Goal: Task Accomplishment & Management: Use online tool/utility

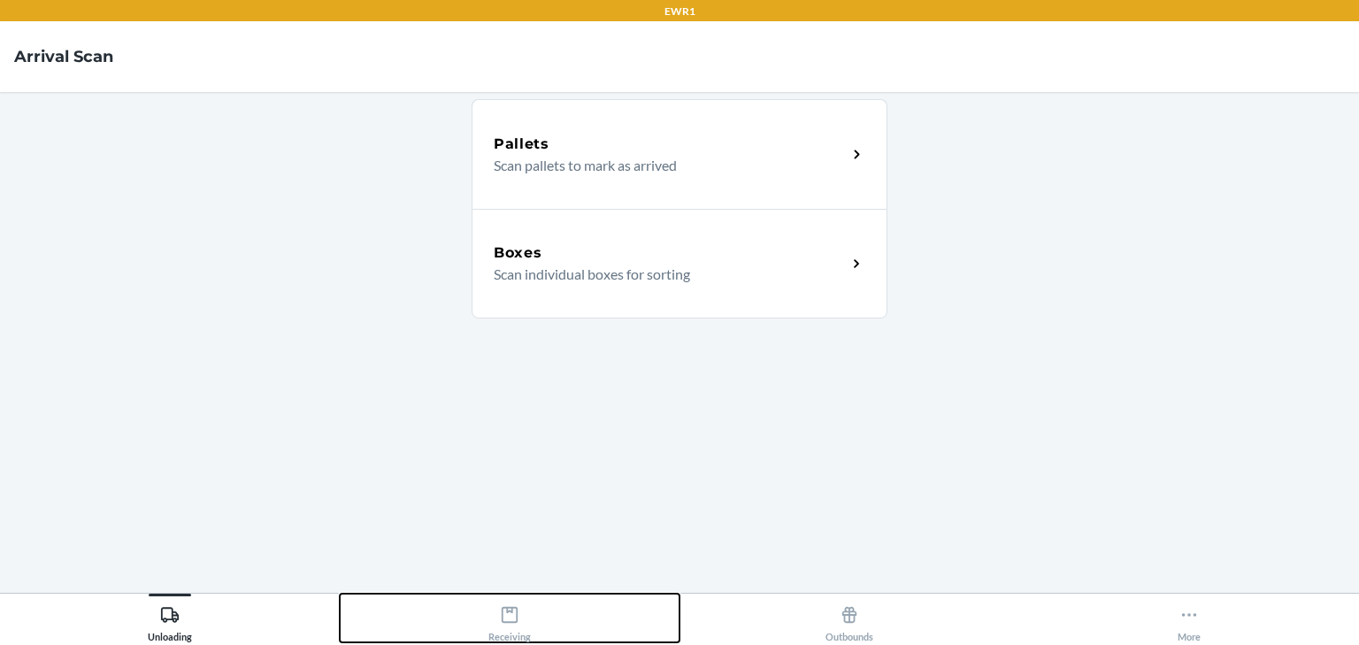
click at [510, 624] on div "Receiving" at bounding box center [509, 620] width 42 height 44
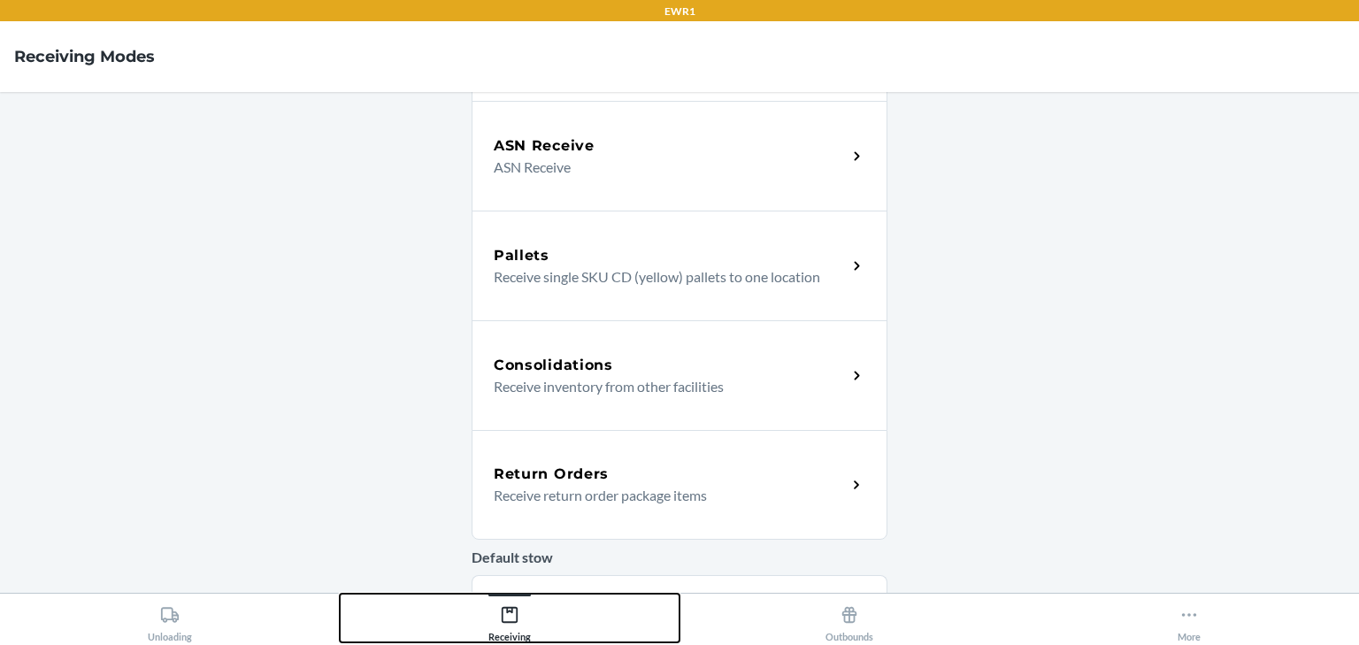
scroll to position [212, 0]
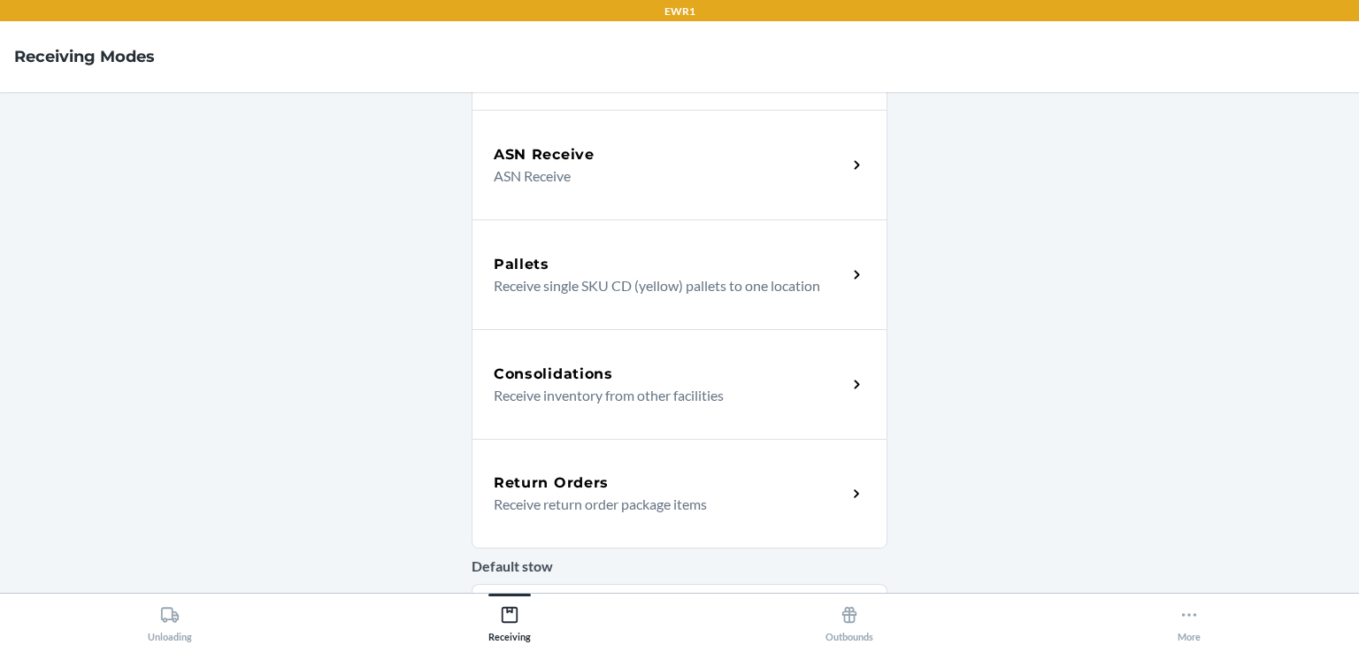
click at [497, 368] on h5 "Consolidations" at bounding box center [553, 374] width 119 height 21
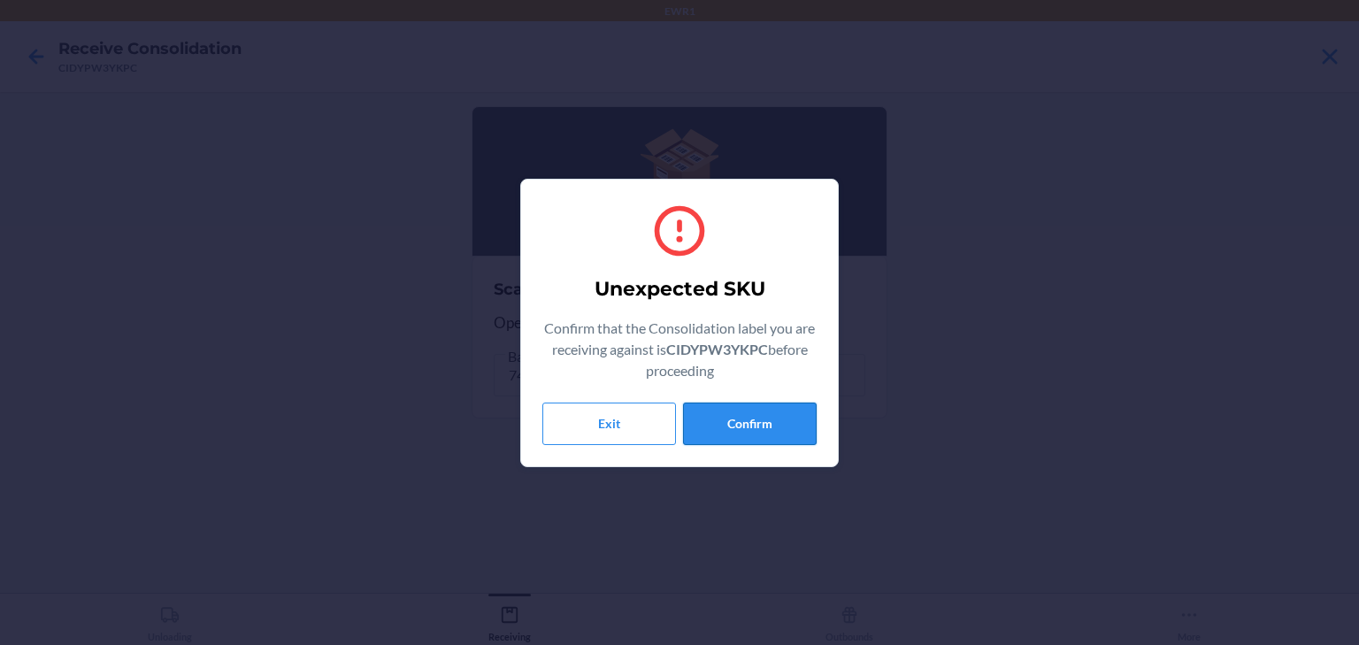
click at [759, 411] on button "Confirm" at bounding box center [750, 424] width 134 height 42
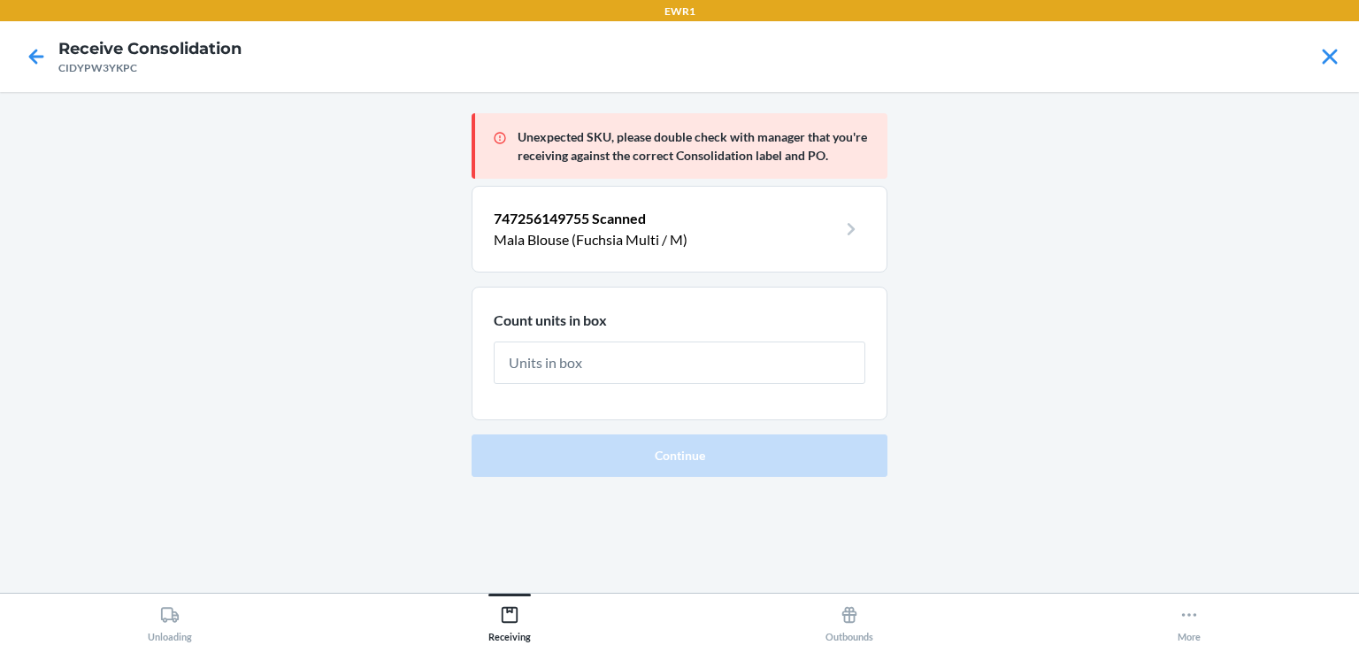
click at [768, 357] on input "text" at bounding box center [680, 363] width 372 height 42
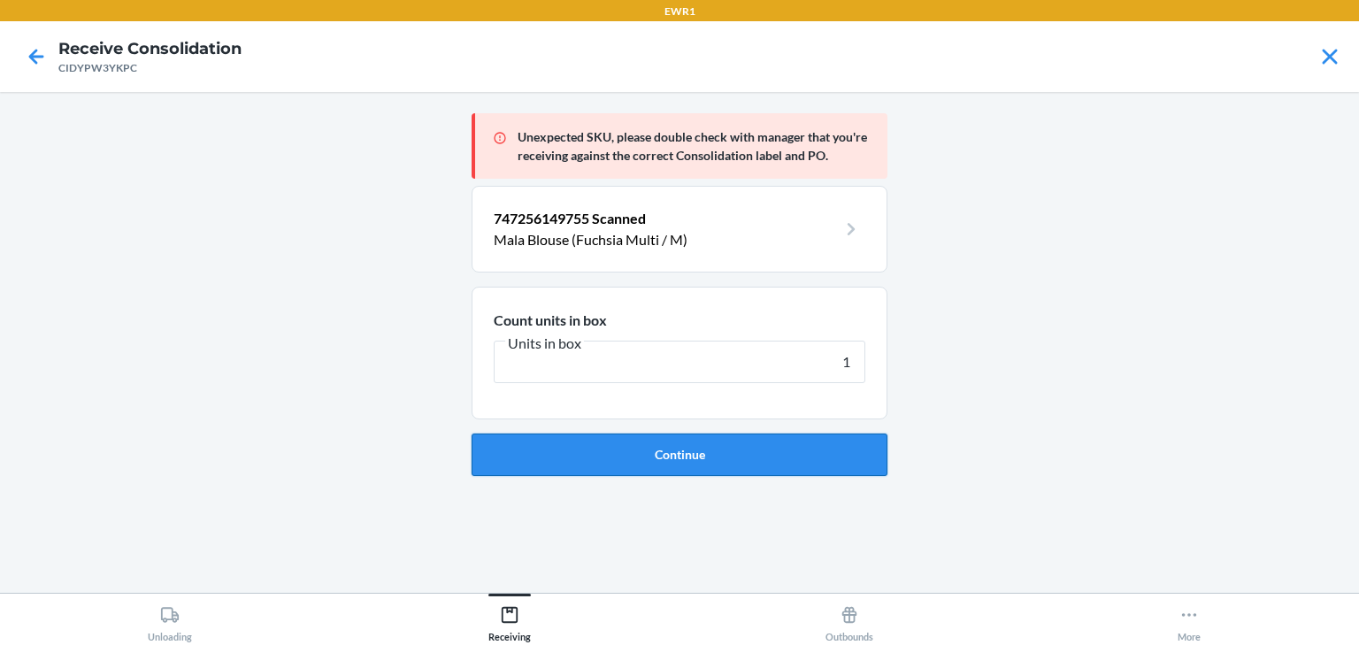
type input "1"
click at [743, 449] on button "Continue" at bounding box center [680, 455] width 416 height 42
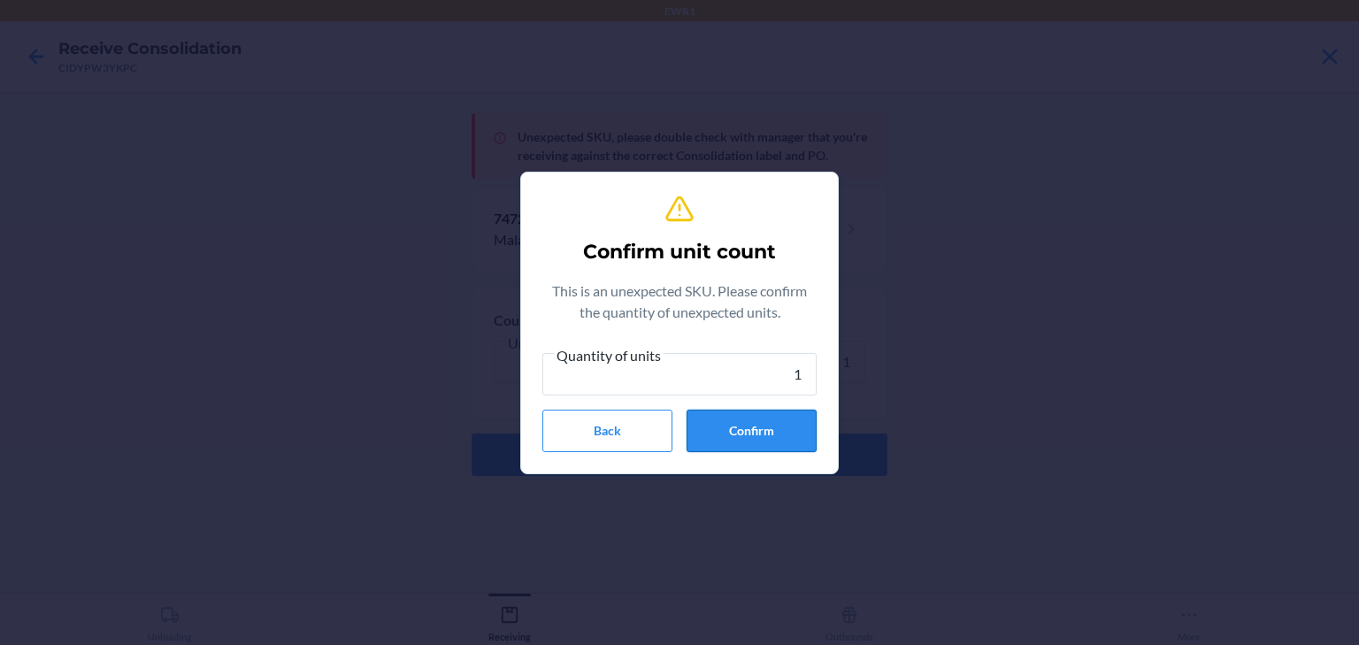
type input "1"
click at [755, 440] on button "Confirm" at bounding box center [752, 431] width 130 height 42
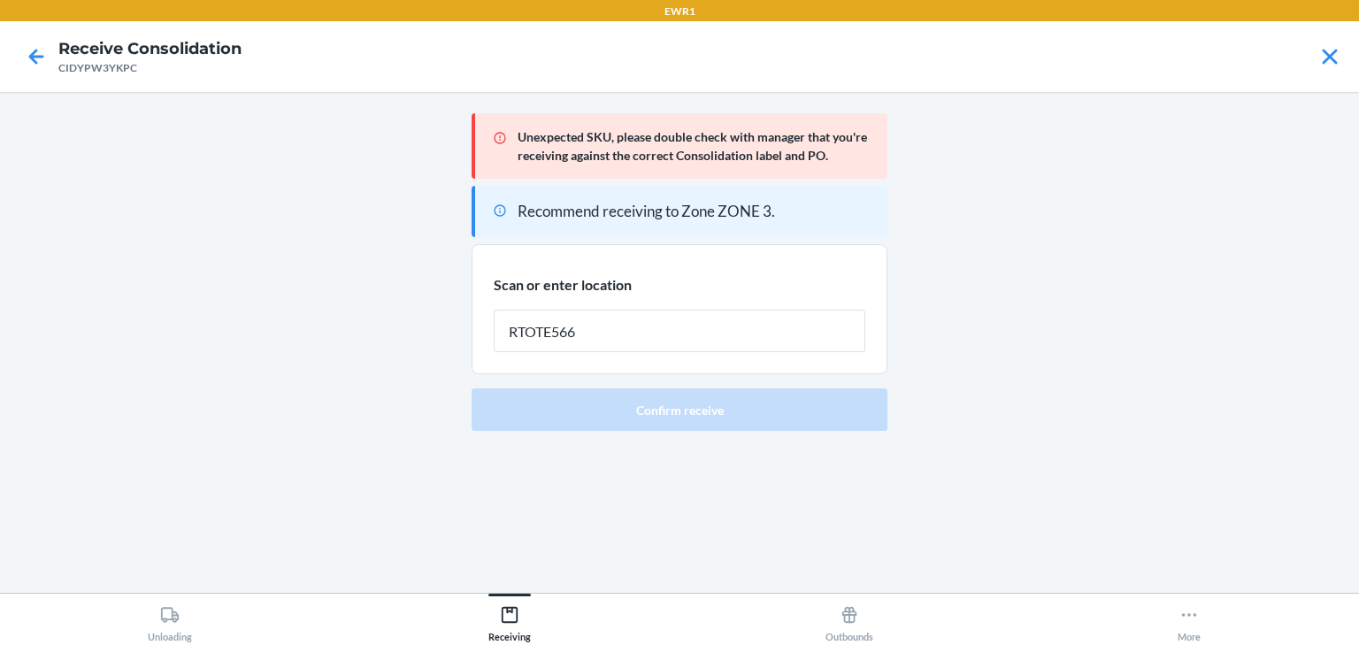
type input "RTOTE566"
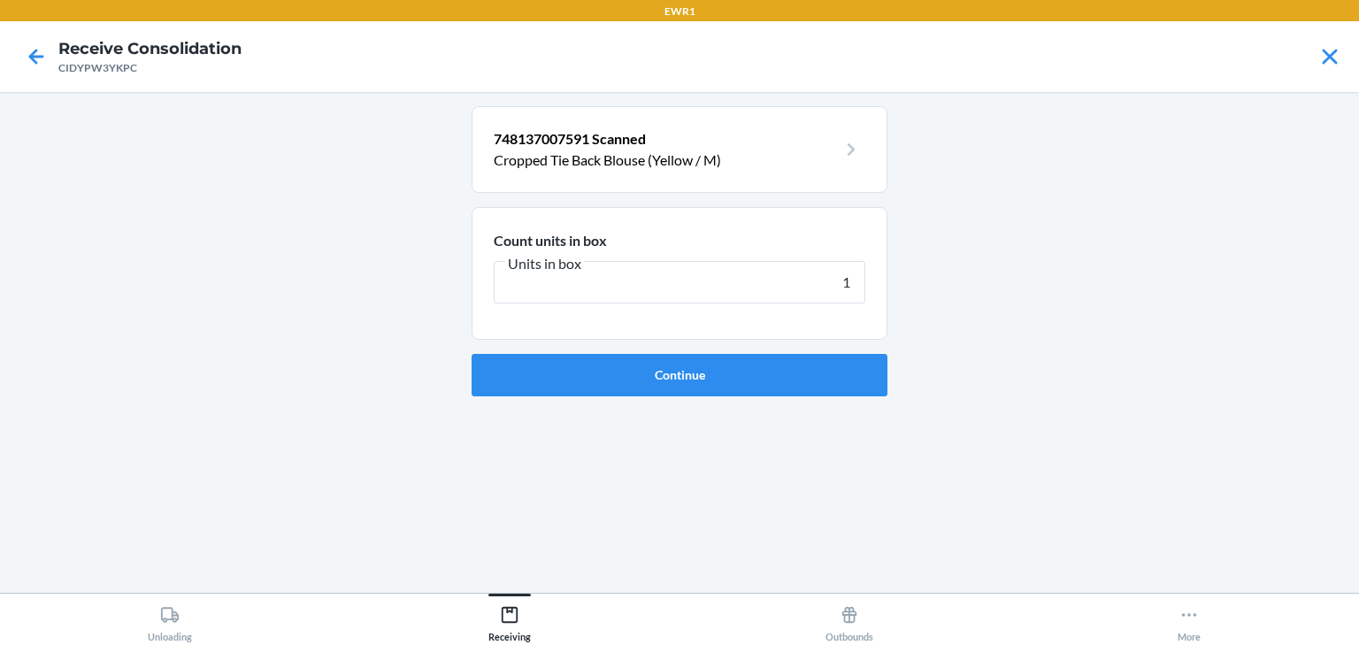
type input "1"
click at [1358, 606] on button "More" at bounding box center [1189, 618] width 340 height 49
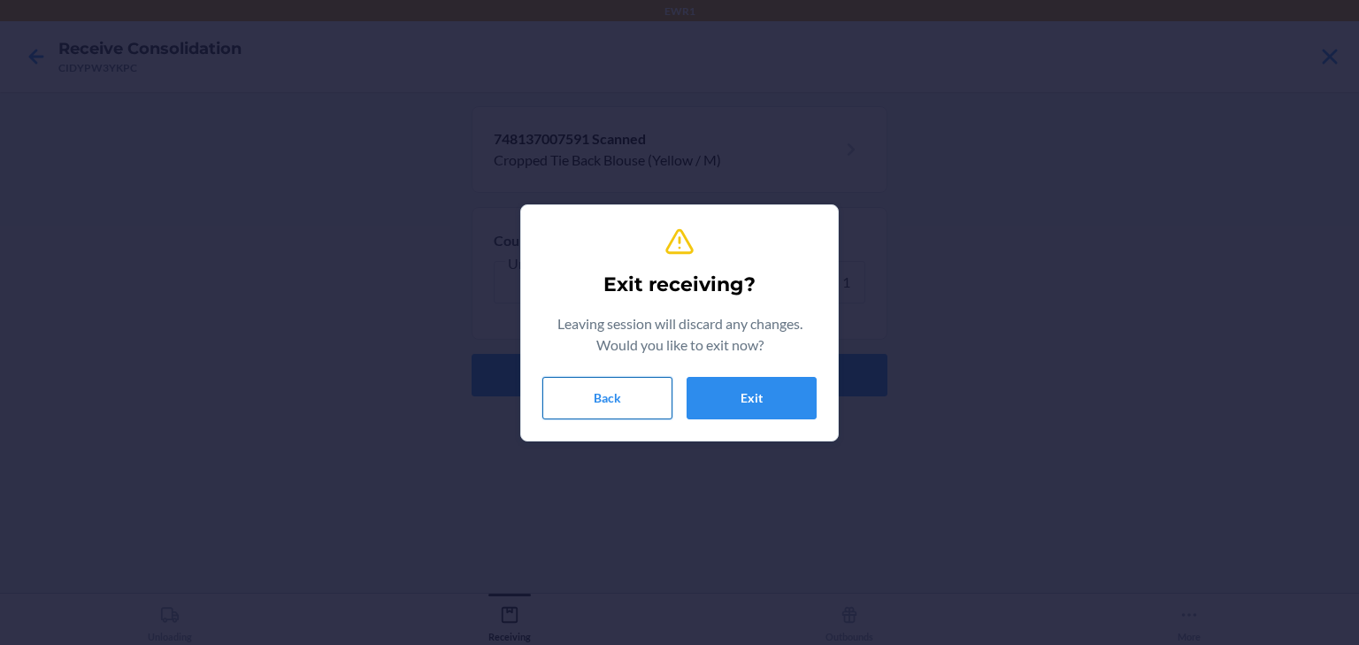
click at [605, 393] on button "Back" at bounding box center [607, 398] width 130 height 42
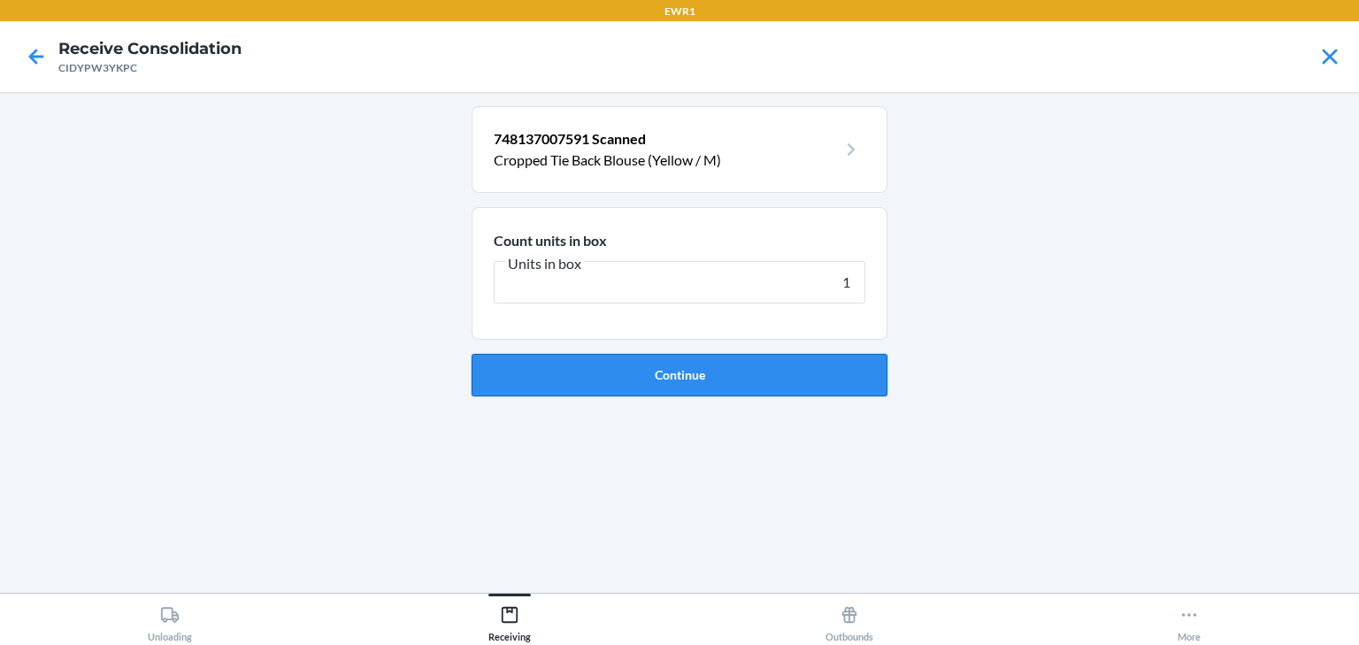
click at [679, 368] on button "Continue" at bounding box center [680, 375] width 416 height 42
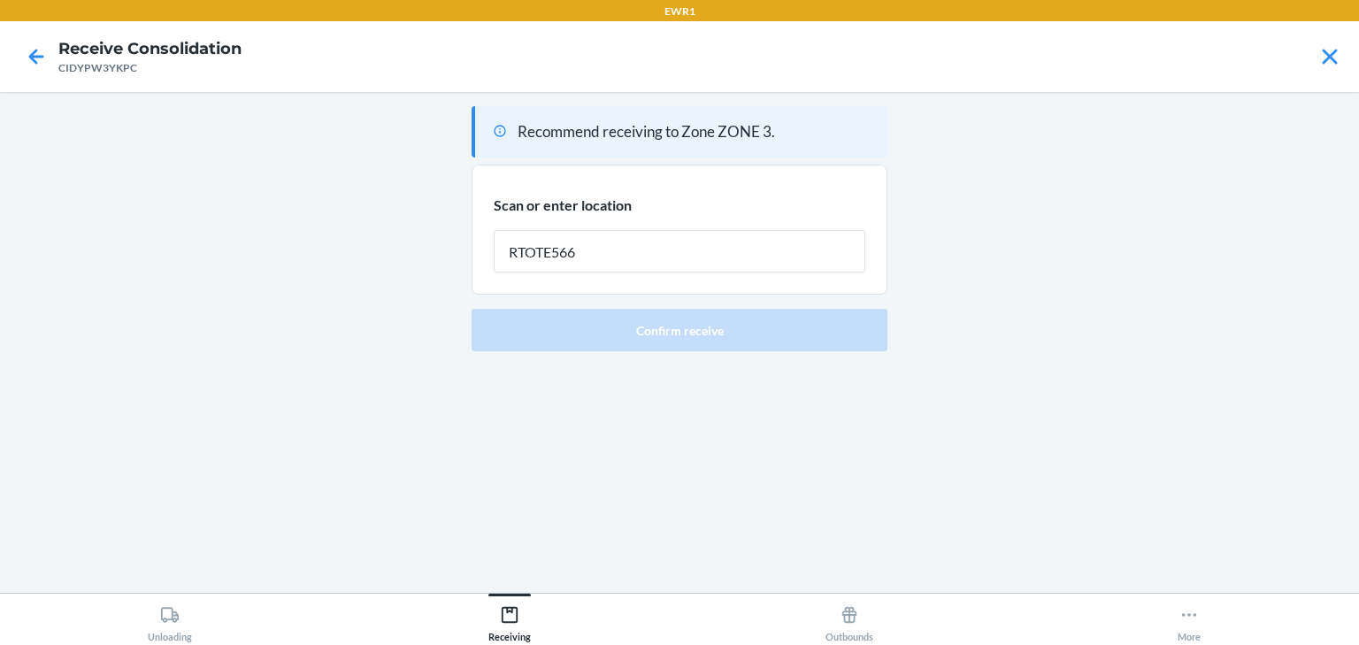
type input "RTOTE566"
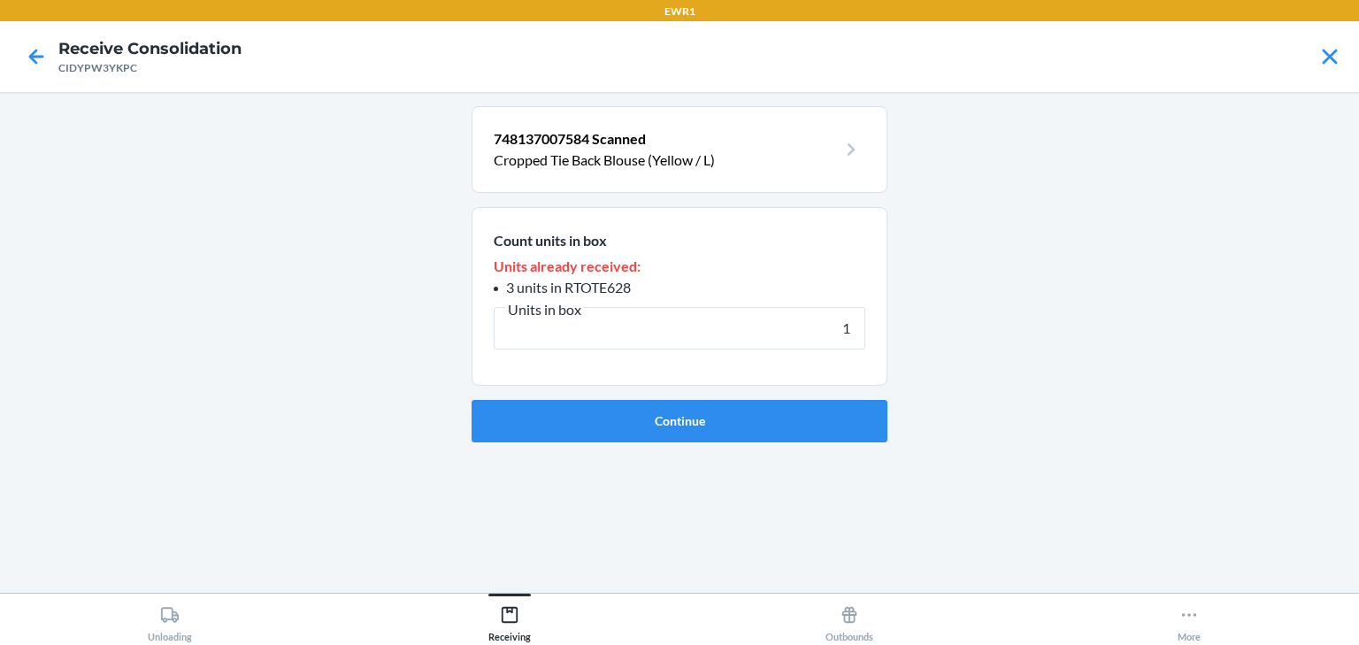
type input "1"
click at [669, 418] on button "Continue" at bounding box center [680, 421] width 416 height 42
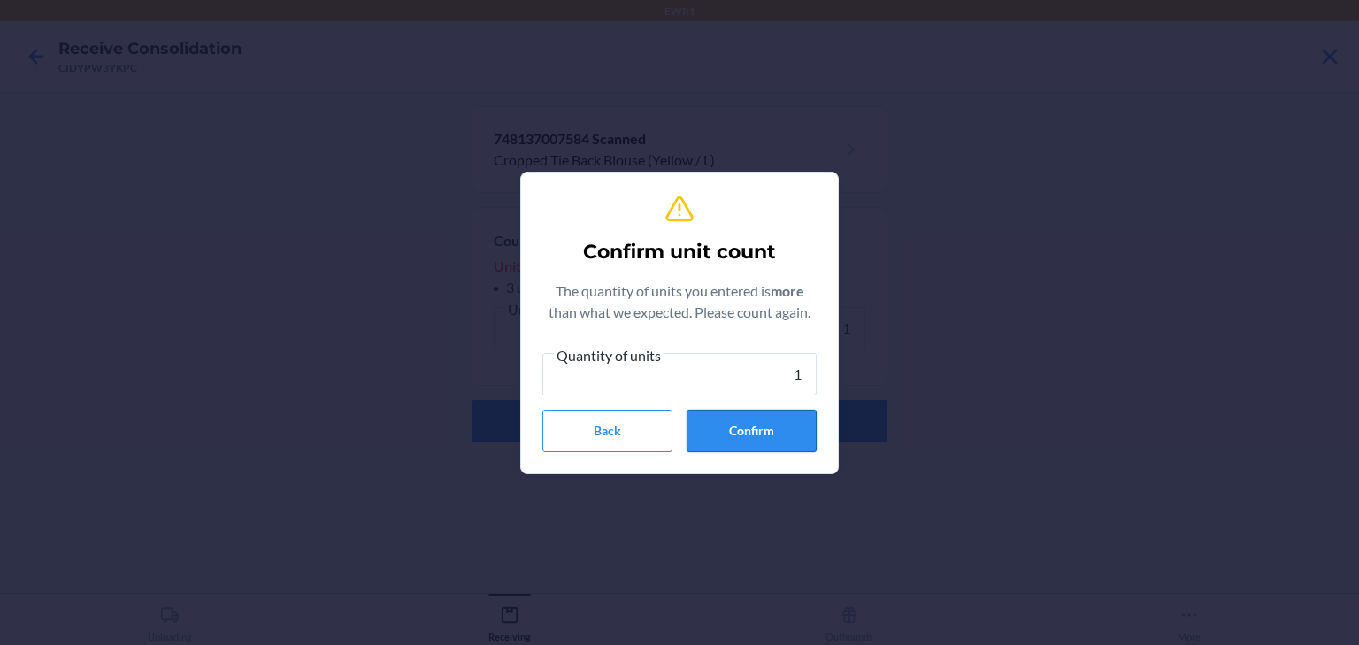
type input "1"
click at [736, 433] on button "Confirm" at bounding box center [752, 431] width 130 height 42
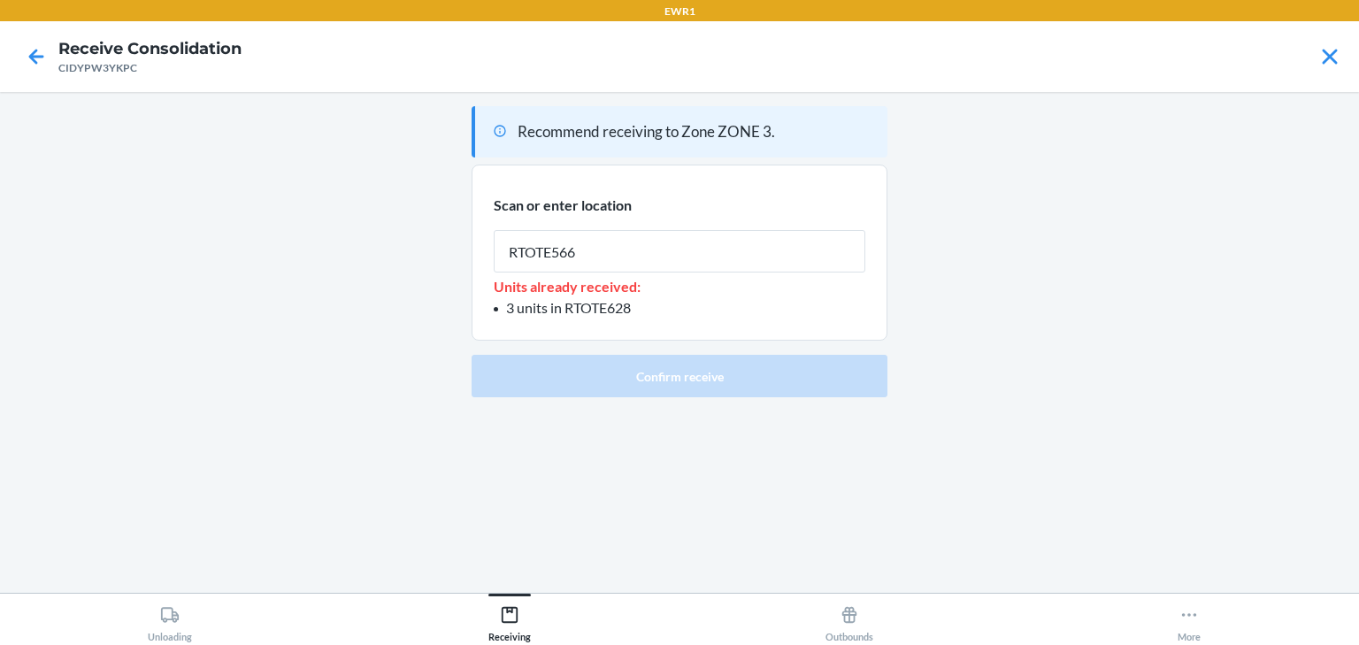
type input "RTOTE566"
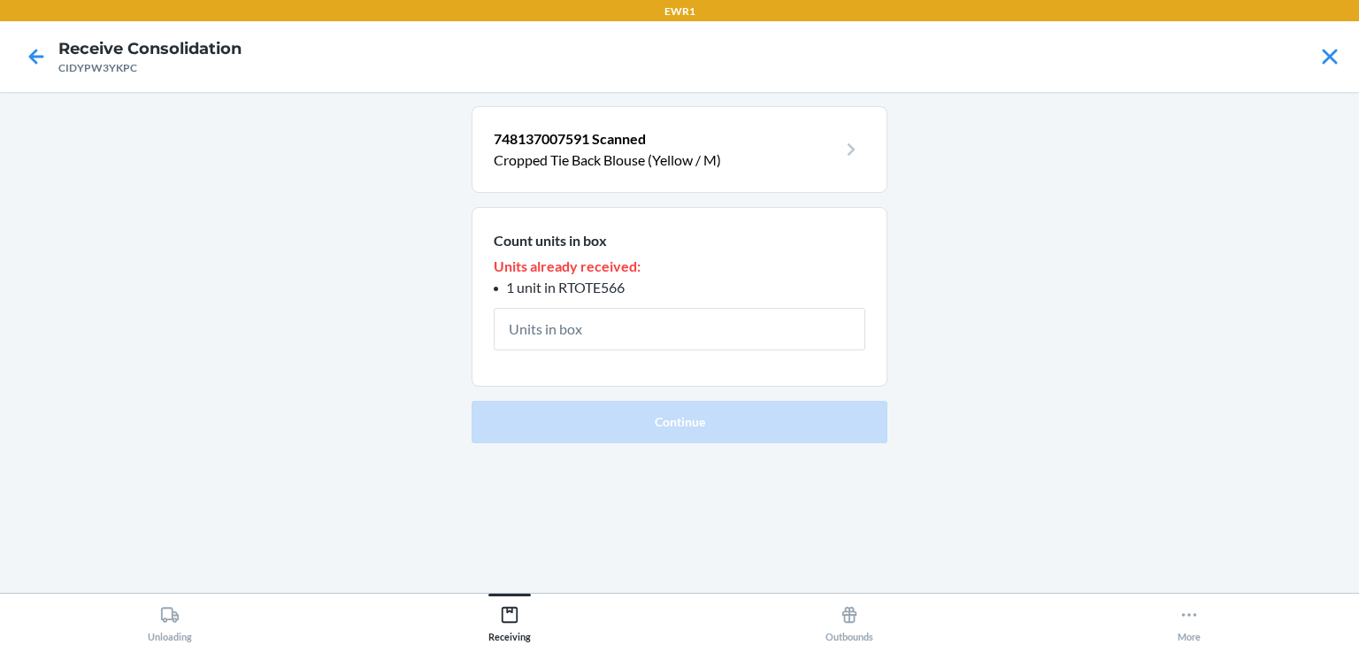
click at [612, 343] on input "text" at bounding box center [680, 329] width 372 height 42
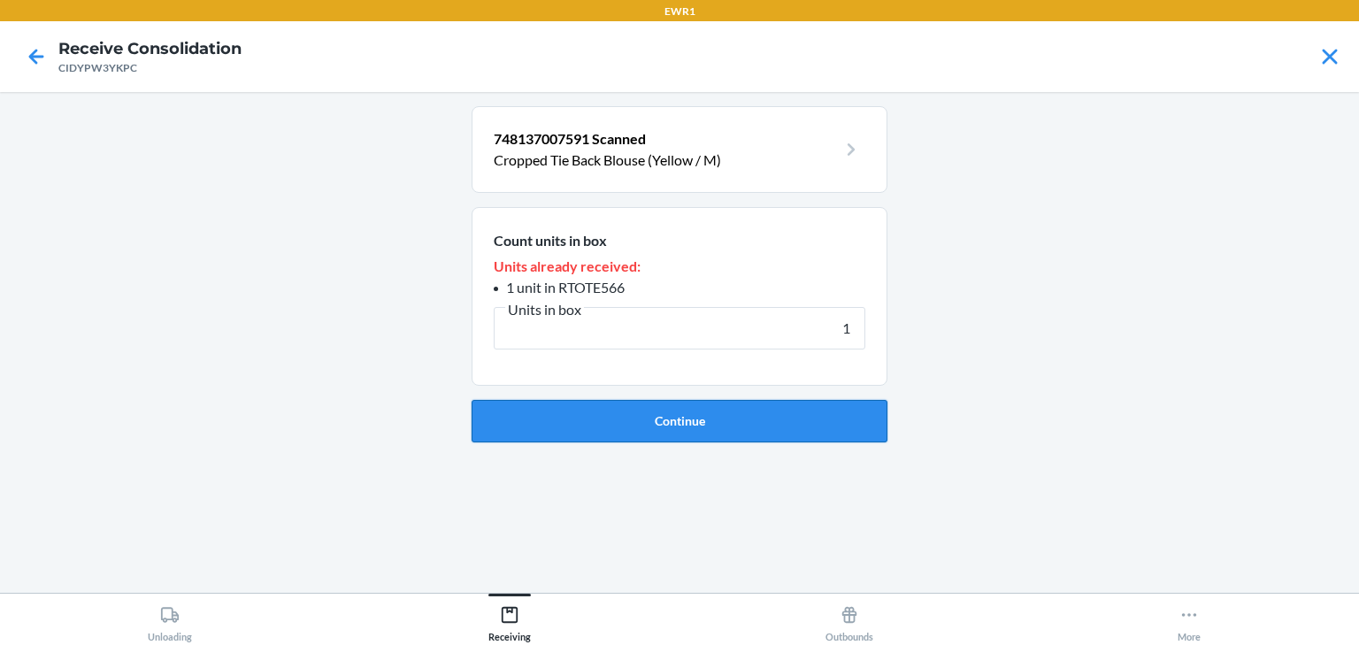
type input "1"
click at [640, 425] on button "Continue" at bounding box center [680, 421] width 416 height 42
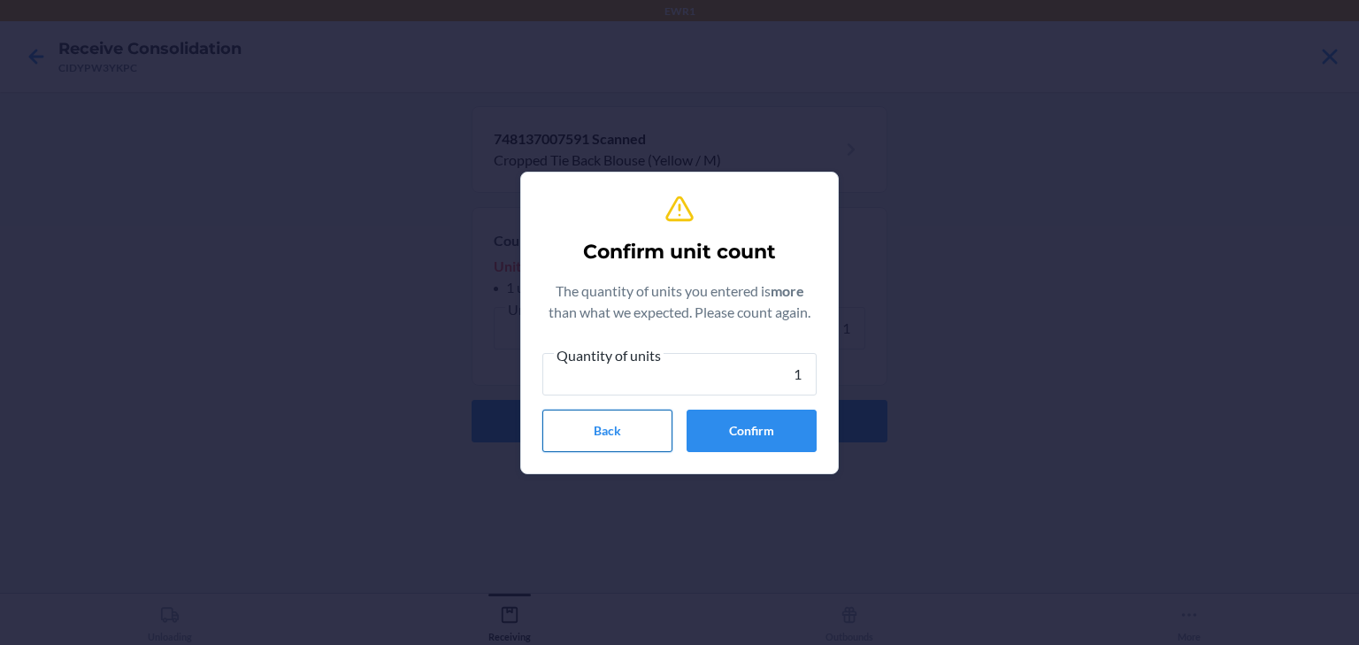
type input "1"
click at [751, 433] on button "Confirm" at bounding box center [752, 431] width 130 height 42
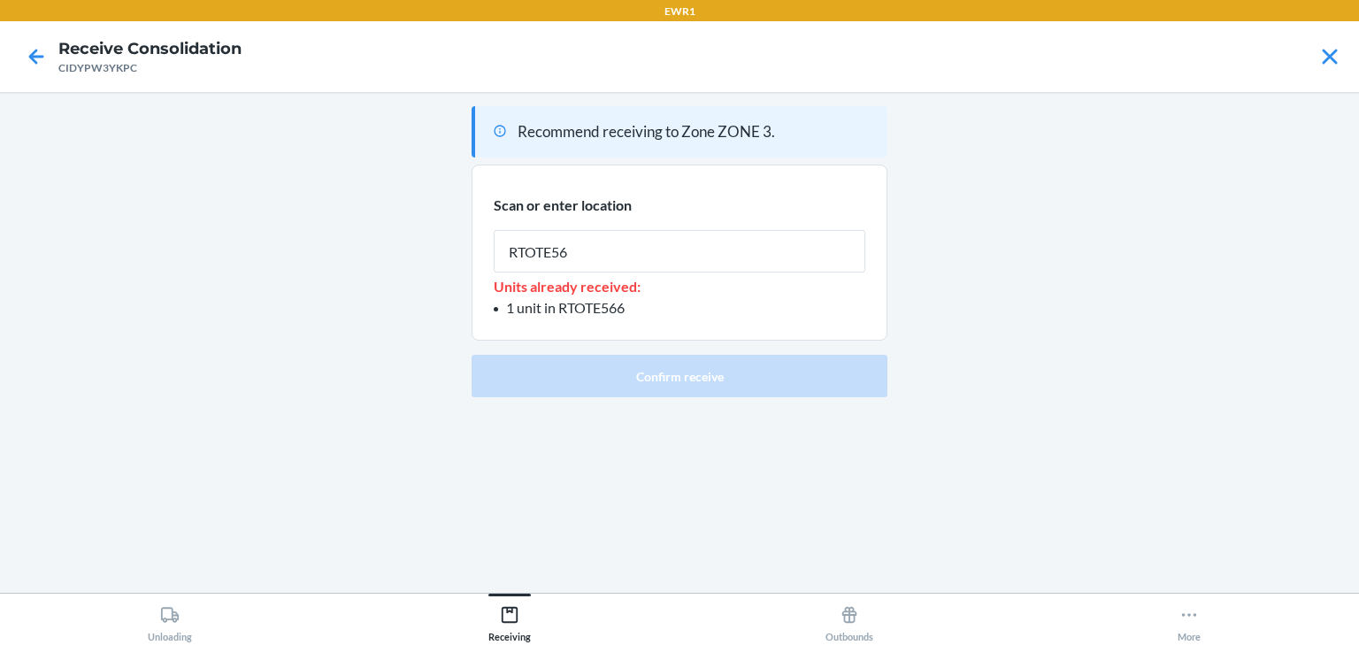
type input "RTOTE566"
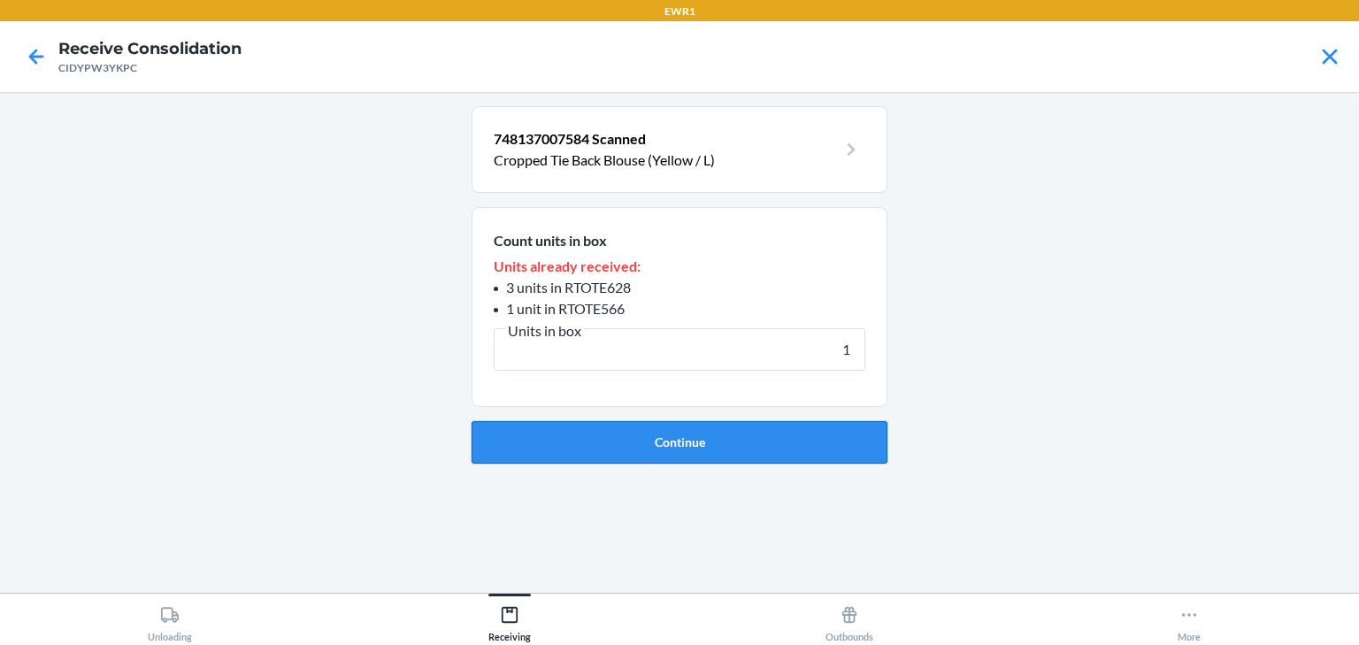
type input "1"
click at [657, 442] on button "Continue" at bounding box center [680, 442] width 416 height 42
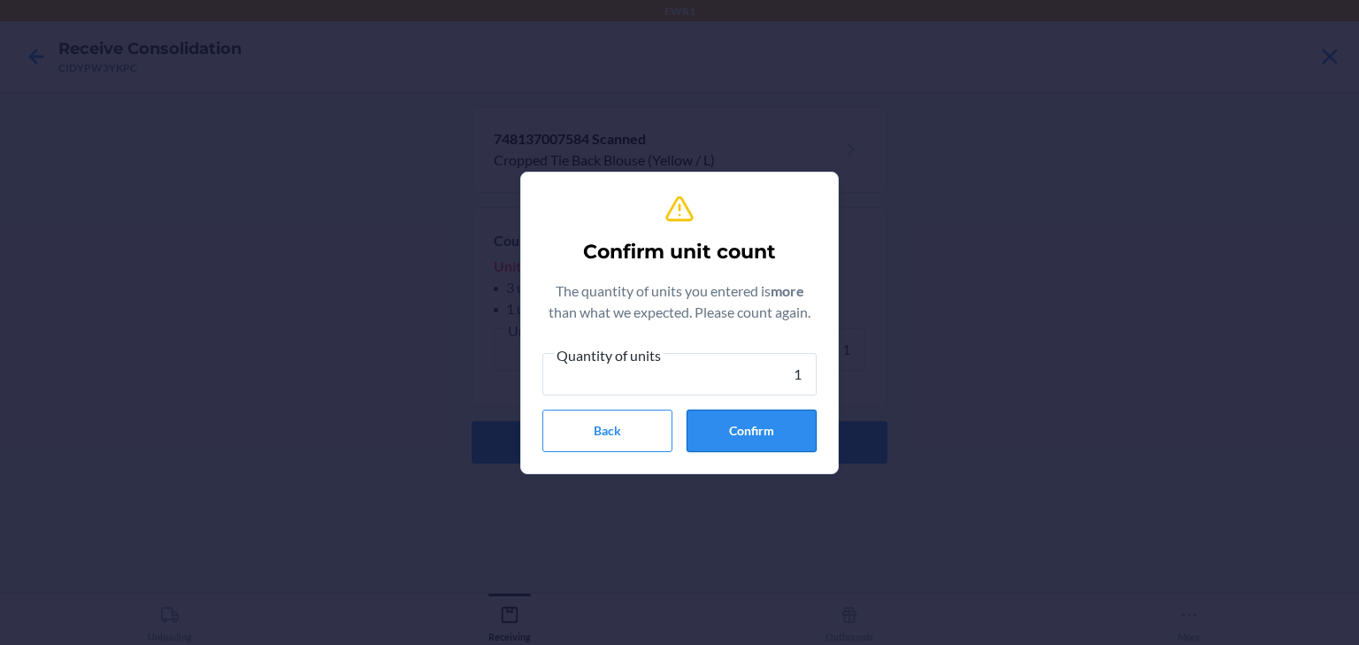
type input "1"
click at [715, 420] on button "Confirm" at bounding box center [752, 431] width 130 height 42
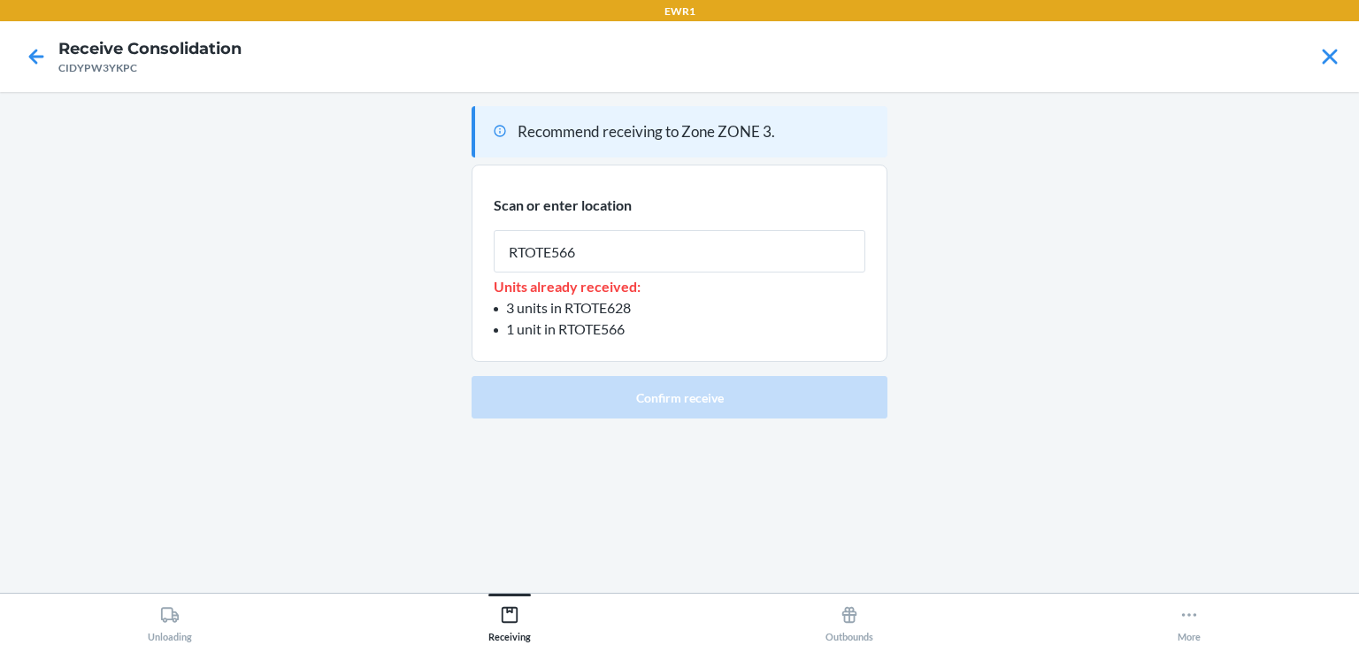
type input "RTOTE566"
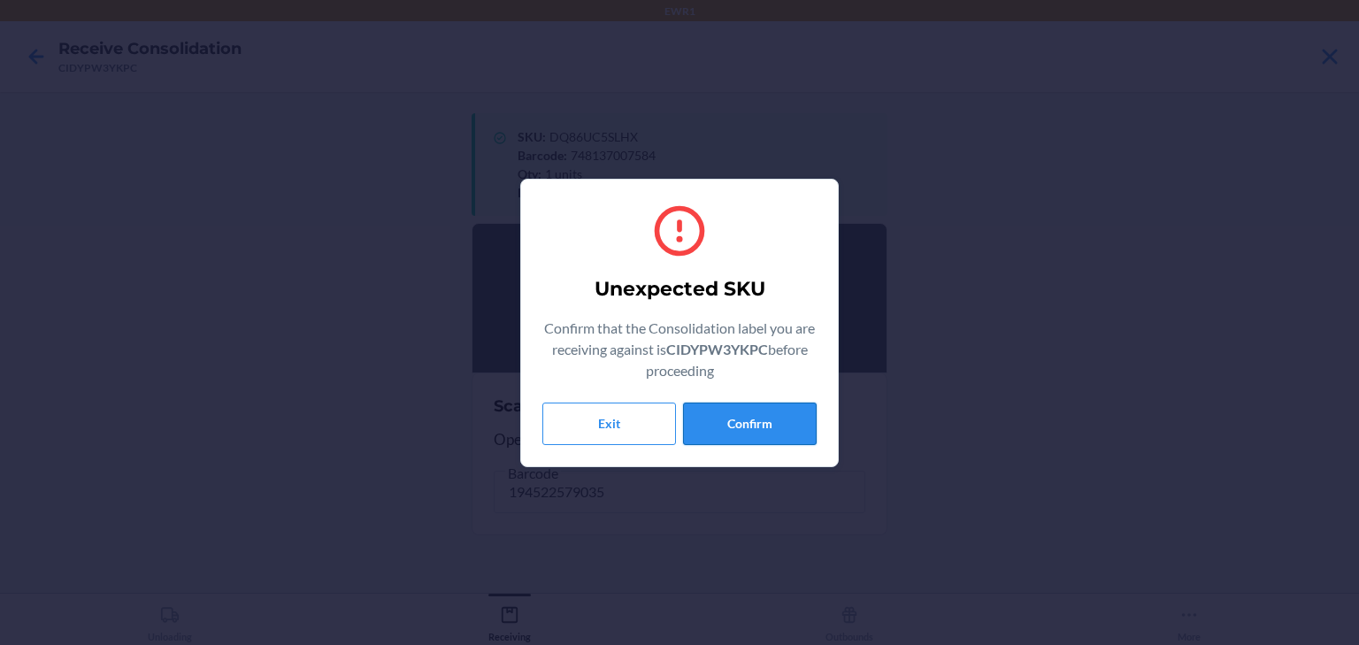
click at [725, 425] on button "Confirm" at bounding box center [750, 424] width 134 height 42
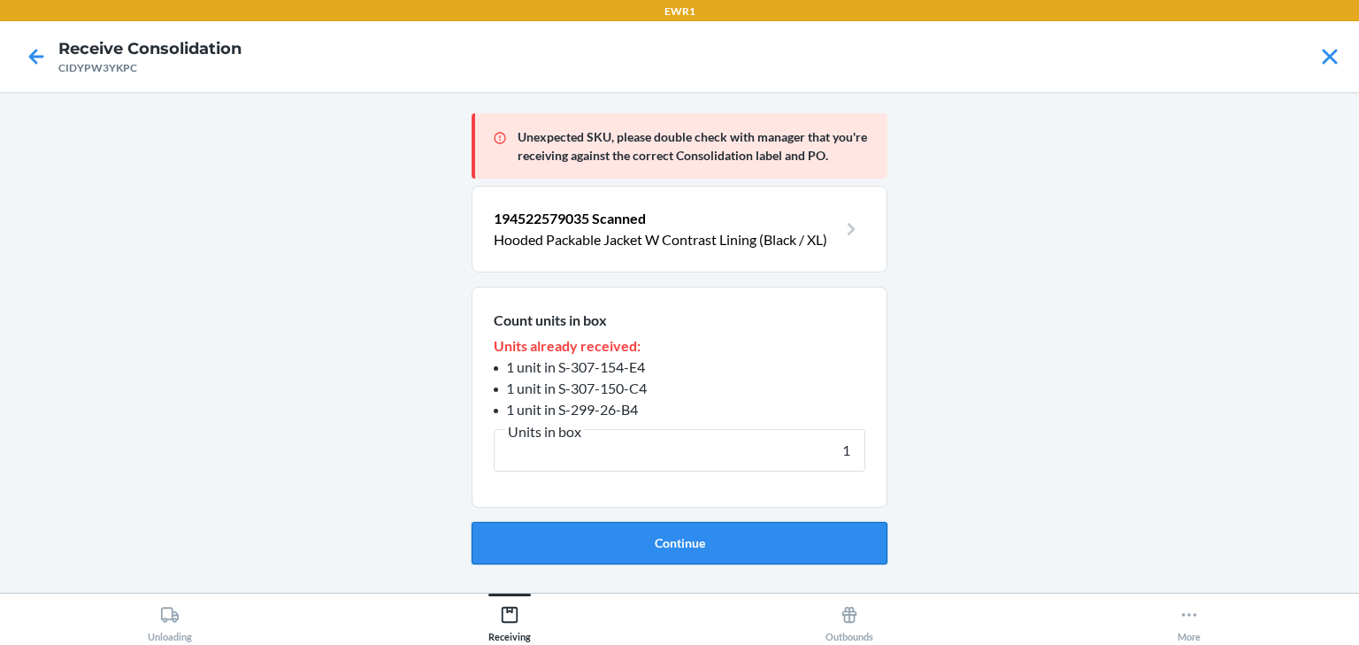
type input "1"
click at [671, 552] on button "Continue" at bounding box center [680, 543] width 416 height 42
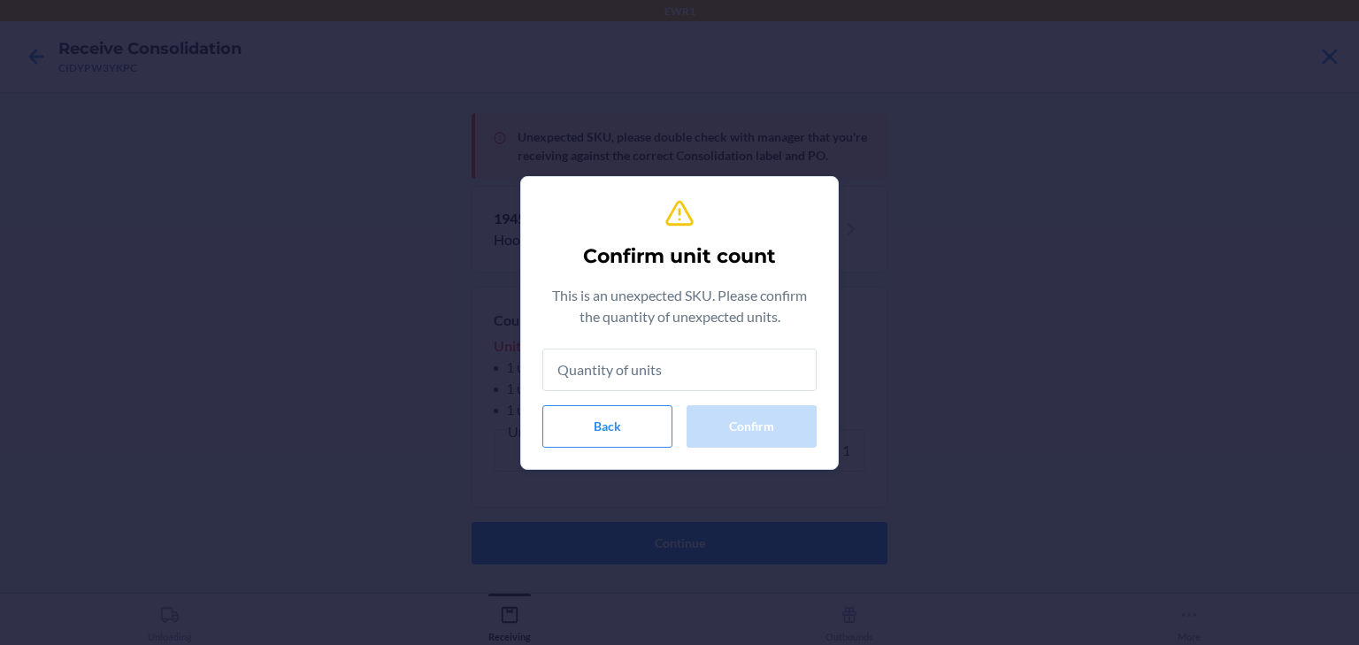
click at [630, 361] on input "text" at bounding box center [679, 370] width 274 height 42
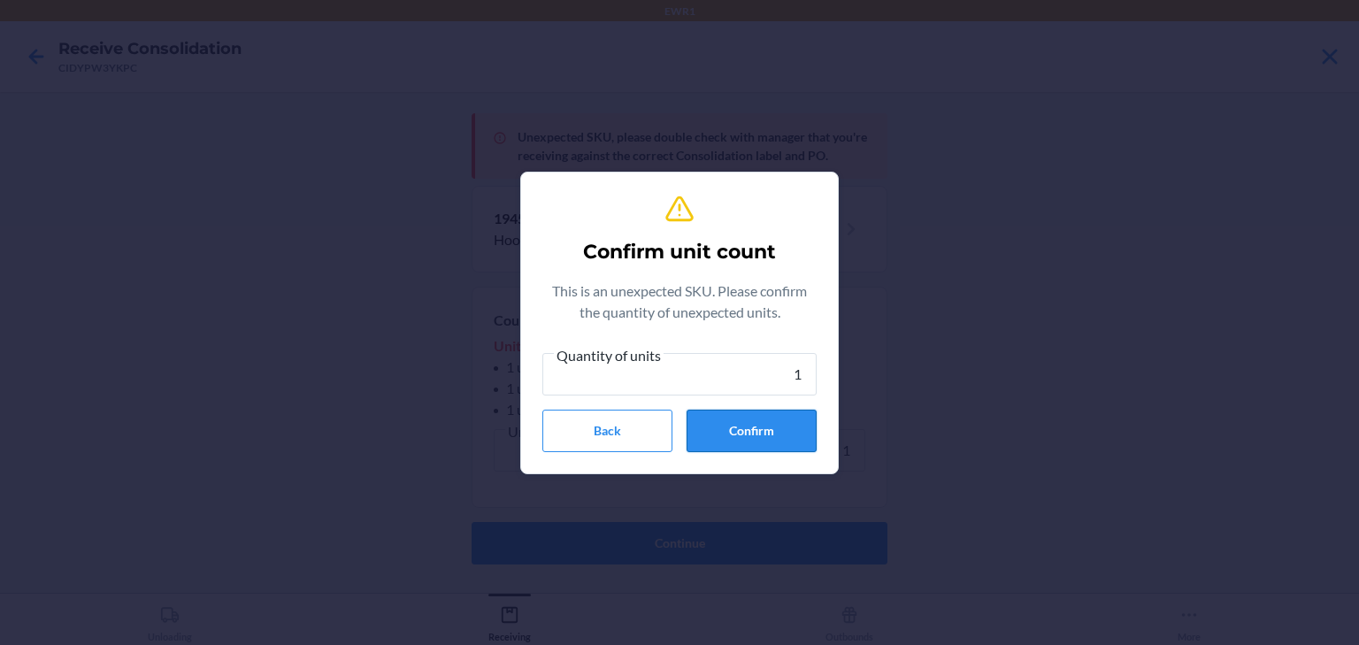
type input "1"
click at [740, 421] on button "Confirm" at bounding box center [752, 431] width 130 height 42
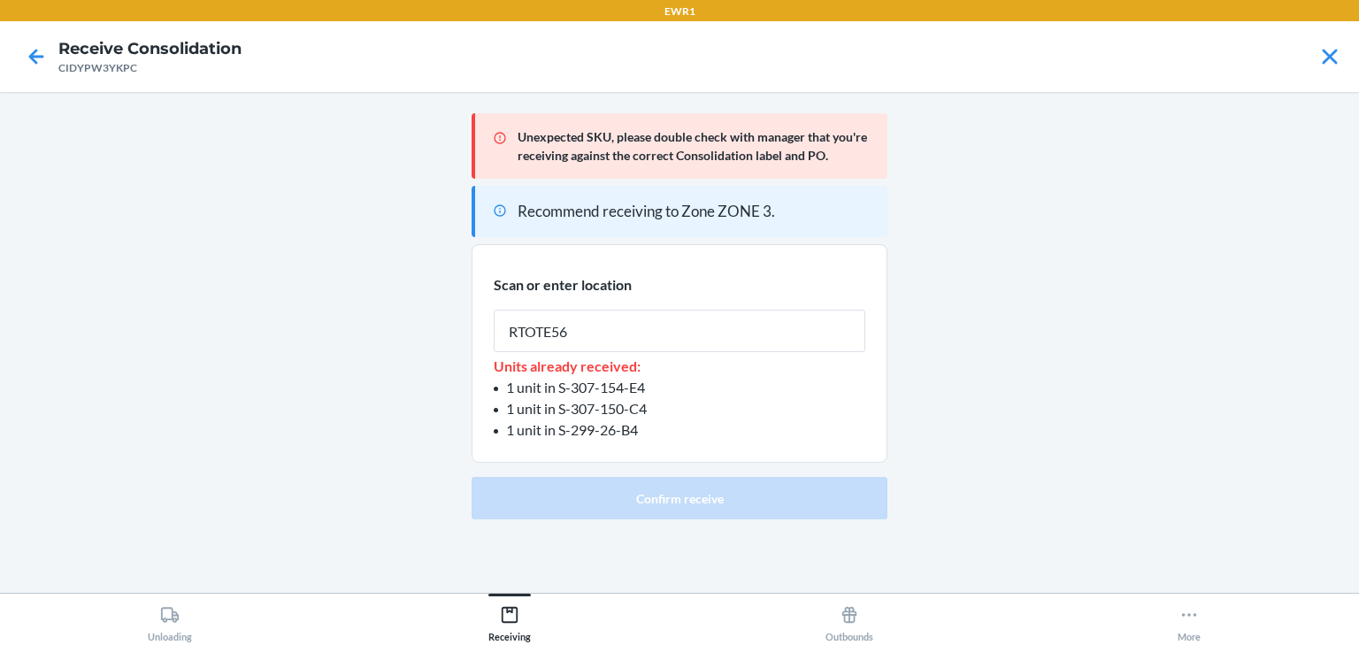
type input "RTOTE566"
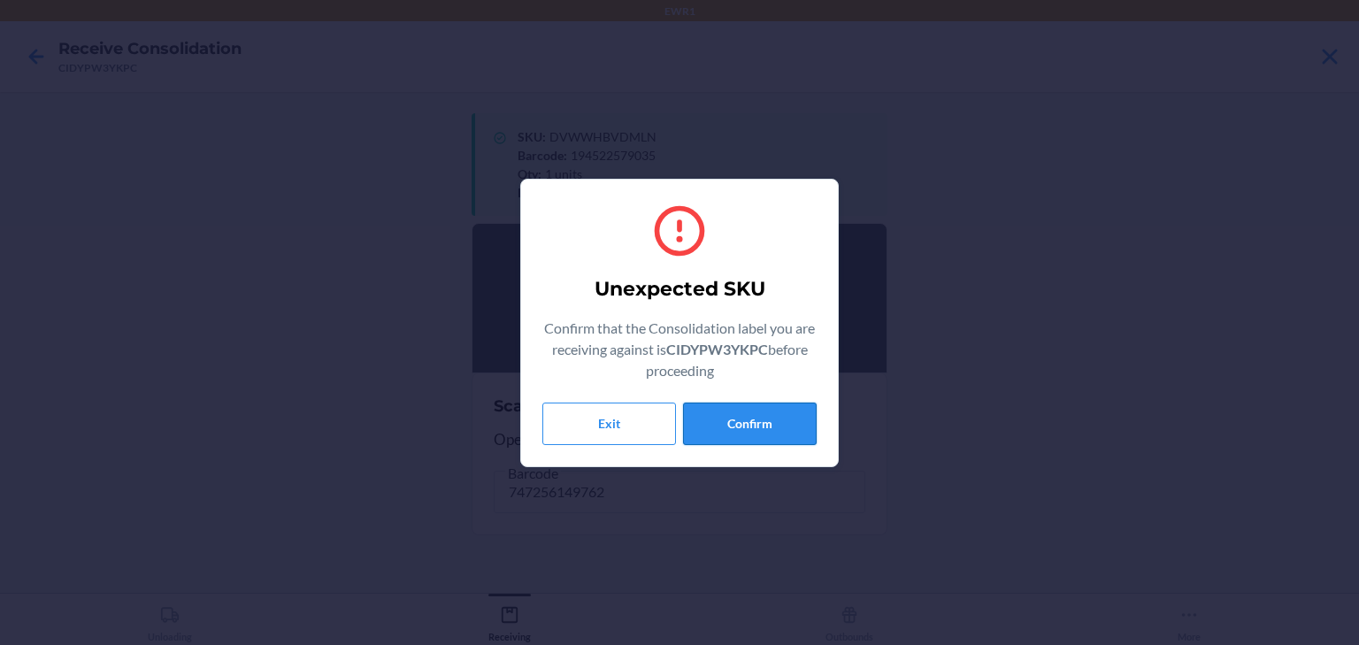
click at [749, 440] on button "Confirm" at bounding box center [750, 424] width 134 height 42
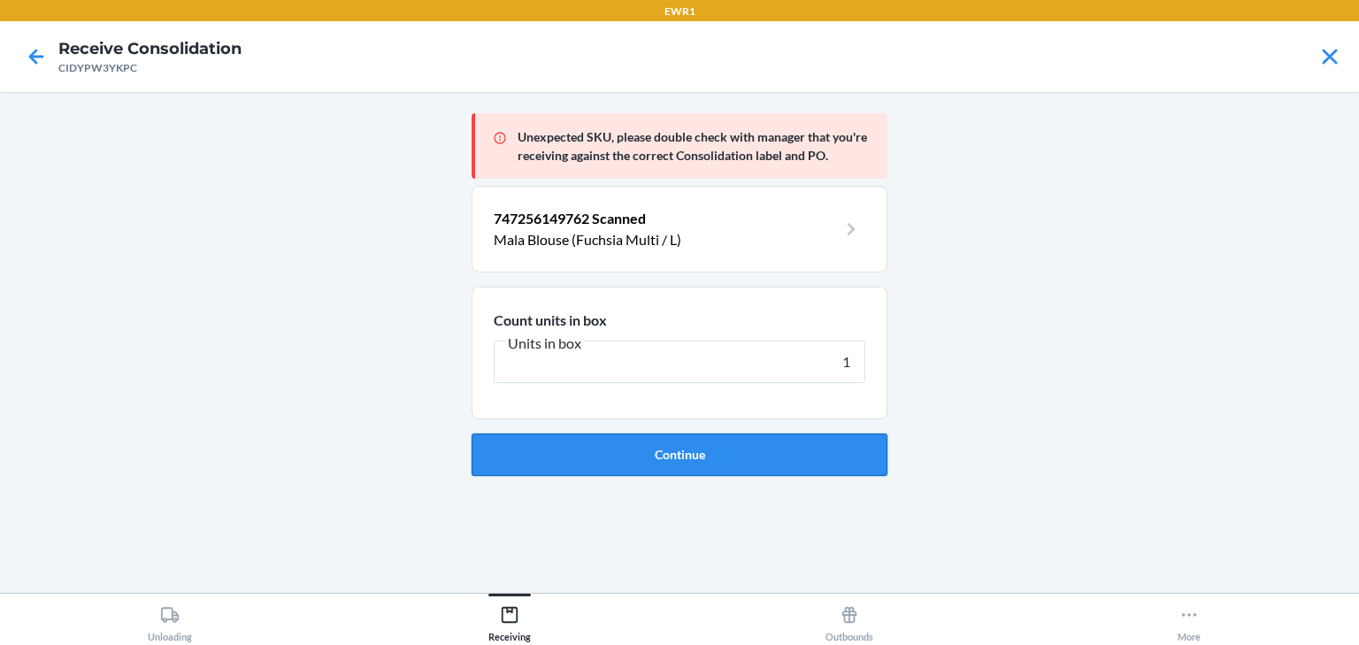
type input "1"
click at [825, 445] on button "Continue" at bounding box center [680, 455] width 416 height 42
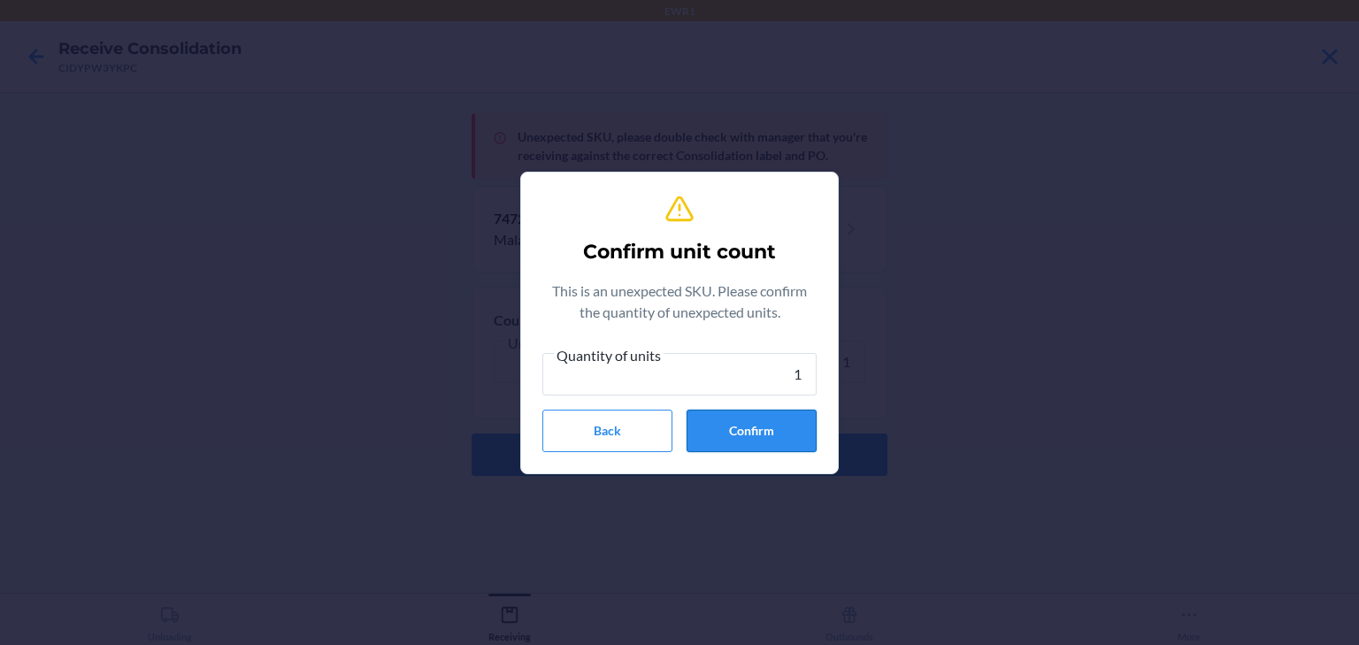
type input "1"
click at [789, 428] on button "Confirm" at bounding box center [752, 431] width 130 height 42
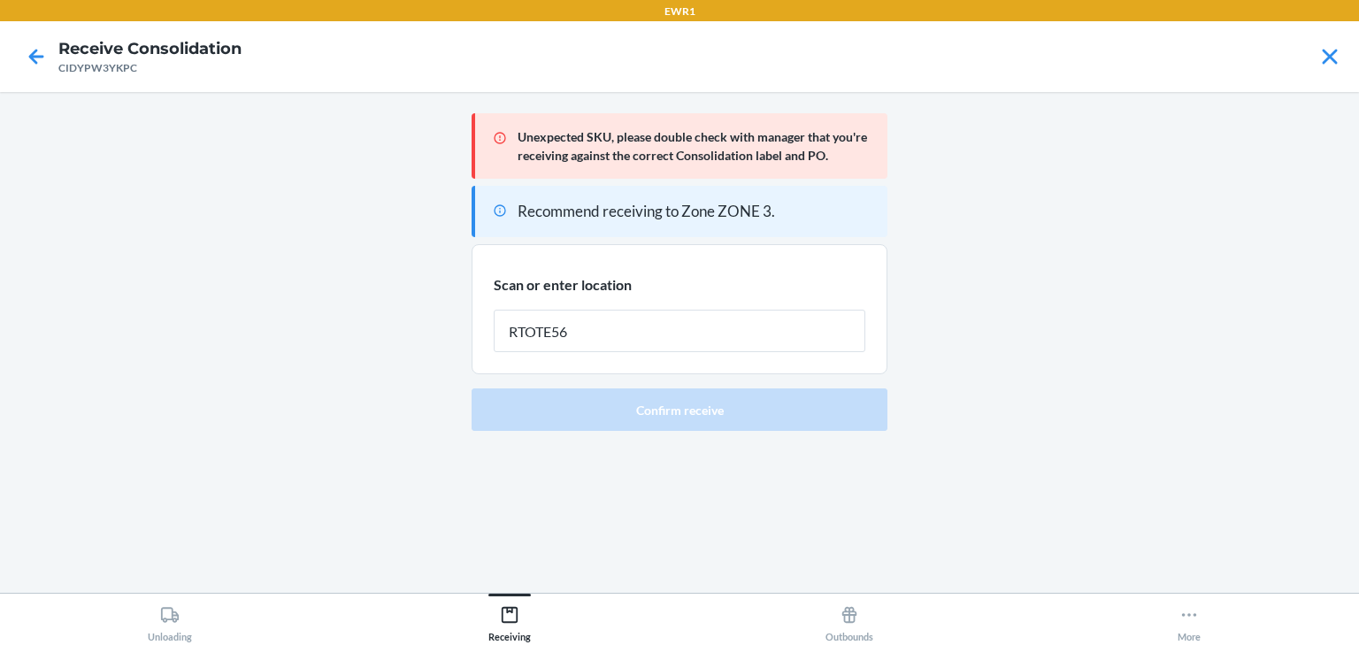
type input "RTOTE566"
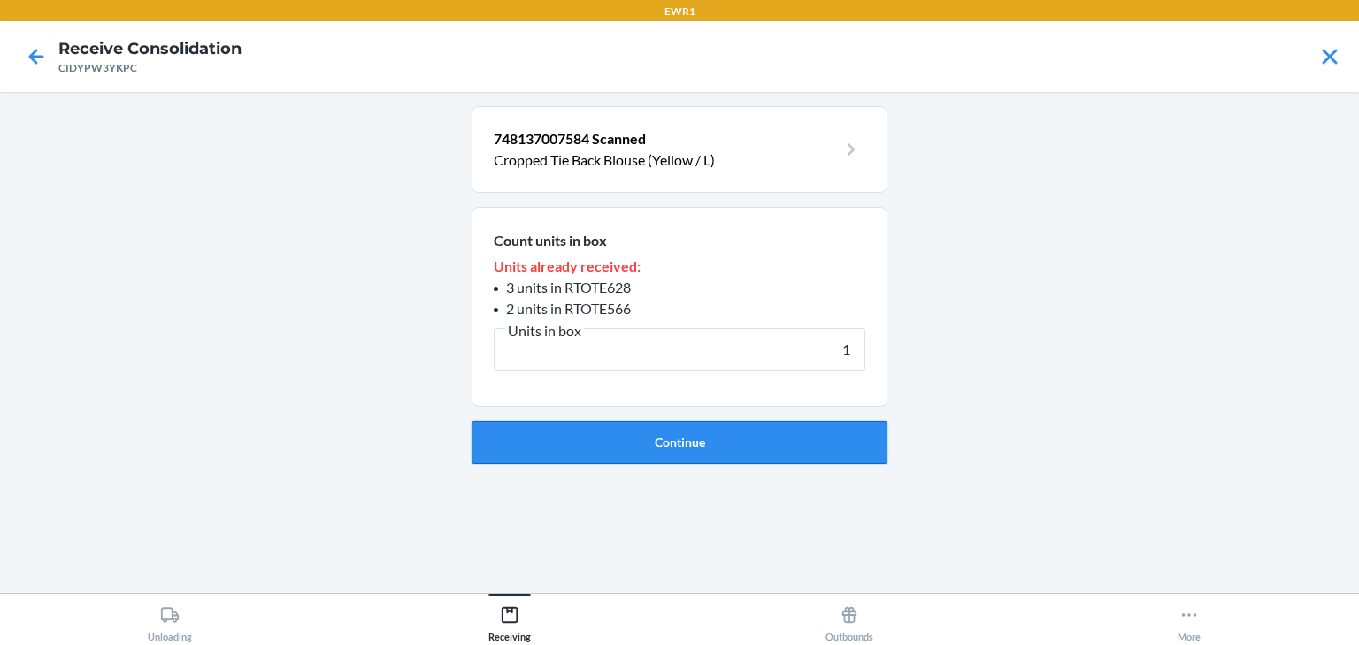
type input "1"
click at [570, 437] on button "Continue" at bounding box center [680, 442] width 416 height 42
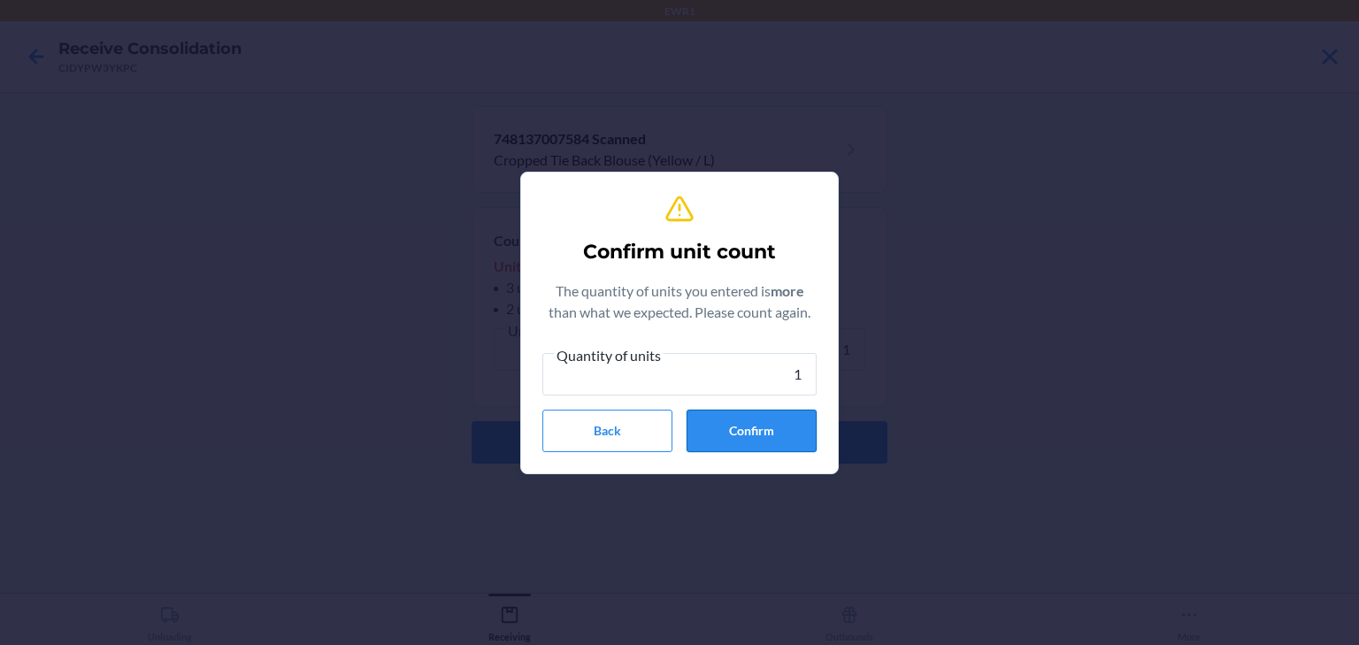
type input "1"
click at [752, 443] on button "Confirm" at bounding box center [752, 431] width 130 height 42
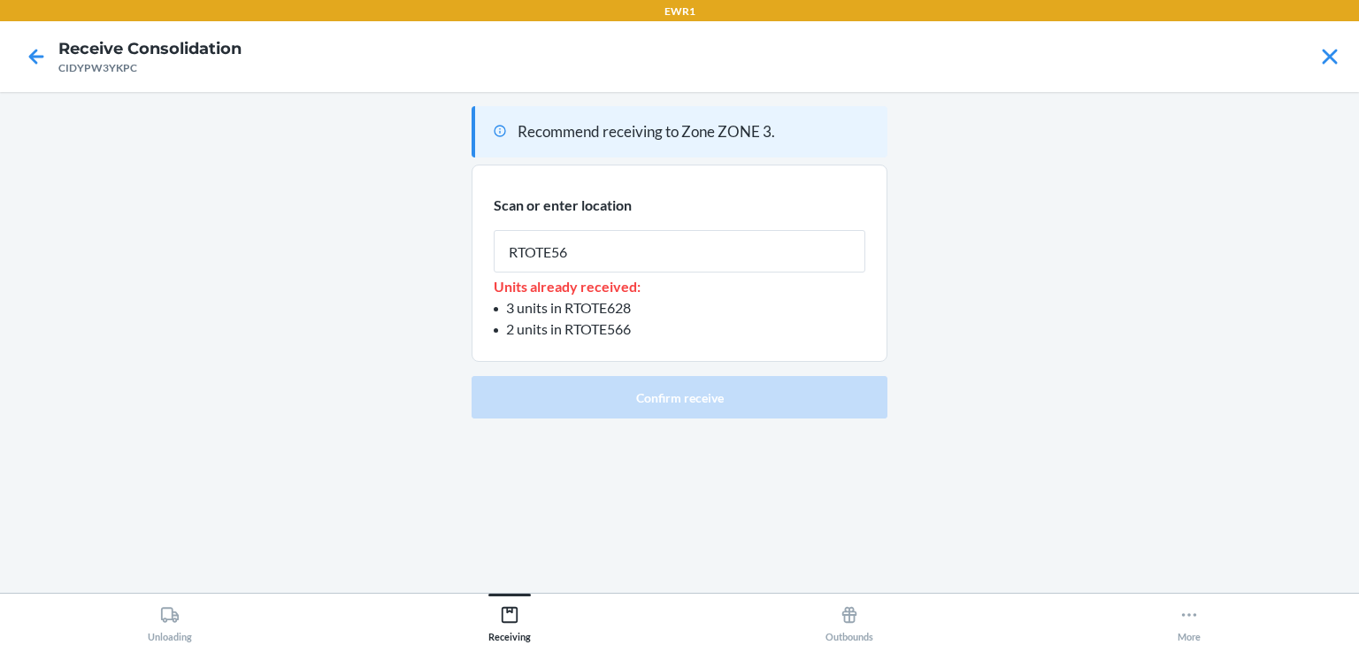
type input "RTOTE566"
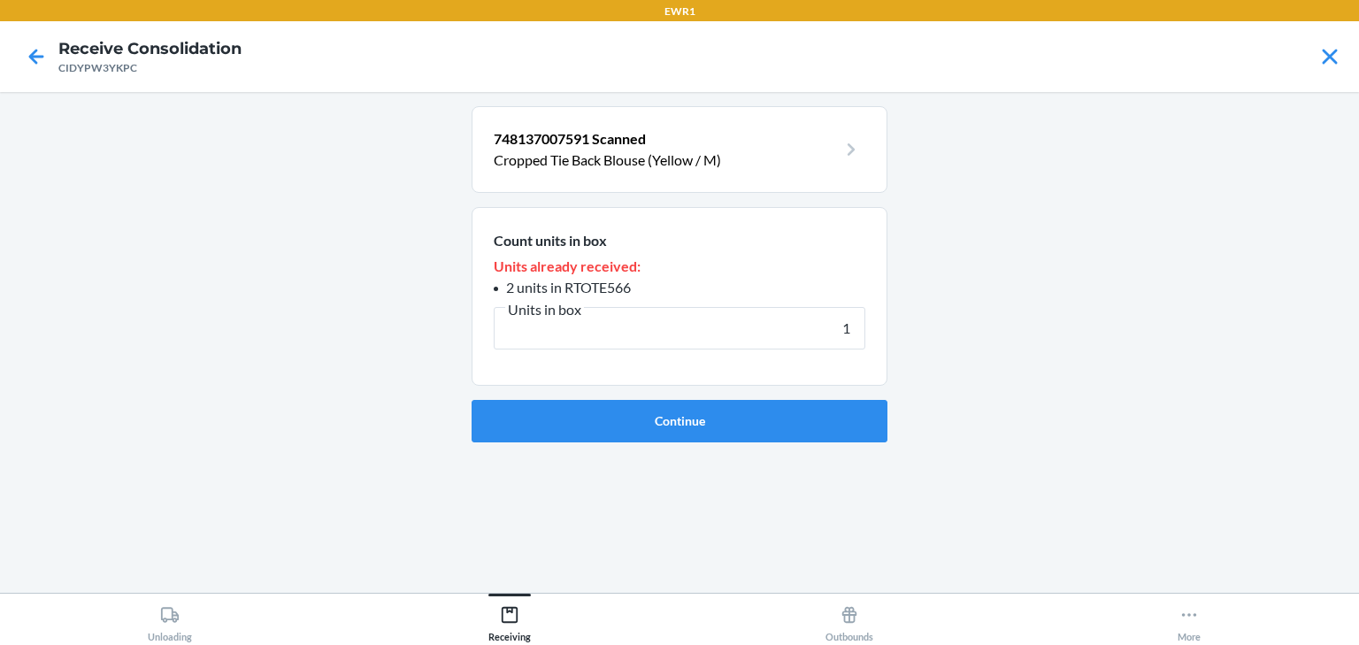
type input "1"
click at [707, 423] on button "Continue" at bounding box center [680, 421] width 416 height 42
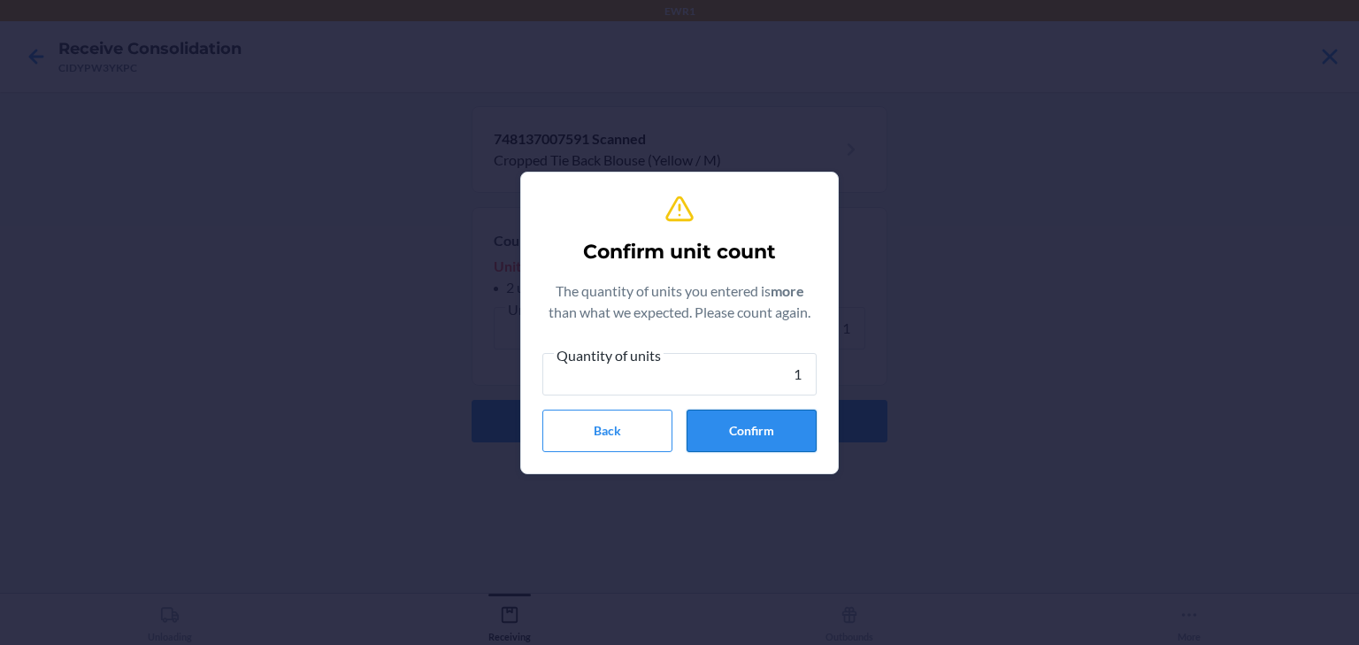
type input "1"
click at [750, 429] on button "Confirm" at bounding box center [752, 431] width 130 height 42
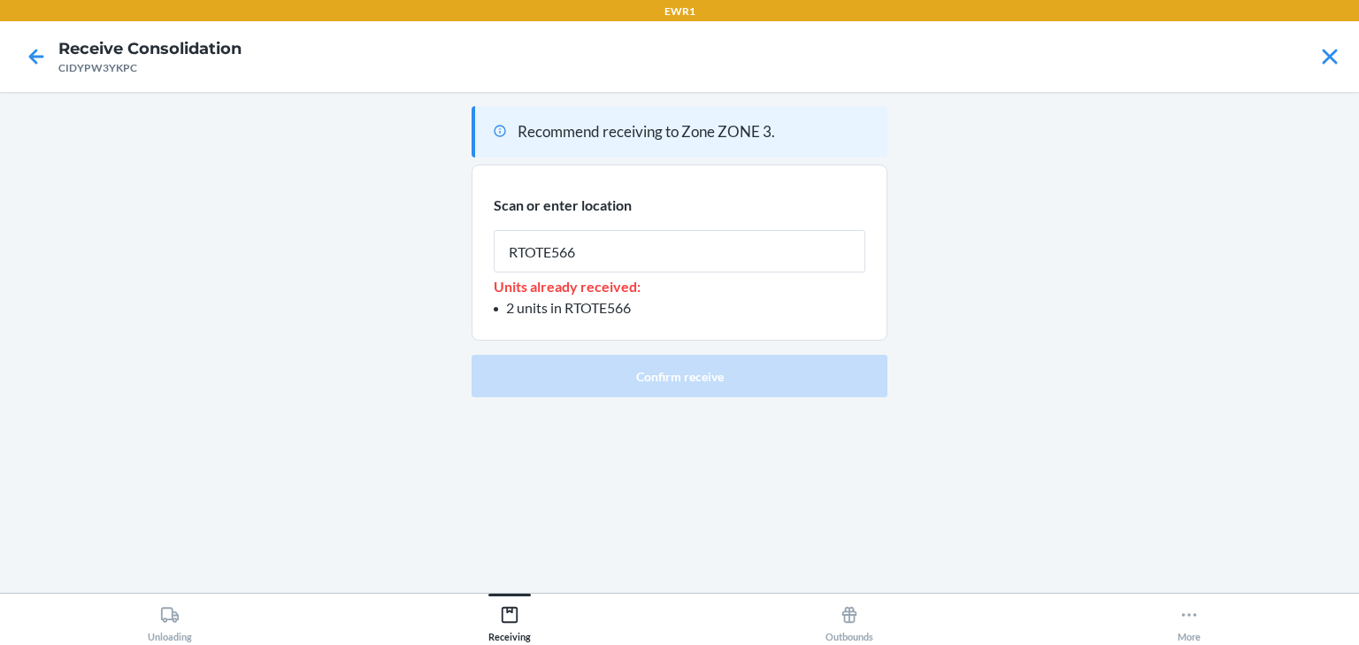
type input "RTOTE566"
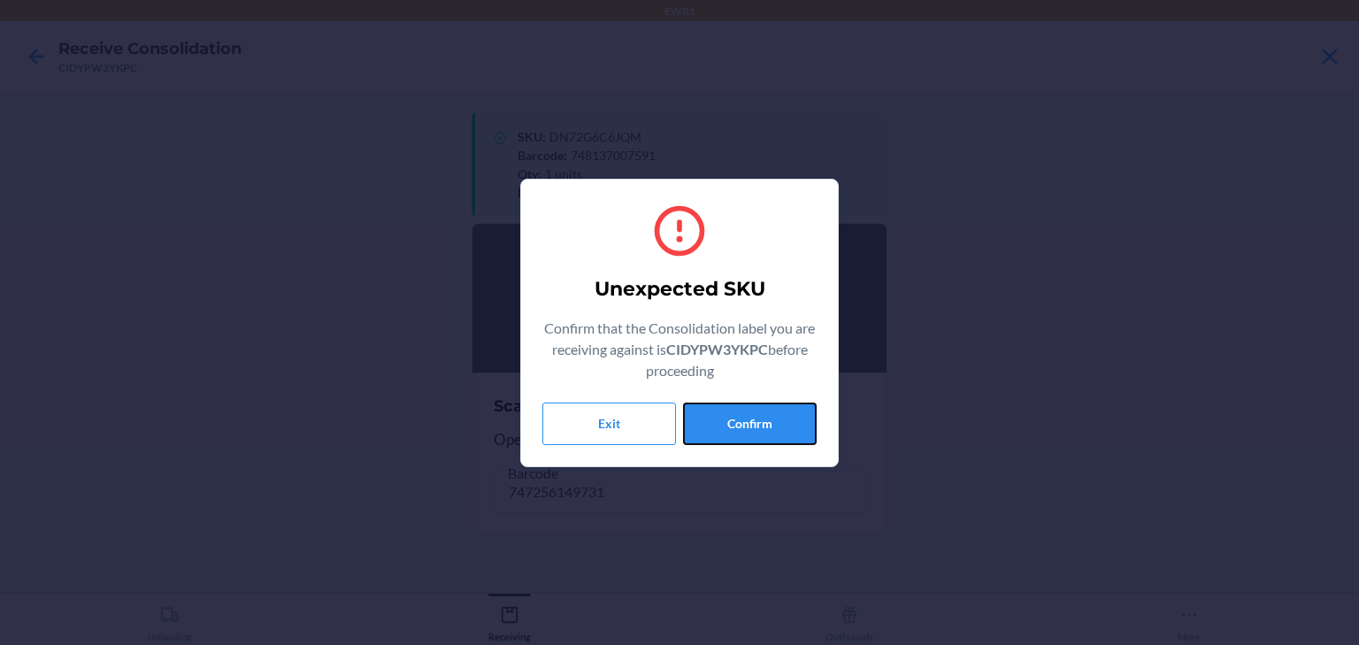
click at [729, 412] on button "Confirm" at bounding box center [750, 424] width 134 height 42
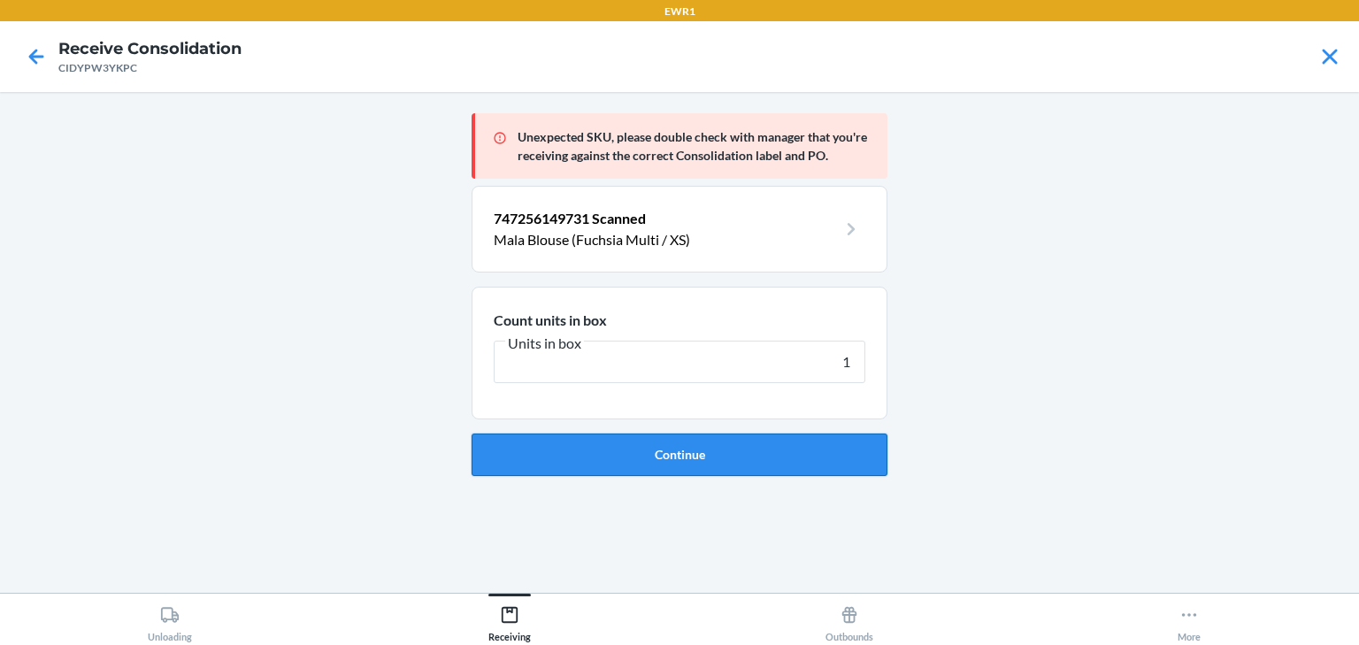
type input "1"
click at [798, 449] on button "Continue" at bounding box center [680, 455] width 416 height 42
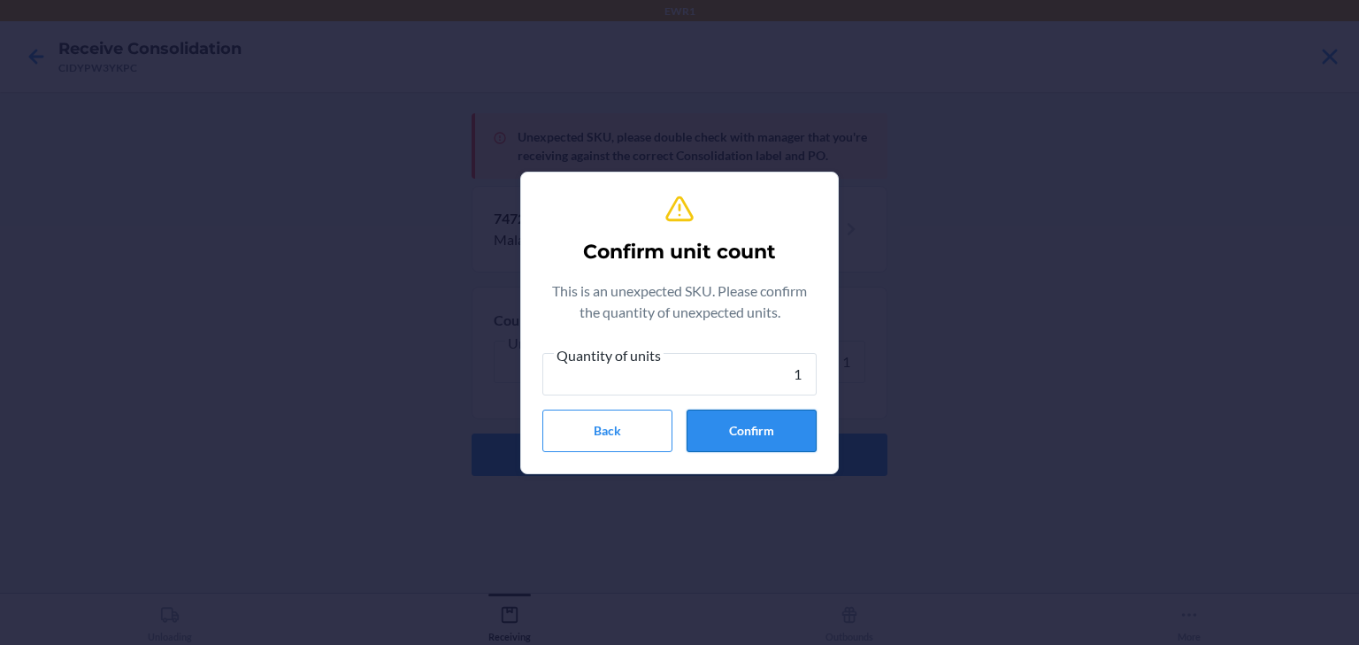
type input "1"
click at [739, 432] on button "Confirm" at bounding box center [752, 431] width 130 height 42
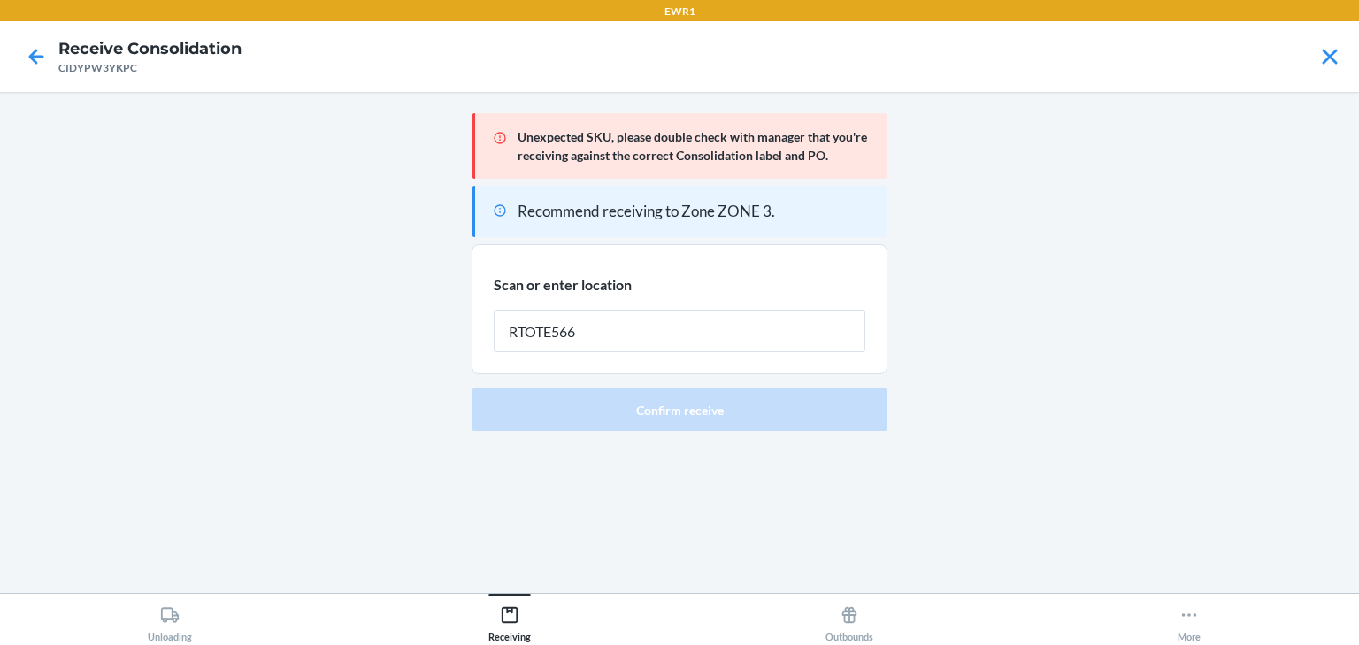
type input "RTOTE566"
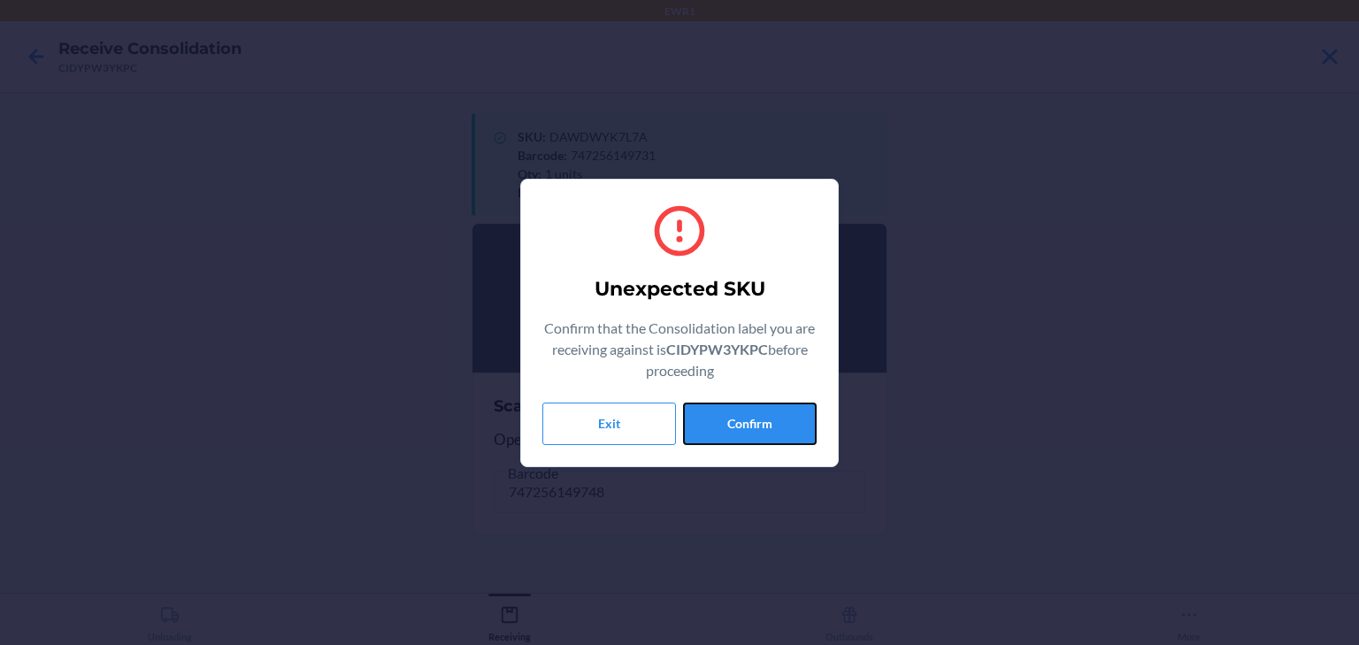
click at [740, 416] on button "Confirm" at bounding box center [750, 424] width 134 height 42
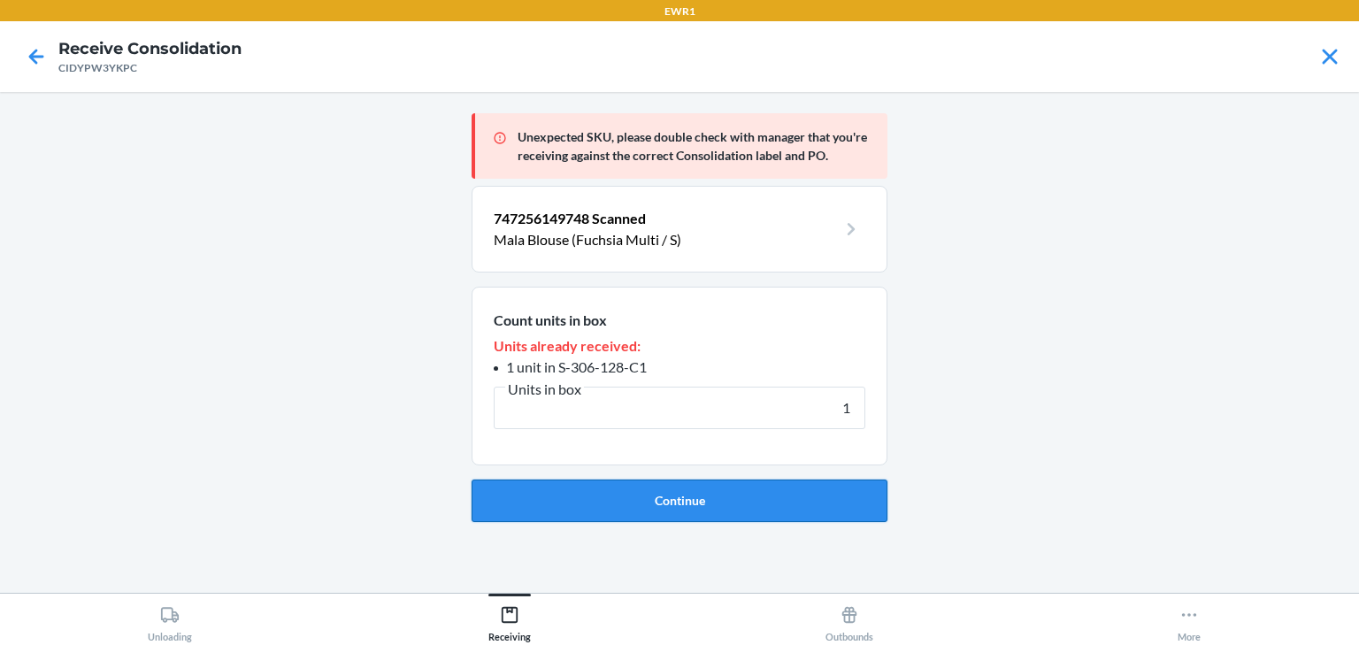
type input "1"
click at [763, 505] on button "Continue" at bounding box center [680, 501] width 416 height 42
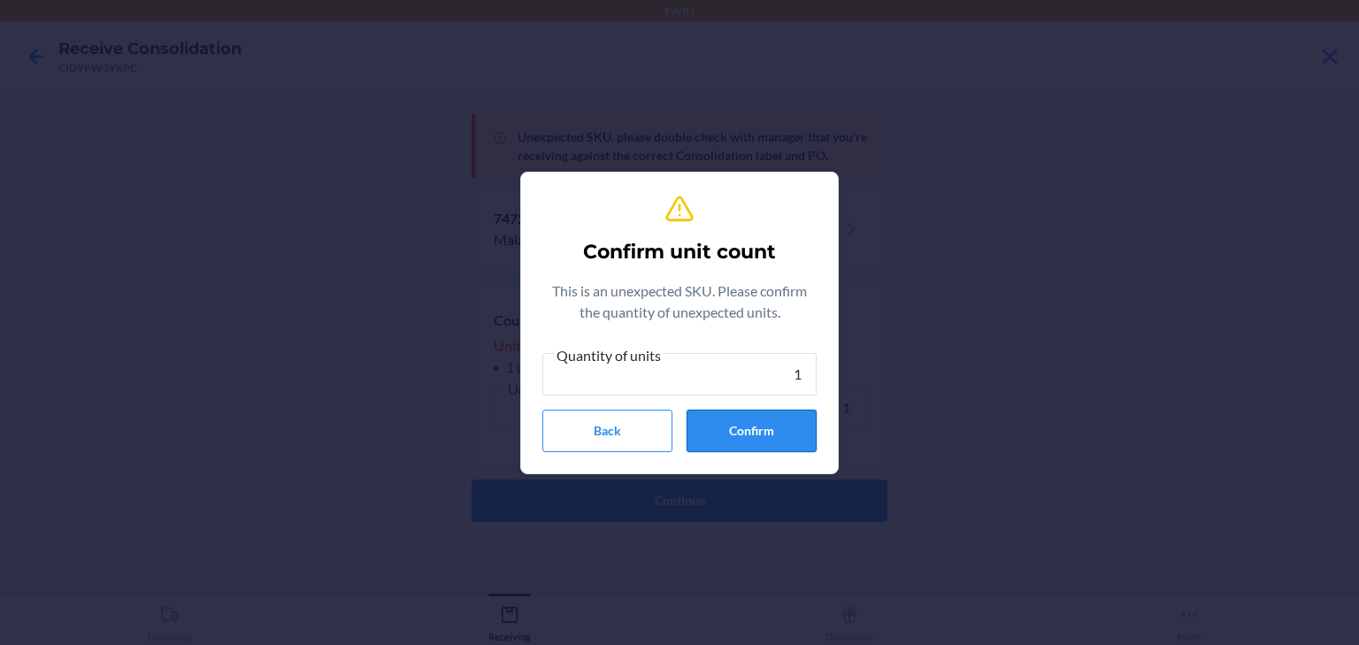
type input "1"
click at [757, 432] on button "Confirm" at bounding box center [752, 431] width 130 height 42
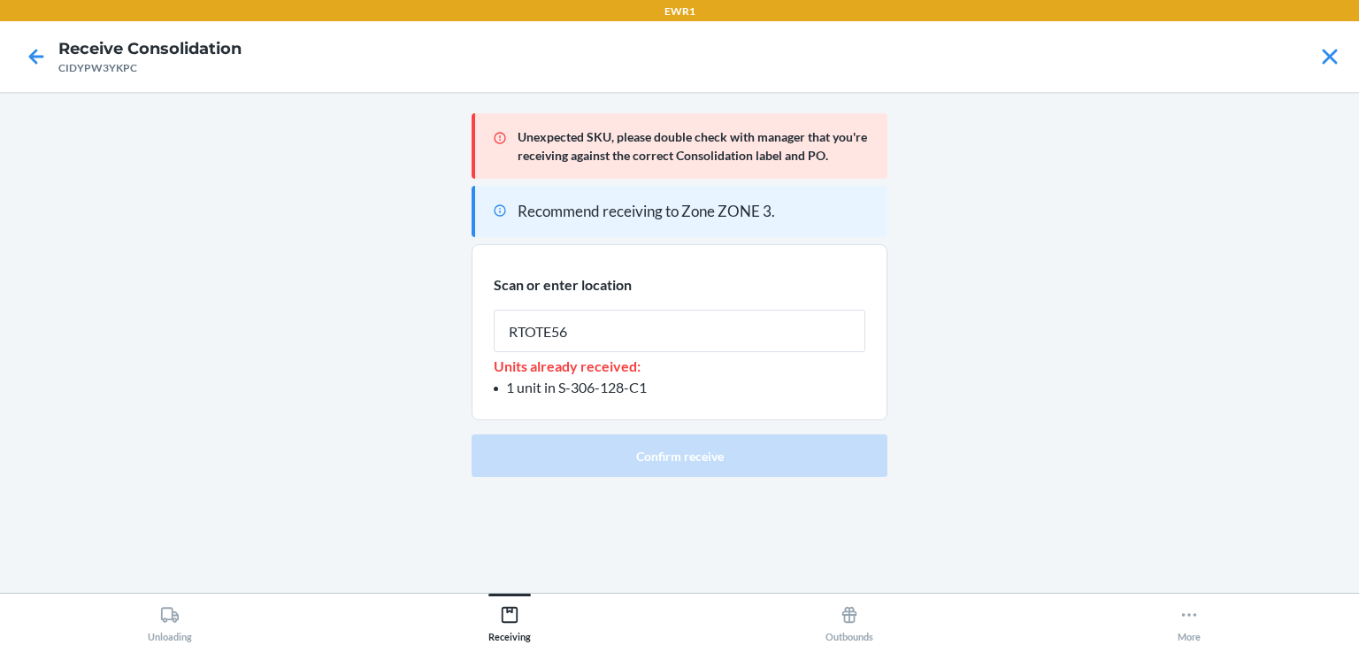
type input "RTOTE566"
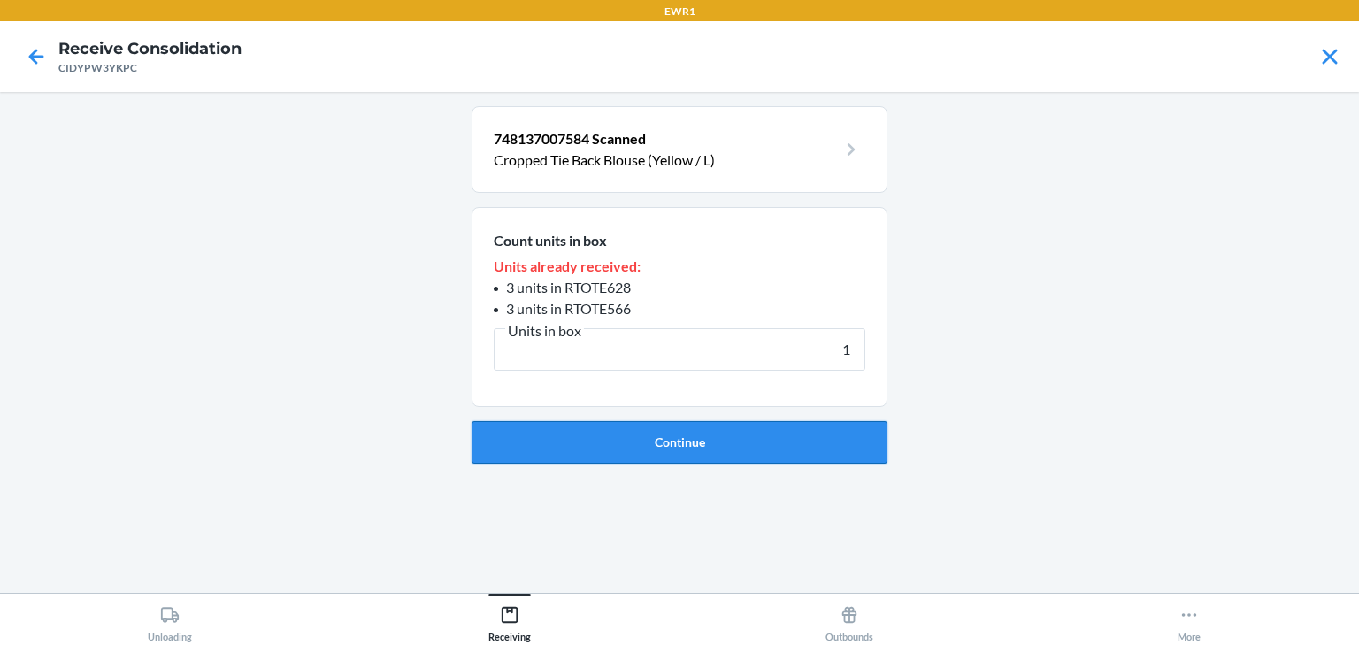
type input "1"
click at [707, 453] on button "Continue" at bounding box center [680, 442] width 416 height 42
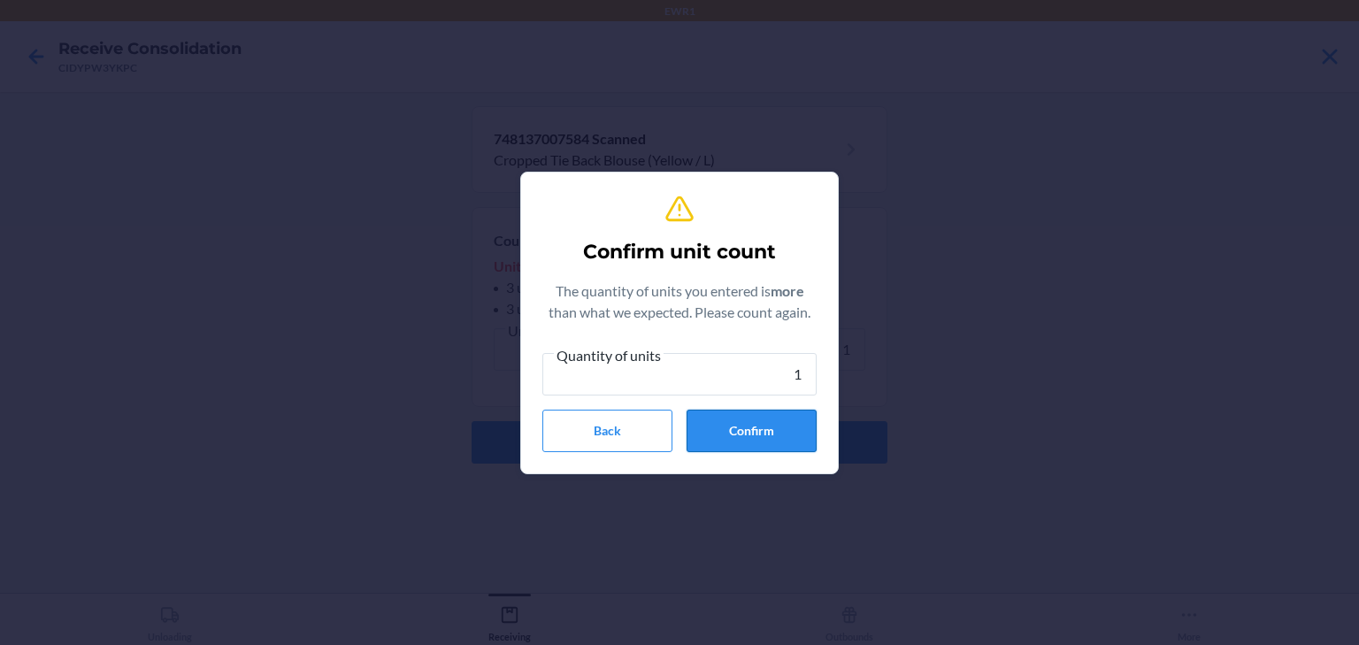
type input "1"
click at [712, 425] on button "Confirm" at bounding box center [752, 431] width 130 height 42
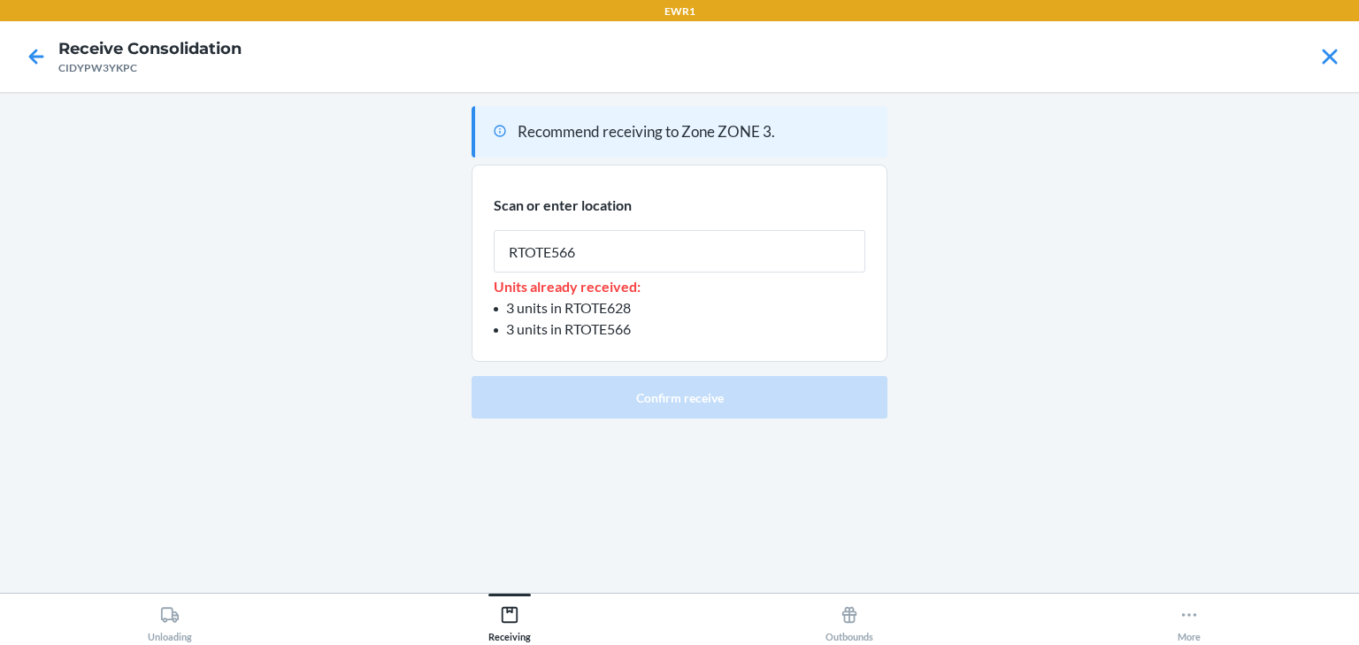
type input "RTOTE566"
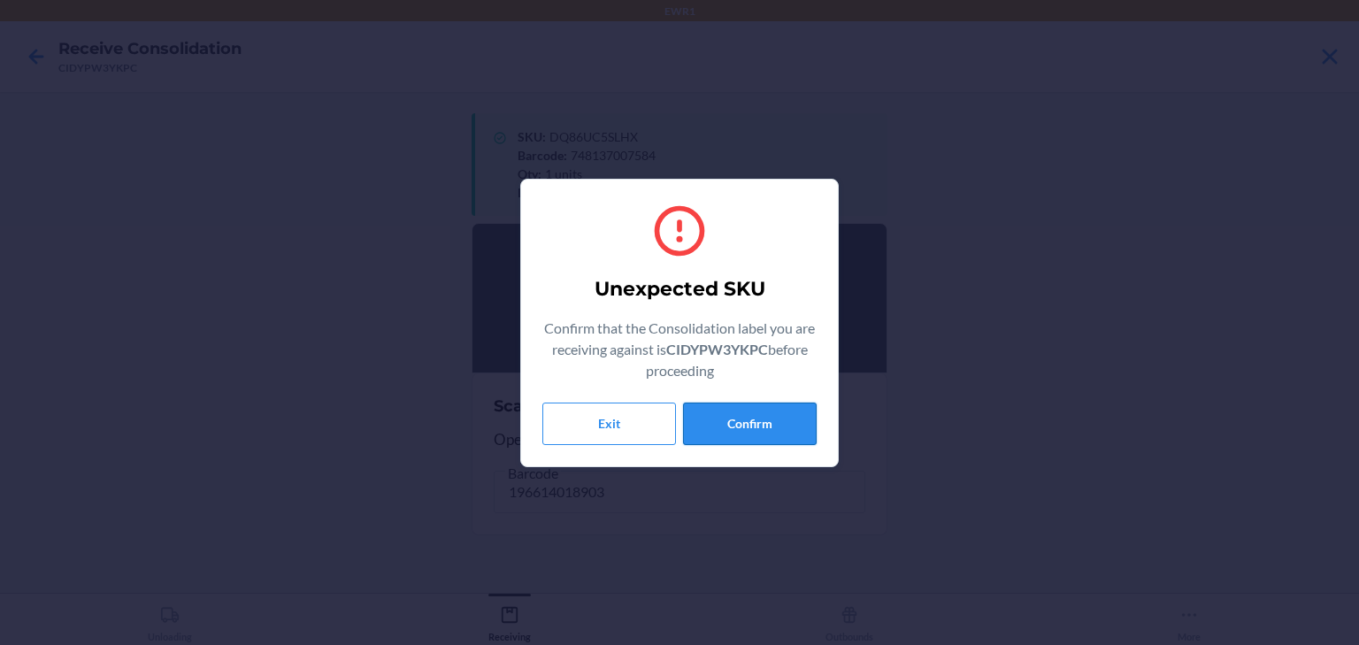
click at [719, 411] on button "Confirm" at bounding box center [750, 424] width 134 height 42
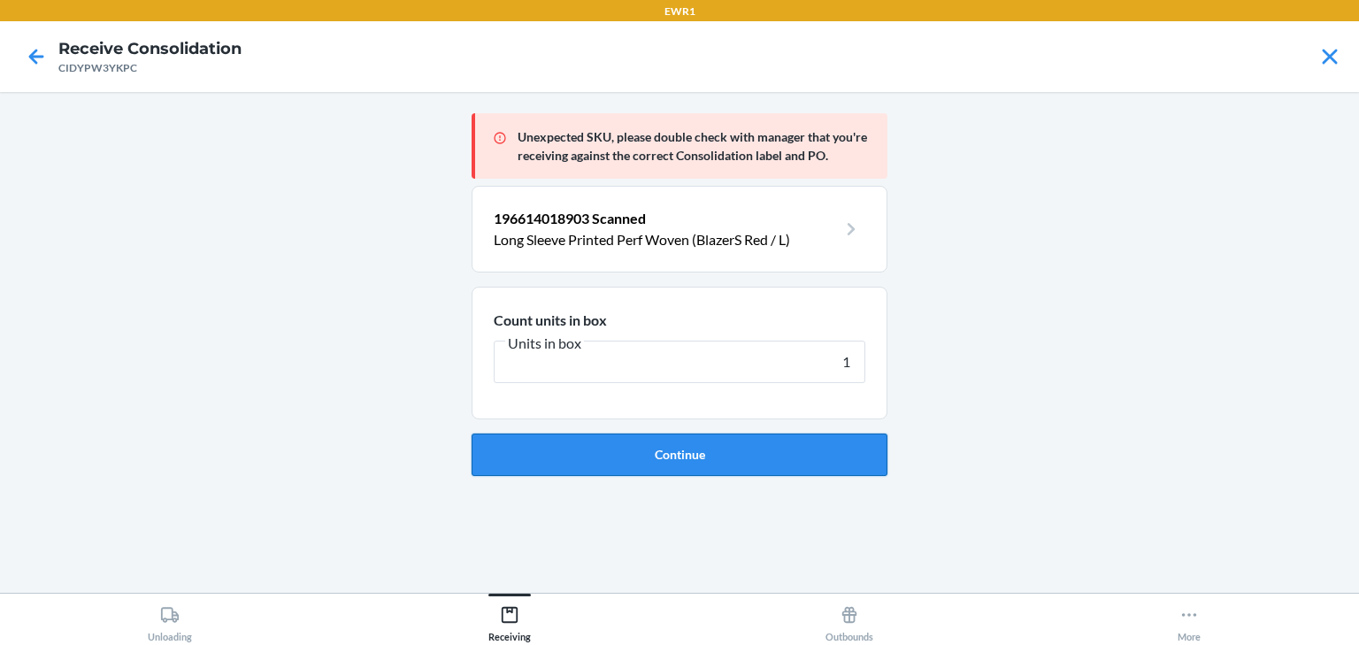
type input "1"
click at [657, 454] on button "Continue" at bounding box center [680, 455] width 416 height 42
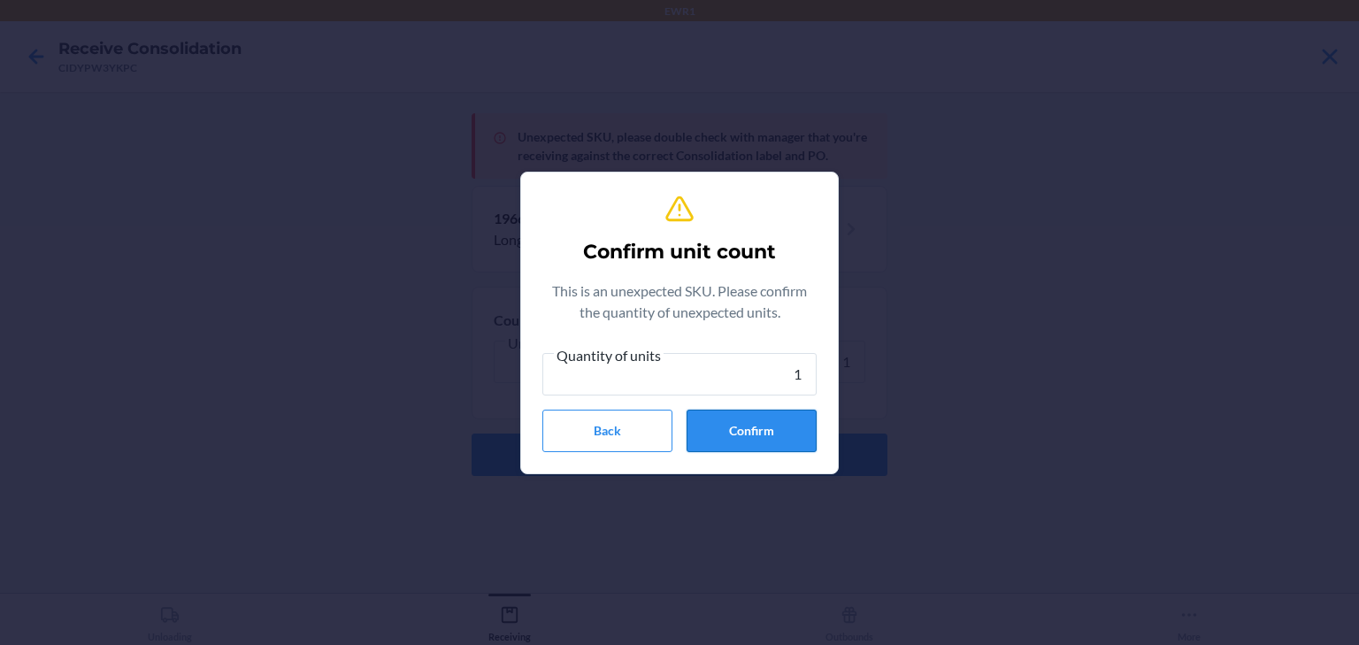
type input "1"
click at [719, 430] on button "Confirm" at bounding box center [752, 431] width 130 height 42
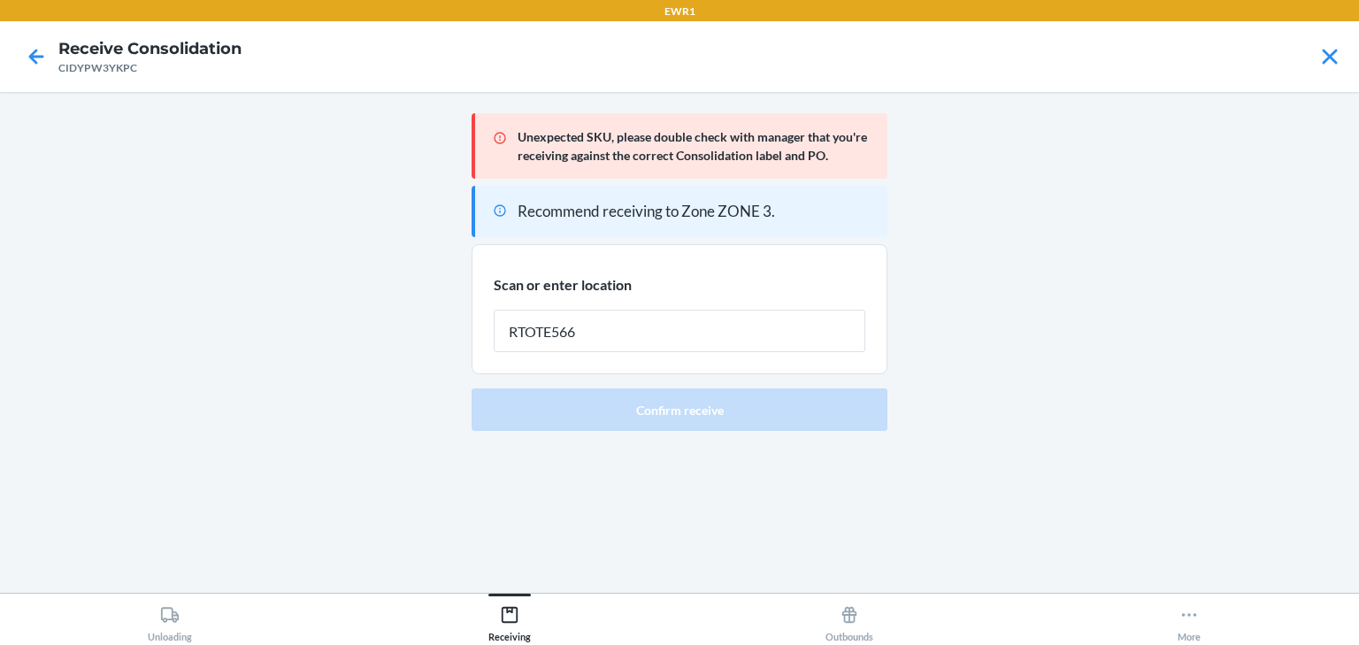
type input "RTOTE566"
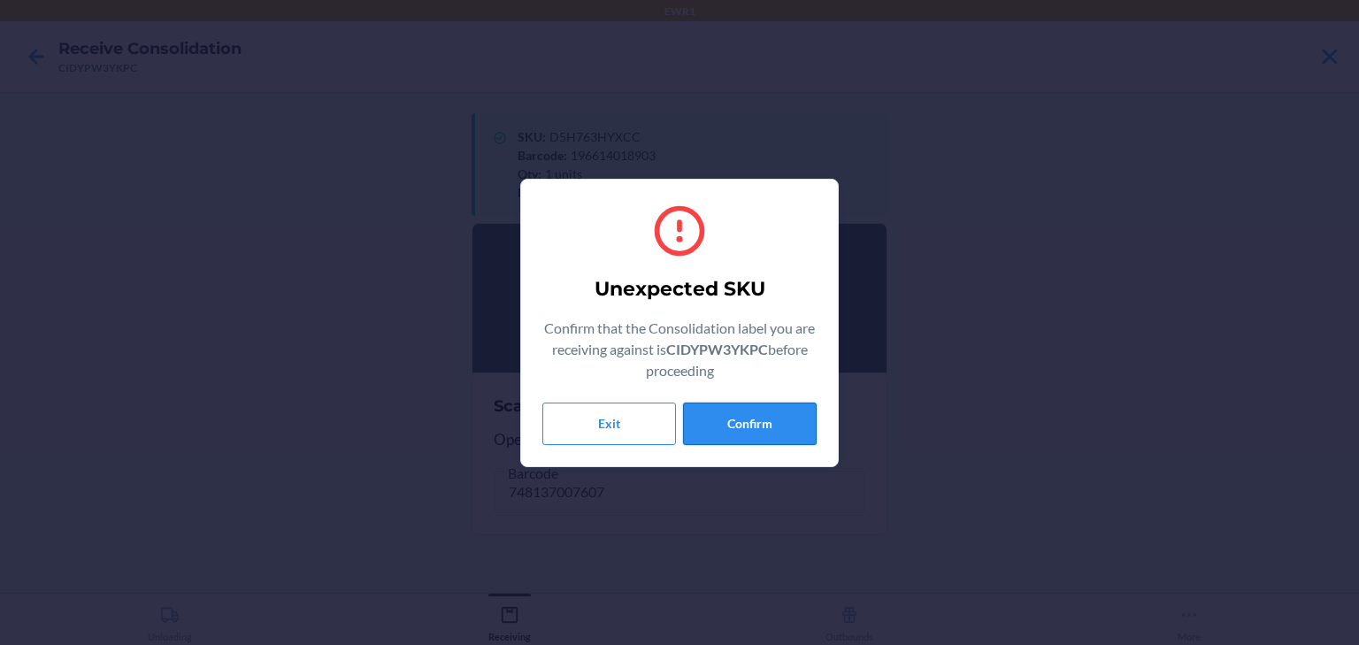
click at [747, 424] on button "Confirm" at bounding box center [750, 424] width 134 height 42
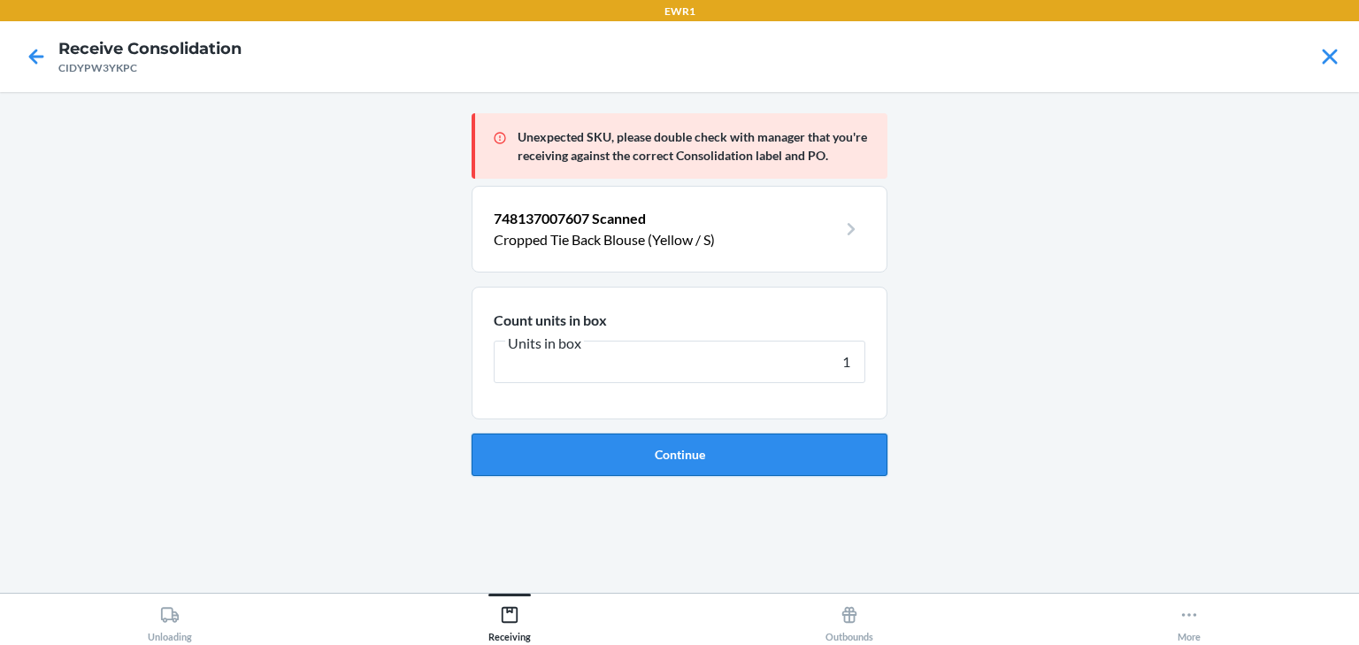
type input "1"
click at [760, 467] on button "Continue" at bounding box center [680, 455] width 416 height 42
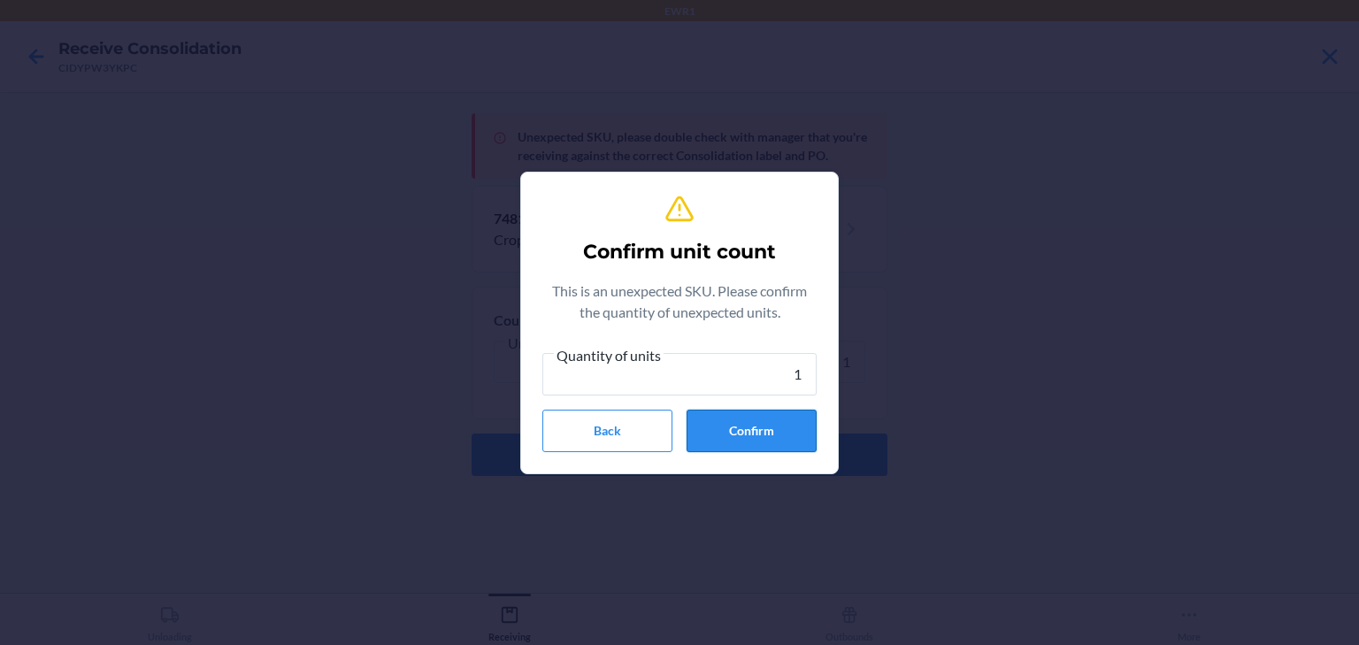
type input "1"
click at [750, 436] on button "Confirm" at bounding box center [752, 431] width 130 height 42
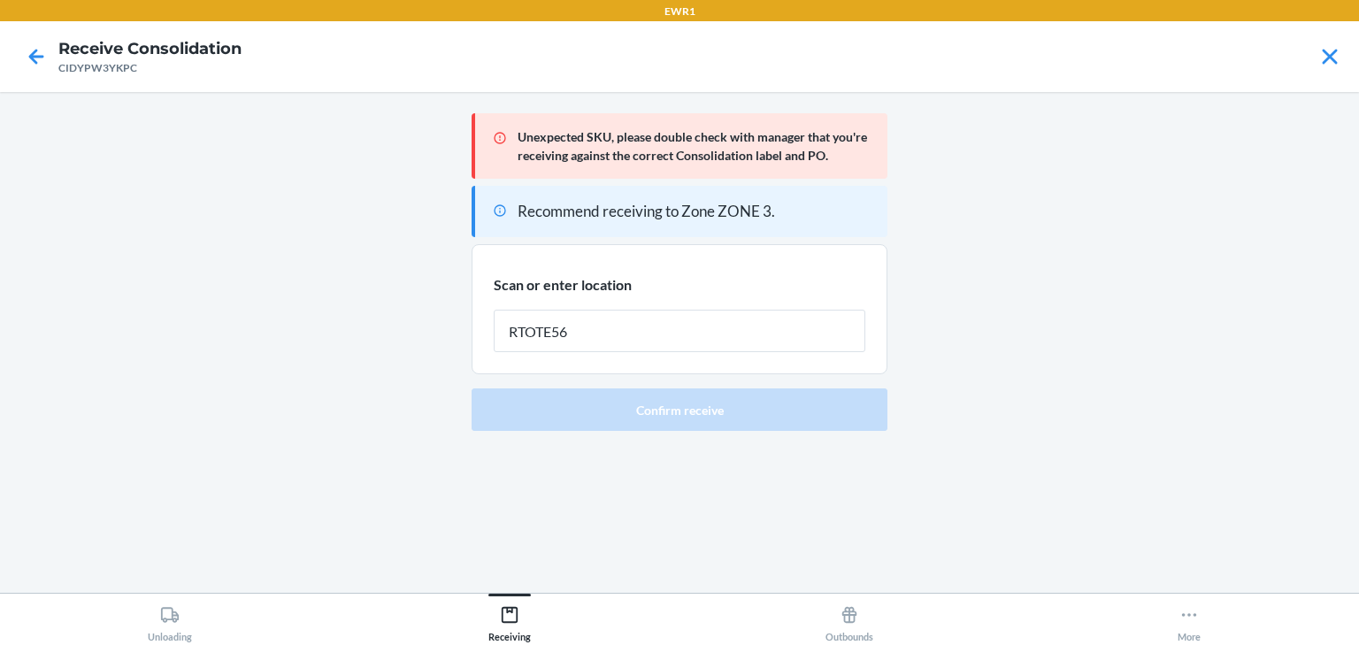
type input "RTOTE566"
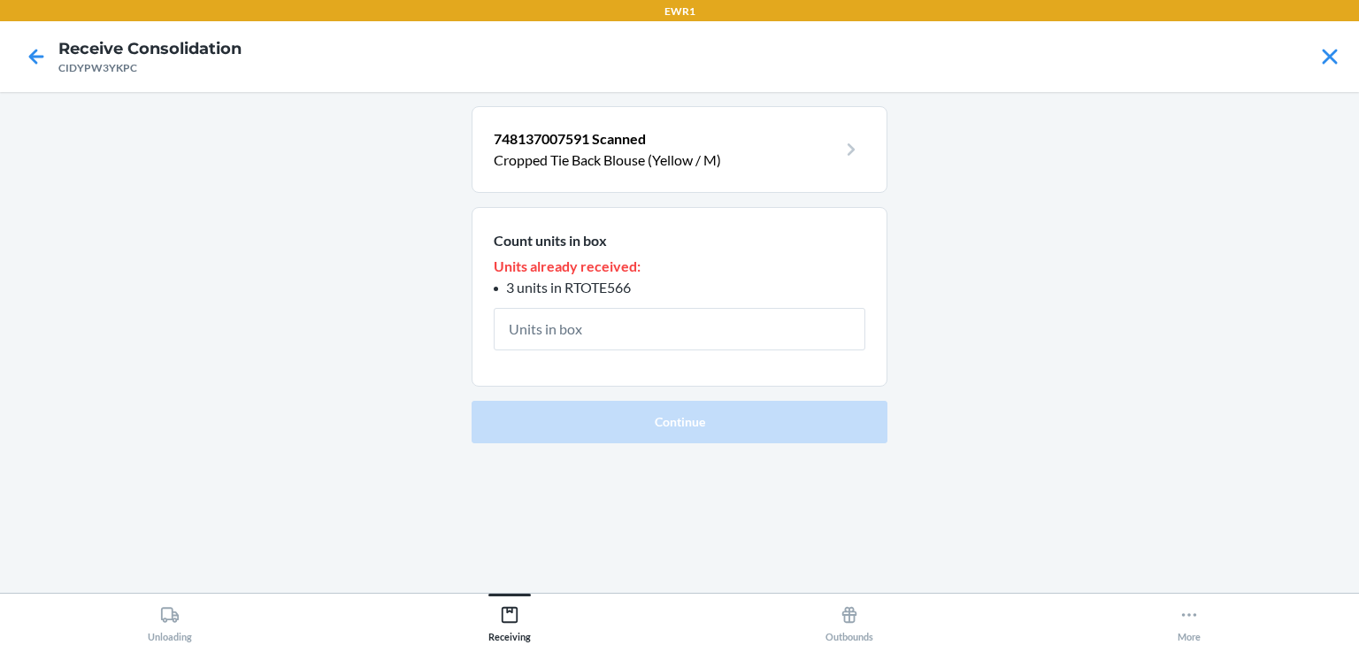
click at [557, 341] on input "text" at bounding box center [680, 329] width 372 height 42
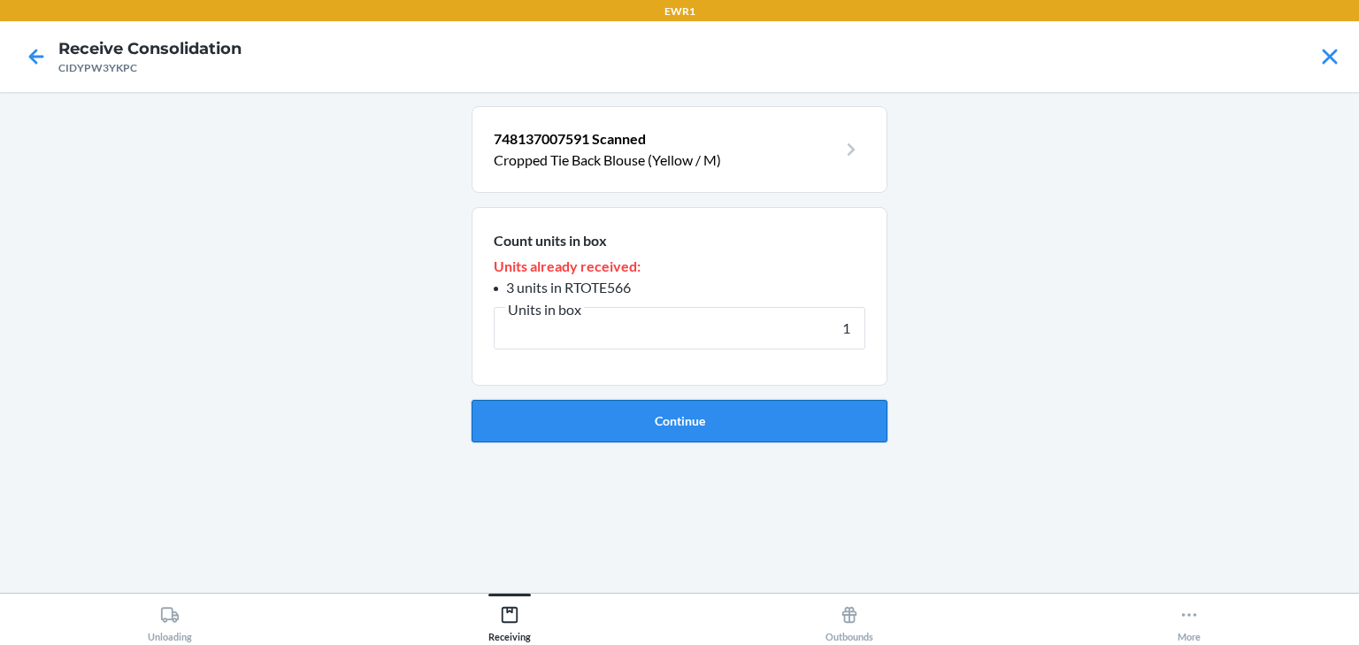
type input "1"
click at [664, 412] on button "Continue" at bounding box center [680, 421] width 416 height 42
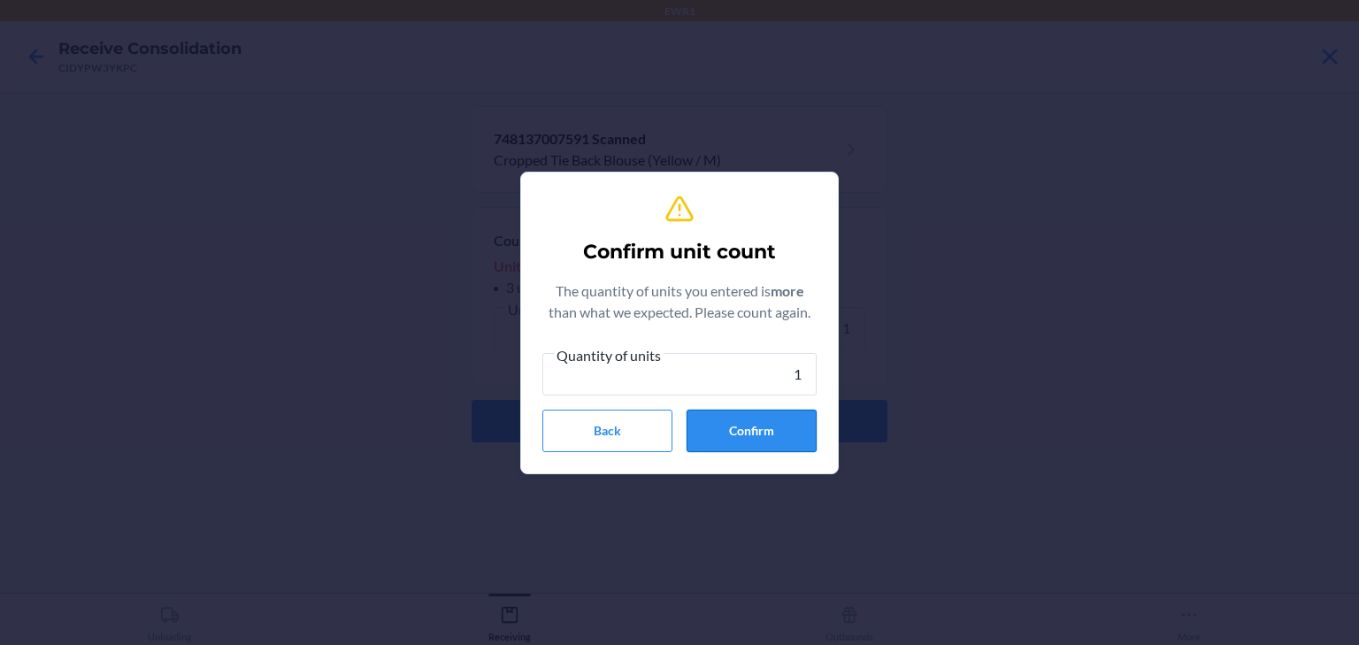
type input "1"
click at [714, 416] on button "Confirm" at bounding box center [752, 431] width 130 height 42
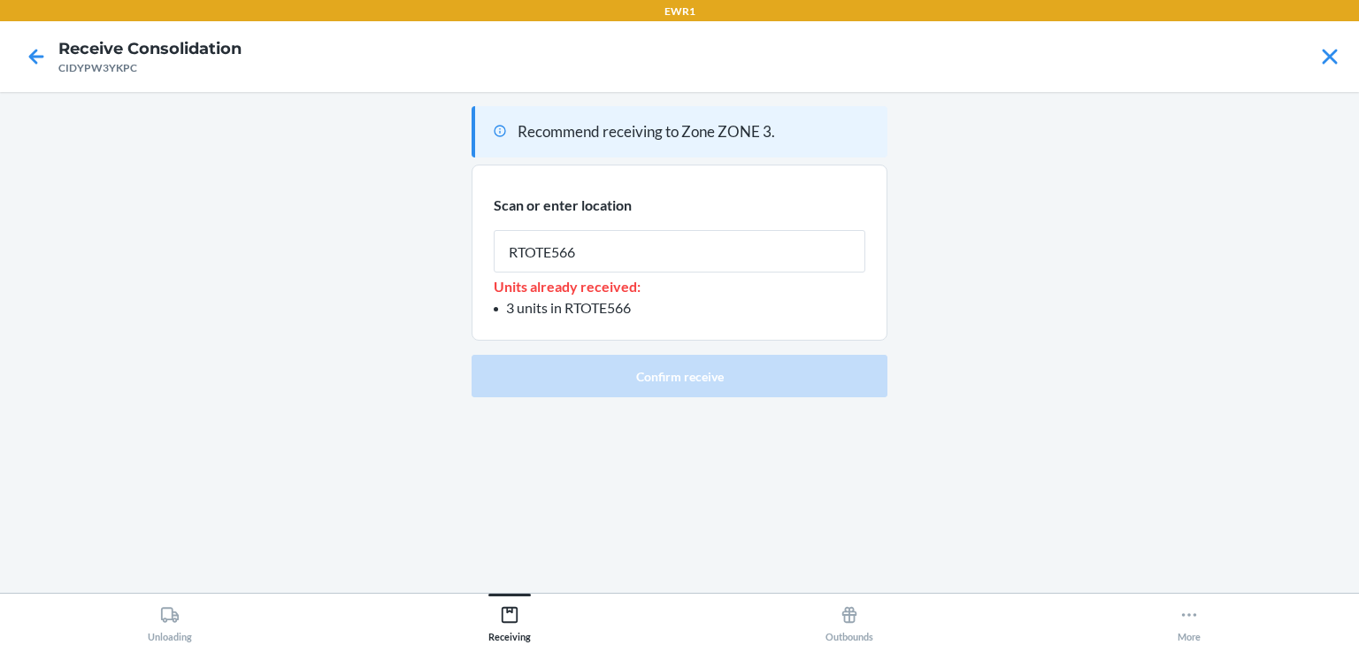
type input "RTOTE566"
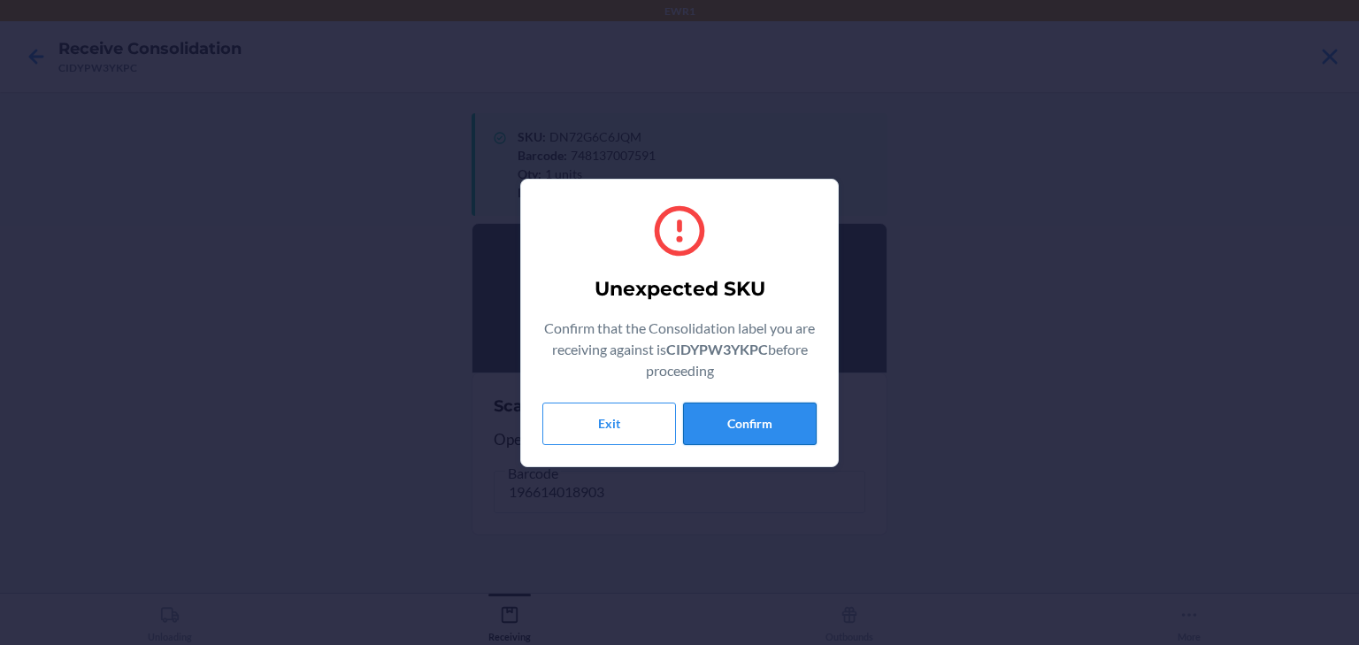
click at [757, 407] on button "Confirm" at bounding box center [750, 424] width 134 height 42
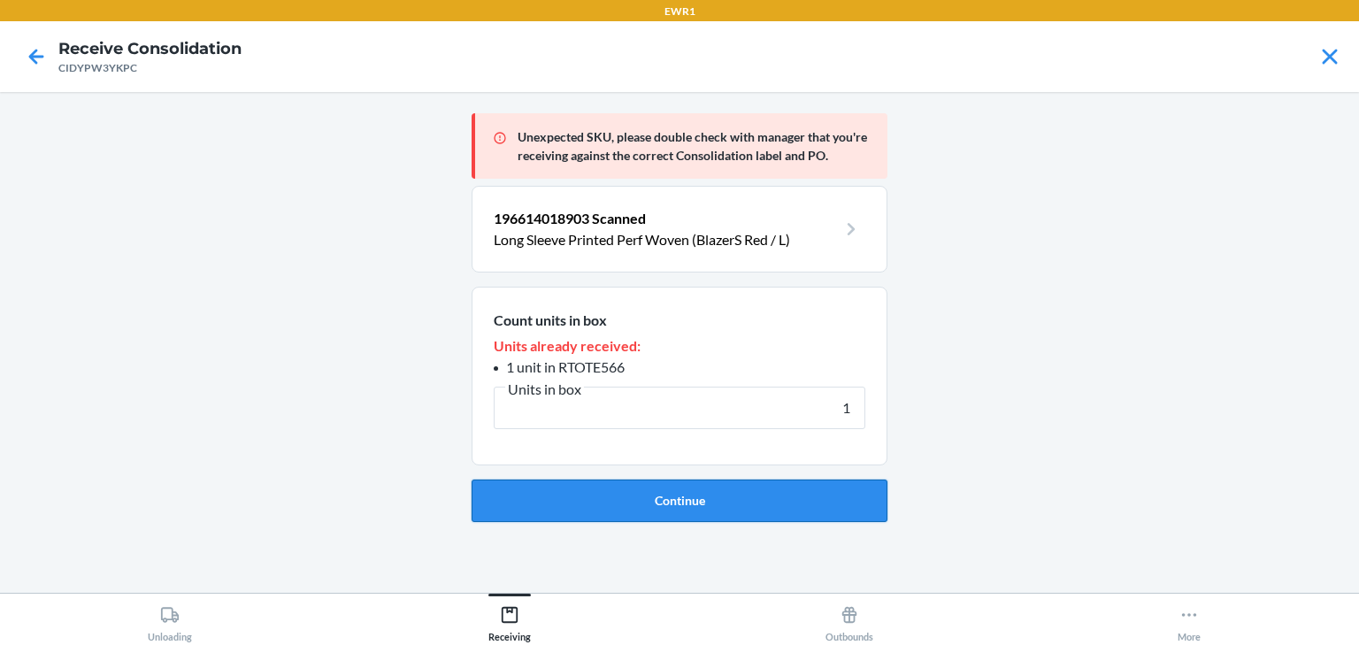
type input "1"
click at [696, 495] on button "Continue" at bounding box center [680, 501] width 416 height 42
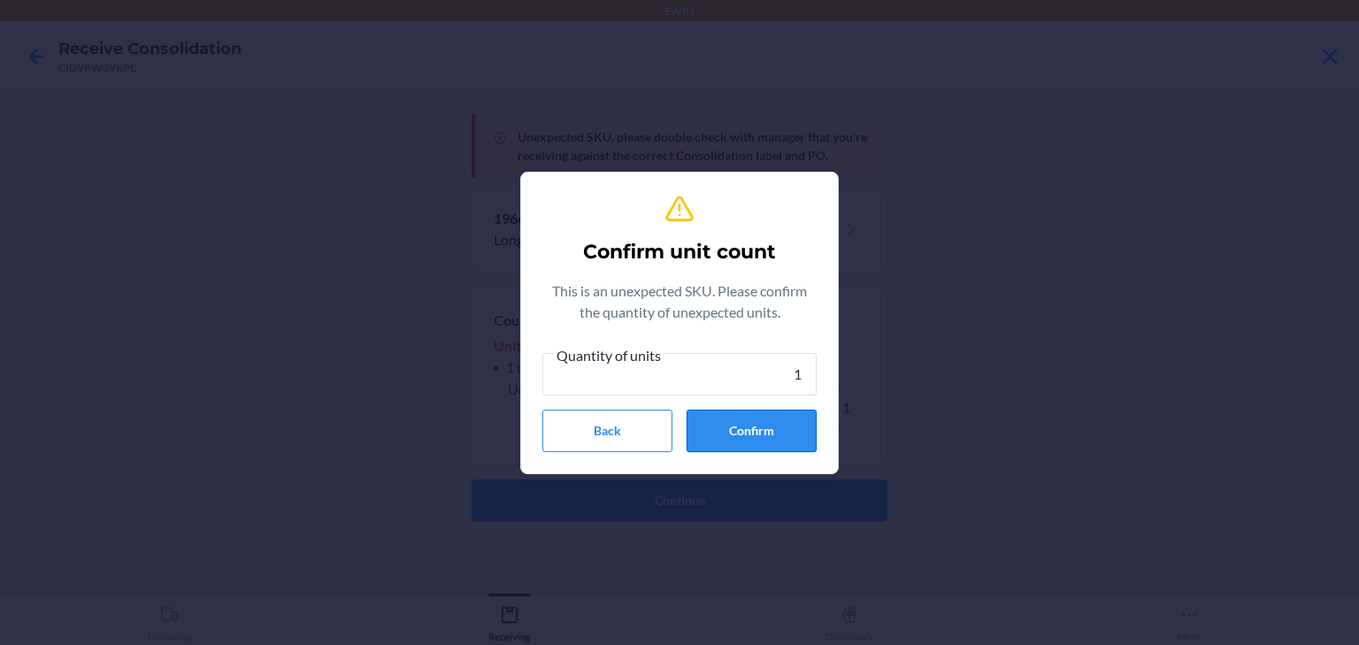
type input "1"
click at [728, 425] on button "Confirm" at bounding box center [752, 431] width 130 height 42
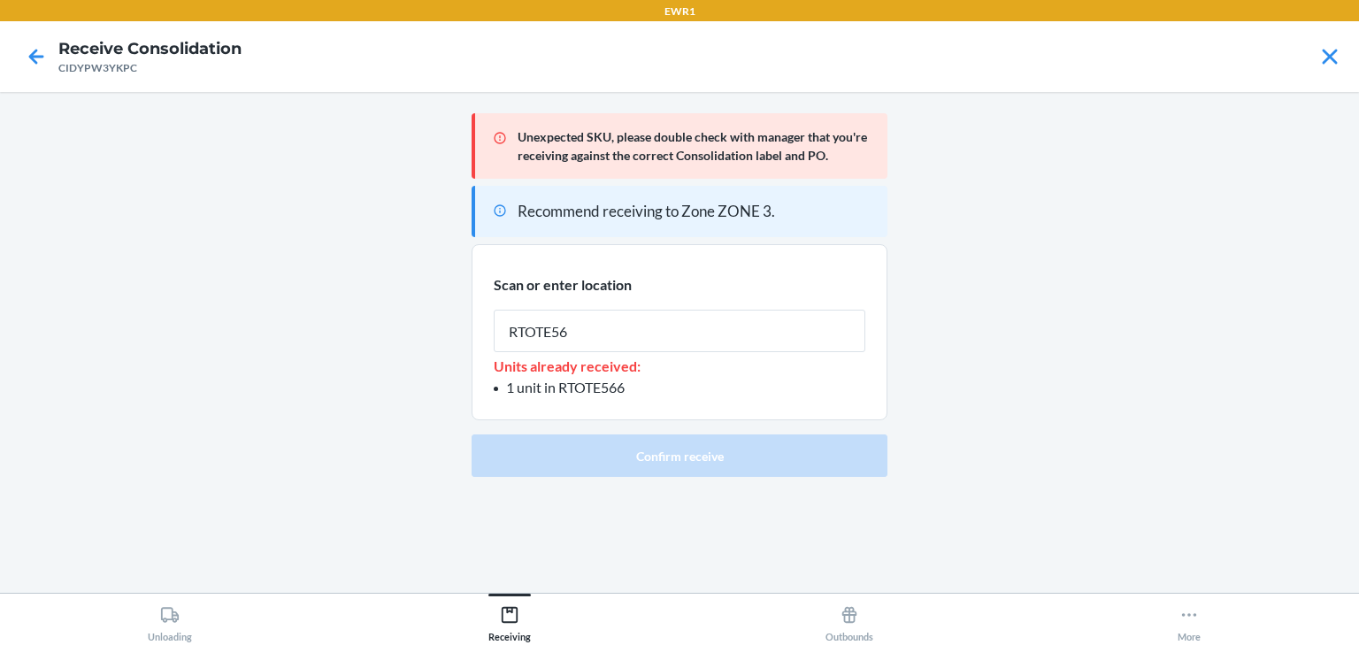
type input "RTOTE566"
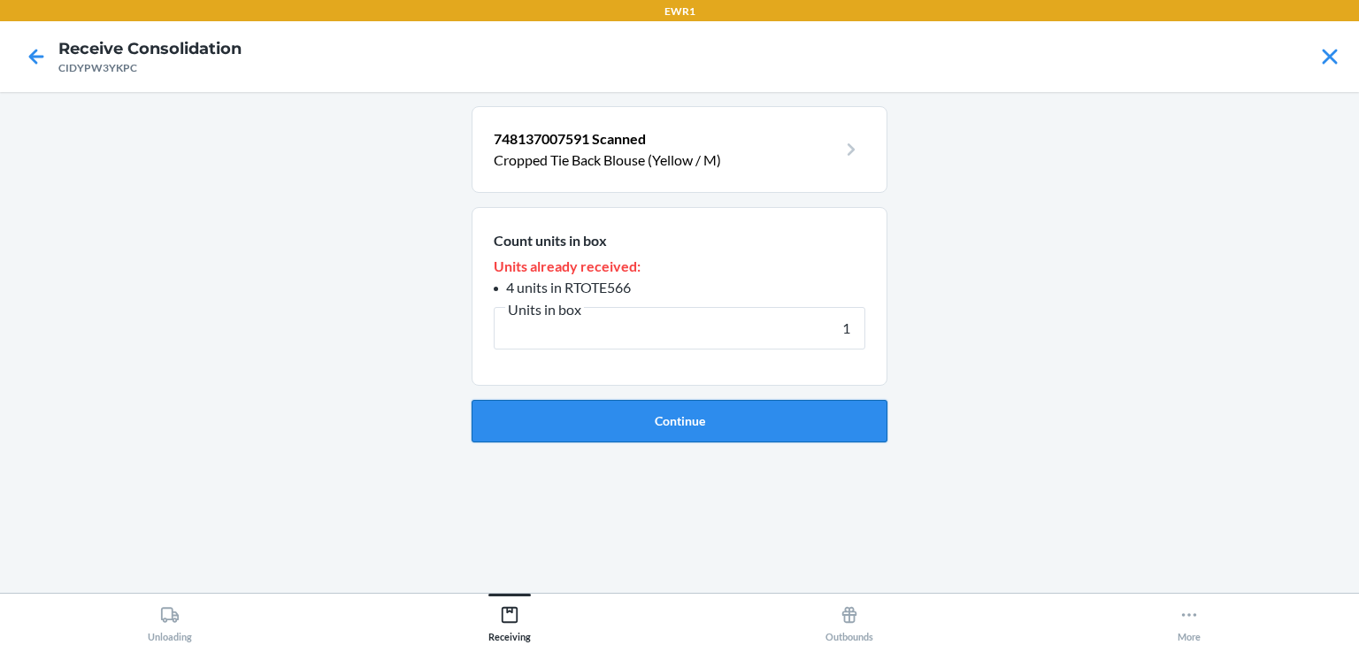
type input "1"
click at [724, 428] on button "Continue" at bounding box center [680, 421] width 416 height 42
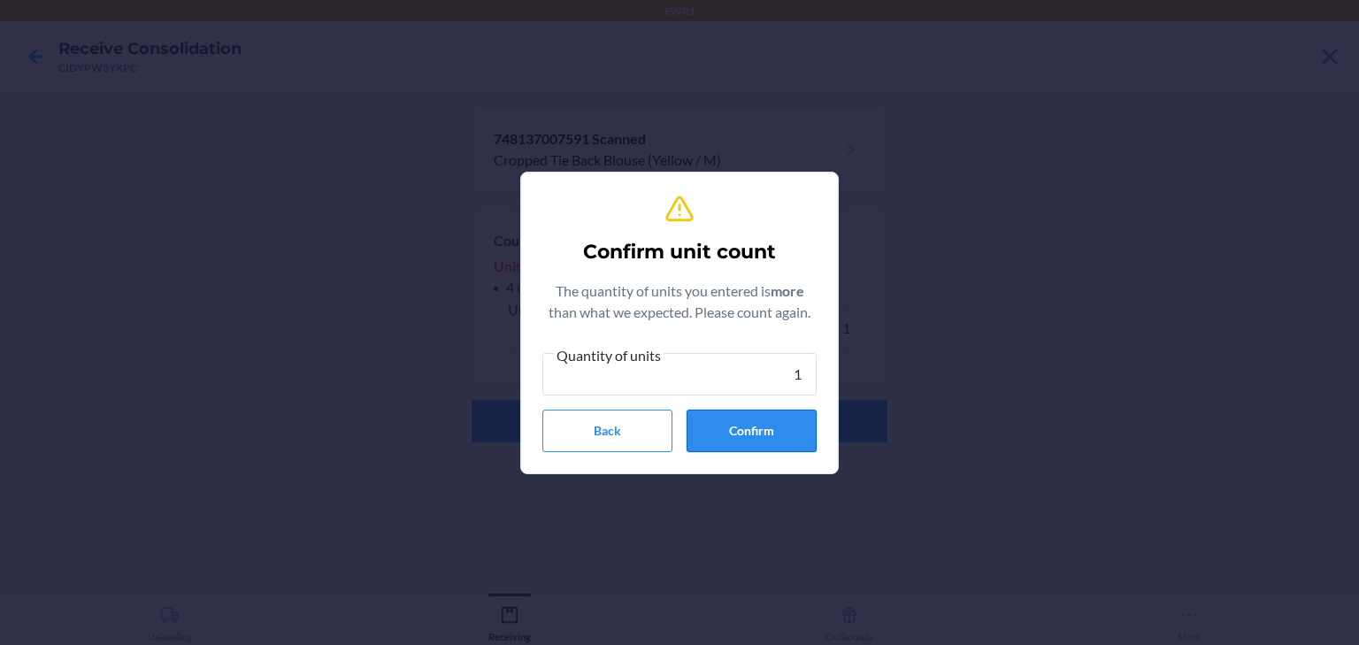
type input "1"
click at [741, 430] on button "Confirm" at bounding box center [752, 431] width 130 height 42
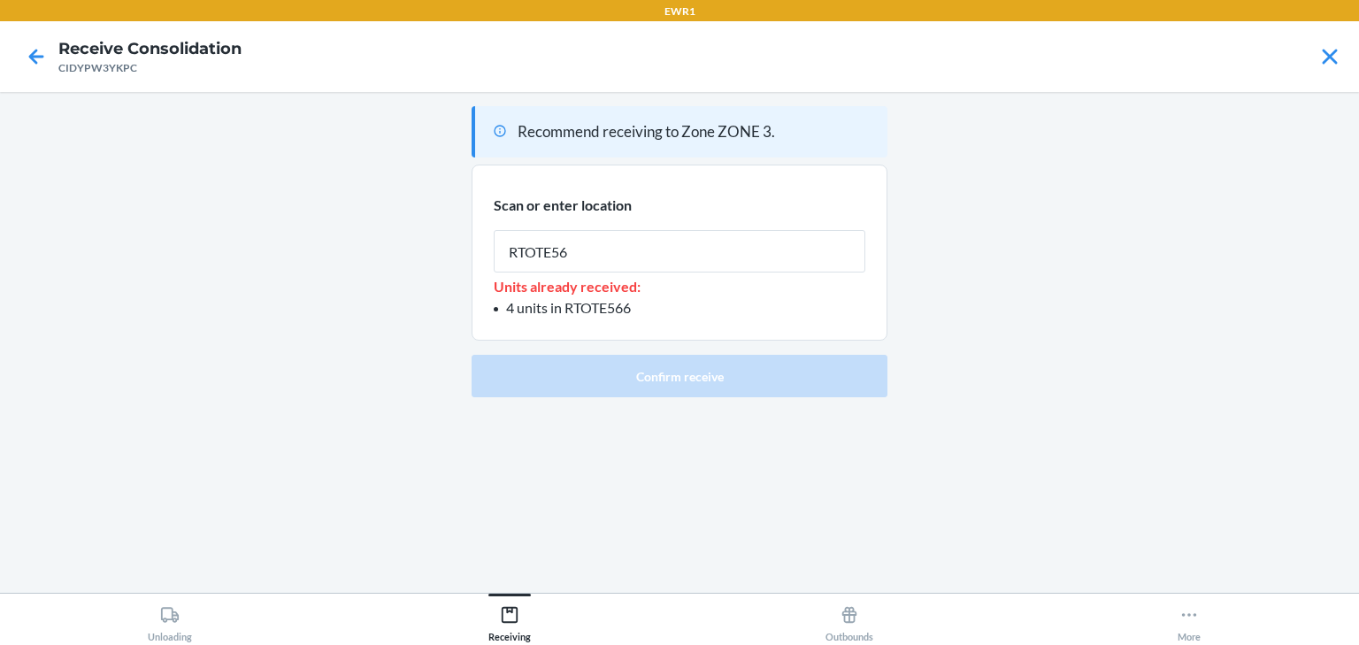
type input "RTOTE566"
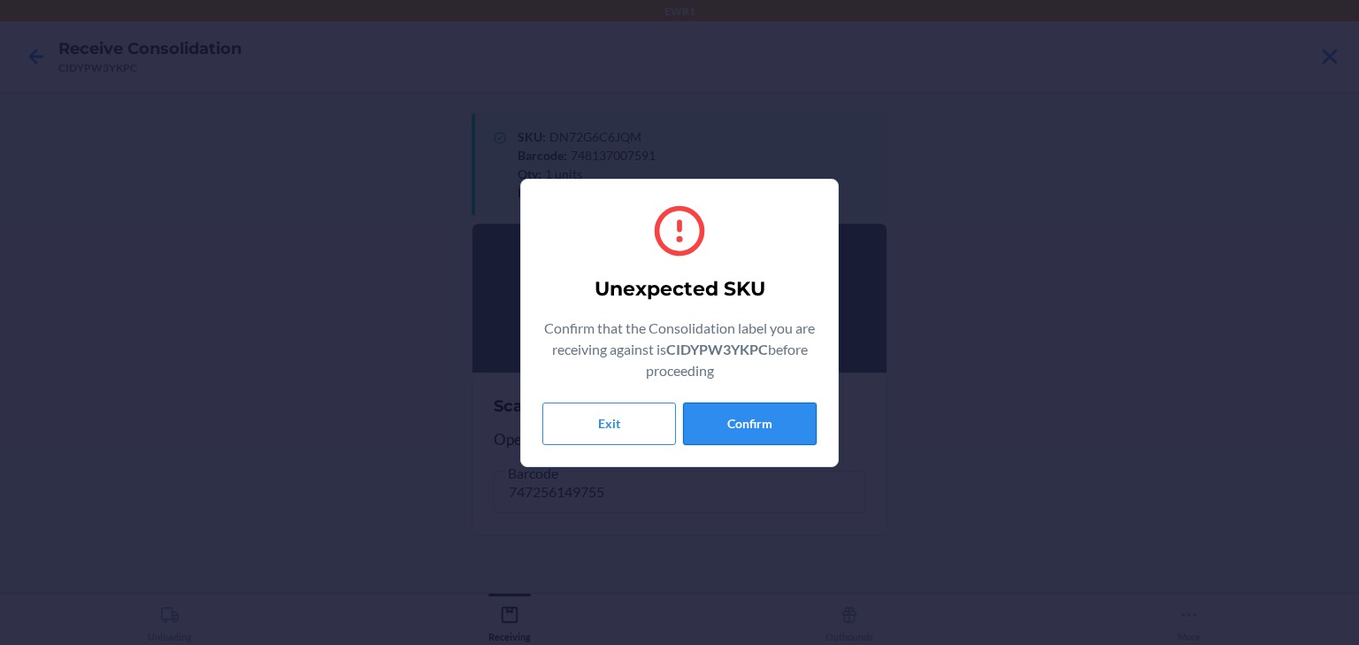
click at [757, 429] on button "Confirm" at bounding box center [750, 424] width 134 height 42
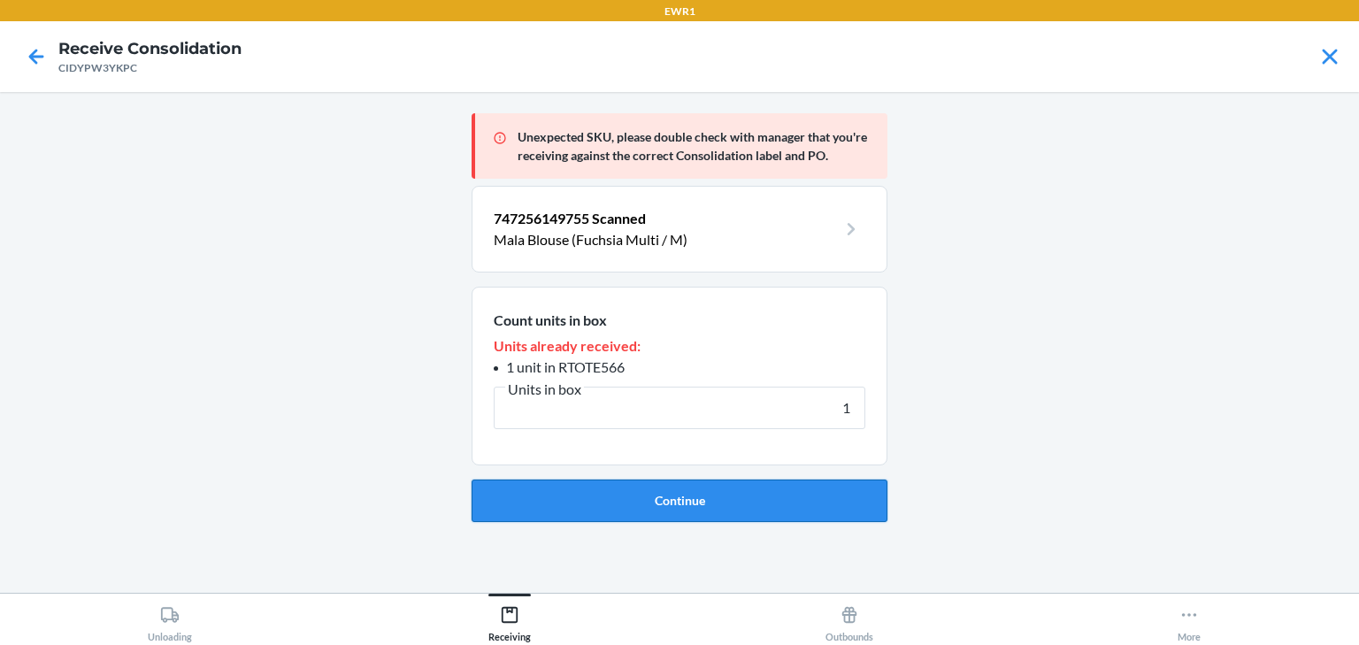
type input "1"
click at [786, 484] on button "Continue" at bounding box center [680, 501] width 416 height 42
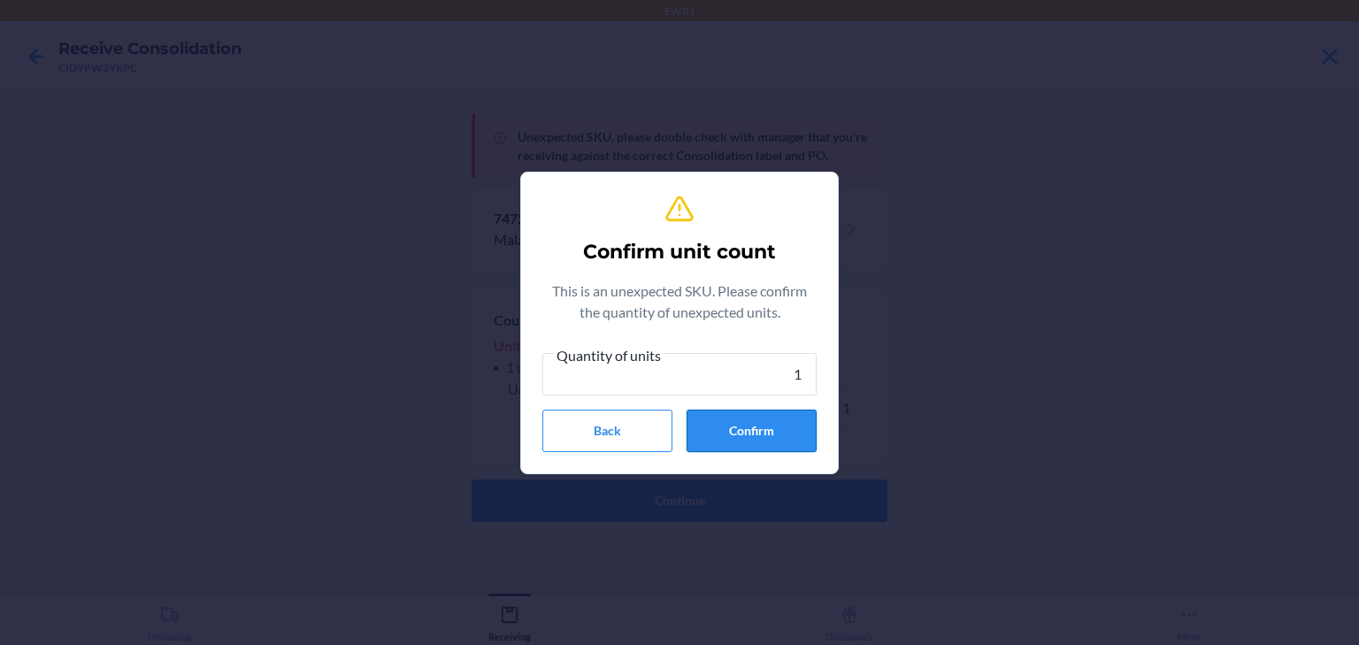
type input "1"
click at [766, 425] on button "Confirm" at bounding box center [752, 431] width 130 height 42
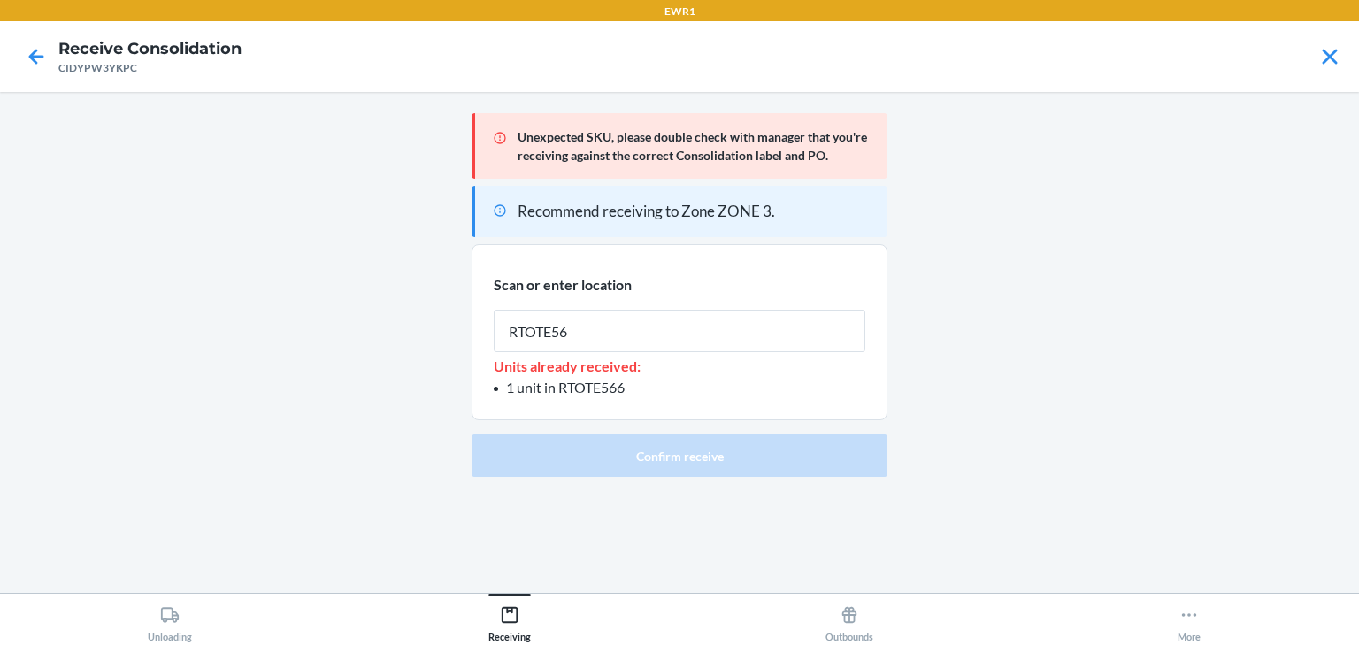
type input "RTOTE566"
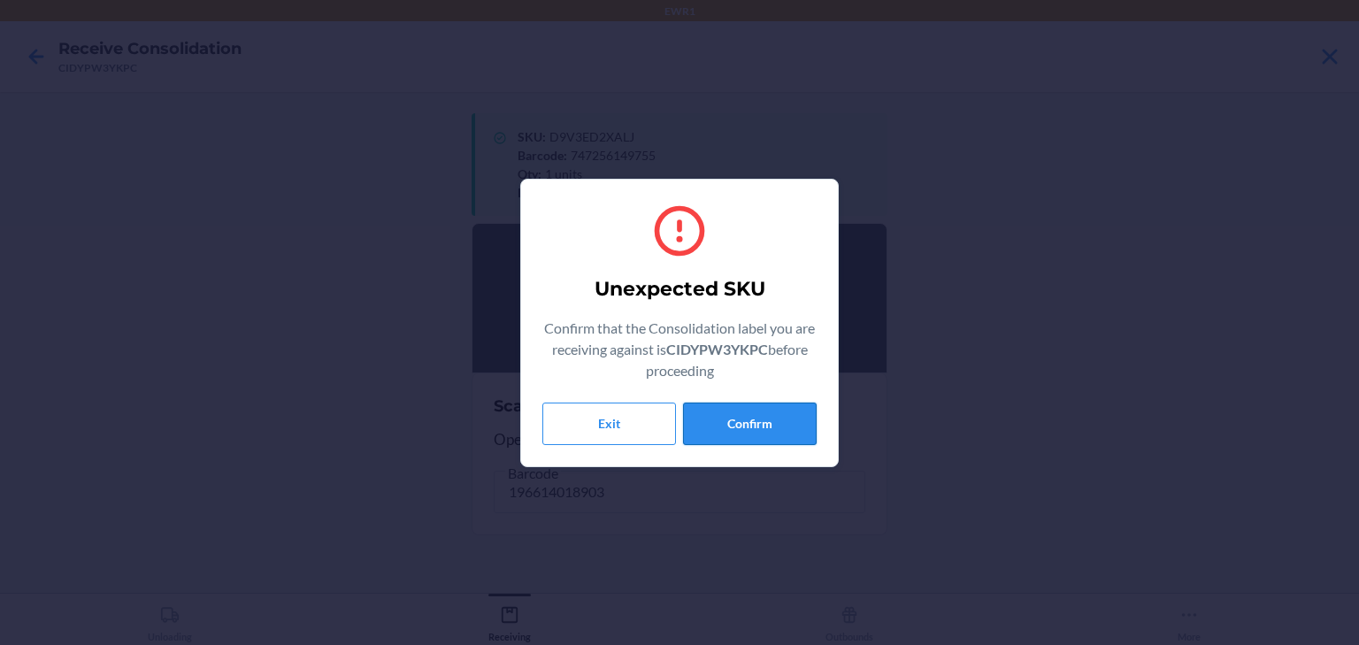
click at [741, 424] on button "Confirm" at bounding box center [750, 424] width 134 height 42
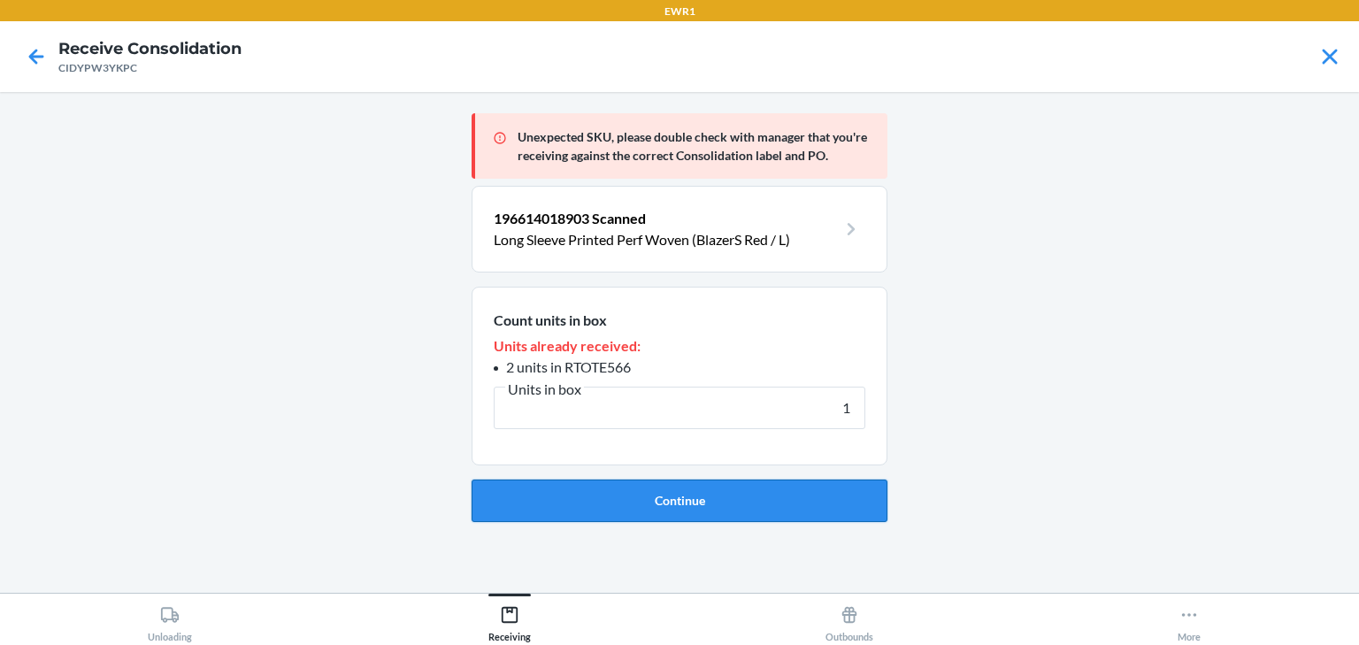
type input "1"
click at [626, 517] on button "Continue" at bounding box center [680, 501] width 416 height 42
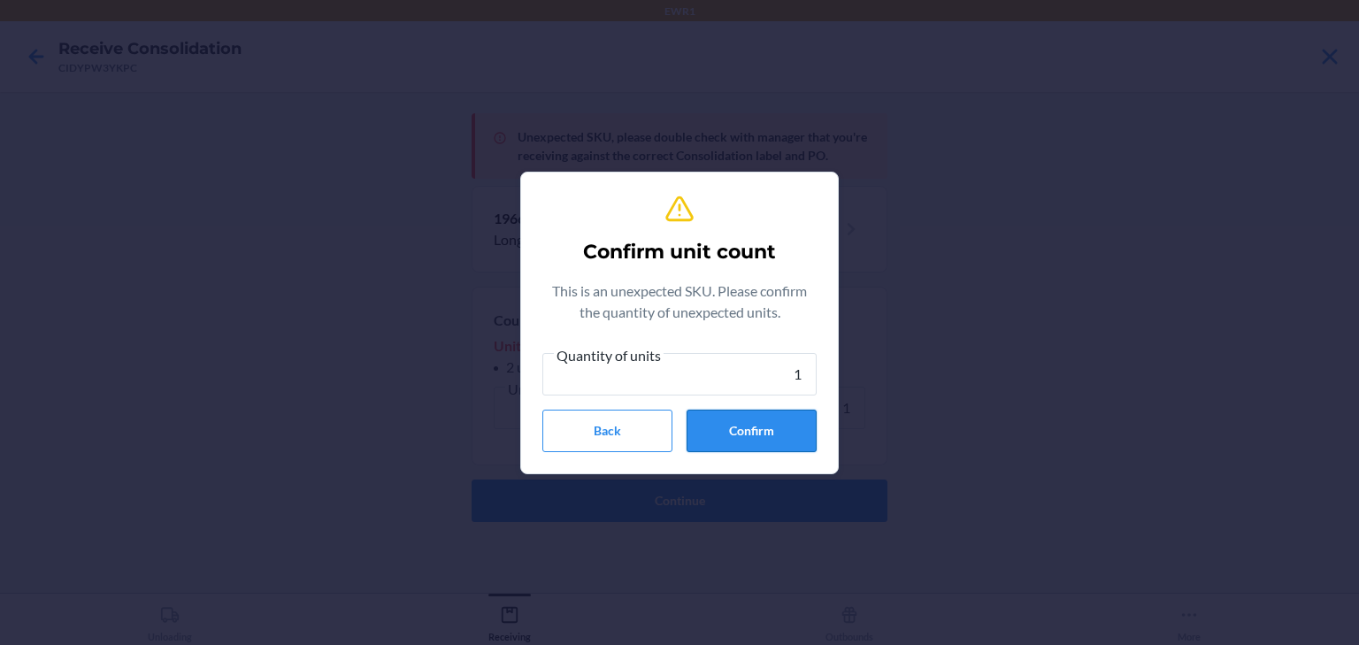
type input "1"
click at [732, 426] on button "Confirm" at bounding box center [752, 431] width 130 height 42
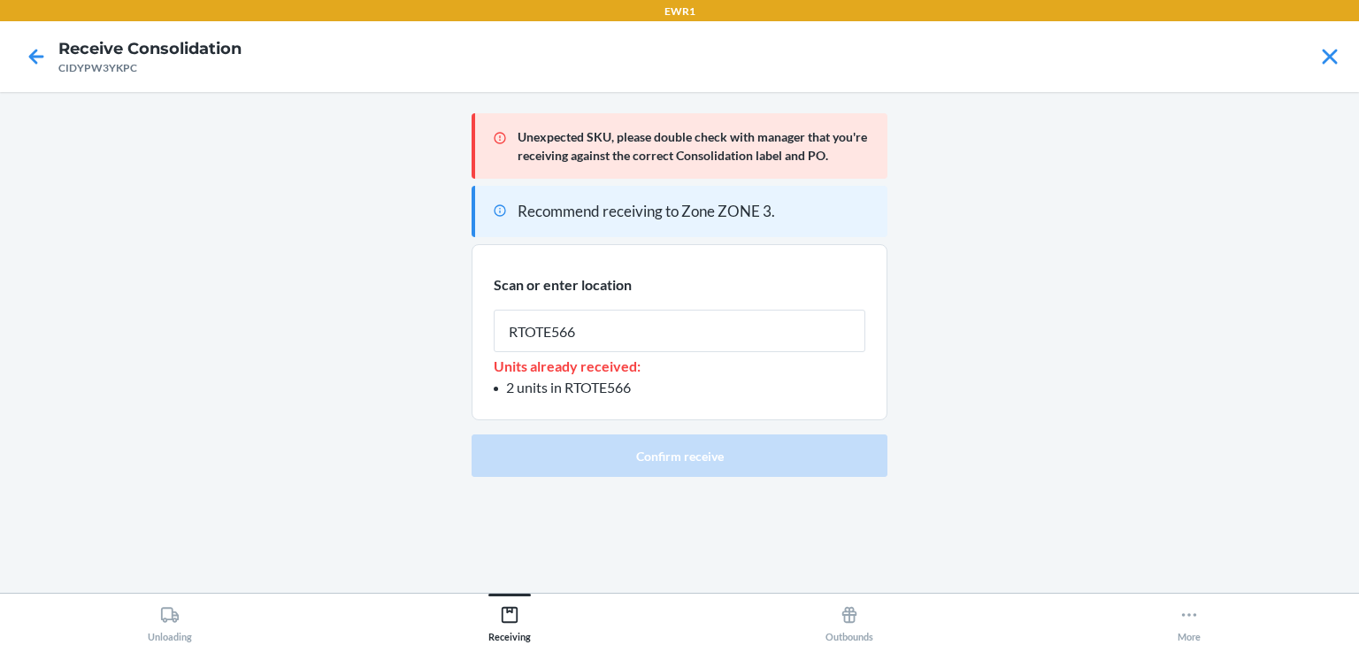
type input "RTOTE566"
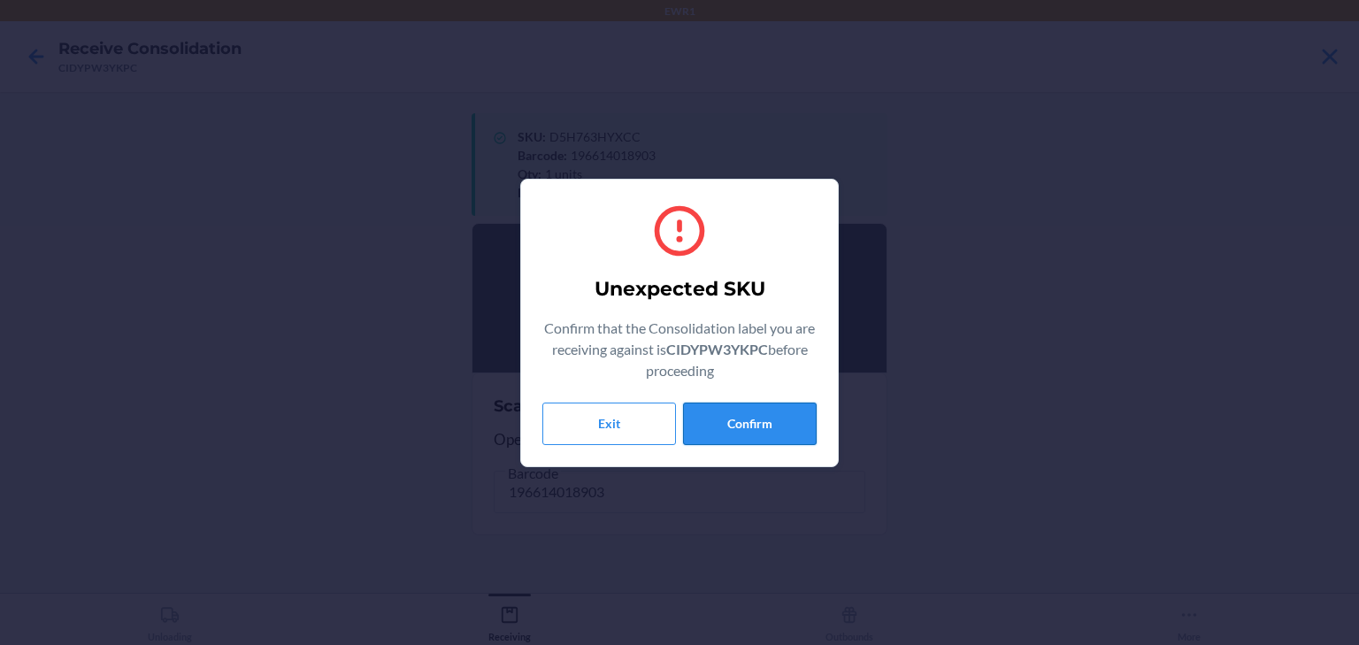
click at [725, 403] on button "Confirm" at bounding box center [750, 424] width 134 height 42
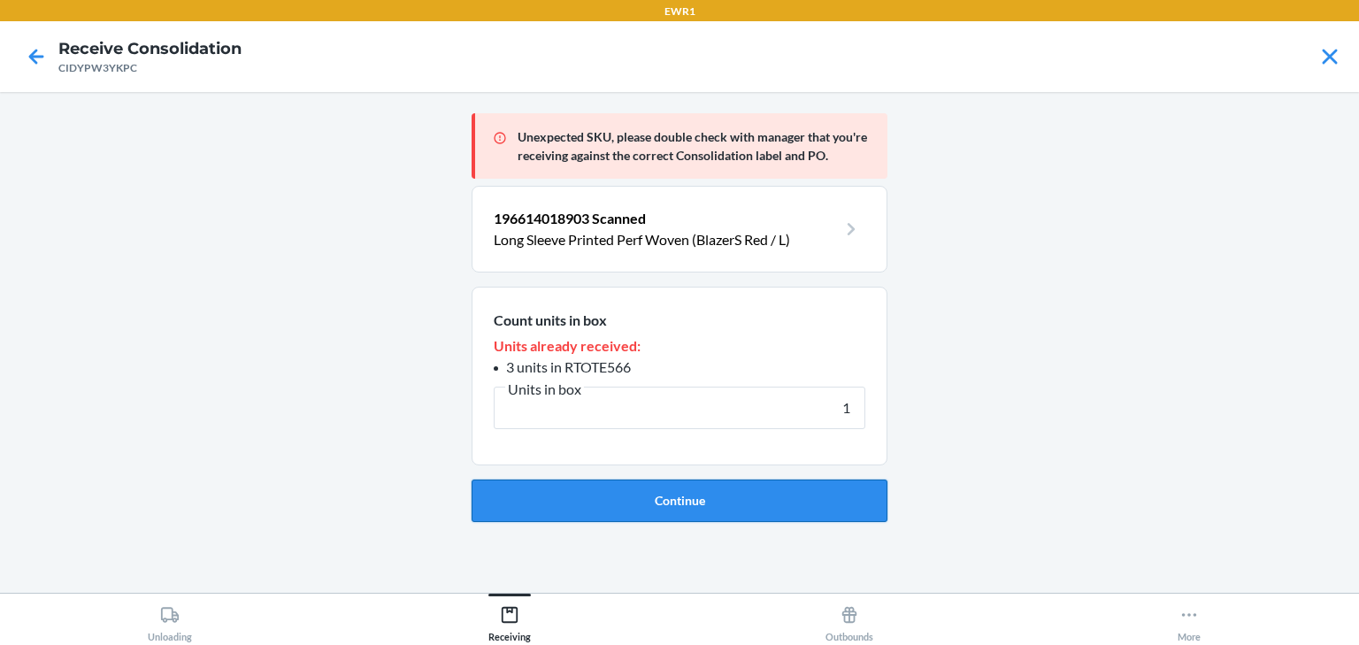
type input "1"
click at [701, 492] on button "Continue" at bounding box center [680, 501] width 416 height 42
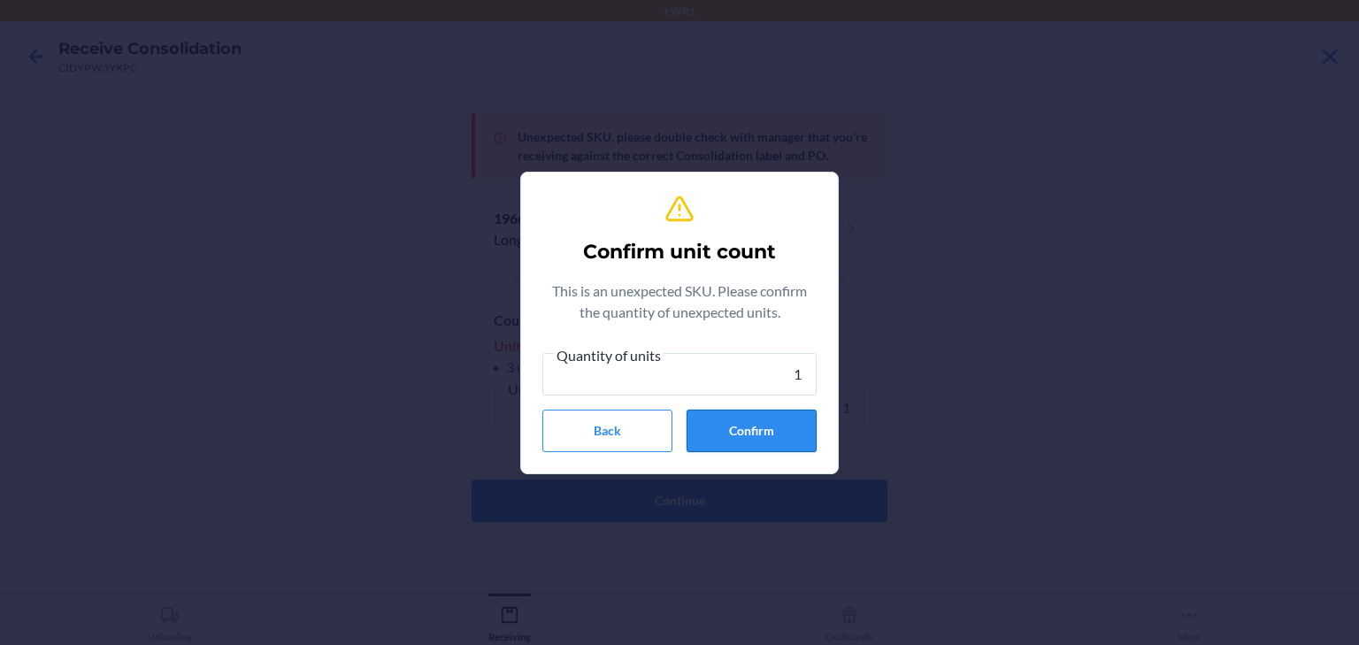
type input "1"
click at [708, 420] on button "Confirm" at bounding box center [752, 431] width 130 height 42
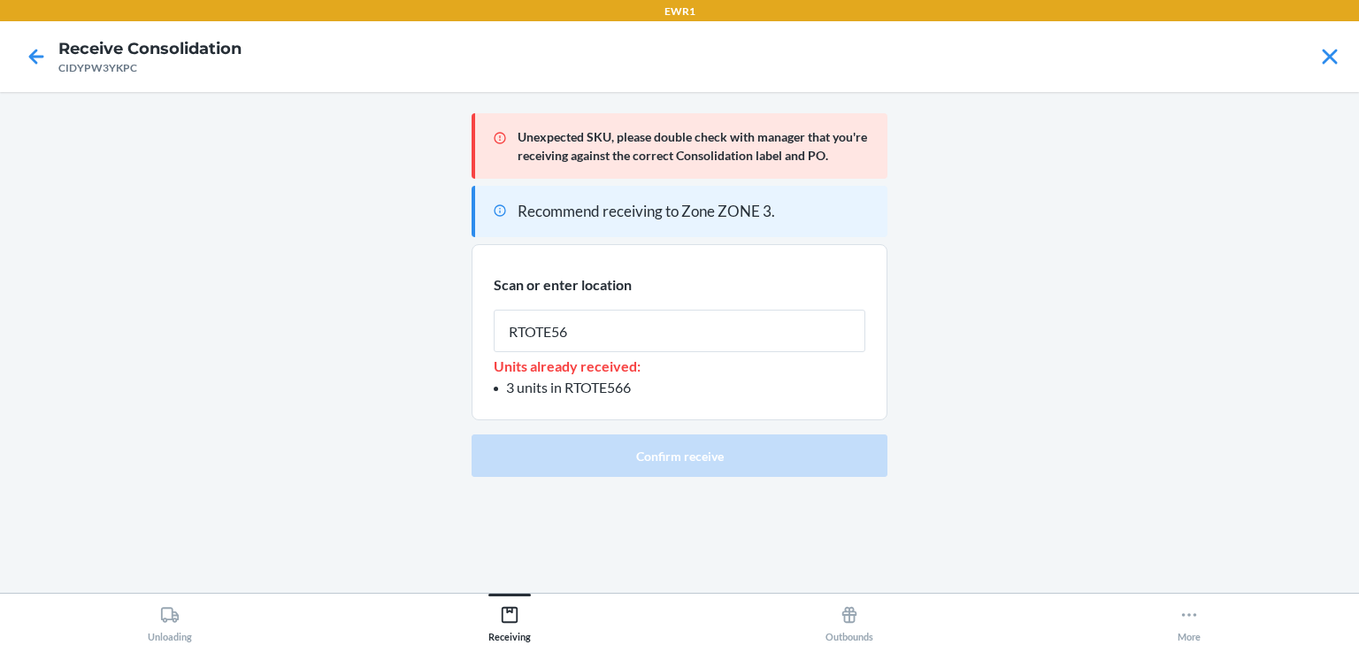
type input "RTOTE566"
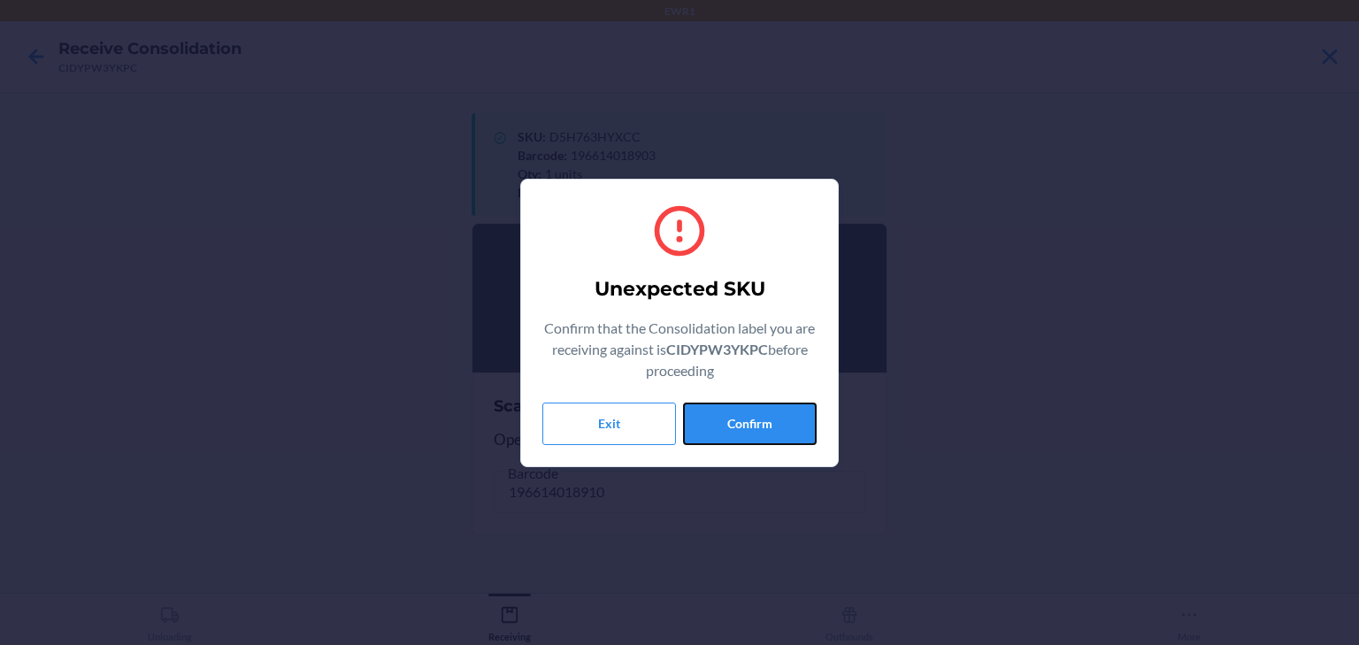
click at [714, 420] on button "Confirm" at bounding box center [750, 424] width 134 height 42
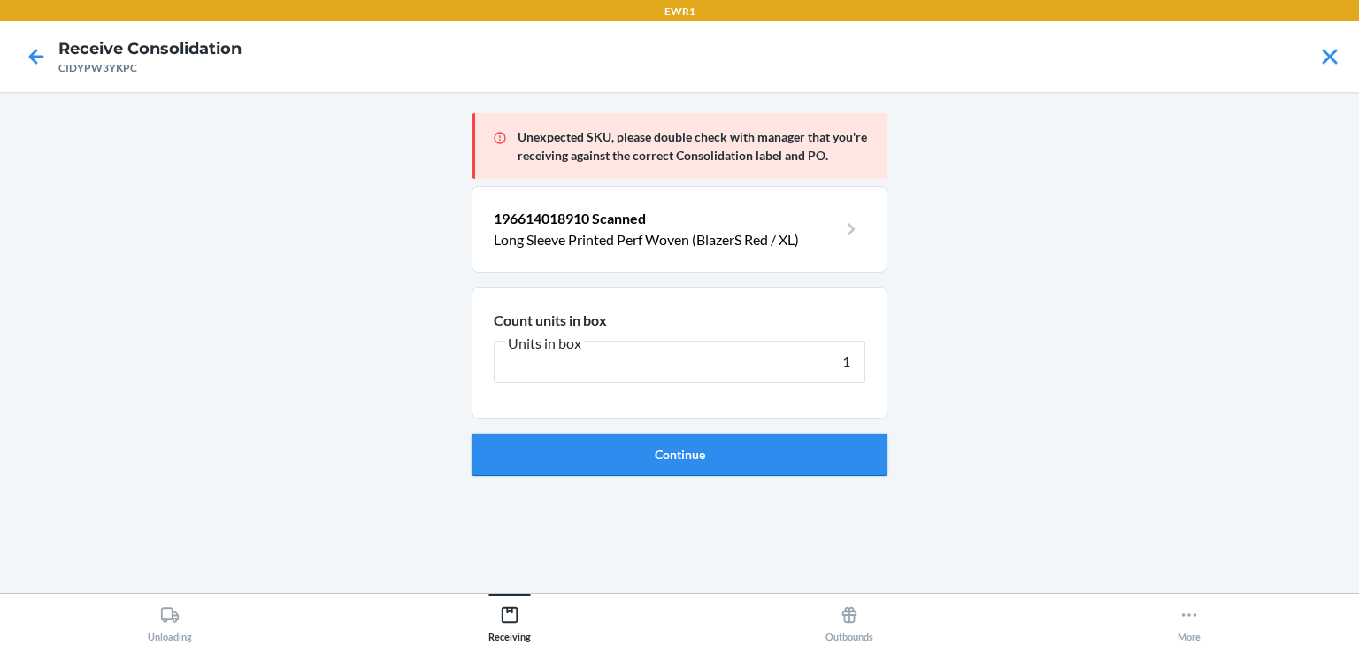
type input "1"
click at [682, 472] on button "Continue" at bounding box center [680, 455] width 416 height 42
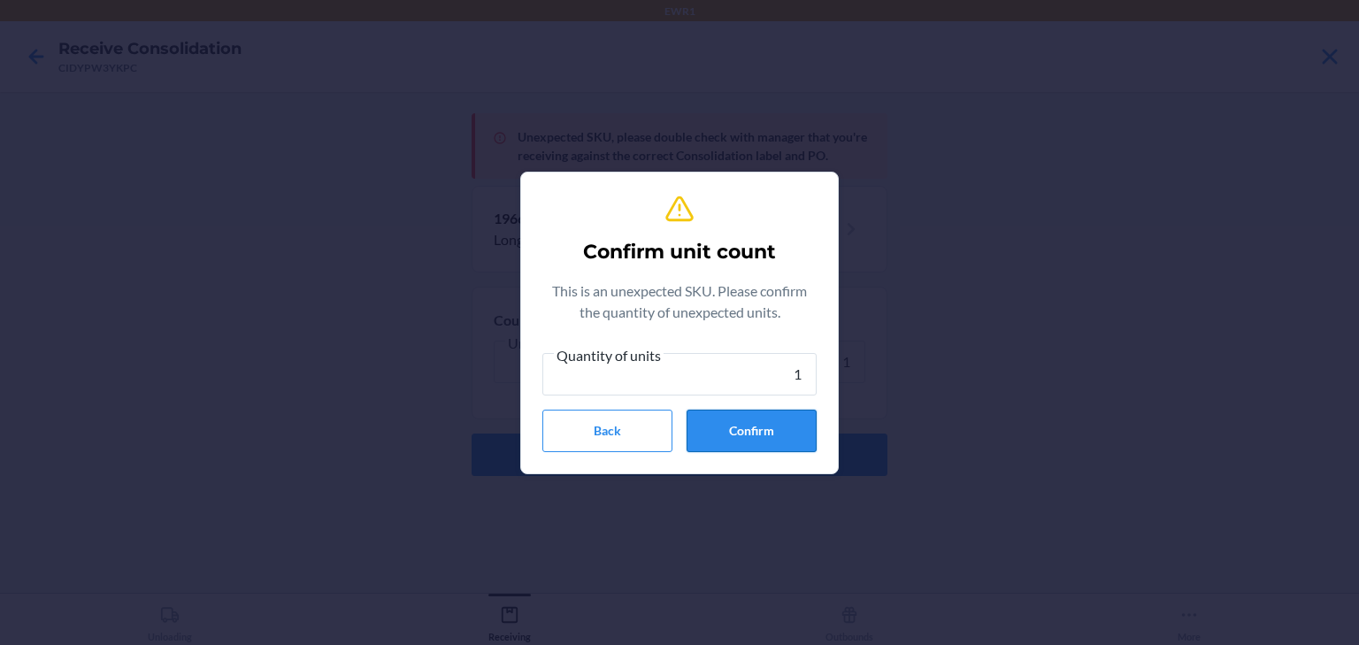
type input "1"
click at [725, 425] on button "Confirm" at bounding box center [752, 431] width 130 height 42
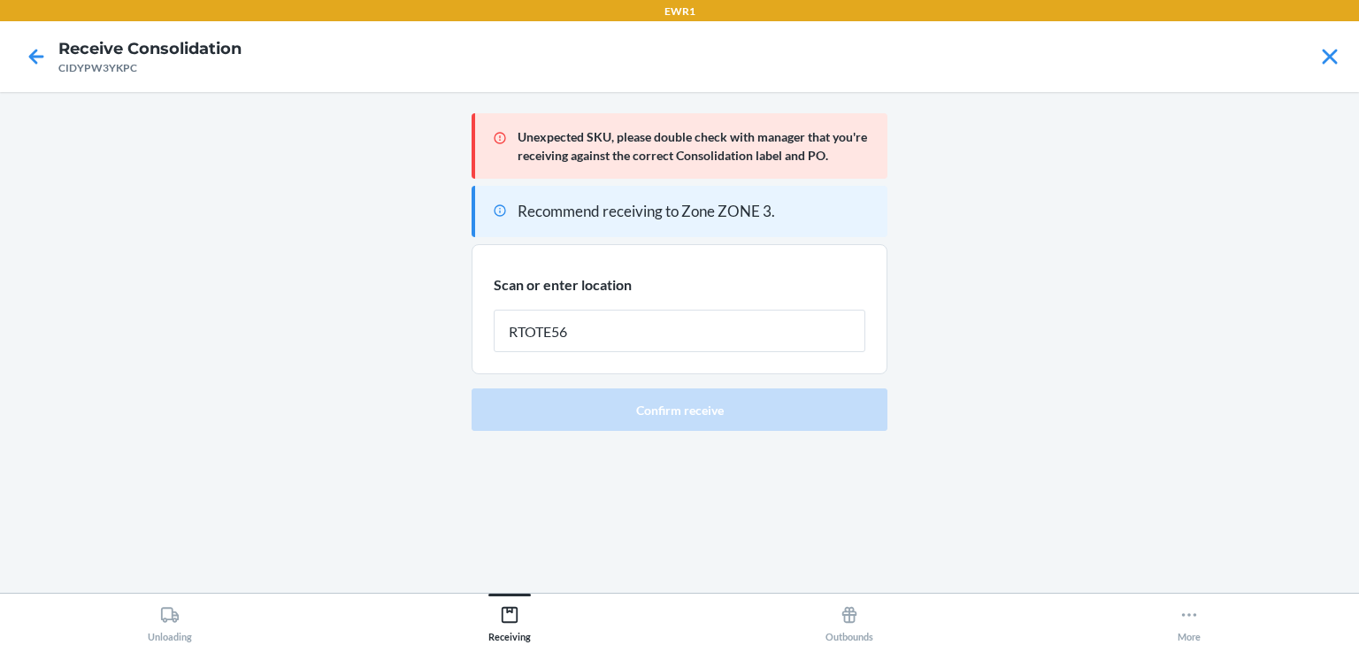
type input "RTOTE566"
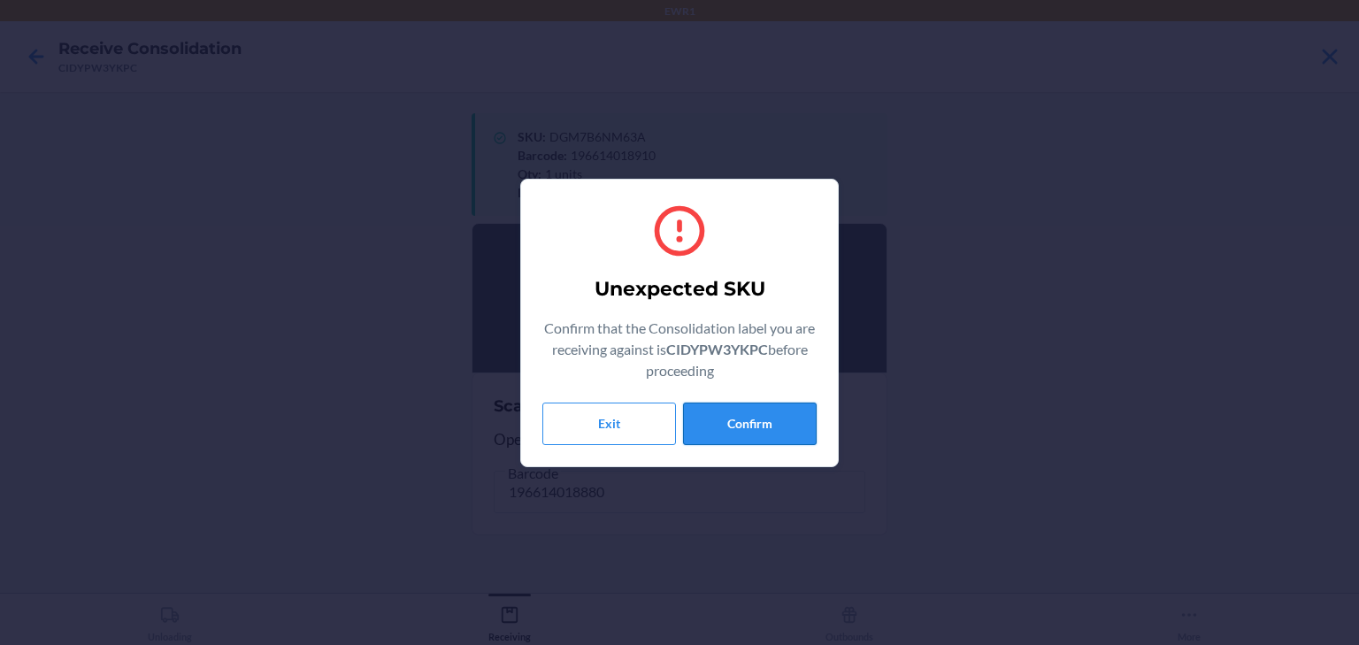
click at [757, 419] on button "Confirm" at bounding box center [750, 424] width 134 height 42
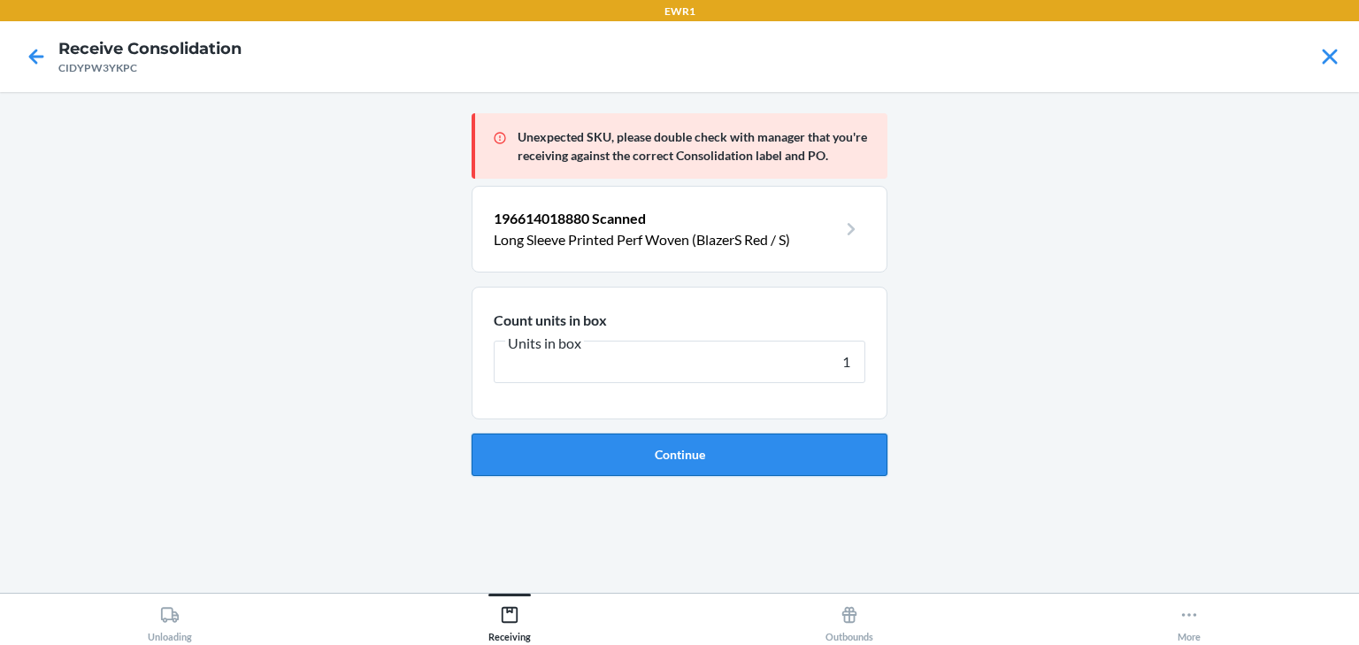
type input "1"
click at [686, 453] on button "Continue" at bounding box center [680, 455] width 416 height 42
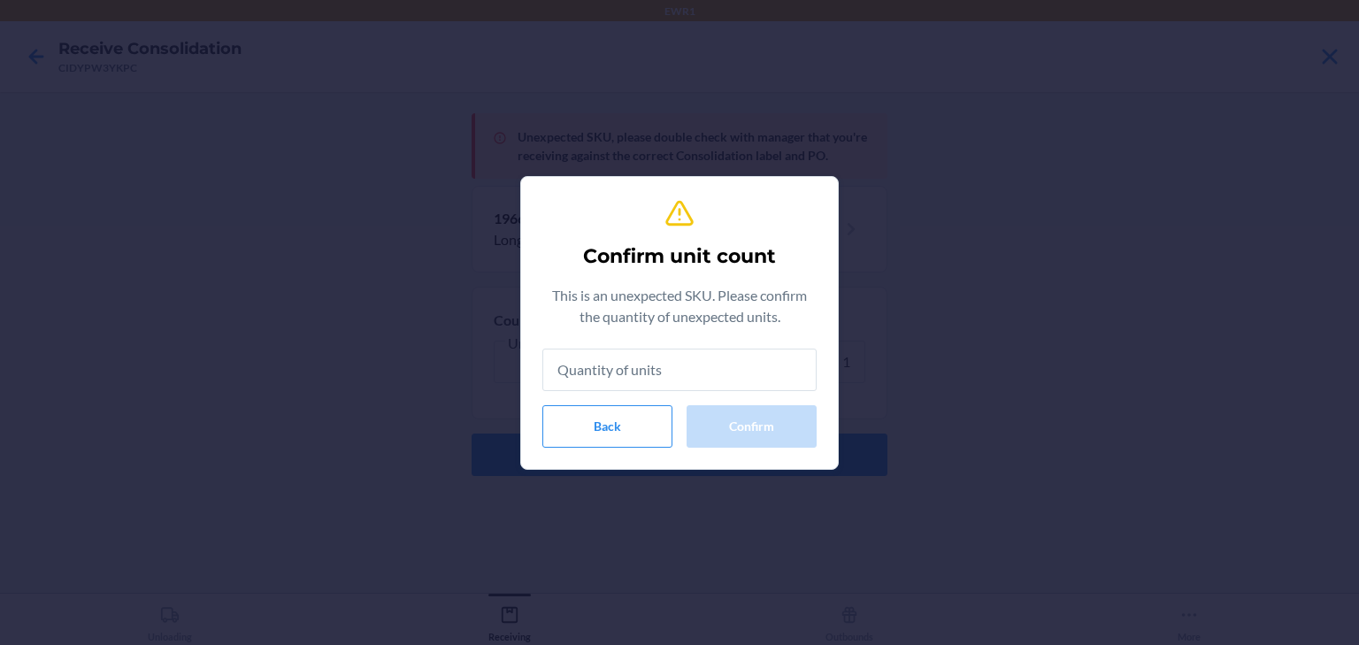
type input "1"
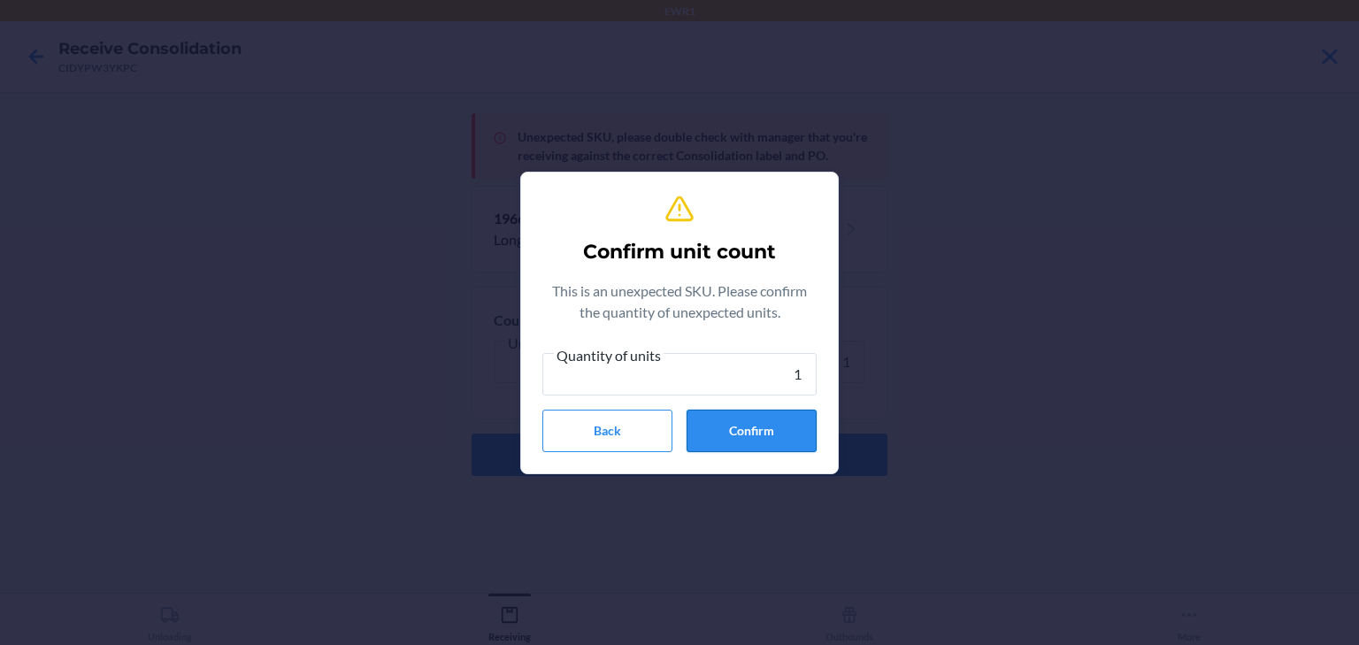
click at [726, 426] on button "Confirm" at bounding box center [752, 431] width 130 height 42
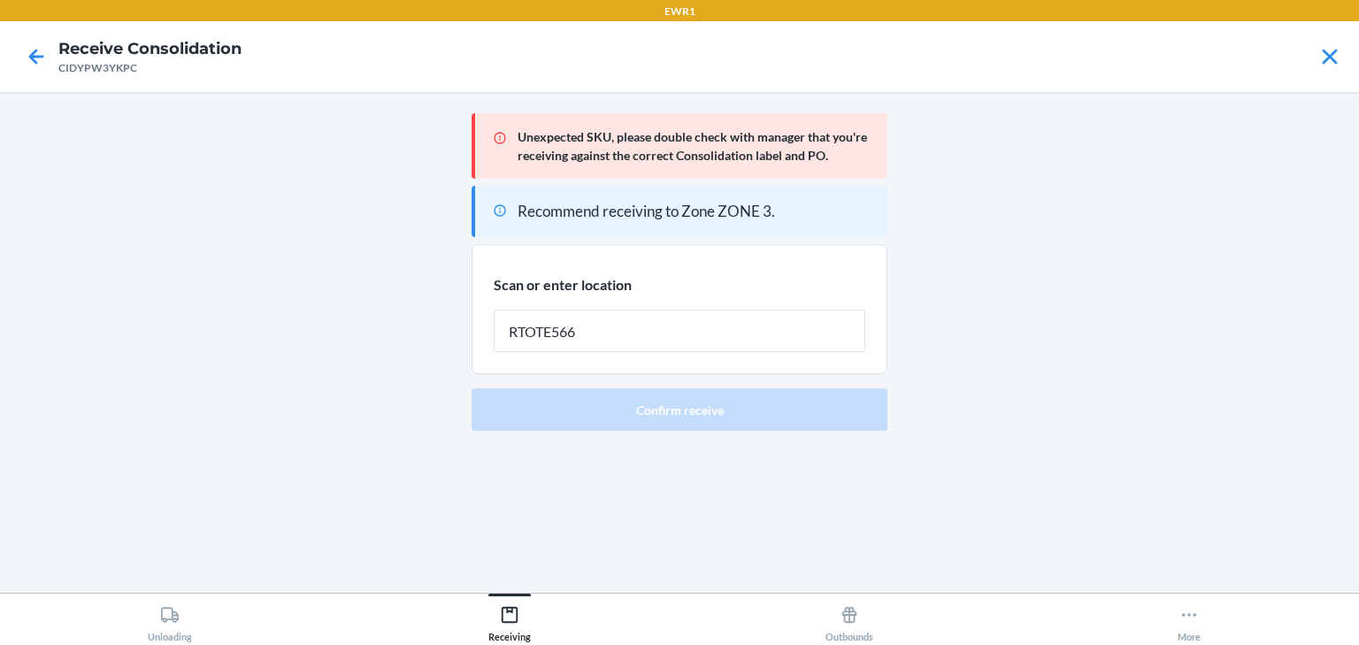
type input "RTOTE566"
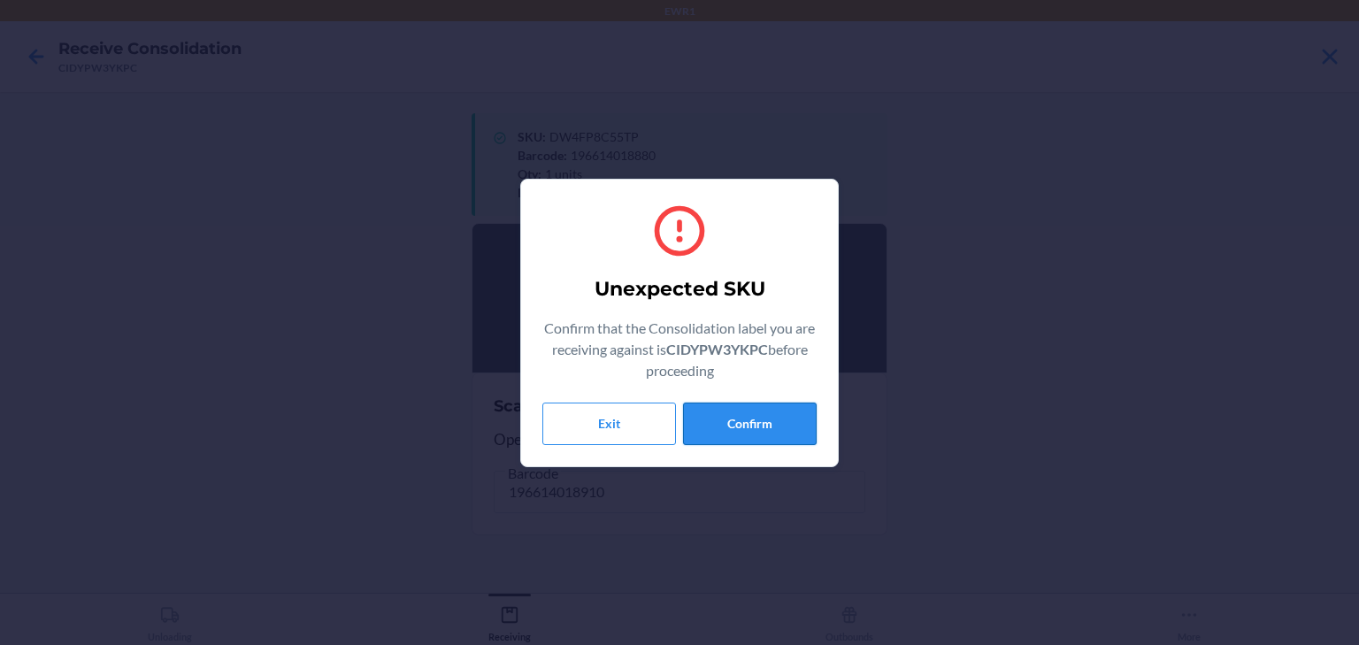
click at [741, 403] on button "Confirm" at bounding box center [750, 424] width 134 height 42
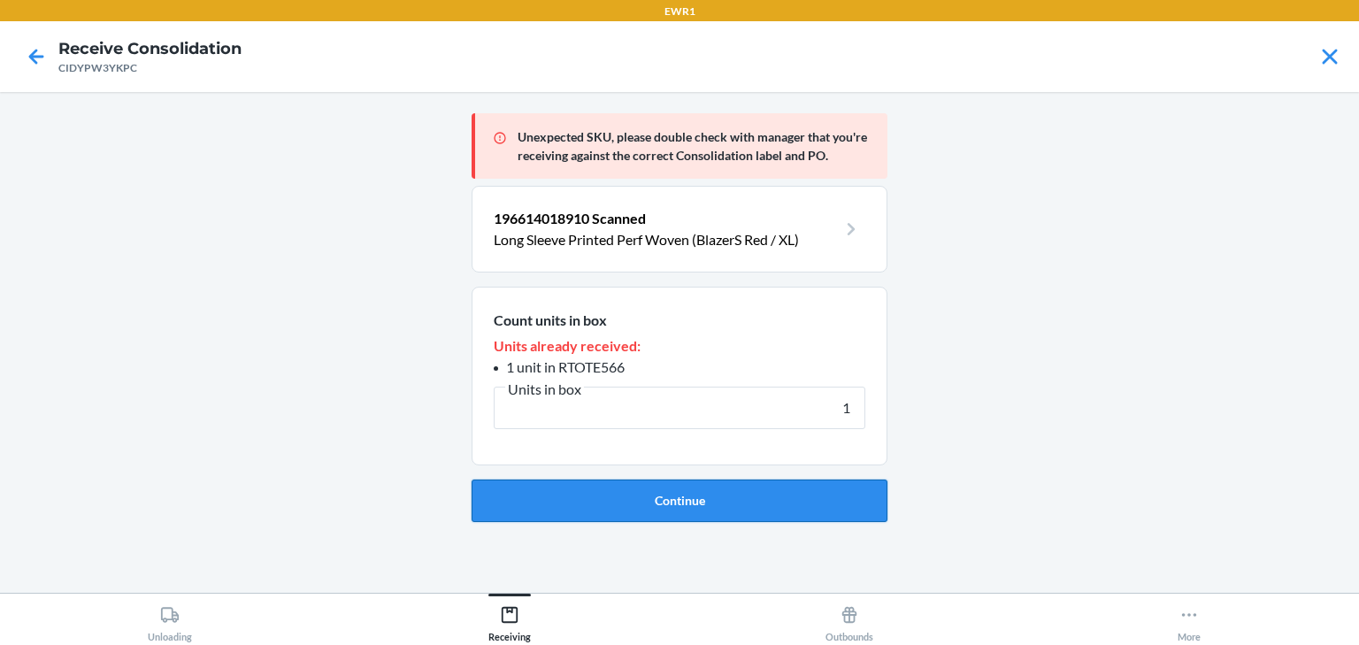
type input "1"
click at [779, 508] on button "Continue" at bounding box center [680, 501] width 416 height 42
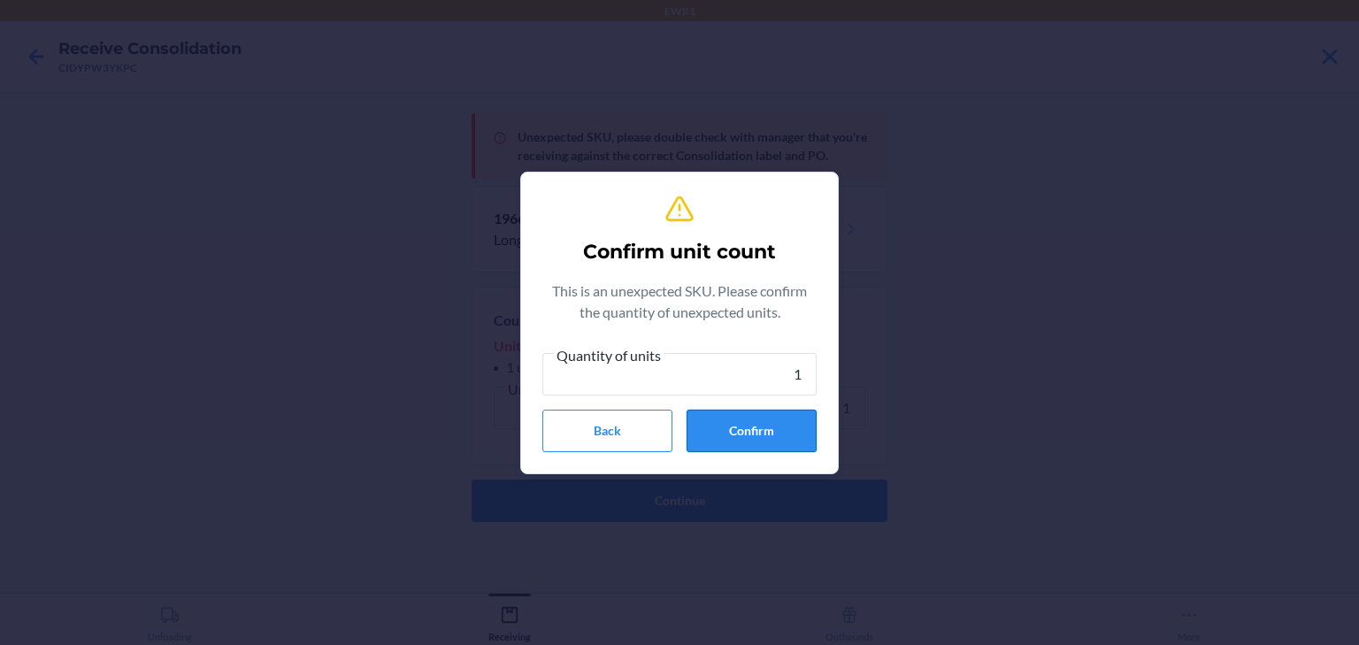
type input "1"
click at [772, 432] on button "Confirm" at bounding box center [752, 431] width 130 height 42
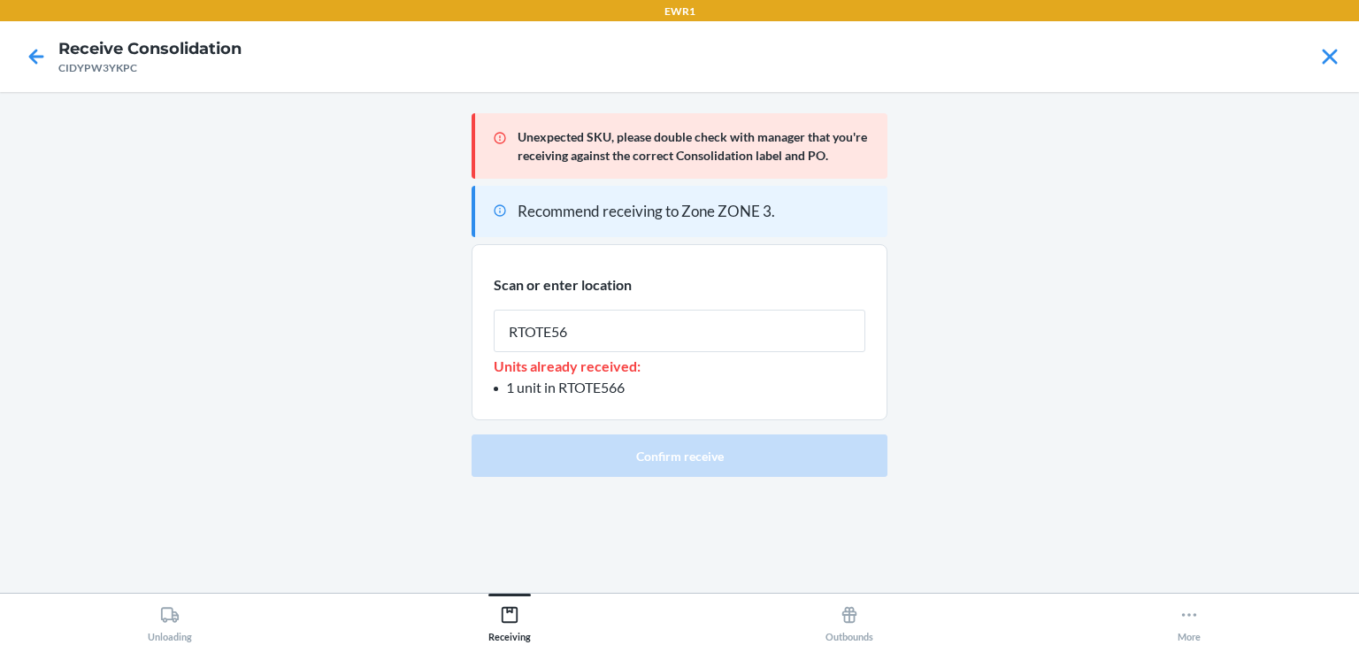
type input "RTOTE566"
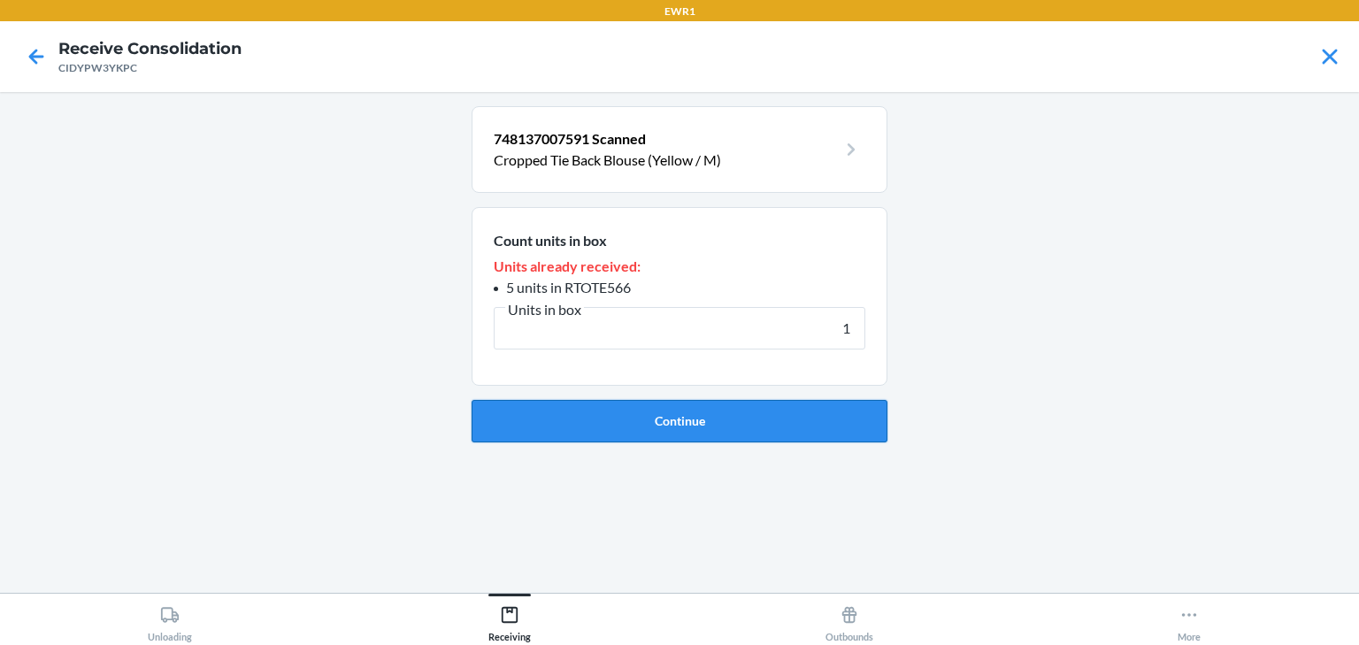
type input "1"
click at [754, 409] on button "Continue" at bounding box center [680, 421] width 416 height 42
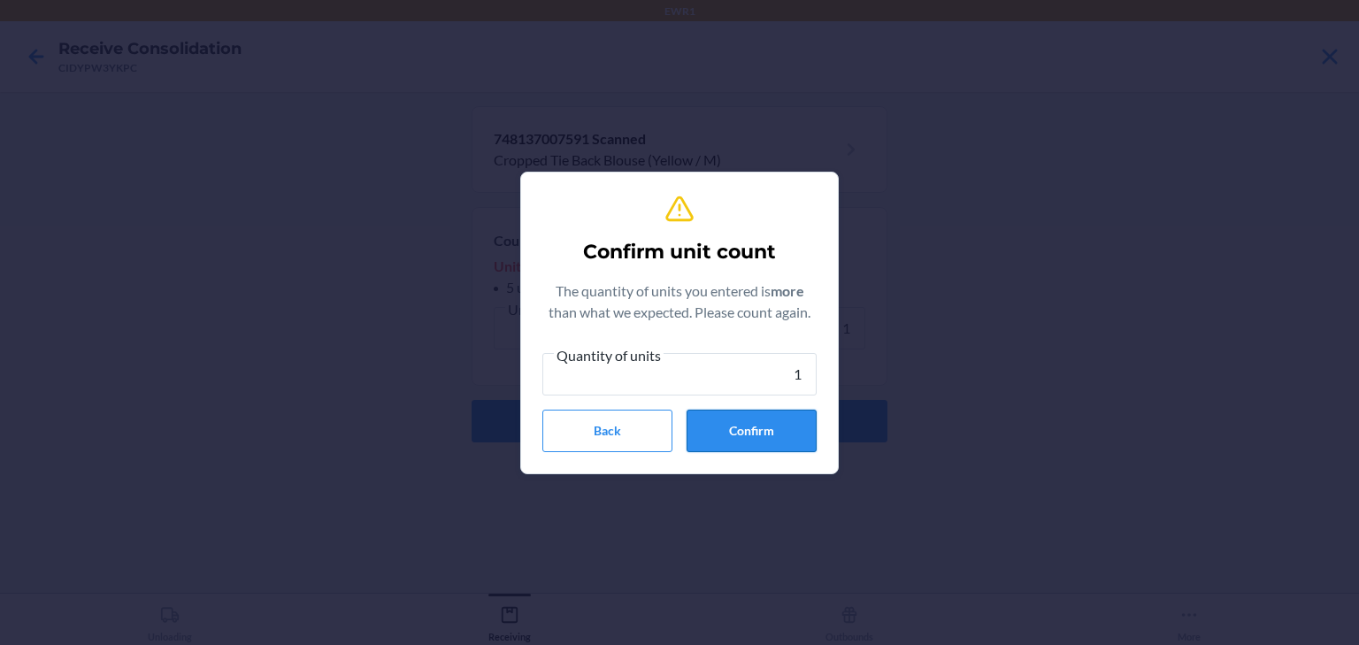
type input "1"
click at [763, 439] on button "Confirm" at bounding box center [752, 431] width 130 height 42
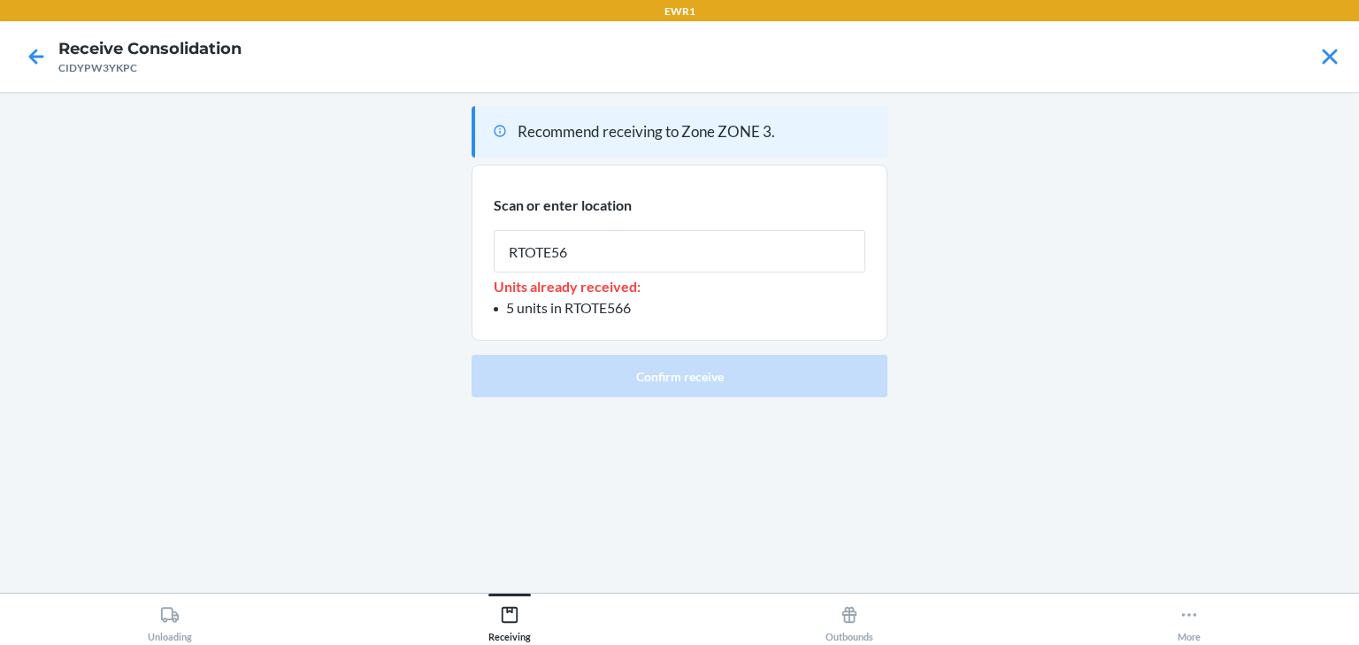
type input "RTOTE566"
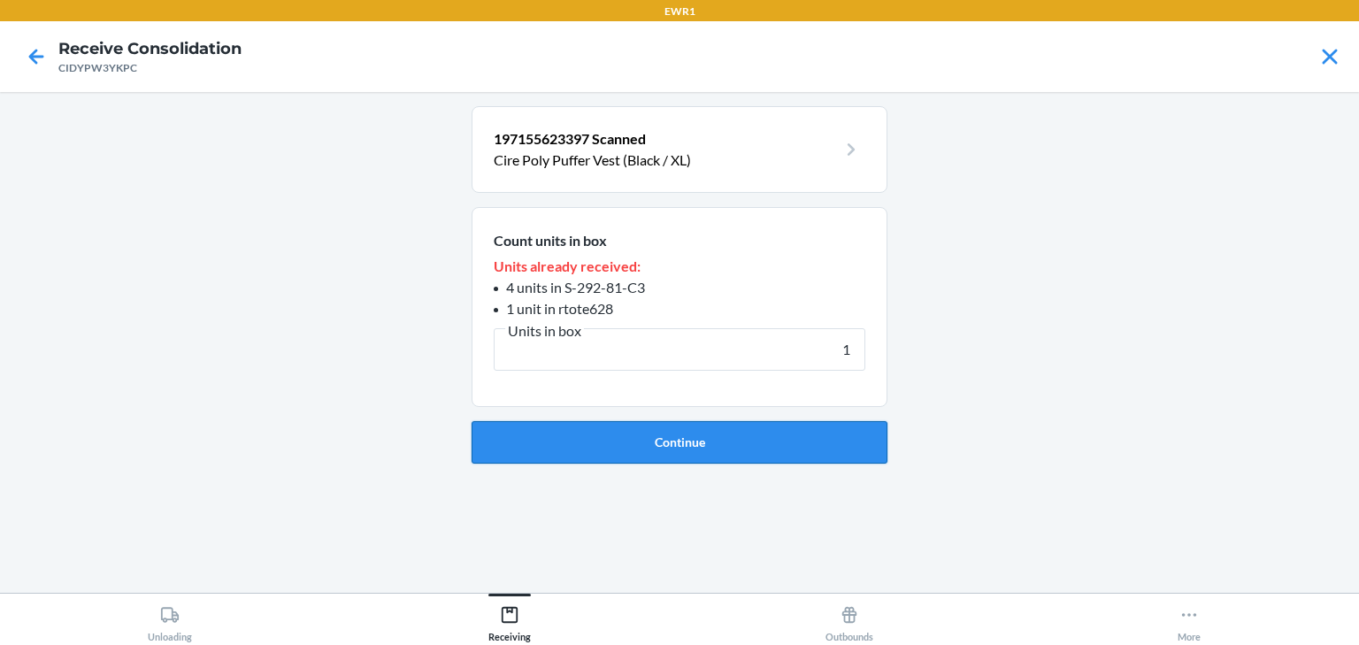
type input "1"
click at [776, 444] on button "Continue" at bounding box center [680, 442] width 416 height 42
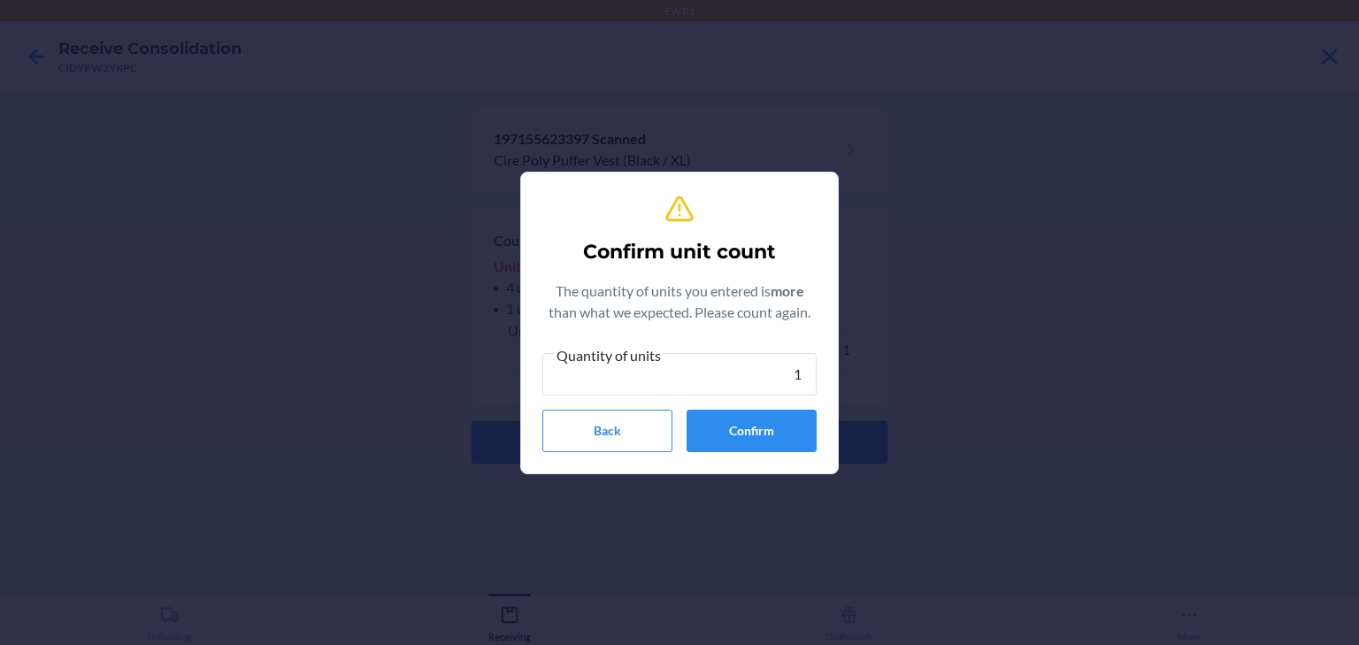
type input "1"
click at [776, 444] on button "Confirm" at bounding box center [752, 431] width 130 height 42
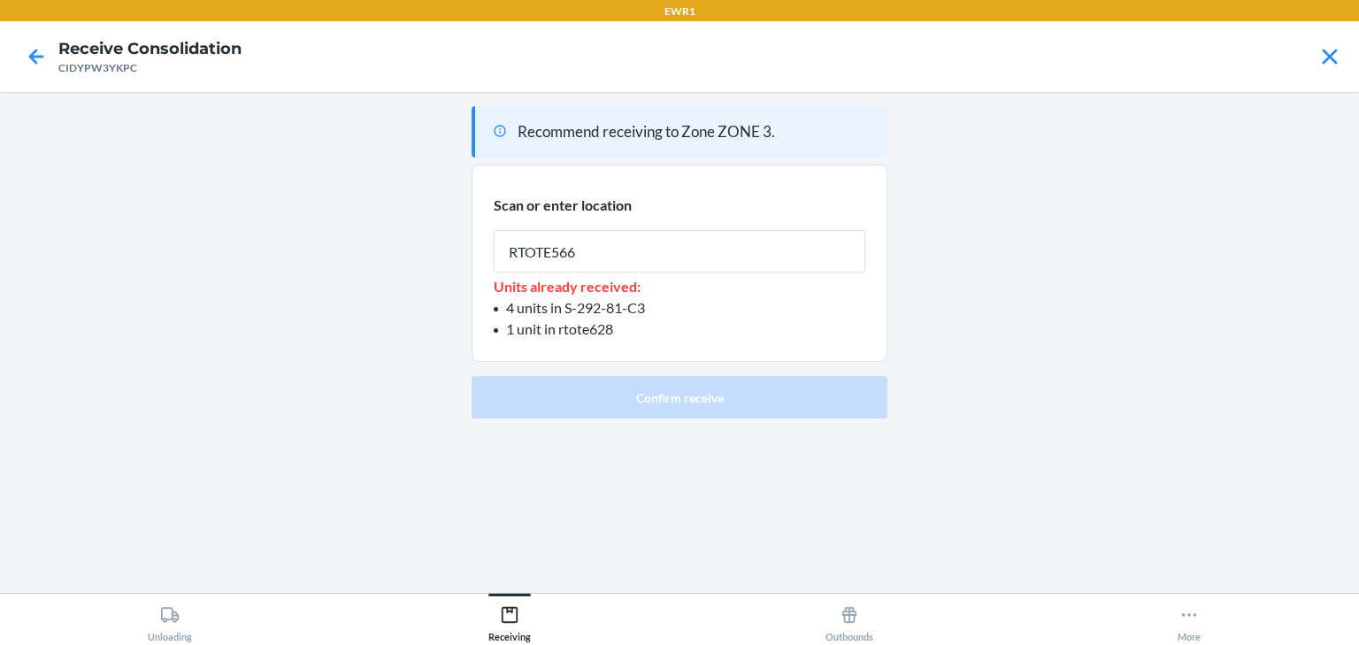
type input "RTOTE566"
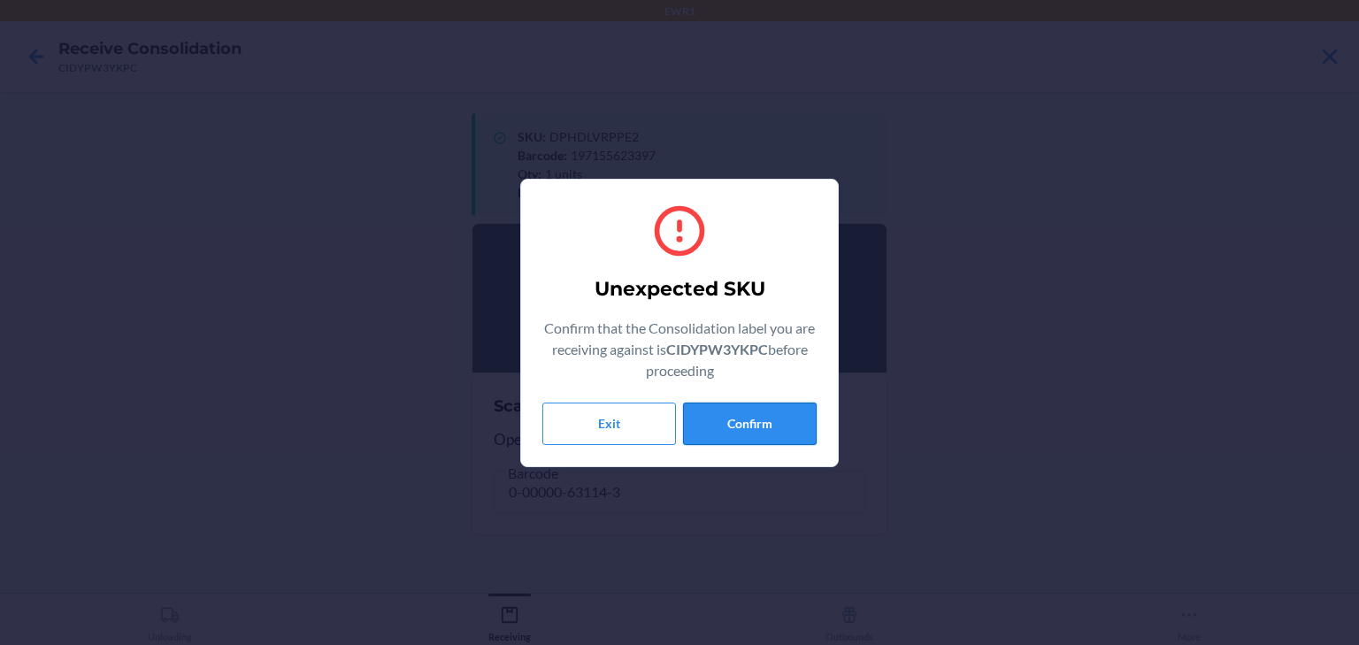
click at [739, 429] on button "Confirm" at bounding box center [750, 424] width 134 height 42
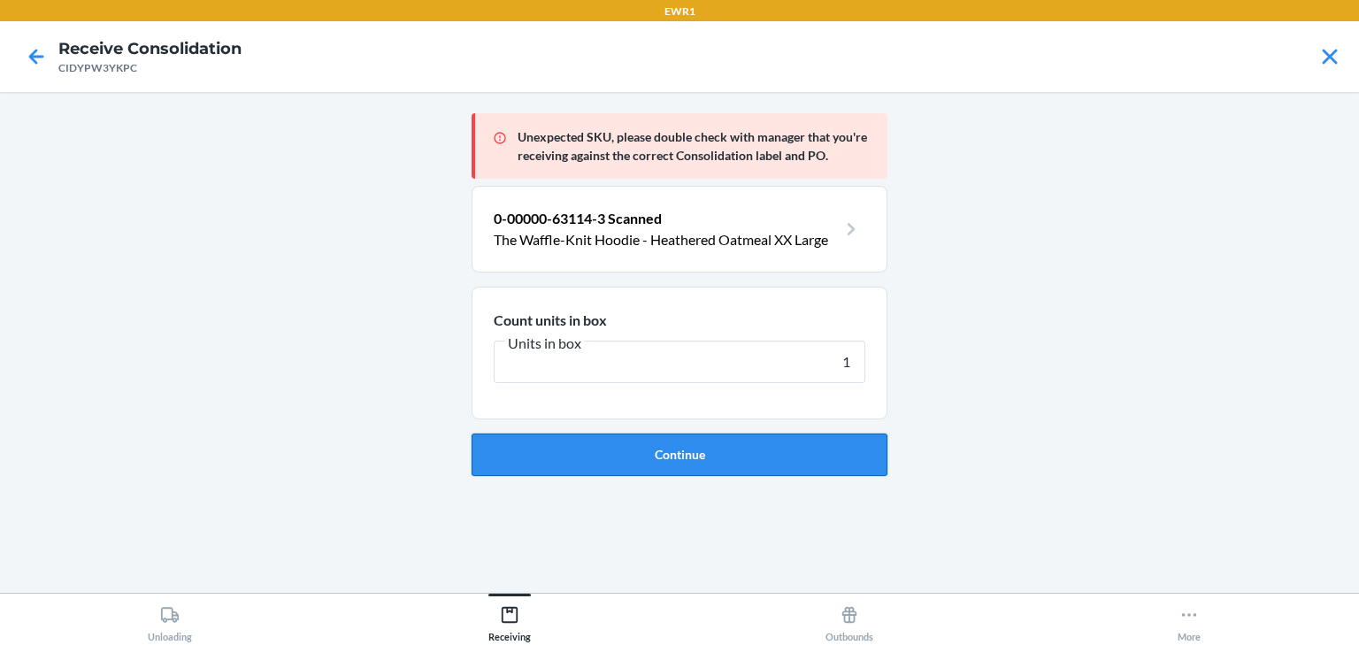
type input "1"
click at [679, 460] on button "Continue" at bounding box center [680, 455] width 416 height 42
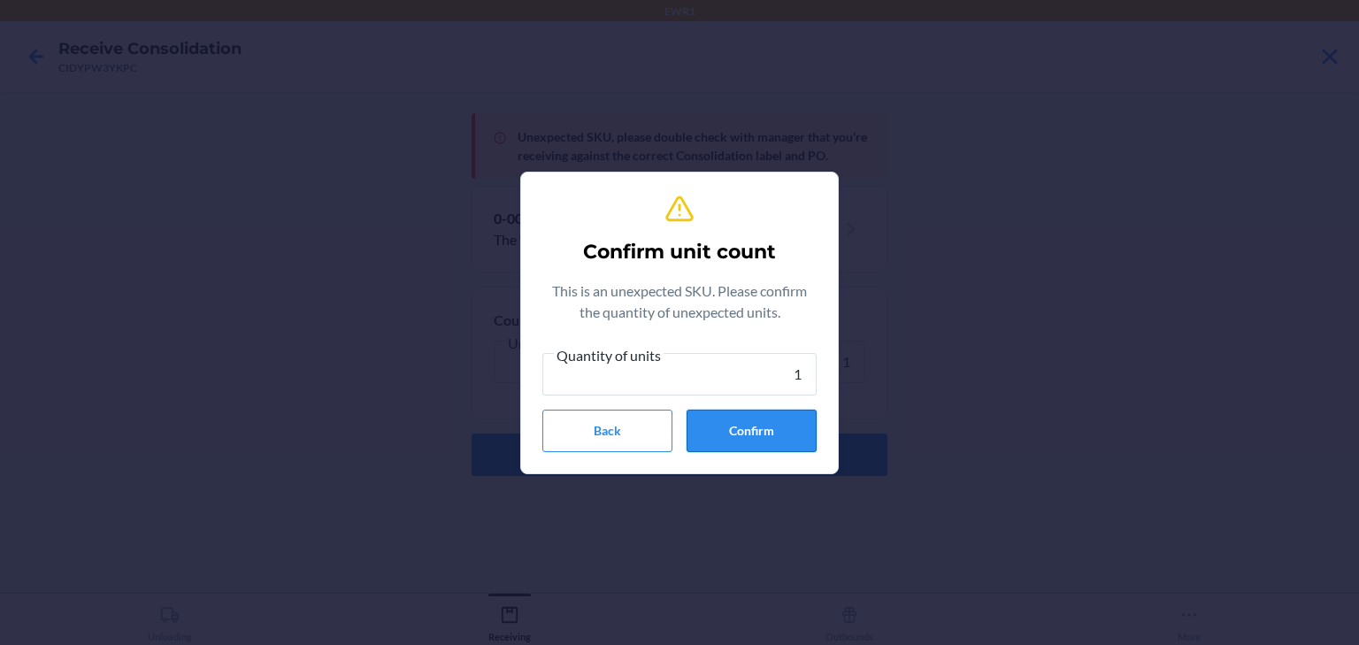
type input "1"
click at [702, 449] on button "Confirm" at bounding box center [752, 431] width 130 height 42
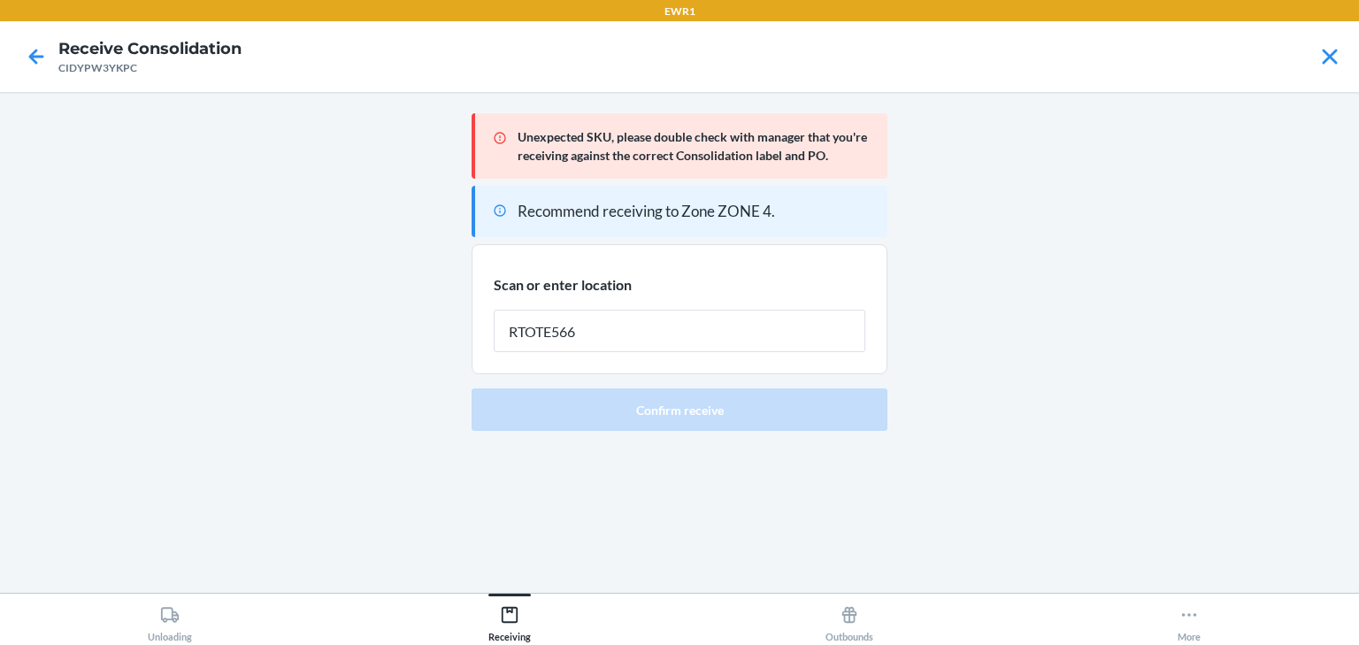
type input "RTOTE566"
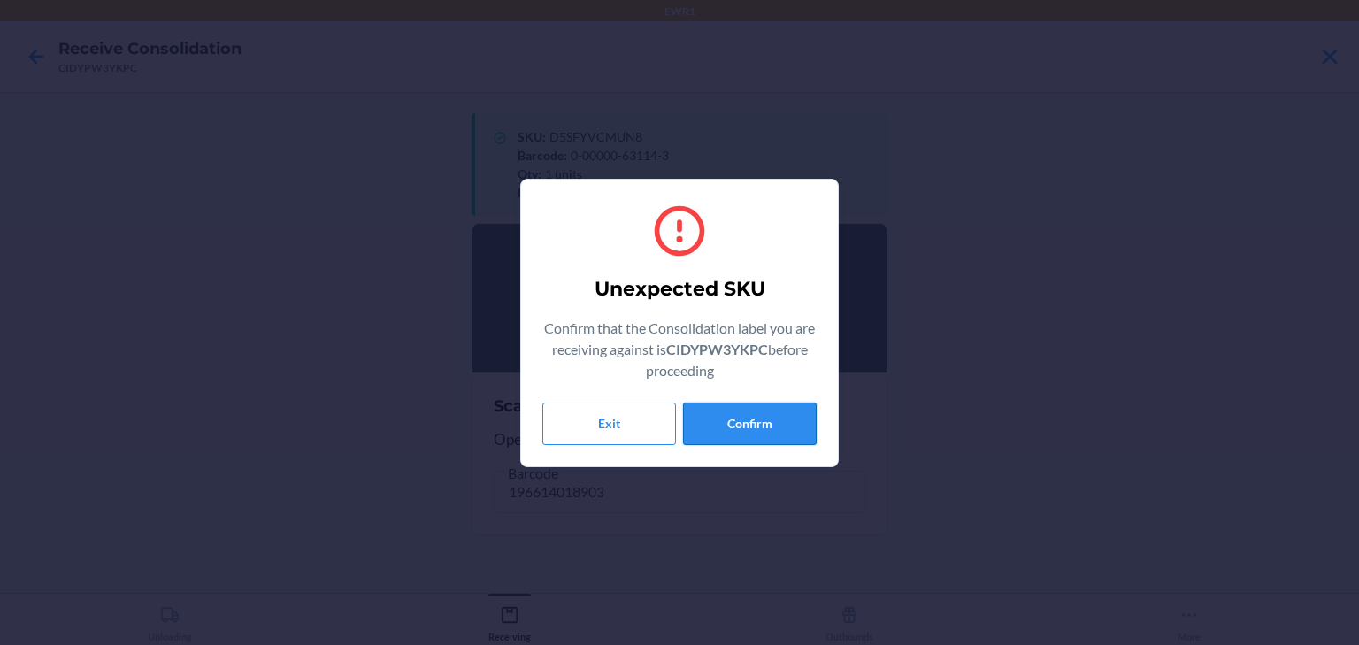
click at [748, 423] on button "Confirm" at bounding box center [750, 424] width 134 height 42
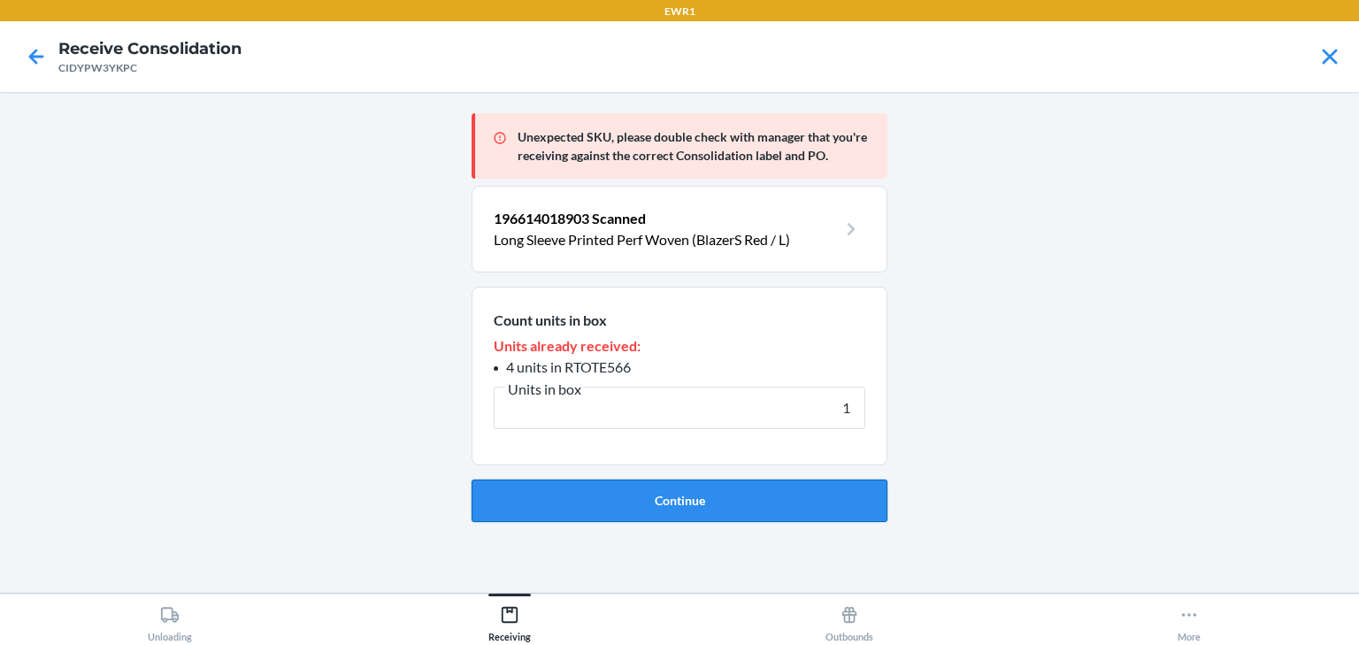
type input "1"
click at [670, 499] on button "Continue" at bounding box center [680, 501] width 416 height 42
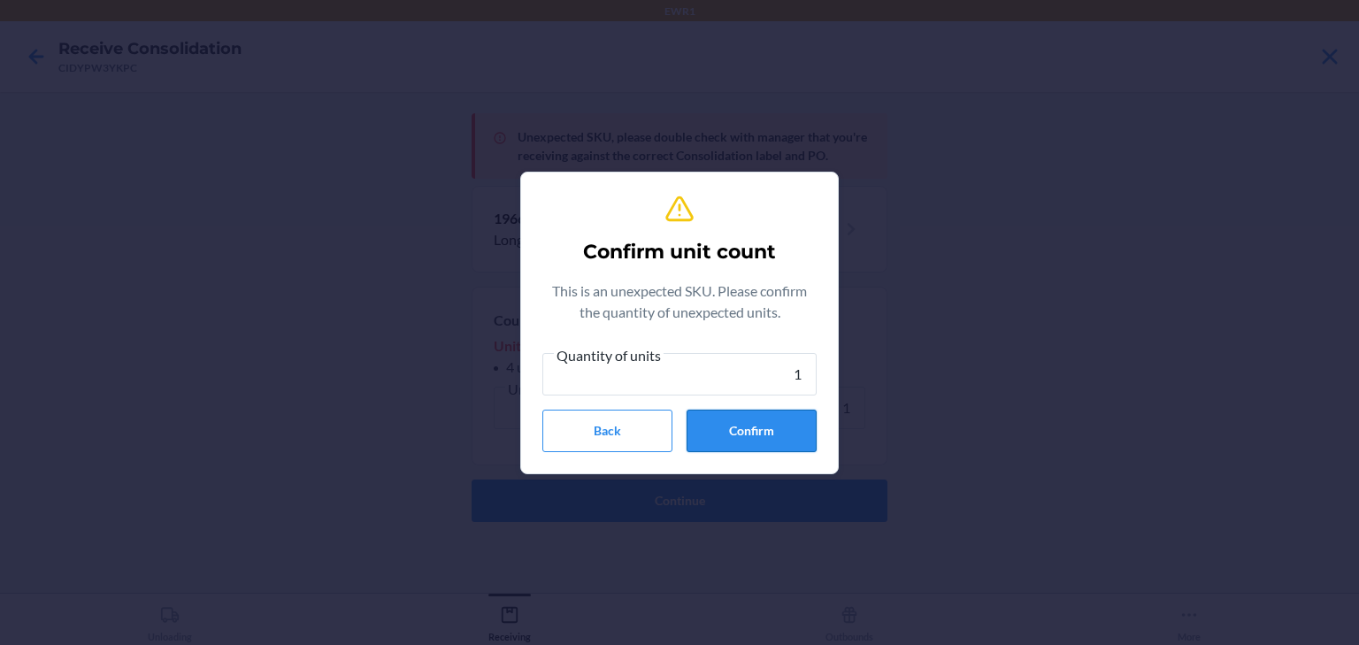
type input "1"
click at [725, 430] on button "Confirm" at bounding box center [752, 431] width 130 height 42
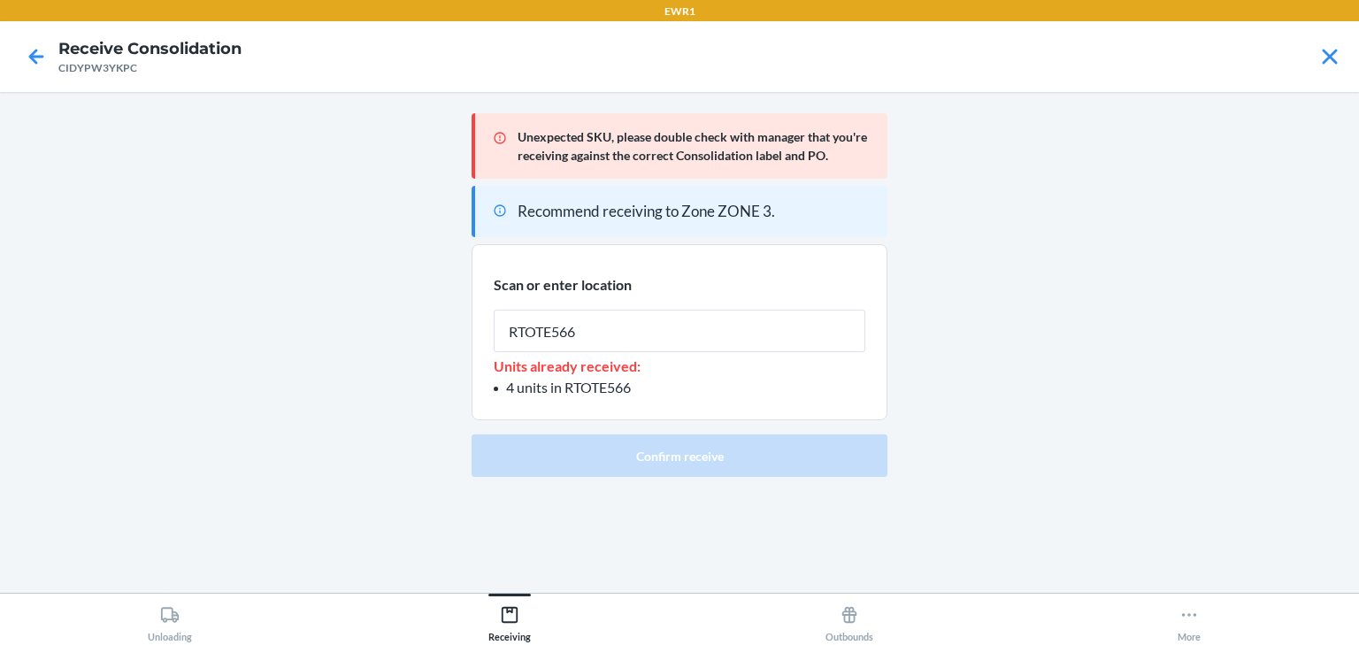
type input "RTOTE566"
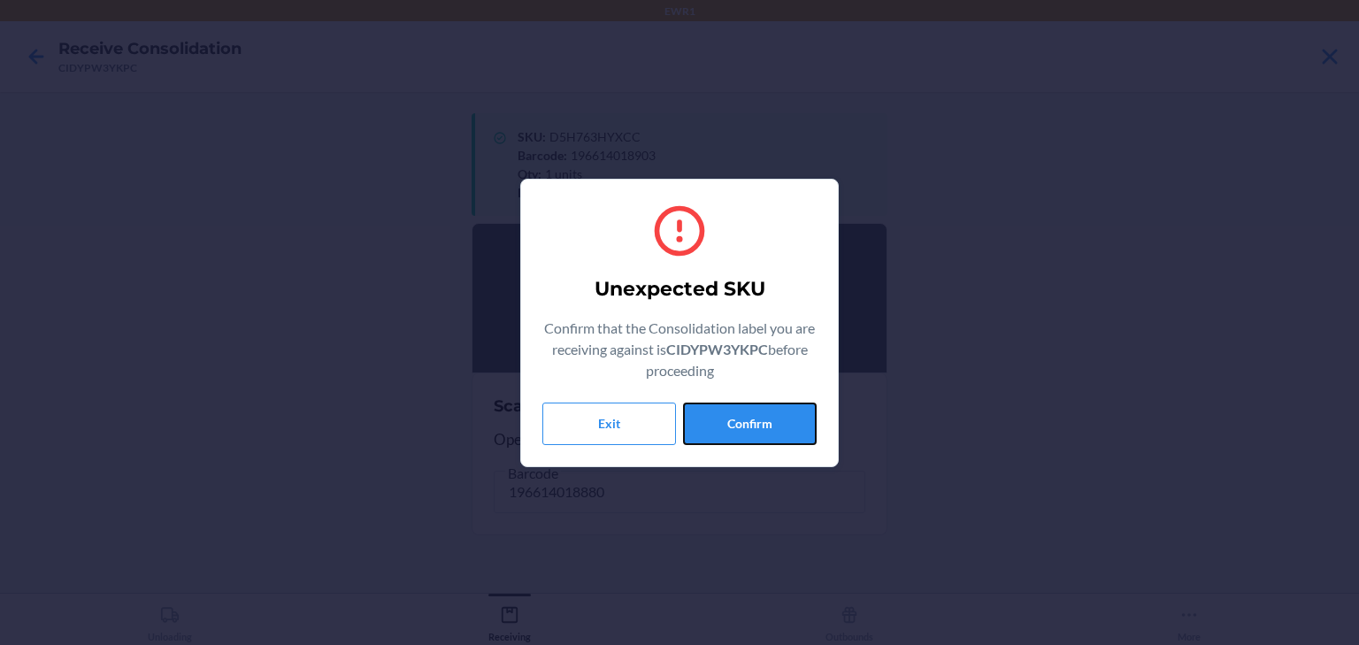
click at [725, 430] on button "Confirm" at bounding box center [750, 424] width 134 height 42
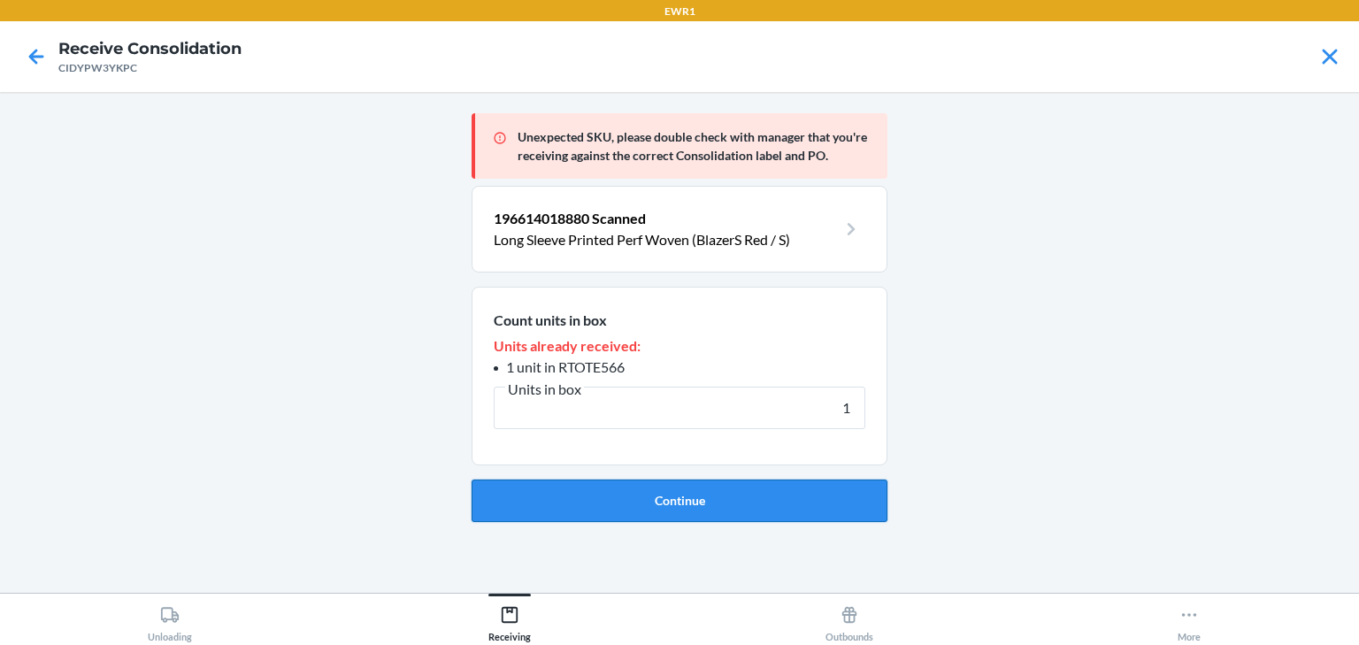
type input "1"
click at [605, 509] on button "Continue" at bounding box center [680, 501] width 416 height 42
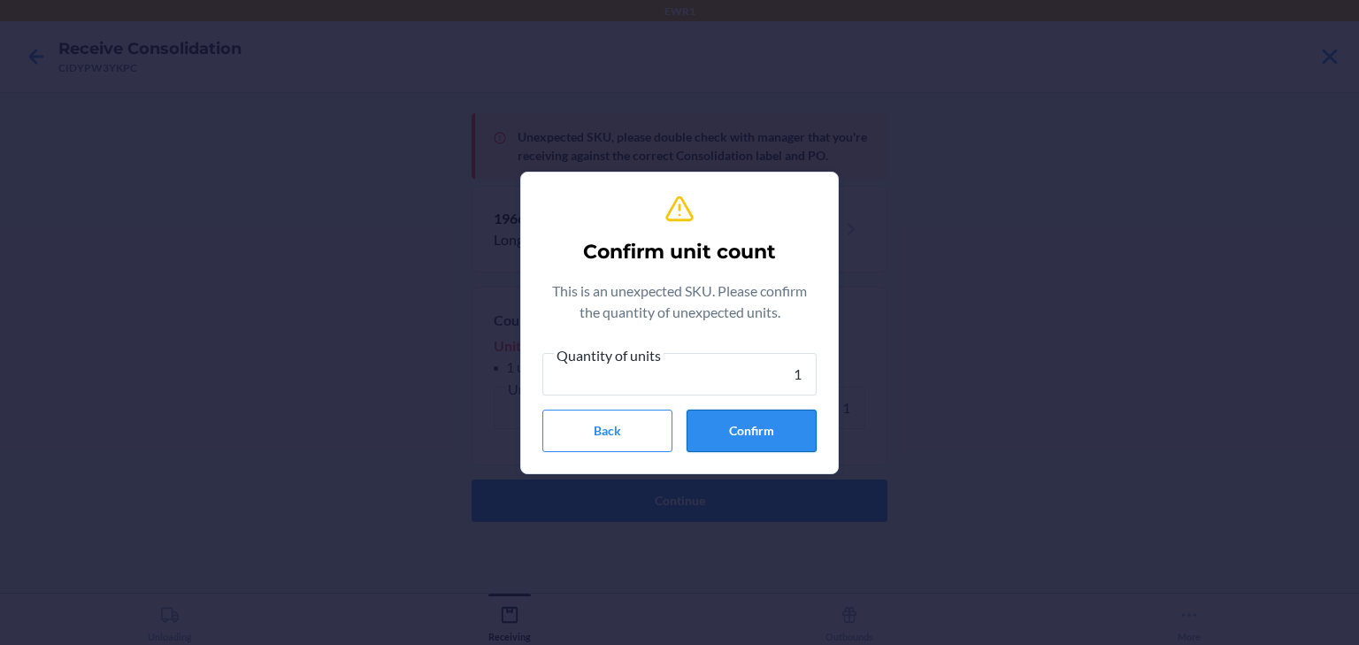
type input "1"
click at [750, 430] on button "Confirm" at bounding box center [752, 431] width 130 height 42
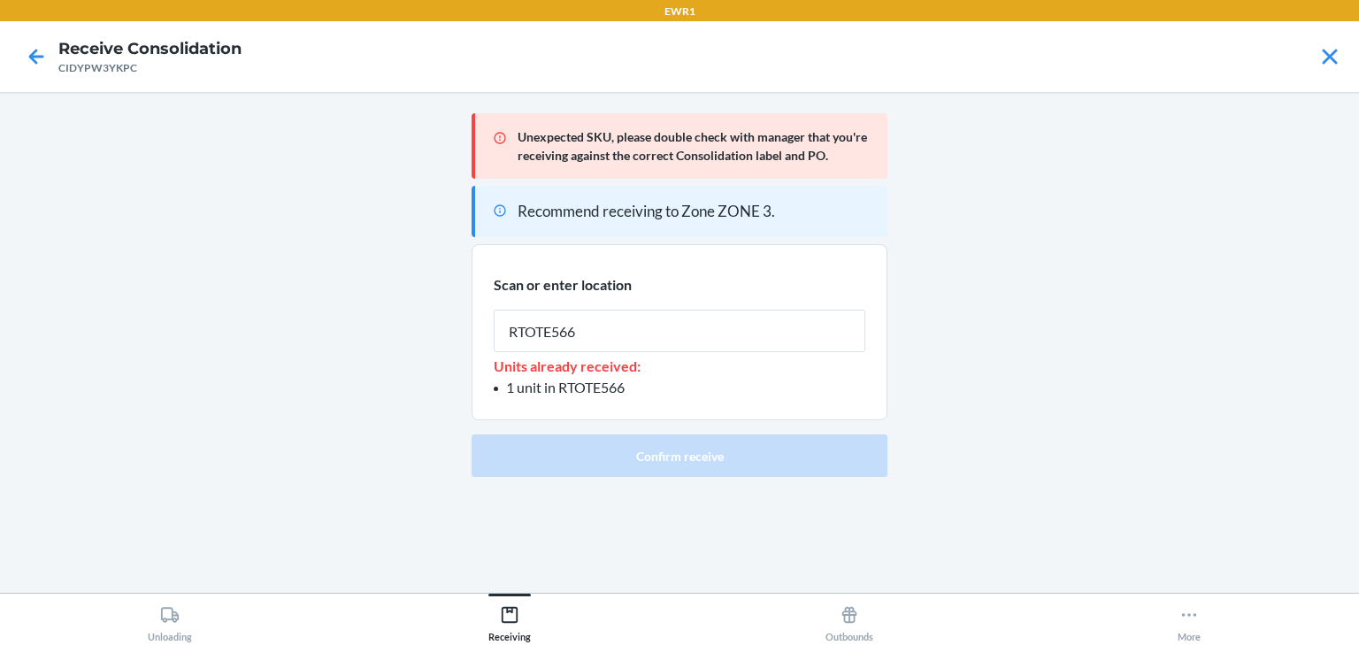
type input "RTOTE566"
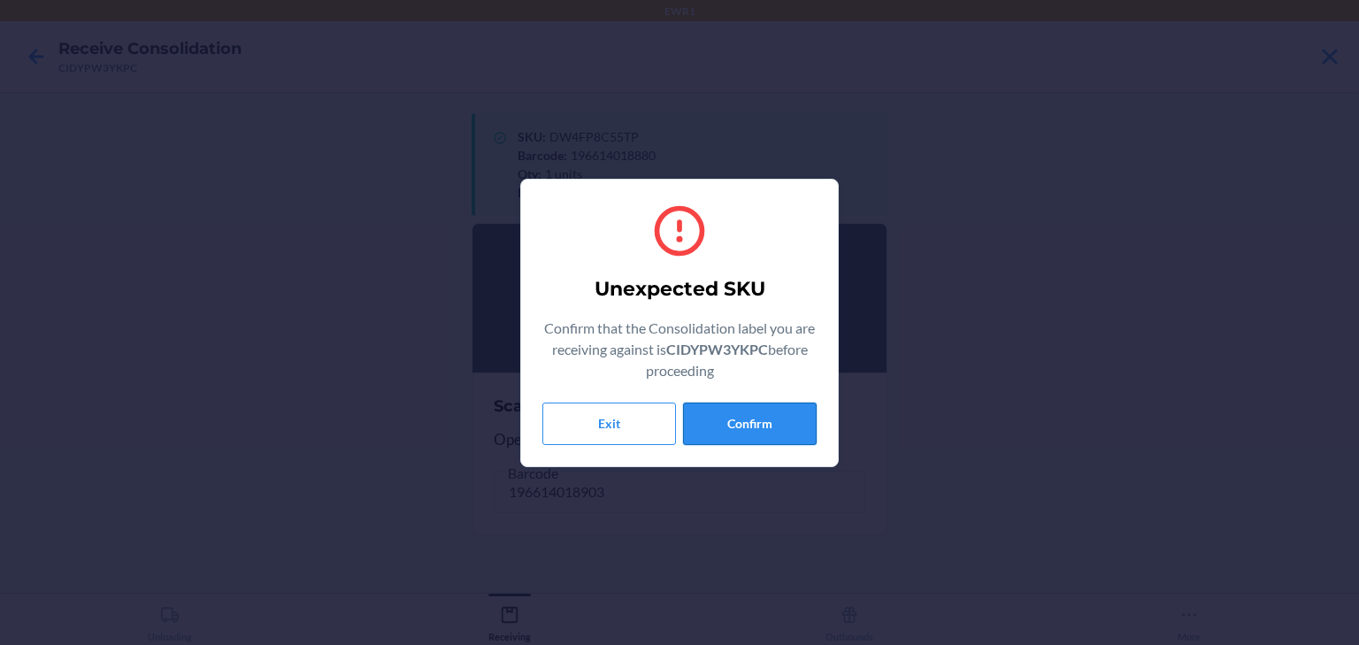
click at [761, 427] on button "Confirm" at bounding box center [750, 424] width 134 height 42
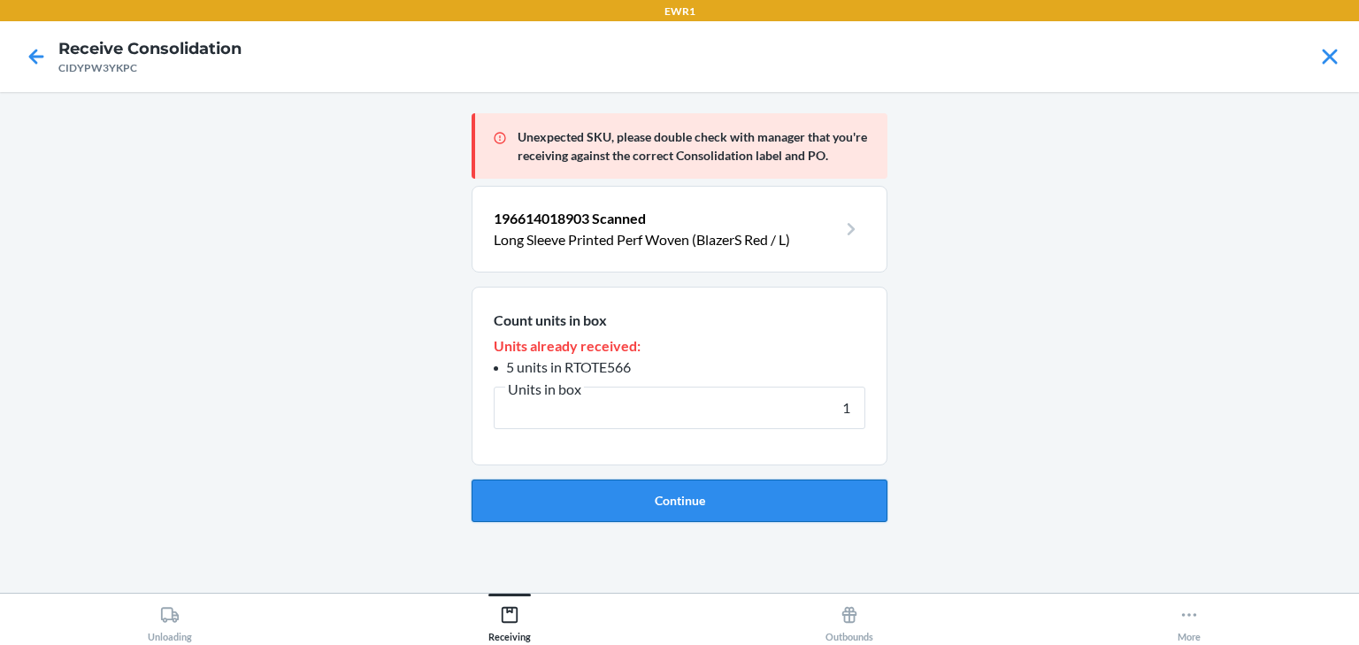
type input "1"
click at [701, 506] on button "Continue" at bounding box center [680, 501] width 416 height 42
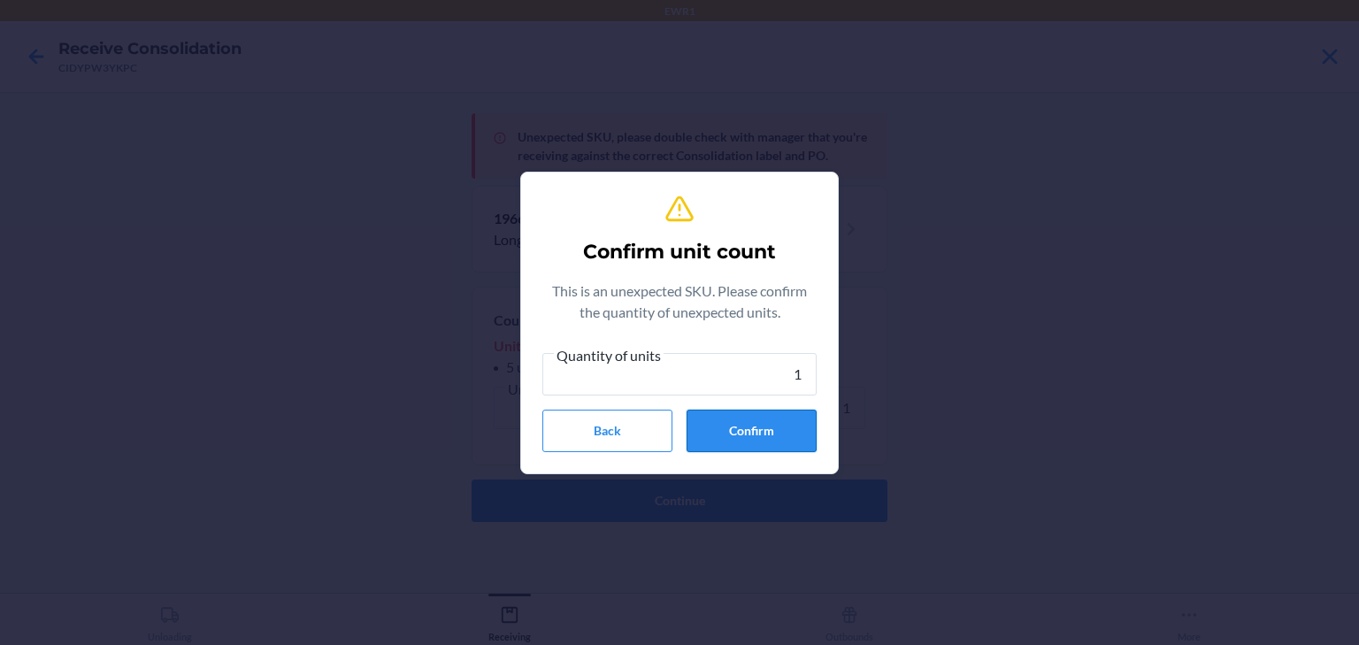
type input "1"
click at [758, 418] on button "Confirm" at bounding box center [752, 431] width 130 height 42
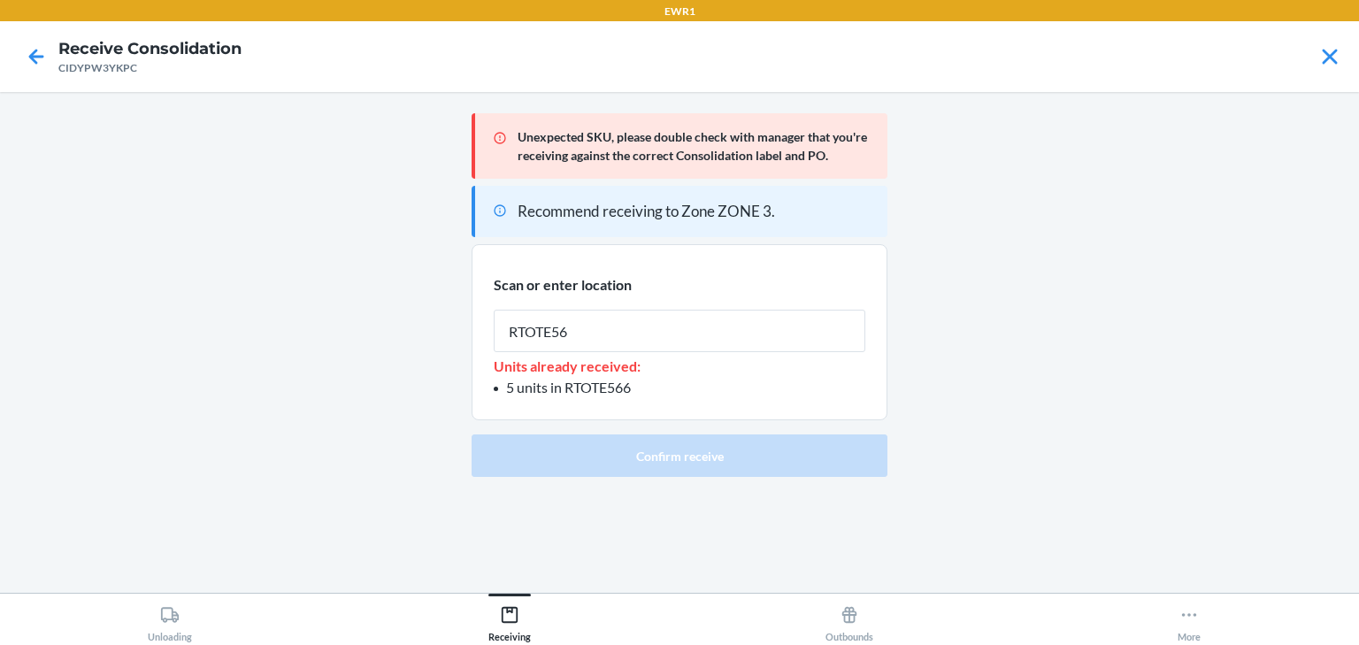
type input "RTOTE566"
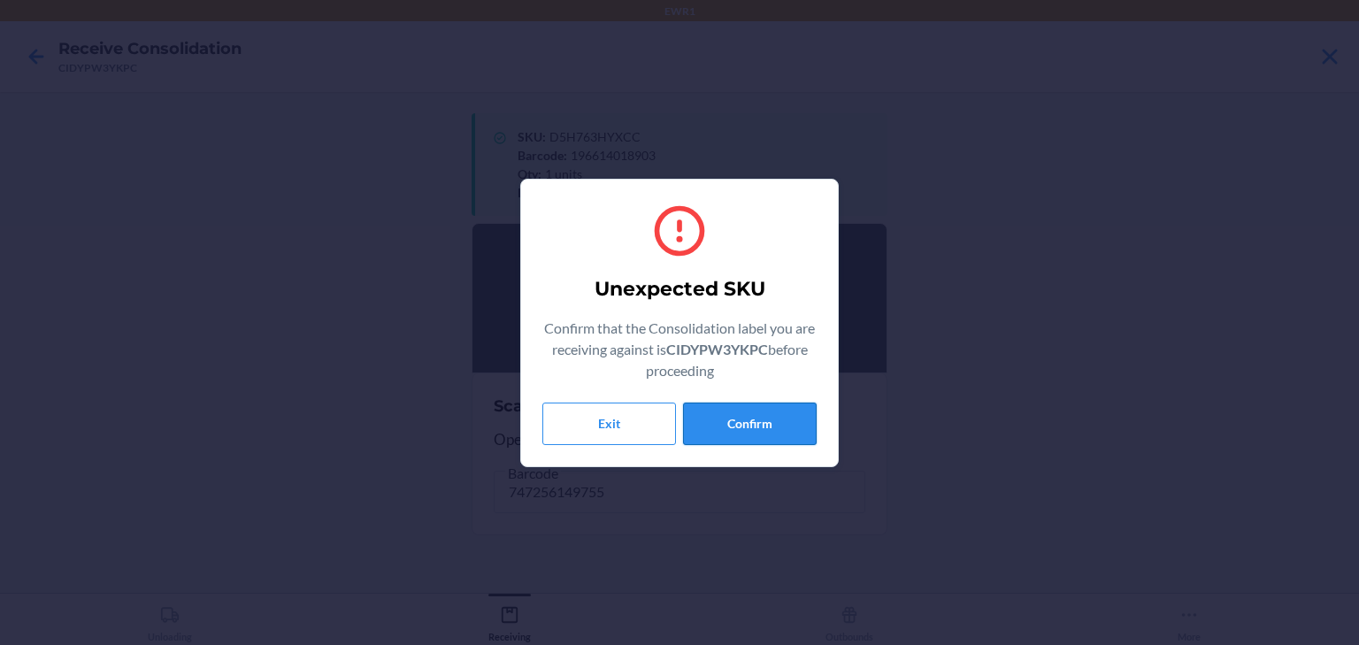
click at [768, 412] on button "Confirm" at bounding box center [750, 424] width 134 height 42
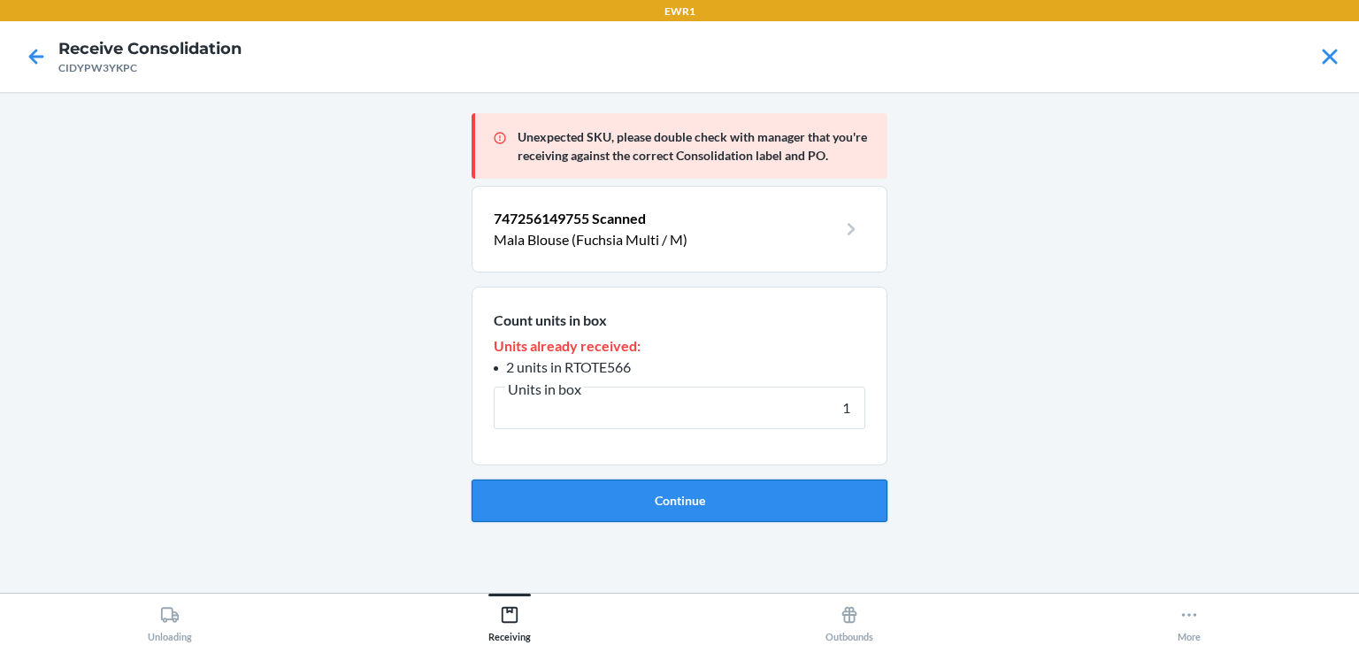
type input "1"
click at [658, 503] on button "Continue" at bounding box center [680, 501] width 416 height 42
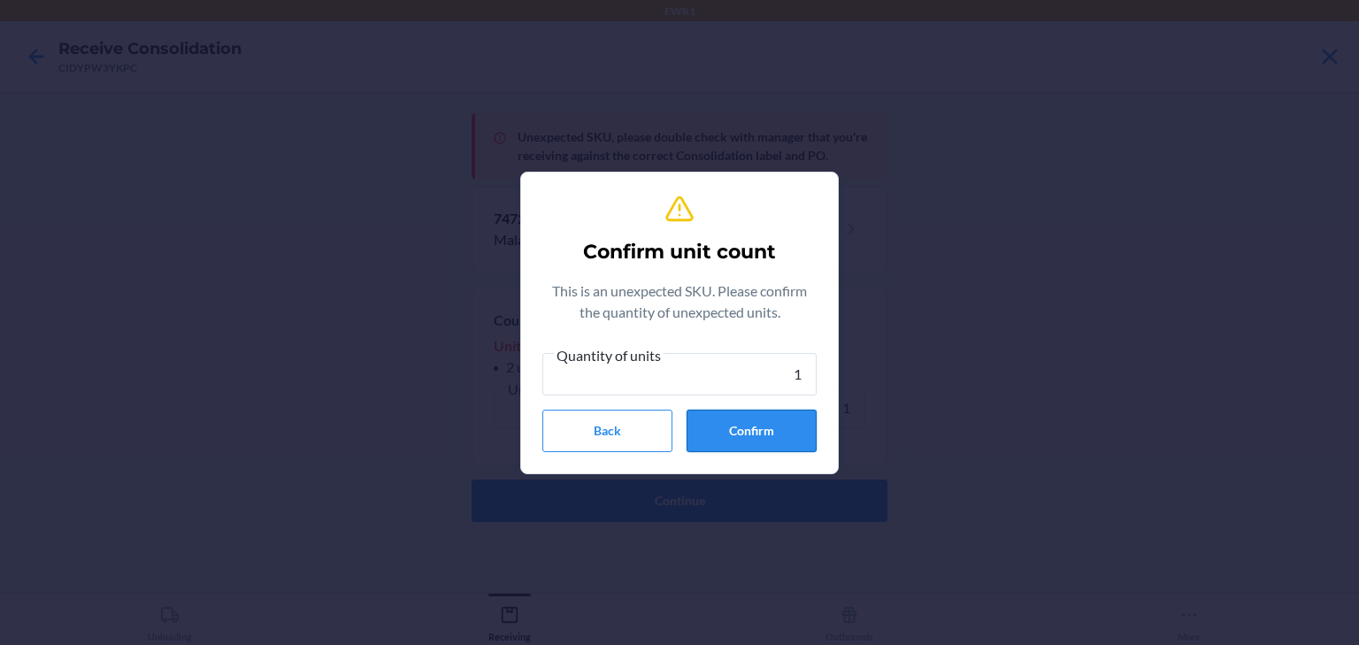
type input "1"
click at [740, 426] on button "Confirm" at bounding box center [752, 431] width 130 height 42
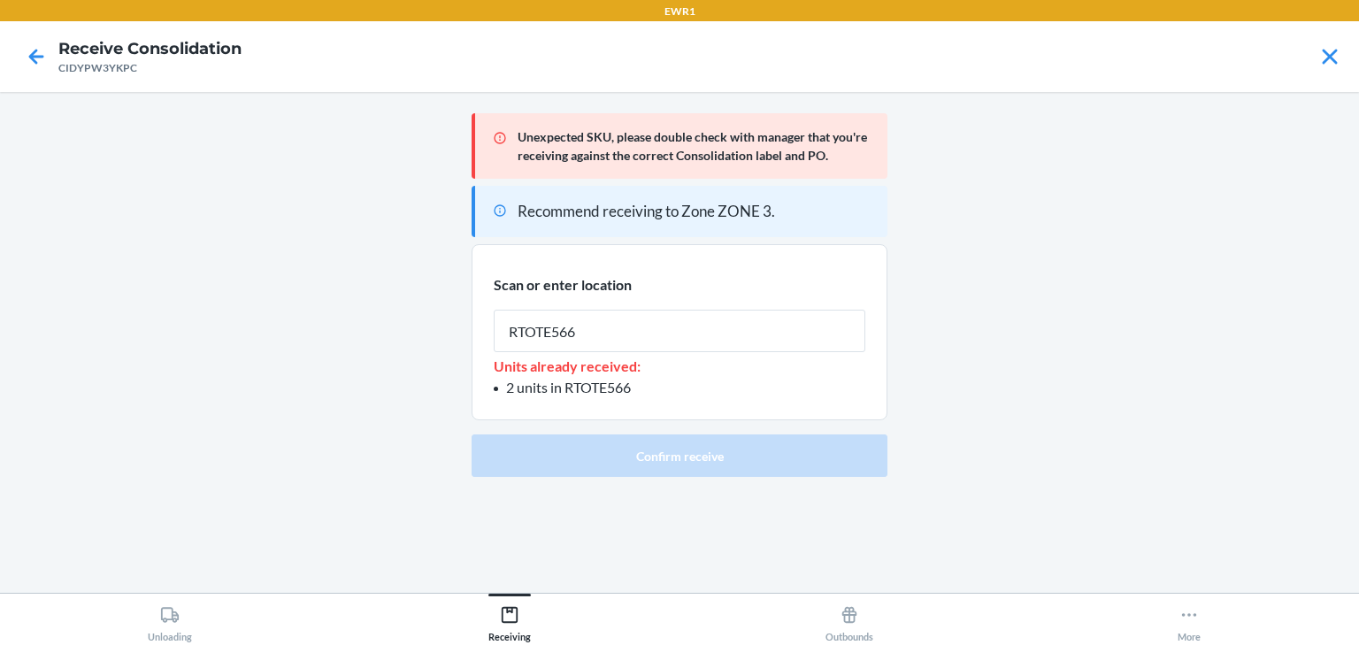
type input "RTOTE566"
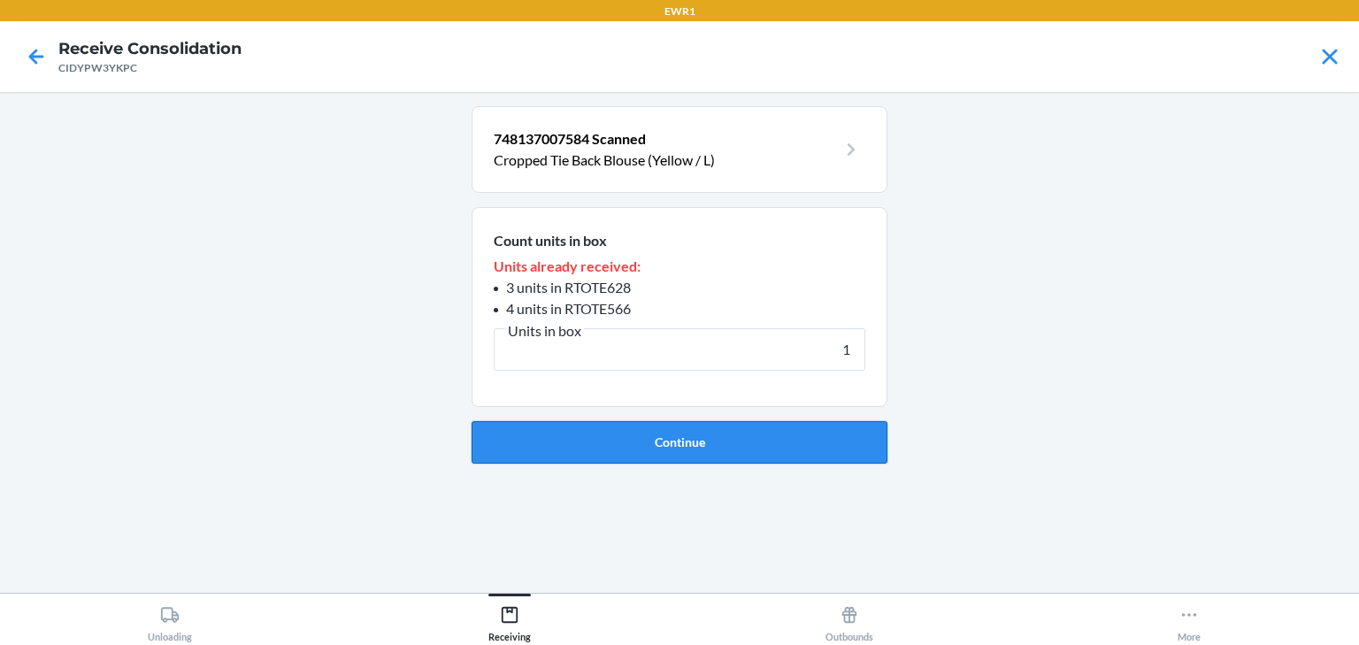
type input "1"
click at [733, 444] on button "Continue" at bounding box center [680, 442] width 416 height 42
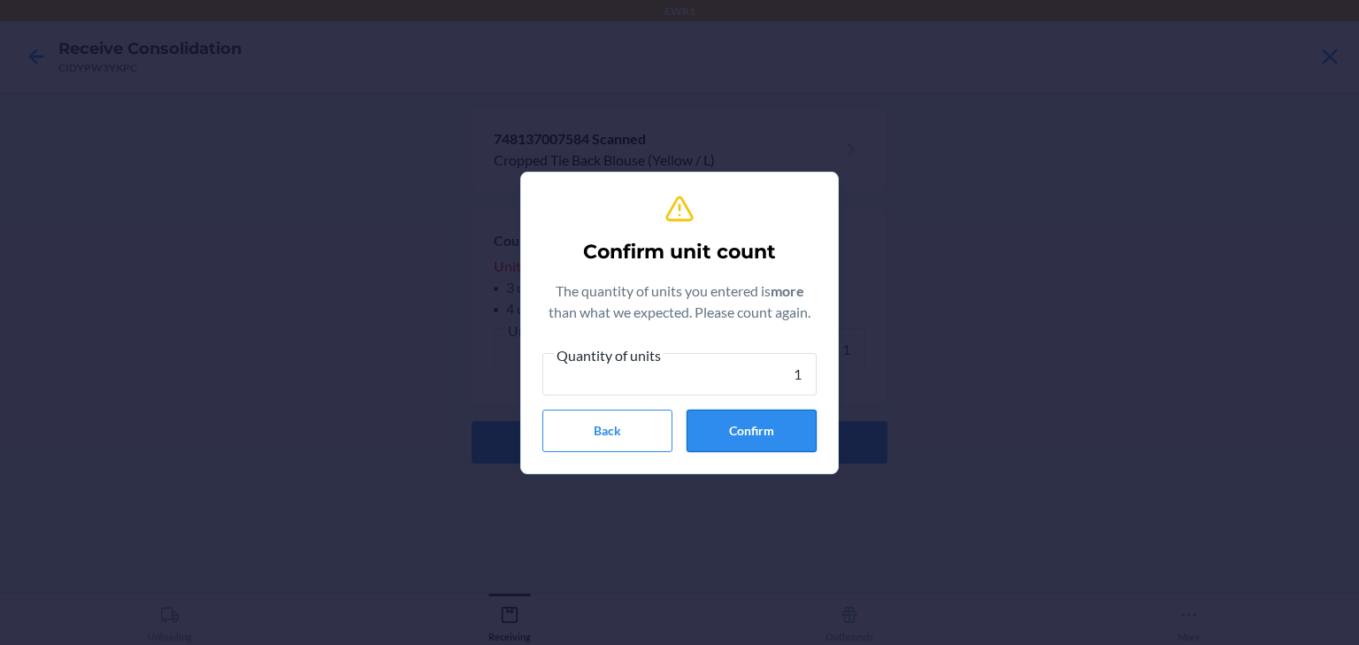
type input "1"
click at [729, 432] on button "Confirm" at bounding box center [752, 431] width 130 height 42
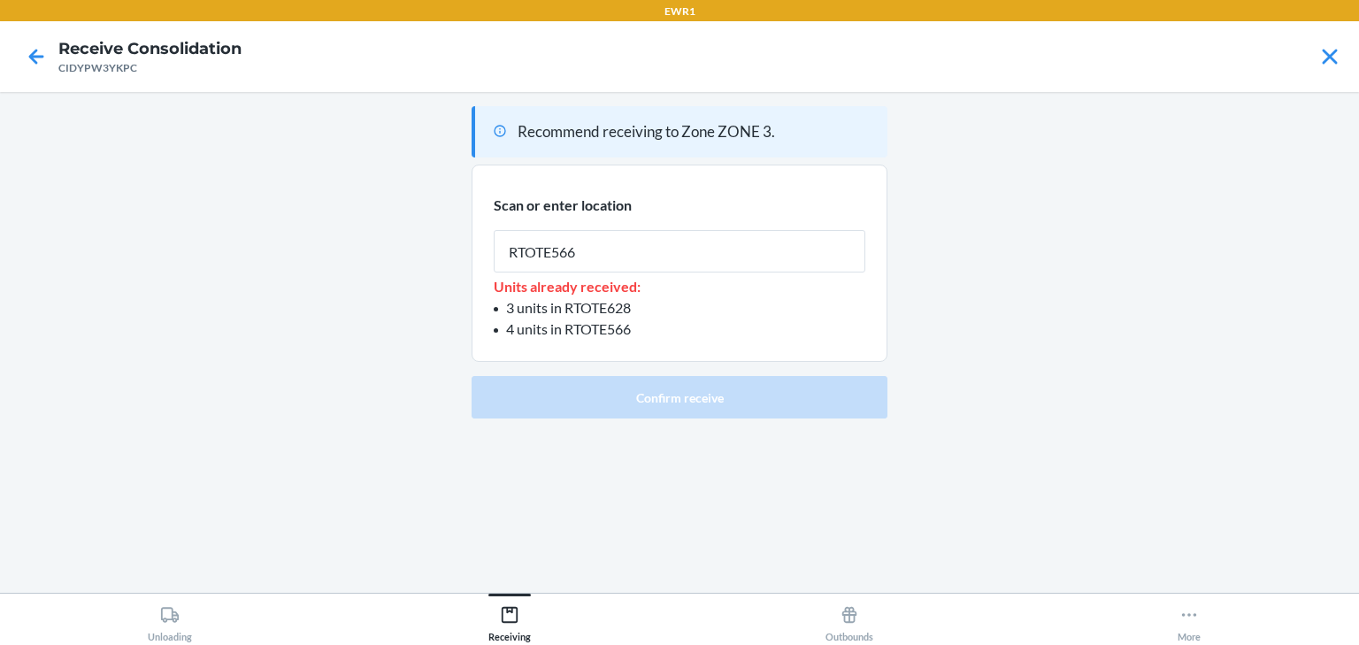
type input "RTOTE566"
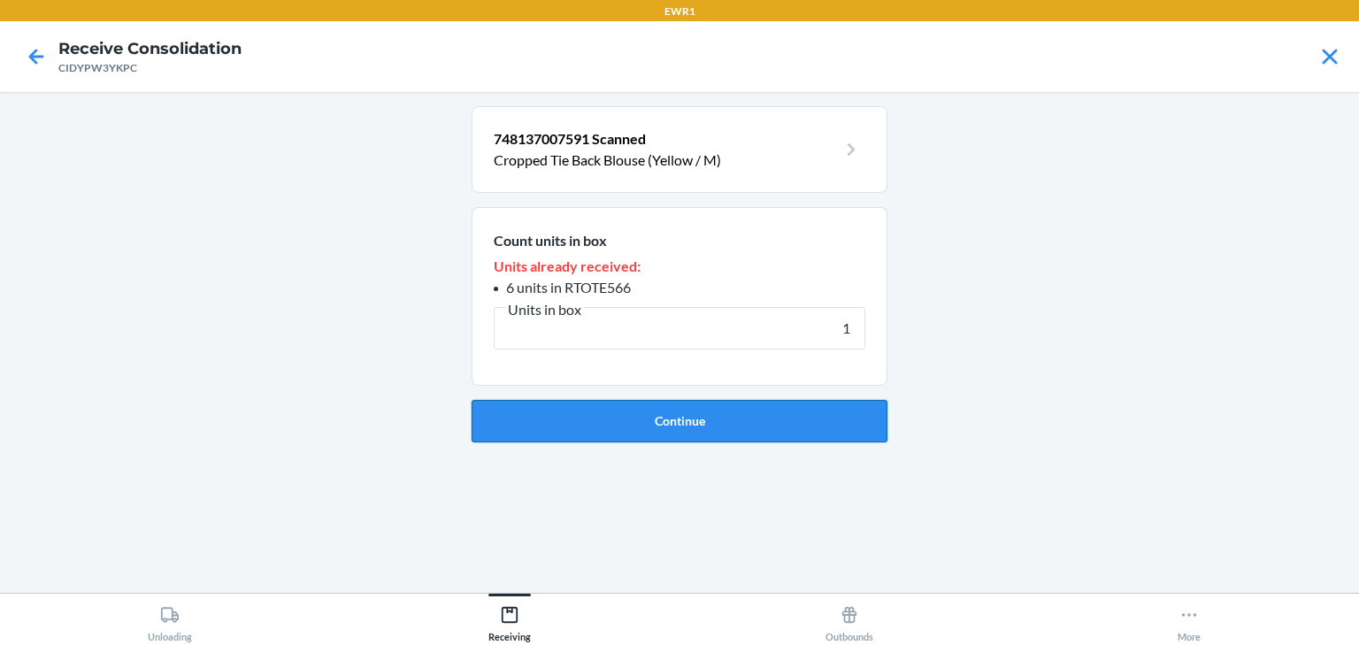
type input "1"
click at [754, 418] on button "Continue" at bounding box center [680, 421] width 416 height 42
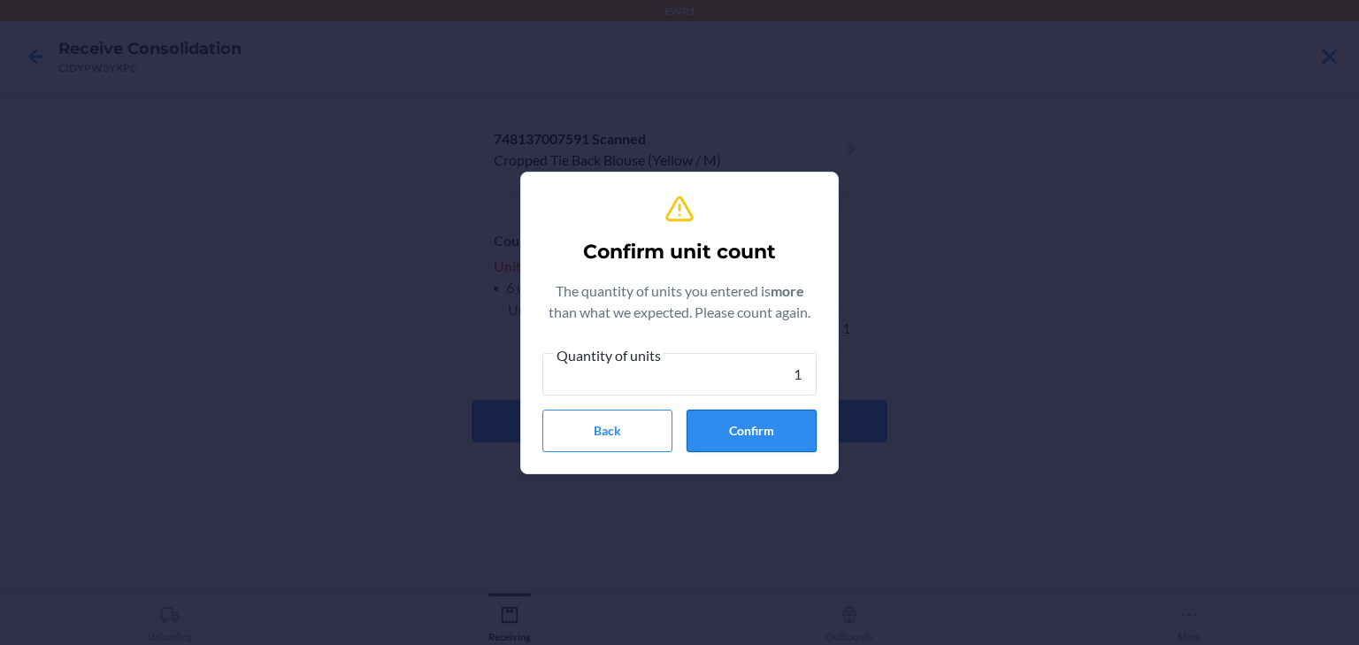
type input "1"
click at [764, 439] on button "Confirm" at bounding box center [752, 431] width 130 height 42
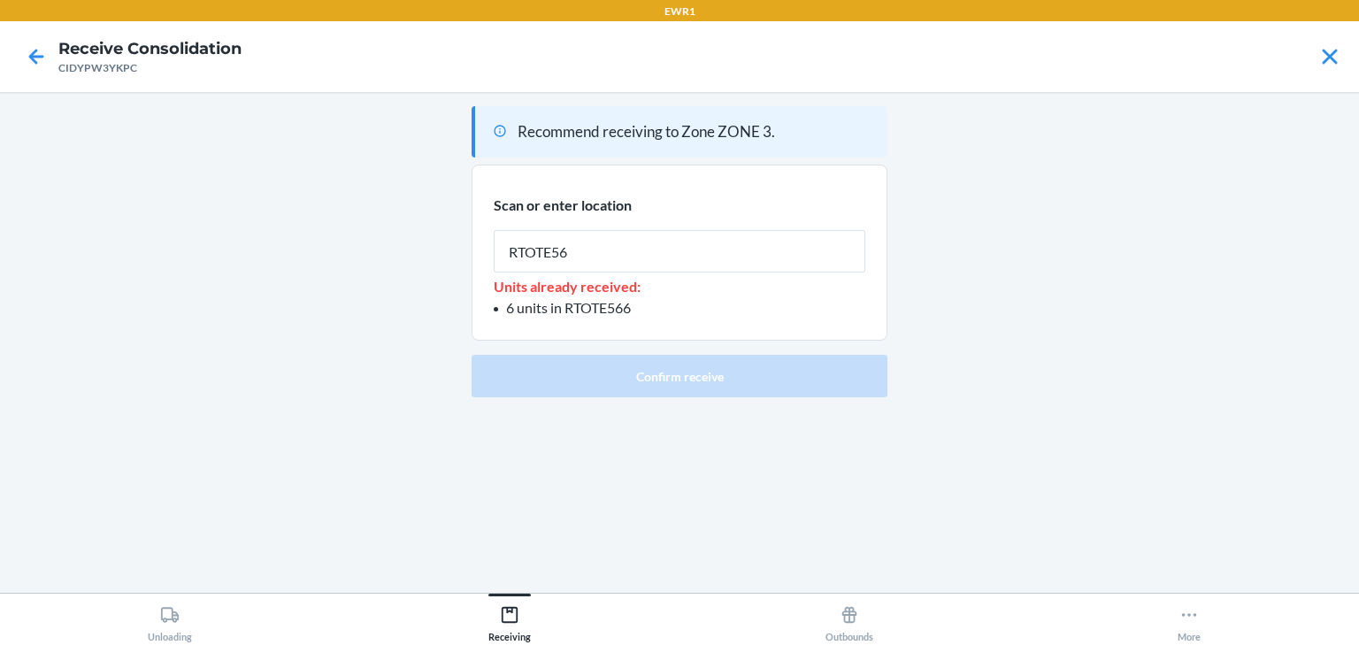
type input "RTOTE566"
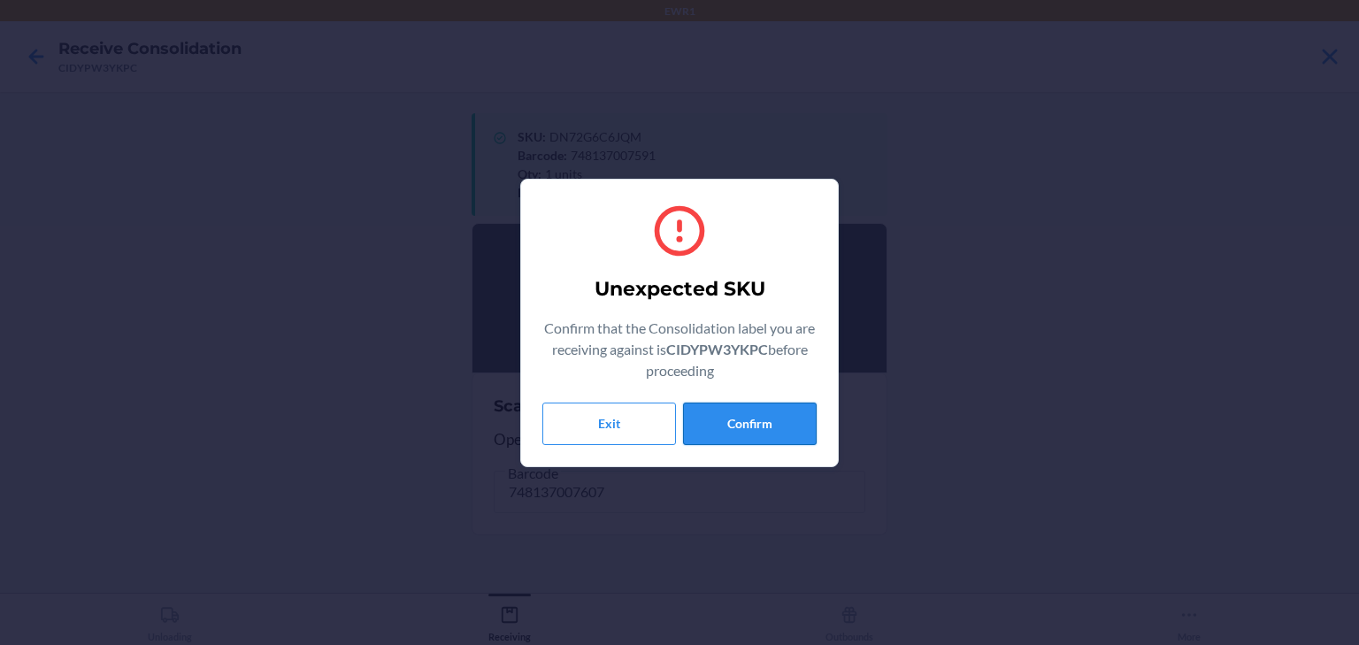
click at [753, 421] on button "Confirm" at bounding box center [750, 424] width 134 height 42
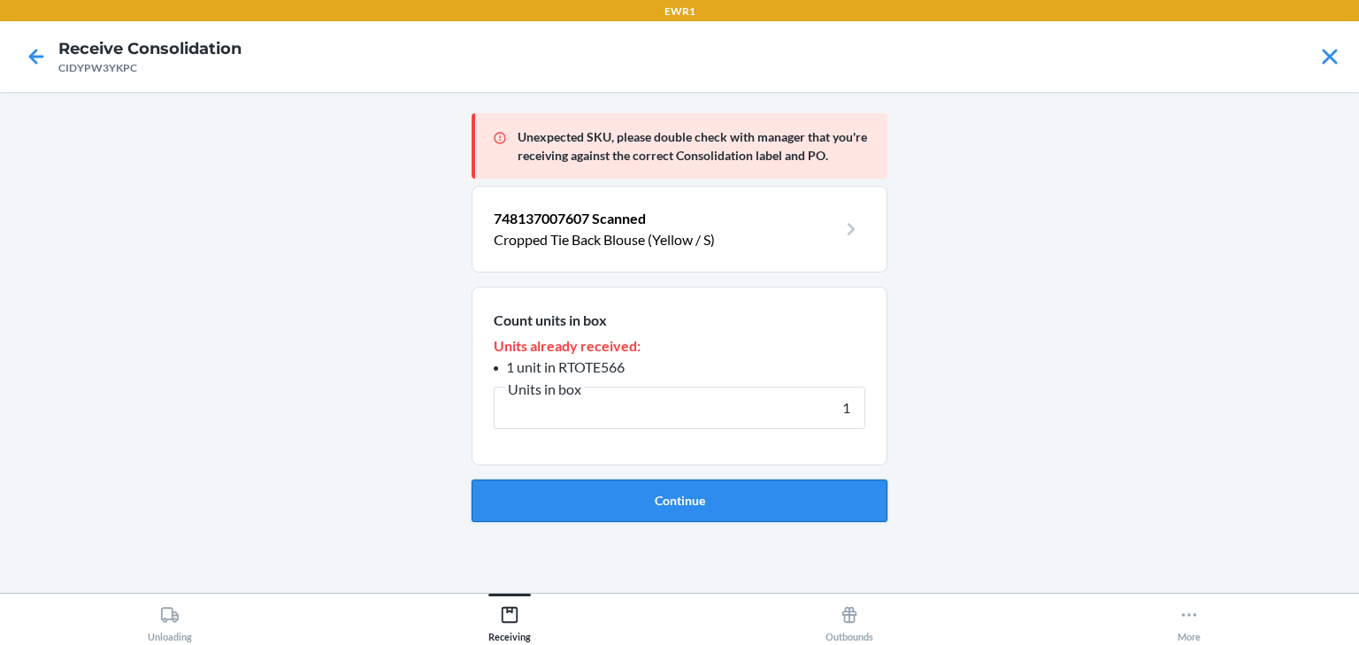
type input "1"
click at [732, 501] on button "Continue" at bounding box center [680, 501] width 416 height 42
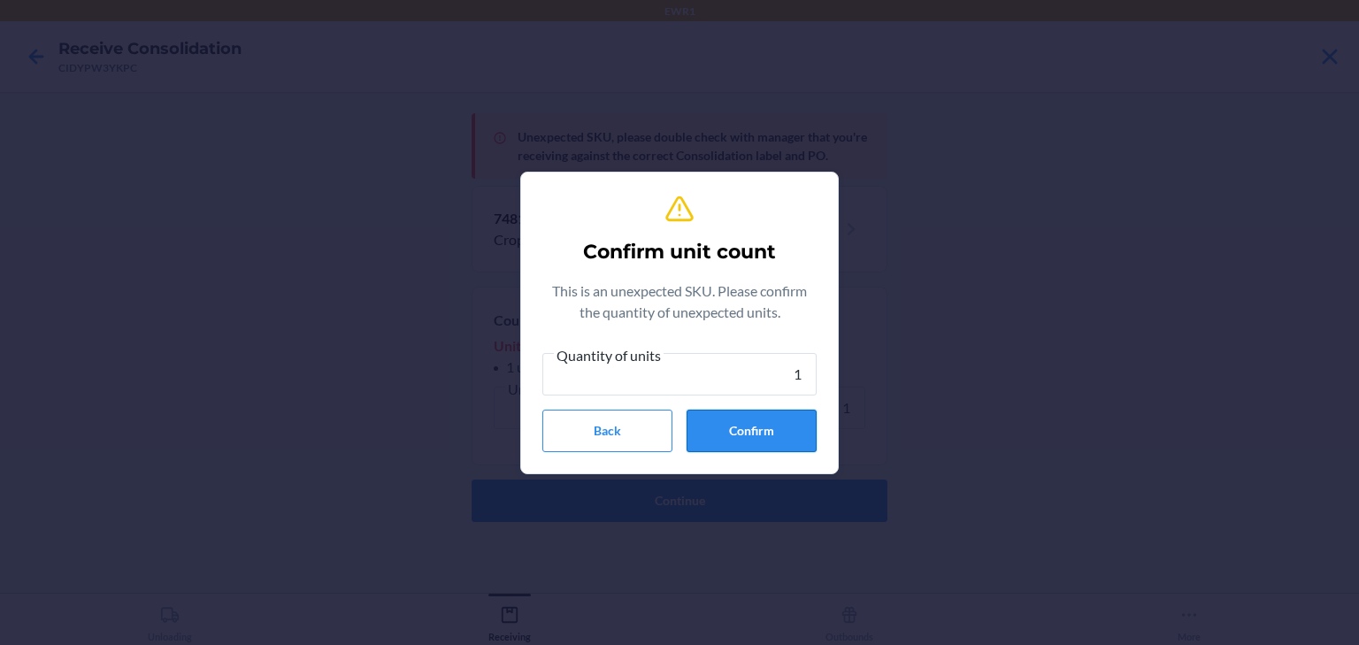
type input "1"
click at [757, 425] on button "Confirm" at bounding box center [752, 431] width 130 height 42
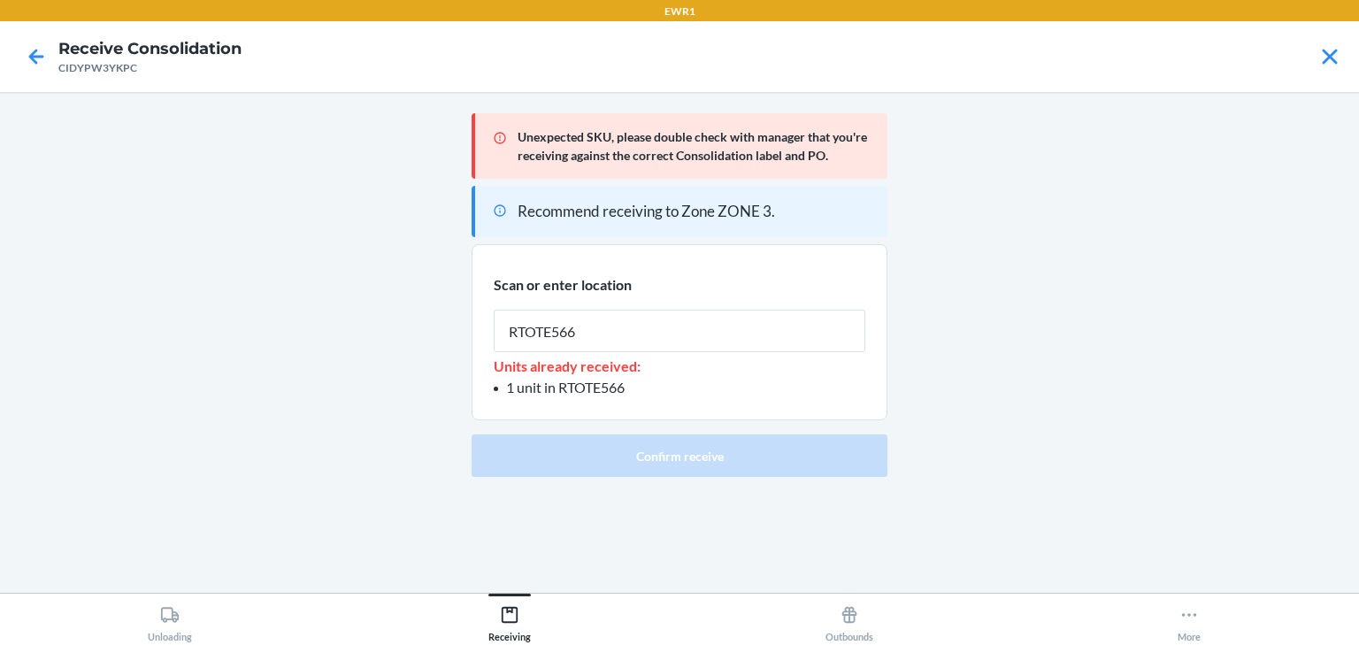
type input "RTOTE566"
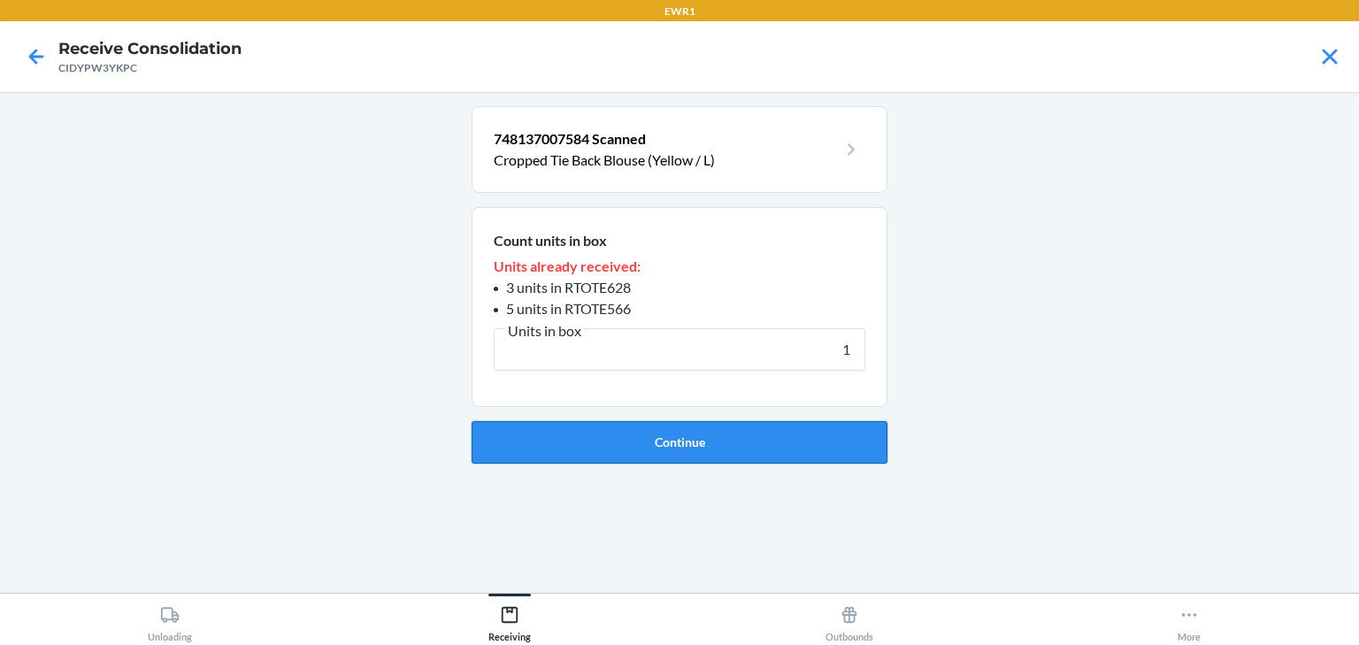
type input "1"
click at [623, 435] on button "Continue" at bounding box center [680, 442] width 416 height 42
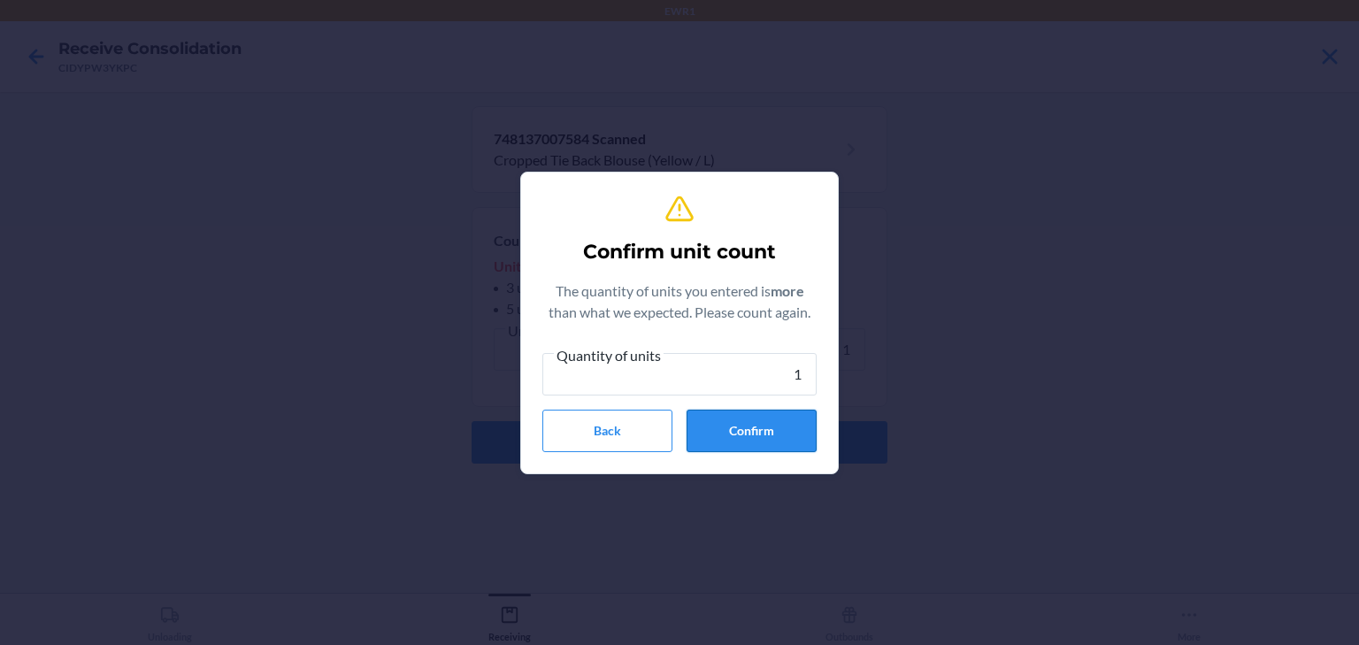
type input "1"
click at [722, 418] on button "Confirm" at bounding box center [752, 431] width 130 height 42
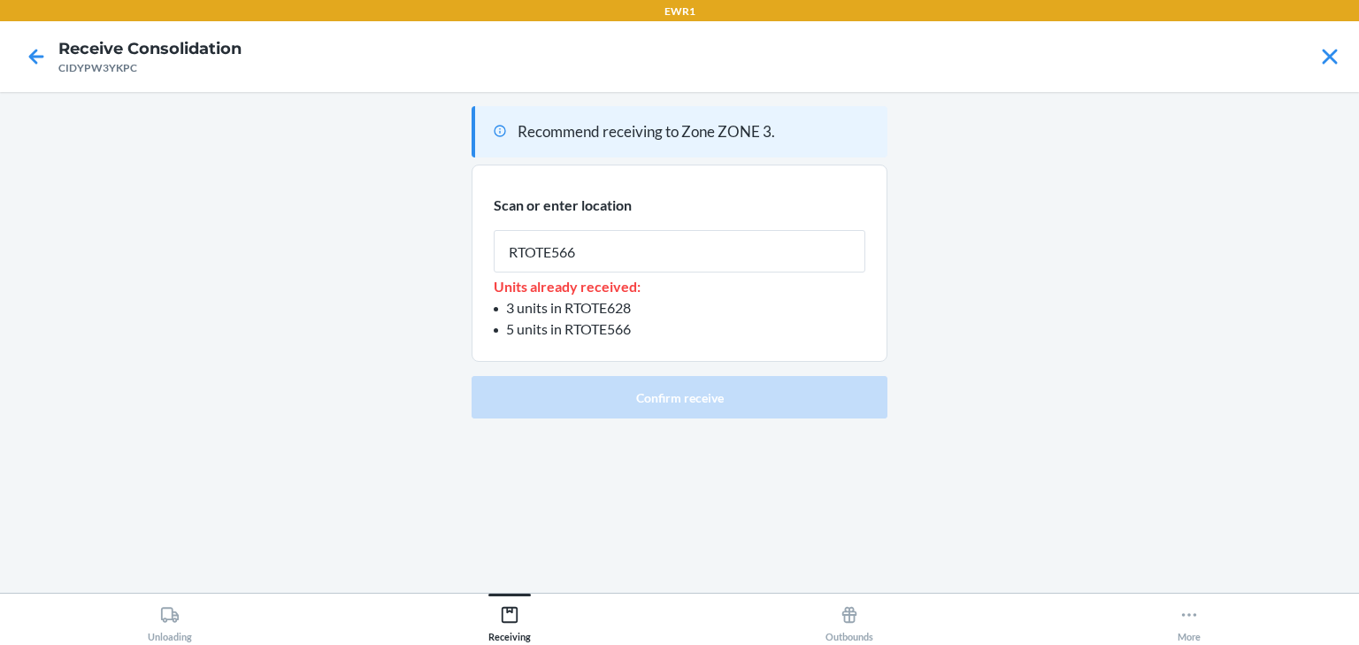
type input "RTOTE566"
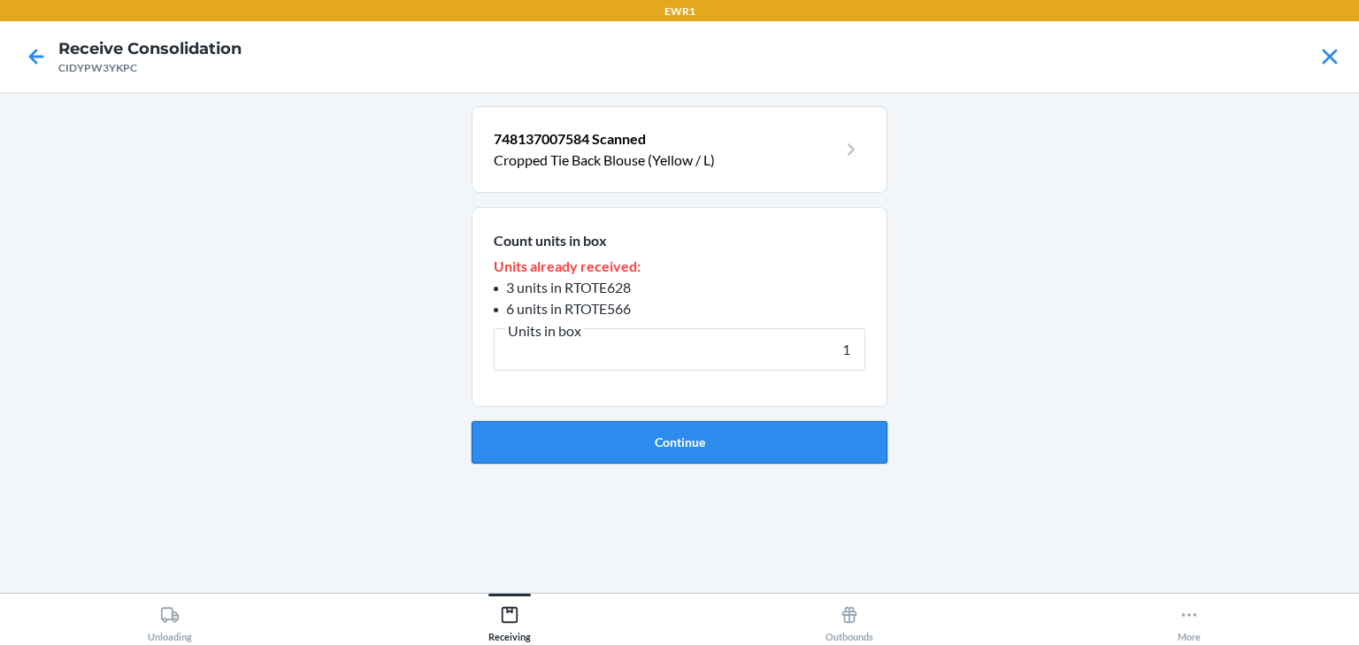
type input "1"
click at [722, 442] on button "Continue" at bounding box center [680, 442] width 416 height 42
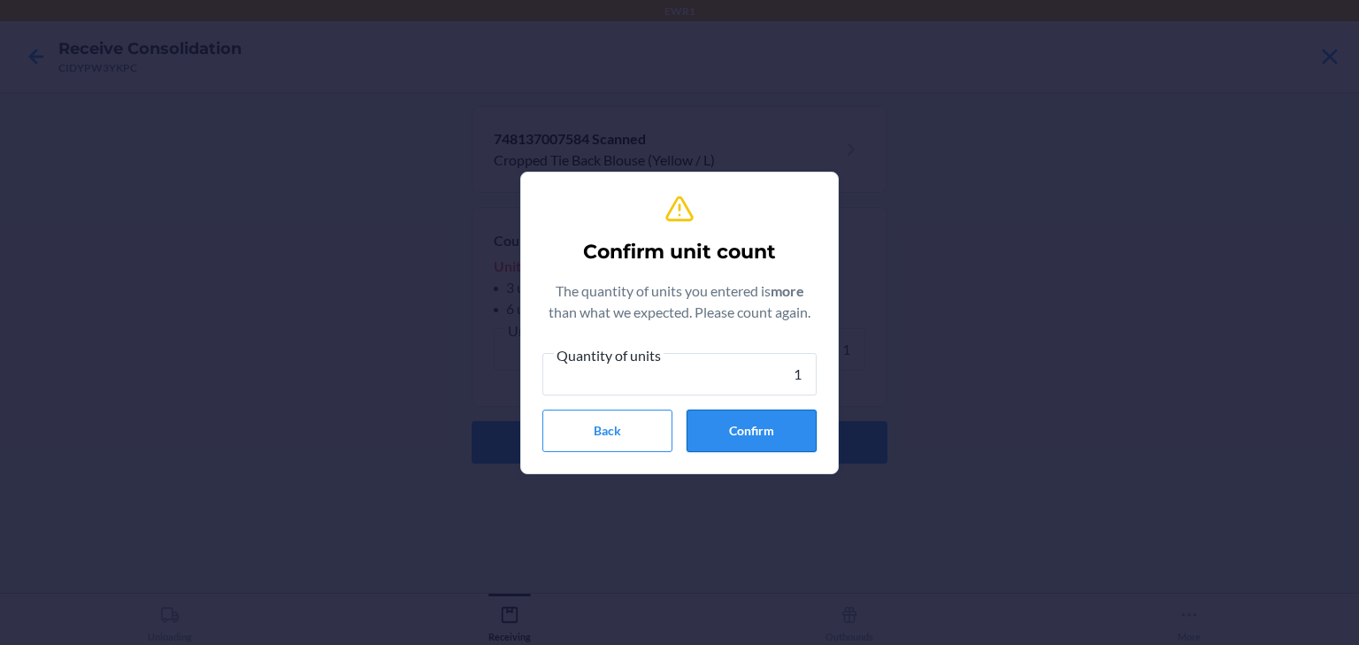
type input "1"
click at [708, 428] on button "Confirm" at bounding box center [752, 431] width 130 height 42
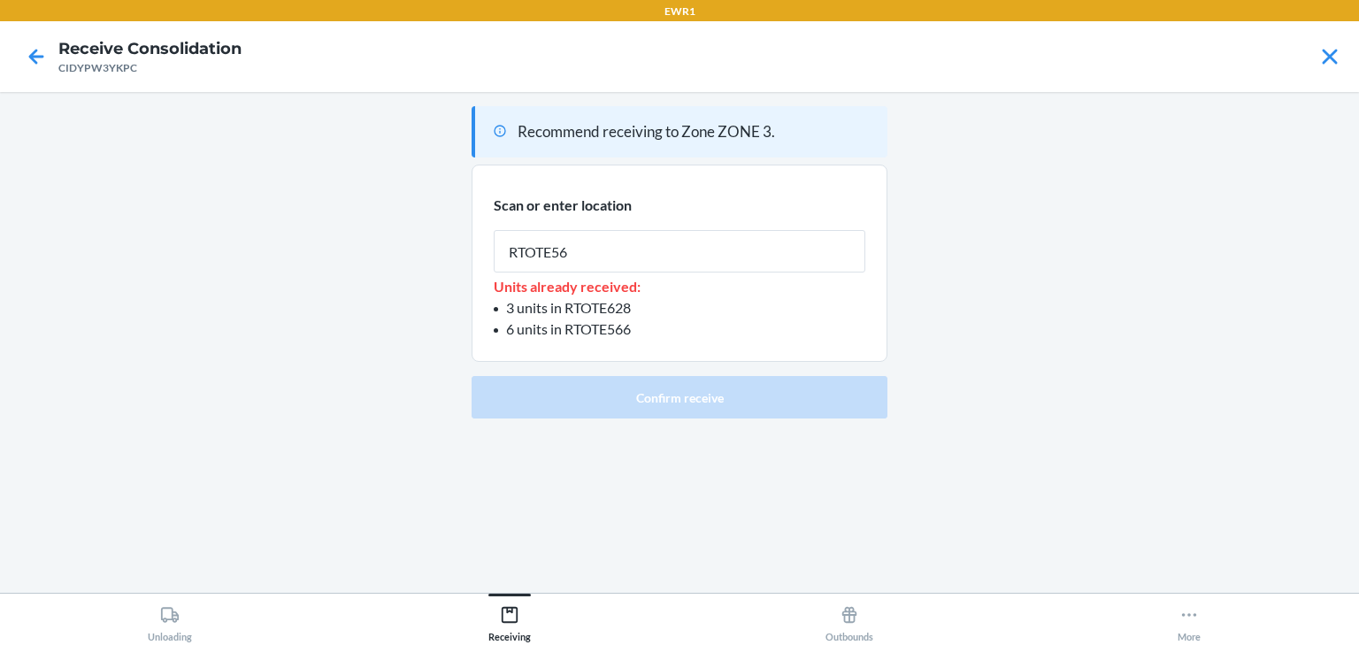
type input "RTOTE566"
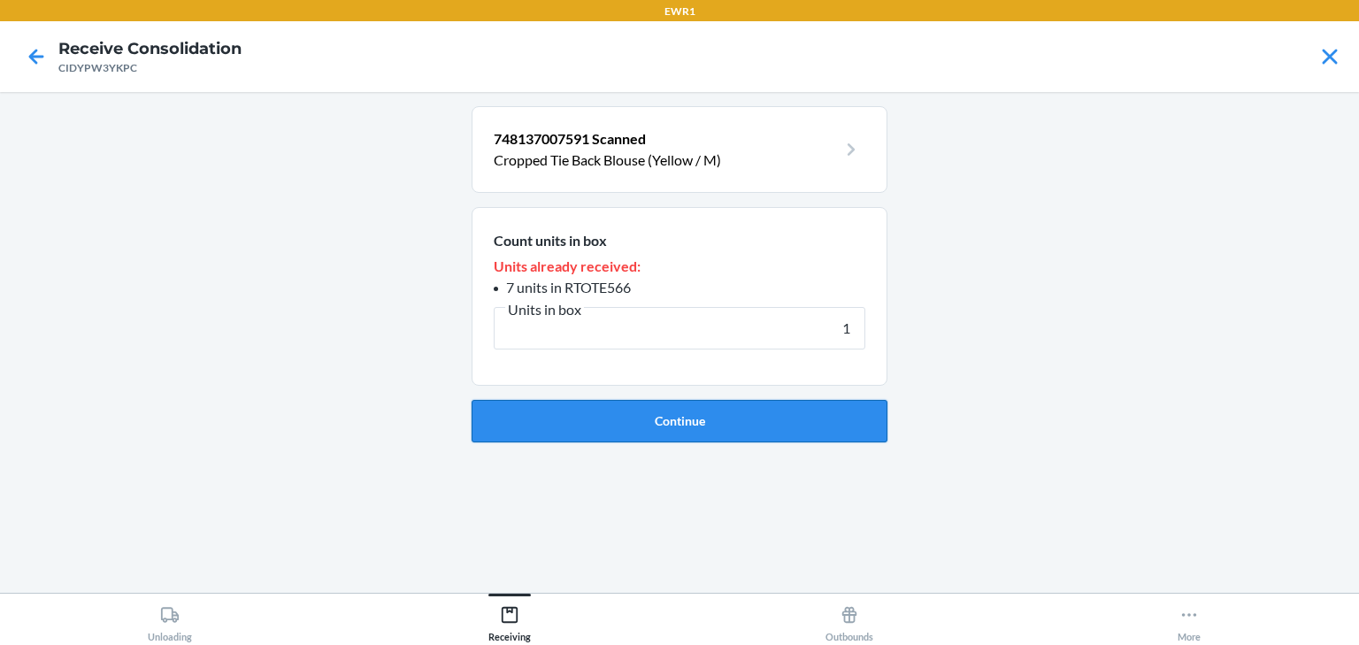
type input "1"
click at [697, 426] on button "Continue" at bounding box center [680, 421] width 416 height 42
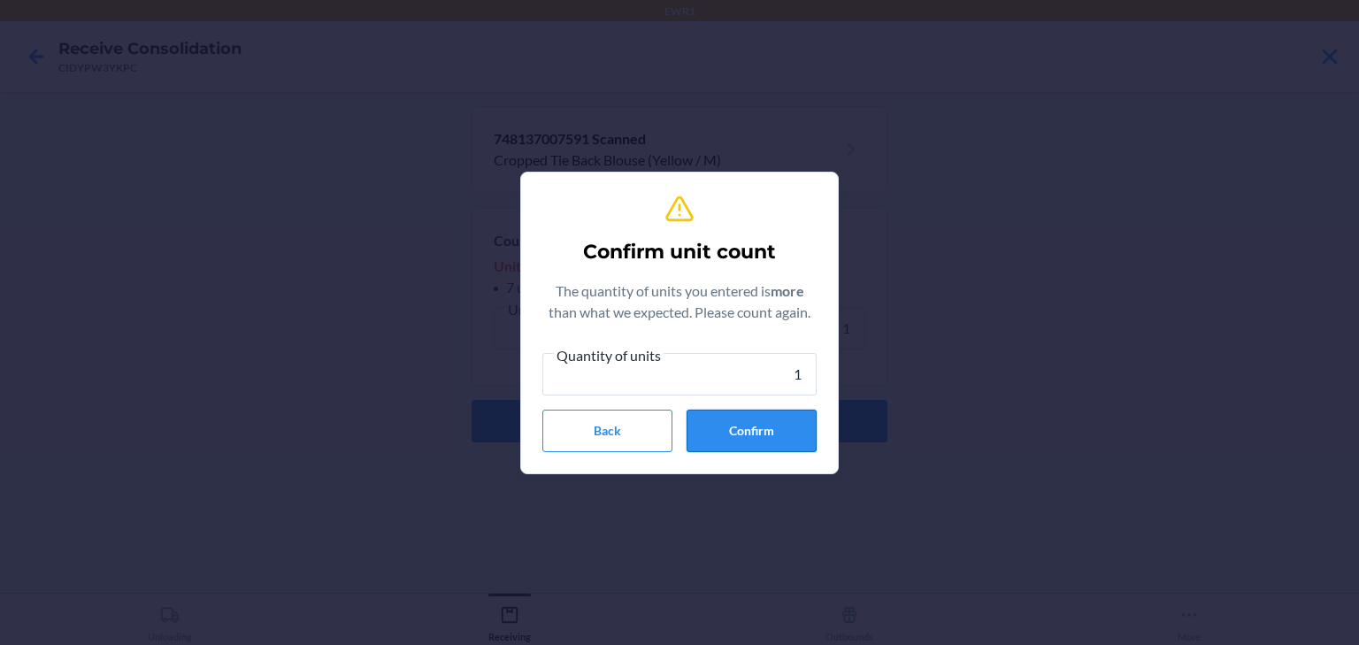
type input "1"
click at [694, 427] on button "Confirm" at bounding box center [752, 431] width 130 height 42
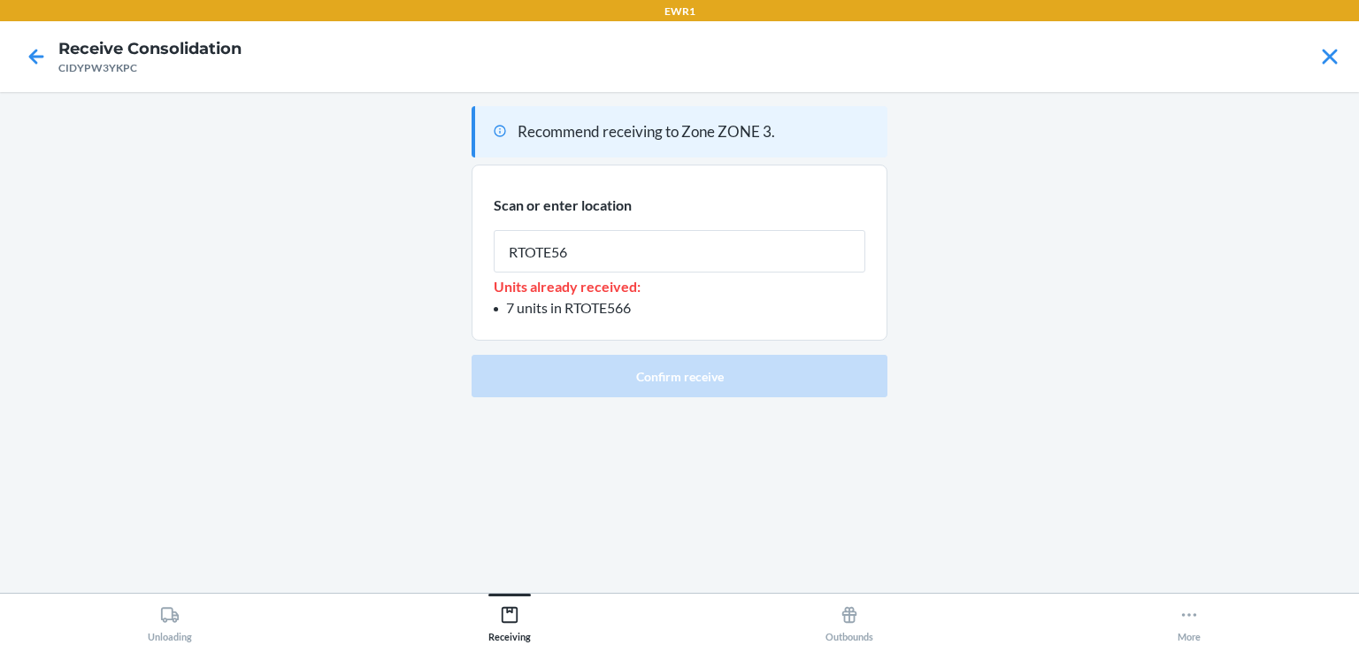
type input "RTOTE566"
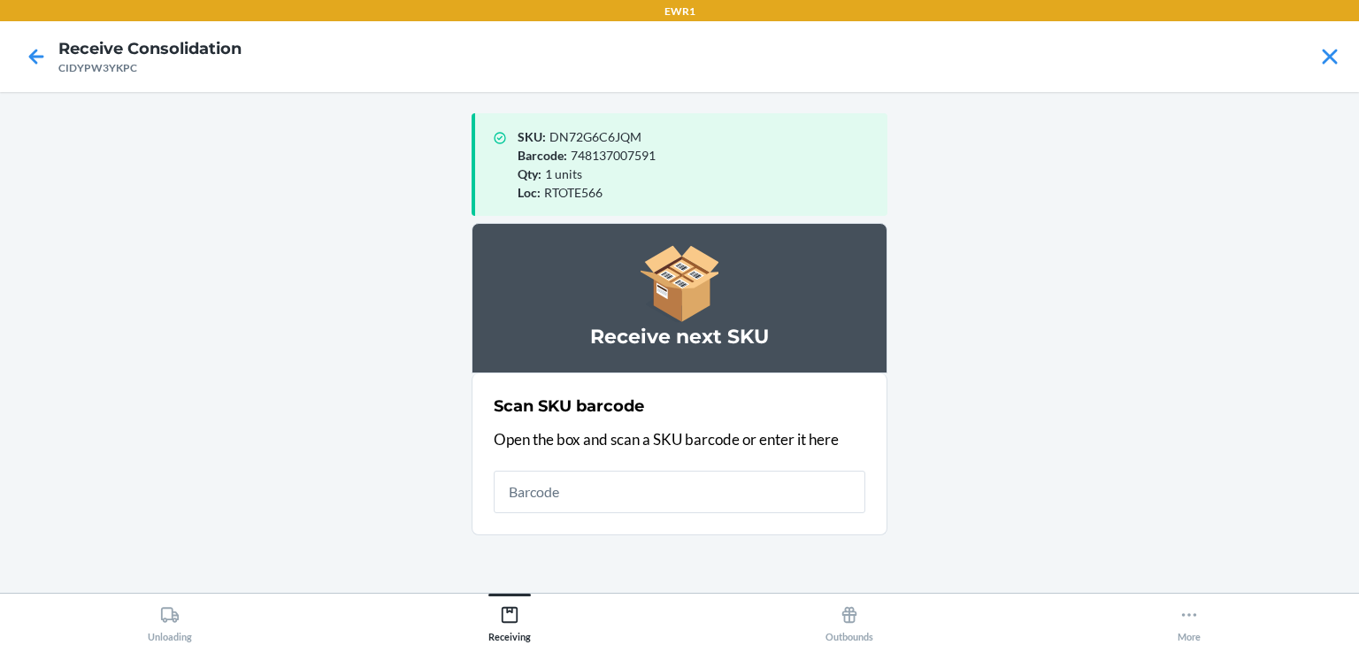
type input "1"
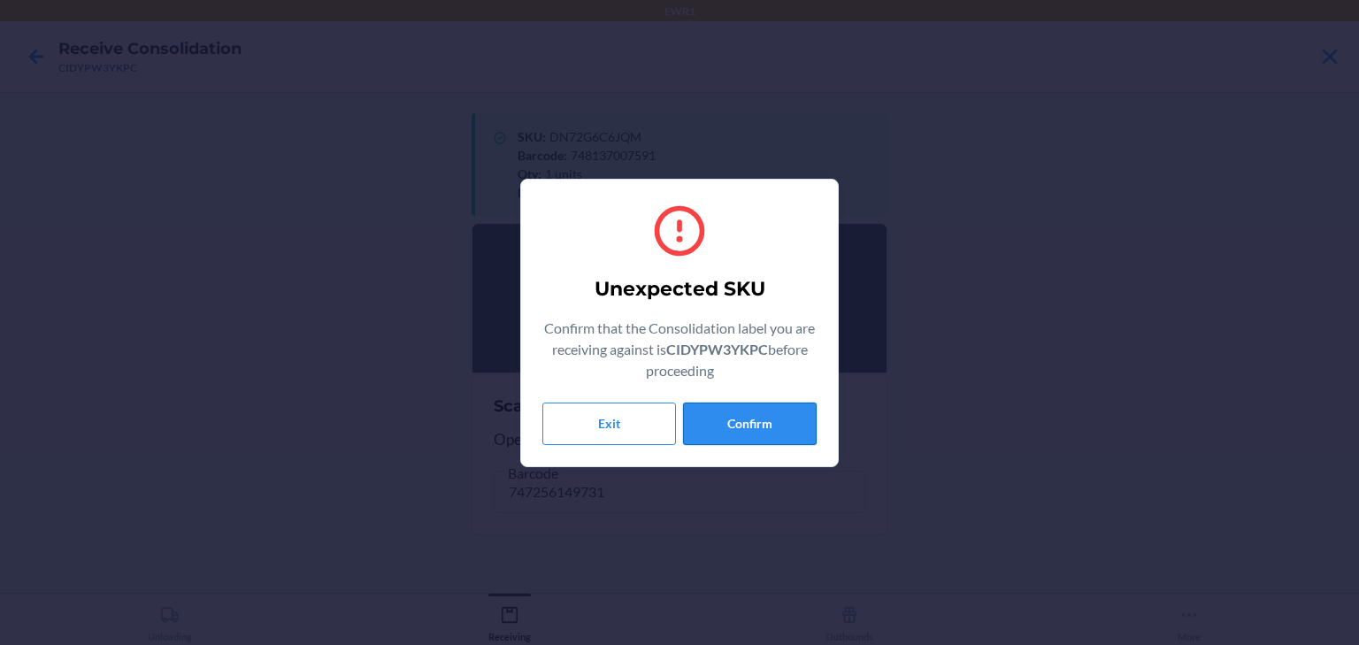
click at [758, 426] on button "Confirm" at bounding box center [750, 424] width 134 height 42
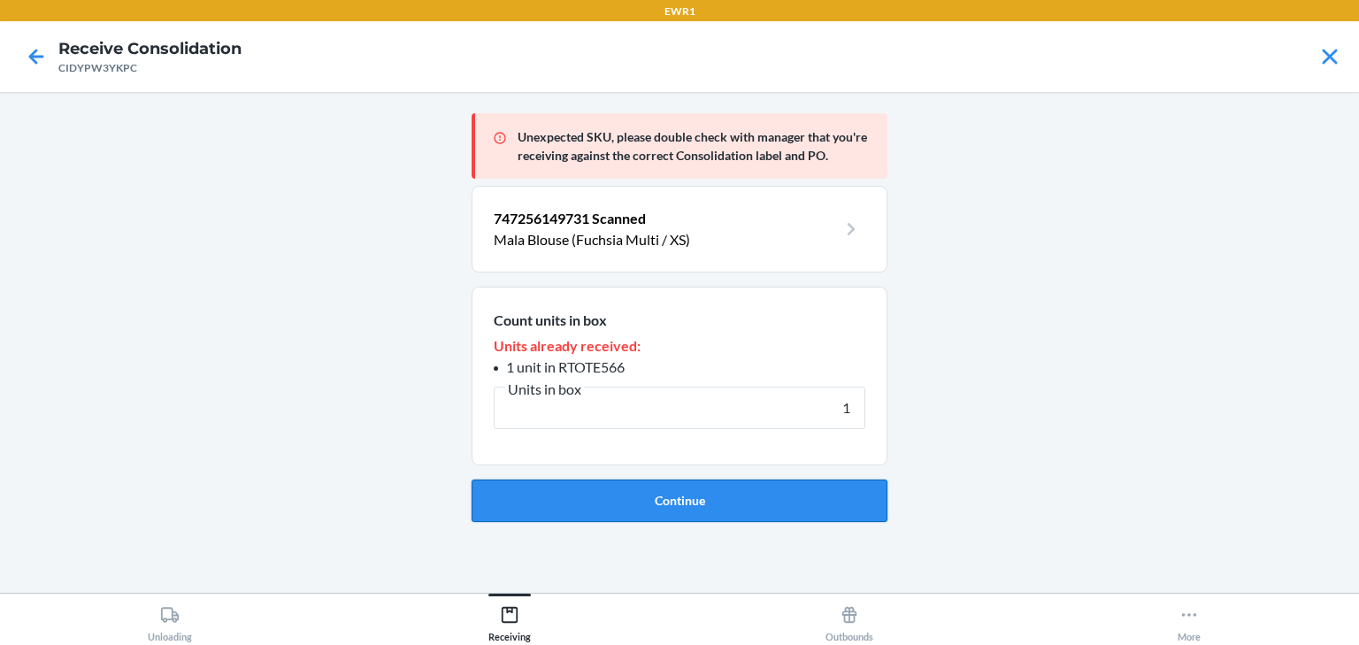
type input "1"
click at [665, 502] on button "Continue" at bounding box center [680, 501] width 416 height 42
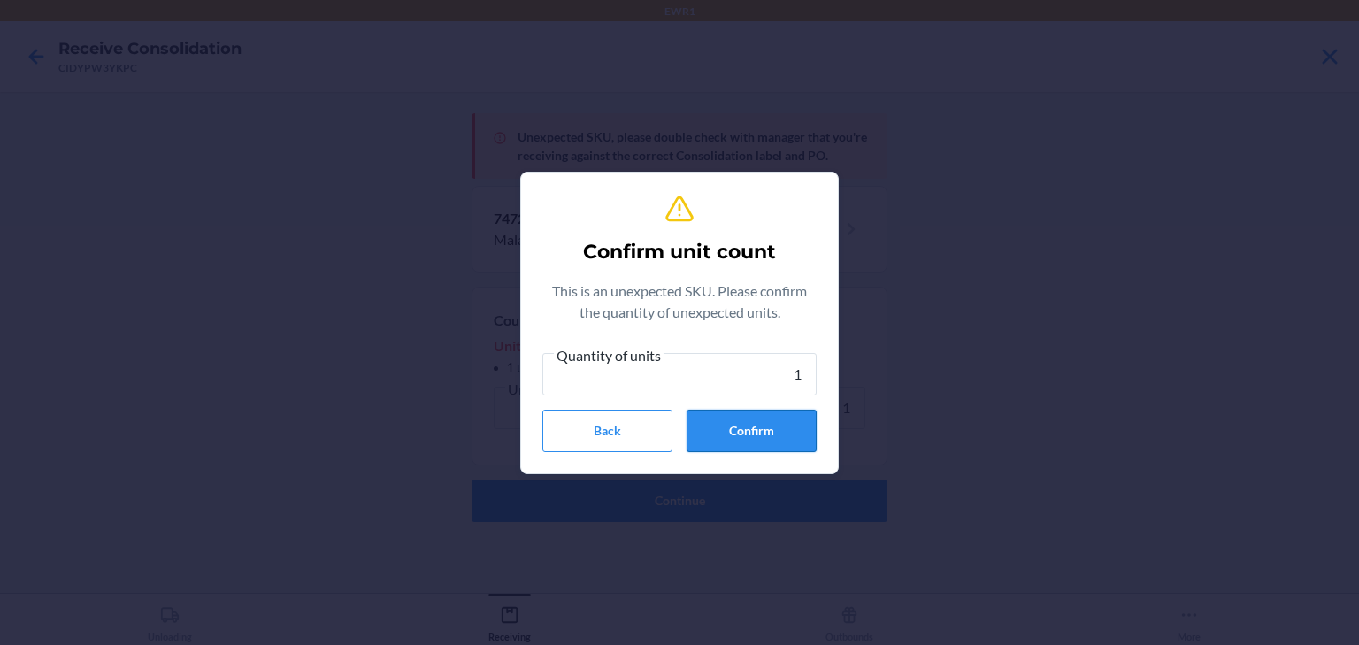
type input "1"
click at [716, 415] on button "Confirm" at bounding box center [752, 431] width 130 height 42
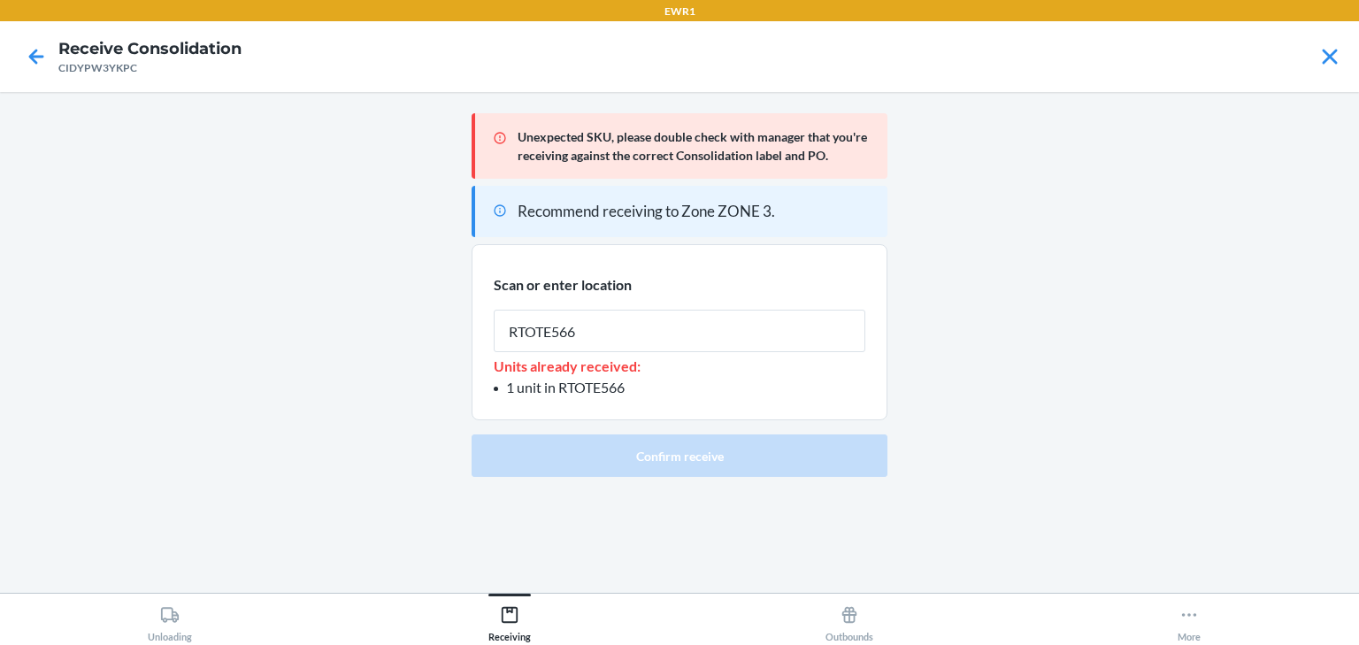
type input "RTOTE566"
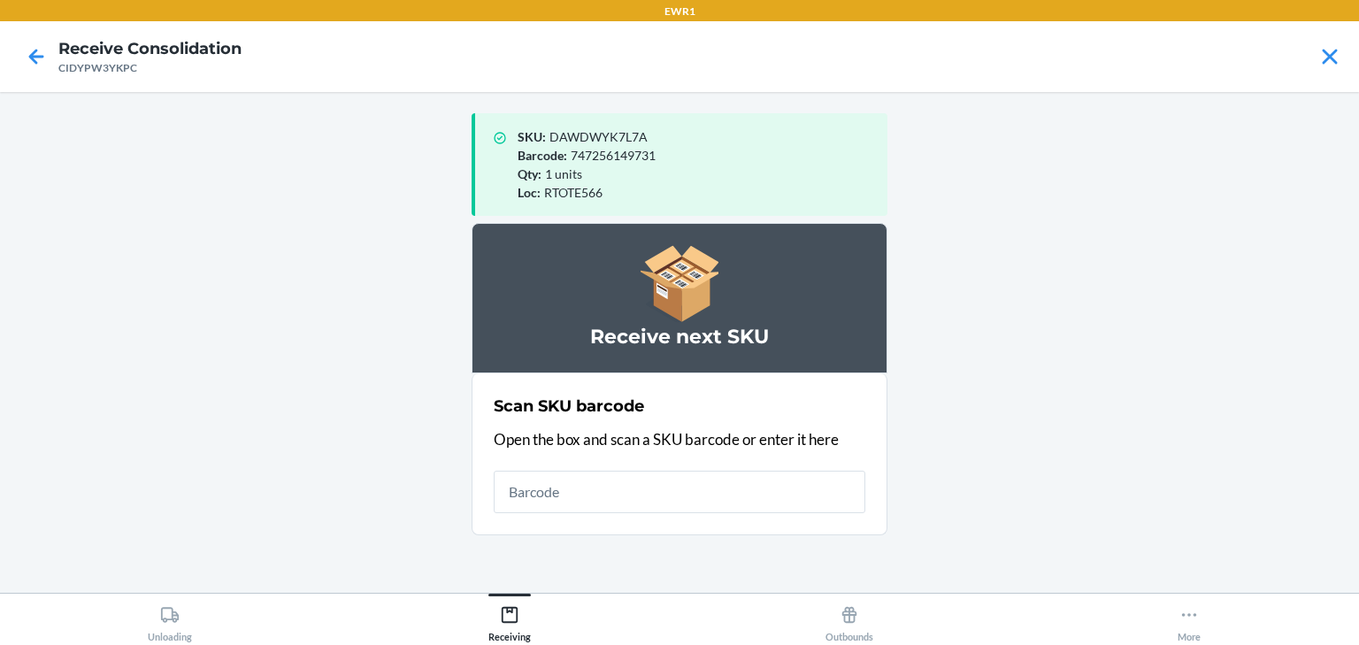
drag, startPoint x: 799, startPoint y: 387, endPoint x: 1026, endPoint y: 411, distance: 227.8
click at [1026, 411] on main "SKU : DAWDWYK7L7A Barcode : 747256149731 Qty : 1 units Loc : RTOTE566 Receive n…" at bounding box center [679, 342] width 1359 height 501
drag, startPoint x: 678, startPoint y: 262, endPoint x: 714, endPoint y: 295, distance: 48.9
click at [714, 295] on icon at bounding box center [680, 284] width 78 height 78
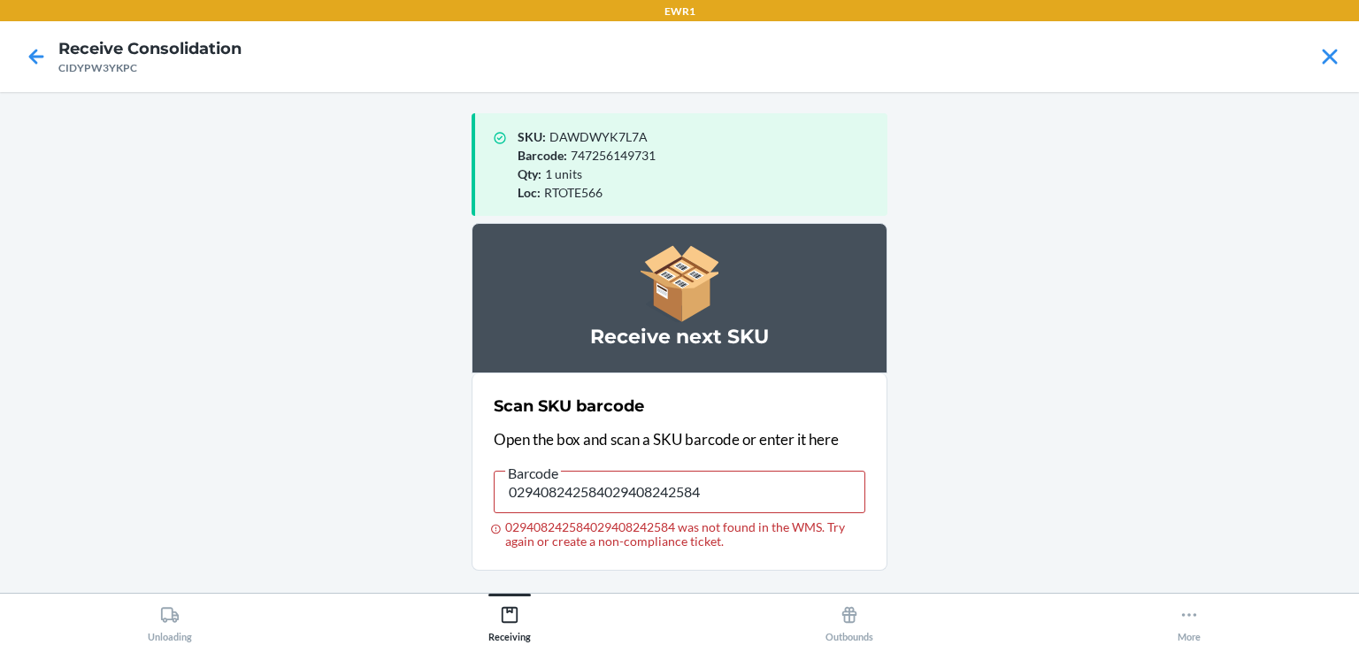
type input "029408242768"
drag, startPoint x: 624, startPoint y: 488, endPoint x: 471, endPoint y: 541, distance: 162.0
click at [472, 541] on section "Scan SKU barcode Open the box and scan a SKU barcode or enter it here Barcode 0…" at bounding box center [680, 471] width 416 height 197
drag, startPoint x: 658, startPoint y: 495, endPoint x: 420, endPoint y: 487, distance: 238.2
click at [420, 487] on main "SKU : DAWDWYK7L7A Barcode : 747256149731 Qty : 1 units Loc : RTOTE566 Receive n…" at bounding box center [679, 342] width 1359 height 501
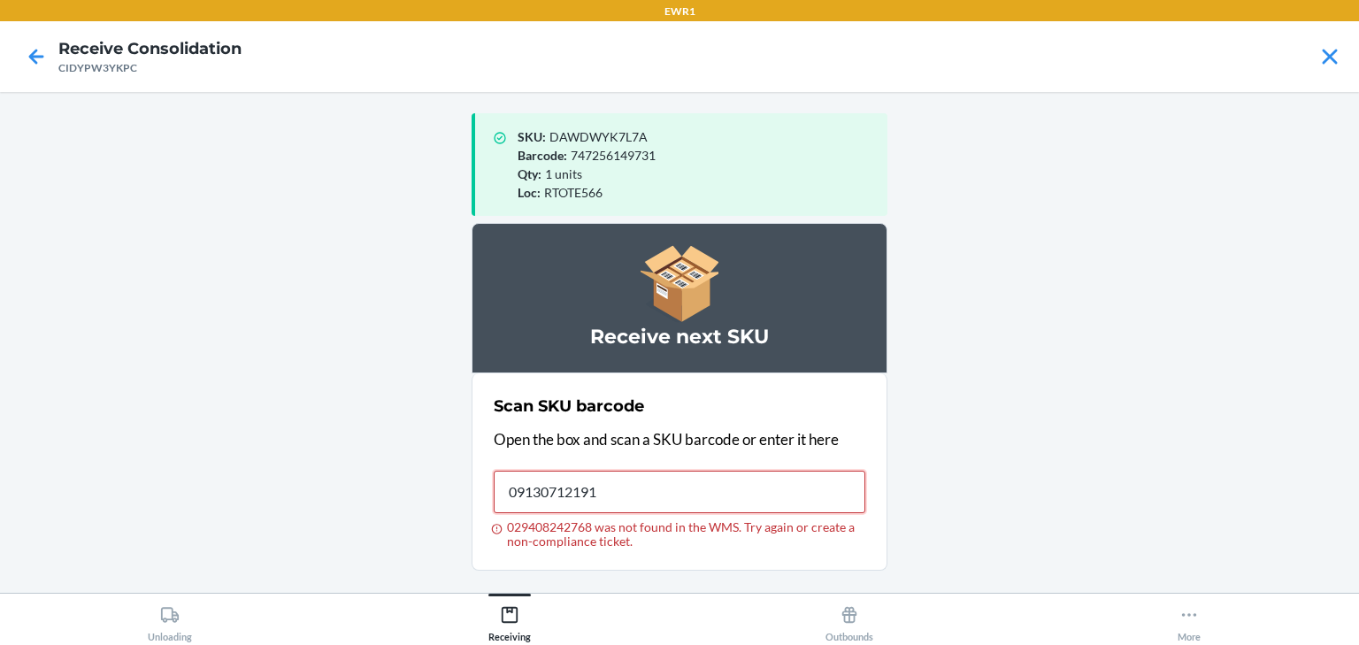
type input "091307121918"
drag, startPoint x: 761, startPoint y: 492, endPoint x: 478, endPoint y: 451, distance: 286.1
click at [478, 451] on section "Scan SKU barcode Open the box and scan a SKU barcode or enter it here Barcode 0…" at bounding box center [680, 471] width 416 height 197
drag, startPoint x: 692, startPoint y: 495, endPoint x: 446, endPoint y: 573, distance: 258.0
click at [446, 573] on main "SKU : DAWDWYK7L7A Barcode : 747256149731 Qty : 1 units Loc : RTOTE566 Receive n…" at bounding box center [679, 342] width 1359 height 501
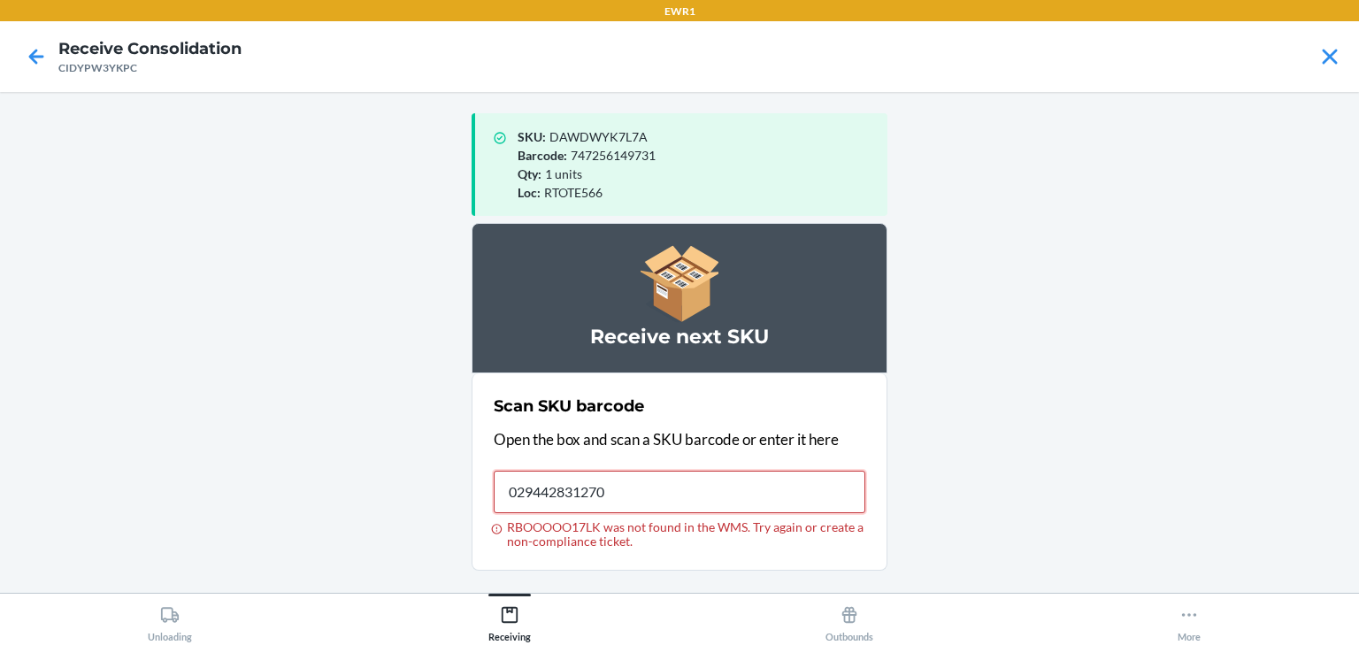
type input "029442831270"
drag, startPoint x: 659, startPoint y: 496, endPoint x: 420, endPoint y: 495, distance: 238.9
click at [420, 495] on main "SKU : DAWDWYK7L7A Barcode : 747256149731 Qty : 1 units Loc : RTOTE566 Receive n…" at bounding box center [679, 342] width 1359 height 501
drag, startPoint x: 649, startPoint y: 510, endPoint x: 439, endPoint y: 496, distance: 210.1
click at [439, 496] on main "SKU : DAWDWYK7L7A Barcode : 747256149731 Qty : 1 units Loc : RTOTE566 Receive n…" at bounding box center [679, 342] width 1359 height 501
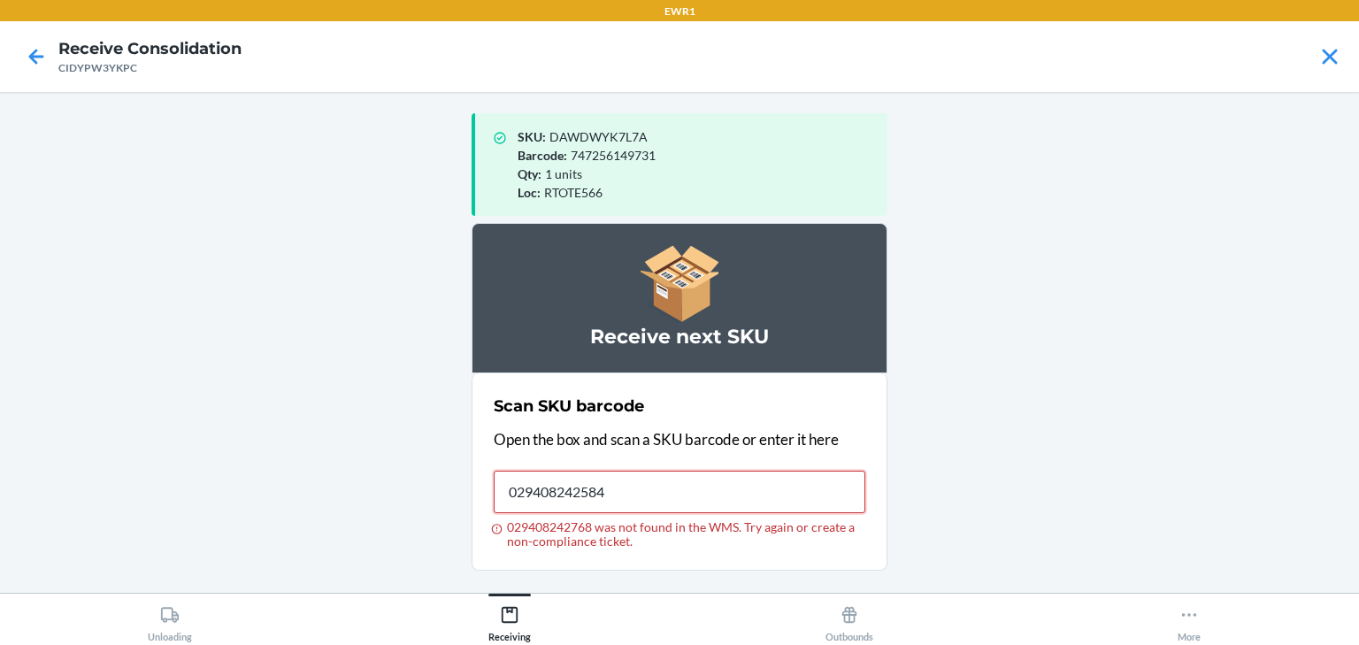
type input "029408242584"
drag, startPoint x: 764, startPoint y: 503, endPoint x: 472, endPoint y: 449, distance: 296.9
click at [472, 449] on section "Scan SKU barcode Open the box and scan a SKU barcode or enter it here Barcode 0…" at bounding box center [680, 471] width 416 height 197
drag, startPoint x: 679, startPoint y: 504, endPoint x: 344, endPoint y: 557, distance: 338.6
click at [344, 557] on main "SKU : DAWDWYK7L7A Barcode : 747256149731 Qty : 1 units Loc : RTOTE566 Receive n…" at bounding box center [679, 342] width 1359 height 501
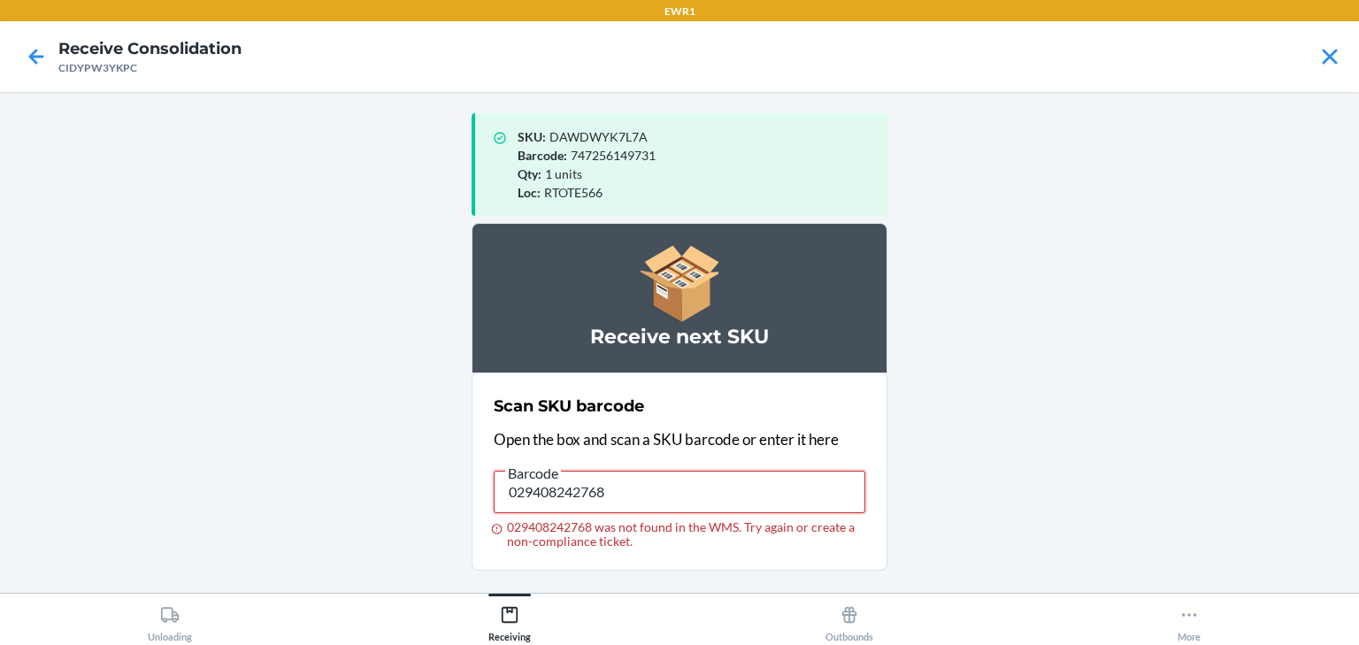
drag, startPoint x: 651, startPoint y: 483, endPoint x: 315, endPoint y: 493, distance: 336.4
click at [315, 493] on main "SKU : DAWDWYK7L7A Barcode : 747256149731 Qty : 1 units Loc : RTOTE566 Receive n…" at bounding box center [679, 342] width 1359 height 501
type input "029408242768"
drag, startPoint x: 627, startPoint y: 488, endPoint x: 465, endPoint y: 485, distance: 161.9
click at [465, 485] on main "SKU : DAWDWYK7L7A Barcode : 747256149731 Qty : 1 units Loc : RTOTE566 Receive n…" at bounding box center [679, 342] width 1359 height 501
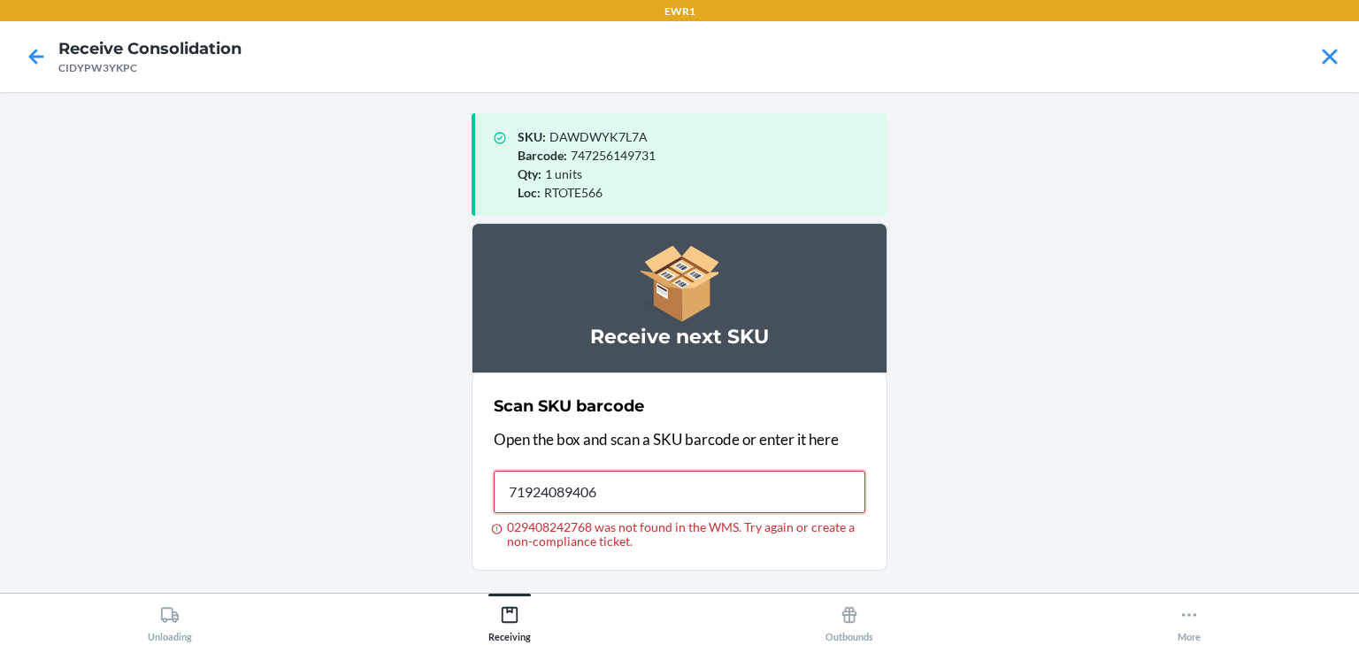
type input "719240894064"
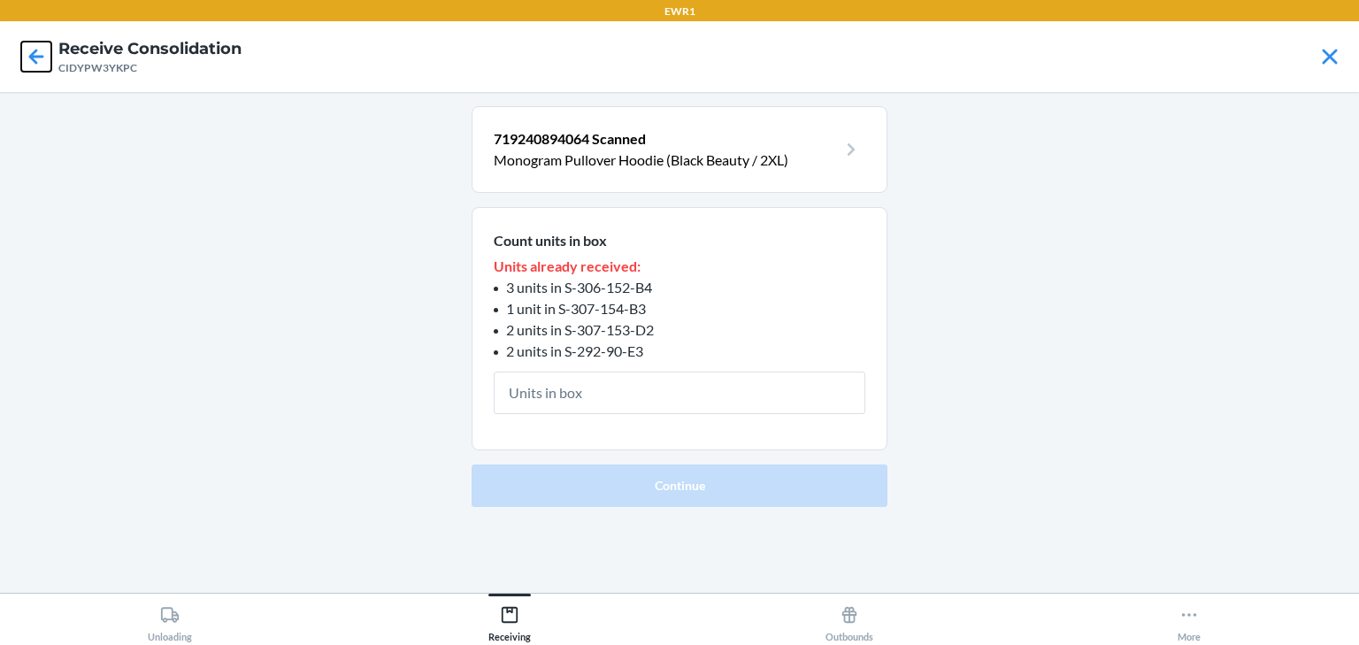
click at [43, 50] on icon at bounding box center [36, 57] width 30 height 30
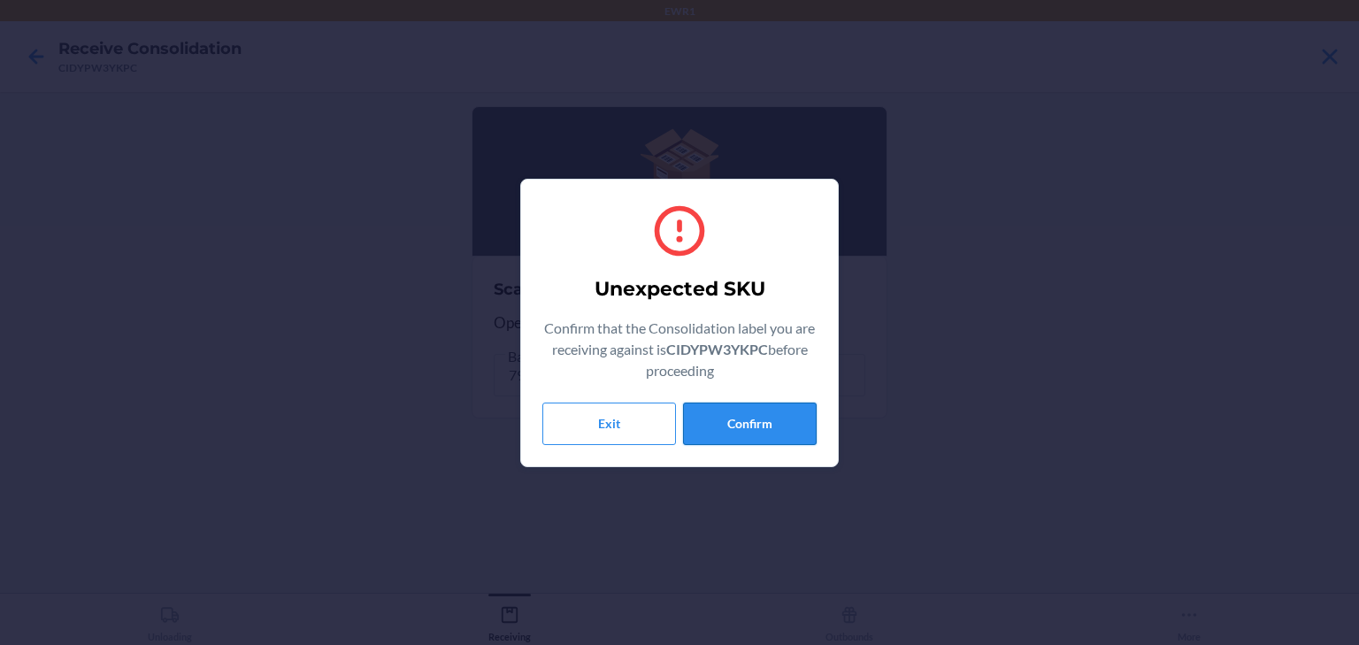
click at [800, 431] on button "Confirm" at bounding box center [750, 424] width 134 height 42
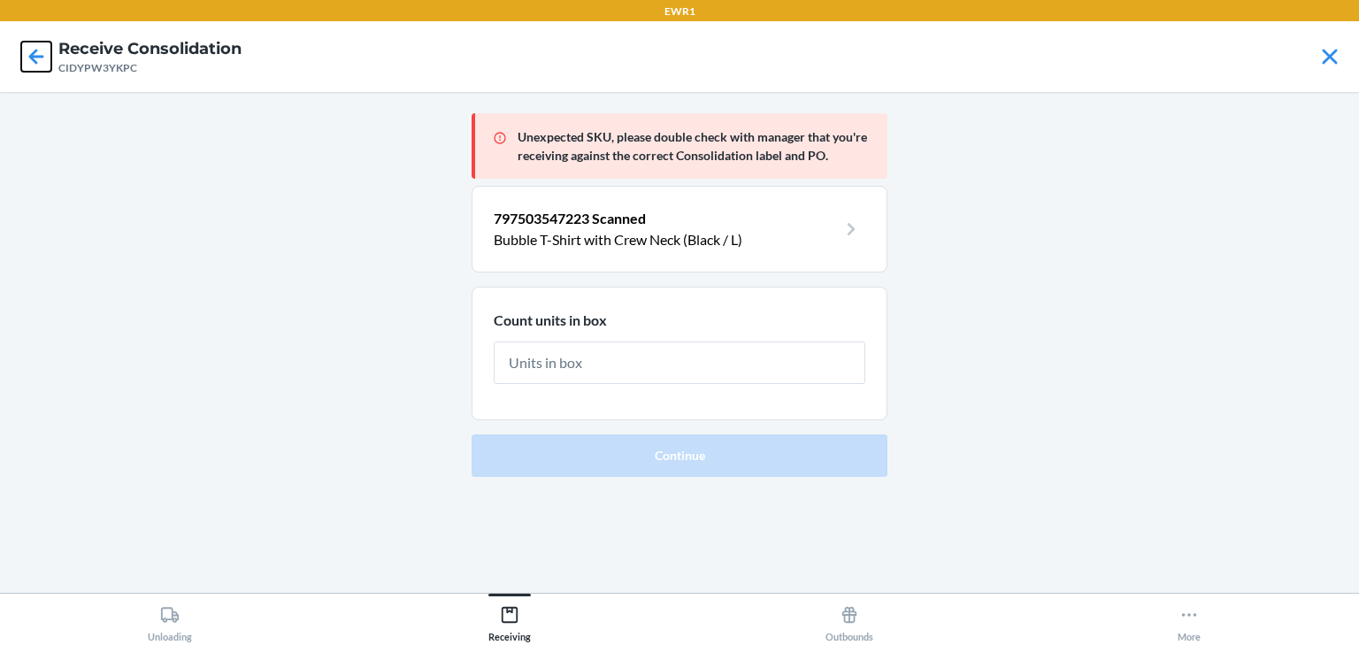
click at [29, 43] on icon at bounding box center [36, 57] width 30 height 30
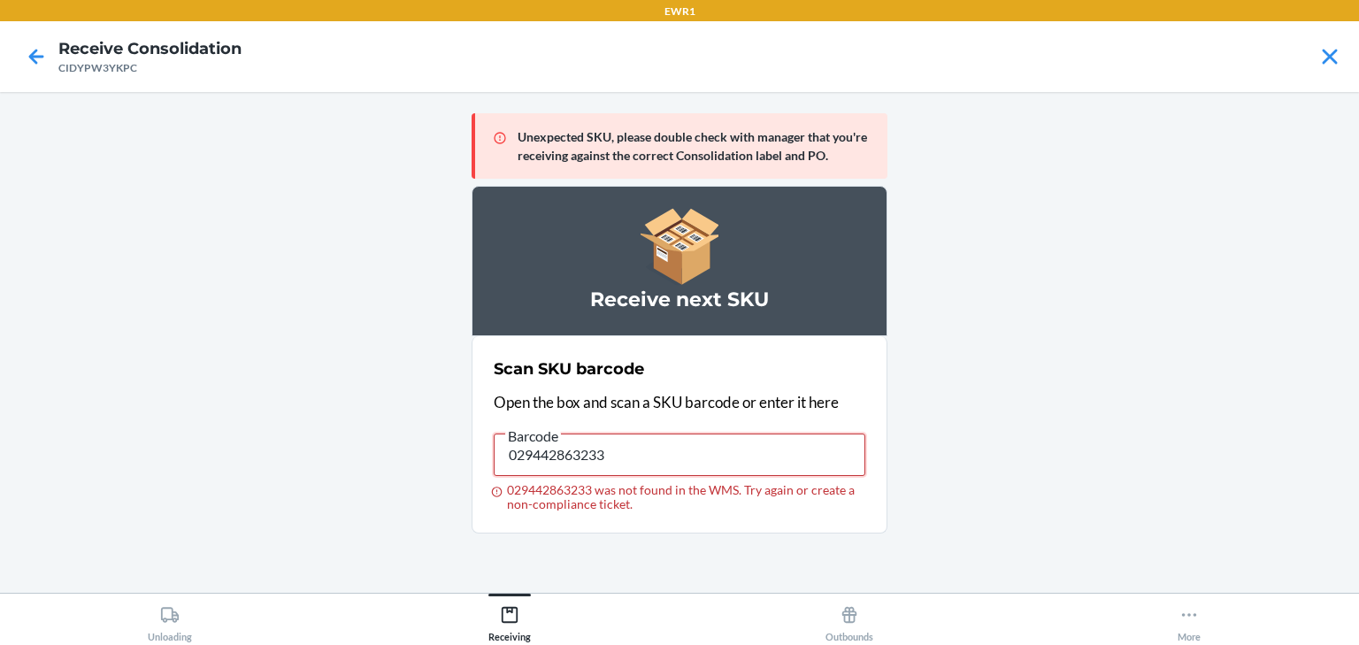
drag, startPoint x: 689, startPoint y: 440, endPoint x: 464, endPoint y: 464, distance: 226.9
click at [464, 464] on main "Unexpected SKU, please double check with manager that you're receiving against …" at bounding box center [679, 342] width 1359 height 501
type input "719240807583"
drag, startPoint x: 755, startPoint y: 431, endPoint x: 618, endPoint y: 489, distance: 149.1
click at [485, 480] on section "Scan SKU barcode Open the box and scan a SKU barcode or enter it here Barcode 7…" at bounding box center [680, 434] width 416 height 197
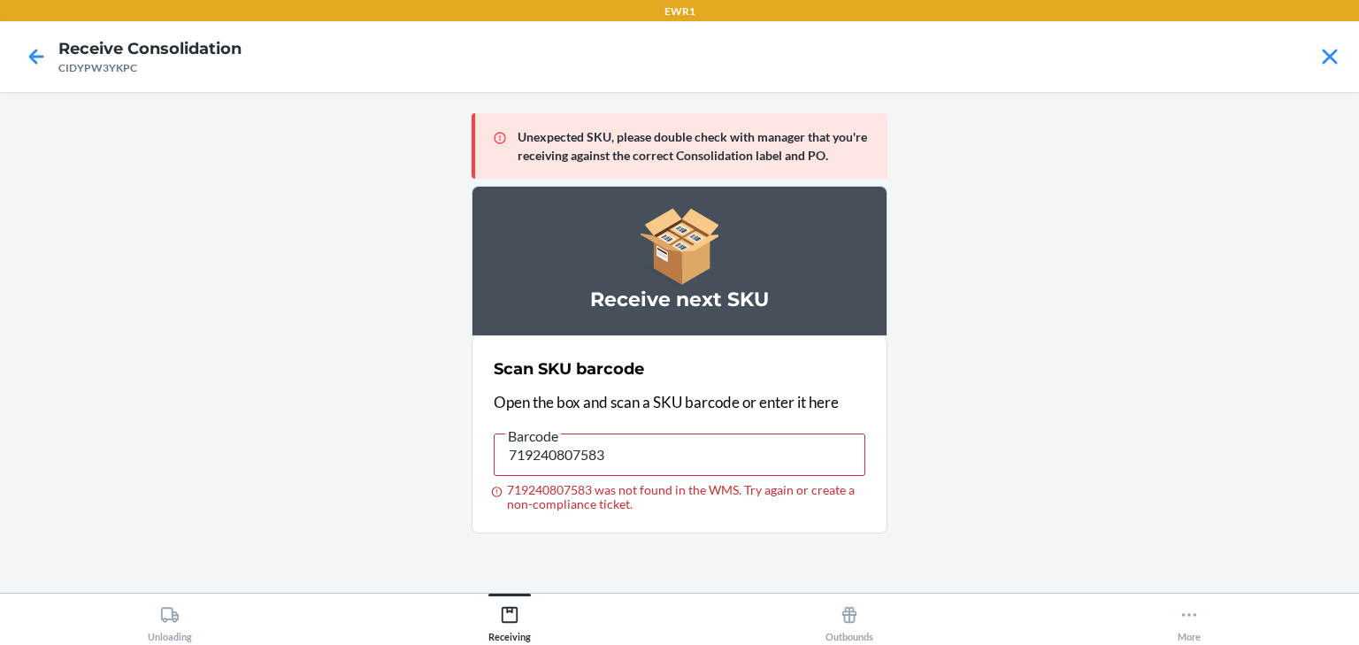
click at [620, 487] on div "719240807583 was not found in the WMS. Try again or create a non-compliance tic…" at bounding box center [680, 497] width 372 height 28
click at [620, 476] on input "719240807583" at bounding box center [680, 455] width 372 height 42
click at [618, 436] on label "Barcode 719240807583 719240807583 was not found in the WMS. Try again or create…" at bounding box center [680, 468] width 372 height 87
click at [614, 440] on input "719240807583" at bounding box center [680, 455] width 372 height 42
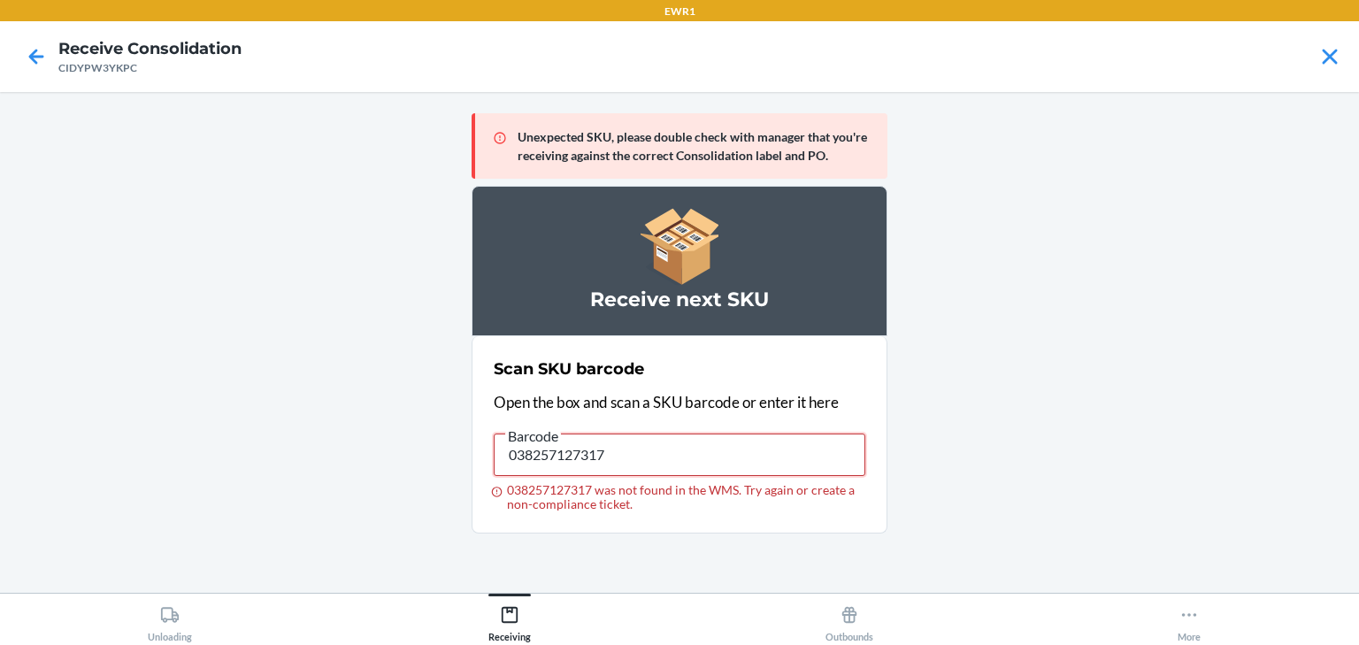
drag, startPoint x: 626, startPoint y: 443, endPoint x: 306, endPoint y: 442, distance: 320.3
click at [306, 442] on main "Unexpected SKU, please double check with manager that you're receiving against …" at bounding box center [679, 342] width 1359 height 501
type input "038257127317"
click at [764, 444] on input "038257127317" at bounding box center [680, 455] width 372 height 42
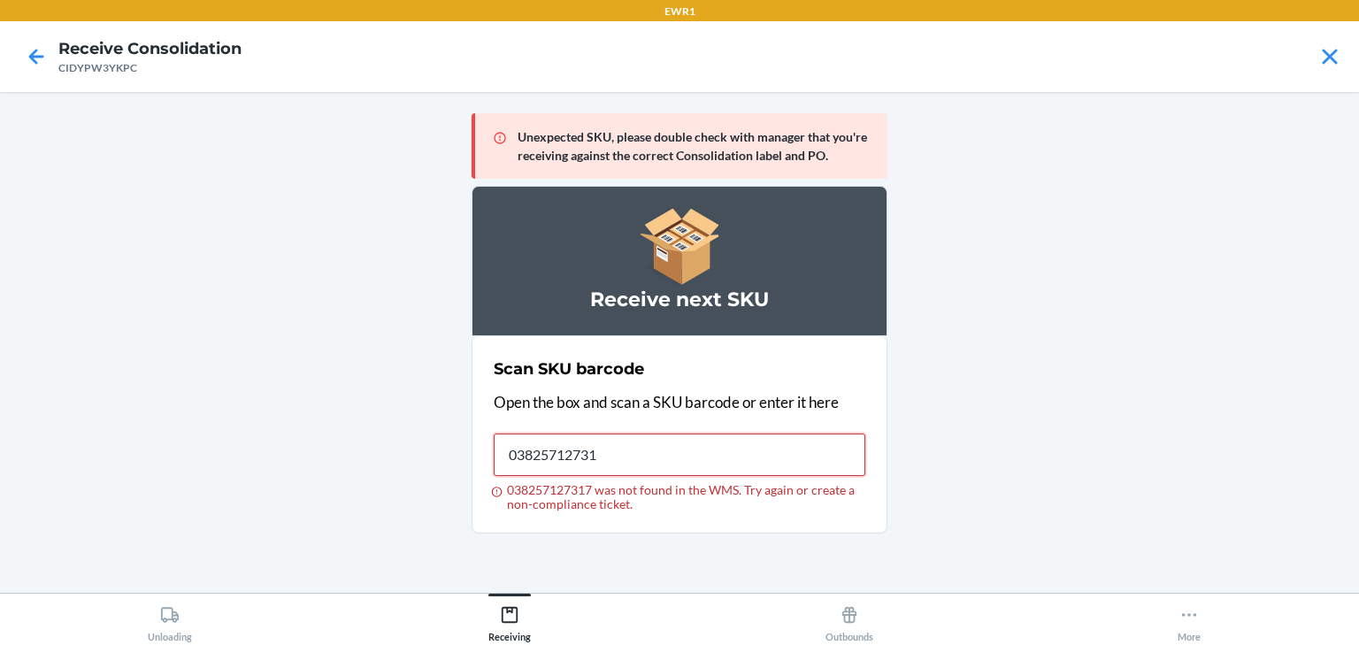
type input "038257127317"
drag, startPoint x: 634, startPoint y: 443, endPoint x: 464, endPoint y: 444, distance: 169.9
click at [464, 444] on main "Unexpected SKU, please double check with manager that you're receiving against …" at bounding box center [679, 342] width 1359 height 501
type input "029442863233"
drag, startPoint x: 641, startPoint y: 457, endPoint x: 428, endPoint y: 403, distance: 219.1
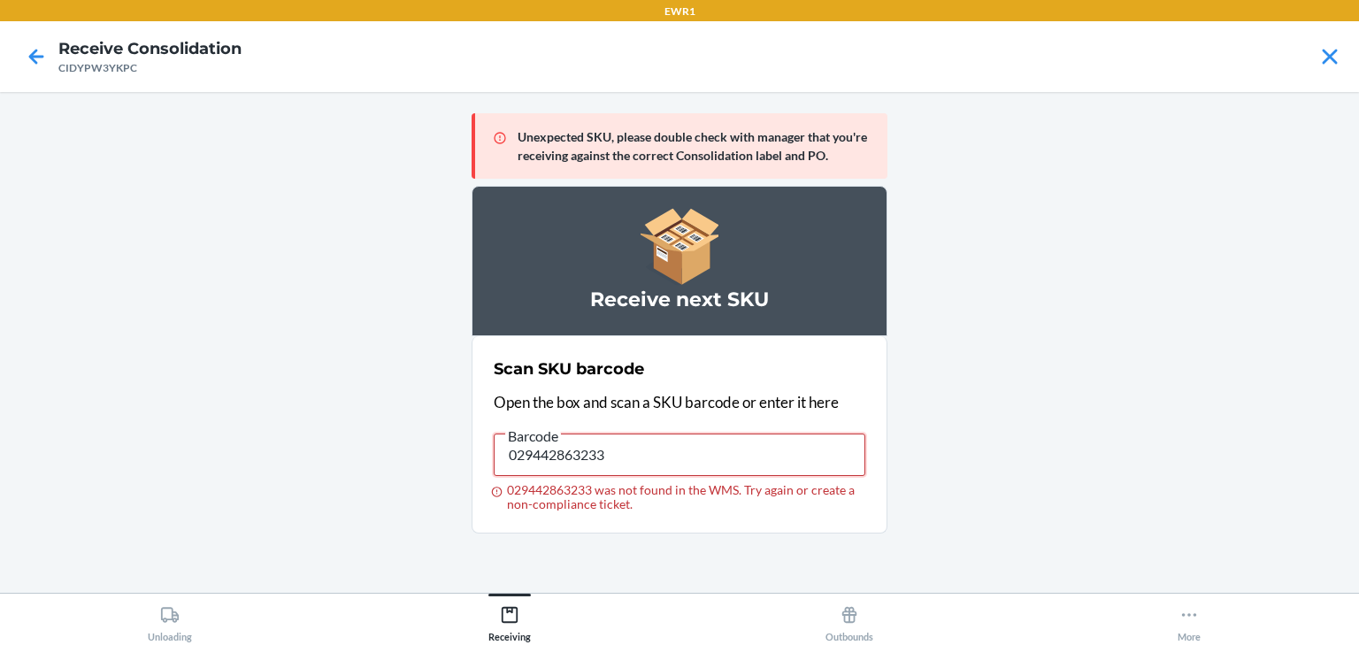
click at [428, 403] on main "Unexpected SKU, please double check with manager that you're receiving against …" at bounding box center [679, 342] width 1359 height 501
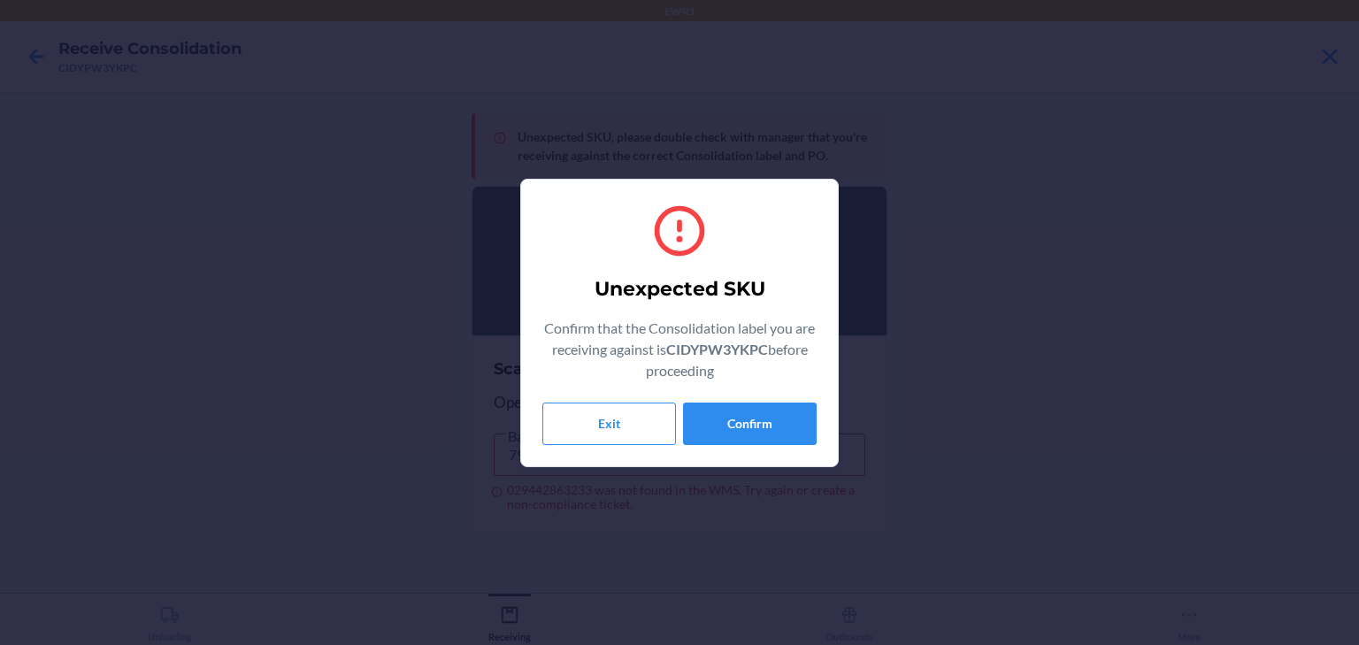
click at [715, 400] on div "Unexpected SKU Confirm that the Consolidation label you are receiving against i…" at bounding box center [679, 323] width 274 height 258
click at [718, 419] on button "Confirm" at bounding box center [750, 424] width 134 height 42
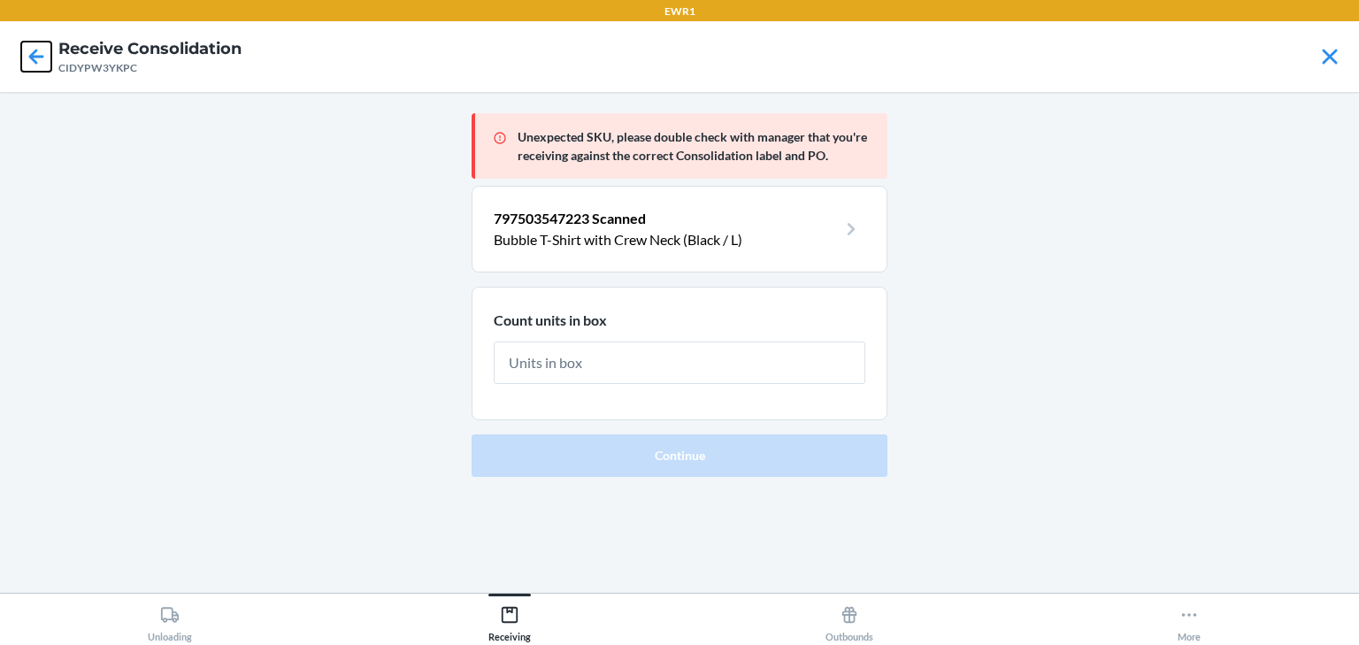
click at [28, 48] on icon at bounding box center [36, 57] width 30 height 30
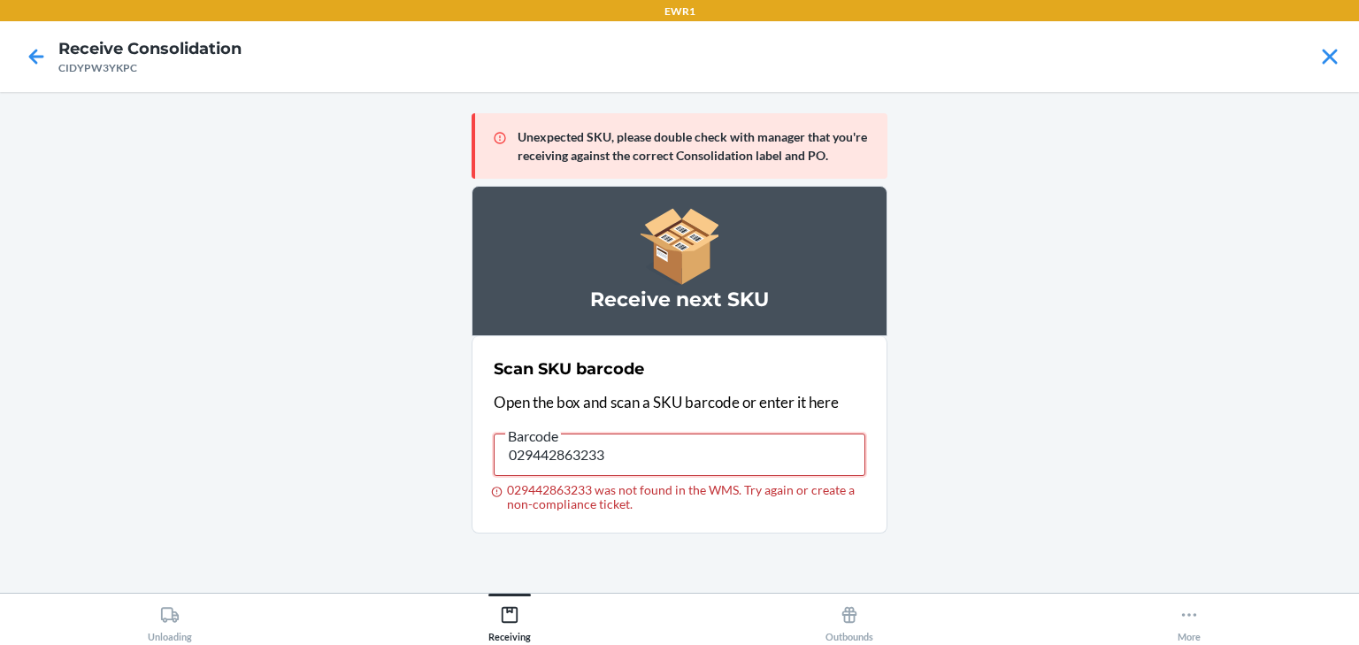
drag, startPoint x: 637, startPoint y: 455, endPoint x: 244, endPoint y: 460, distance: 392.9
click at [244, 460] on main "Unexpected SKU, please double check with manager that you're receiving against …" at bounding box center [679, 342] width 1359 height 501
type input "029442863233"
drag, startPoint x: 652, startPoint y: 456, endPoint x: 436, endPoint y: 429, distance: 217.5
click at [435, 430] on main "Unexpected SKU, please double check with manager that you're receiving against …" at bounding box center [679, 342] width 1359 height 501
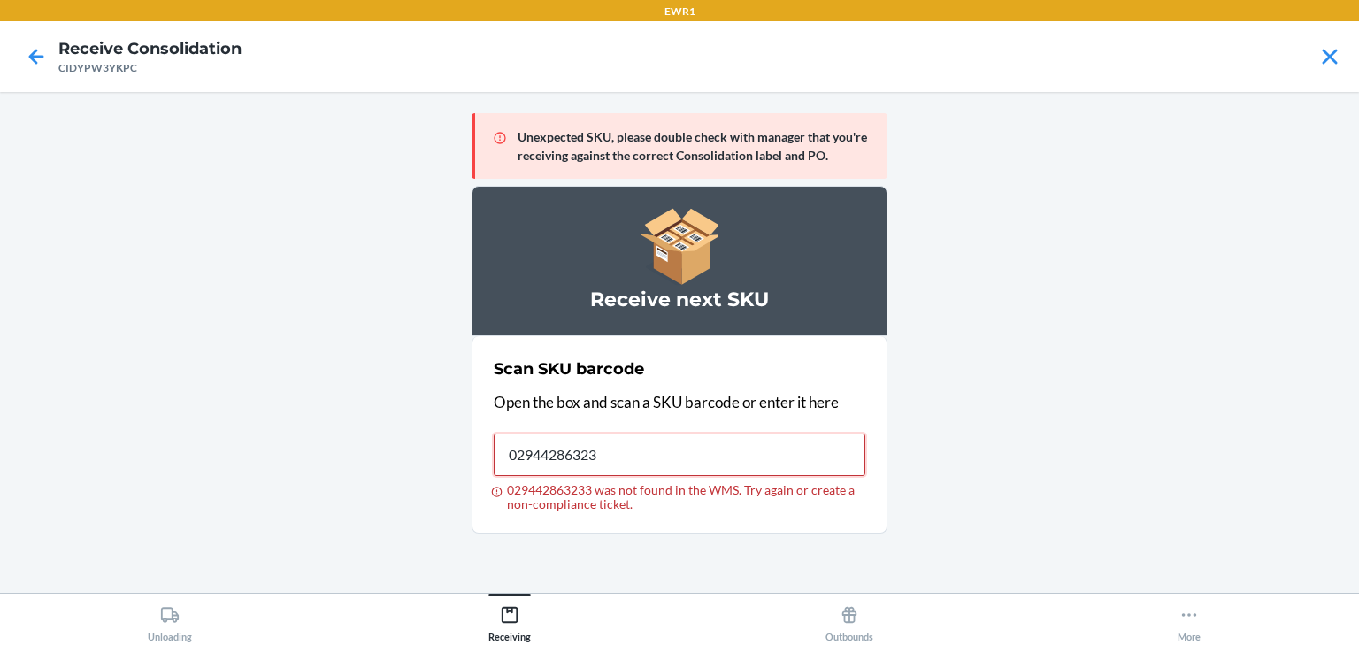
type input "029442863233"
drag, startPoint x: 729, startPoint y: 457, endPoint x: 470, endPoint y: 498, distance: 262.4
click at [470, 498] on main "Unexpected SKU, please double check with manager that you're receiving against …" at bounding box center [679, 342] width 1359 height 501
type input "797503547223"
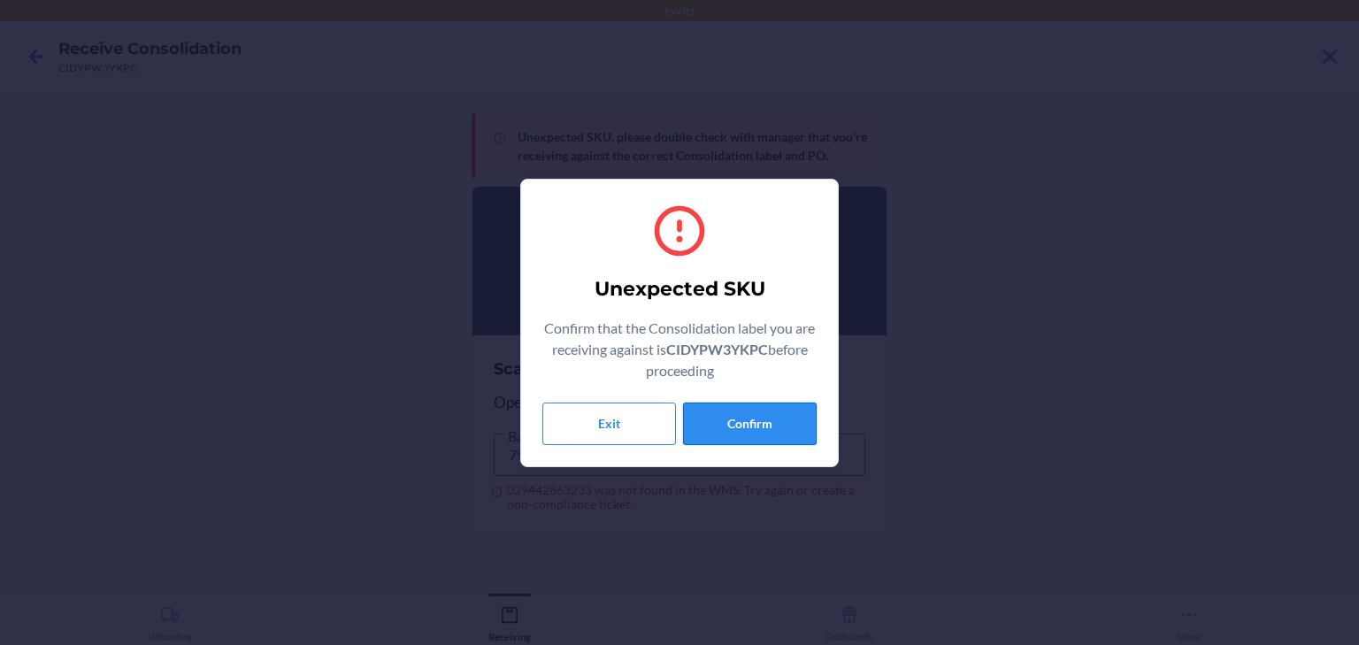
click at [726, 425] on button "Confirm" at bounding box center [750, 424] width 134 height 42
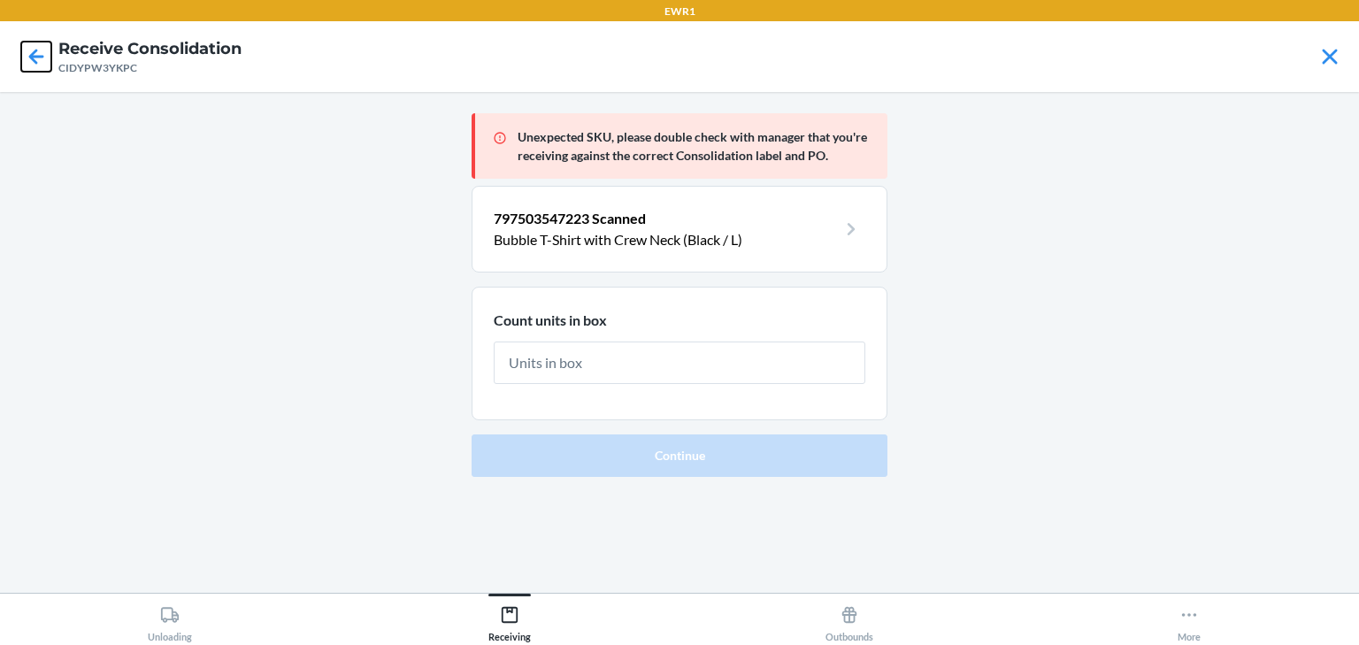
click at [22, 54] on icon at bounding box center [36, 57] width 30 height 30
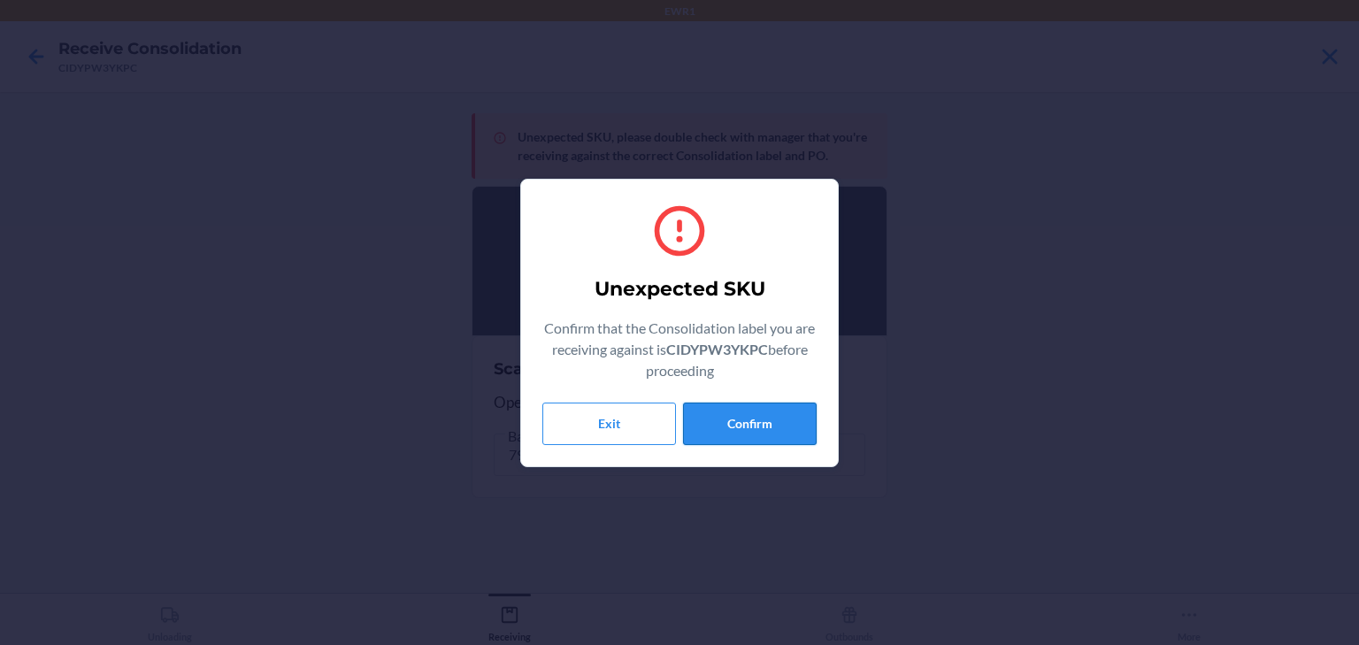
click at [751, 419] on button "Confirm" at bounding box center [750, 424] width 134 height 42
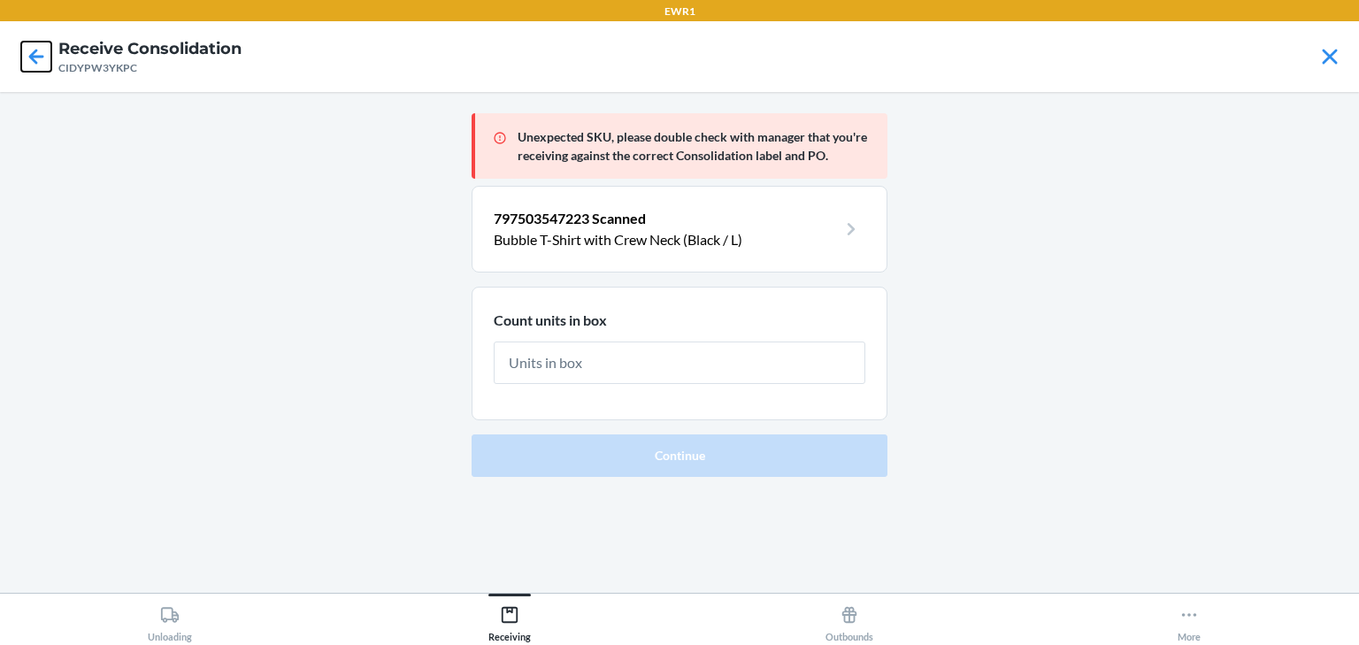
click at [35, 55] on icon at bounding box center [36, 57] width 30 height 30
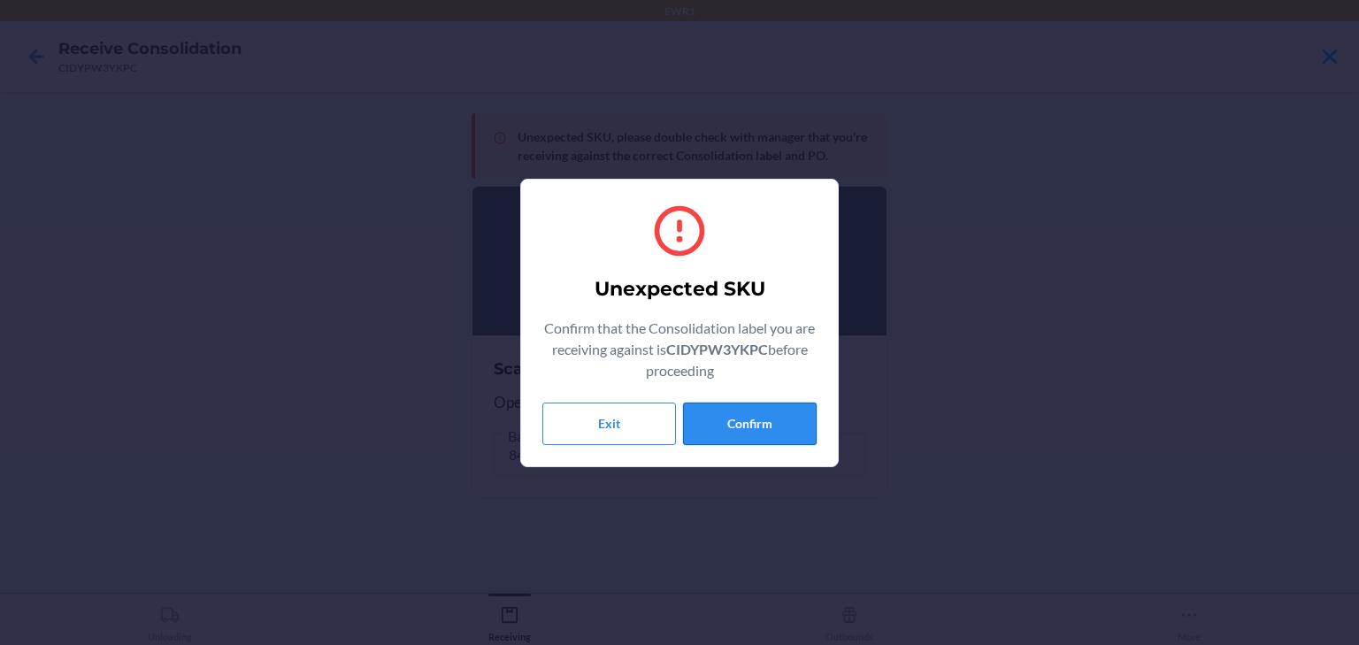
click at [772, 434] on button "Confirm" at bounding box center [750, 424] width 134 height 42
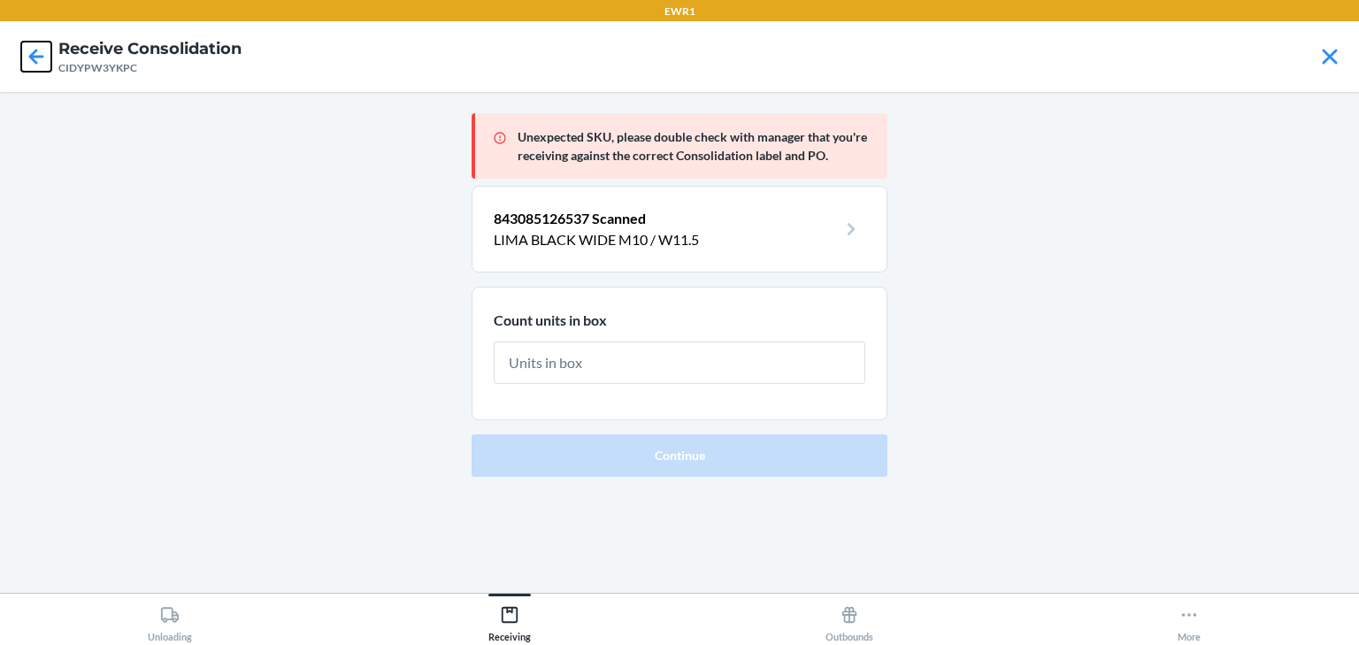
click at [38, 59] on icon at bounding box center [36, 57] width 30 height 30
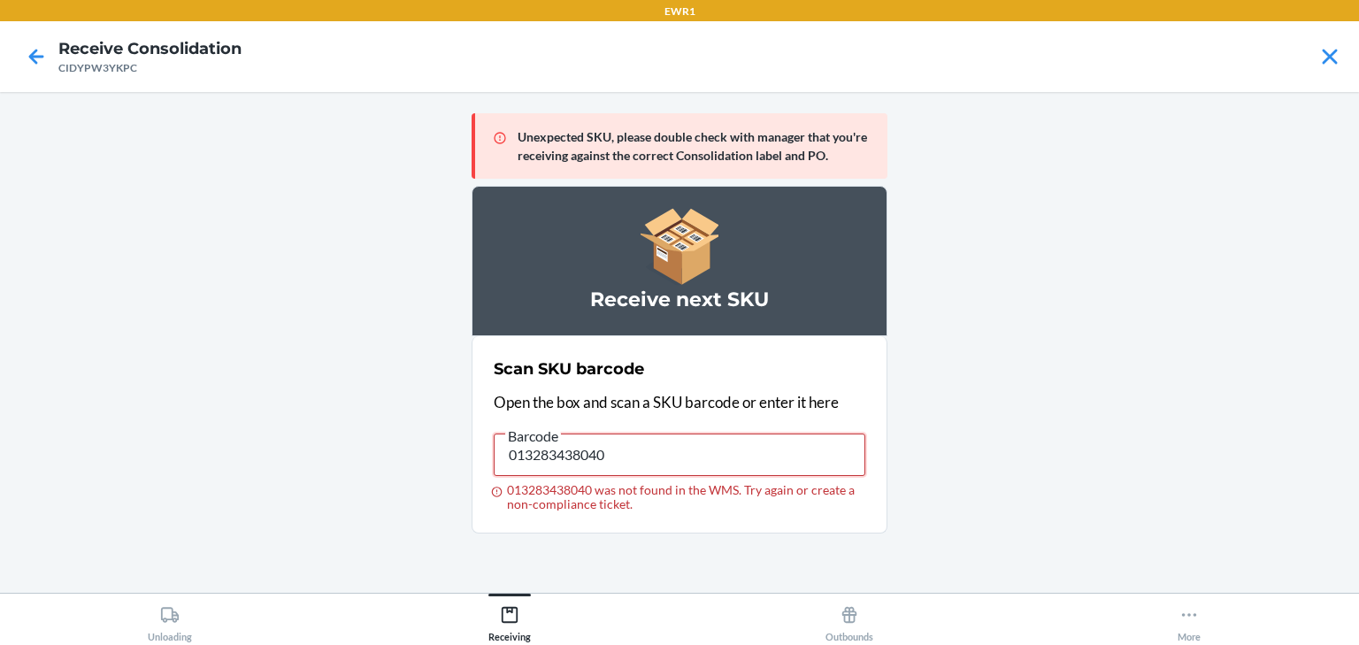
drag, startPoint x: 665, startPoint y: 441, endPoint x: 476, endPoint y: 417, distance: 190.9
click at [476, 417] on section "Scan SKU barcode Open the box and scan a SKU barcode or enter it here Barcode 0…" at bounding box center [680, 434] width 416 height 197
type input "013283438040"
drag, startPoint x: 514, startPoint y: 447, endPoint x: 662, endPoint y: 464, distance: 148.7
click at [662, 464] on input "013283438040" at bounding box center [680, 455] width 372 height 42
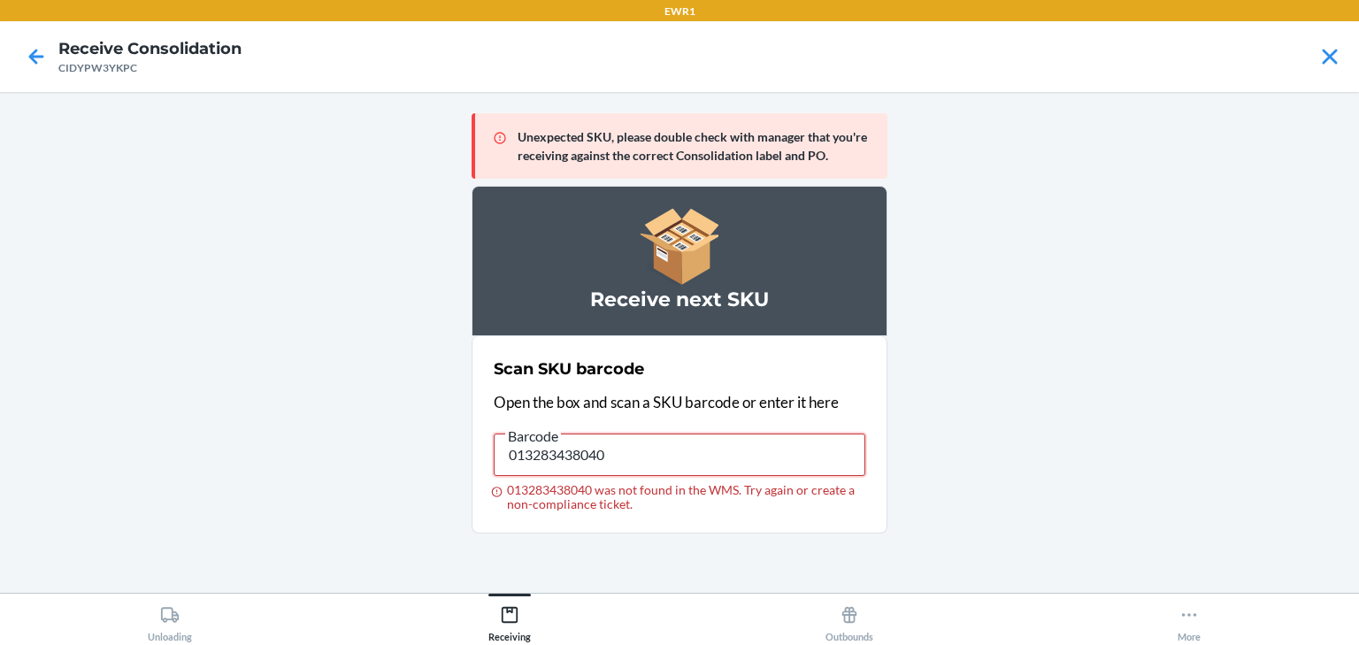
click at [662, 464] on input "013283438040" at bounding box center [680, 455] width 372 height 42
type input "038257127317"
drag, startPoint x: 662, startPoint y: 464, endPoint x: 453, endPoint y: 434, distance: 211.0
click at [453, 434] on main "Unexpected SKU, please double check with manager that you're receiving against …" at bounding box center [679, 342] width 1359 height 501
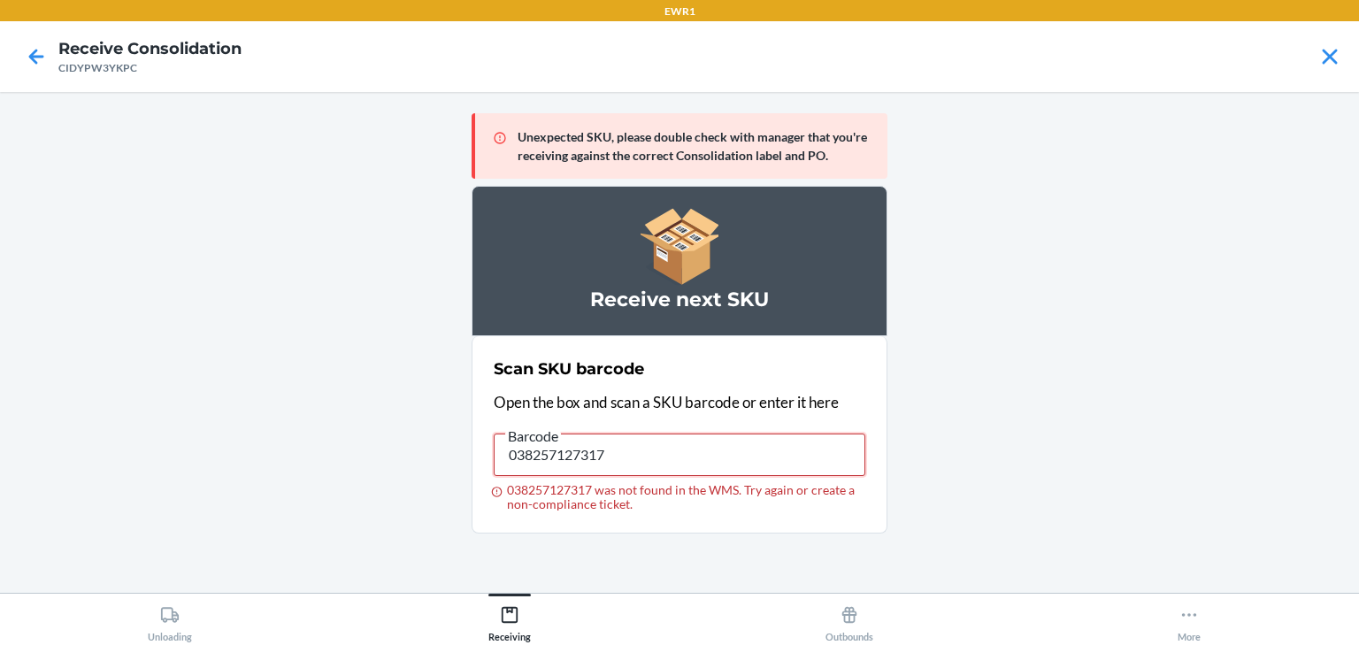
drag, startPoint x: 623, startPoint y: 446, endPoint x: 426, endPoint y: 445, distance: 197.3
click at [426, 445] on main "Unexpected SKU, please double check with manager that you're receiving against …" at bounding box center [679, 342] width 1359 height 501
drag, startPoint x: 647, startPoint y: 463, endPoint x: 386, endPoint y: 460, distance: 261.0
click at [386, 460] on main "Unexpected SKU, please double check with manager that you're receiving against …" at bounding box center [679, 342] width 1359 height 501
drag, startPoint x: 664, startPoint y: 451, endPoint x: 388, endPoint y: 465, distance: 275.5
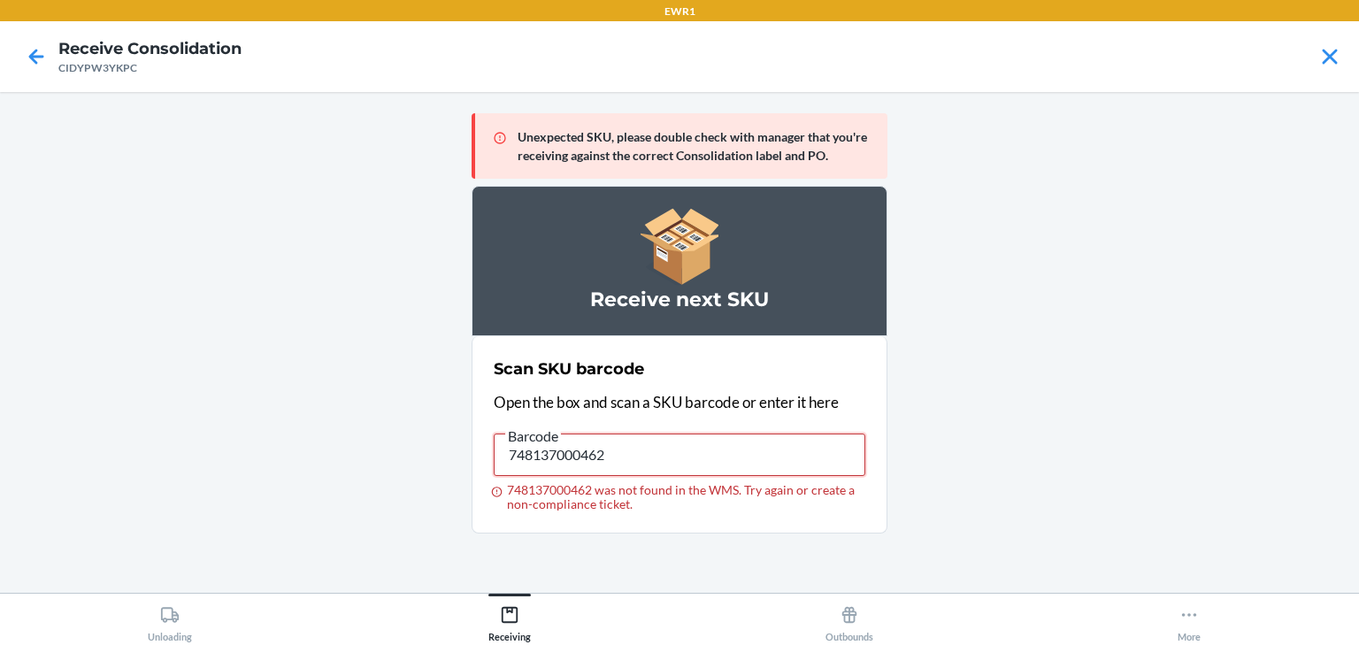
click at [388, 465] on main "Unexpected SKU, please double check with manager that you're receiving against …" at bounding box center [679, 342] width 1359 height 501
type input "748137000486"
drag, startPoint x: 649, startPoint y: 460, endPoint x: 350, endPoint y: 485, distance: 300.1
click at [350, 485] on main "Unexpected SKU, please double check with manager that you're receiving against …" at bounding box center [679, 342] width 1359 height 501
drag, startPoint x: 627, startPoint y: 444, endPoint x: 565, endPoint y: 453, distance: 62.6
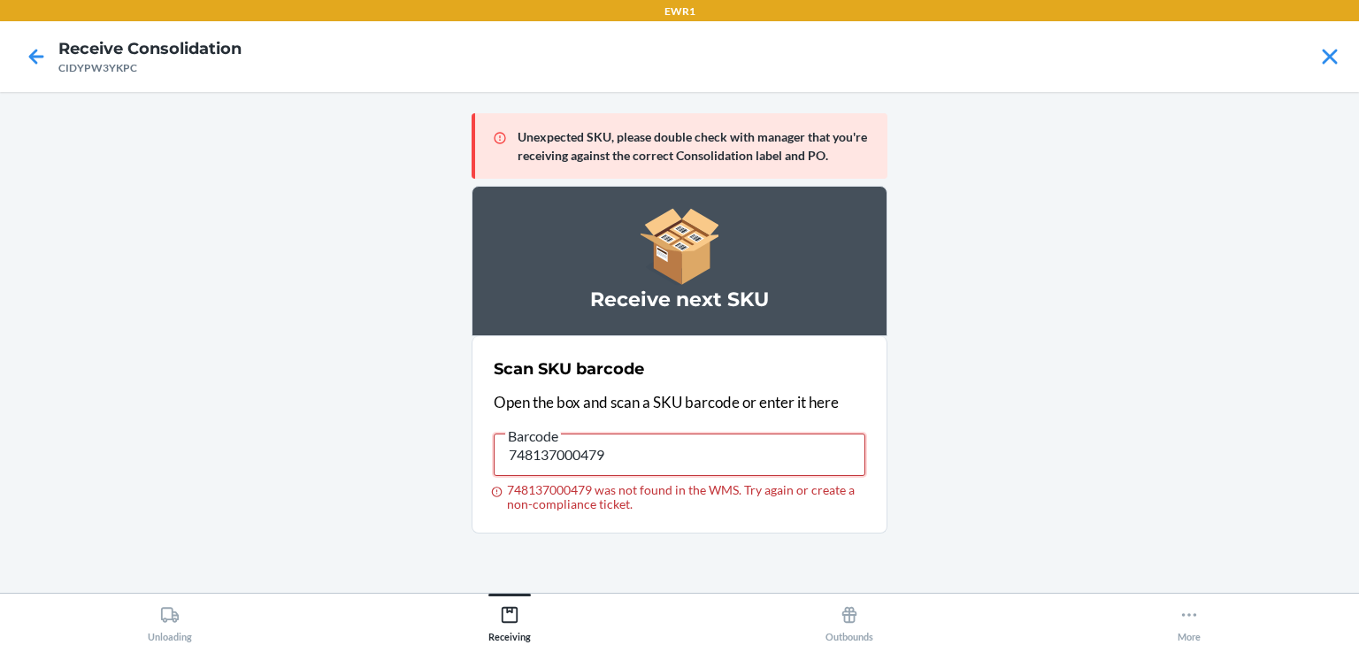
click at [609, 447] on input "748137000479" at bounding box center [680, 455] width 372 height 42
drag, startPoint x: 546, startPoint y: 456, endPoint x: 495, endPoint y: 454, distance: 50.5
click at [530, 456] on input "748137000479" at bounding box center [680, 455] width 372 height 42
click at [495, 454] on input "748137000479" at bounding box center [680, 455] width 372 height 42
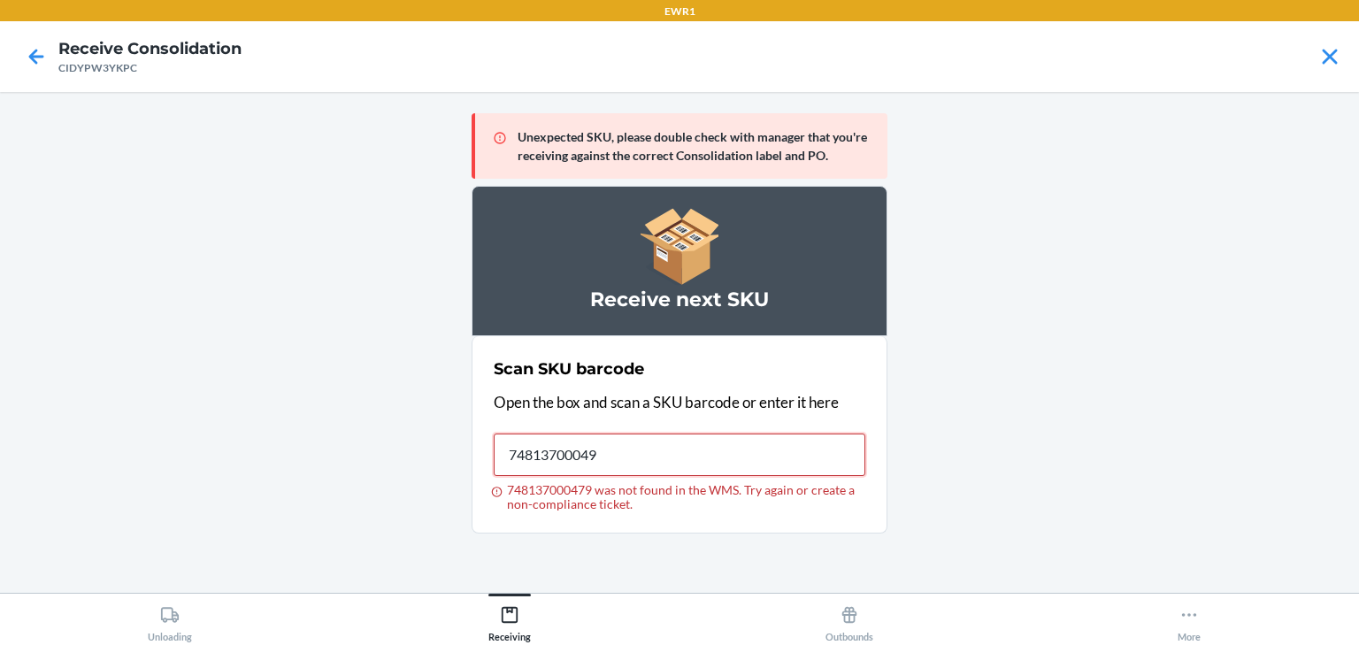
type input "748137000493"
drag, startPoint x: 691, startPoint y: 439, endPoint x: 470, endPoint y: 466, distance: 222.9
click at [470, 466] on main "Unexpected SKU, please double check with manager that you're receiving against …" at bounding box center [679, 342] width 1359 height 501
click at [688, 457] on input "748137000479" at bounding box center [680, 455] width 372 height 42
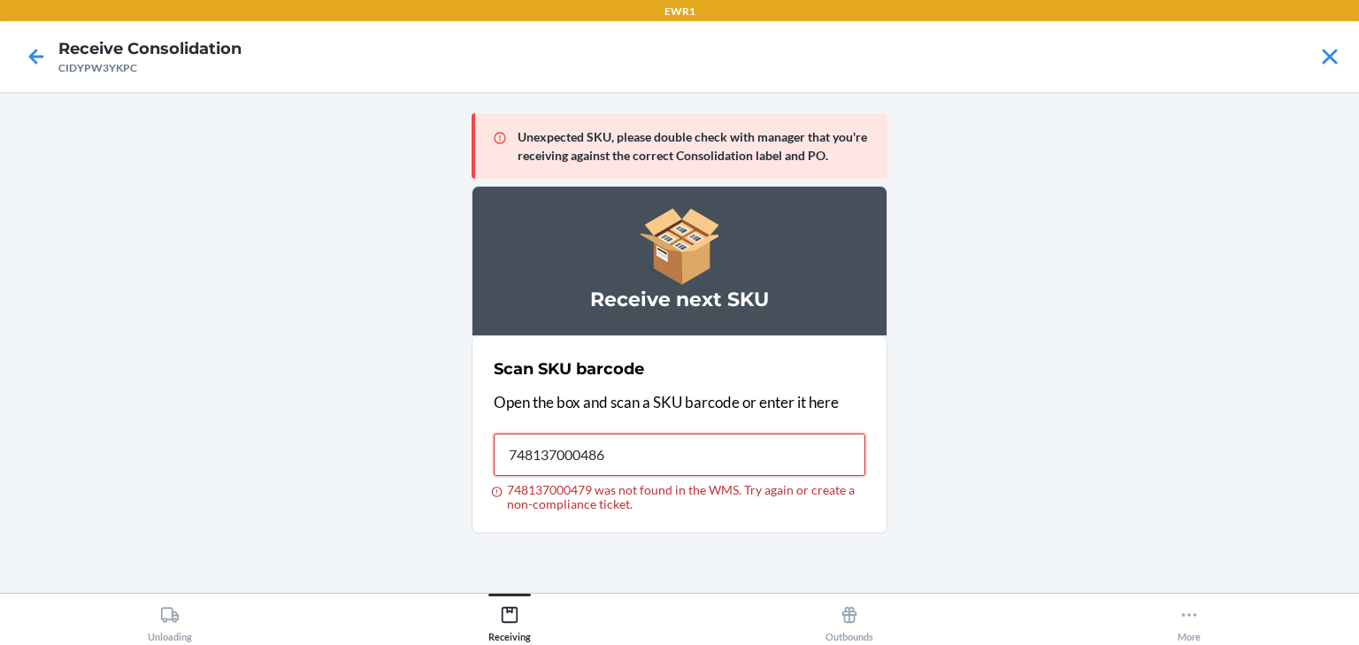
type input "748137000486"
drag, startPoint x: 658, startPoint y: 449, endPoint x: 474, endPoint y: 433, distance: 184.7
click at [474, 433] on section "Scan SKU barcode Open the box and scan a SKU barcode or enter it here Barcode 7…" at bounding box center [680, 434] width 416 height 197
drag, startPoint x: 676, startPoint y: 456, endPoint x: 368, endPoint y: 470, distance: 308.2
click at [368, 470] on main "Unexpected SKU, please double check with manager that you're receiving against …" at bounding box center [679, 342] width 1359 height 501
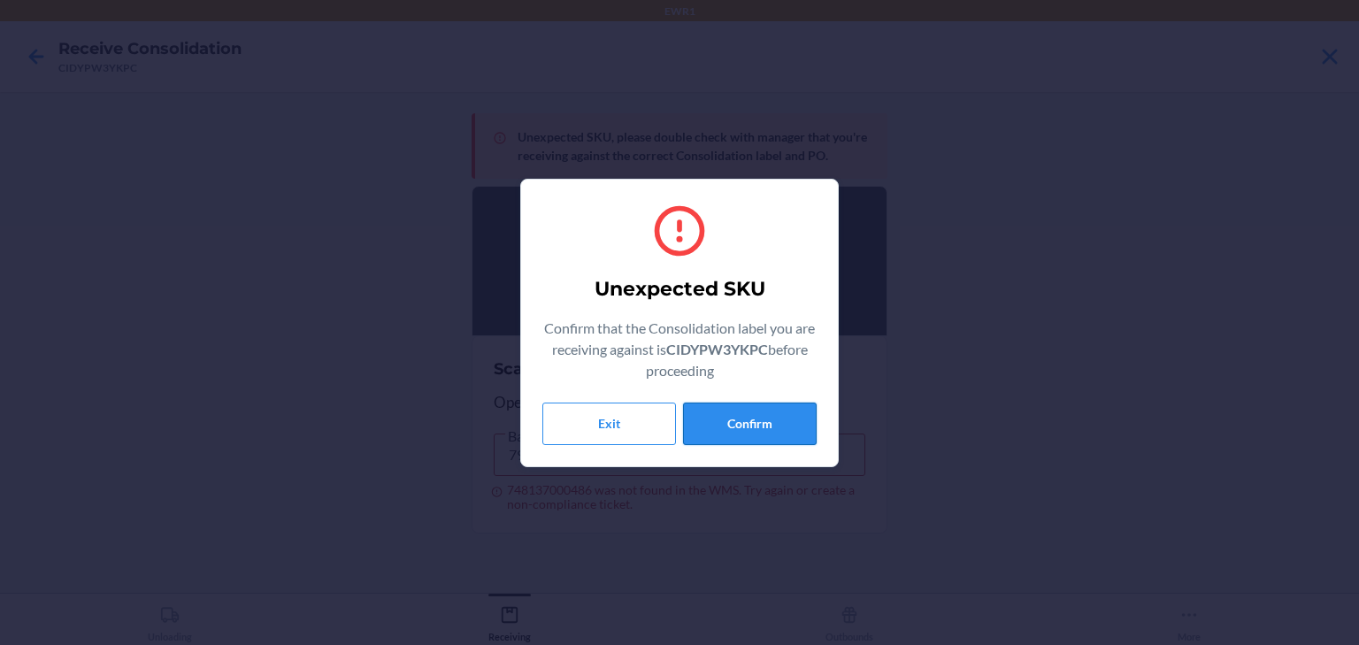
click at [766, 415] on button "Confirm" at bounding box center [750, 424] width 134 height 42
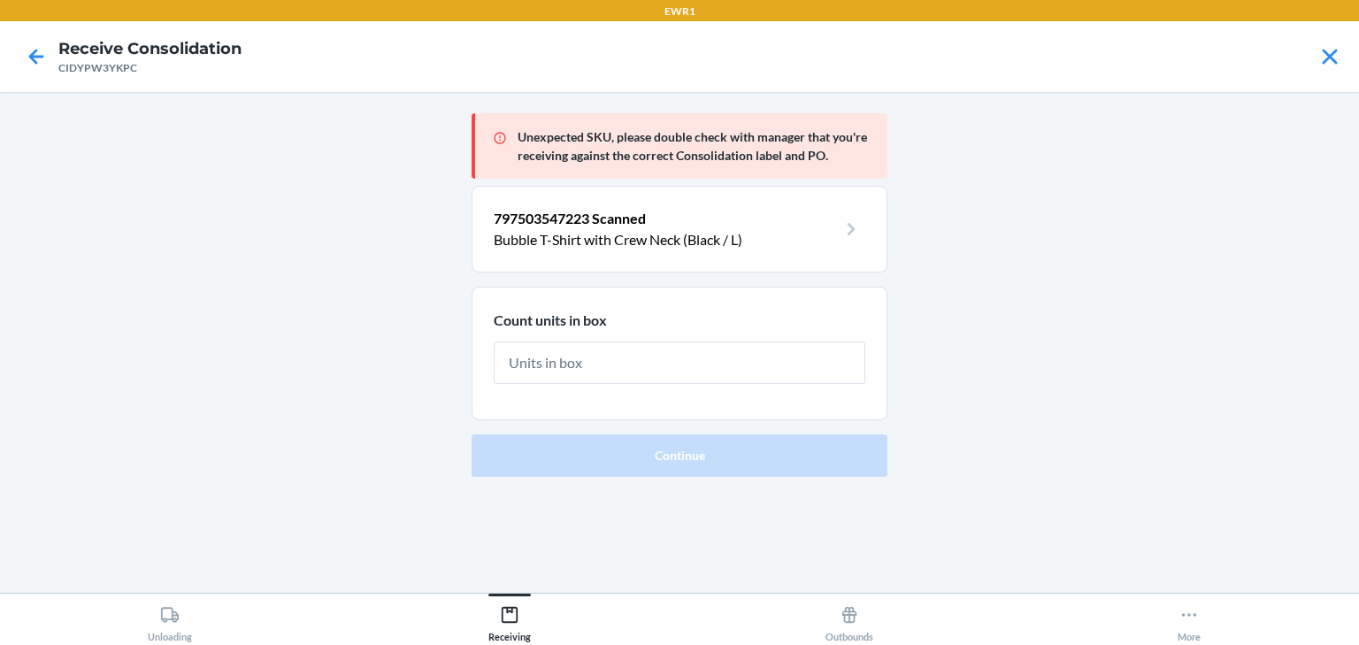
click at [362, 229] on main "Unexpected SKU, please double check with manager that you're receiving against …" at bounding box center [679, 342] width 1359 height 501
click at [35, 59] on icon at bounding box center [36, 57] width 30 height 30
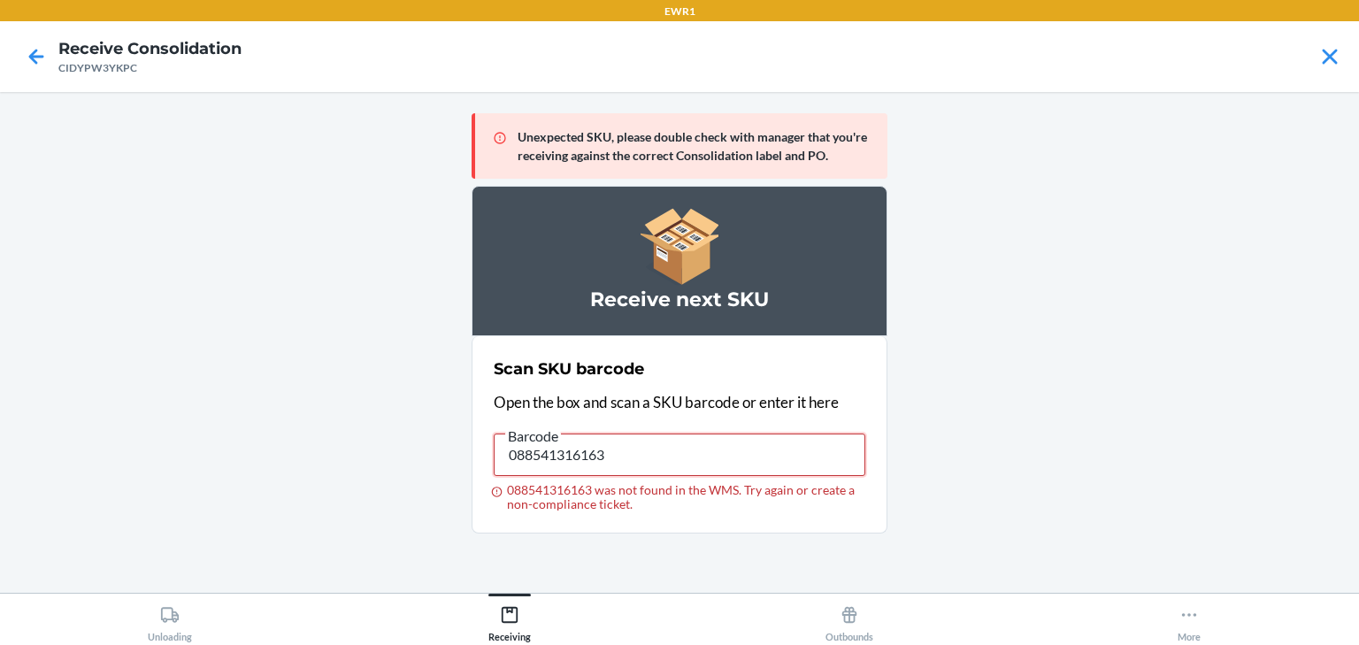
click at [789, 451] on input "088541316163" at bounding box center [680, 455] width 372 height 42
type input "019783192796"
drag, startPoint x: 696, startPoint y: 435, endPoint x: 426, endPoint y: 441, distance: 270.8
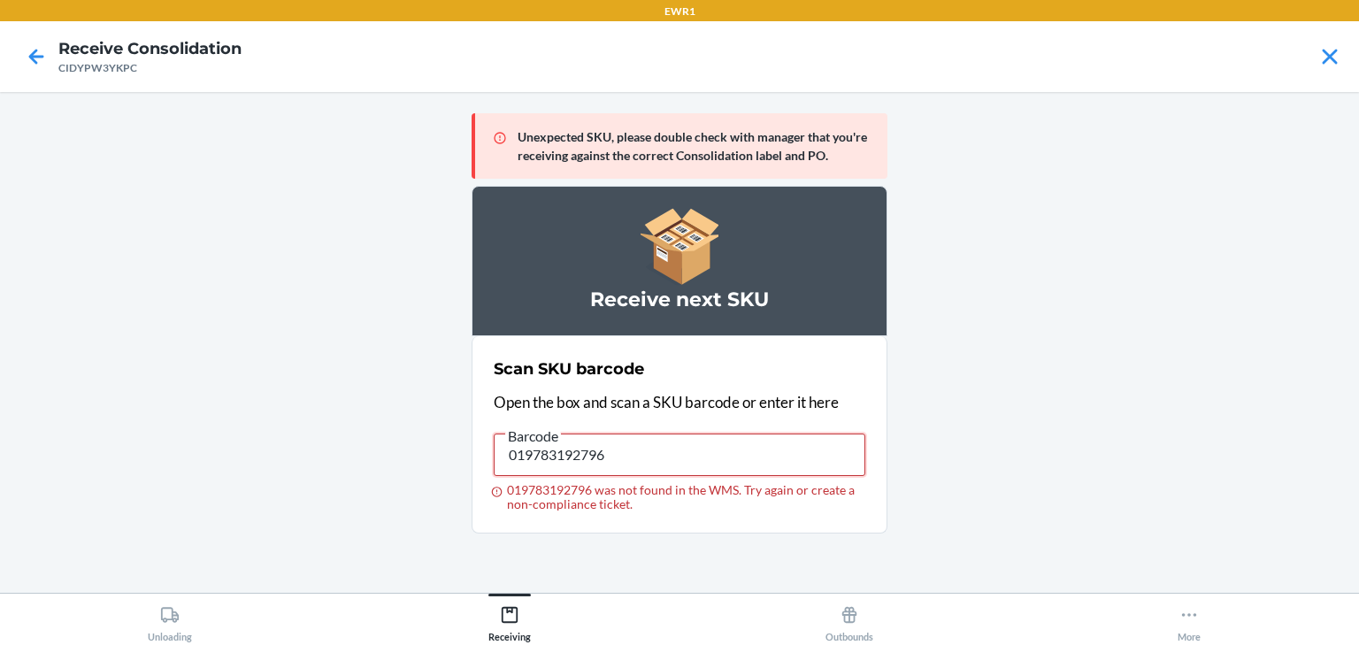
click at [426, 441] on main "Unexpected SKU, please double check with manager that you're receiving against …" at bounding box center [679, 342] width 1359 height 501
type input "104866600728"
click at [606, 446] on input "104866600728" at bounding box center [680, 455] width 372 height 42
drag, startPoint x: 758, startPoint y: 447, endPoint x: 511, endPoint y: 464, distance: 247.4
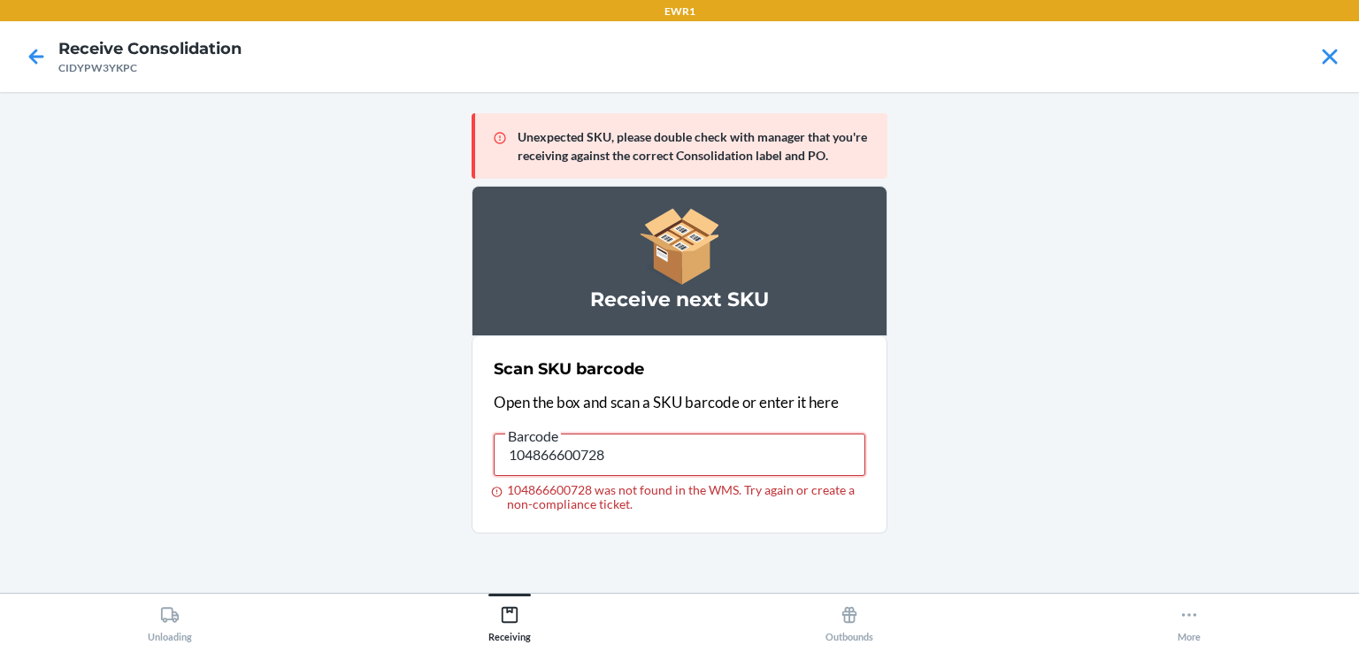
click at [511, 464] on input "104866600728" at bounding box center [680, 455] width 372 height 42
type input "019783245980"
click at [649, 447] on input "019783245980" at bounding box center [680, 455] width 372 height 42
drag, startPoint x: 740, startPoint y: 465, endPoint x: 485, endPoint y: 469, distance: 254.9
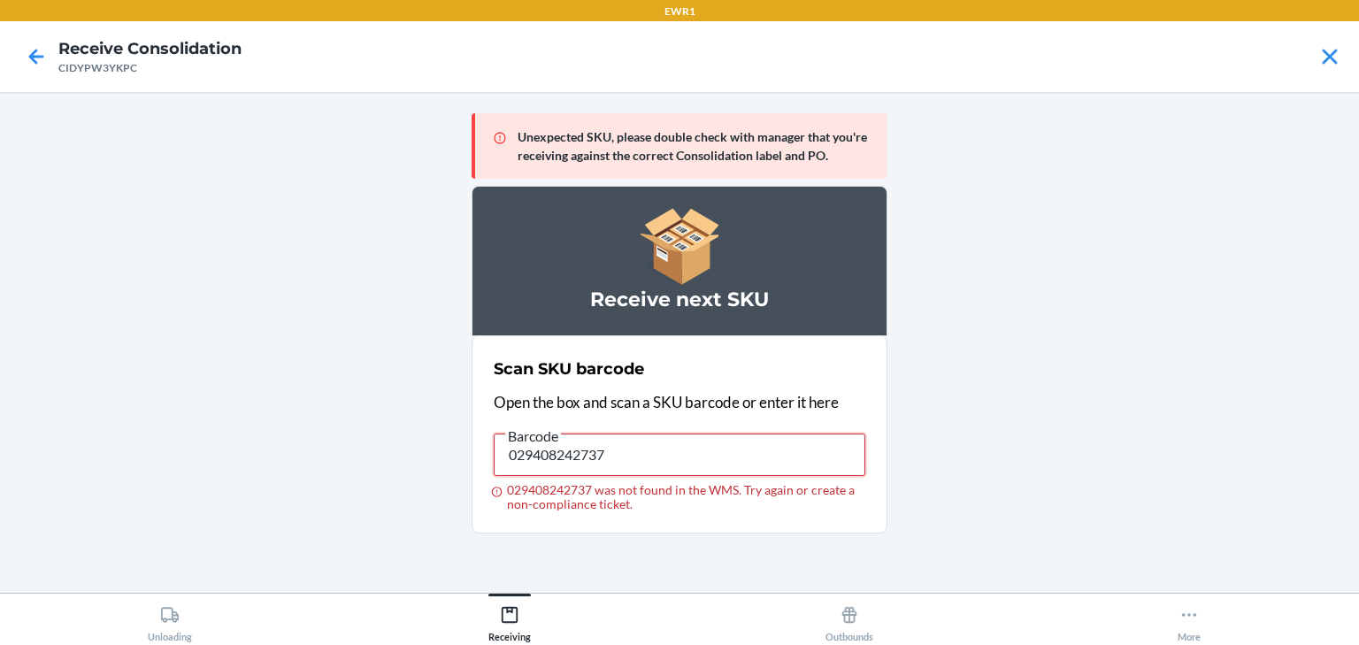
click at [485, 469] on section "Scan SKU barcode Open the box and scan a SKU barcode or enter it here Barcode 0…" at bounding box center [680, 434] width 416 height 197
type input "019783246284"
drag, startPoint x: 635, startPoint y: 441, endPoint x: 423, endPoint y: 445, distance: 212.4
click at [423, 445] on main "Unexpected SKU, please double check with manager that you're receiving against …" at bounding box center [679, 342] width 1359 height 501
drag, startPoint x: 711, startPoint y: 457, endPoint x: 380, endPoint y: 411, distance: 334.2
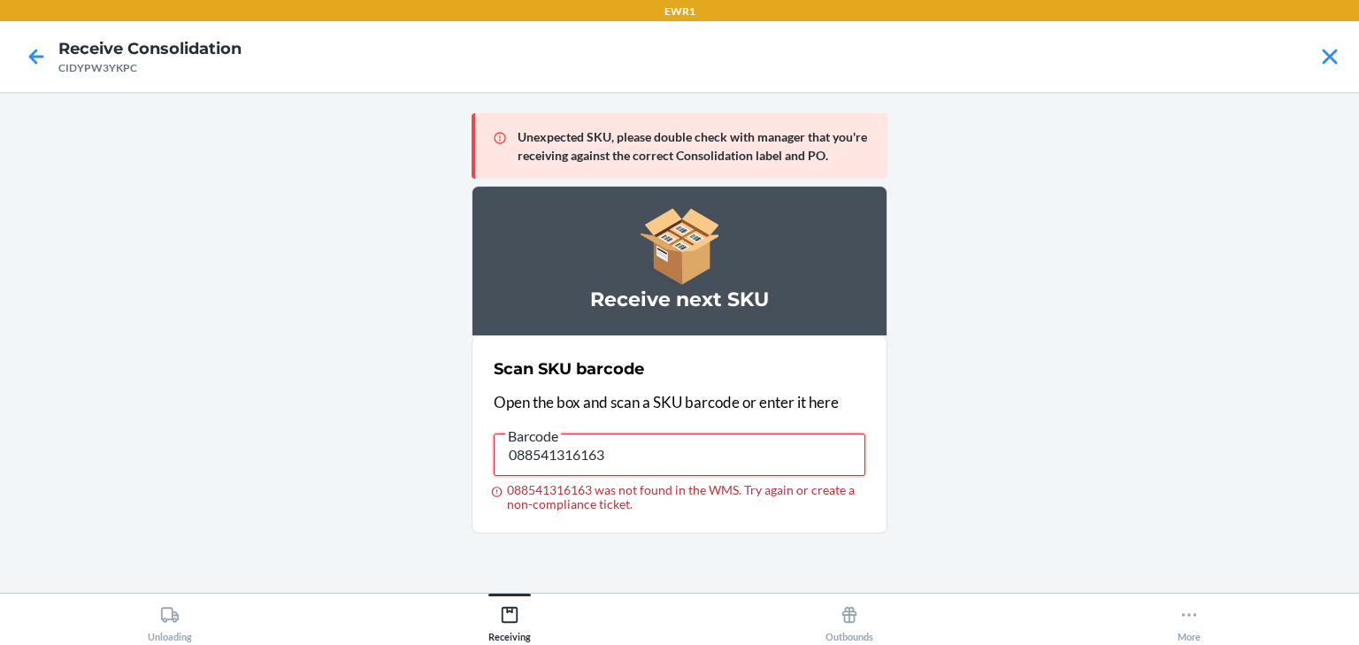
click at [380, 411] on main "Unexpected SKU, please double check with manager that you're receiving against …" at bounding box center [679, 342] width 1359 height 501
type input "088541316163"
drag, startPoint x: 658, startPoint y: 445, endPoint x: 475, endPoint y: 459, distance: 183.7
click at [475, 459] on section "Scan SKU barcode Open the box and scan a SKU barcode or enter it here Barcode 0…" at bounding box center [680, 434] width 416 height 197
type input "719240807101"
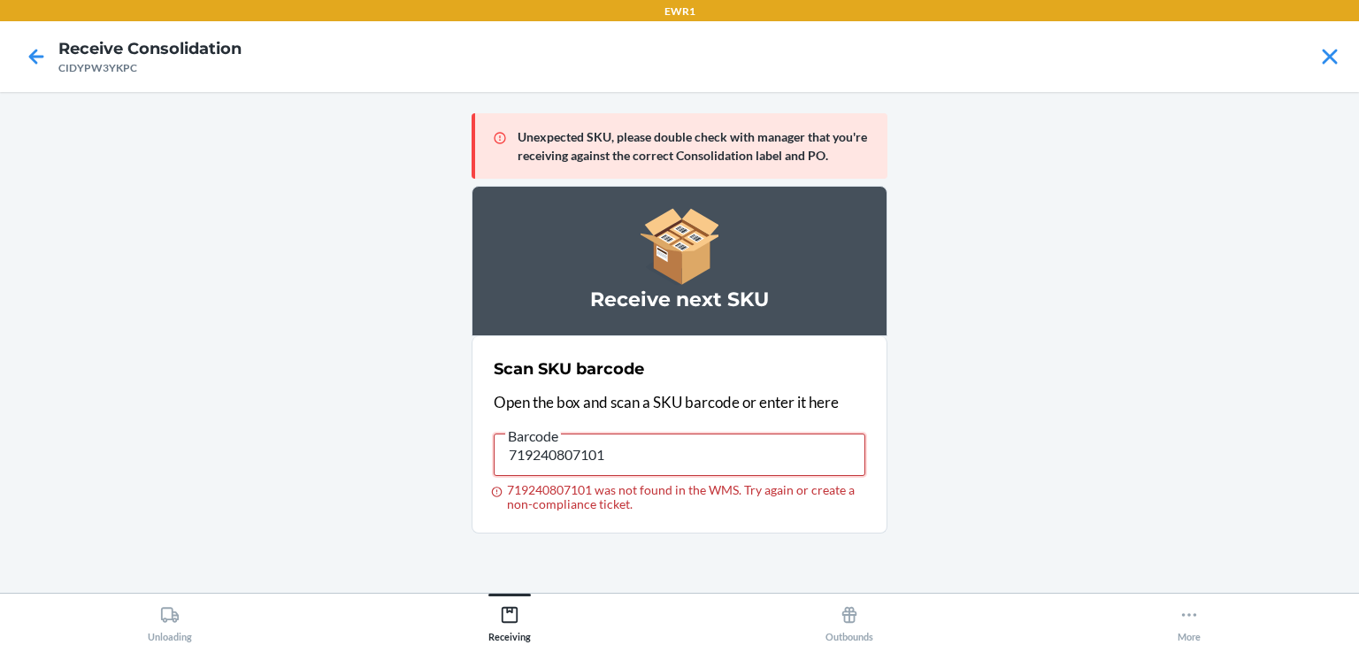
drag, startPoint x: 651, startPoint y: 447, endPoint x: 316, endPoint y: 420, distance: 336.4
click at [316, 420] on main "Unexpected SKU, please double check with manager that you're receiving against …" at bounding box center [679, 342] width 1359 height 501
drag, startPoint x: 645, startPoint y: 469, endPoint x: 383, endPoint y: 500, distance: 263.7
click at [383, 500] on main "Unexpected SKU, please double check with manager that you're receiving against …" at bounding box center [679, 342] width 1359 height 501
click at [641, 435] on input "029408242737" at bounding box center [680, 455] width 372 height 42
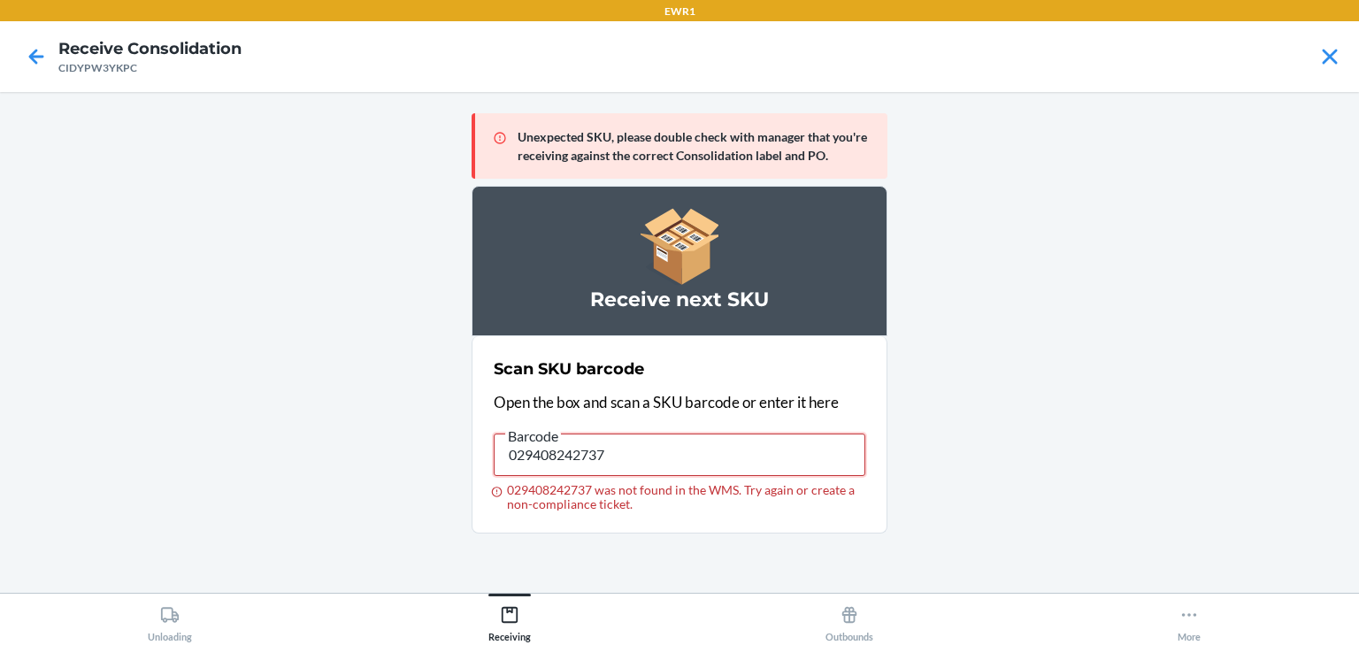
click at [641, 435] on input "029408242737" at bounding box center [680, 455] width 372 height 42
type input "019783192857"
click at [640, 461] on input "019783192857" at bounding box center [680, 455] width 372 height 42
drag, startPoint x: 659, startPoint y: 457, endPoint x: 376, endPoint y: 473, distance: 283.6
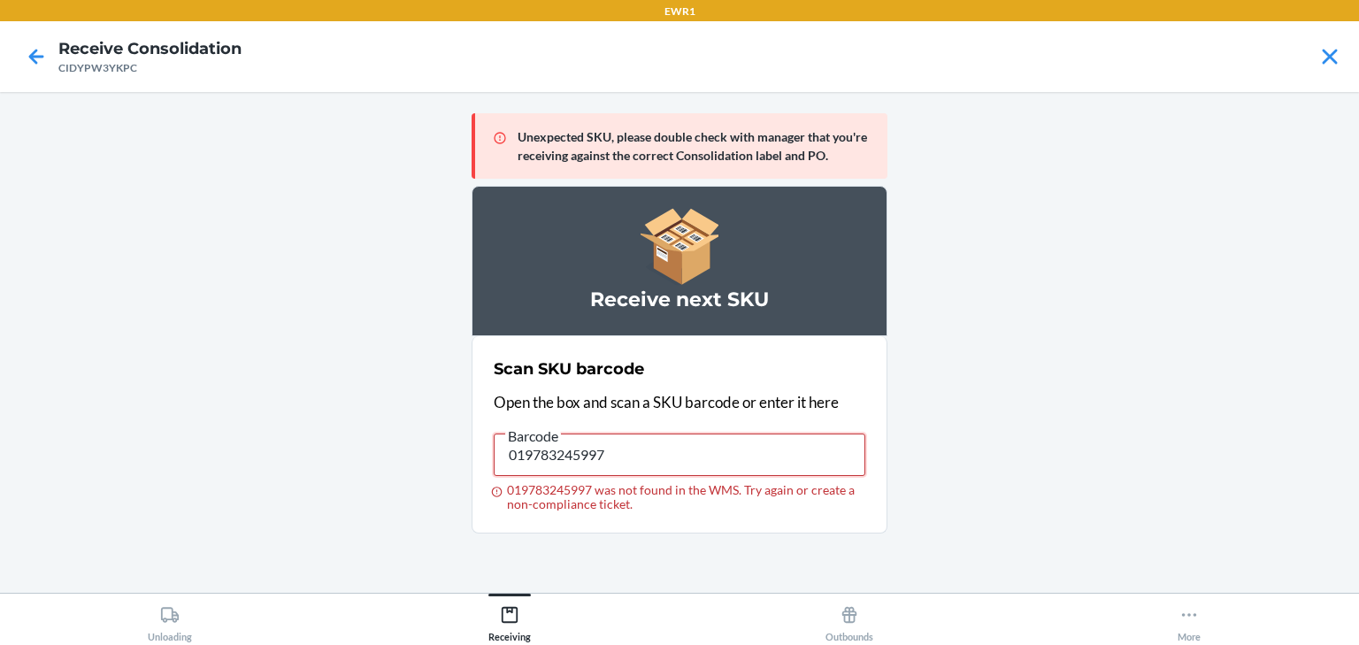
click at [376, 474] on main "Unexpected SKU, please double check with manager that you're receiving against …" at bounding box center [679, 342] width 1359 height 501
type input "719240807101"
drag, startPoint x: 635, startPoint y: 460, endPoint x: 319, endPoint y: 481, distance: 317.5
click at [319, 481] on main "Unexpected SKU, please double check with manager that you're receiving against …" at bounding box center [679, 342] width 1359 height 501
type input "719240846759"
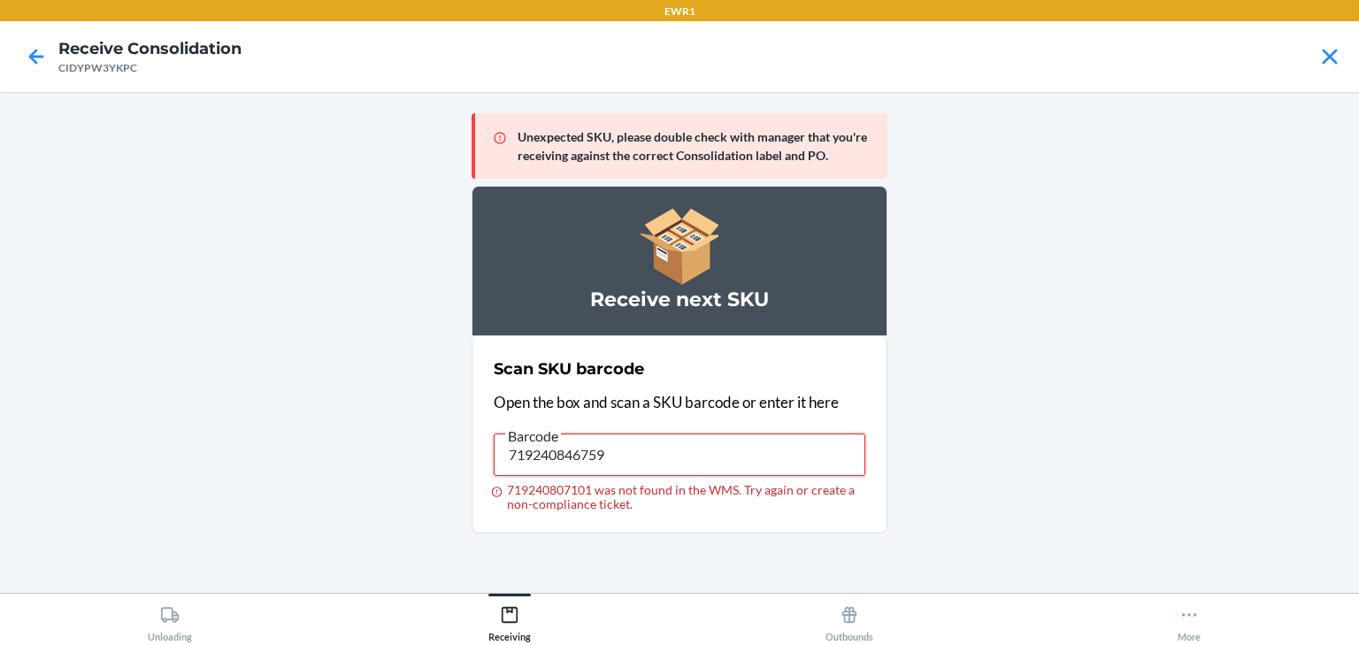
drag, startPoint x: 673, startPoint y: 458, endPoint x: 267, endPoint y: 485, distance: 407.0
click at [267, 485] on main "Unexpected SKU, please double check with manager that you're receiving against …" at bounding box center [679, 342] width 1359 height 501
drag, startPoint x: 267, startPoint y: 485, endPoint x: 238, endPoint y: 678, distance: 195.1
drag, startPoint x: 238, startPoint y: 678, endPoint x: 544, endPoint y: 471, distance: 369.6
click at [544, 471] on input "719240807101 was not found in the WMS. Try again or create a non-compliance tic…" at bounding box center [680, 455] width 372 height 42
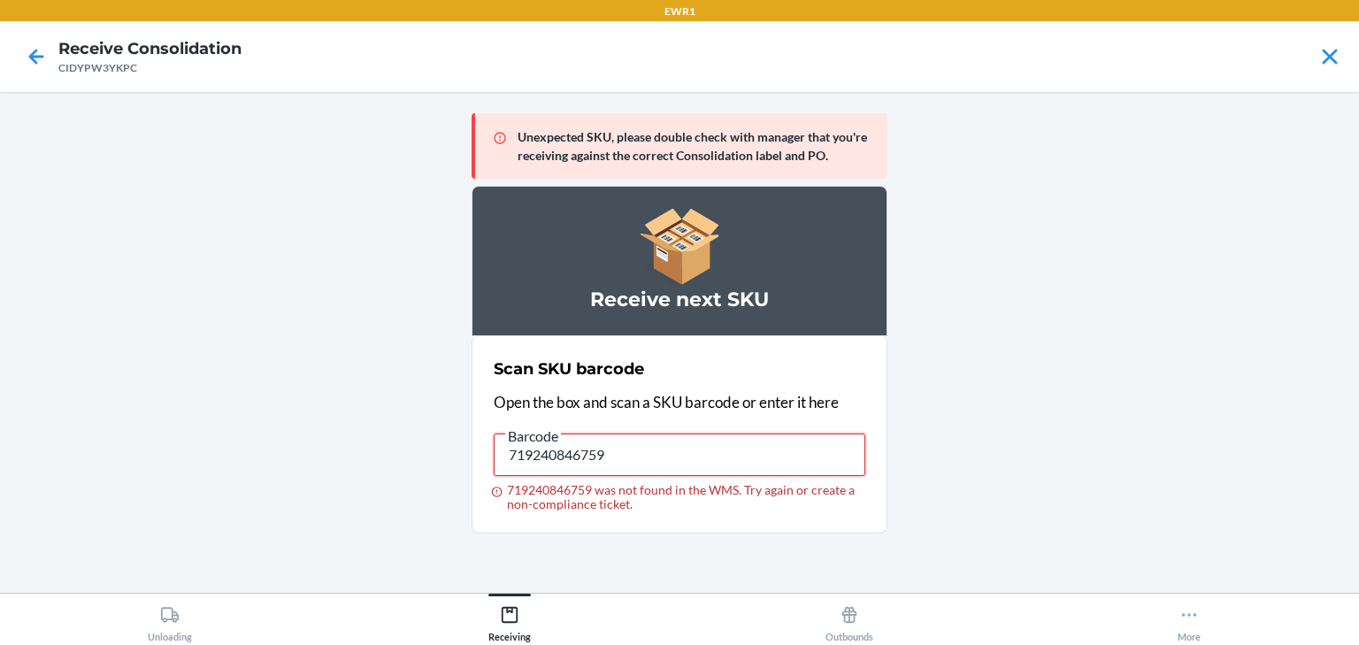
drag, startPoint x: 577, startPoint y: 479, endPoint x: 363, endPoint y: 523, distance: 218.6
click at [363, 523] on main "Unexpected SKU, please double check with manager that you're receiving against …" at bounding box center [679, 342] width 1359 height 501
click at [669, 445] on input "719240846759" at bounding box center [680, 455] width 372 height 42
drag, startPoint x: 669, startPoint y: 446, endPoint x: 588, endPoint y: 442, distance: 81.5
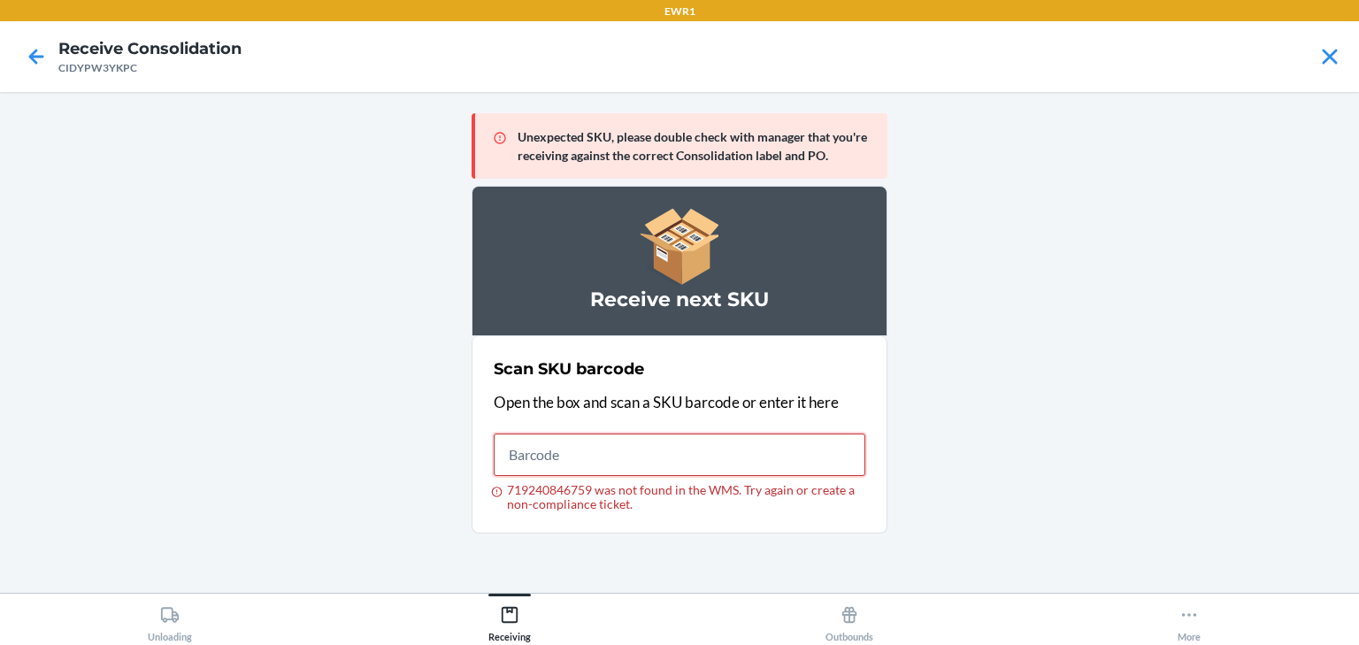
click at [588, 442] on input "719240846759 was not found in the WMS. Try again or create a non-compliance tic…" at bounding box center [680, 455] width 372 height 42
type input "088541316163"
drag, startPoint x: 626, startPoint y: 457, endPoint x: 506, endPoint y: 488, distance: 124.5
click at [506, 488] on label "Barcode 088541316163 088541316163 was not found in the WMS. Try again or create…" at bounding box center [680, 468] width 372 height 87
drag, startPoint x: 650, startPoint y: 448, endPoint x: 326, endPoint y: 477, distance: 326.0
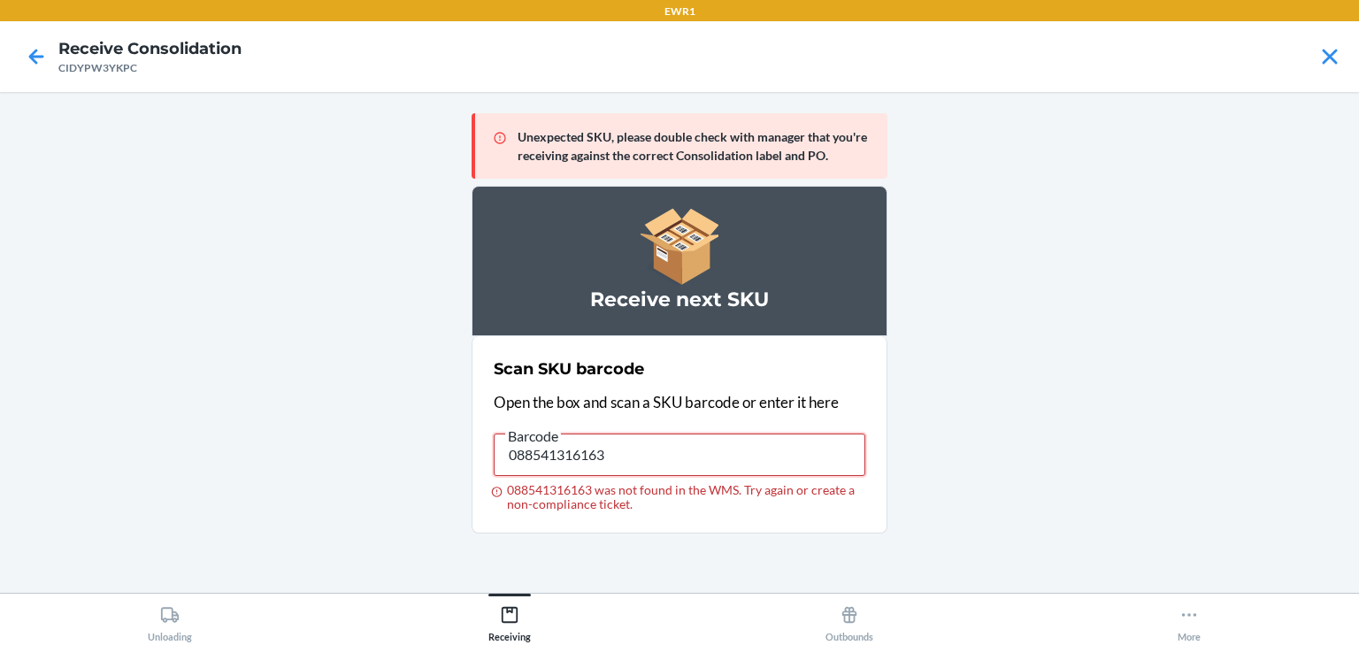
click at [322, 472] on main "Unexpected SKU, please double check with manager that you're receiving against …" at bounding box center [679, 342] width 1359 height 501
drag, startPoint x: 641, startPoint y: 453, endPoint x: 440, endPoint y: 470, distance: 201.6
click at [440, 470] on main "Unexpected SKU, please double check with manager that you're receiving against …" at bounding box center [679, 342] width 1359 height 501
type input "196806120544"
drag, startPoint x: 774, startPoint y: 460, endPoint x: 433, endPoint y: 529, distance: 348.4
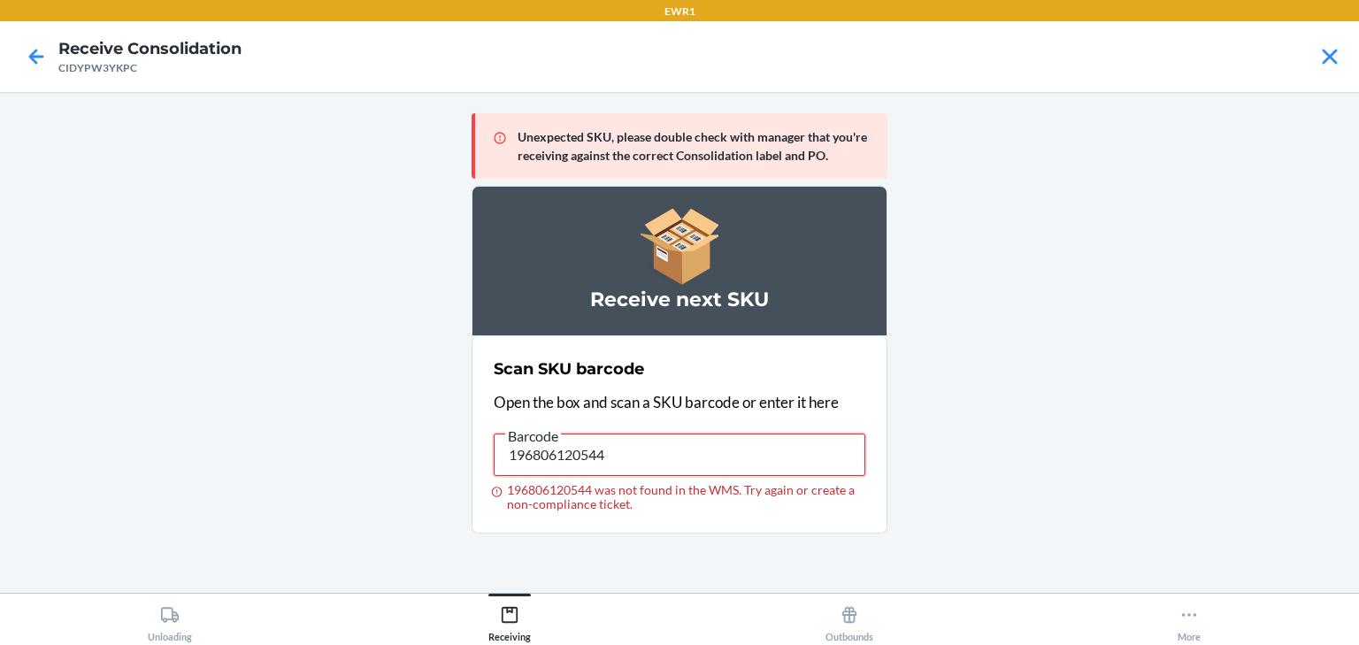
click at [433, 529] on main "Unexpected SKU, please double check with manager that you're receiving against …" at bounding box center [679, 342] width 1359 height 501
type input "196806120544"
drag, startPoint x: 634, startPoint y: 449, endPoint x: 411, endPoint y: 447, distance: 223.0
click at [407, 454] on main "Unexpected SKU, please double check with manager that you're receiving against …" at bounding box center [679, 342] width 1359 height 501
type input "091307544892"
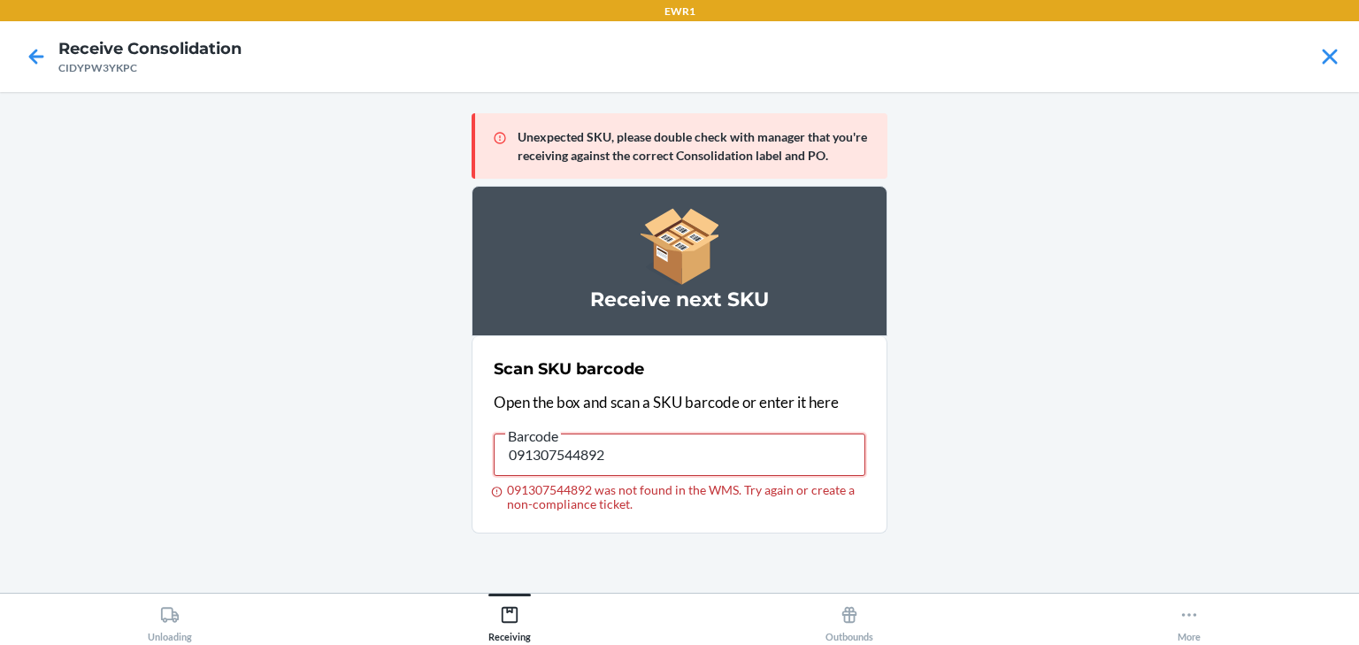
drag, startPoint x: 754, startPoint y: 457, endPoint x: 406, endPoint y: 445, distance: 348.0
click at [406, 445] on main "Unexpected SKU, please double check with manager that you're receiving against …" at bounding box center [679, 342] width 1359 height 501
click at [362, 565] on main "Unexpected SKU, please double check with manager that you're receiving against …" at bounding box center [679, 342] width 1359 height 501
drag, startPoint x: 360, startPoint y: 568, endPoint x: 676, endPoint y: 572, distance: 315.9
click at [657, 572] on main "Unexpected SKU, please double check with manager that you're receiving against …" at bounding box center [679, 342] width 1359 height 501
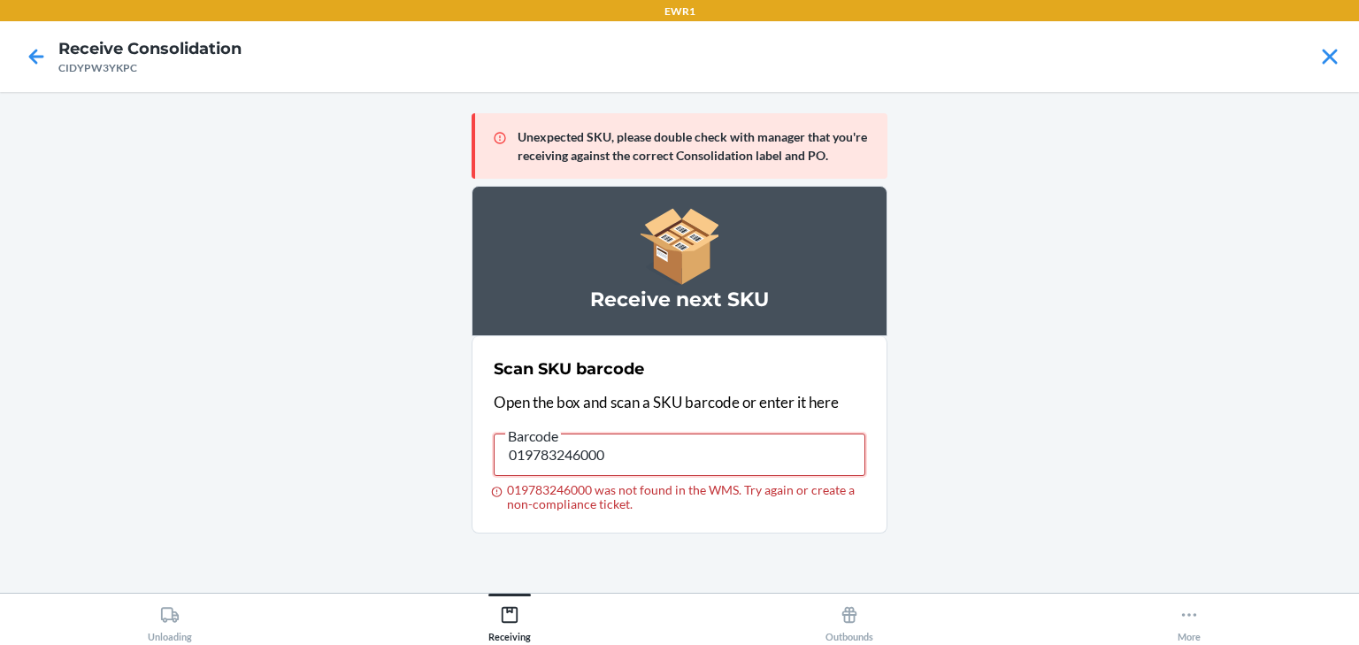
drag, startPoint x: 637, startPoint y: 453, endPoint x: 342, endPoint y: 516, distance: 301.3
click at [342, 516] on main "Unexpected SKU, please double check with manager that you're receiving against …" at bounding box center [679, 342] width 1359 height 501
type input "019783192864"
drag, startPoint x: 718, startPoint y: 449, endPoint x: 462, endPoint y: 500, distance: 261.5
click at [462, 500] on main "Unexpected SKU, please double check with manager that you're receiving against …" at bounding box center [679, 342] width 1359 height 501
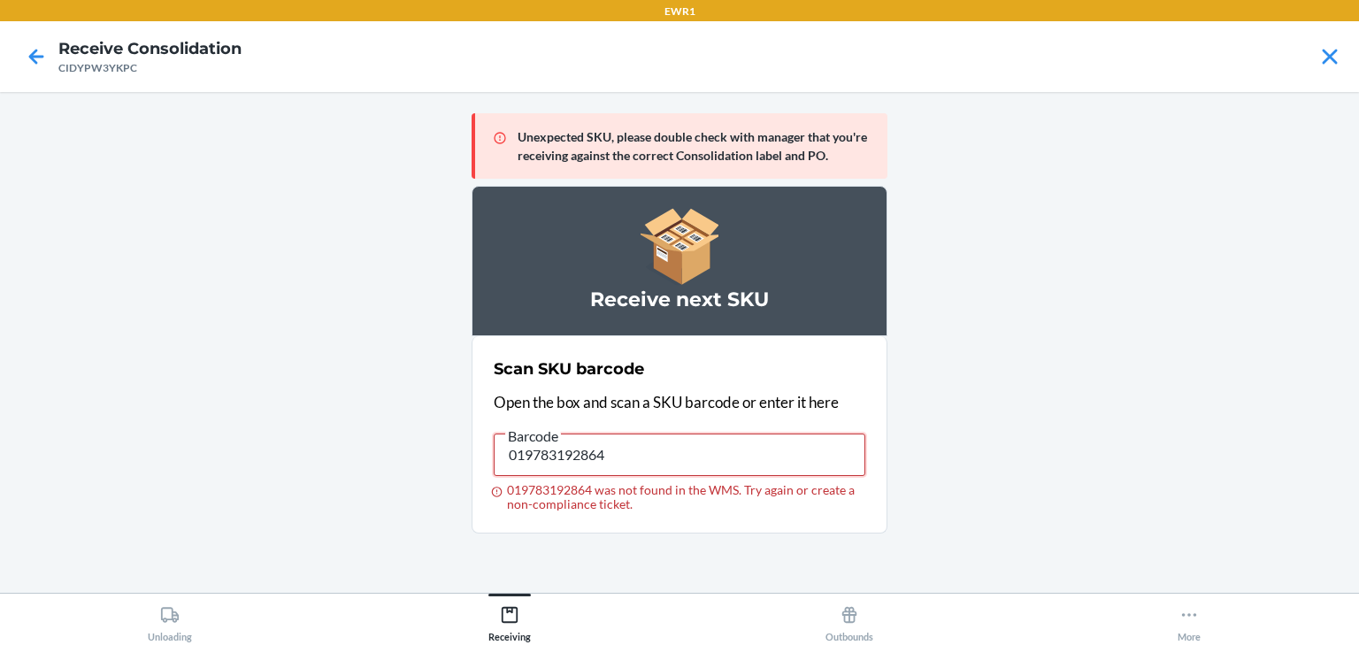
drag, startPoint x: 642, startPoint y: 457, endPoint x: 419, endPoint y: 493, distance: 226.8
click at [419, 493] on main "Unexpected SKU, please double check with manager that you're receiving against …" at bounding box center [679, 342] width 1359 height 501
type input "019783246291"
drag, startPoint x: 598, startPoint y: 464, endPoint x: 617, endPoint y: 458, distance: 19.3
click at [617, 458] on input "019783246291" at bounding box center [680, 455] width 372 height 42
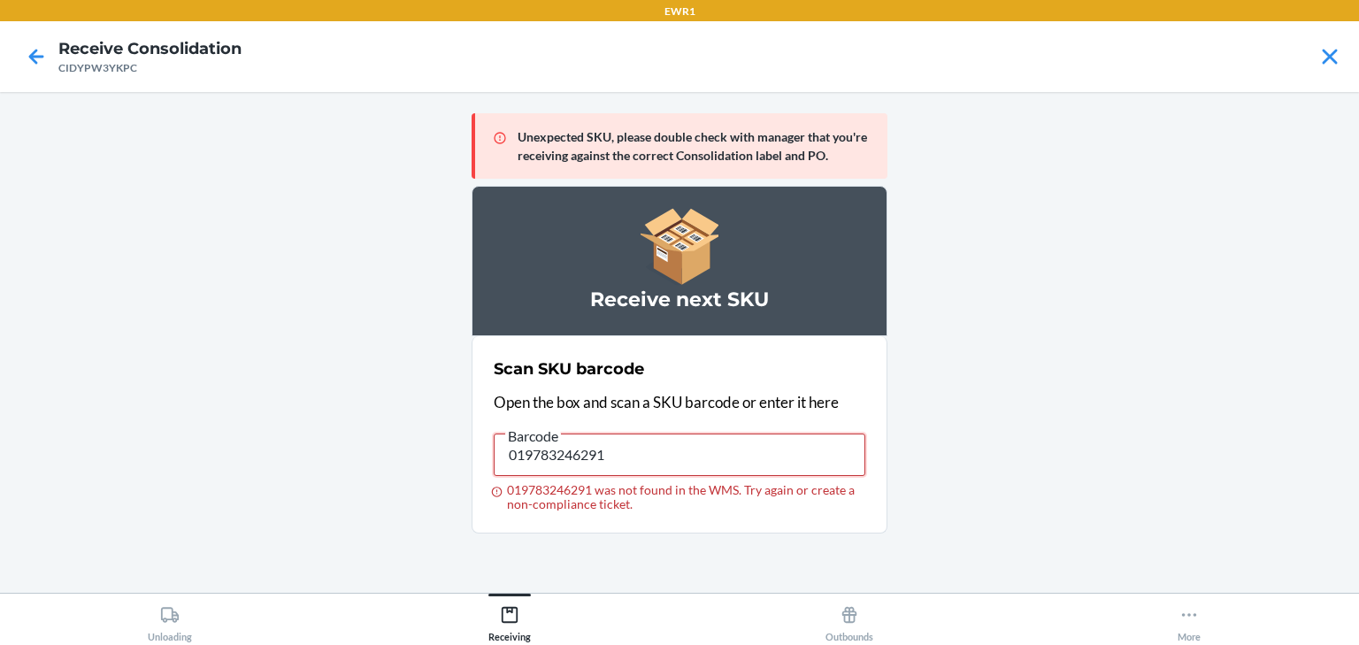
click at [506, 453] on input "019783246291" at bounding box center [680, 455] width 372 height 42
click at [675, 461] on input "019783192918" at bounding box center [680, 455] width 372 height 42
type input "019783192772"
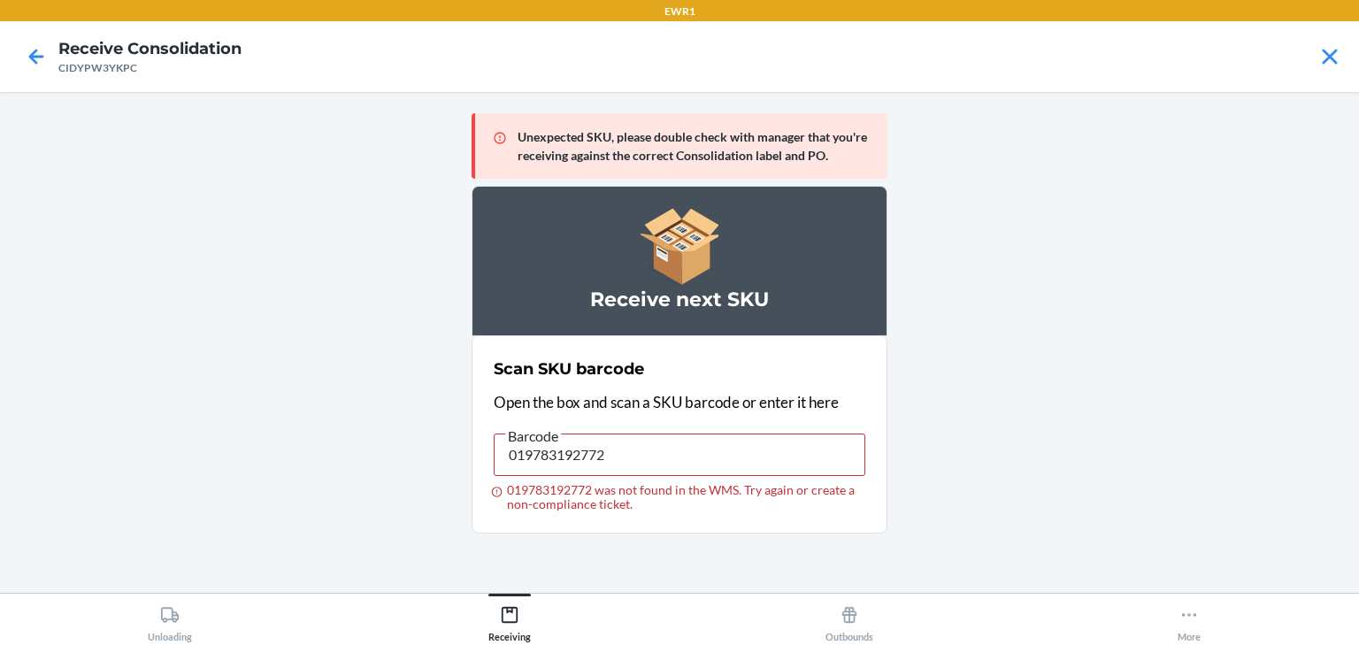
drag, startPoint x: 740, startPoint y: 480, endPoint x: 741, endPoint y: 470, distance: 9.8
click at [740, 474] on label "Barcode 019783192772 019783192772 was not found in the WMS. Try again or create…" at bounding box center [680, 468] width 372 height 87
click at [741, 465] on input "019783192772" at bounding box center [680, 455] width 372 height 42
click at [604, 450] on input "029408242737" at bounding box center [680, 455] width 372 height 42
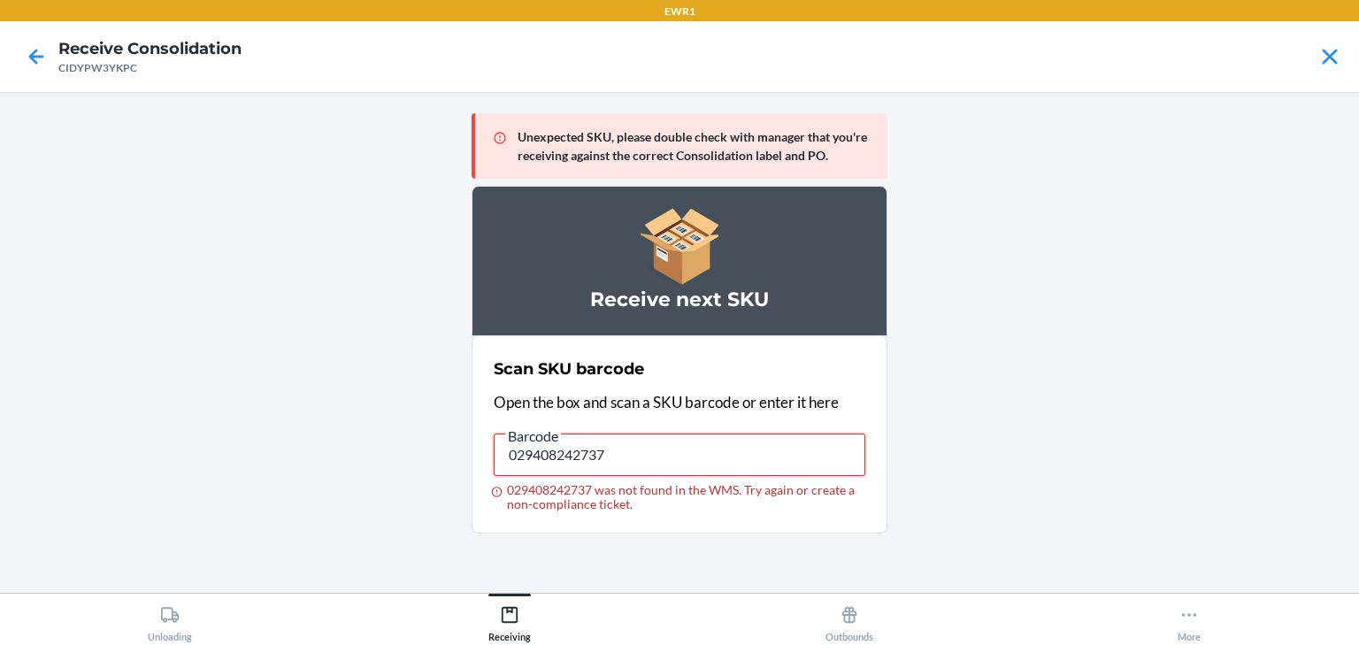
click at [604, 450] on input "029408242737" at bounding box center [680, 455] width 372 height 42
type input "019783192871"
click at [779, 453] on input "019783192871" at bounding box center [680, 455] width 372 height 42
click at [716, 461] on input "196806120544" at bounding box center [680, 455] width 372 height 42
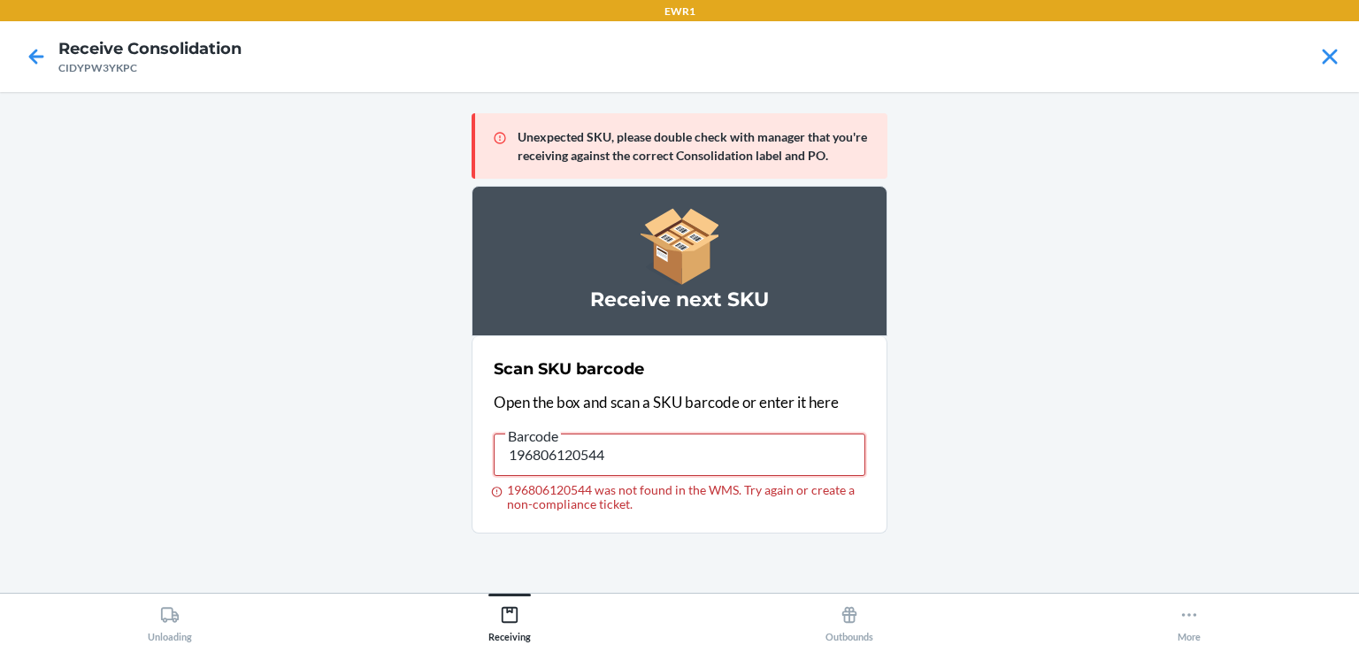
click at [716, 461] on input "196806120544" at bounding box center [680, 455] width 372 height 42
type input "196806120544"
click at [716, 461] on input "196806120544" at bounding box center [680, 455] width 372 height 42
type input "013283438040"
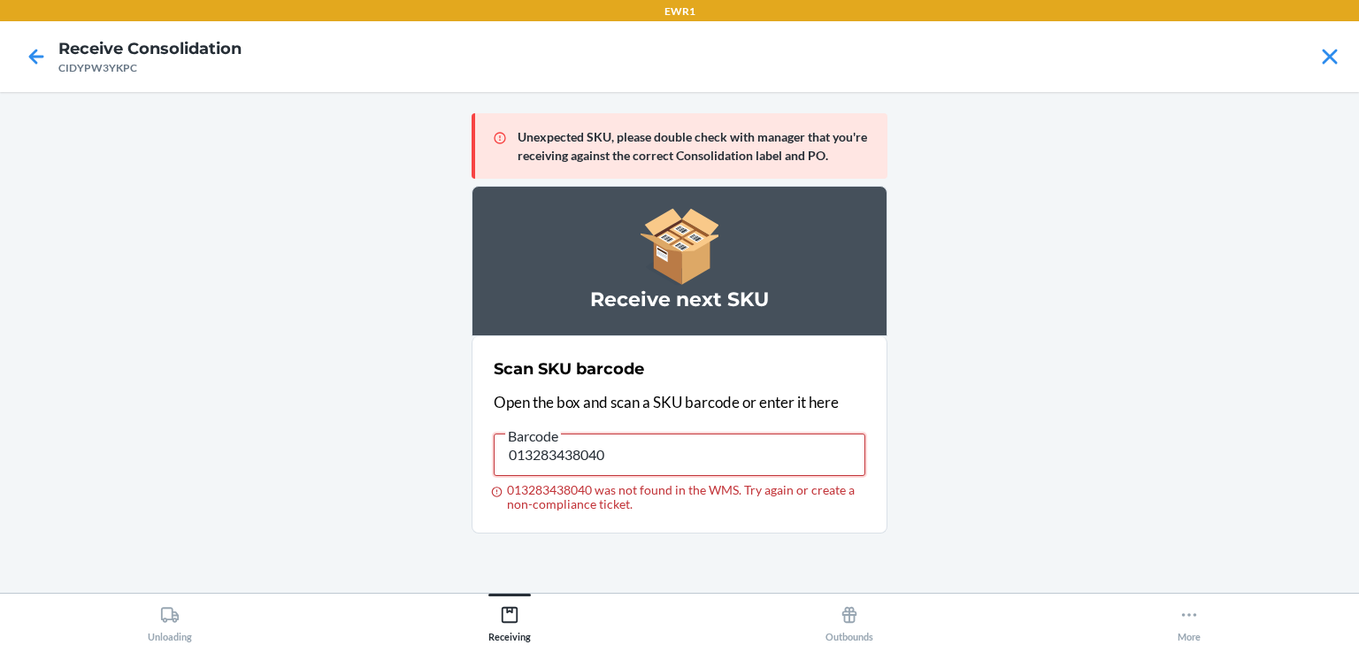
click at [629, 460] on input "013283438040" at bounding box center [680, 455] width 372 height 42
drag, startPoint x: 629, startPoint y: 460, endPoint x: 481, endPoint y: 436, distance: 149.7
click at [481, 436] on section "Scan SKU barcode Open the box and scan a SKU barcode or enter it here Barcode 0…" at bounding box center [680, 434] width 416 height 197
click at [681, 435] on input "013283438040" at bounding box center [680, 455] width 372 height 42
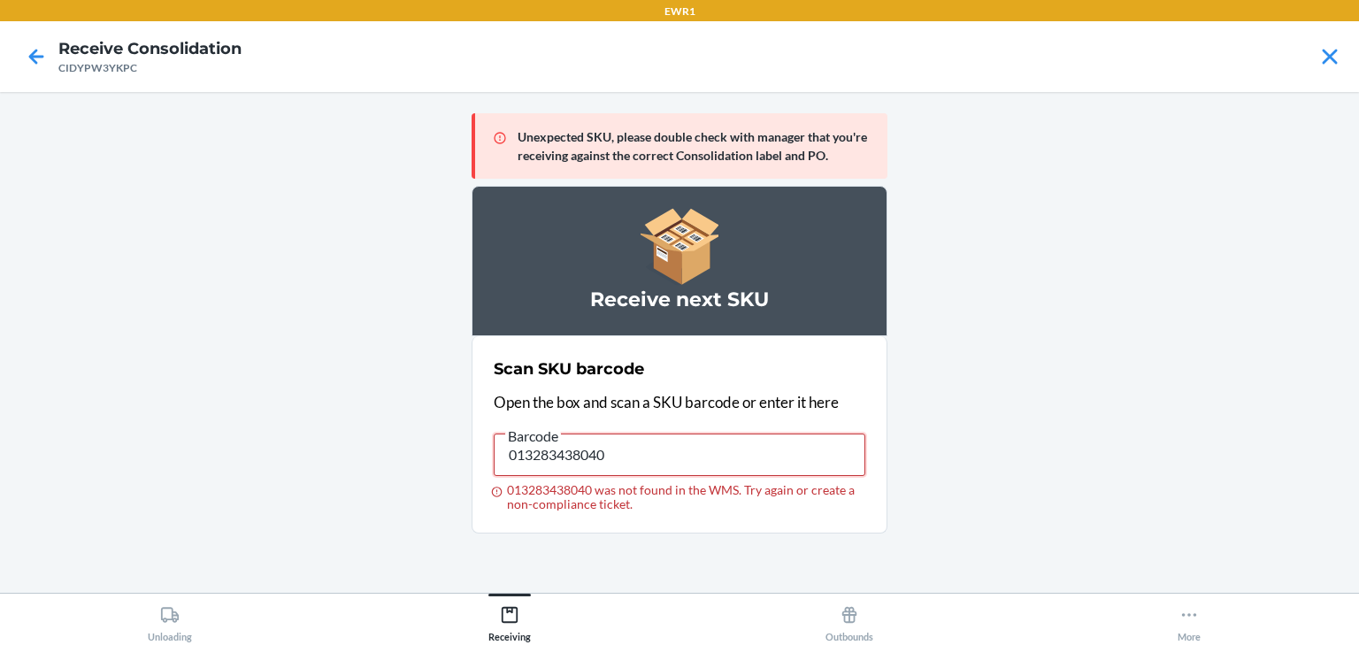
click at [681, 435] on input "013283438040" at bounding box center [680, 455] width 372 height 42
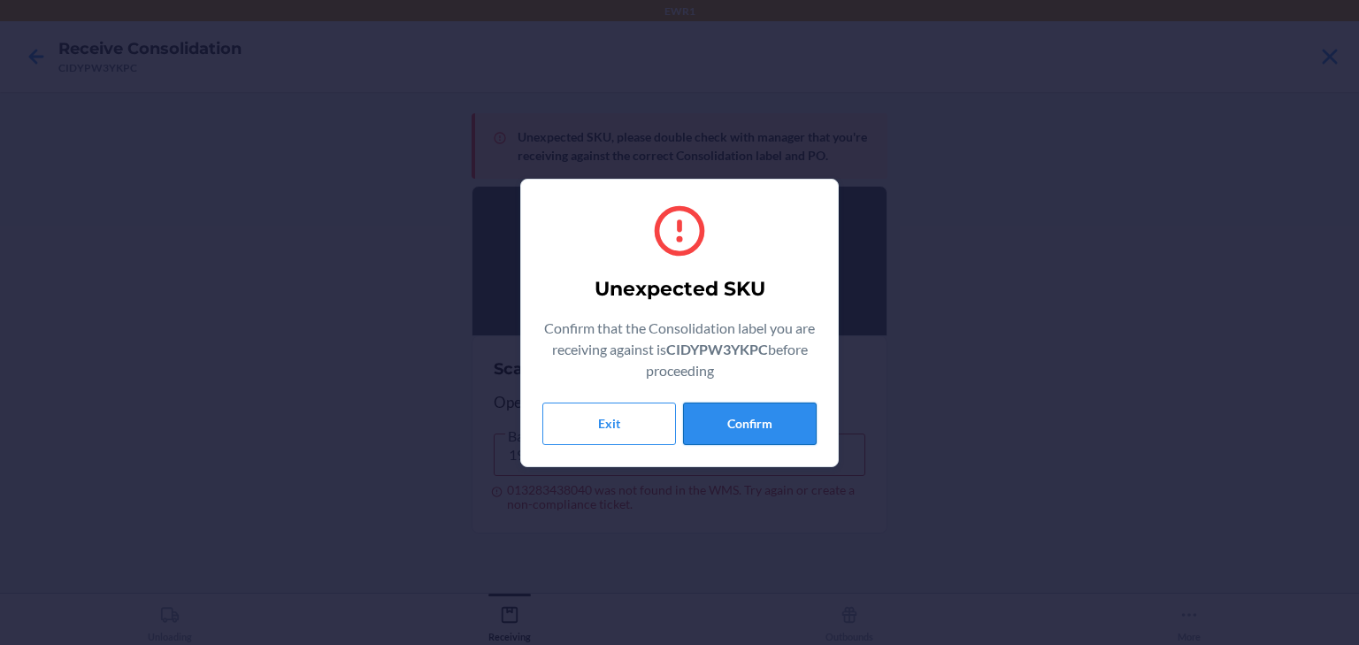
click at [740, 421] on button "Confirm" at bounding box center [750, 424] width 134 height 42
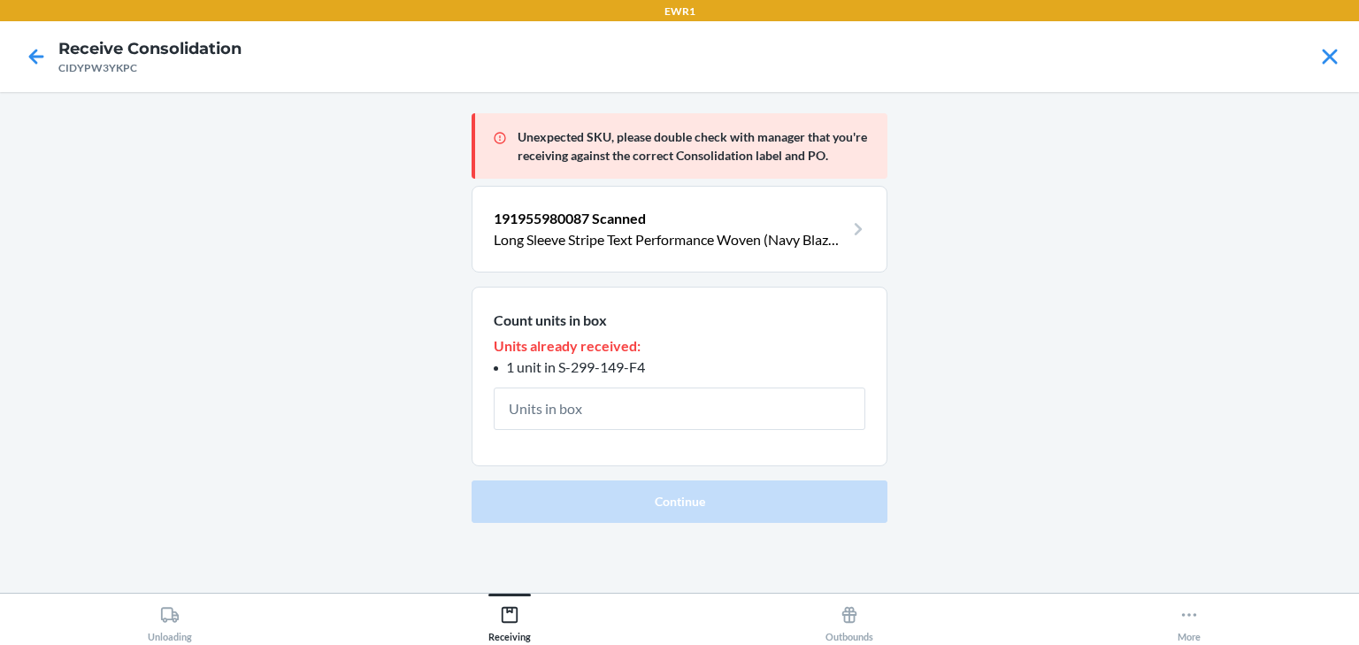
click at [37, 76] on div at bounding box center [36, 57] width 44 height 44
click at [37, 65] on icon at bounding box center [36, 57] width 30 height 30
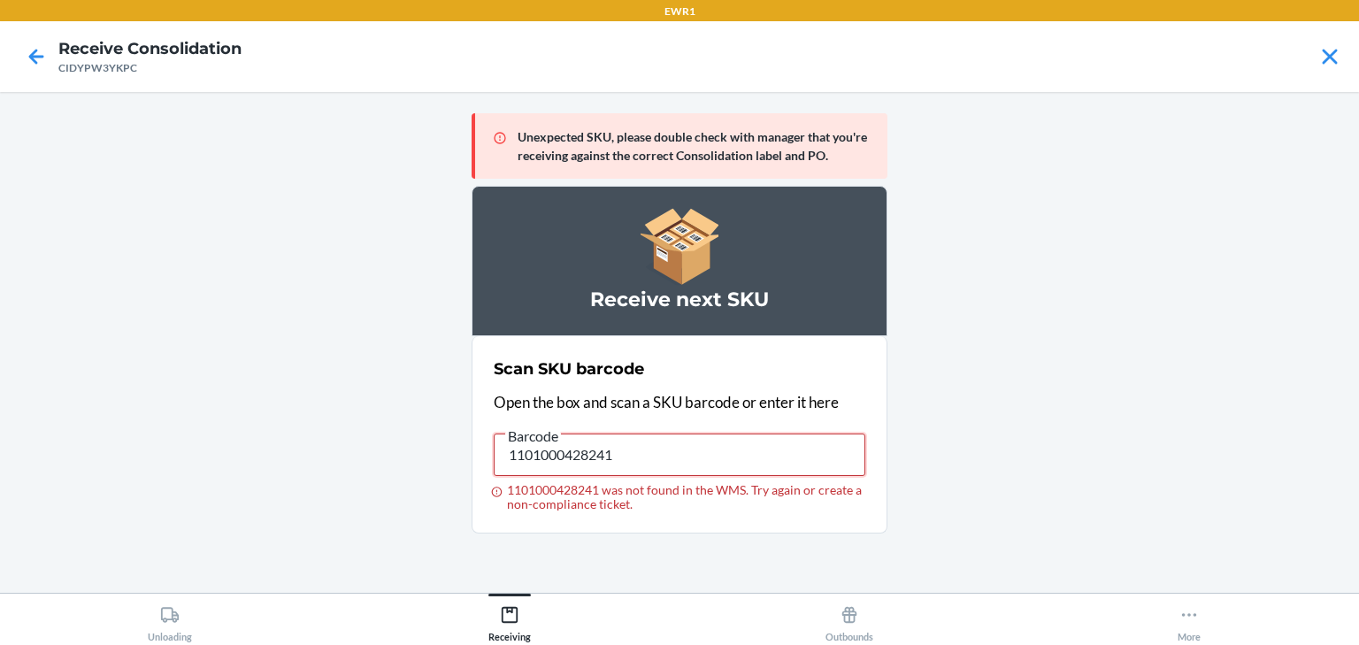
click at [703, 452] on input "1101000428241" at bounding box center [680, 455] width 372 height 42
type input "719240894125"
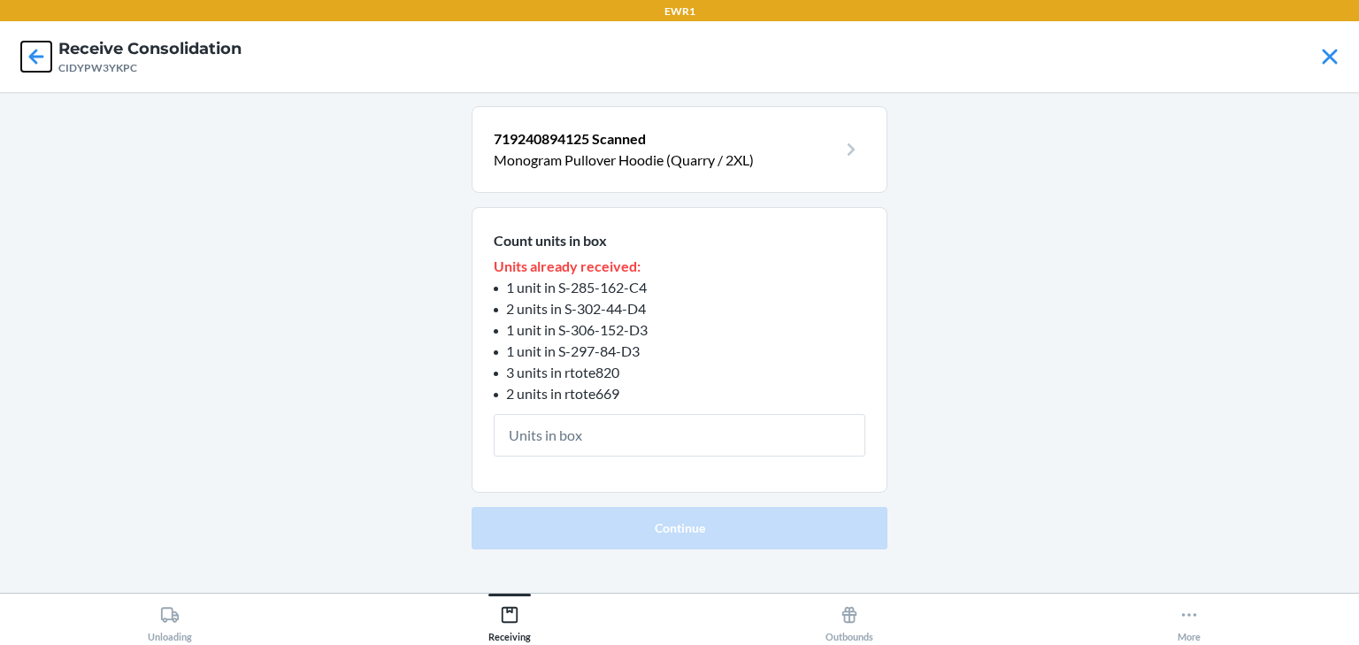
click at [35, 59] on icon at bounding box center [36, 57] width 30 height 30
click at [42, 54] on icon at bounding box center [36, 57] width 30 height 30
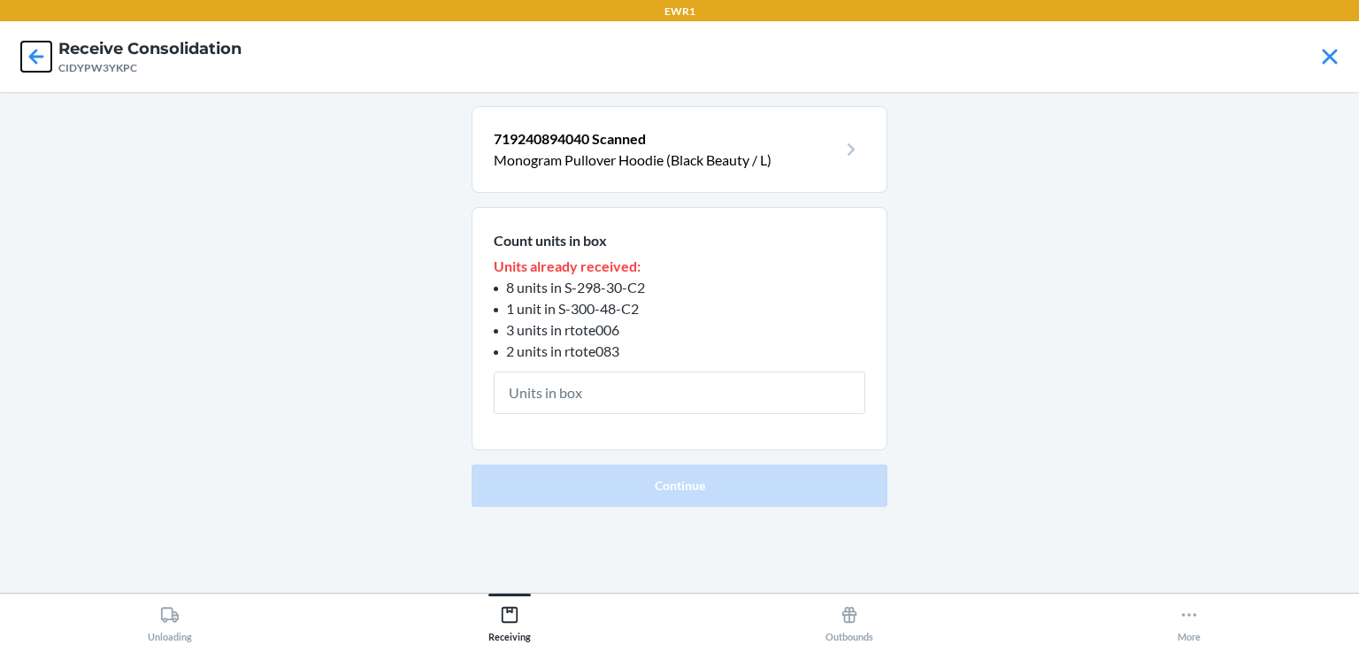
click at [35, 57] on icon at bounding box center [36, 56] width 15 height 15
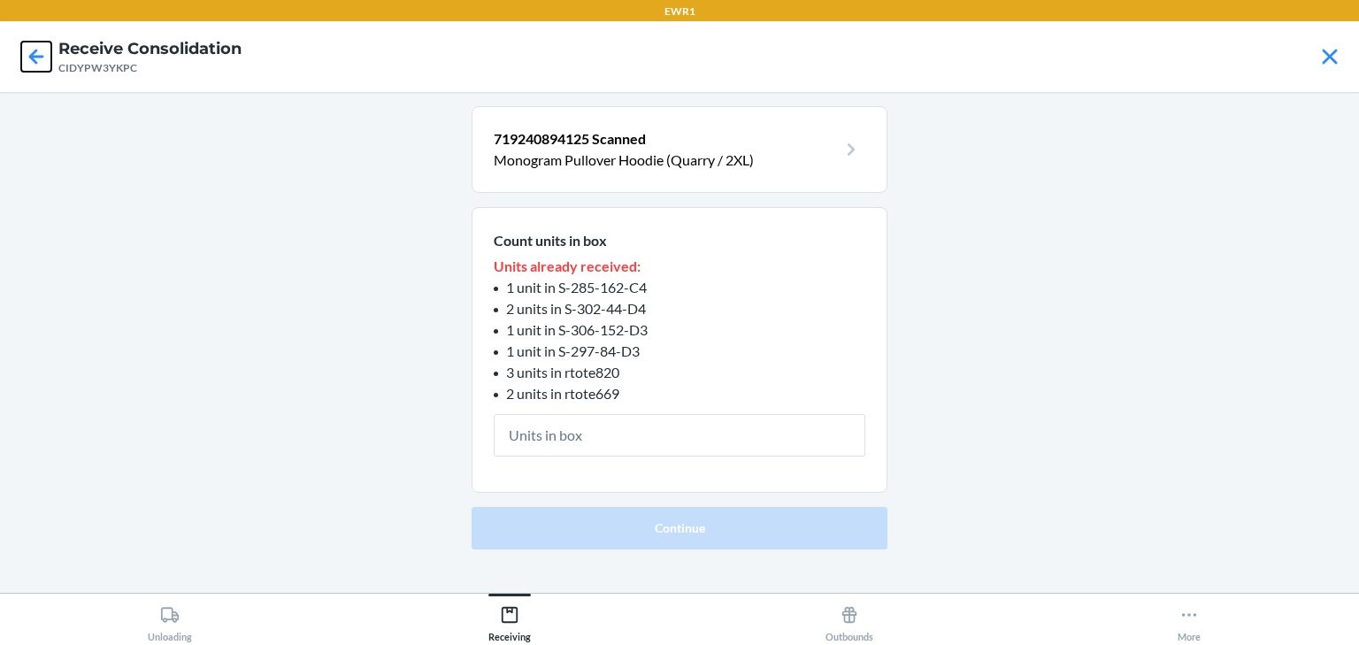
click at [46, 57] on icon at bounding box center [36, 57] width 30 height 30
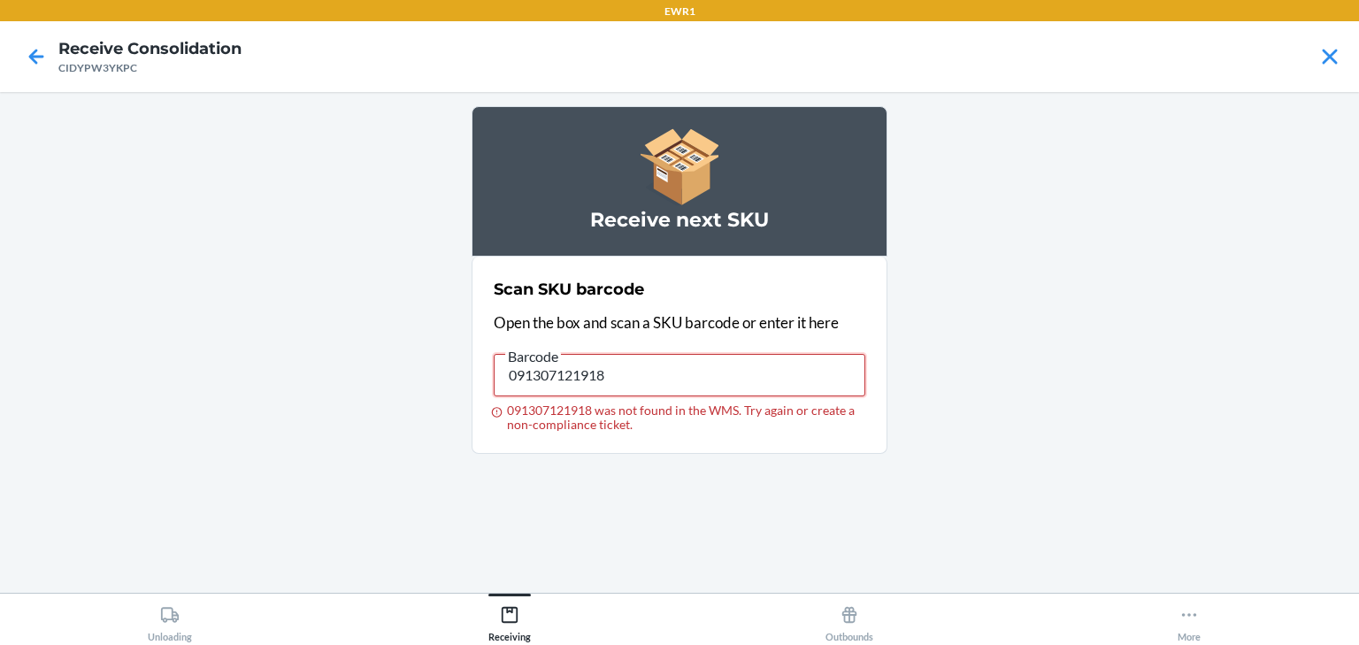
drag, startPoint x: 829, startPoint y: 380, endPoint x: 0, endPoint y: 442, distance: 831.4
click at [0, 442] on main "Receive next SKU Scan SKU barcode Open the box and scan a SKU barcode or enter …" at bounding box center [679, 342] width 1359 height 501
type input "091307121918"
click at [709, 369] on input "091307121918" at bounding box center [680, 375] width 372 height 42
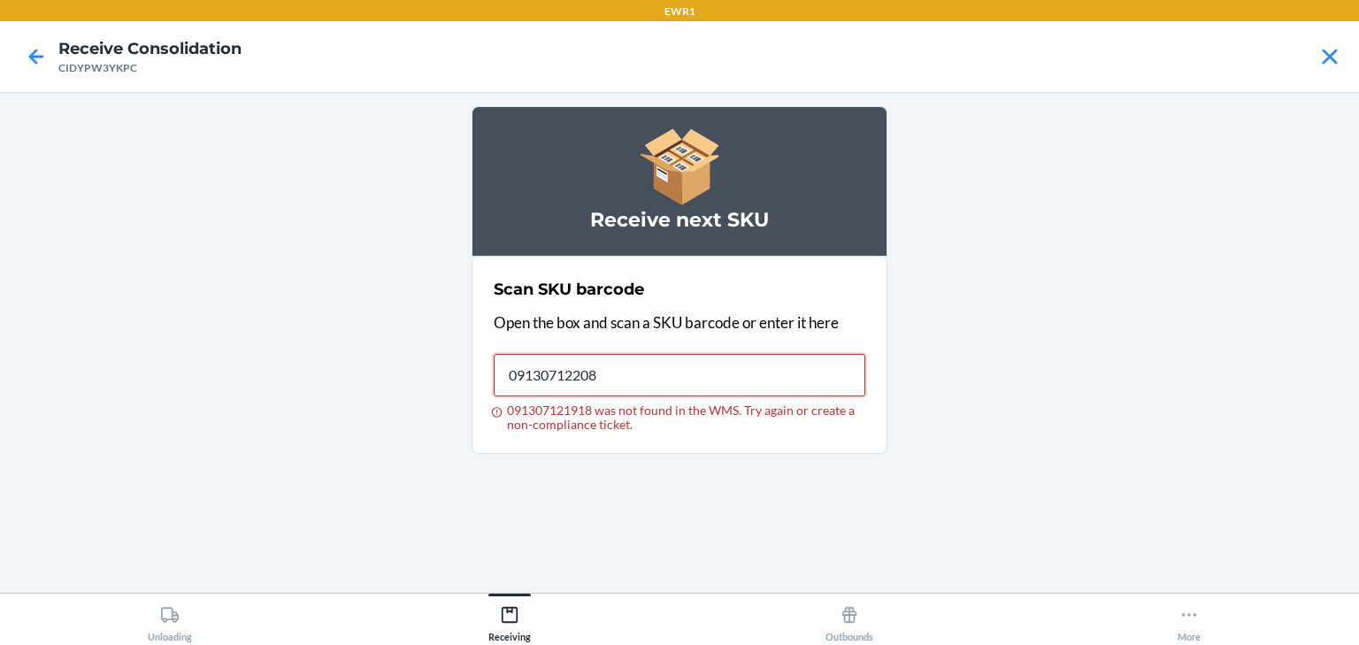
type input "091307122083"
click at [800, 373] on input "091307122083" at bounding box center [680, 375] width 372 height 42
click at [1347, 644] on html "EWR1 Receive Consolidation CIDYPW3YKPC Receive next SKU Scan SKU barcode Open t…" at bounding box center [679, 322] width 1359 height 645
click at [810, 371] on input "091307122083" at bounding box center [680, 375] width 372 height 42
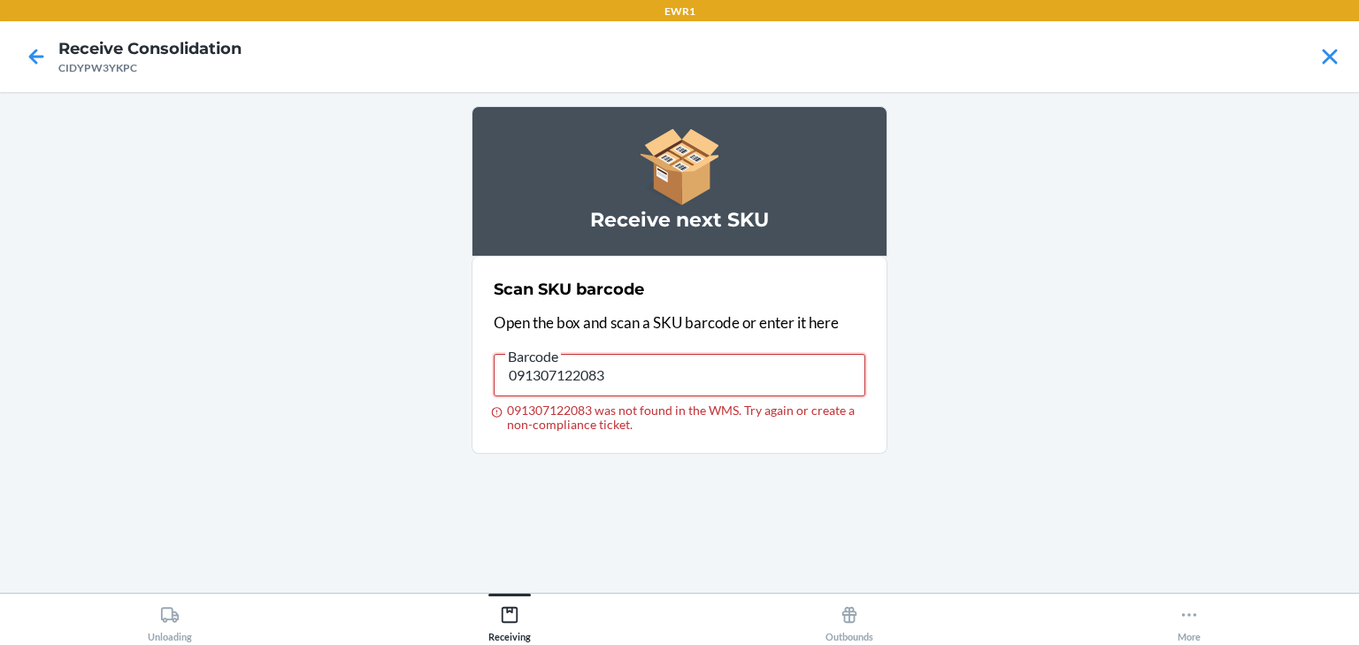
click at [810, 371] on input "091307122083" at bounding box center [680, 375] width 372 height 42
click at [634, 365] on input "091307122083" at bounding box center [680, 375] width 372 height 42
drag, startPoint x: 674, startPoint y: 362, endPoint x: 418, endPoint y: 373, distance: 256.8
click at [418, 373] on main "Receive next SKU Scan SKU barcode Open the box and scan a SKU barcode or enter …" at bounding box center [679, 342] width 1359 height 501
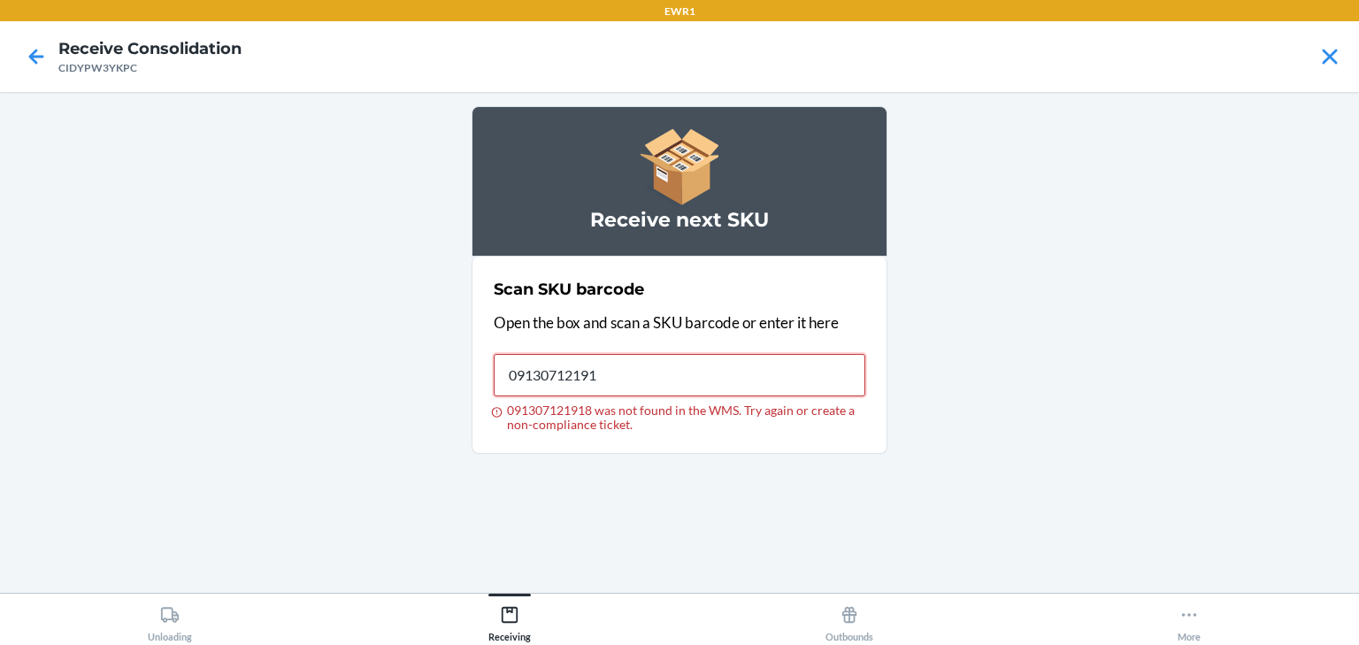
type input "091307121918"
click at [660, 376] on input "091307121918" at bounding box center [680, 375] width 372 height 42
type input "091307122090"
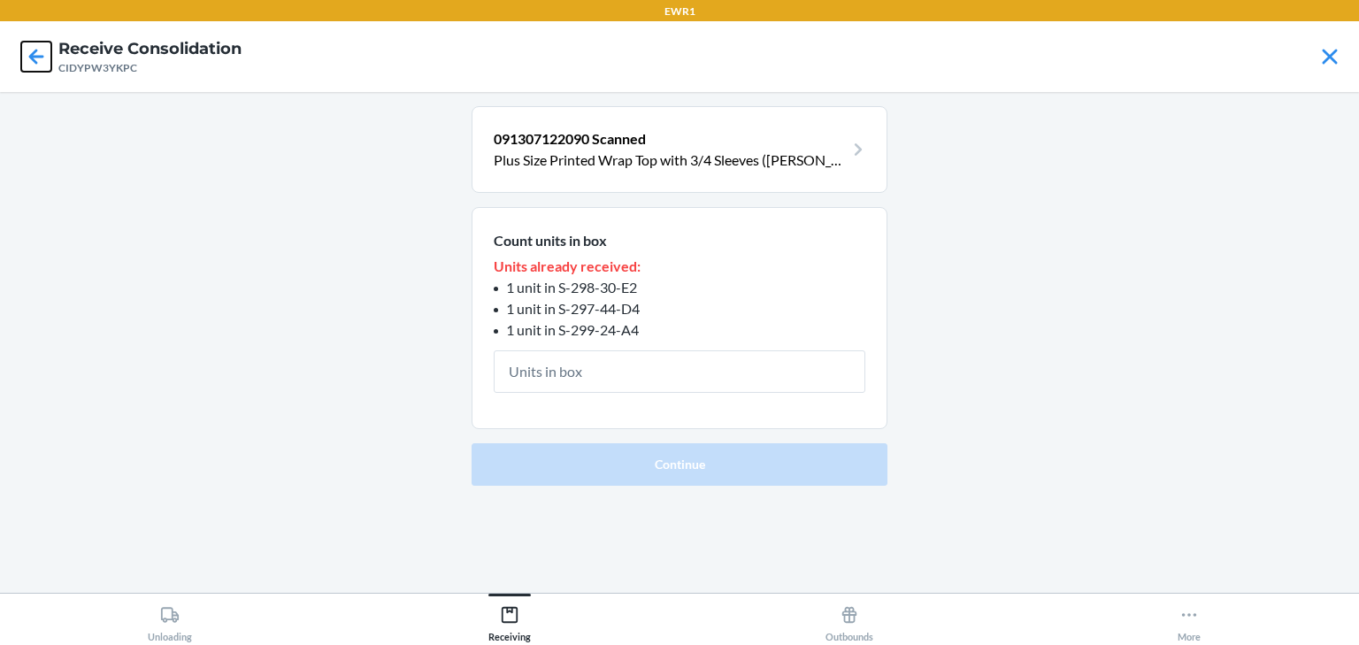
click at [26, 56] on icon at bounding box center [36, 57] width 30 height 30
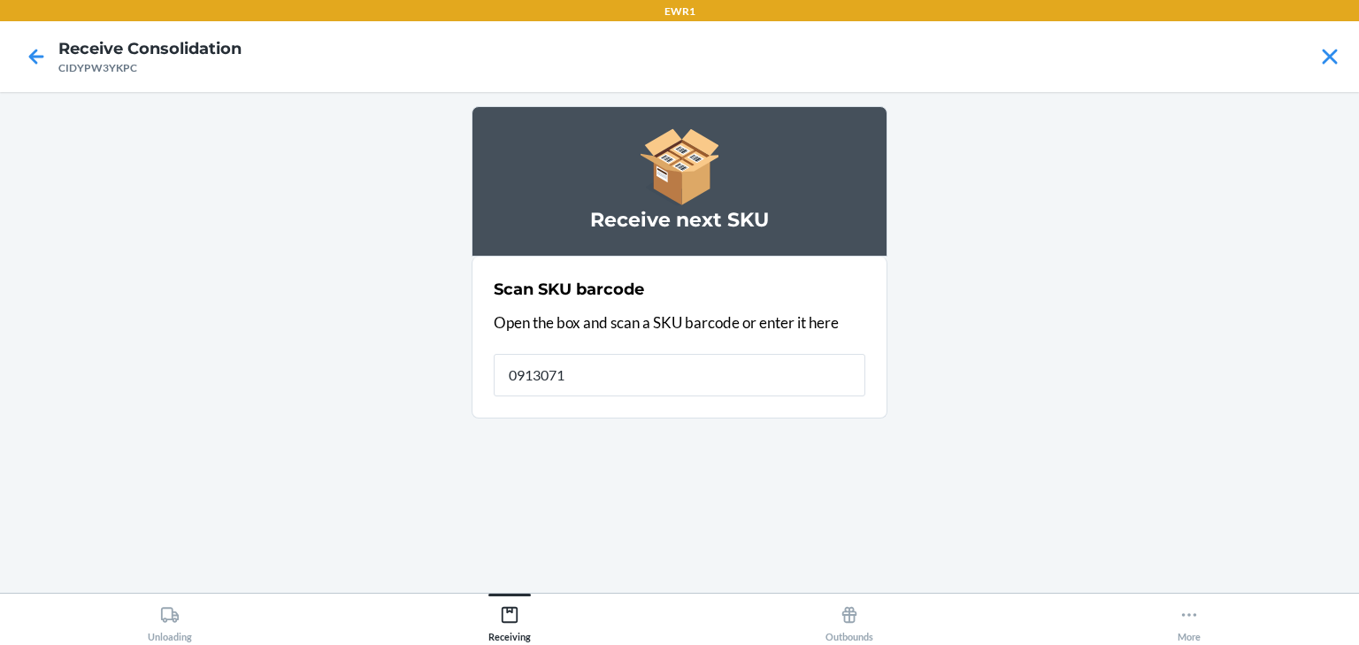
type input "09130712"
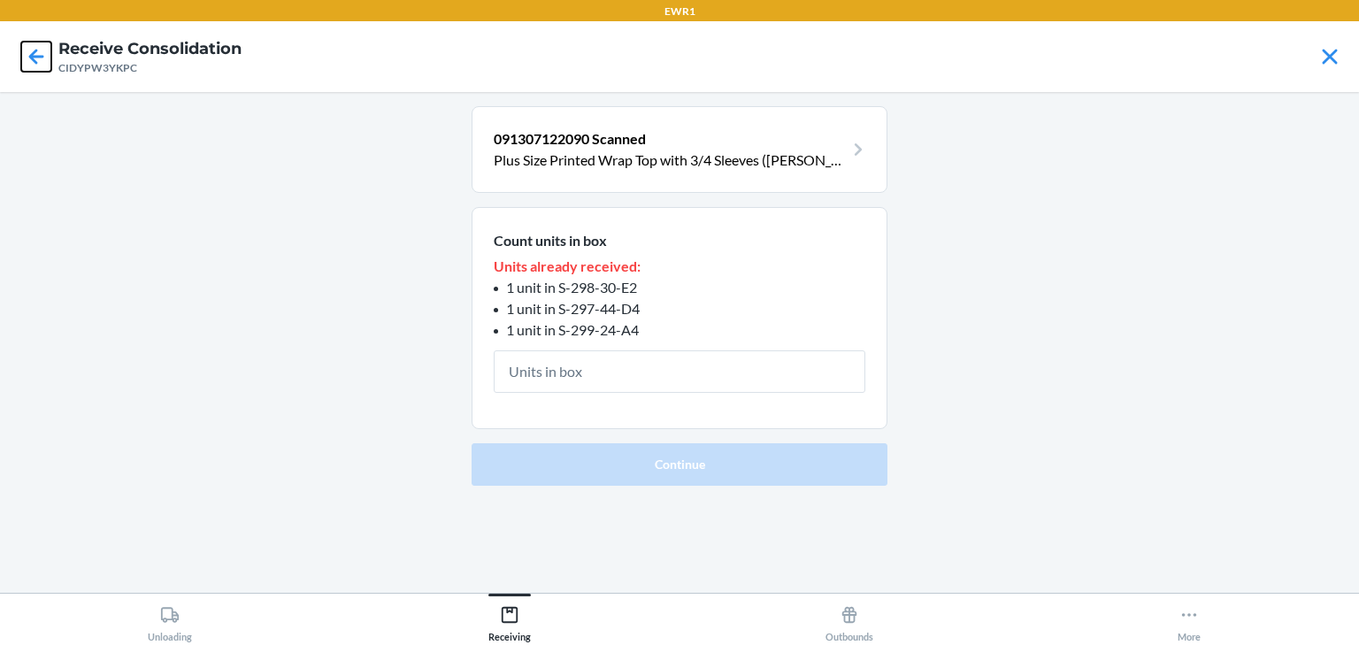
click at [25, 50] on icon at bounding box center [36, 57] width 30 height 30
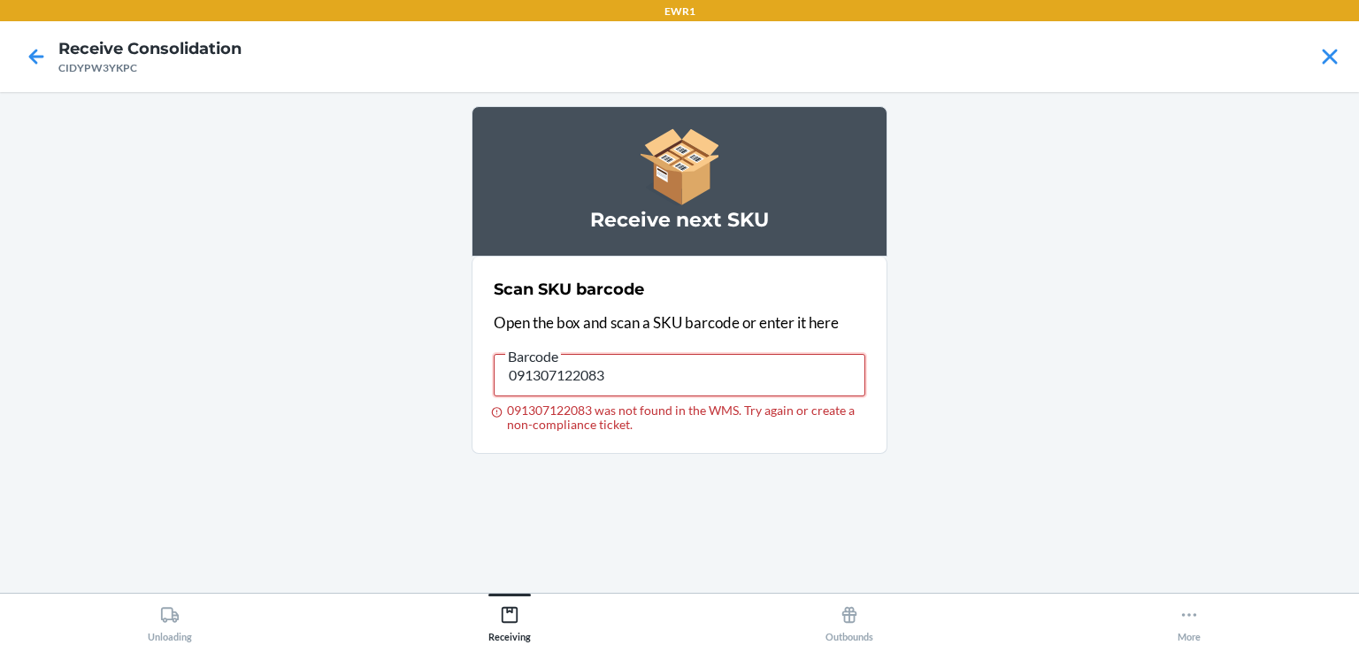
click at [709, 372] on input "091307122083" at bounding box center [680, 375] width 372 height 42
click at [705, 371] on input "091307122083" at bounding box center [680, 375] width 372 height 42
type input "091307122083"
drag, startPoint x: 626, startPoint y: 376, endPoint x: 457, endPoint y: 419, distance: 174.5
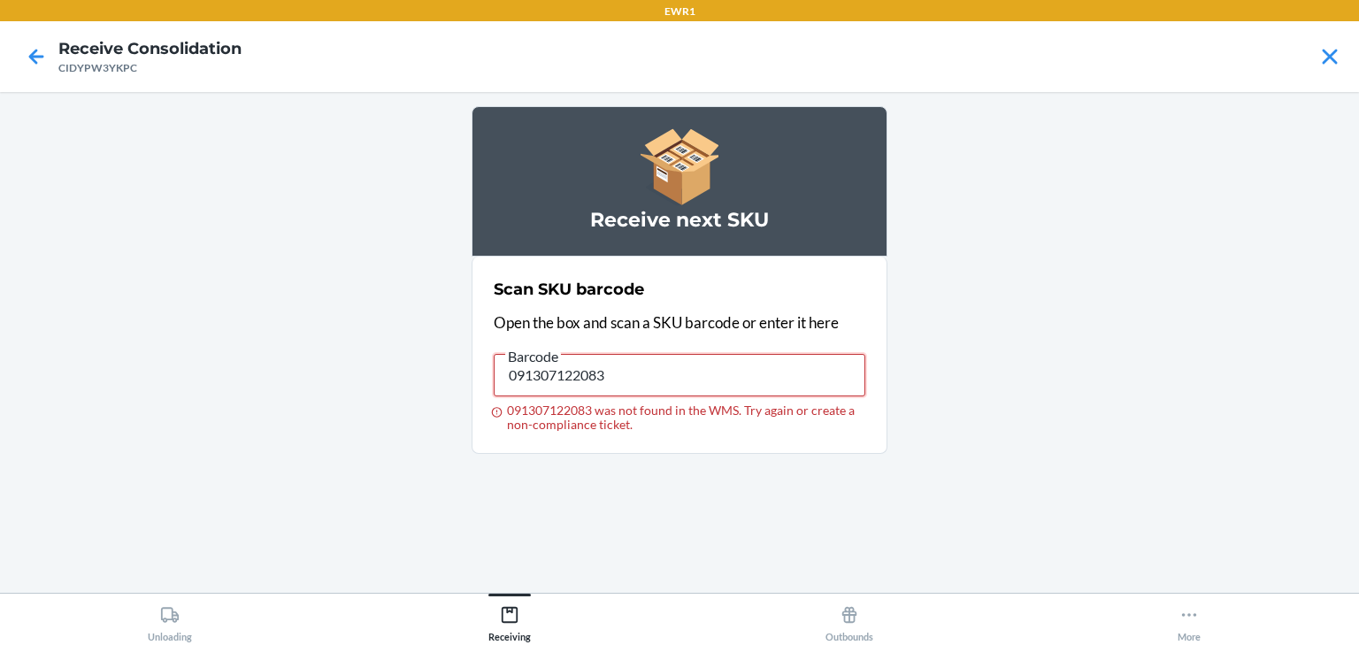
click at [457, 419] on main "Receive next SKU Scan SKU barcode Open the box and scan a SKU barcode or enter …" at bounding box center [679, 342] width 1359 height 501
type input "029442851278"
click at [596, 369] on input "029442851278" at bounding box center [680, 375] width 372 height 42
click at [606, 370] on input "029442851278" at bounding box center [680, 375] width 372 height 42
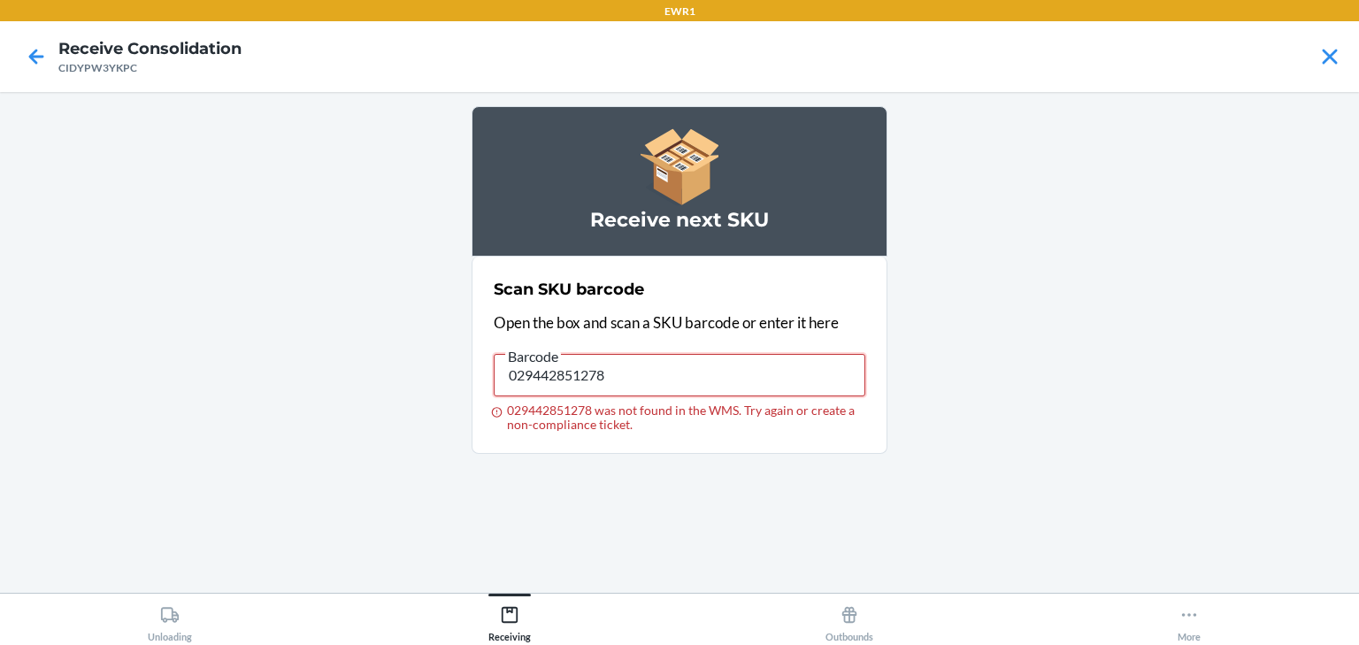
click at [619, 370] on input "029442851278" at bounding box center [680, 375] width 372 height 42
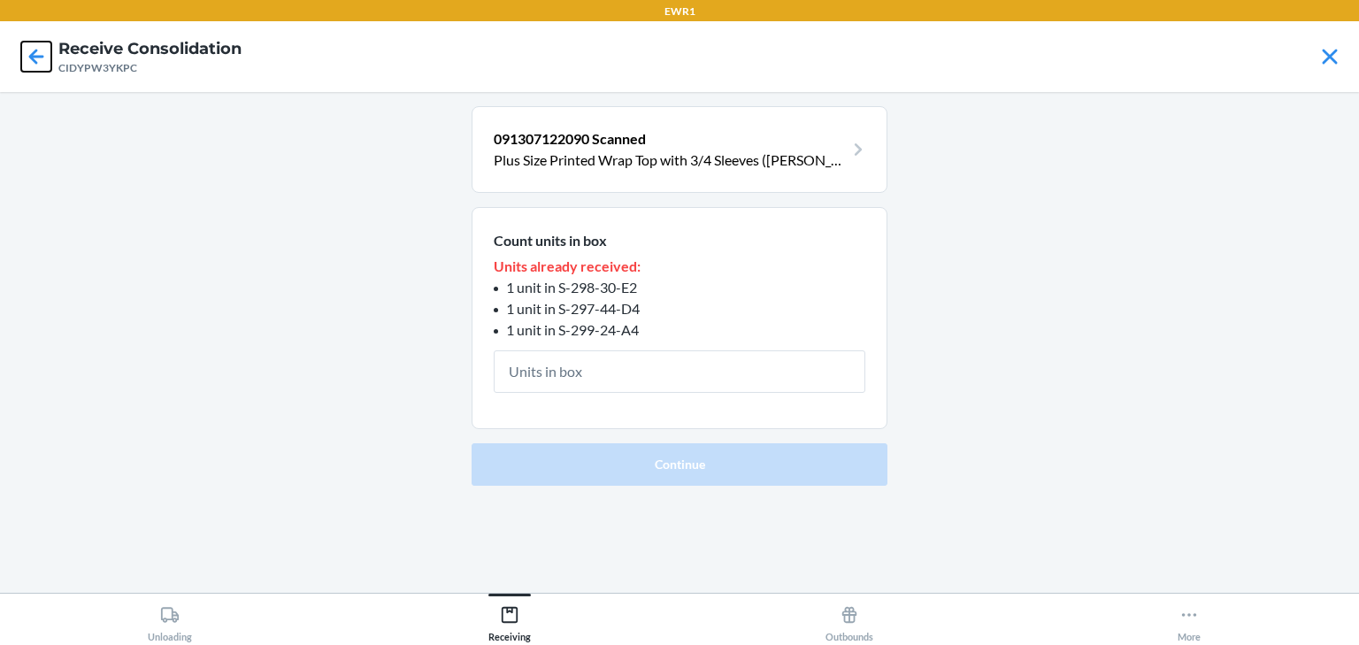
click at [49, 53] on icon at bounding box center [36, 57] width 30 height 30
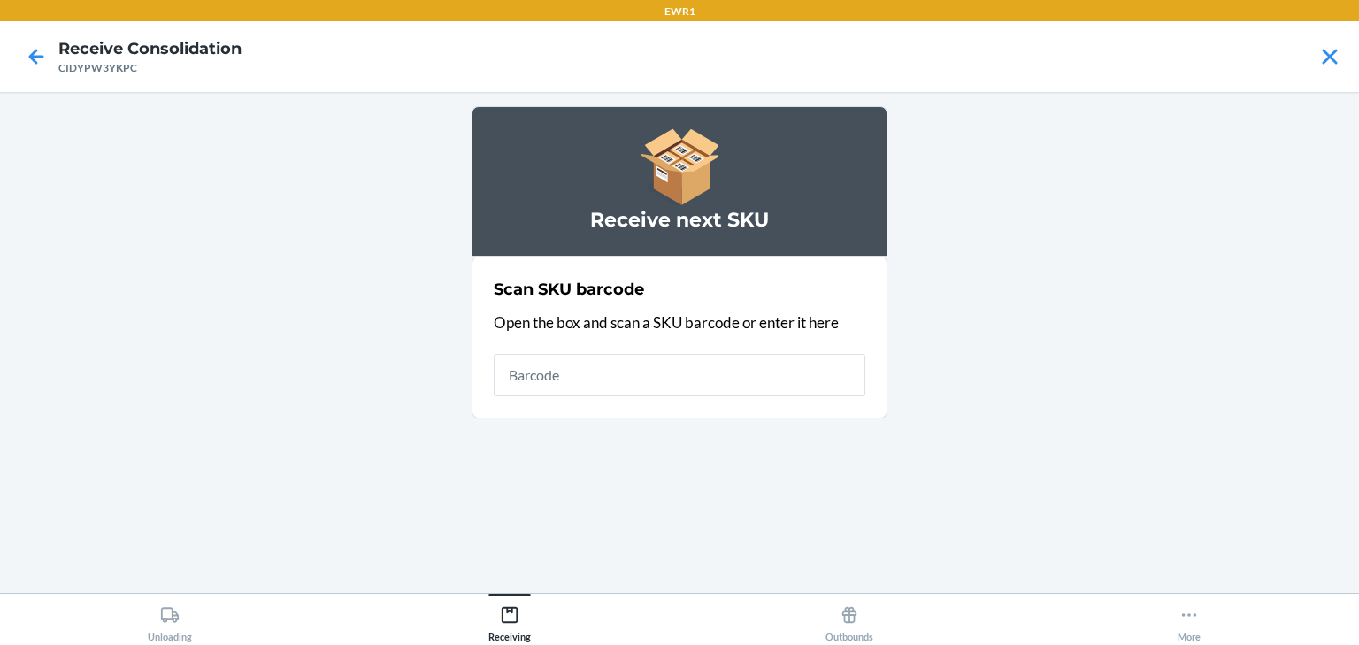
click at [588, 365] on input "text" at bounding box center [680, 375] width 372 height 42
click at [49, 57] on icon at bounding box center [36, 57] width 30 height 30
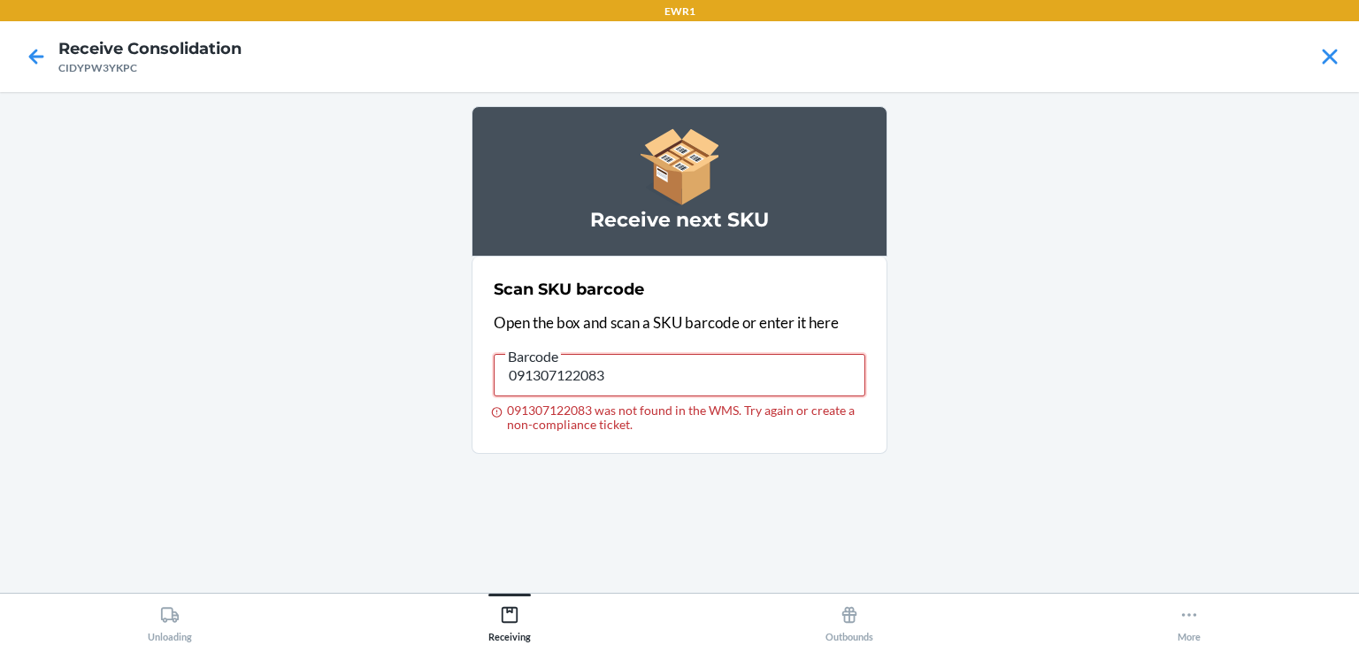
click at [718, 361] on input "091307122083" at bounding box center [680, 375] width 372 height 42
type input "091307122083"
click at [718, 361] on input "091307122083" at bounding box center [680, 375] width 372 height 42
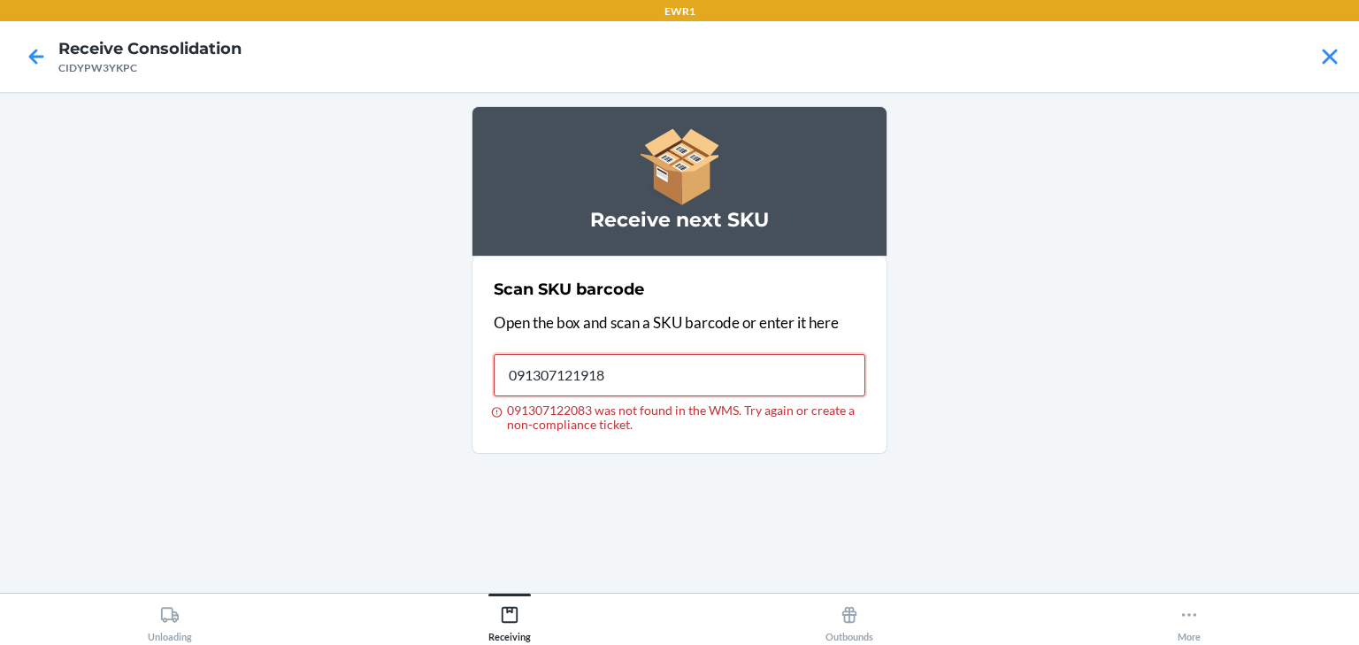
type input "091307121918"
click at [700, 363] on input "091307121918" at bounding box center [680, 375] width 372 height 42
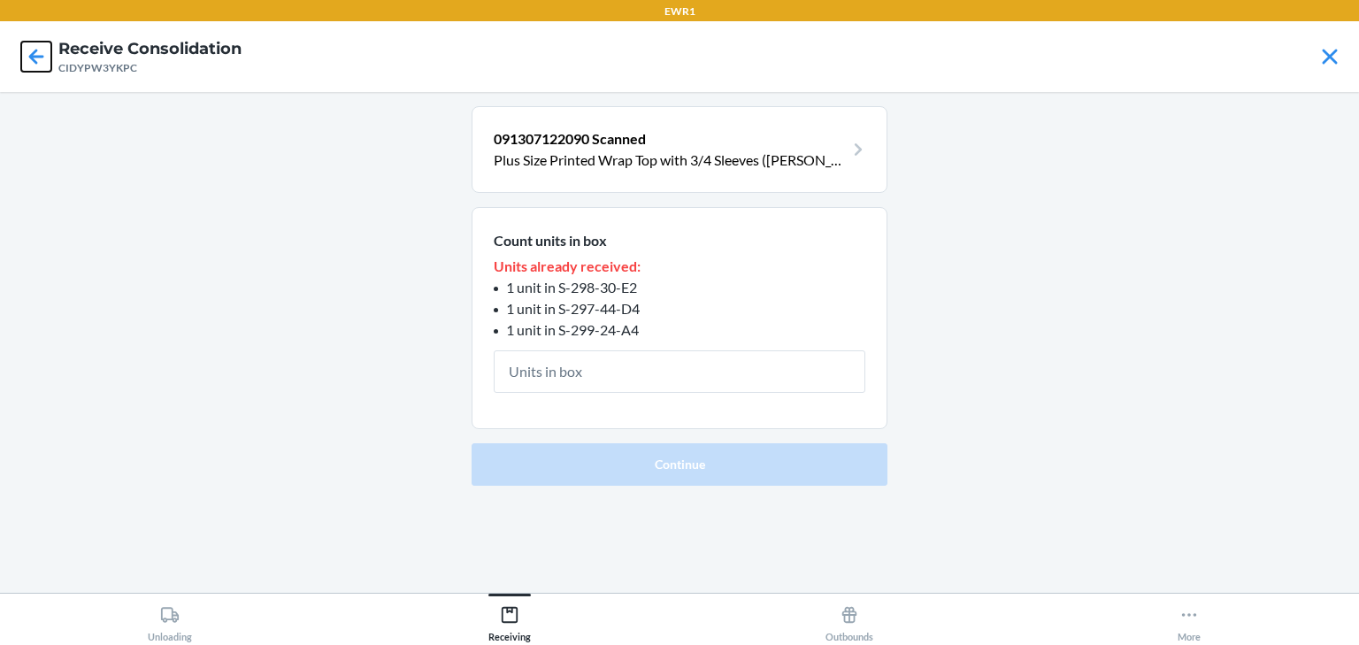
click at [42, 55] on icon at bounding box center [36, 57] width 30 height 30
click at [24, 47] on icon at bounding box center [36, 57] width 30 height 30
click at [23, 47] on icon at bounding box center [36, 57] width 30 height 30
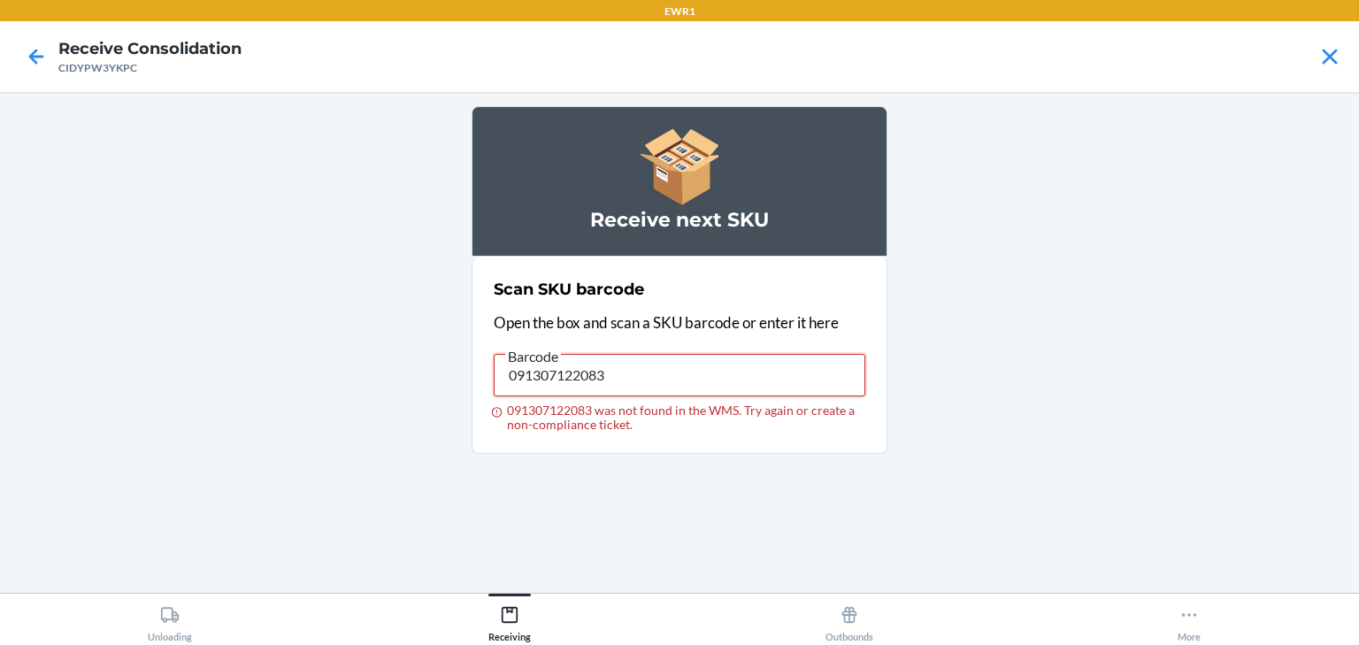
click at [648, 363] on input "091307122083" at bounding box center [680, 375] width 372 height 42
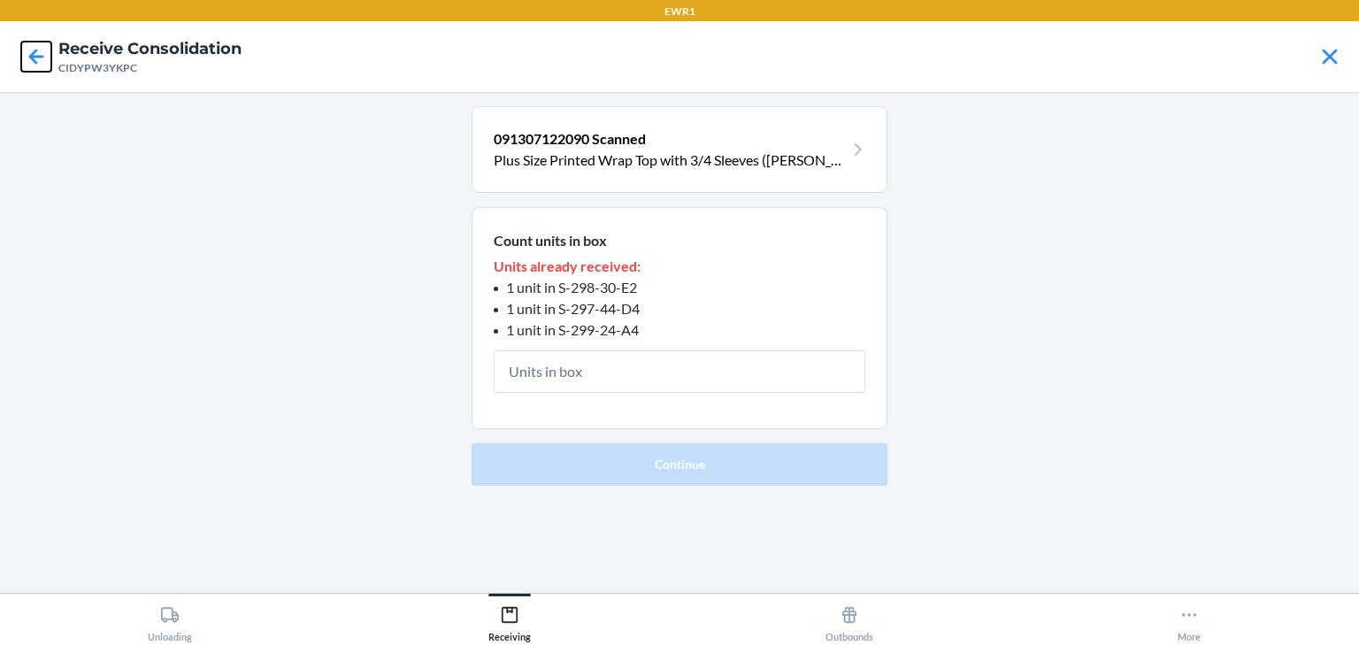
click at [35, 58] on icon at bounding box center [36, 57] width 30 height 30
click at [17, 42] on div at bounding box center [36, 57] width 44 height 44
click at [49, 62] on icon at bounding box center [36, 57] width 30 height 30
click at [32, 46] on icon at bounding box center [36, 57] width 30 height 30
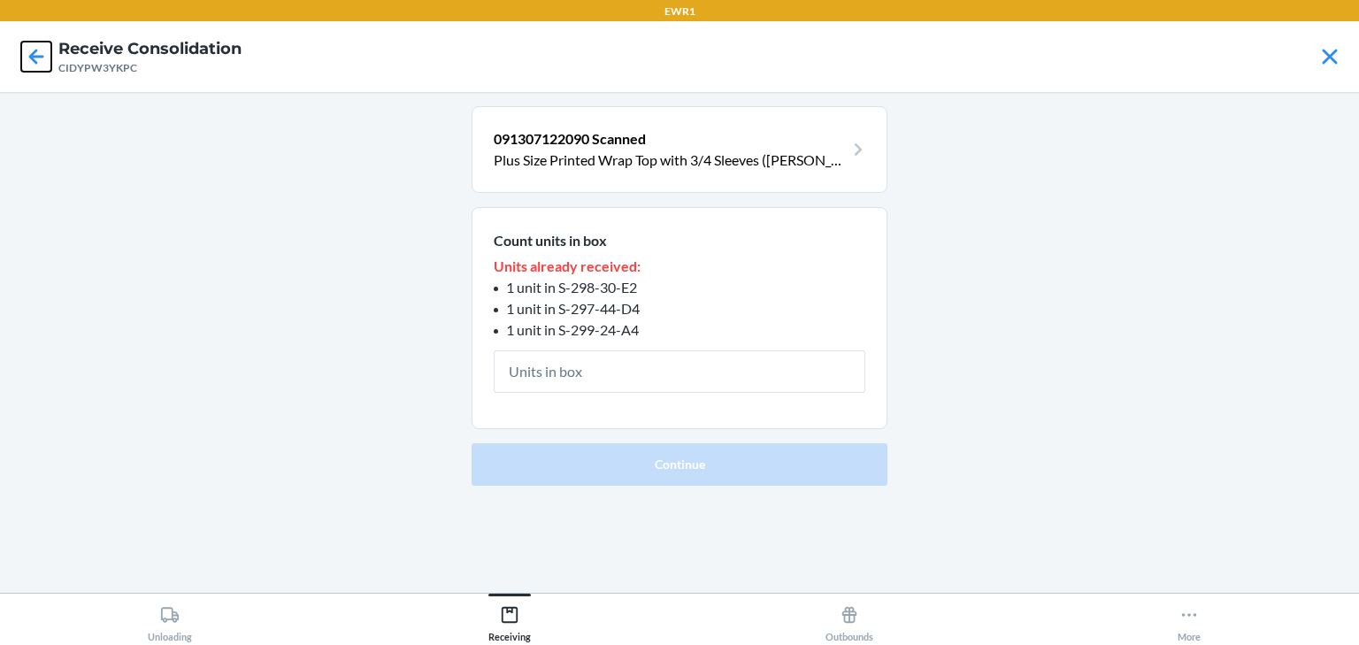
click at [32, 63] on icon at bounding box center [36, 57] width 30 height 30
click at [49, 58] on icon at bounding box center [36, 57] width 30 height 30
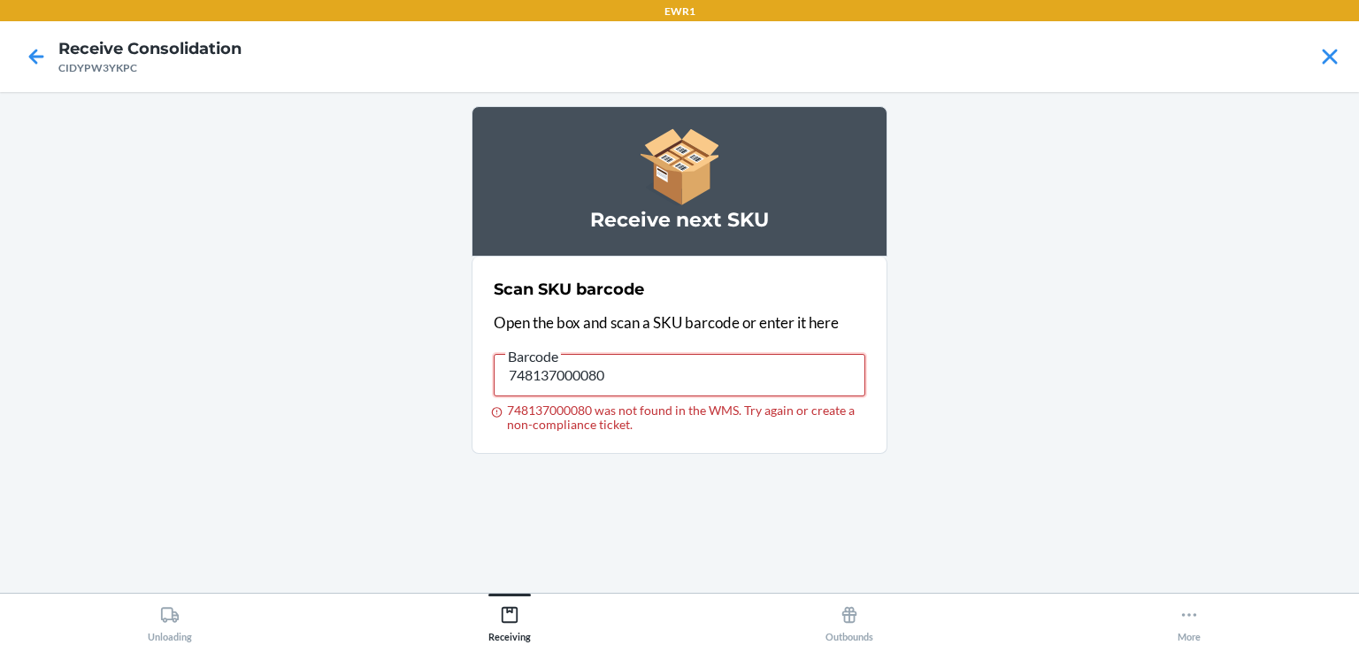
click at [618, 362] on input "748137000080" at bounding box center [680, 375] width 372 height 42
click at [591, 357] on input "748137000066" at bounding box center [680, 375] width 372 height 42
click at [597, 387] on input "748137000059" at bounding box center [680, 375] width 372 height 42
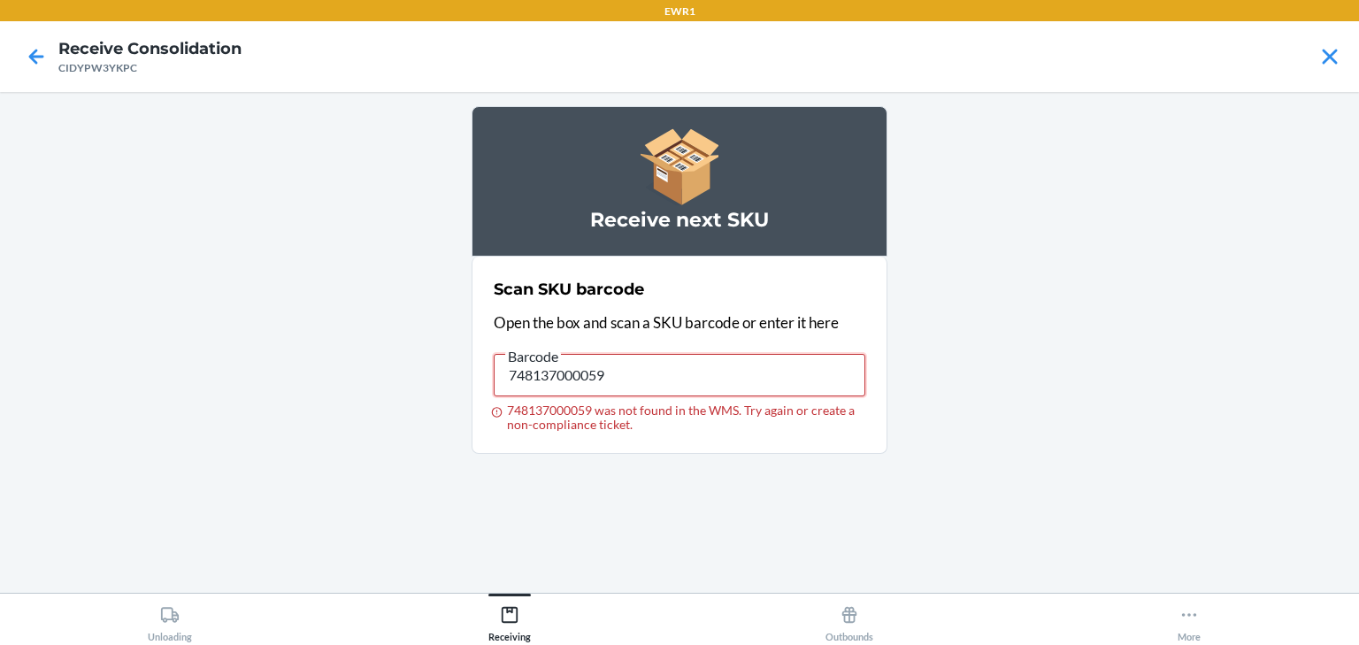
drag, startPoint x: 597, startPoint y: 387, endPoint x: 572, endPoint y: 385, distance: 25.7
click at [591, 386] on input "748137000059" at bounding box center [680, 375] width 372 height 42
click at [572, 385] on input "[URL][DOMAIN_NAME]" at bounding box center [680, 375] width 372 height 42
click at [595, 376] on input "[DOMAIN_NAME][URL]" at bounding box center [680, 375] width 372 height 42
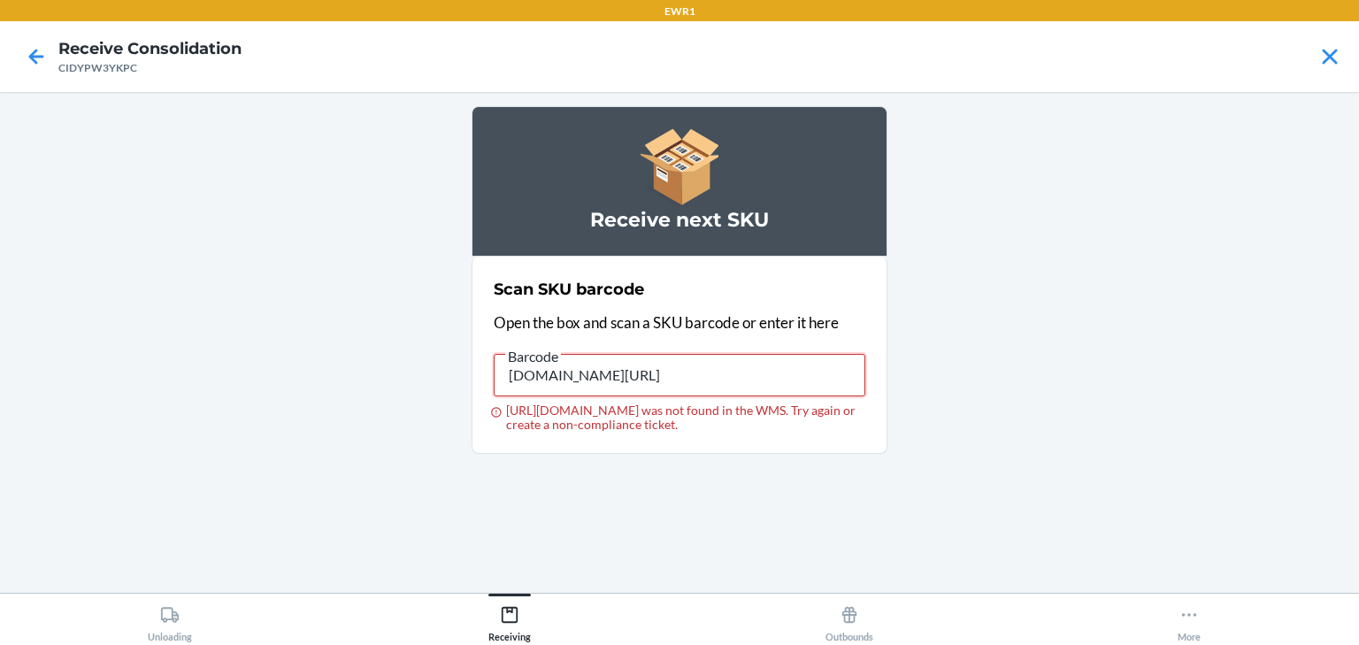
click at [595, 376] on input "[DOMAIN_NAME][URL]" at bounding box center [680, 375] width 372 height 42
click at [800, 365] on input "748137000103" at bounding box center [680, 375] width 372 height 42
click at [800, 365] on input "748137000035" at bounding box center [680, 375] width 372 height 42
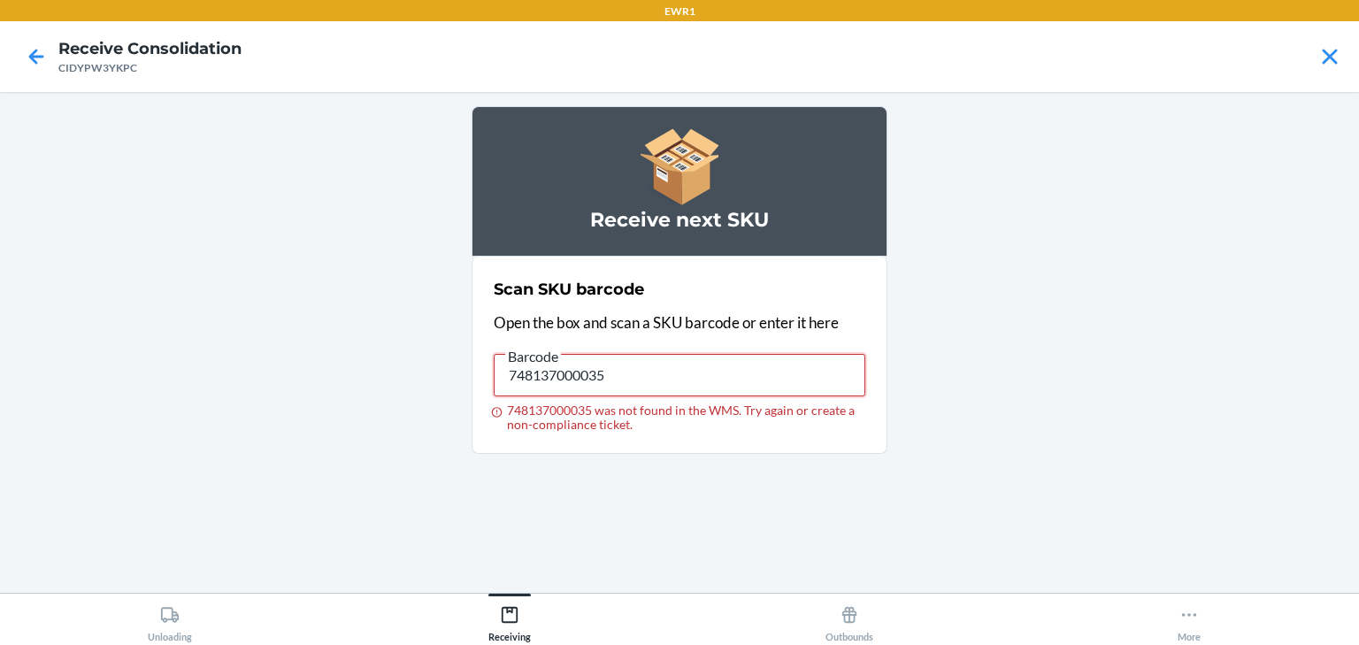
click at [800, 365] on input "748137000035" at bounding box center [680, 375] width 372 height 42
click at [798, 369] on input "748137000035" at bounding box center [680, 375] width 372 height 42
click at [797, 370] on input "748137000035" at bounding box center [680, 375] width 372 height 42
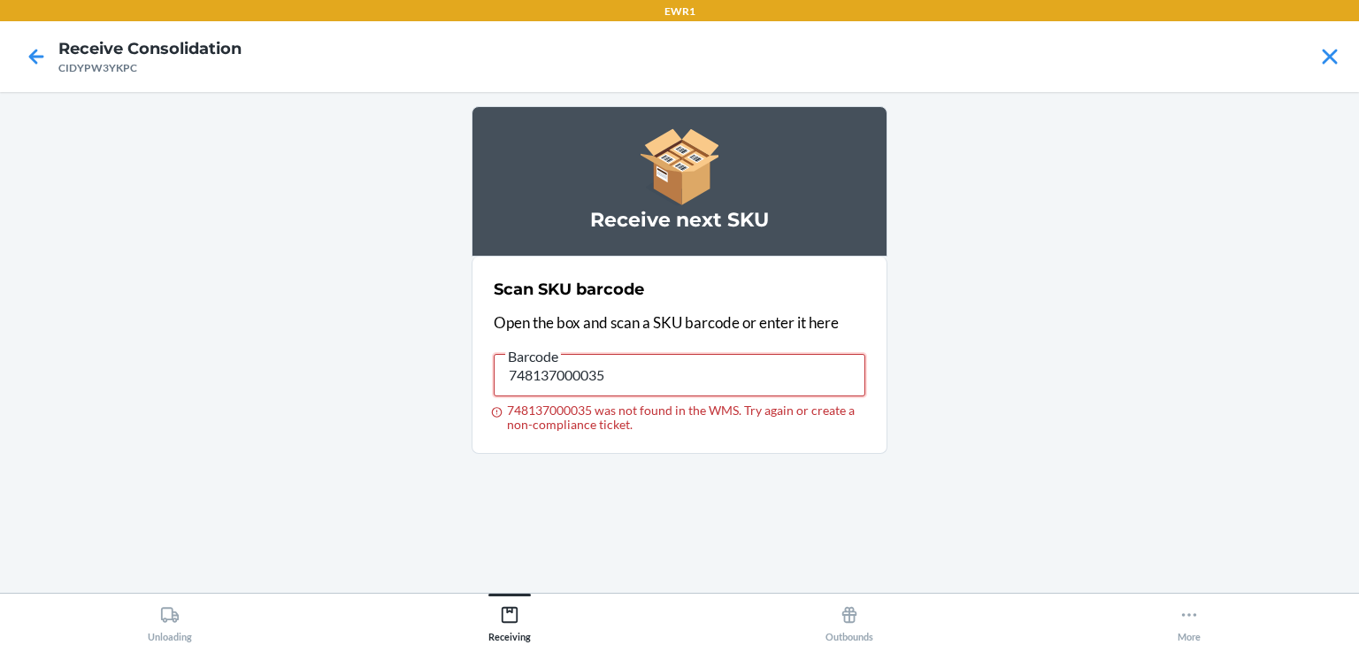
click at [797, 370] on input "748137000035" at bounding box center [680, 375] width 372 height 42
click at [663, 385] on input "748137000066" at bounding box center [680, 375] width 372 height 42
click at [663, 382] on input "748137000066" at bounding box center [680, 375] width 372 height 42
click at [664, 386] on input "748137000066" at bounding box center [680, 375] width 372 height 42
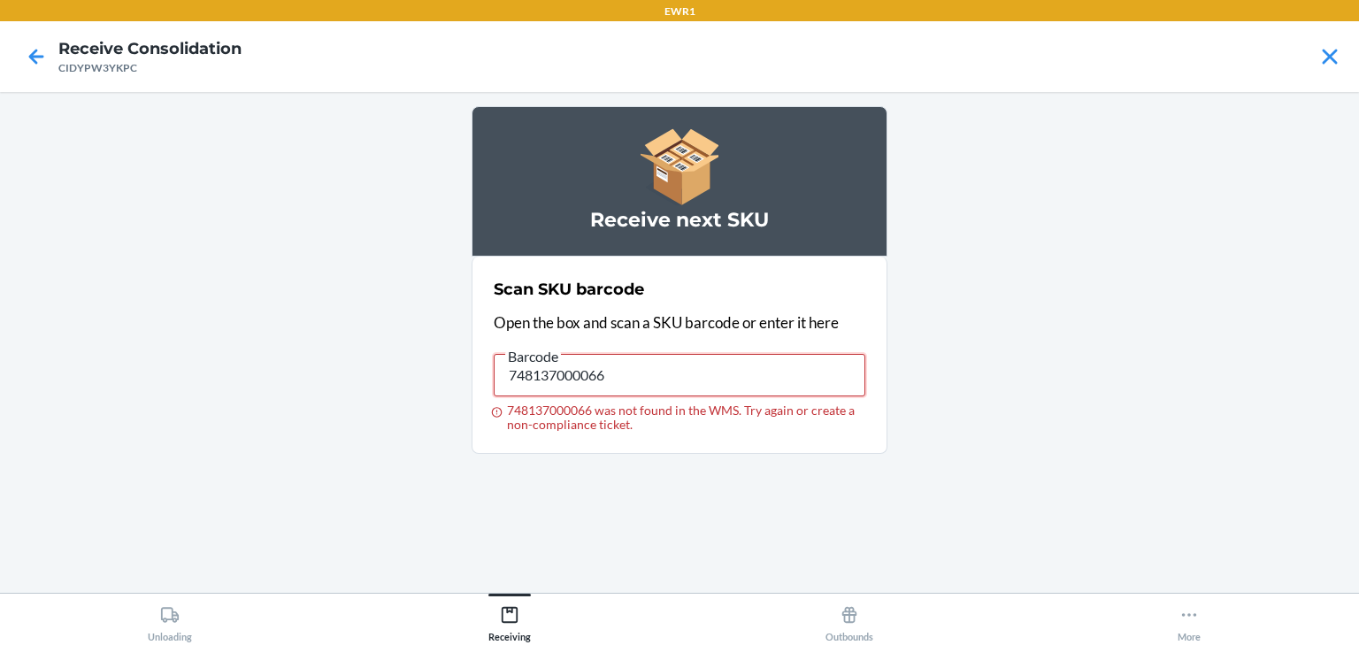
click at [665, 386] on input "748137000066" at bounding box center [680, 375] width 372 height 42
drag, startPoint x: 665, startPoint y: 386, endPoint x: 686, endPoint y: 379, distance: 21.5
click at [686, 379] on input "[CREDIT_CARD_NUMBER]" at bounding box center [680, 375] width 372 height 42
drag, startPoint x: 686, startPoint y: 379, endPoint x: 674, endPoint y: 381, distance: 11.8
click at [682, 379] on input "[CREDIT_CARD_NUMBER]" at bounding box center [680, 375] width 372 height 42
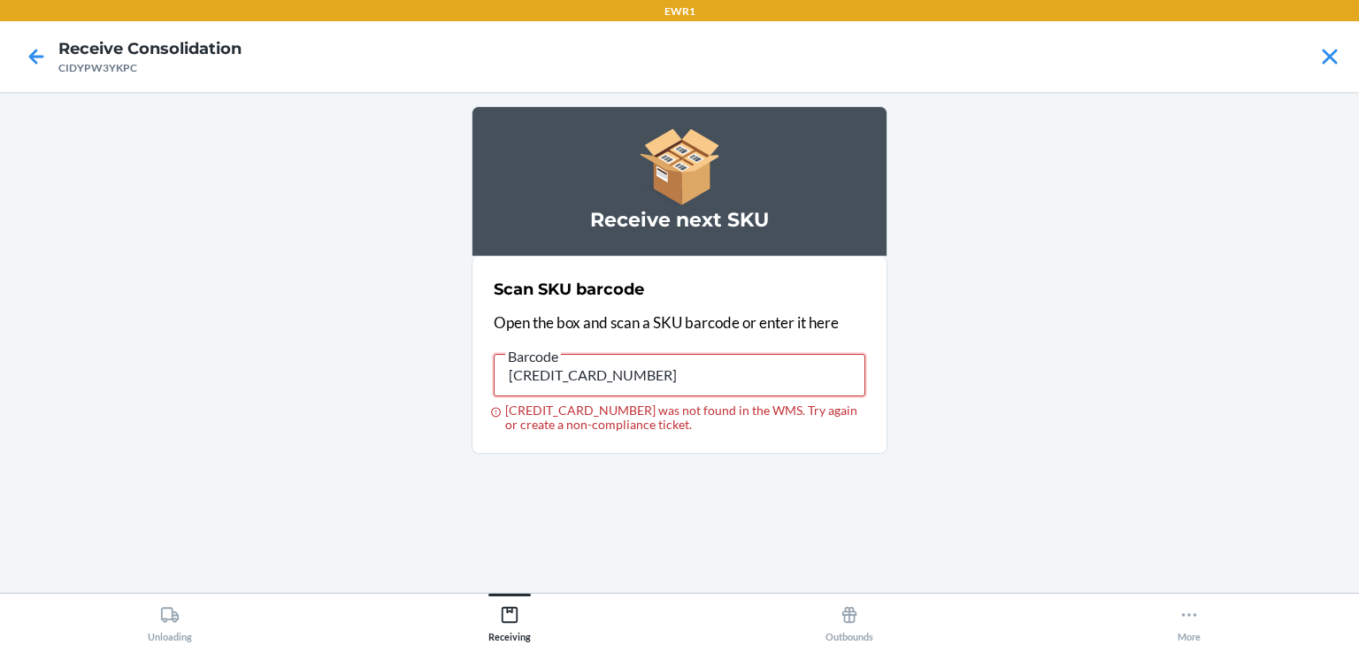
click at [674, 381] on input "[CREDIT_CARD_NUMBER]" at bounding box center [680, 375] width 372 height 42
click at [678, 380] on input "[CREDIT_CARD_NUMBER]" at bounding box center [680, 375] width 372 height 42
click at [673, 384] on input "603679206812" at bounding box center [680, 375] width 372 height 42
click at [674, 368] on input "603679405185" at bounding box center [680, 375] width 372 height 42
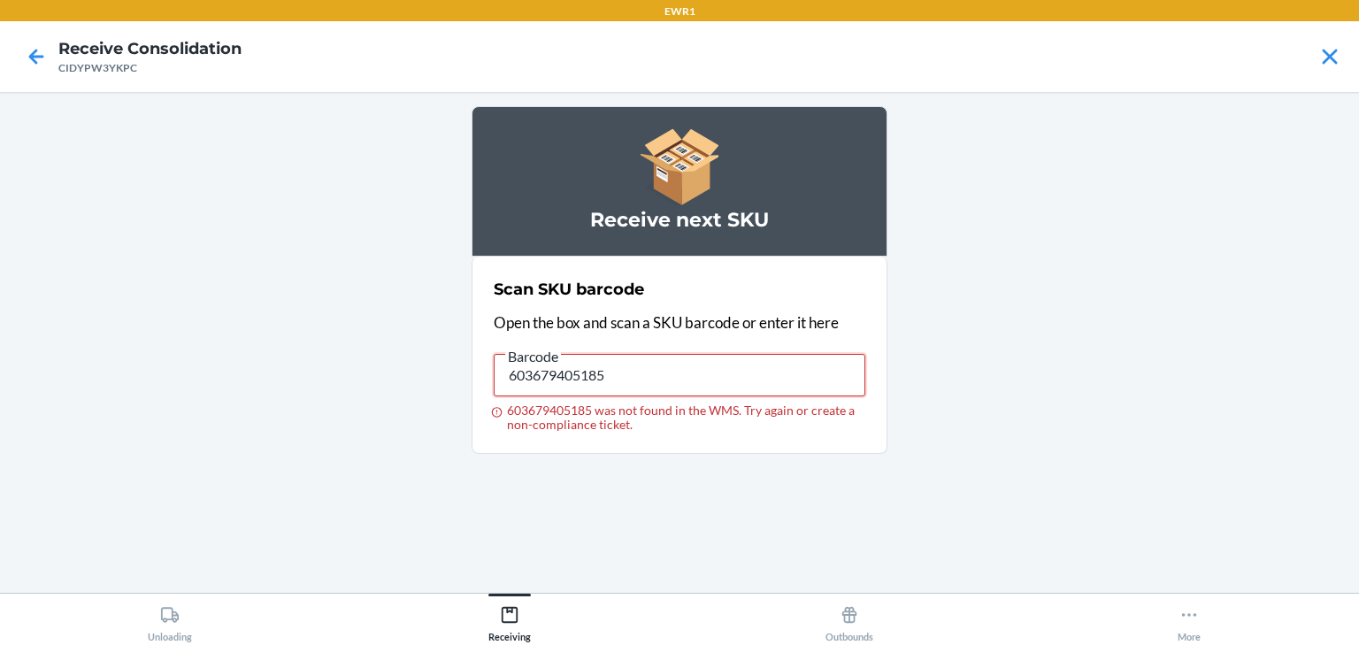
click at [674, 368] on input "603679405185" at bounding box center [680, 375] width 372 height 42
click at [675, 367] on input "603679405185" at bounding box center [680, 375] width 372 height 42
click at [675, 367] on input "603679405161" at bounding box center [680, 375] width 372 height 42
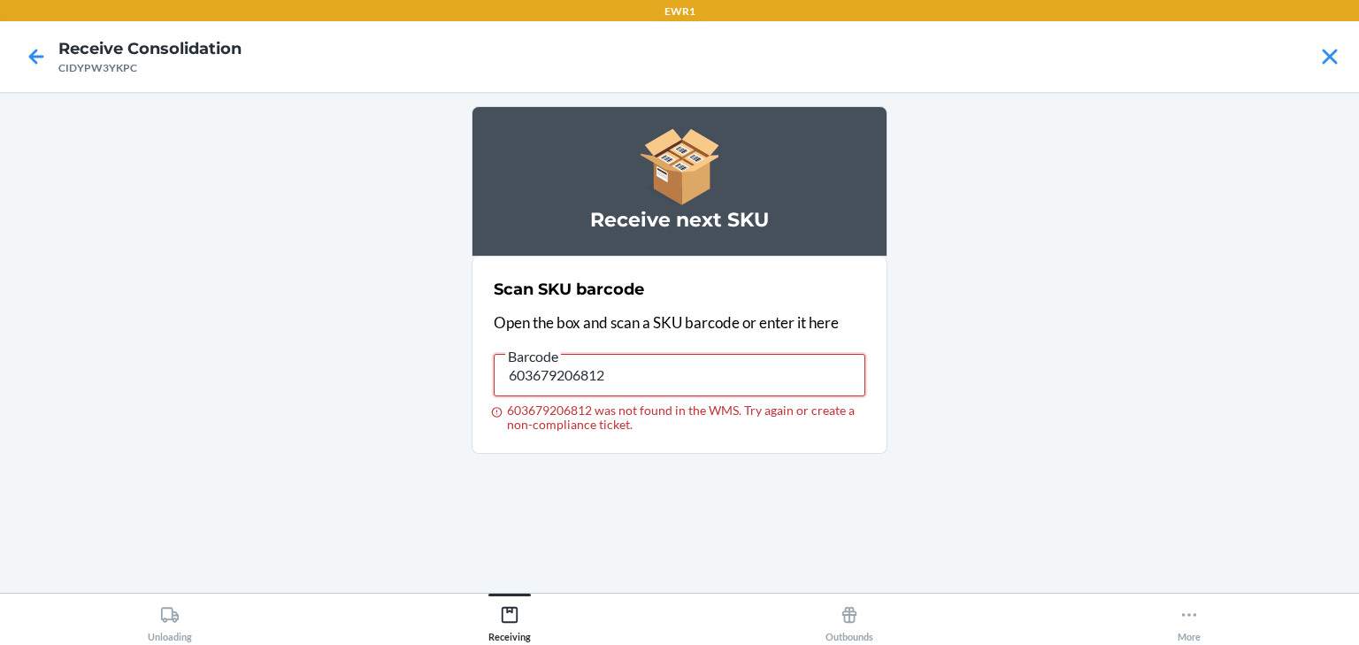
click at [676, 367] on input "603679206812" at bounding box center [680, 375] width 372 height 42
click at [676, 367] on input "029442848261" at bounding box center [680, 375] width 372 height 42
click at [683, 373] on input "029442848261" at bounding box center [680, 375] width 372 height 42
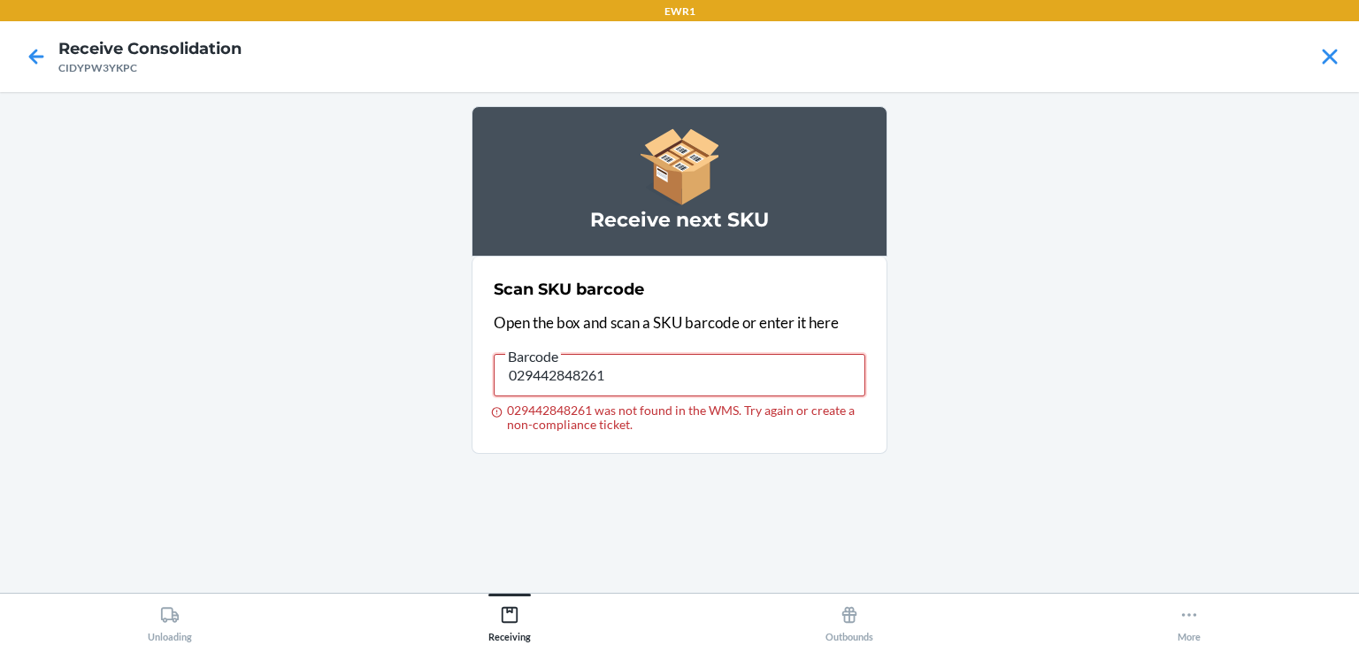
click at [685, 379] on input "029442848261" at bounding box center [680, 375] width 372 height 42
drag, startPoint x: 685, startPoint y: 379, endPoint x: 399, endPoint y: 316, distance: 292.6
click at [399, 316] on main "Receive next SKU Scan SKU barcode Open the box and scan a SKU barcode or enter …" at bounding box center [679, 342] width 1359 height 501
click at [644, 354] on input "[CREDIT_CARD_NUMBER]" at bounding box center [680, 375] width 372 height 42
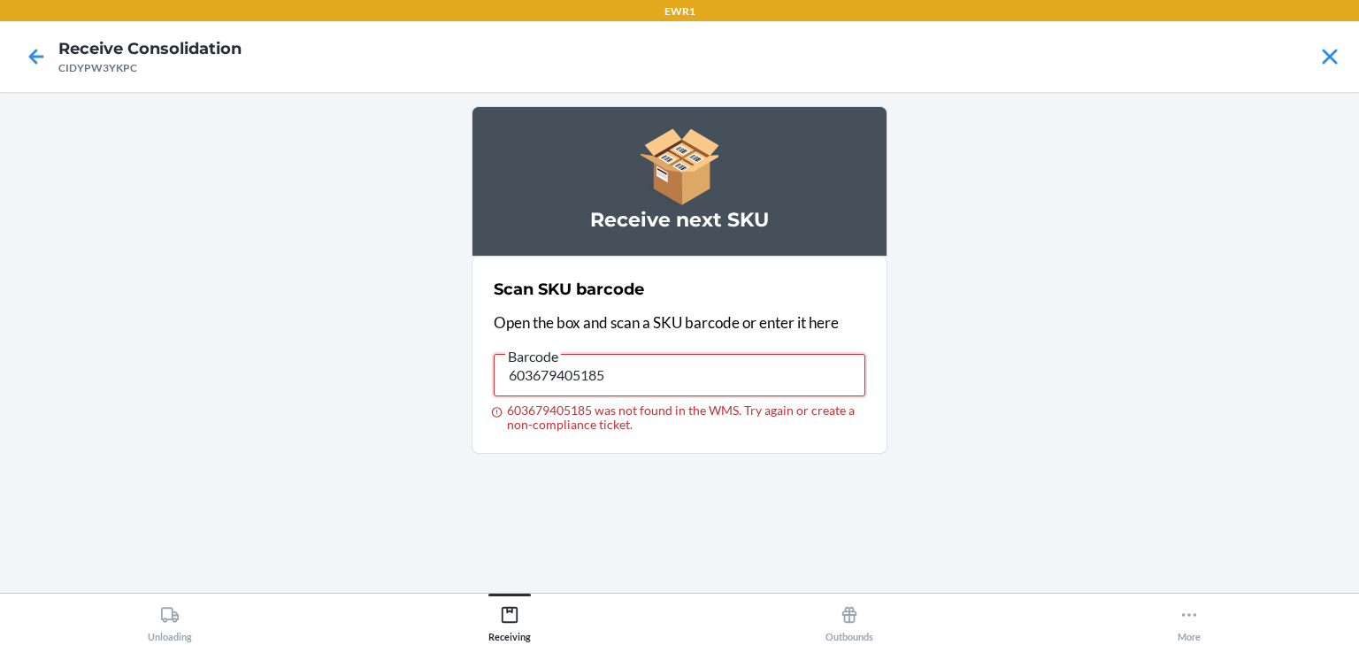
click at [644, 357] on input "603679405185" at bounding box center [680, 375] width 372 height 42
click at [643, 358] on input "603679405185" at bounding box center [680, 375] width 372 height 42
click at [695, 380] on input "[CREDIT_CARD_NUMBER]" at bounding box center [680, 375] width 372 height 42
click at [695, 380] on input "603679367742" at bounding box center [680, 375] width 372 height 42
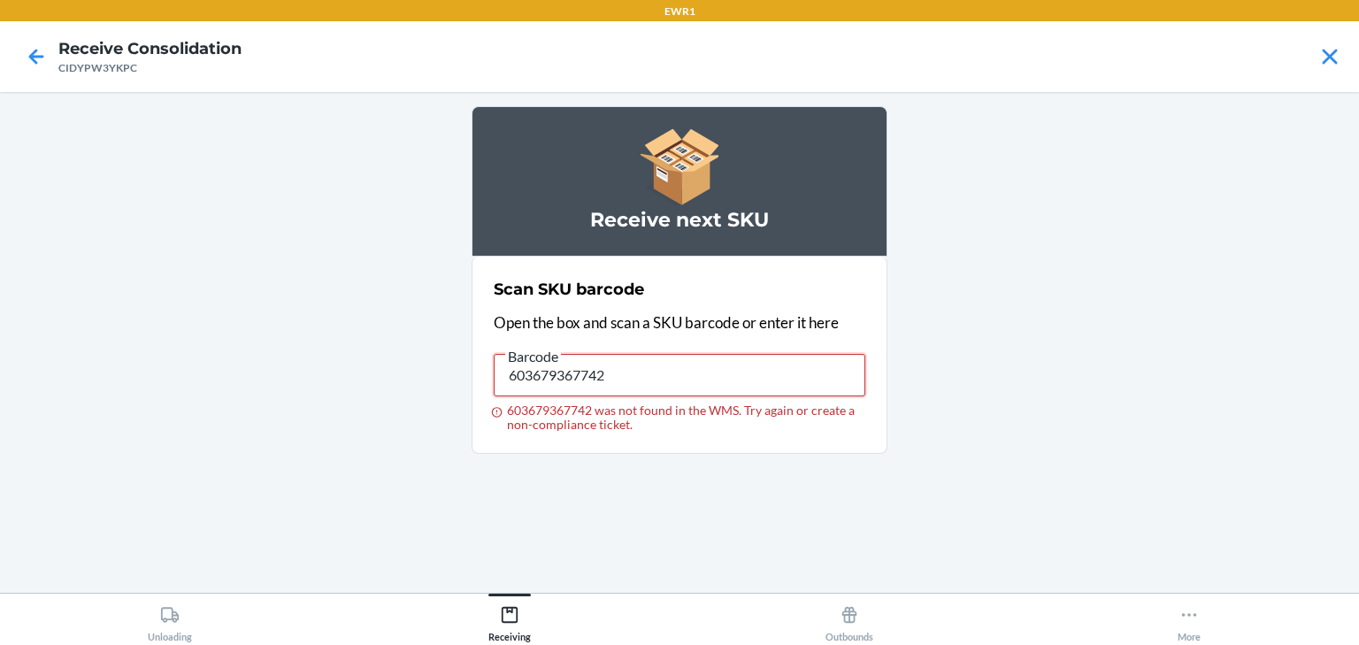
click at [695, 380] on input "603679367742" at bounding box center [680, 375] width 372 height 42
click at [763, 442] on section "Scan SKU barcode Open the box and scan a SKU barcode or enter it here Barcode 6…" at bounding box center [680, 355] width 416 height 197
click at [782, 360] on input "603679206812" at bounding box center [680, 375] width 372 height 42
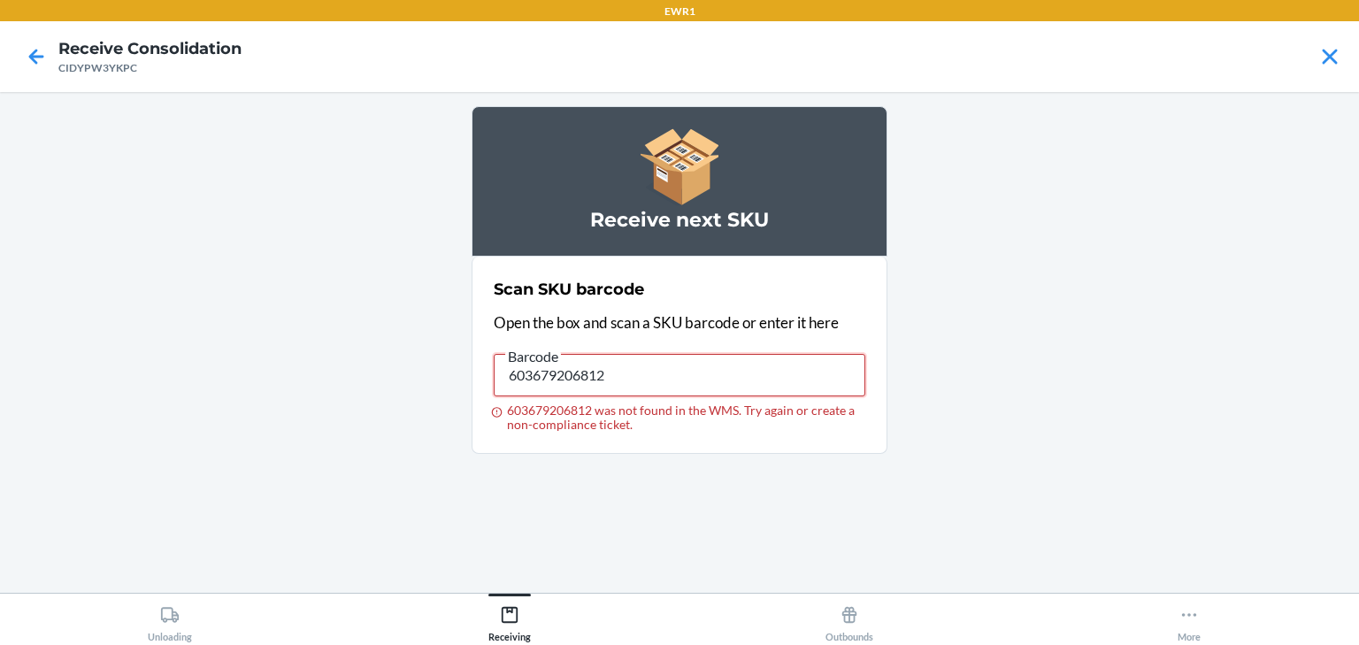
click at [775, 365] on input "603679206812" at bounding box center [680, 375] width 372 height 42
drag, startPoint x: 741, startPoint y: 380, endPoint x: 734, endPoint y: 396, distance: 17.1
click at [741, 380] on input "[CREDIT_CARD_NUMBER]" at bounding box center [680, 375] width 372 height 42
drag, startPoint x: 734, startPoint y: 396, endPoint x: 734, endPoint y: 420, distance: 23.9
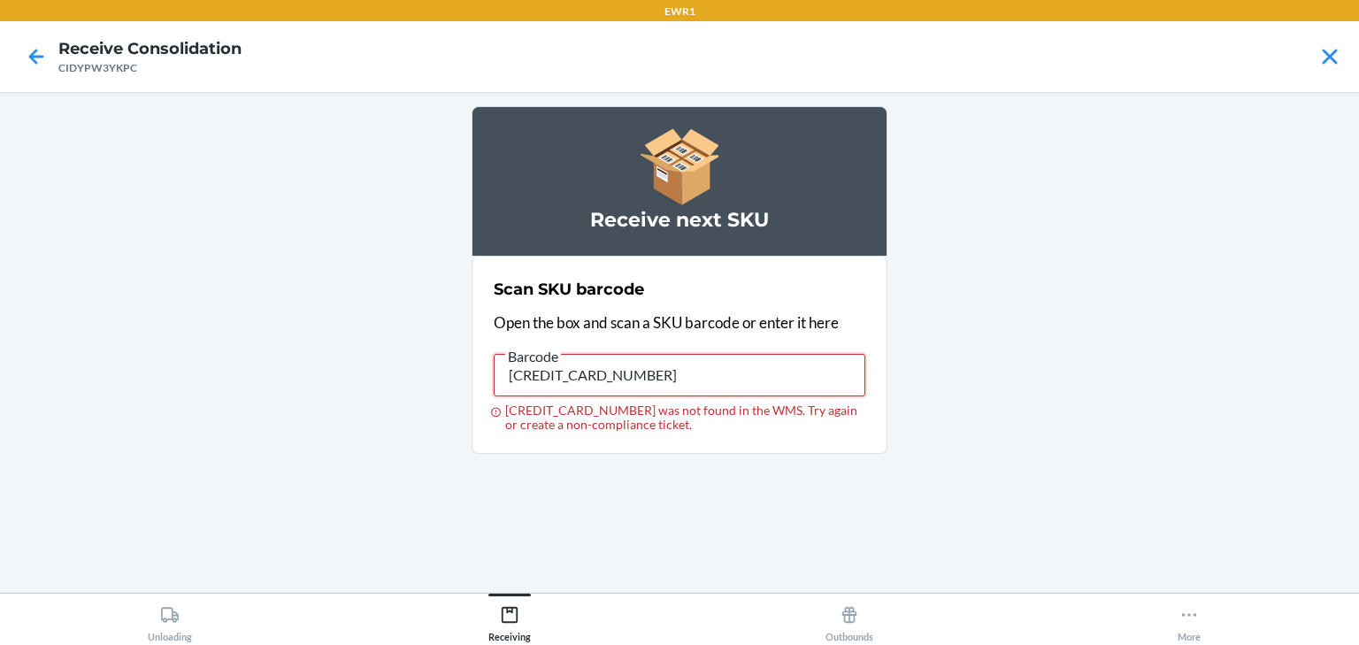
click at [734, 420] on label "Barcode 603679368374 603679368374 was not found in the WMS. Try again or create…" at bounding box center [680, 388] width 372 height 87
click at [734, 396] on input "[CREDIT_CARD_NUMBER]" at bounding box center [680, 375] width 372 height 42
click at [729, 373] on input "[CREDIT_CARD_NUMBER]" at bounding box center [680, 375] width 372 height 42
click at [728, 373] on input "[CREDIT_CARD_NUMBER]" at bounding box center [680, 375] width 372 height 42
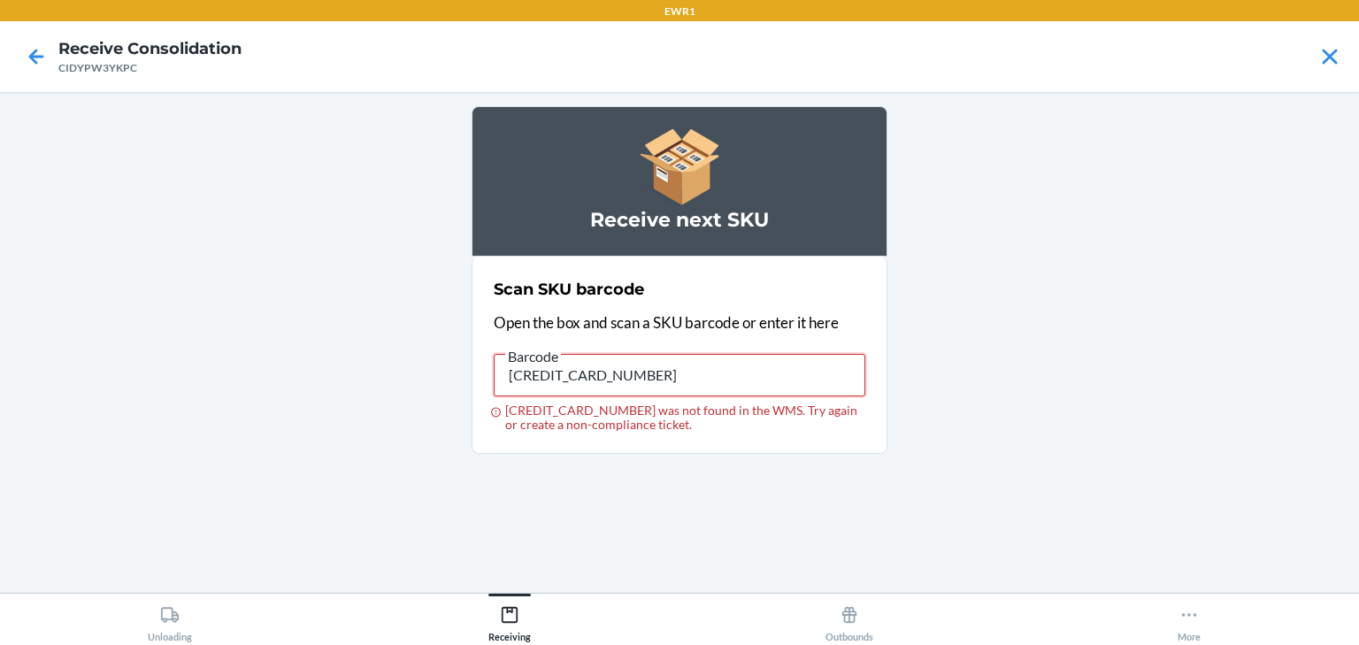
click at [728, 373] on input "[CREDIT_CARD_NUMBER]" at bounding box center [680, 375] width 372 height 42
drag, startPoint x: 728, startPoint y: 373, endPoint x: 718, endPoint y: 375, distance: 9.9
click at [718, 375] on input "[CREDIT_CARD_NUMBER]" at bounding box center [680, 375] width 372 height 42
click at [722, 375] on input "603679405161" at bounding box center [680, 375] width 372 height 42
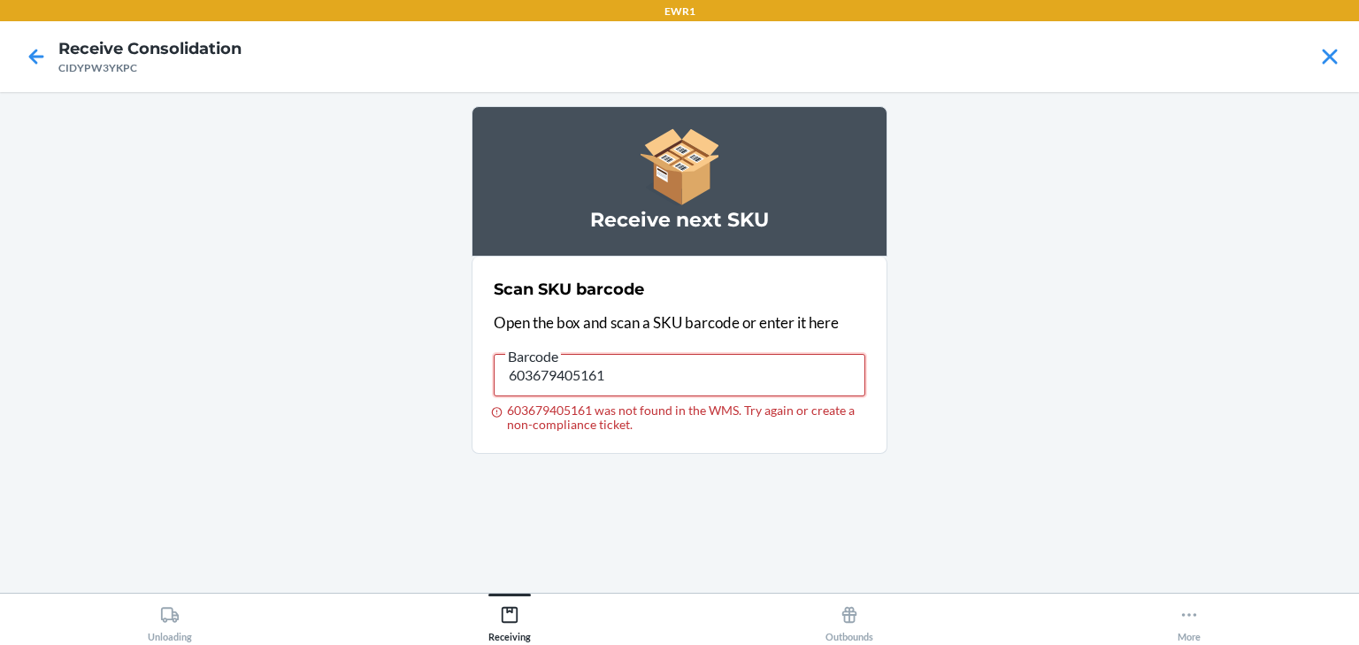
click at [722, 375] on input "603679405161" at bounding box center [680, 375] width 372 height 42
click at [722, 375] on input "[CREDIT_CARD_NUMBER]" at bounding box center [680, 375] width 372 height 42
click at [680, 380] on input "603679405185" at bounding box center [680, 375] width 372 height 42
click at [679, 380] on input "603679405185" at bounding box center [680, 375] width 372 height 42
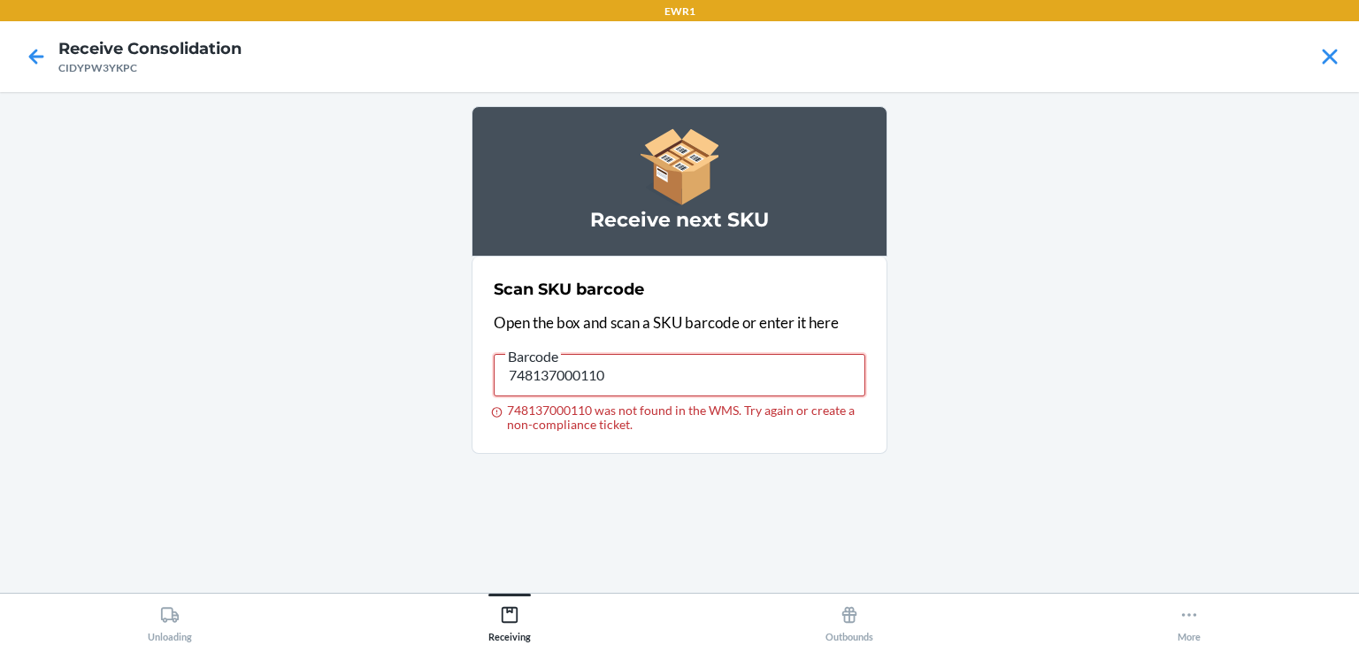
click at [676, 377] on input "748137000110" at bounding box center [680, 375] width 372 height 42
click at [672, 382] on input "748137000110" at bounding box center [680, 375] width 372 height 42
click at [671, 384] on input "748137000110" at bounding box center [680, 375] width 372 height 42
click at [668, 391] on input "748137000110" at bounding box center [680, 375] width 372 height 42
click at [694, 377] on input "748137000110" at bounding box center [680, 375] width 372 height 42
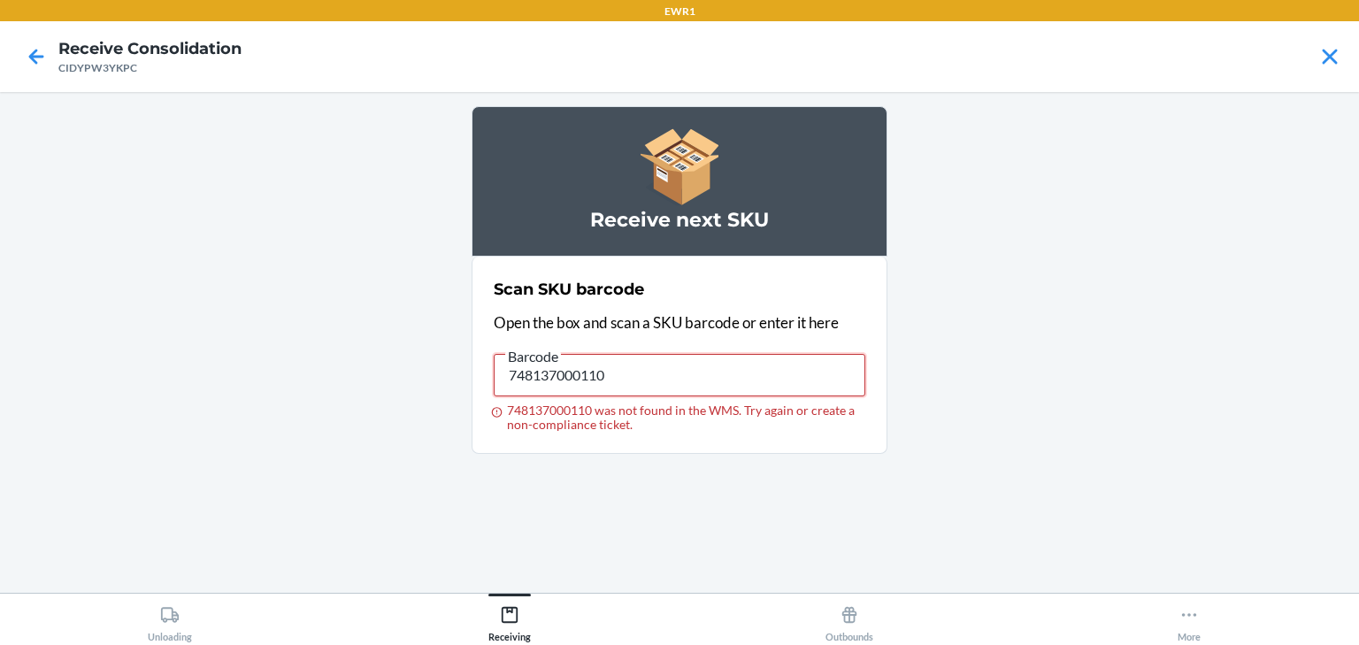
click at [692, 377] on input "748137000110" at bounding box center [680, 375] width 372 height 42
click at [680, 396] on label "Barcode 748137000110 748137000110 was not found in the WMS. Try again or create…" at bounding box center [680, 388] width 372 height 87
click at [680, 396] on input "748137000110" at bounding box center [680, 375] width 372 height 42
click at [678, 387] on input "748137000110" at bounding box center [680, 375] width 372 height 42
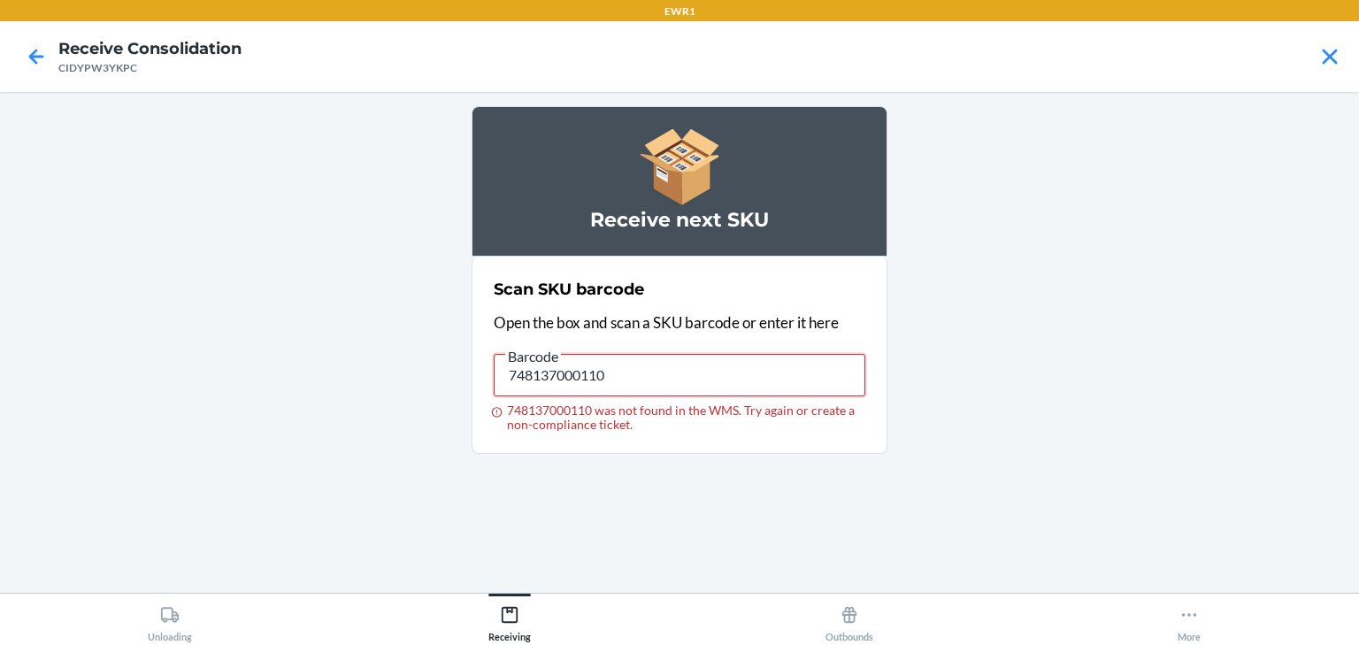
click at [678, 387] on input "748137000110" at bounding box center [680, 375] width 372 height 42
click at [645, 364] on input "748137000110" at bounding box center [680, 375] width 372 height 42
click at [679, 375] on input "748137000141" at bounding box center [680, 375] width 372 height 42
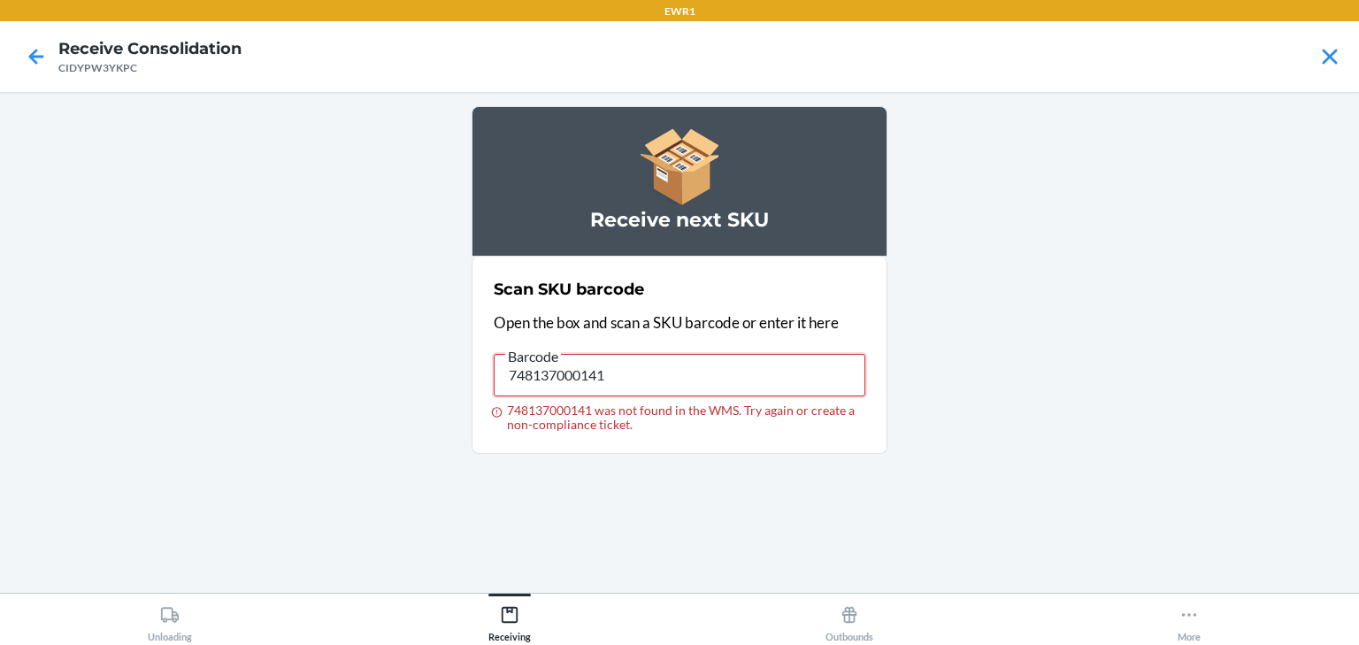
click at [679, 375] on input "748137000141" at bounding box center [680, 375] width 372 height 42
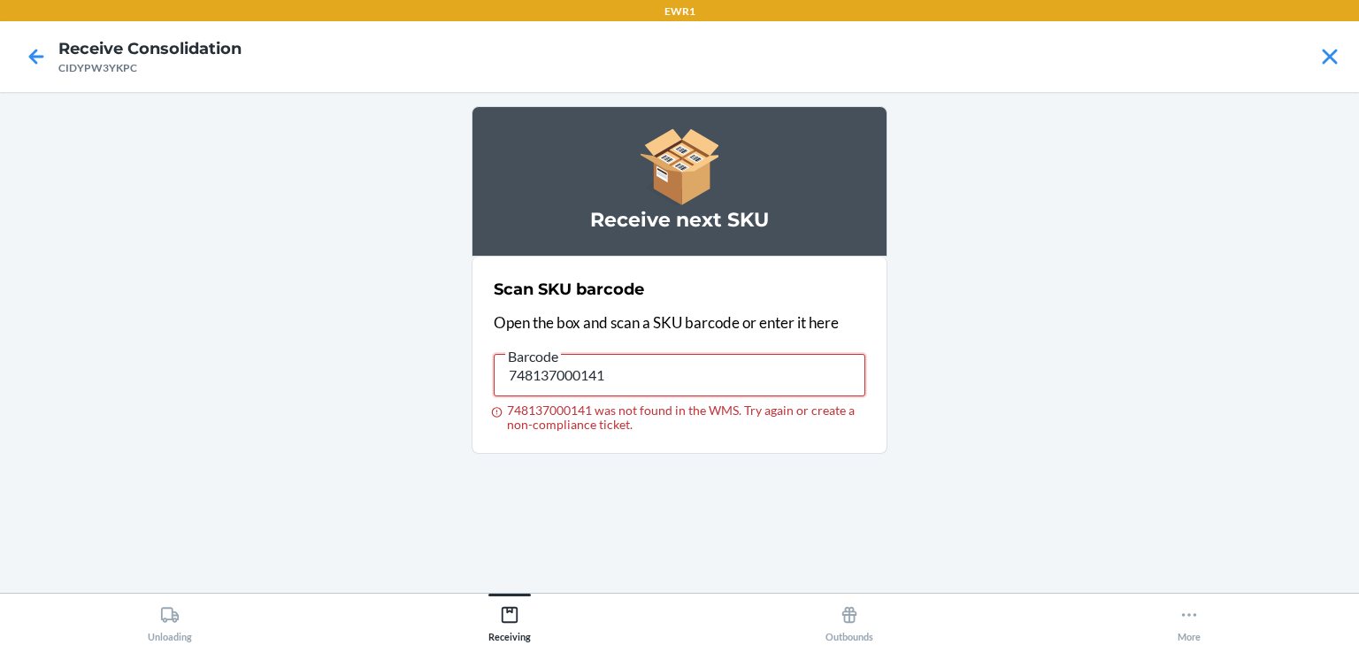
click at [680, 373] on input "748137000141" at bounding box center [680, 375] width 372 height 42
click at [689, 368] on input "748137000141" at bounding box center [680, 375] width 372 height 42
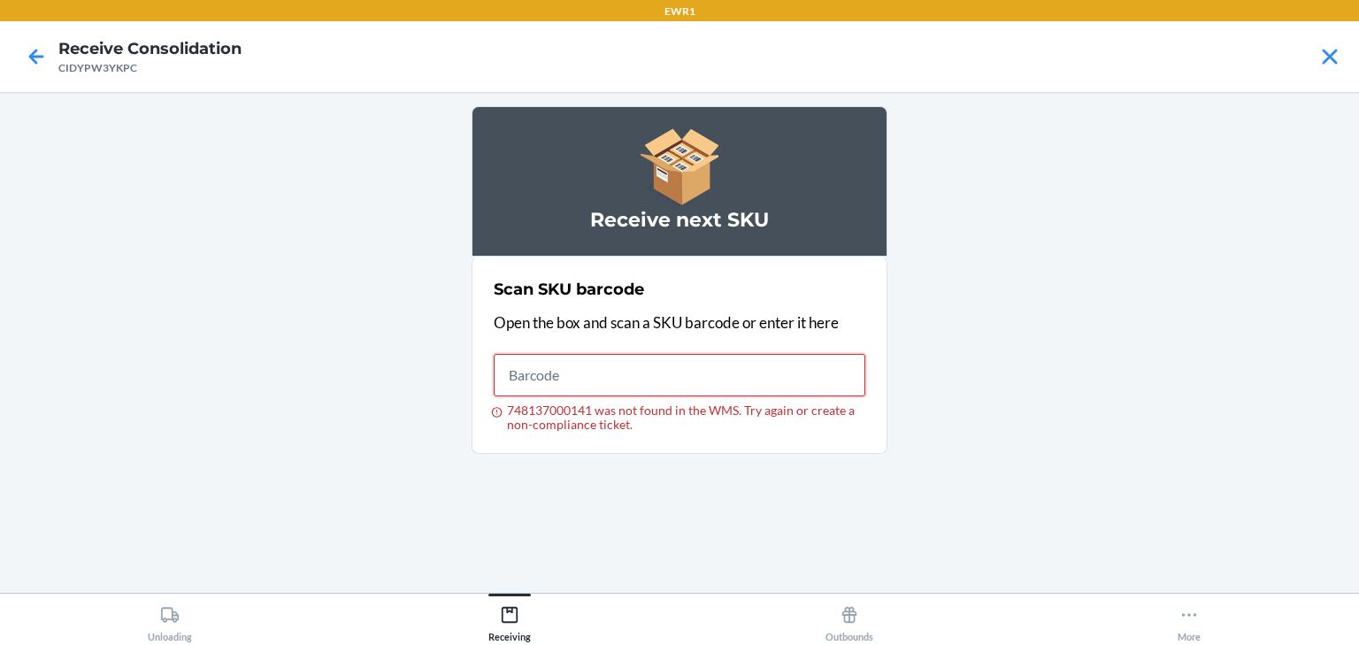
click at [689, 368] on input "748137000141 was not found in the WMS. Try again or create a non-compliance tic…" at bounding box center [680, 375] width 372 height 42
click at [697, 369] on input "748137000141 was not found in the WMS. Try again or create a non-compliance tic…" at bounding box center [680, 375] width 372 height 42
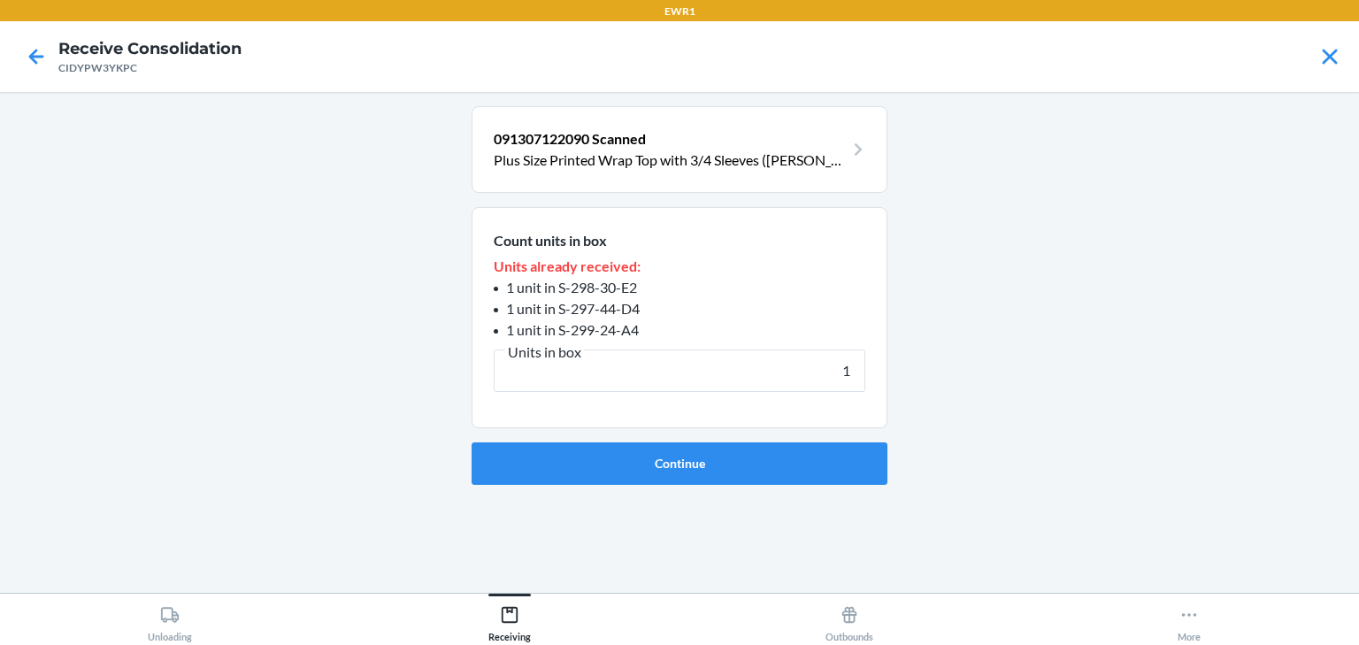
click at [472, 442] on button "Continue" at bounding box center [680, 463] width 416 height 42
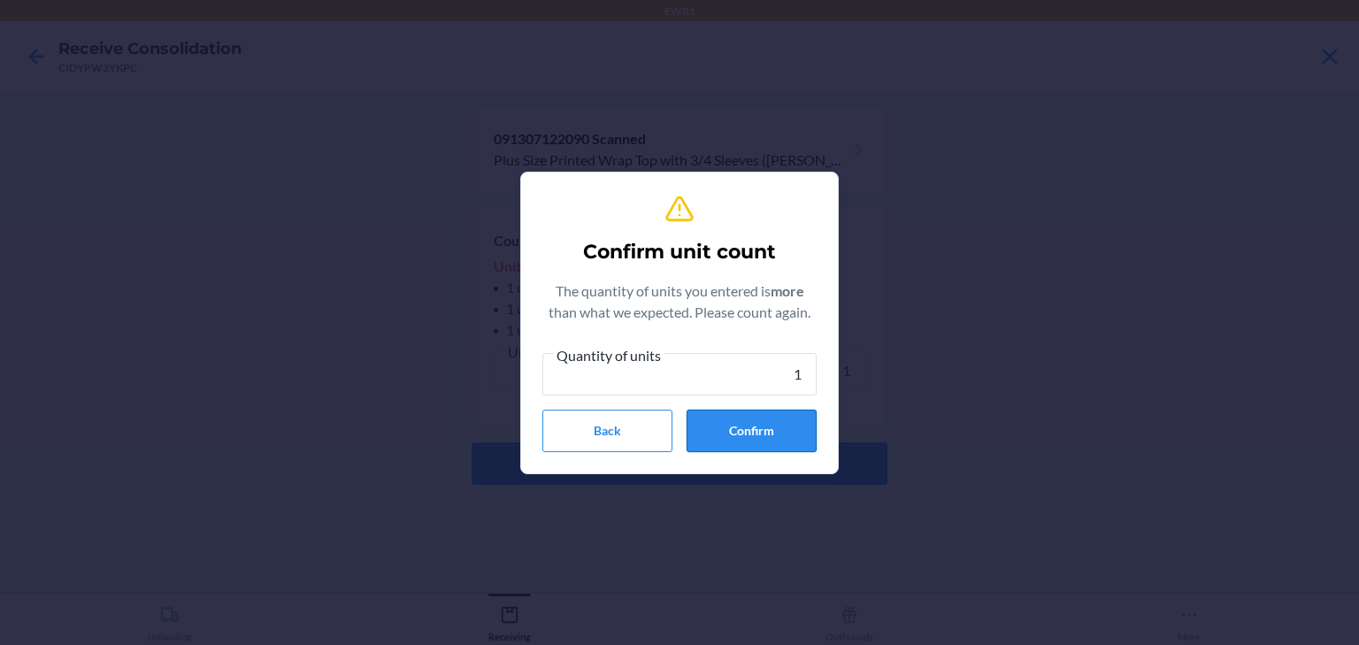
click at [742, 433] on button "Confirm" at bounding box center [752, 431] width 130 height 42
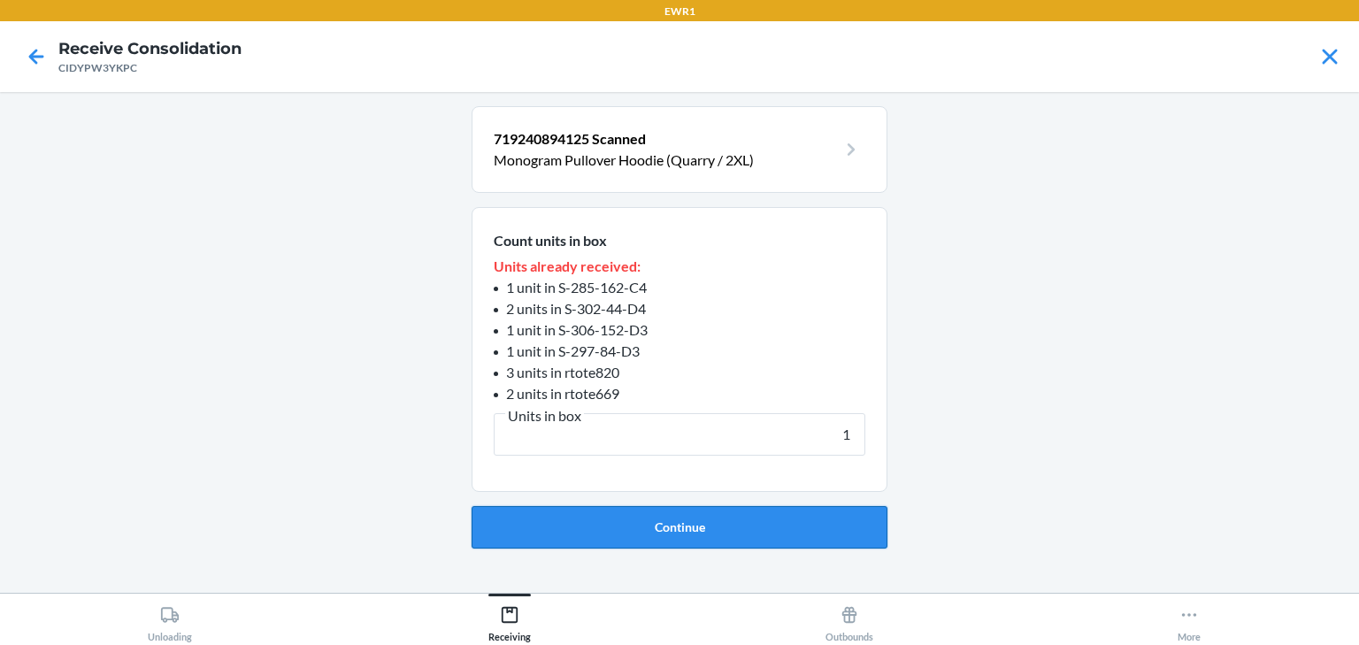
click at [572, 524] on button "Continue" at bounding box center [680, 527] width 416 height 42
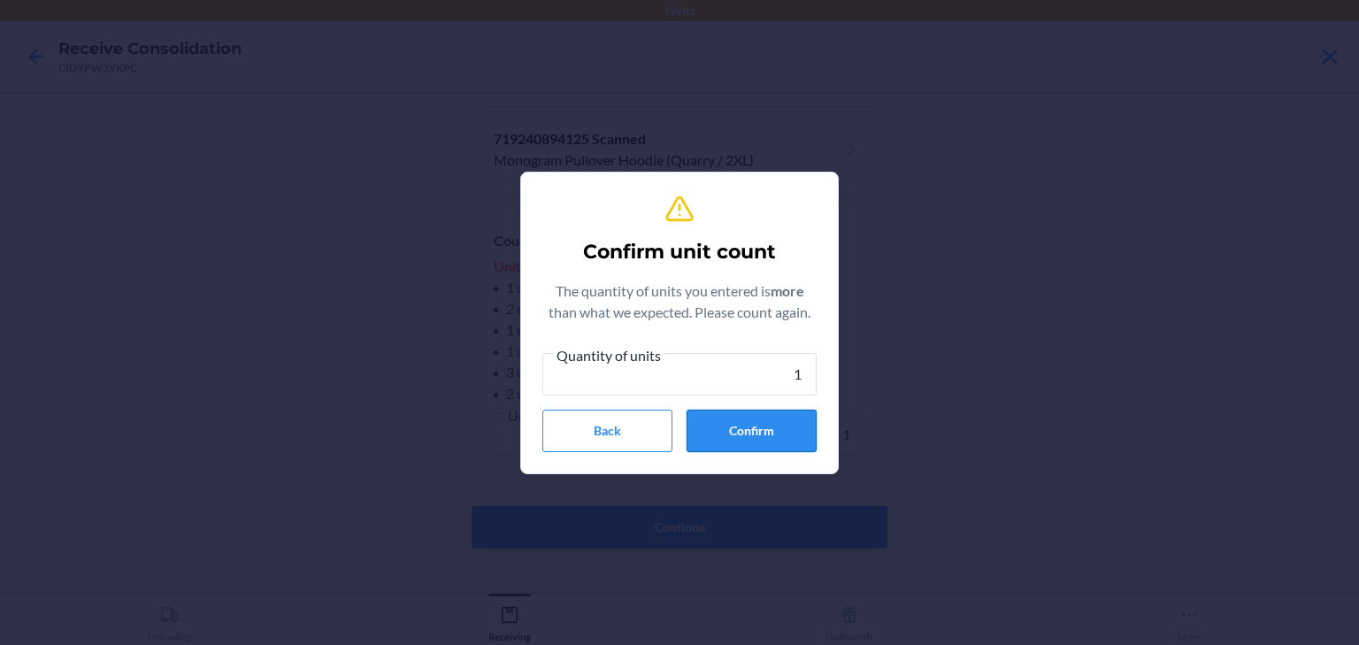
click at [747, 437] on button "Confirm" at bounding box center [752, 431] width 130 height 42
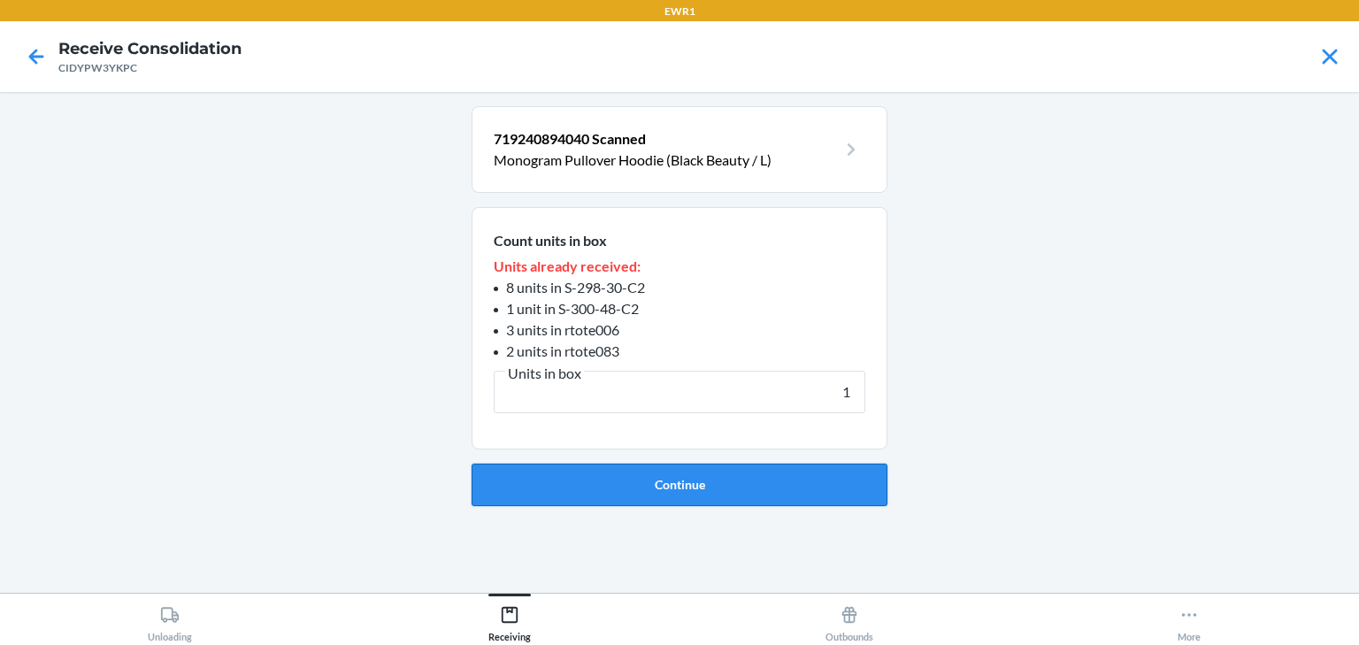
click at [768, 472] on button "Continue" at bounding box center [680, 485] width 416 height 42
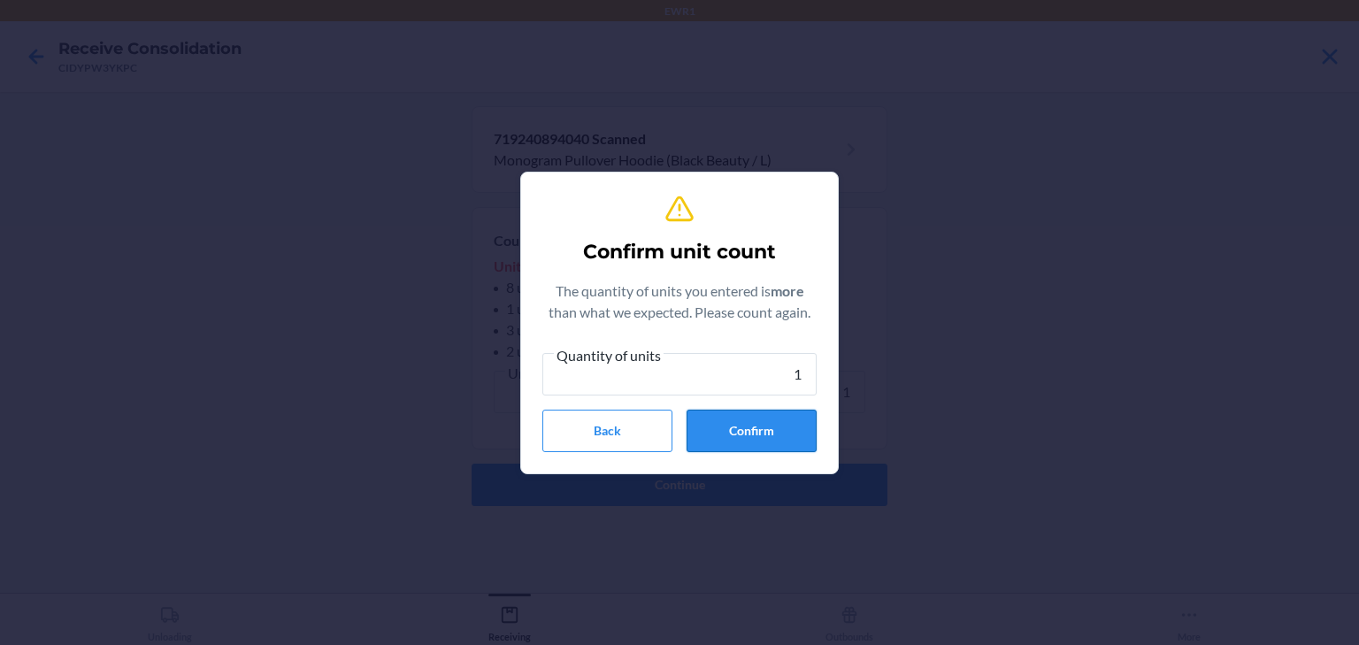
click at [776, 424] on button "Confirm" at bounding box center [752, 431] width 130 height 42
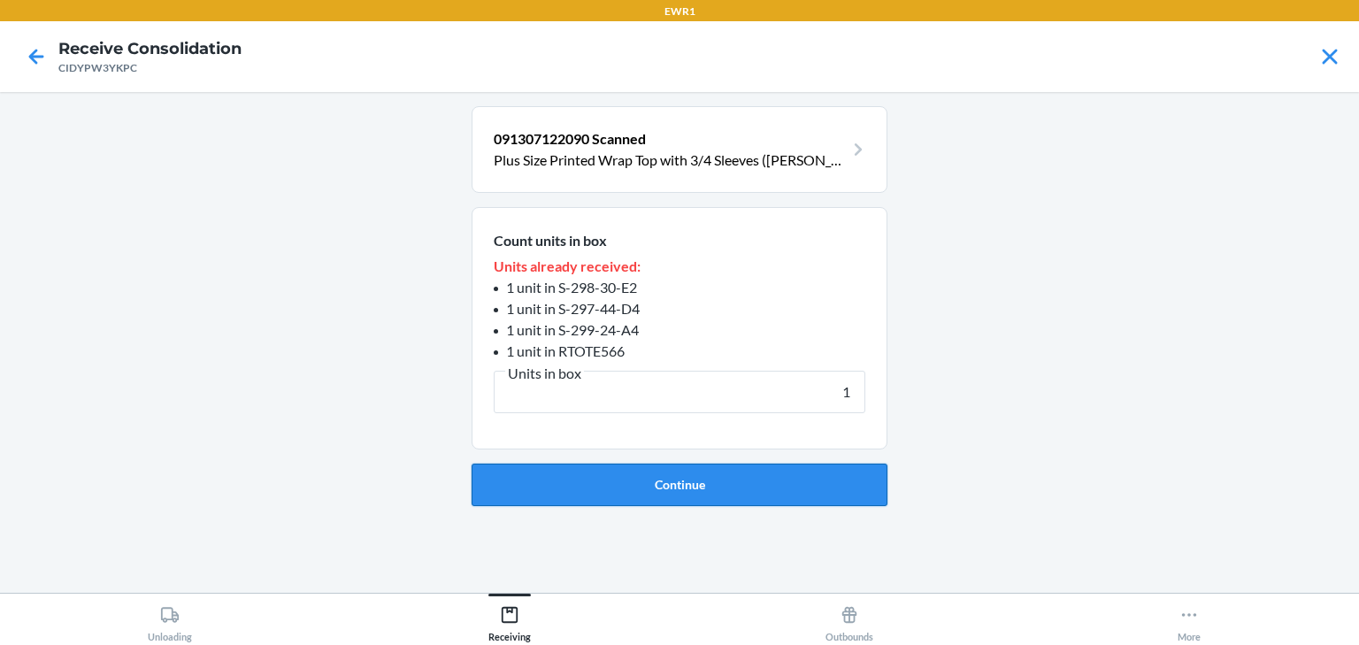
click at [624, 482] on button "Continue" at bounding box center [680, 485] width 416 height 42
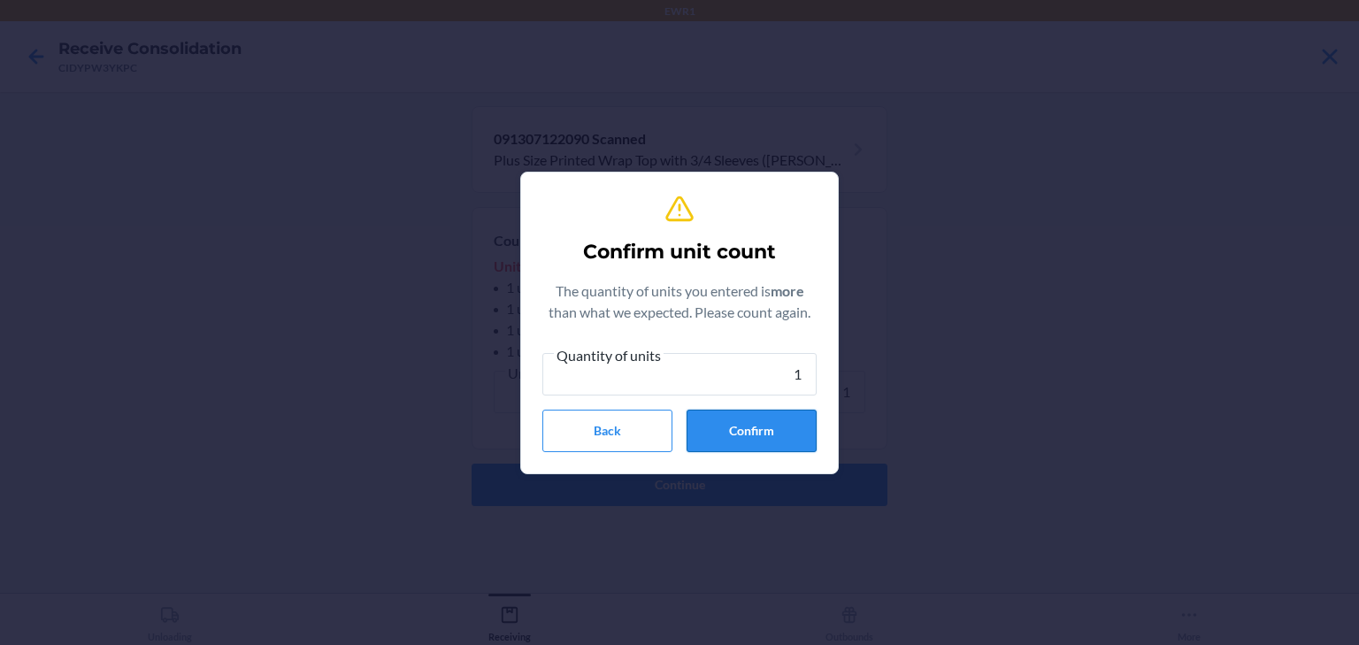
click at [754, 438] on button "Confirm" at bounding box center [752, 431] width 130 height 42
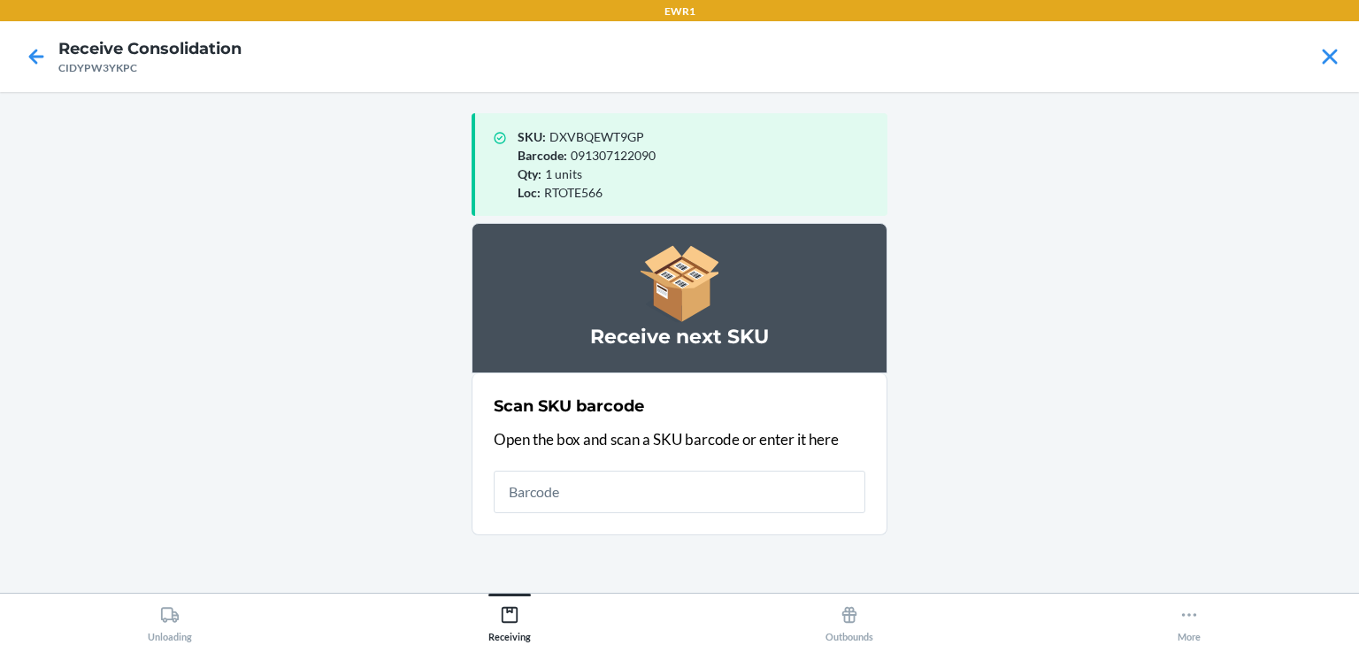
click at [552, 475] on input "text" at bounding box center [680, 492] width 372 height 42
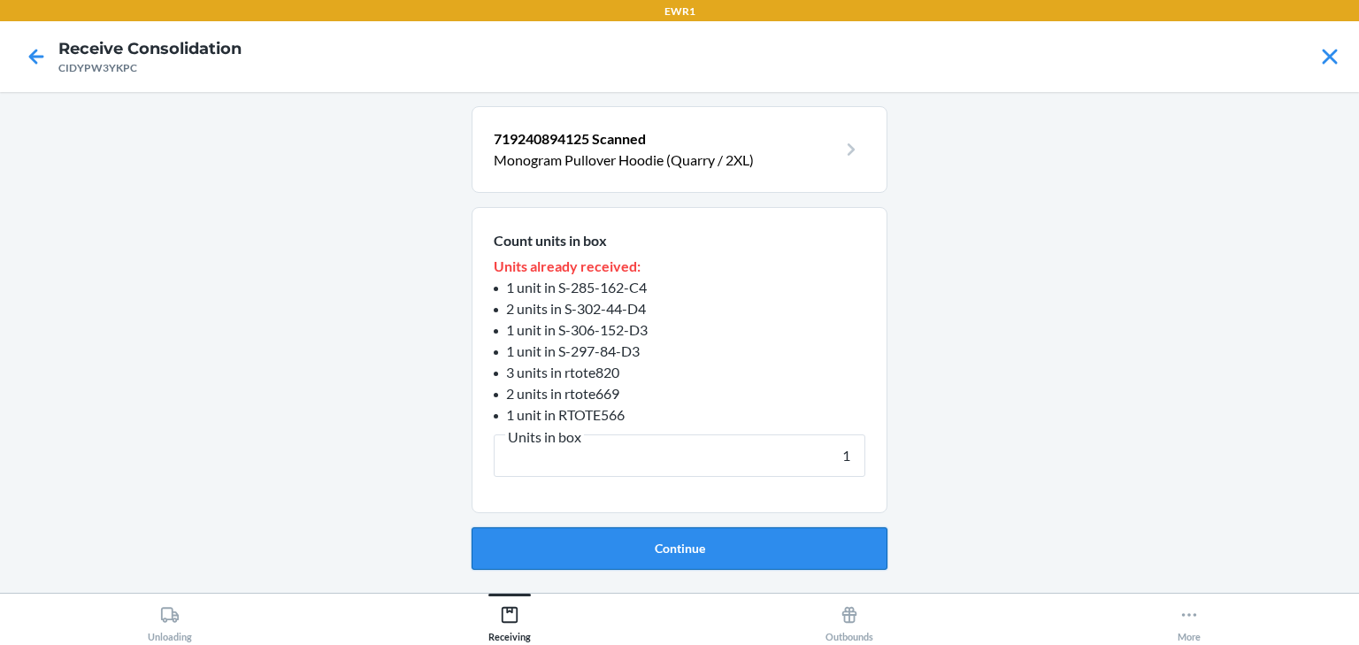
click at [668, 566] on button "Continue" at bounding box center [680, 548] width 416 height 42
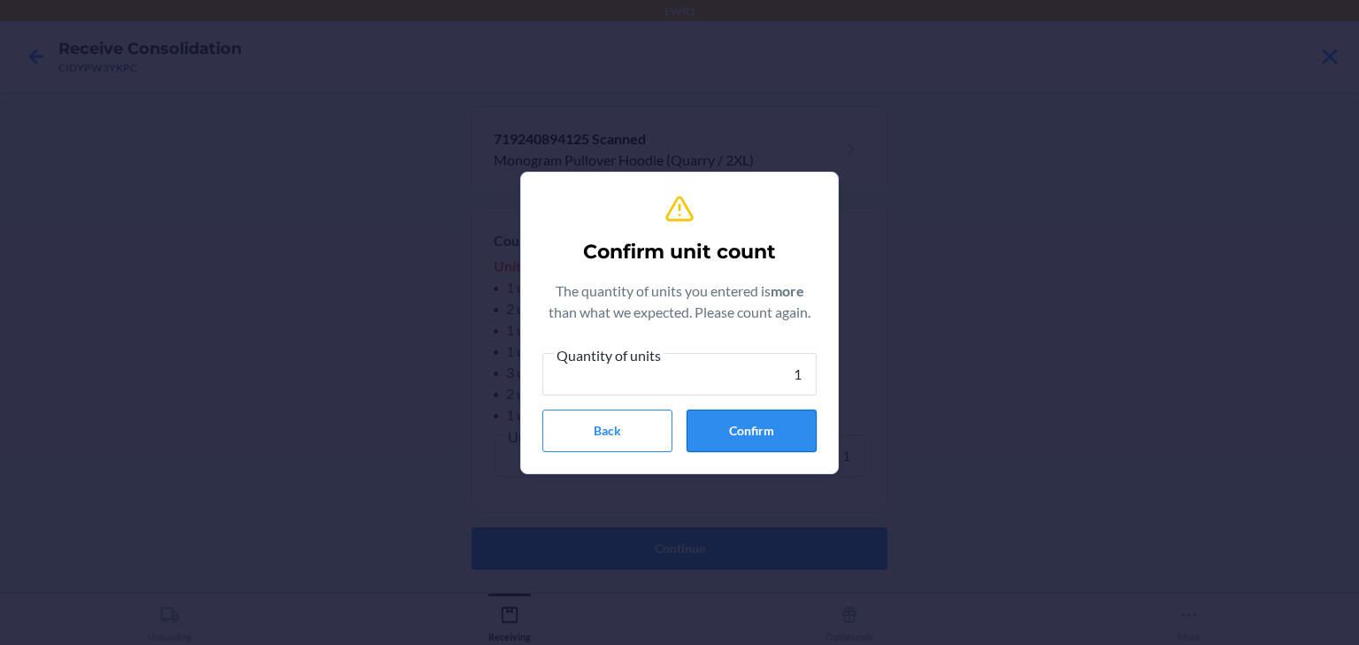
click at [768, 432] on button "Confirm" at bounding box center [752, 431] width 130 height 42
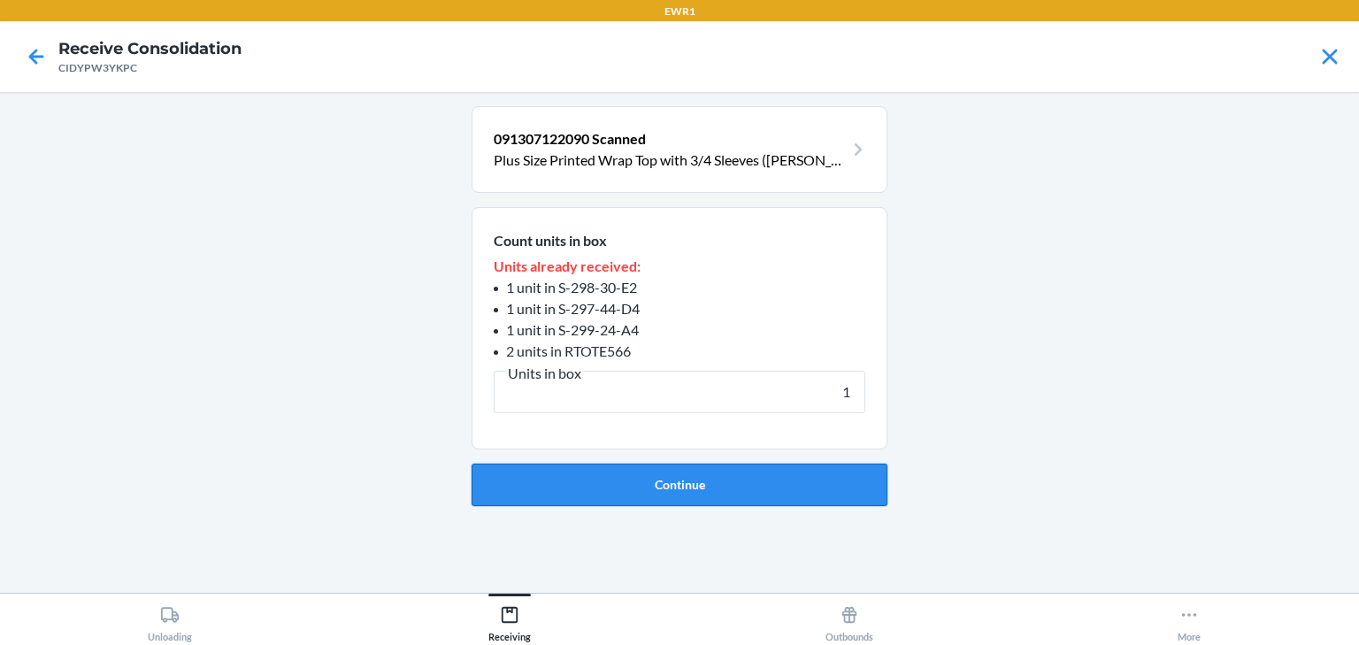
click at [726, 495] on button "Continue" at bounding box center [680, 485] width 416 height 42
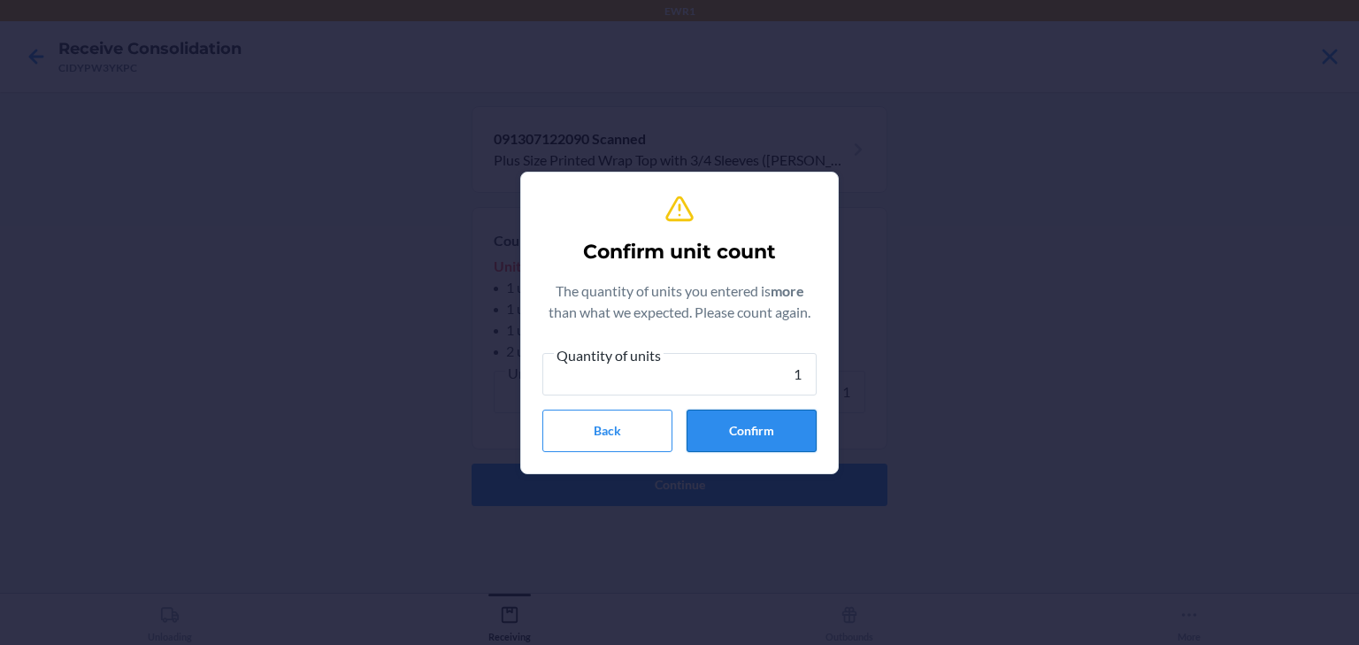
click at [740, 428] on button "Confirm" at bounding box center [752, 431] width 130 height 42
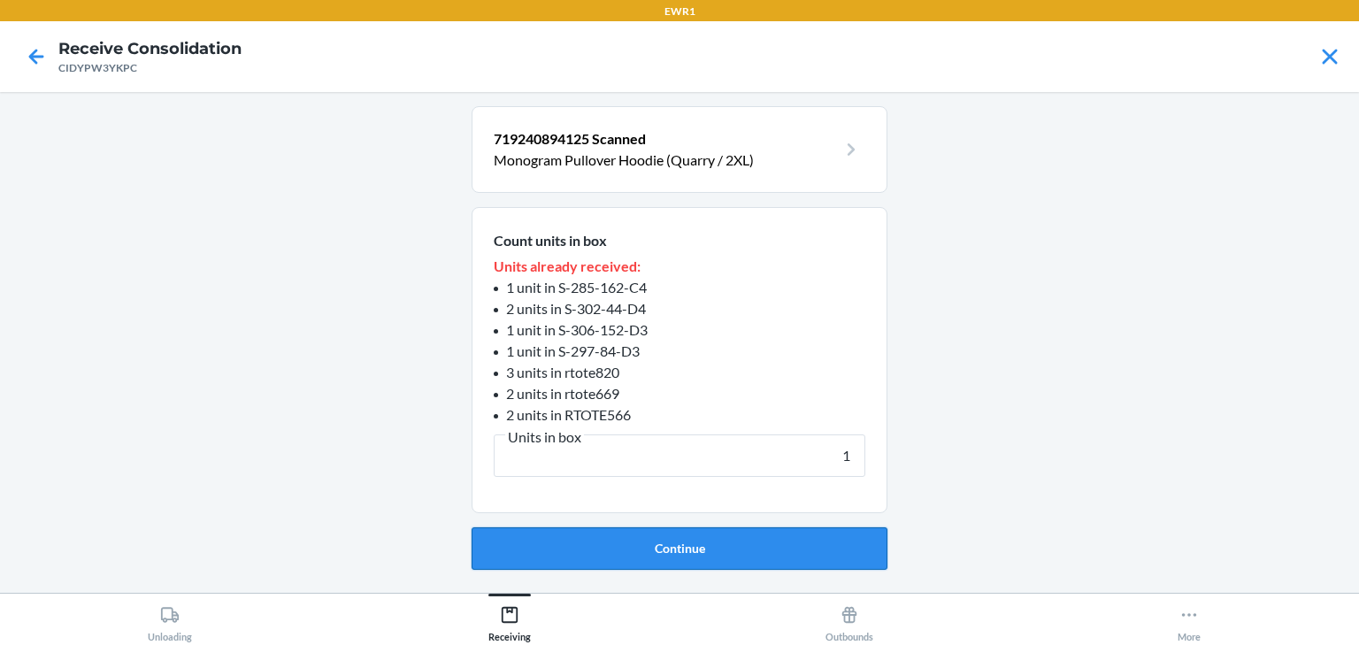
click at [680, 552] on button "Continue" at bounding box center [680, 548] width 416 height 42
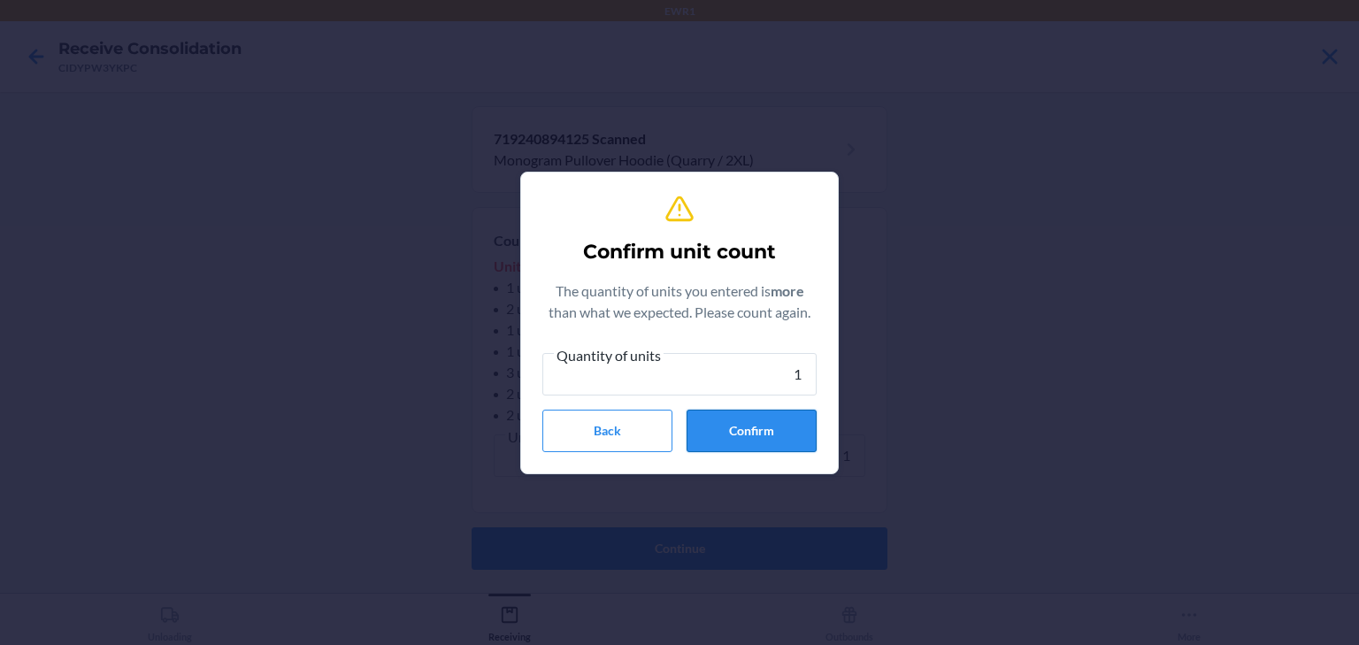
click at [753, 432] on button "Confirm" at bounding box center [752, 431] width 130 height 42
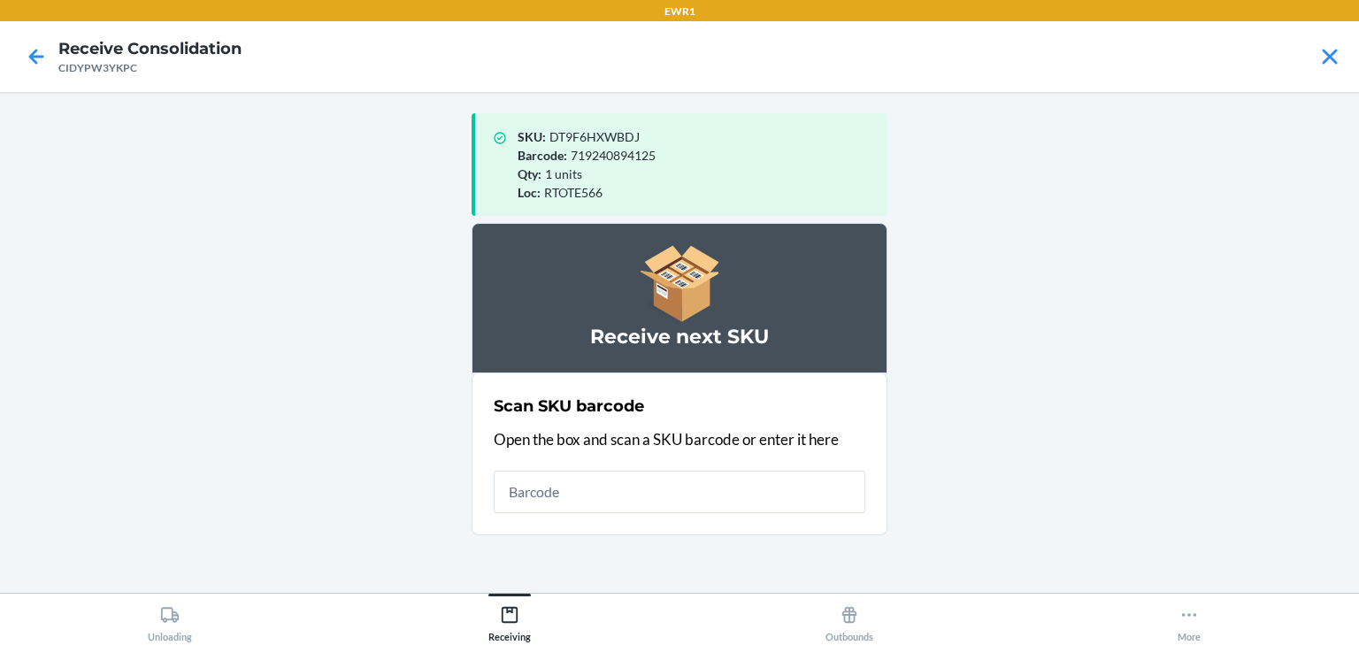
click at [533, 472] on input "text" at bounding box center [680, 492] width 372 height 42
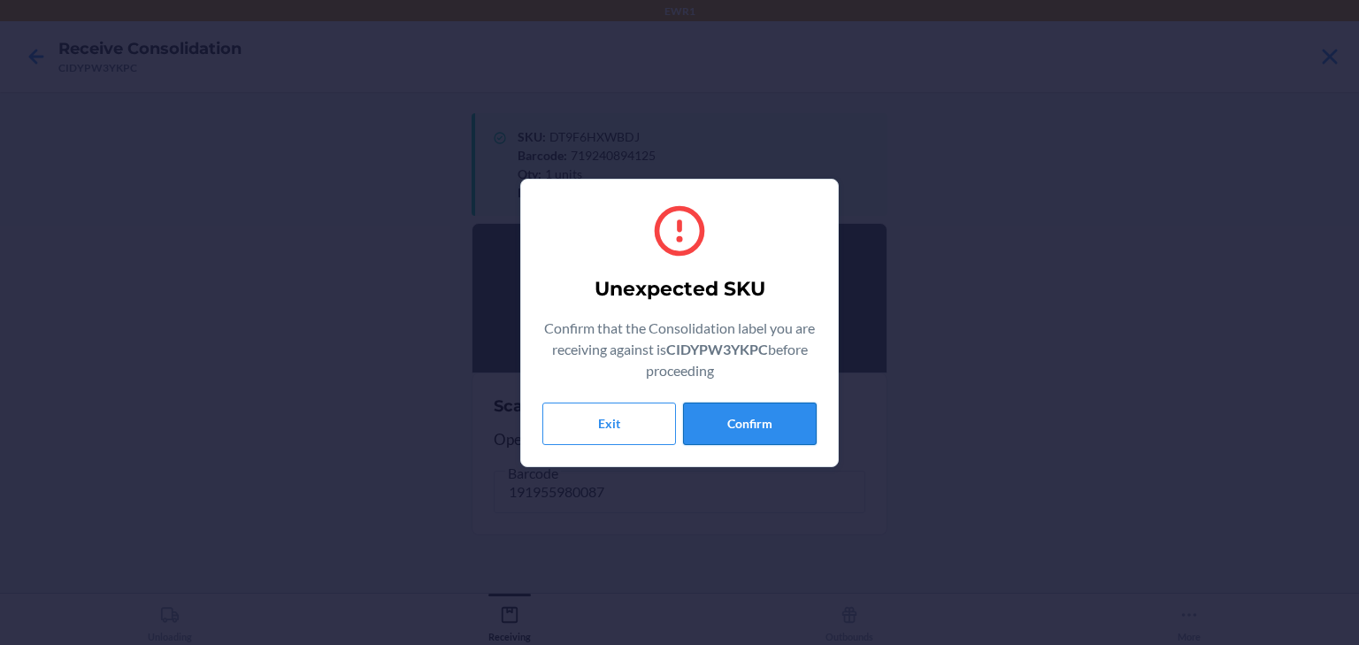
click at [701, 403] on button "Confirm" at bounding box center [750, 424] width 134 height 42
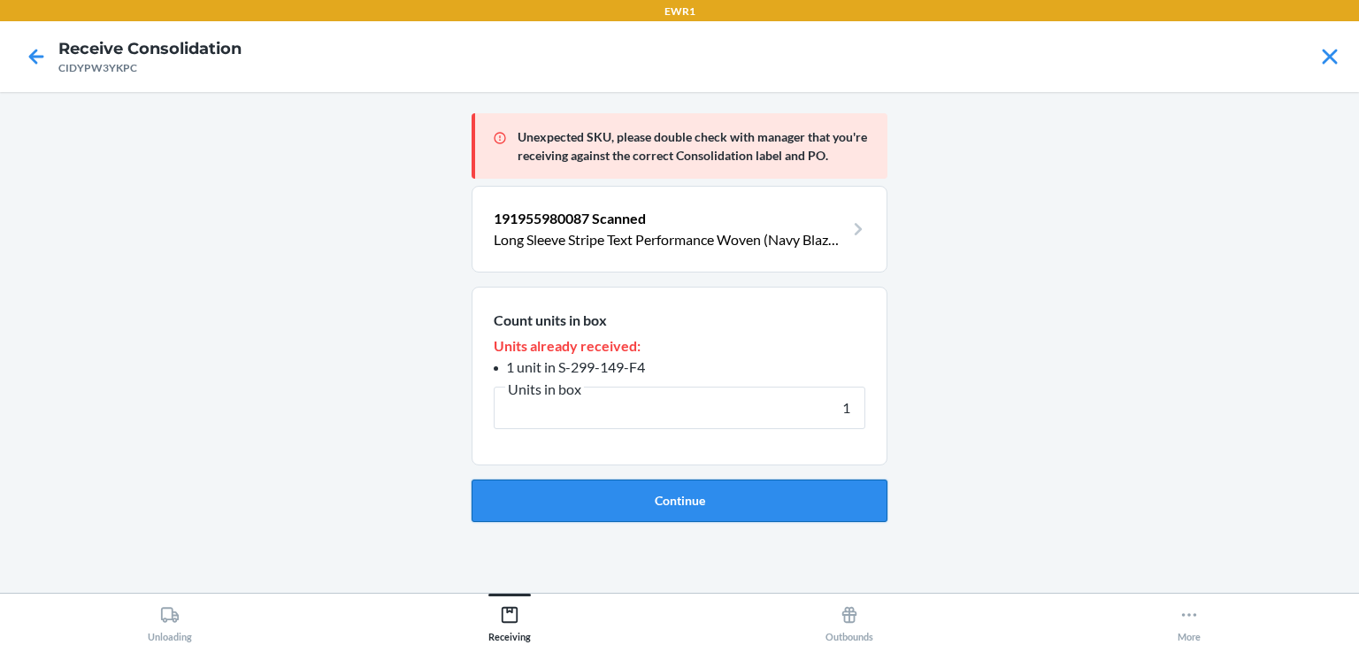
click at [575, 515] on button "Continue" at bounding box center [680, 501] width 416 height 42
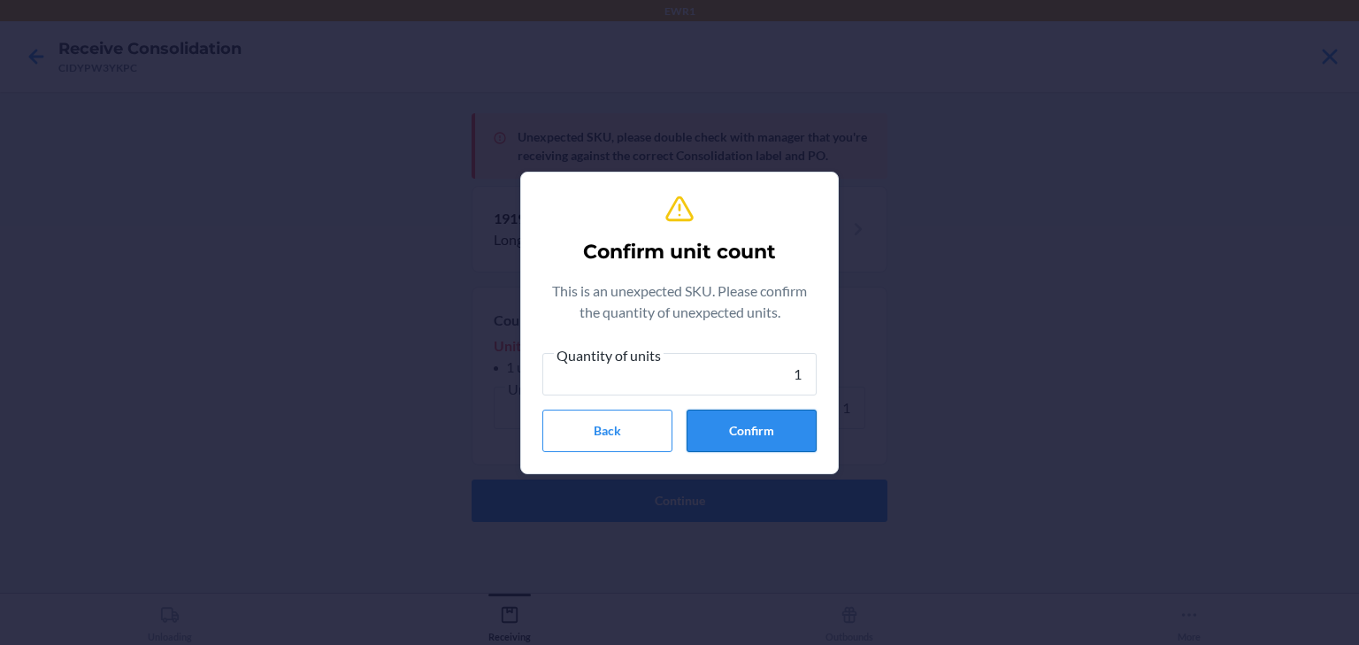
click at [772, 446] on button "Confirm" at bounding box center [752, 431] width 130 height 42
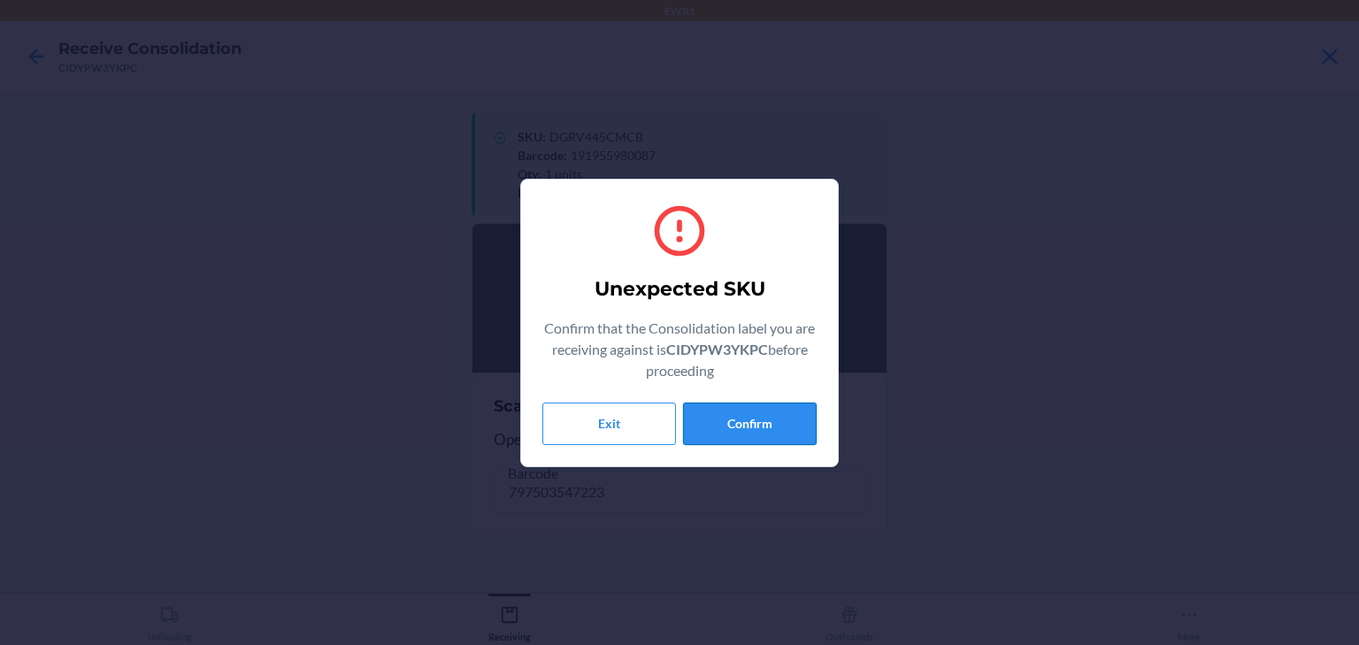
click at [752, 435] on button "Confirm" at bounding box center [750, 424] width 134 height 42
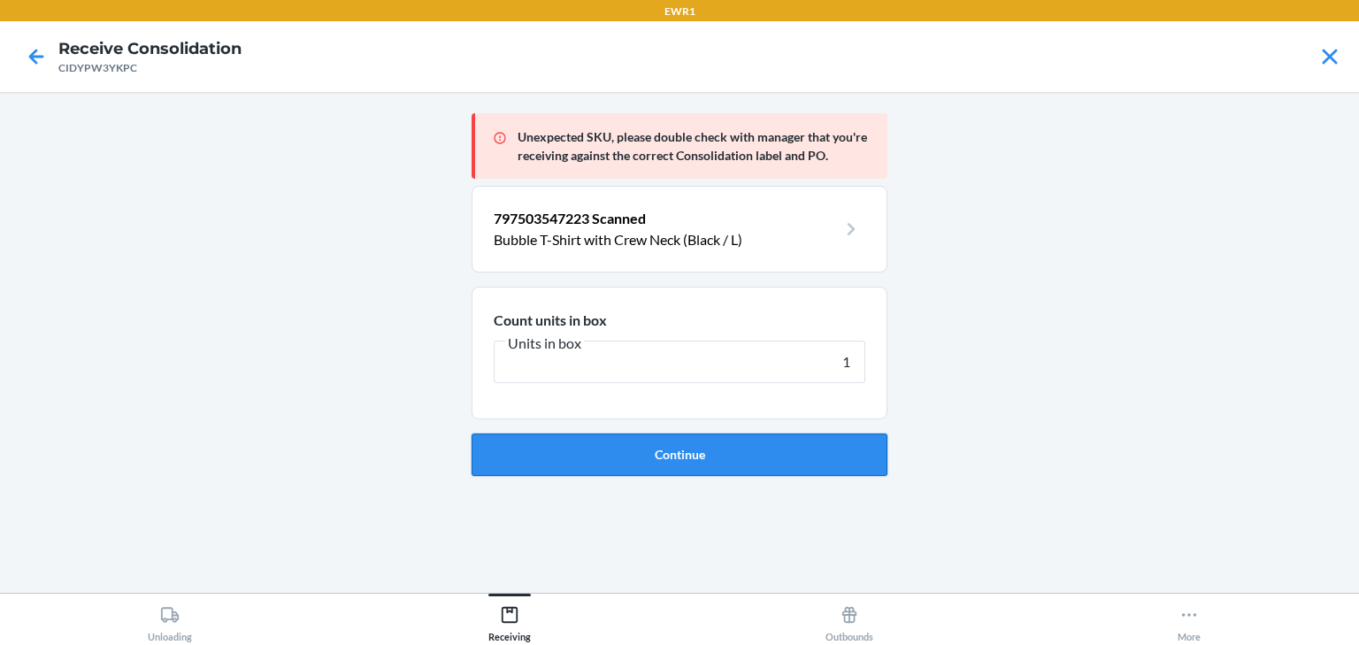
click at [612, 466] on button "Continue" at bounding box center [680, 455] width 416 height 42
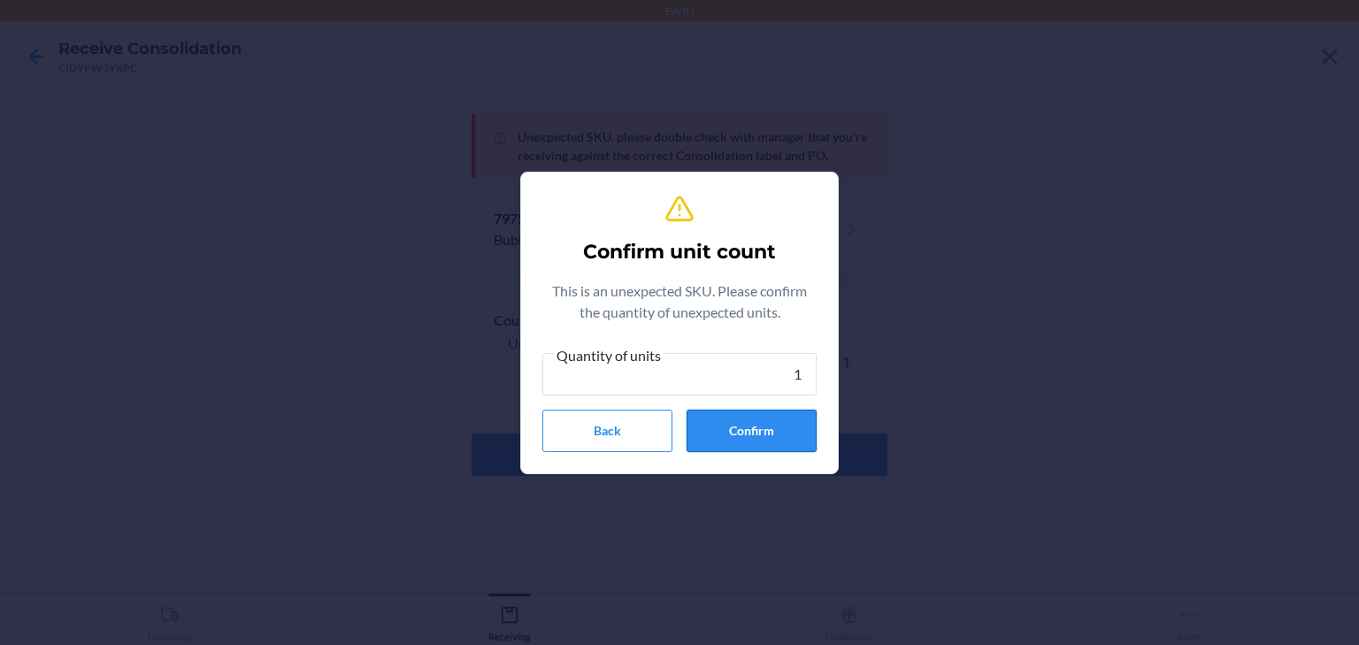
click at [772, 437] on button "Confirm" at bounding box center [752, 431] width 130 height 42
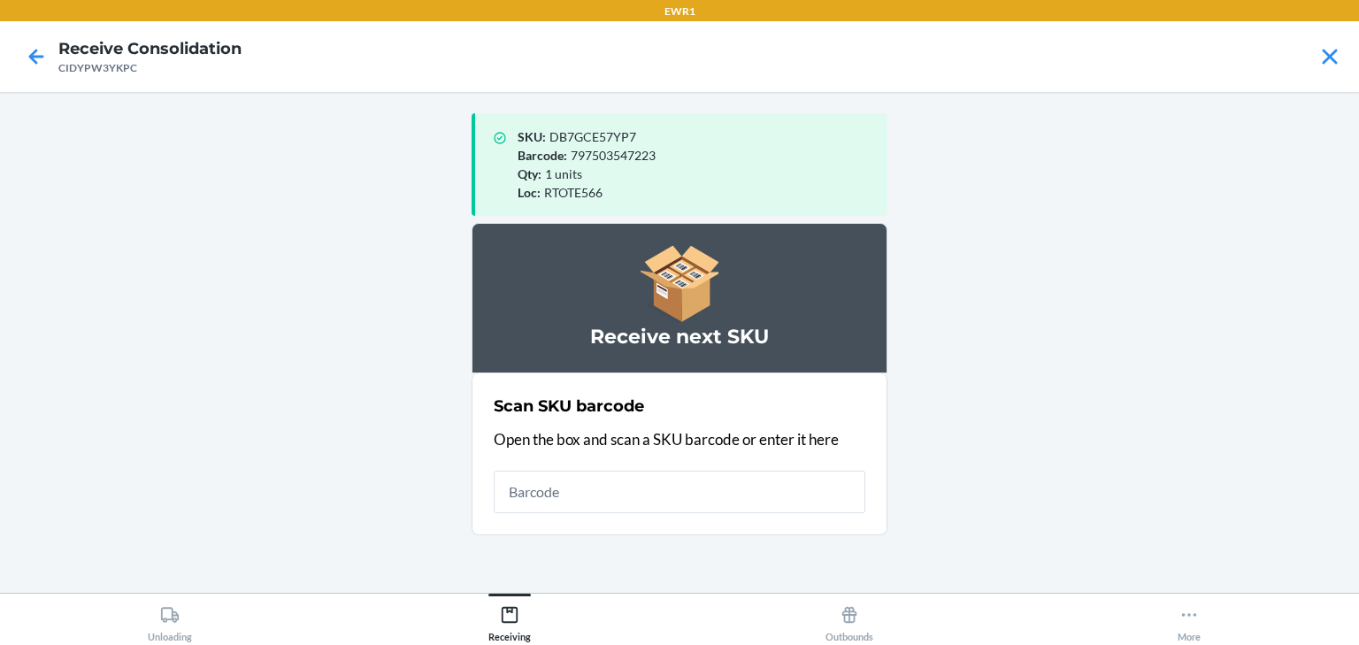
click at [701, 480] on input "text" at bounding box center [680, 492] width 372 height 42
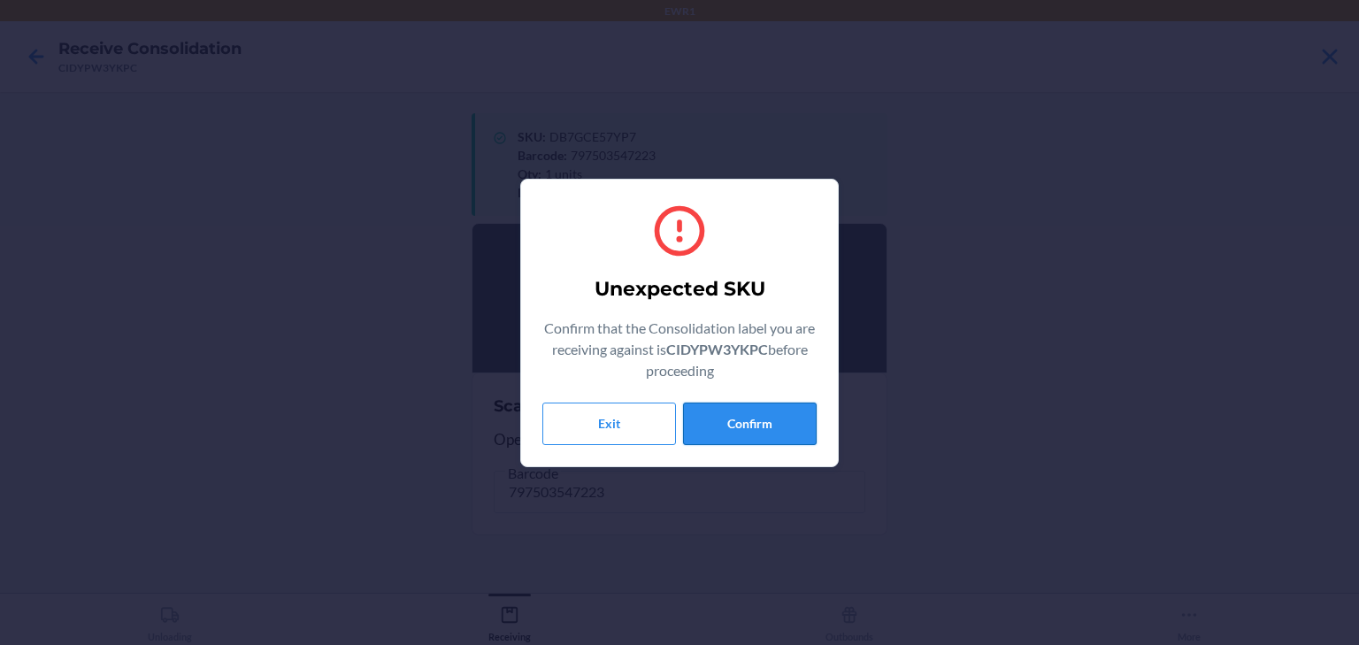
click at [777, 421] on button "Confirm" at bounding box center [750, 424] width 134 height 42
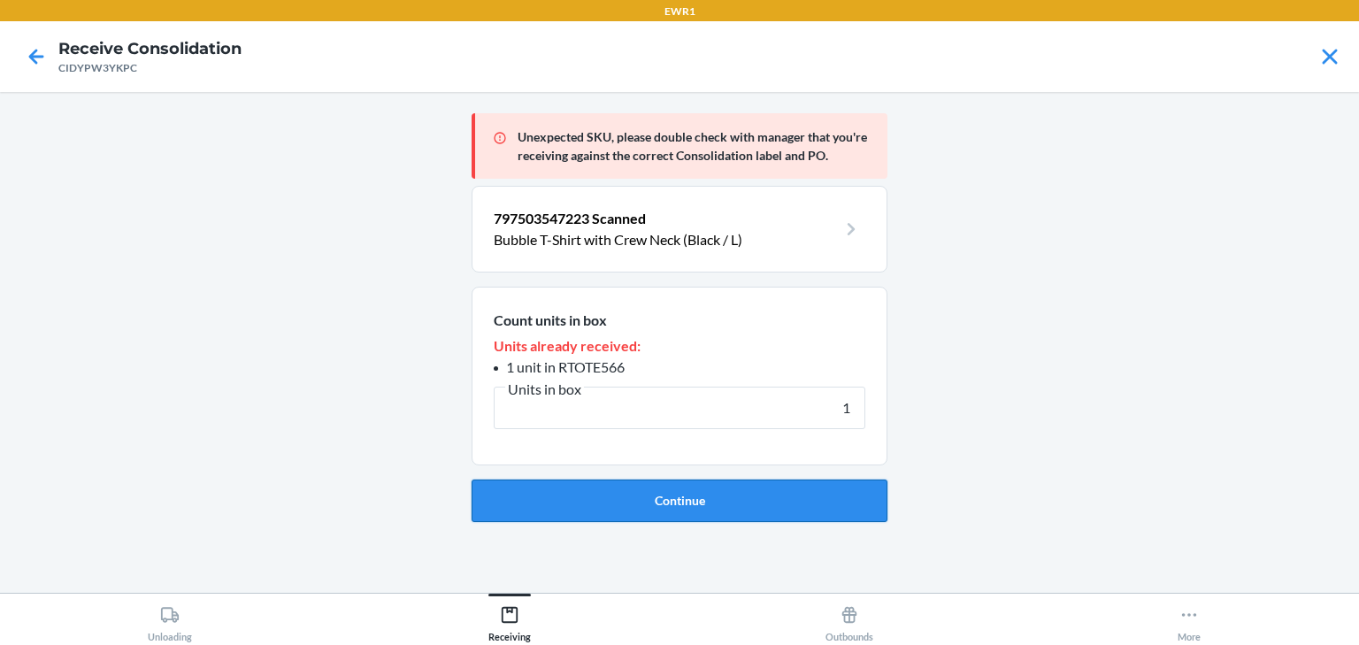
click at [687, 508] on button "Continue" at bounding box center [680, 501] width 416 height 42
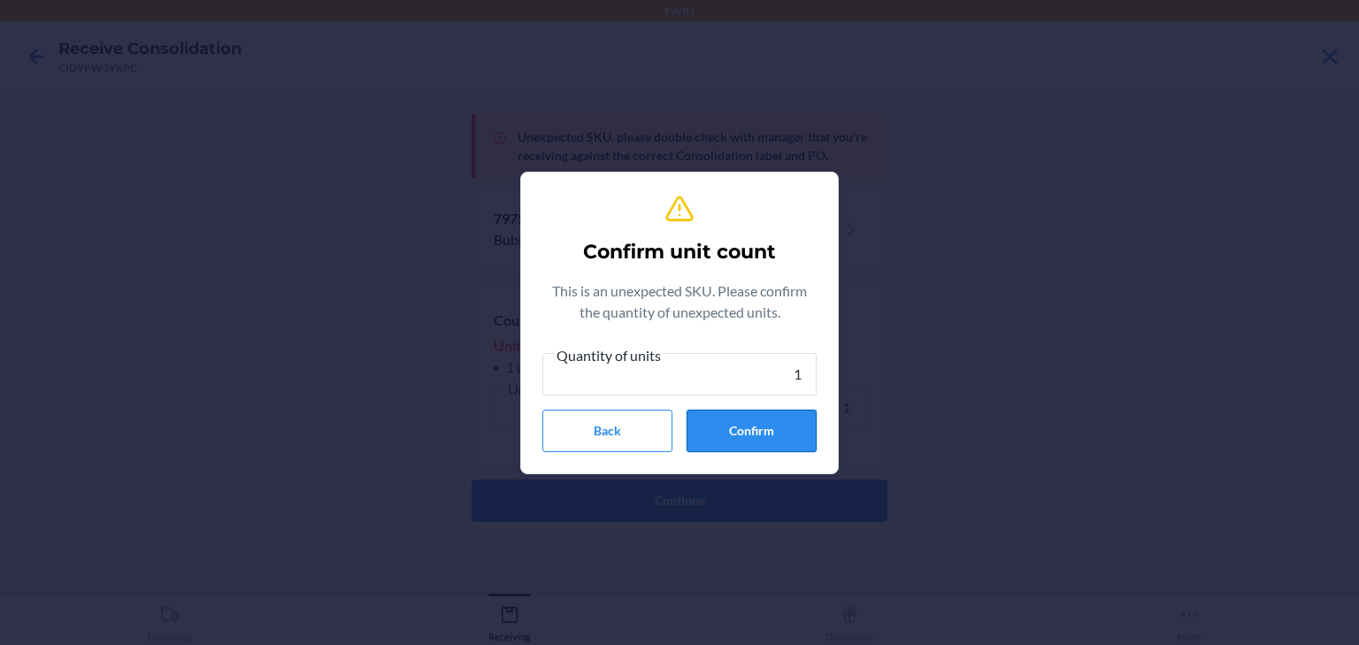
click at [736, 420] on button "Confirm" at bounding box center [752, 431] width 130 height 42
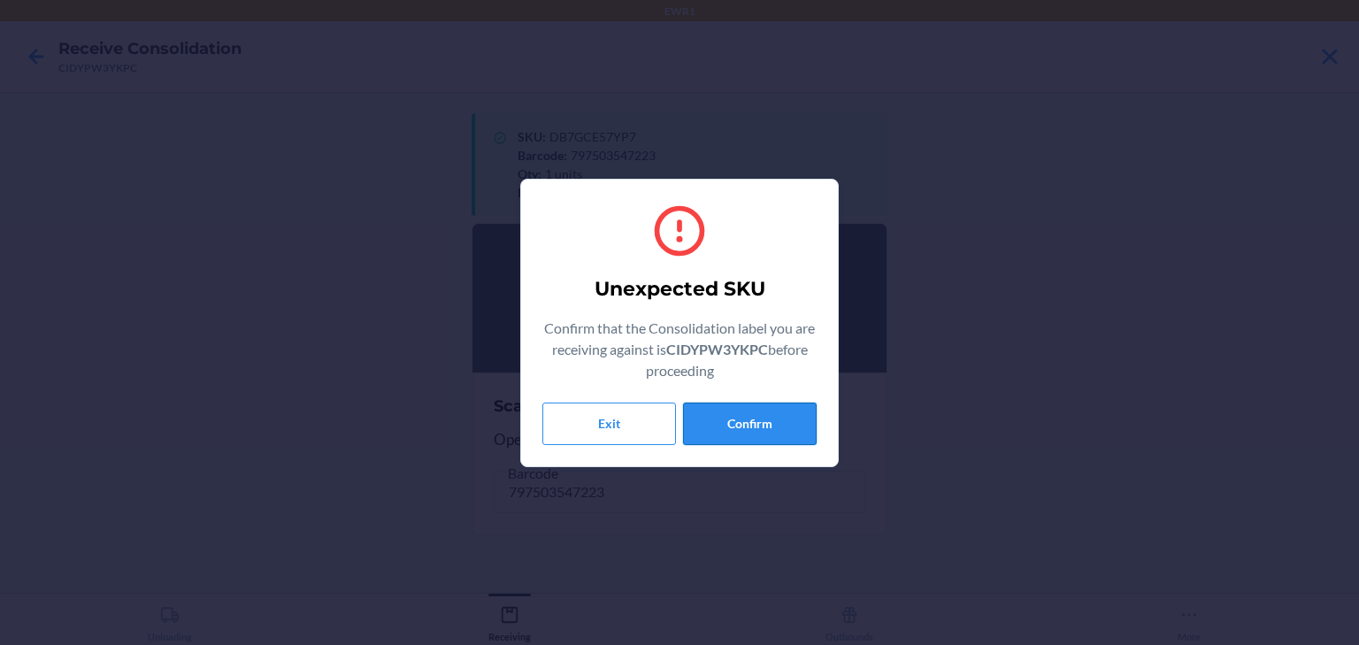
click at [726, 418] on button "Confirm" at bounding box center [750, 424] width 134 height 42
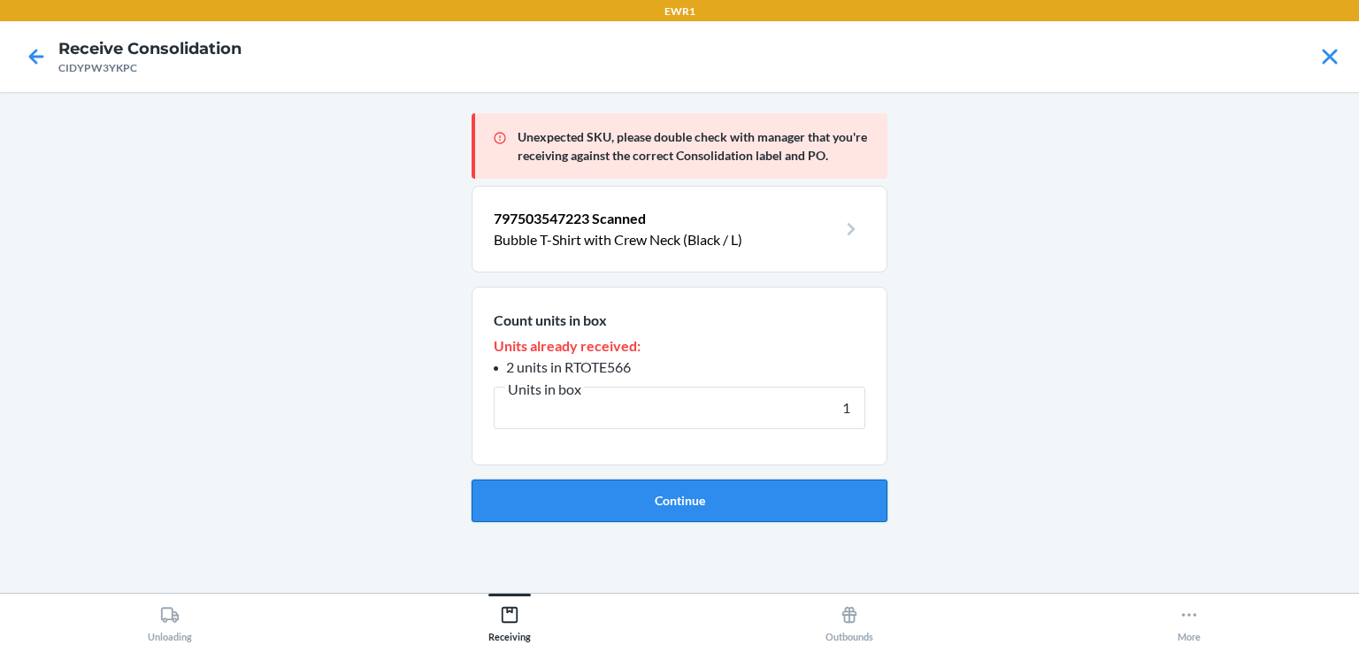
click at [655, 512] on button "Continue" at bounding box center [680, 501] width 416 height 42
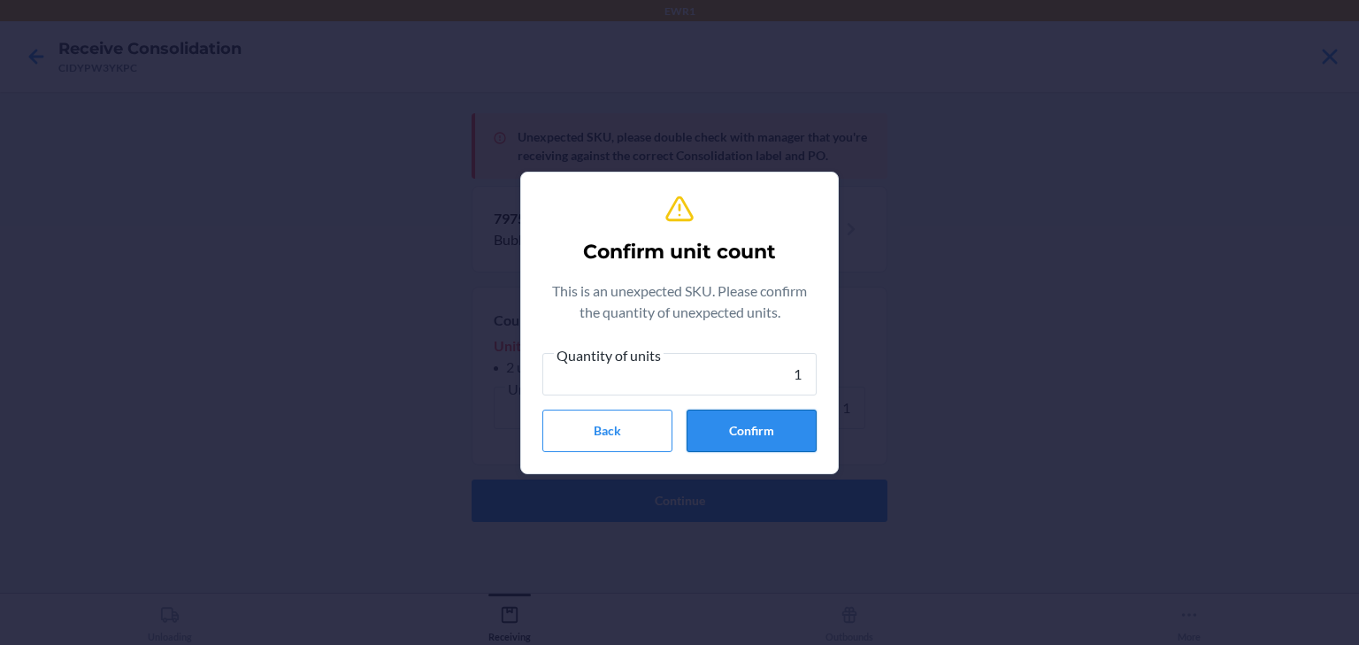
click at [735, 433] on button "Confirm" at bounding box center [752, 431] width 130 height 42
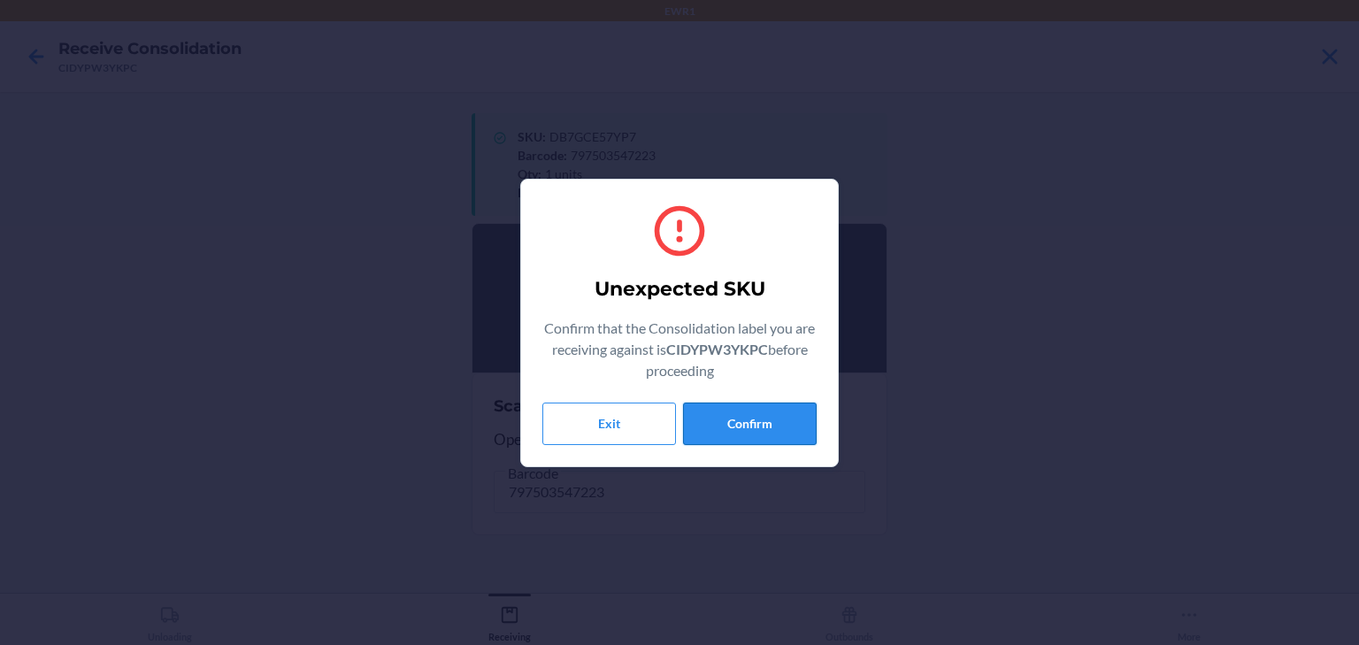
click at [773, 421] on button "Confirm" at bounding box center [750, 424] width 134 height 42
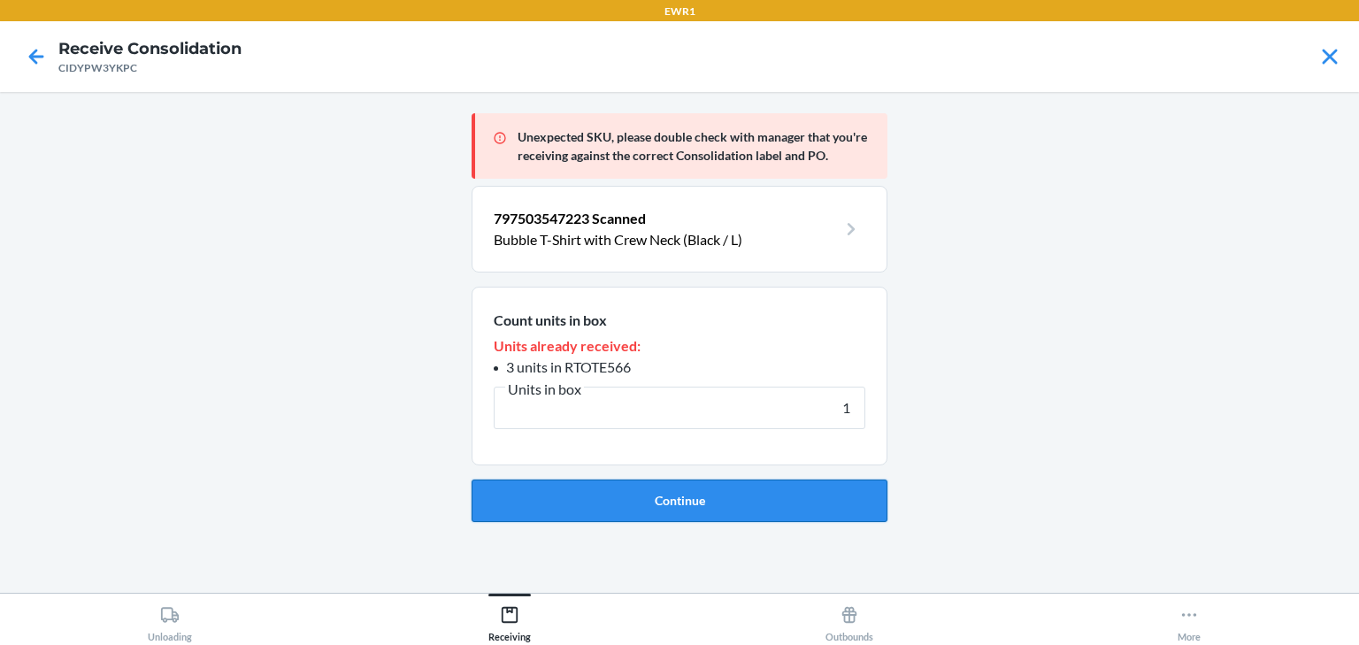
click at [740, 503] on button "Continue" at bounding box center [680, 501] width 416 height 42
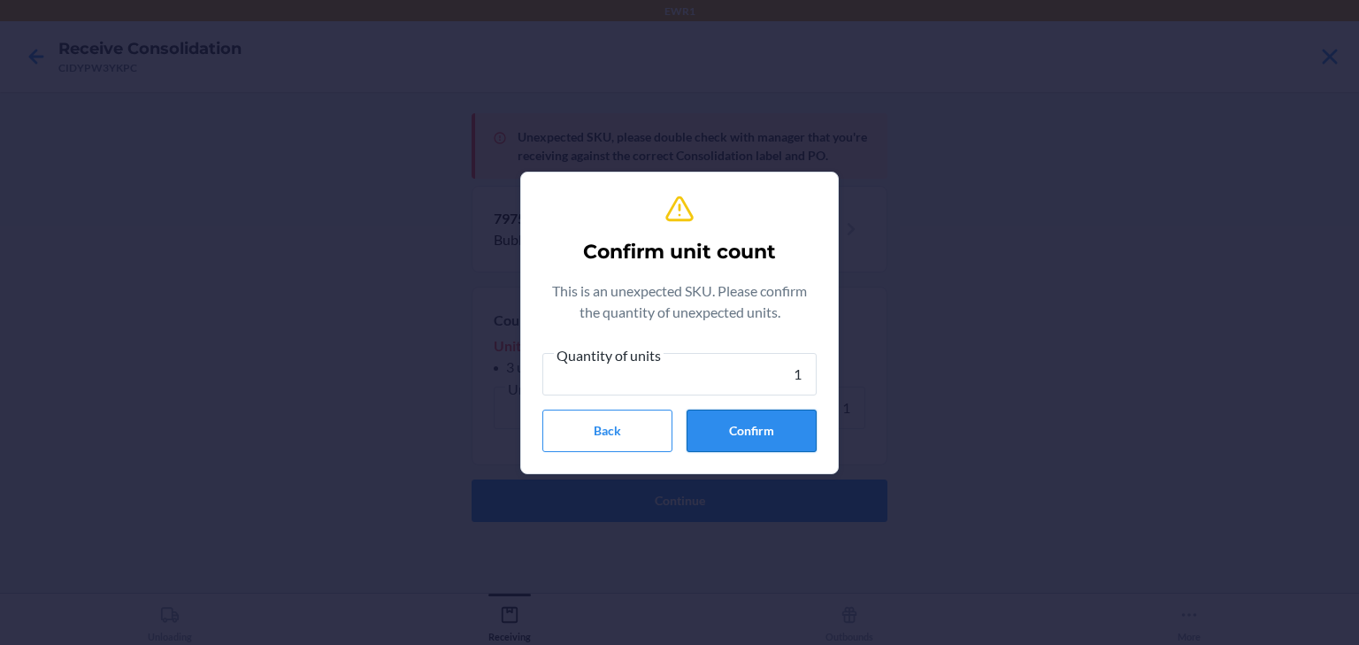
click at [777, 443] on button "Confirm" at bounding box center [752, 431] width 130 height 42
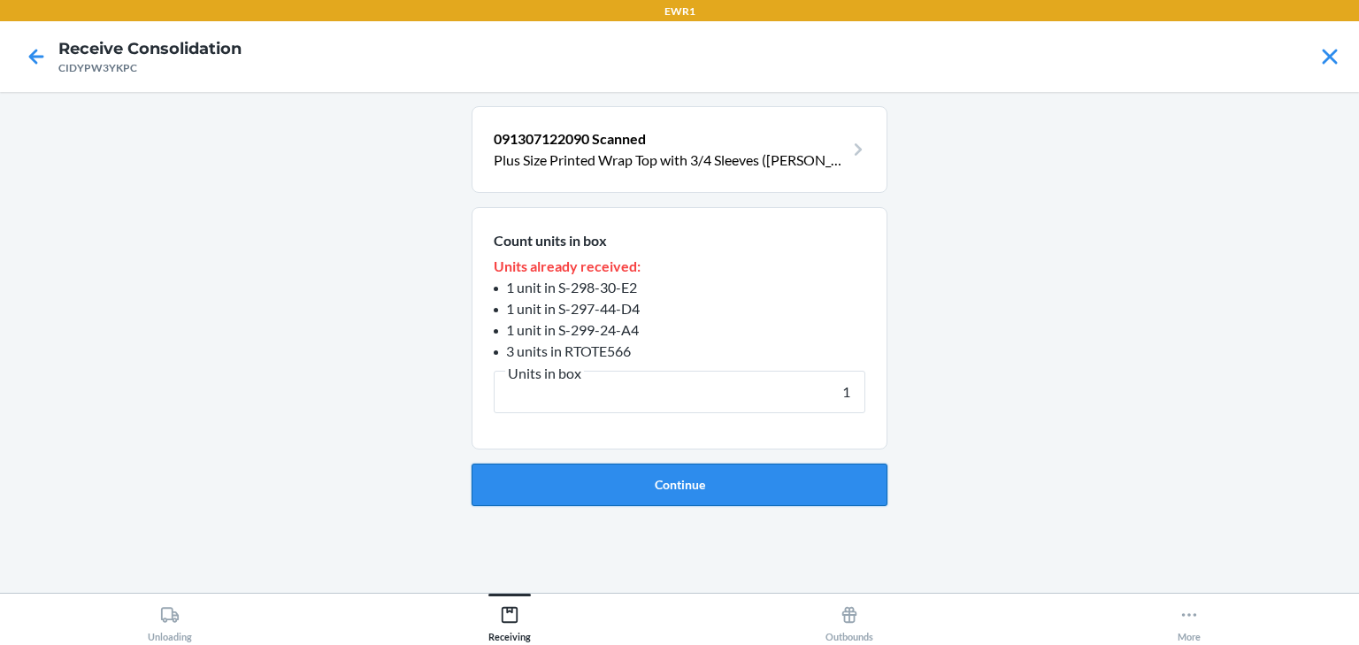
click at [673, 481] on button "Continue" at bounding box center [680, 485] width 416 height 42
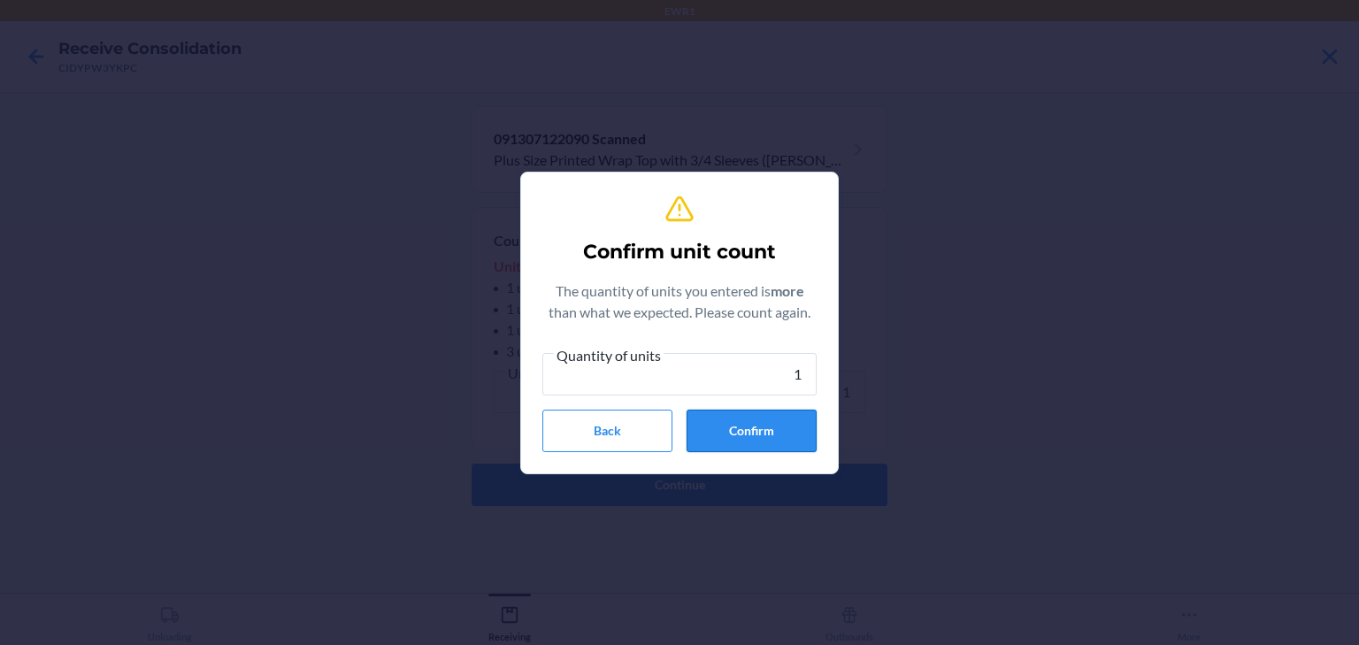
click at [749, 426] on button "Confirm" at bounding box center [752, 431] width 130 height 42
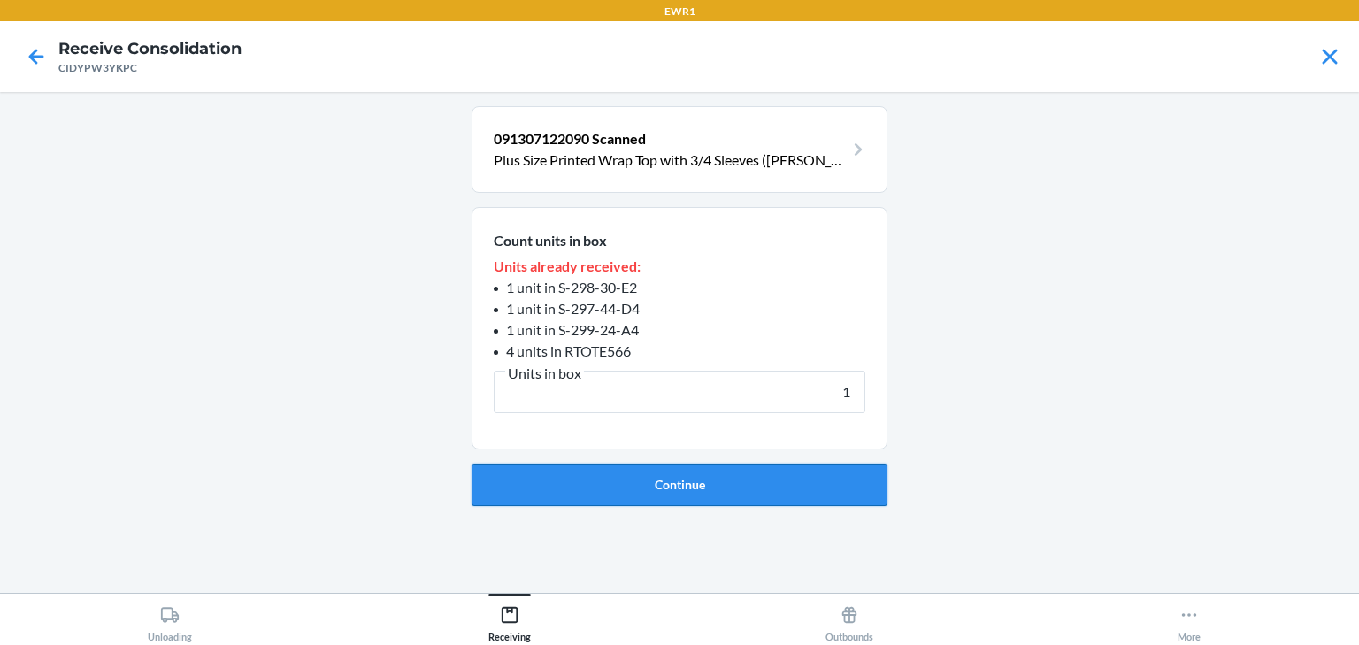
click at [715, 474] on button "Continue" at bounding box center [680, 485] width 416 height 42
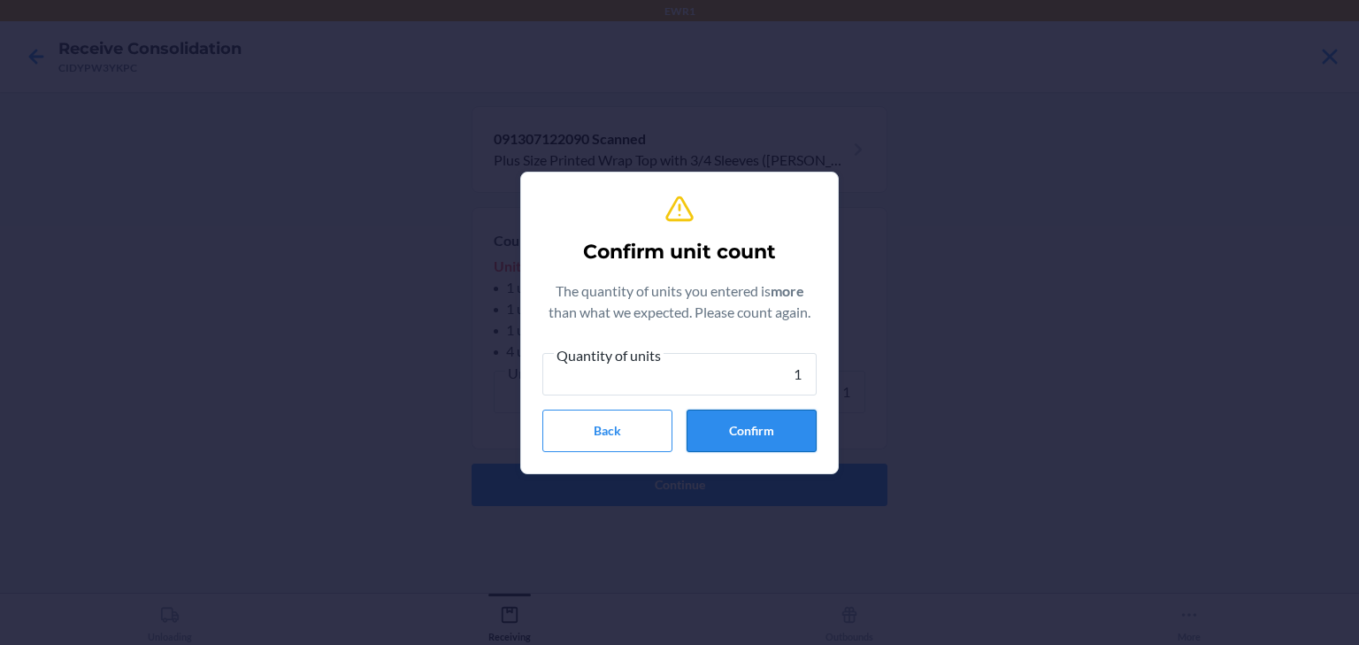
click at [747, 419] on button "Confirm" at bounding box center [752, 431] width 130 height 42
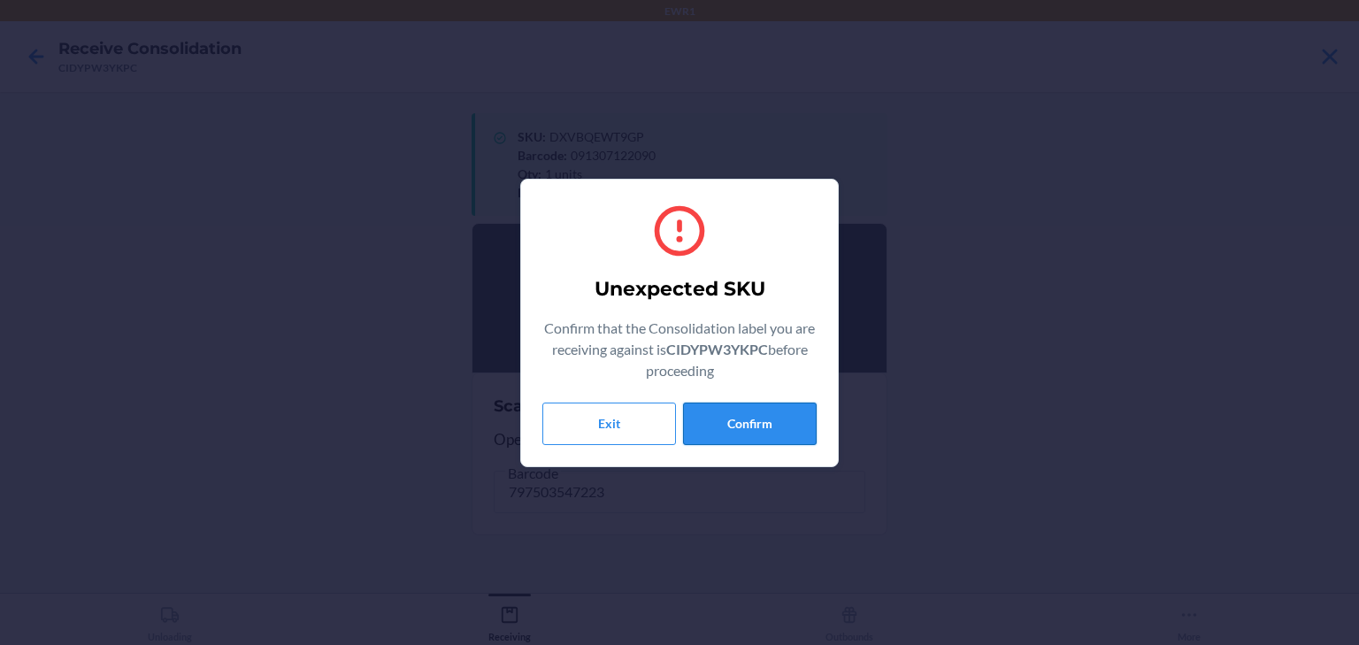
click at [764, 418] on button "Confirm" at bounding box center [750, 424] width 134 height 42
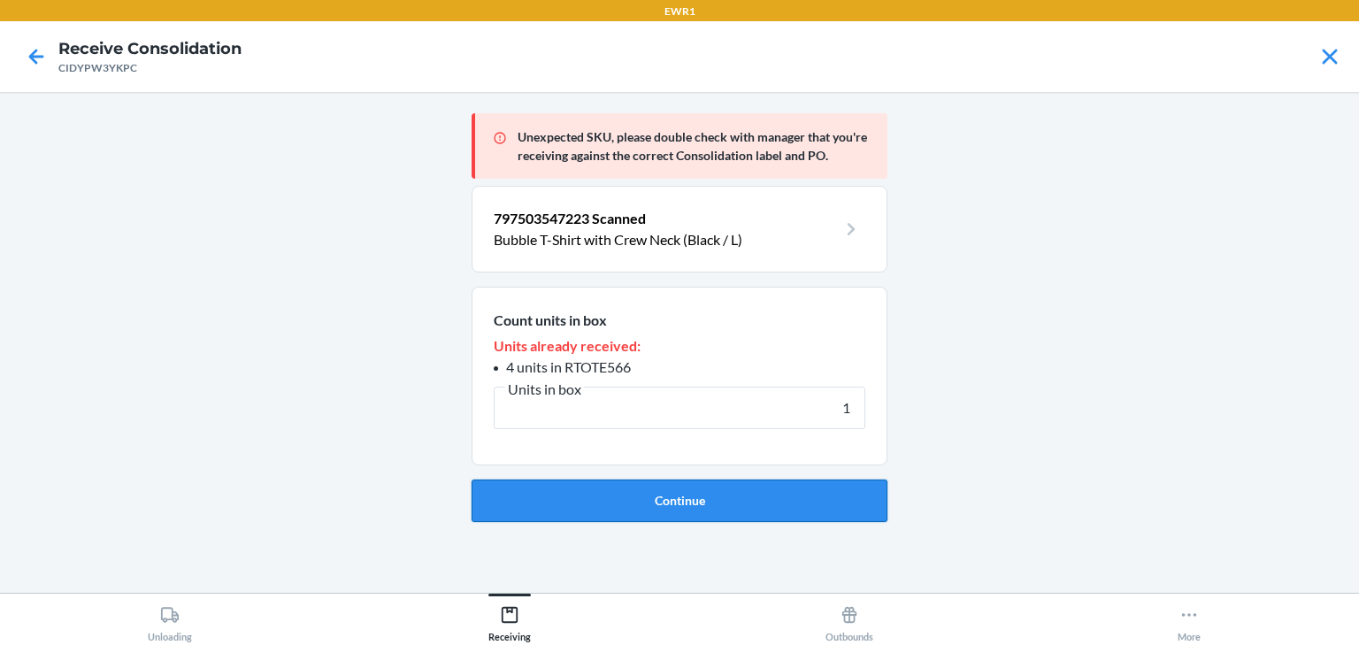
click at [734, 504] on button "Continue" at bounding box center [680, 501] width 416 height 42
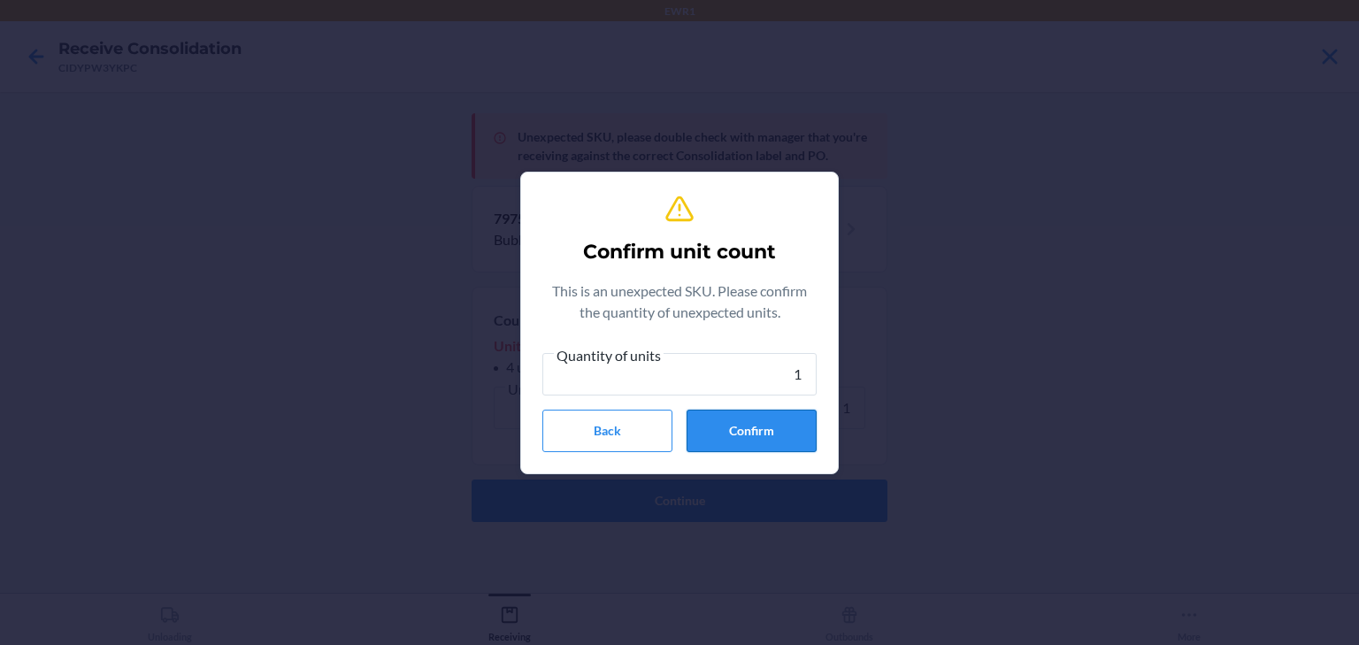
click at [733, 439] on button "Confirm" at bounding box center [752, 431] width 130 height 42
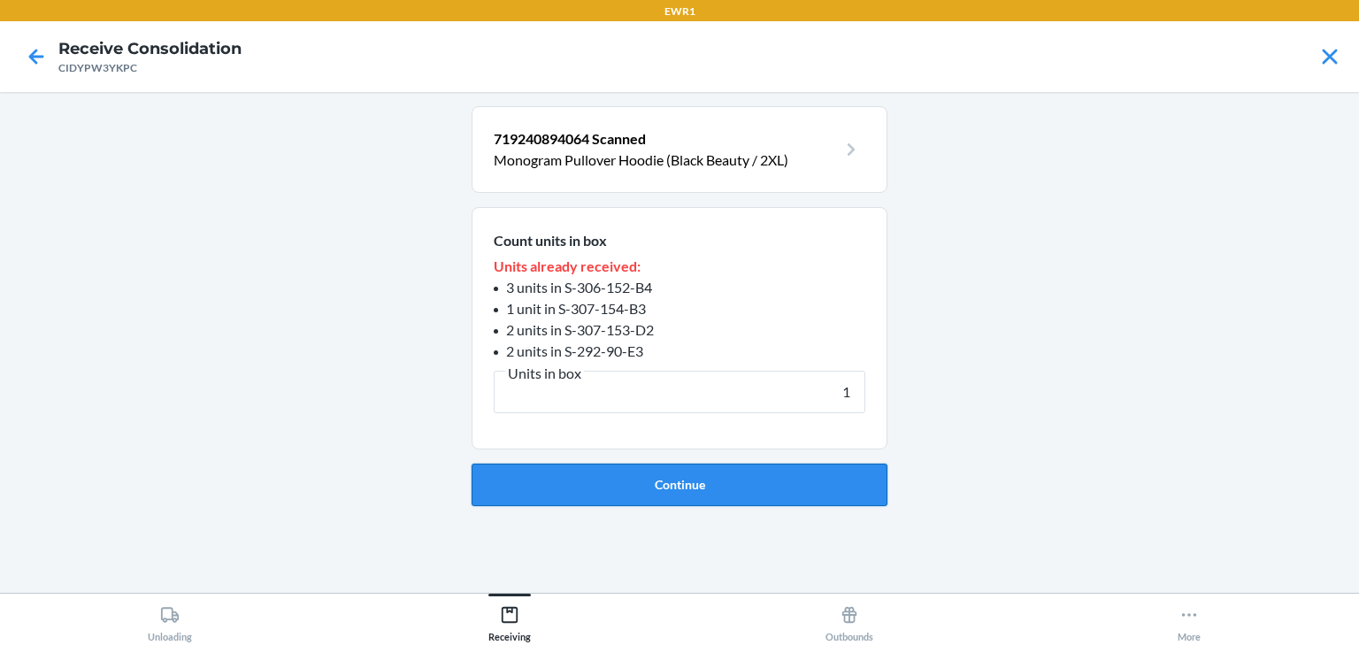
click at [761, 464] on button "Continue" at bounding box center [680, 485] width 416 height 42
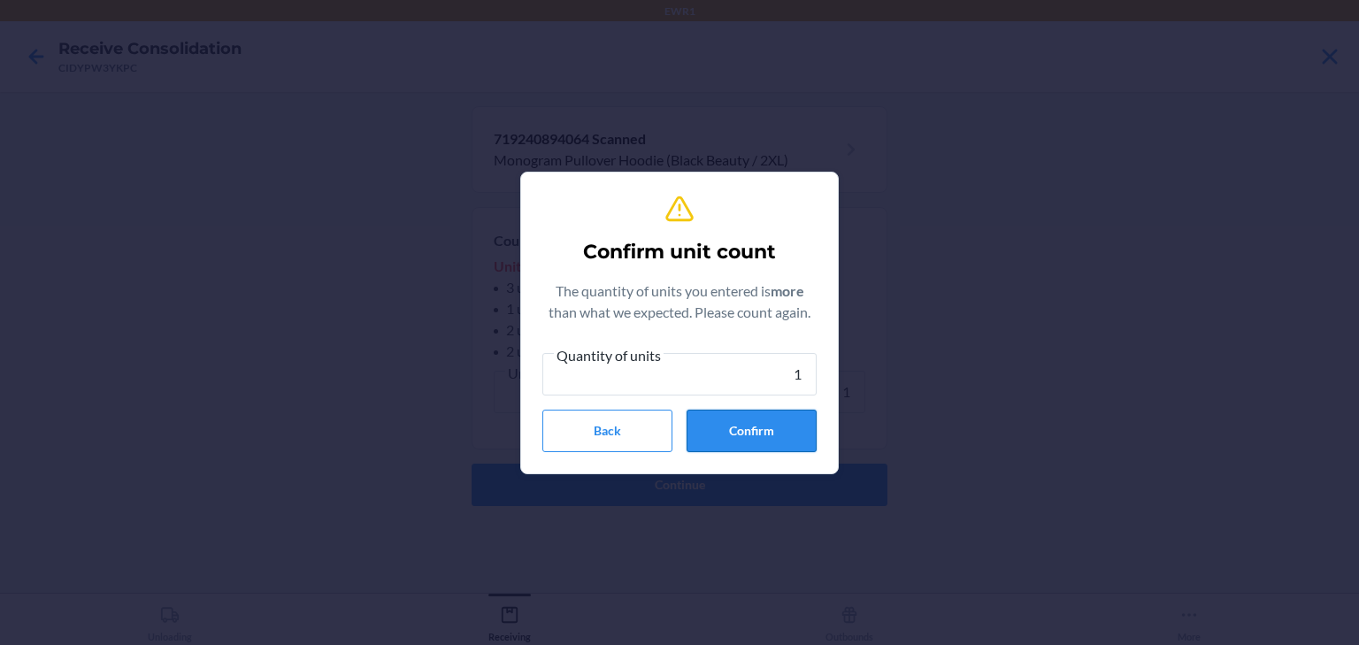
click at [743, 437] on button "Confirm" at bounding box center [752, 431] width 130 height 42
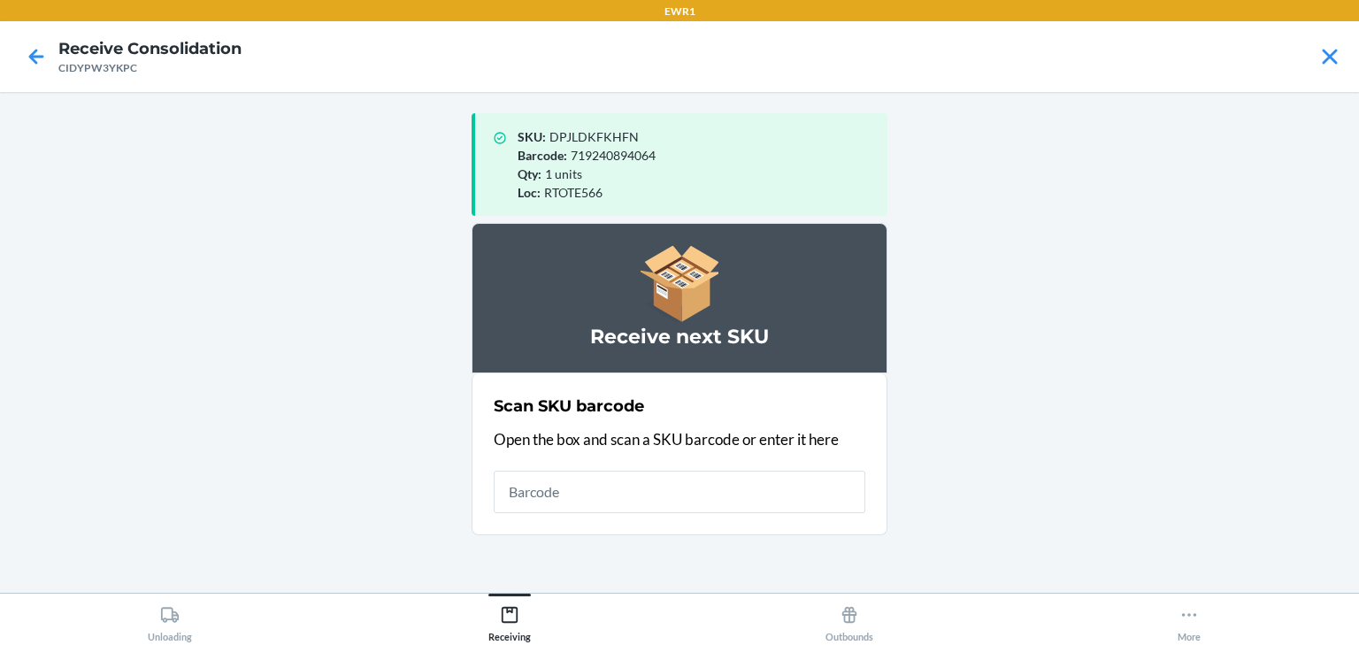
click at [961, 515] on main "SKU : DPJLDKFKHFN Barcode : 719240894064 Qty : 1 units Loc : RTOTE566 Receive n…" at bounding box center [679, 342] width 1359 height 501
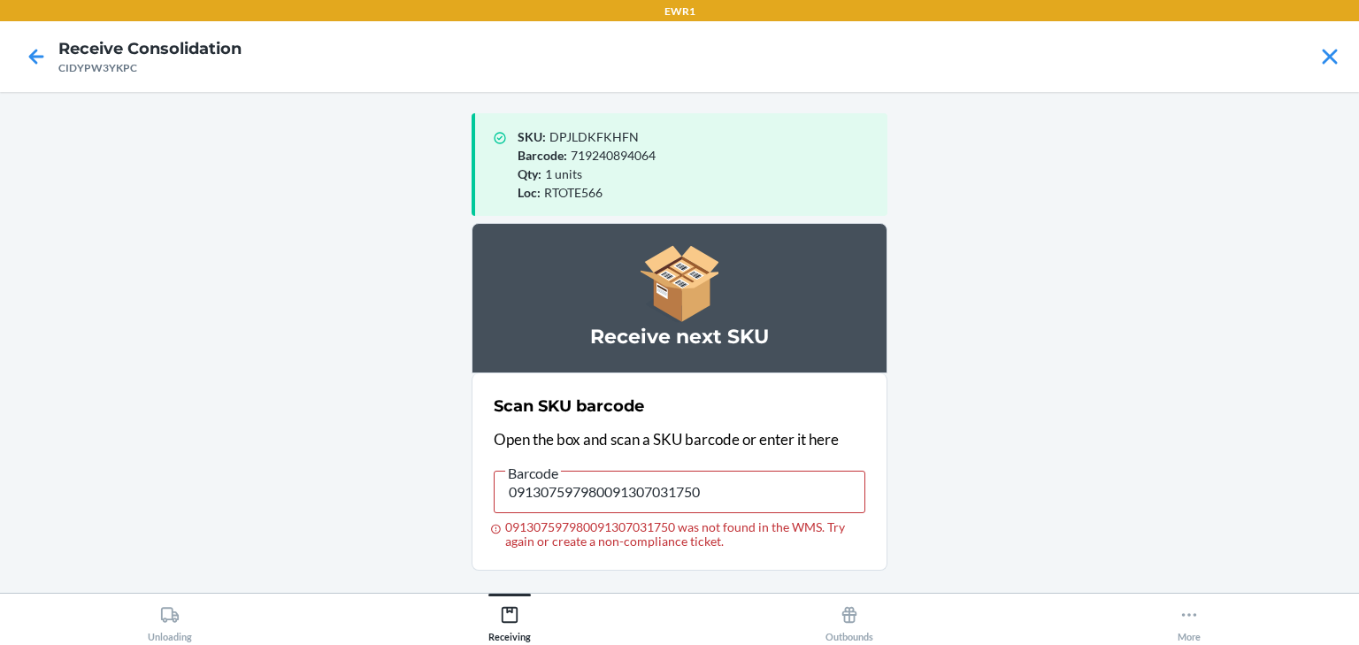
drag, startPoint x: 779, startPoint y: 463, endPoint x: 754, endPoint y: 485, distance: 33.2
click at [754, 485] on div "Scan SKU barcode Open the box and scan a SKU barcode or enter it here Barcode 0…" at bounding box center [680, 471] width 372 height 165
drag, startPoint x: 754, startPoint y: 485, endPoint x: 211, endPoint y: 407, distance: 548.0
click at [211, 407] on main "SKU : DPJLDKFKHFN Barcode : 719240894064 Qty : 1 units Loc : RTOTE566 Receive n…" at bounding box center [679, 342] width 1359 height 501
drag, startPoint x: 701, startPoint y: 485, endPoint x: 214, endPoint y: 427, distance: 490.0
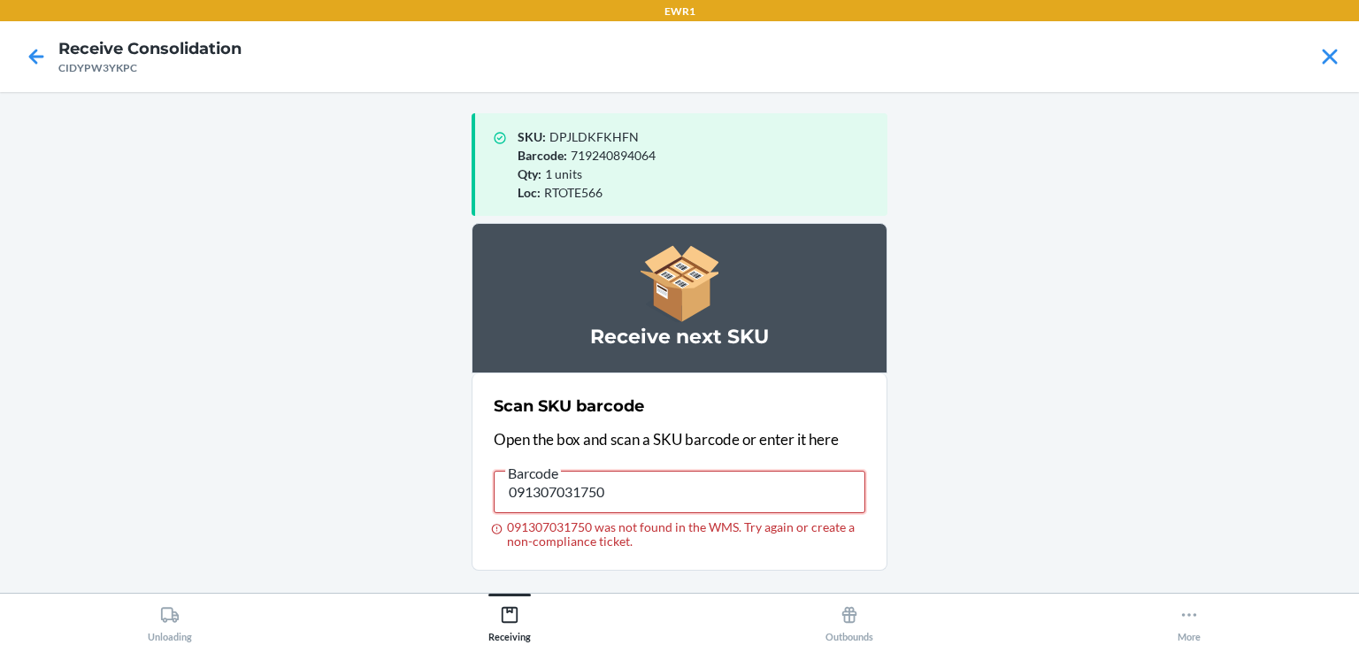
click at [195, 428] on main "SKU : DPJLDKFKHFN Barcode : 719240894064 Qty : 1 units Loc : RTOTE566 Receive n…" at bounding box center [679, 342] width 1359 height 501
click at [634, 471] on input "091307031750" at bounding box center [680, 492] width 372 height 42
click at [686, 476] on input "091307031750" at bounding box center [680, 492] width 372 height 42
click at [686, 476] on input "091307031743" at bounding box center [680, 492] width 372 height 42
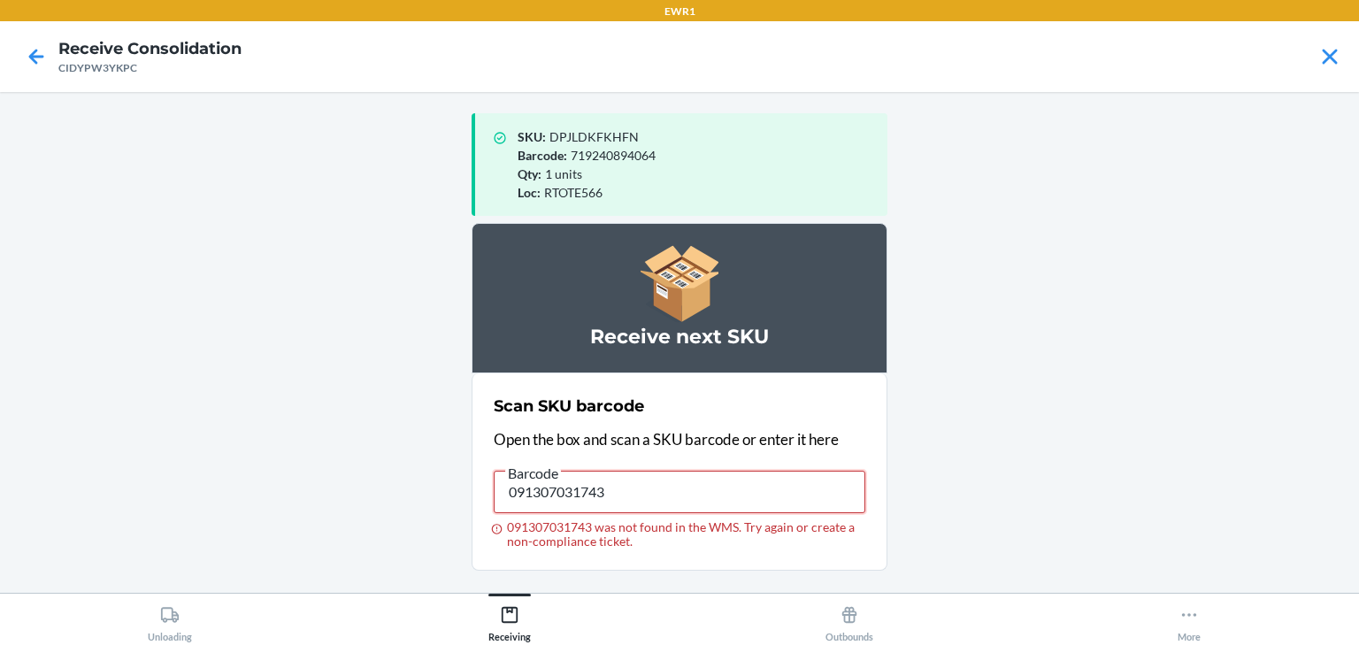
click at [686, 476] on input "091307031743" at bounding box center [680, 492] width 372 height 42
click at [686, 476] on input "091307597980" at bounding box center [680, 492] width 372 height 42
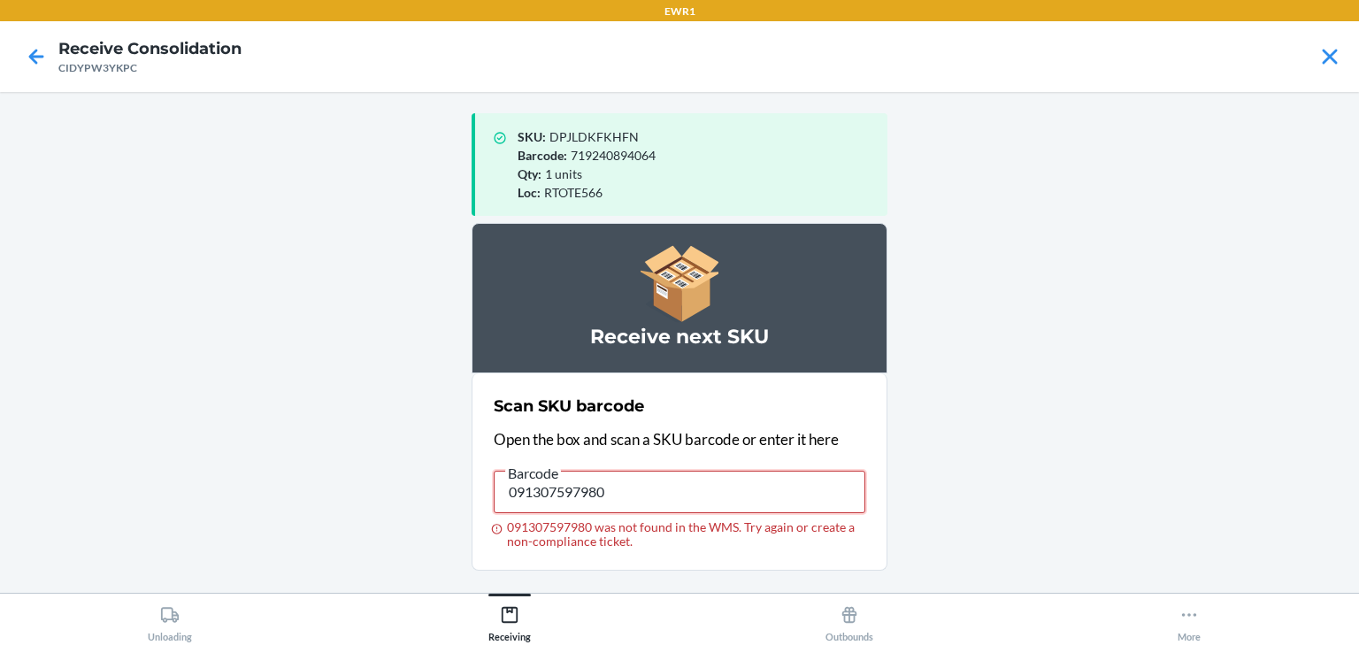
click at [686, 476] on input "091307597980" at bounding box center [680, 492] width 372 height 42
click at [683, 475] on input "091307031750" at bounding box center [680, 492] width 372 height 42
click at [683, 475] on input "091307031743" at bounding box center [680, 492] width 372 height 42
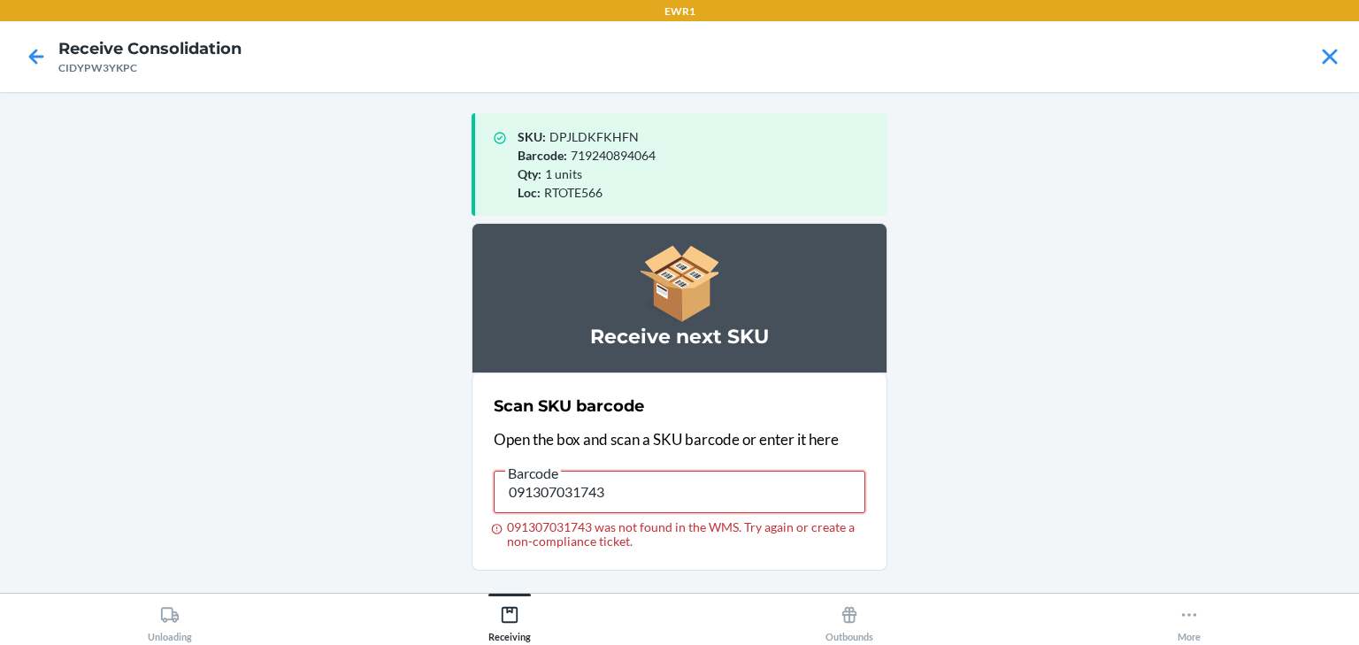
click at [679, 473] on input "091307031743" at bounding box center [680, 492] width 372 height 42
click at [672, 475] on input "091307031743" at bounding box center [680, 492] width 372 height 42
click at [656, 484] on input "091307031743" at bounding box center [680, 492] width 372 height 42
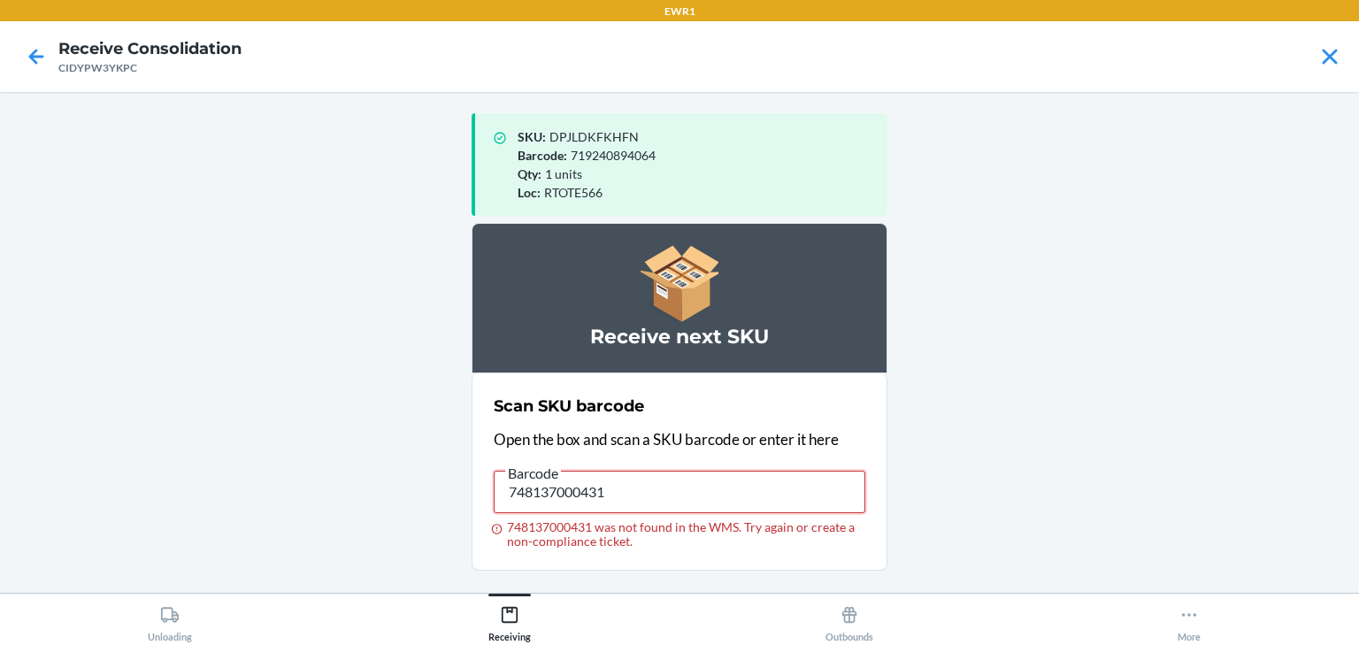
drag, startPoint x: 634, startPoint y: 477, endPoint x: 423, endPoint y: 472, distance: 210.7
click at [423, 472] on main "SKU : DPJLDKFKHFN Barcode : 719240894064 Qty : 1 units Loc : RTOTE566 Receive n…" at bounding box center [679, 342] width 1359 height 501
click at [609, 513] on label "Barcode 748137000431 748137000431 was not found in the WMS. Try again or create…" at bounding box center [680, 505] width 372 height 87
click at [609, 513] on input "748137000431" at bounding box center [680, 492] width 372 height 42
click at [625, 495] on input "748137000431" at bounding box center [680, 492] width 372 height 42
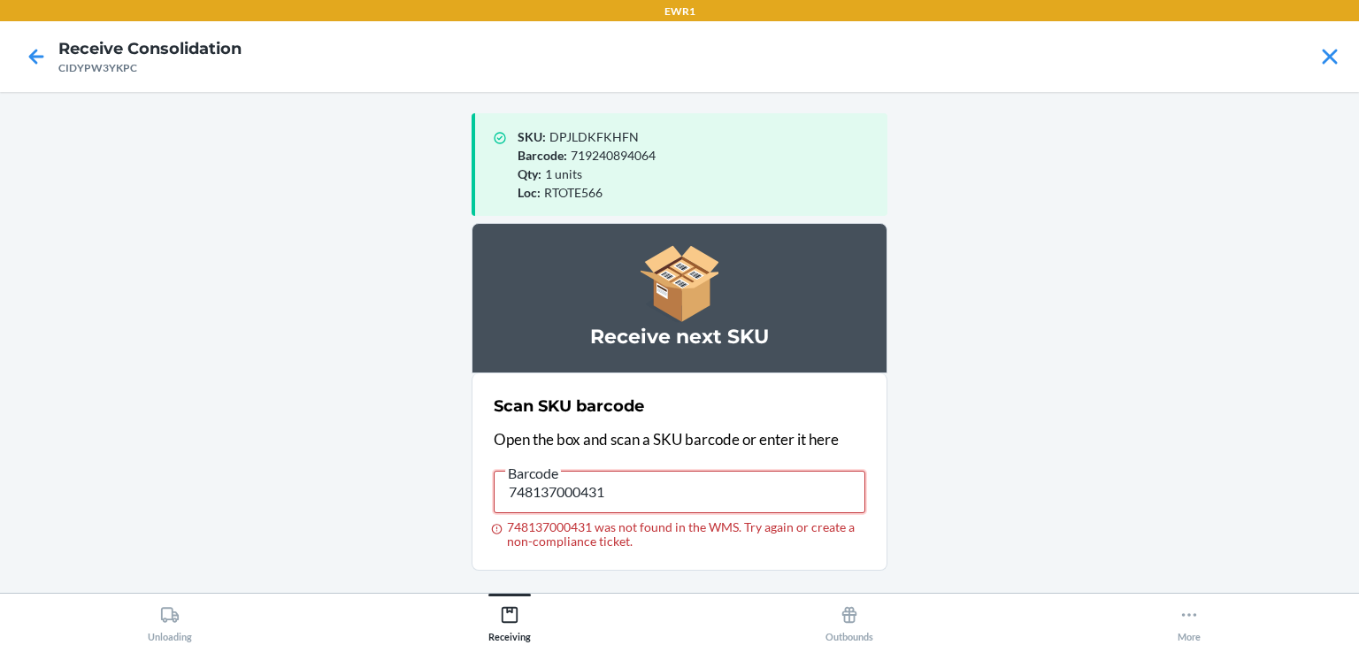
click at [625, 495] on input "748137000431" at bounding box center [680, 492] width 372 height 42
drag, startPoint x: 661, startPoint y: 471, endPoint x: 266, endPoint y: 437, distance: 396.1
click at [267, 438] on main "SKU : DPJLDKFKHFN Barcode : 719240894064 Qty : 1 units Loc : RTOTE566 Receive n…" at bounding box center [679, 342] width 1359 height 501
drag, startPoint x: 637, startPoint y: 505, endPoint x: 467, endPoint y: 474, distance: 172.7
click at [467, 474] on main "SKU : DPJLDKFKHFN Barcode : 719240894064 Qty : 1 units Loc : RTOTE566 Receive n…" at bounding box center [679, 342] width 1359 height 501
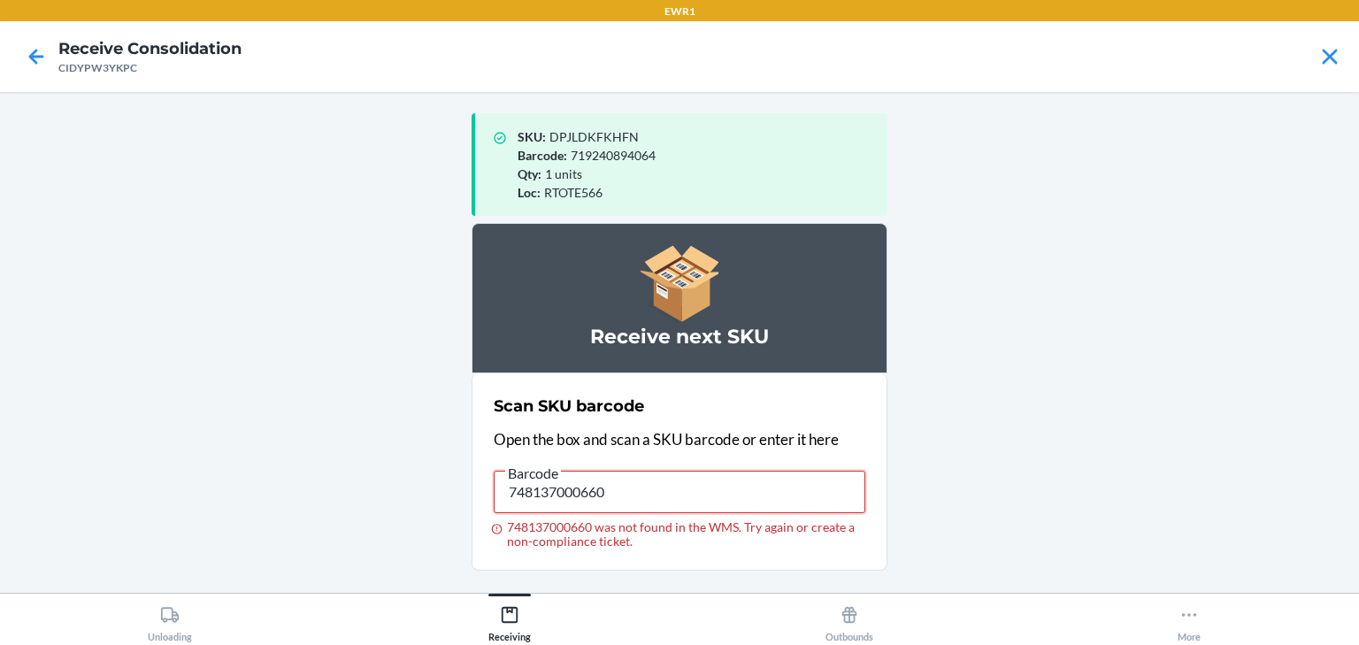
drag, startPoint x: 612, startPoint y: 480, endPoint x: 248, endPoint y: 489, distance: 364.7
click at [248, 489] on main "SKU : DPJLDKFKHFN Barcode : 719240894064 Qty : 1 units Loc : RTOTE566 Receive n…" at bounding box center [679, 342] width 1359 height 501
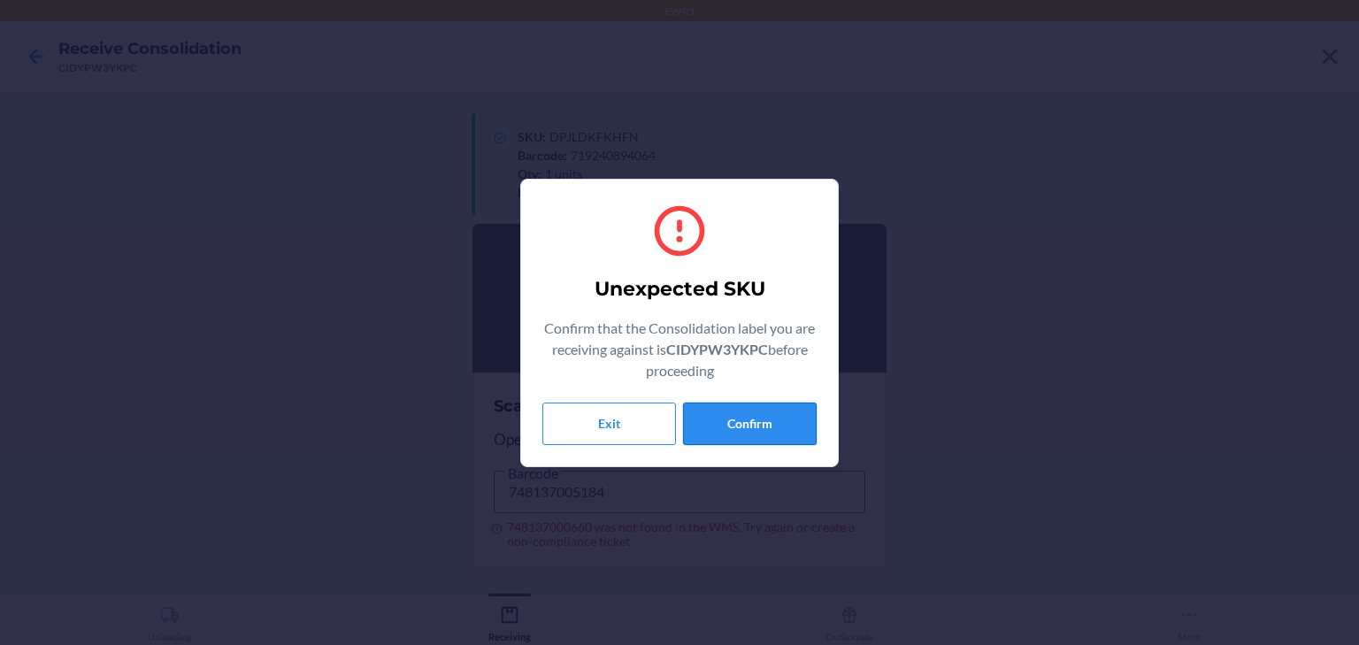
click at [734, 418] on button "Confirm" at bounding box center [750, 424] width 134 height 42
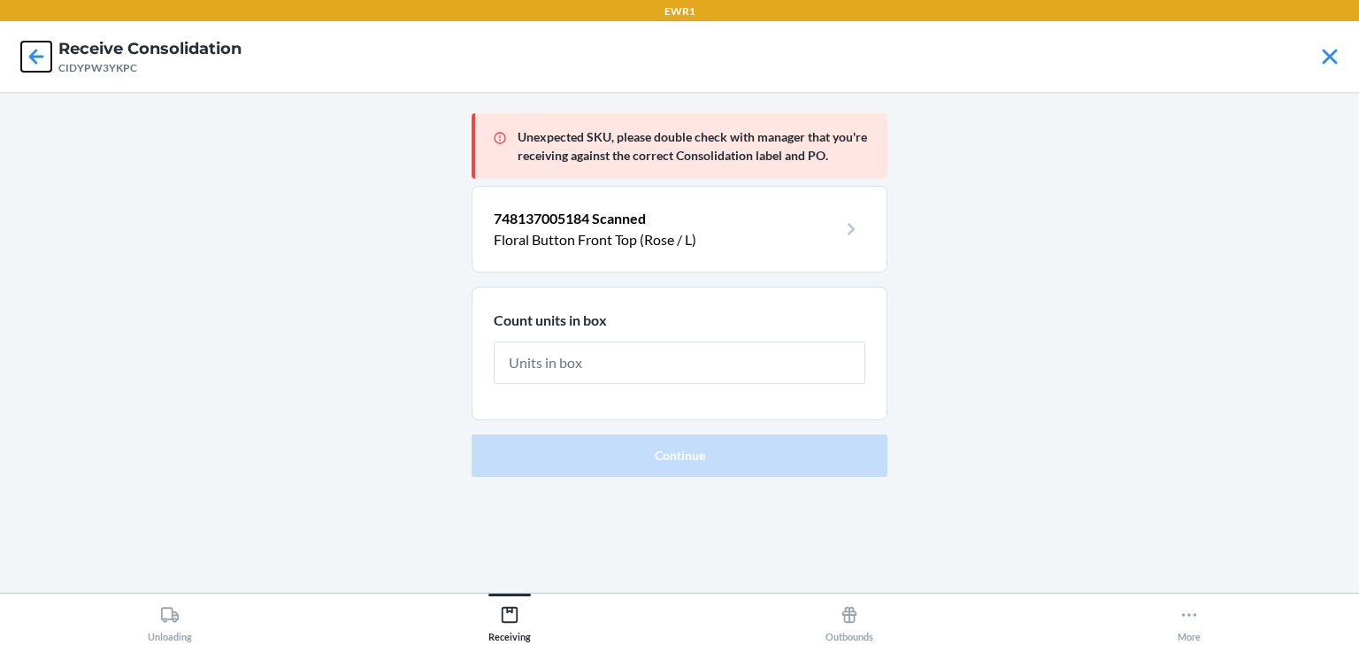
click at [39, 53] on icon at bounding box center [36, 57] width 30 height 30
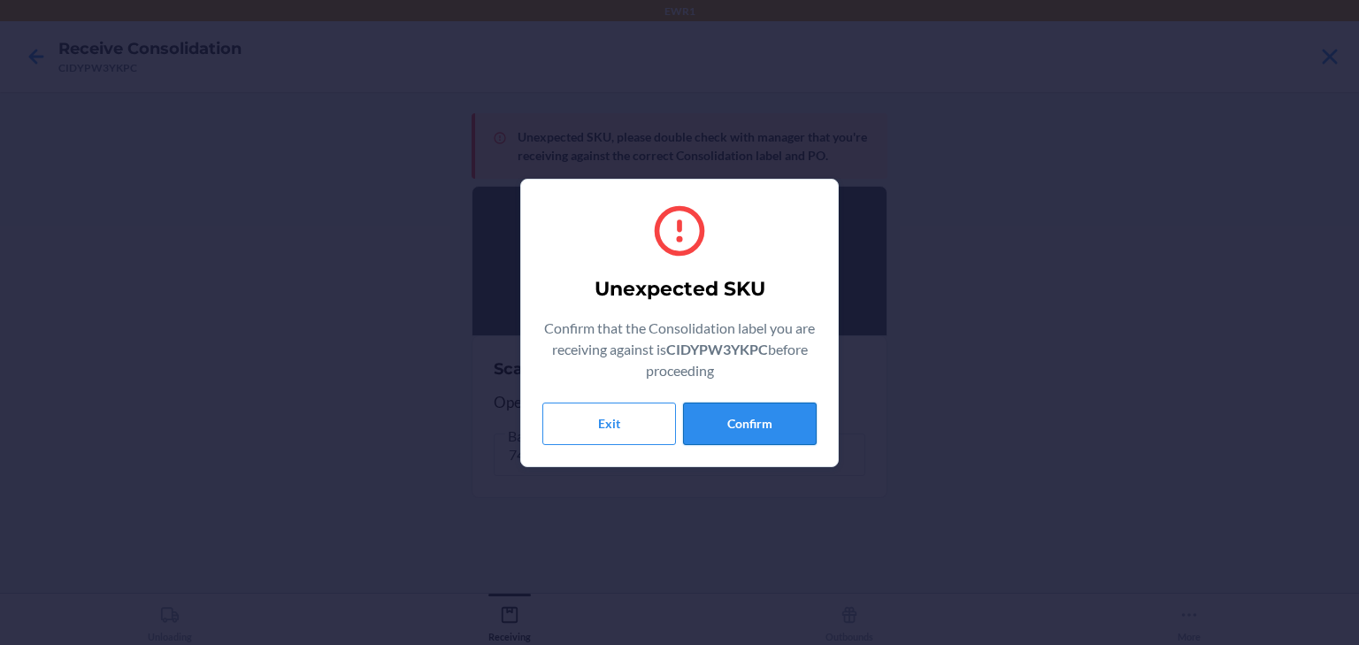
click at [795, 406] on button "Confirm" at bounding box center [750, 424] width 134 height 42
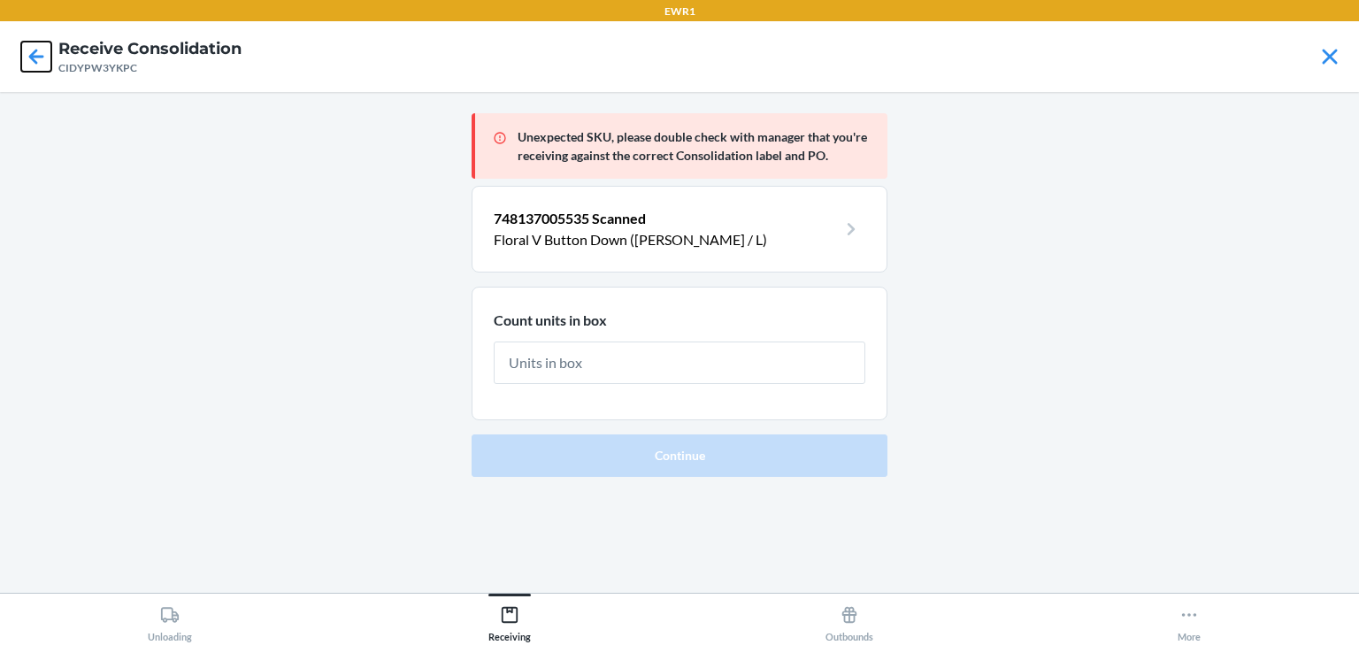
click at [45, 62] on icon at bounding box center [36, 57] width 30 height 30
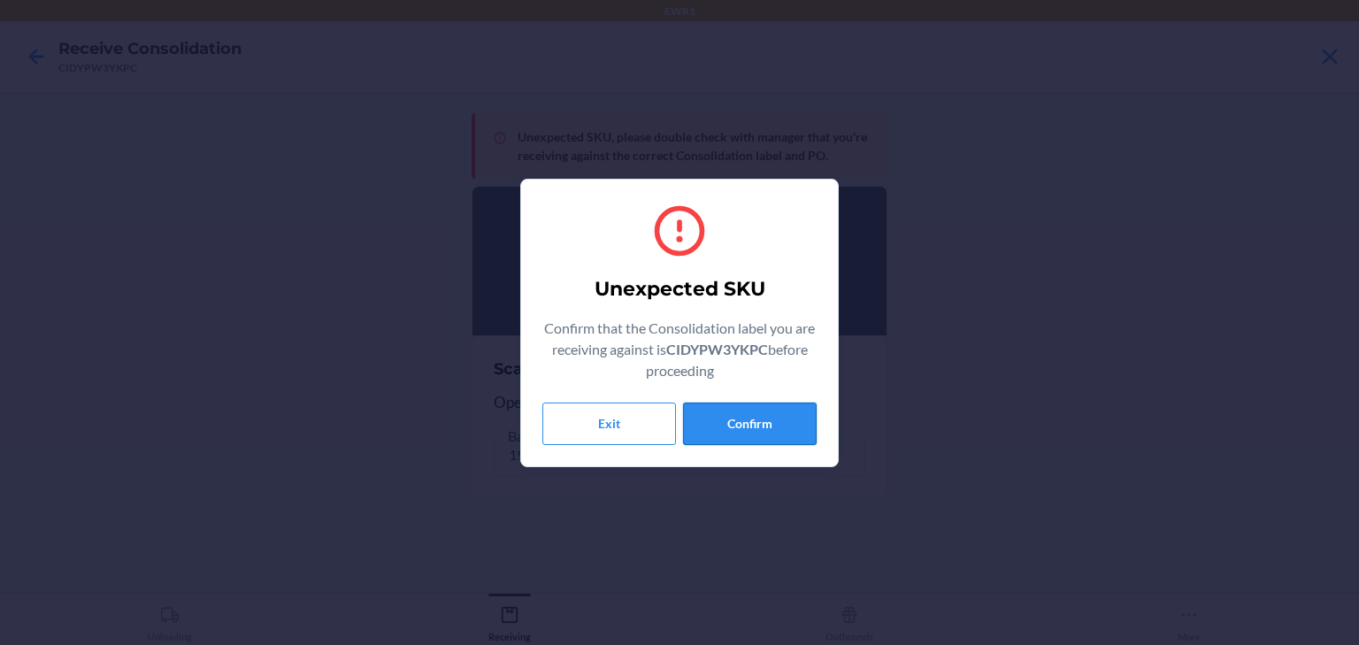
click at [742, 425] on button "Confirm" at bounding box center [750, 424] width 134 height 42
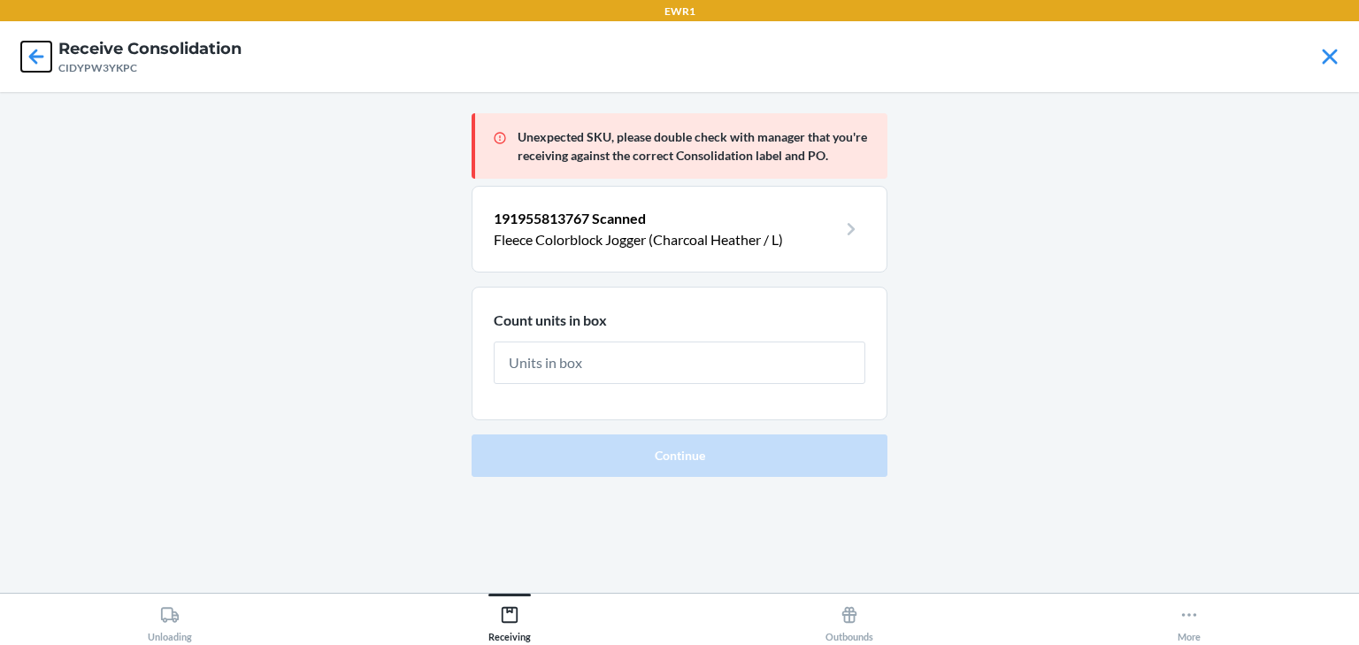
click at [45, 71] on icon at bounding box center [36, 57] width 30 height 30
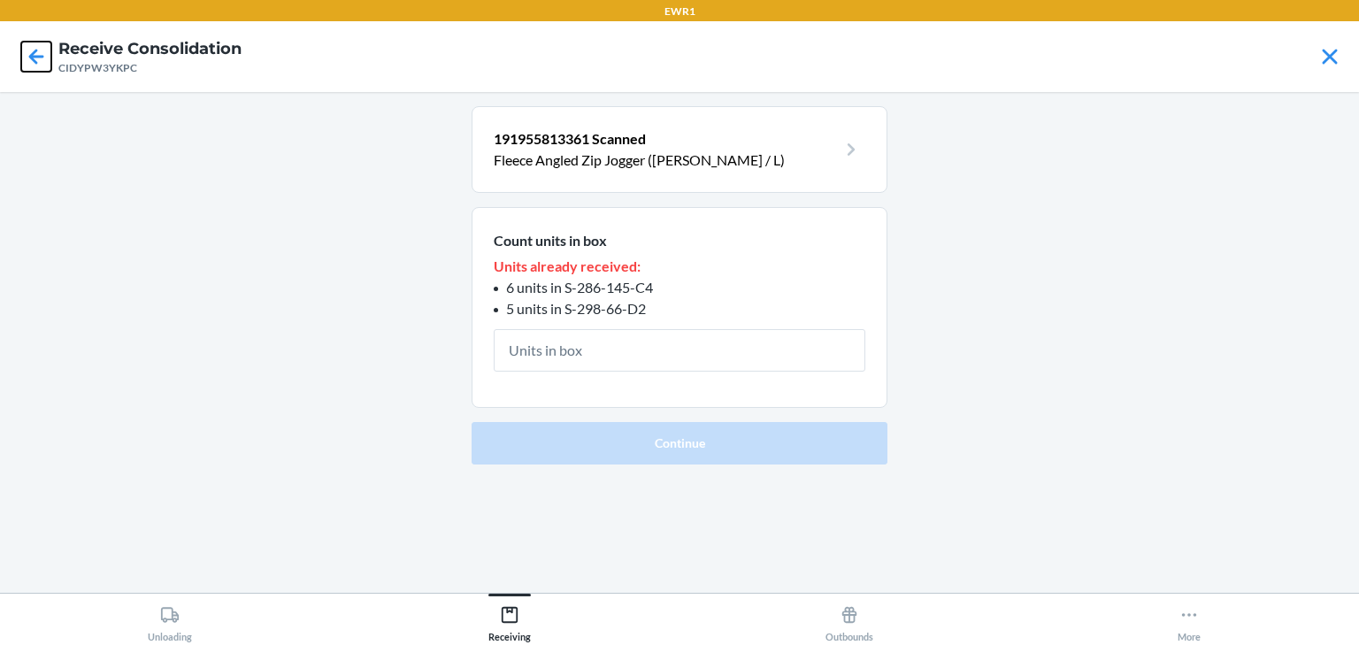
click at [35, 46] on icon at bounding box center [36, 57] width 30 height 30
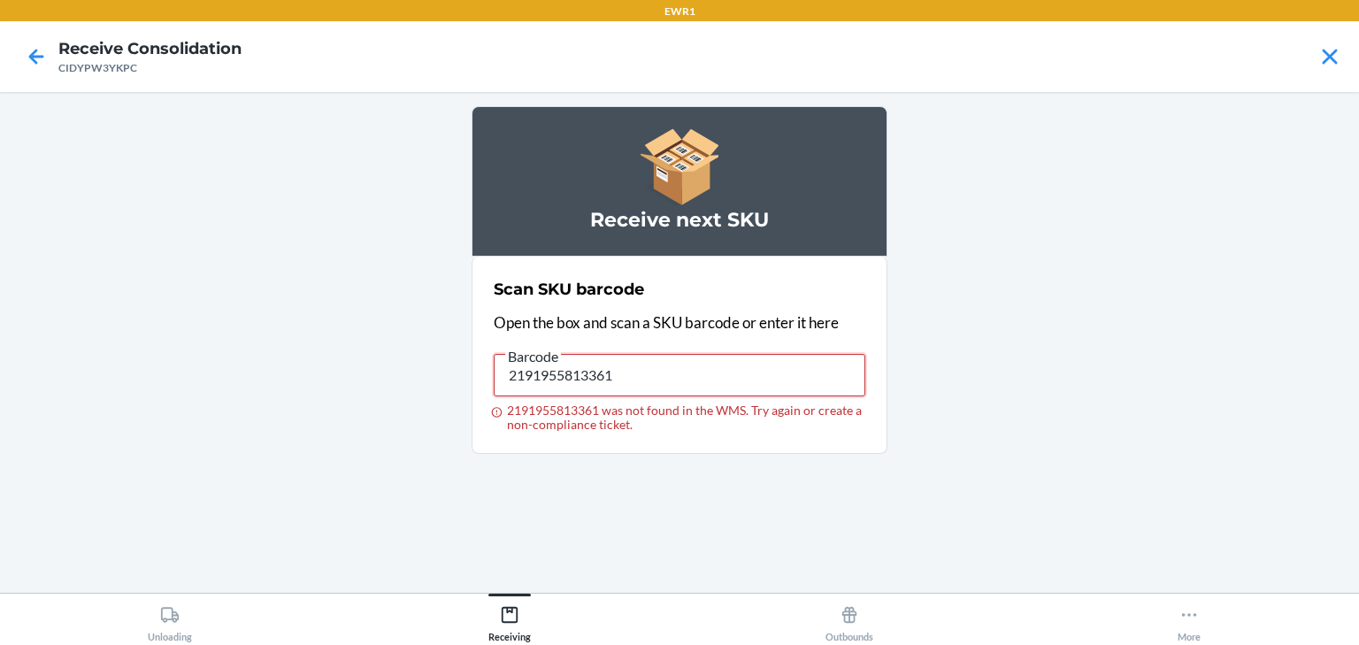
drag, startPoint x: 538, startPoint y: 357, endPoint x: 143, endPoint y: 288, distance: 400.8
click at [143, 288] on main "Receive next SKU Scan SKU barcode Open the box and scan a SKU barcode or enter …" at bounding box center [679, 342] width 1359 height 501
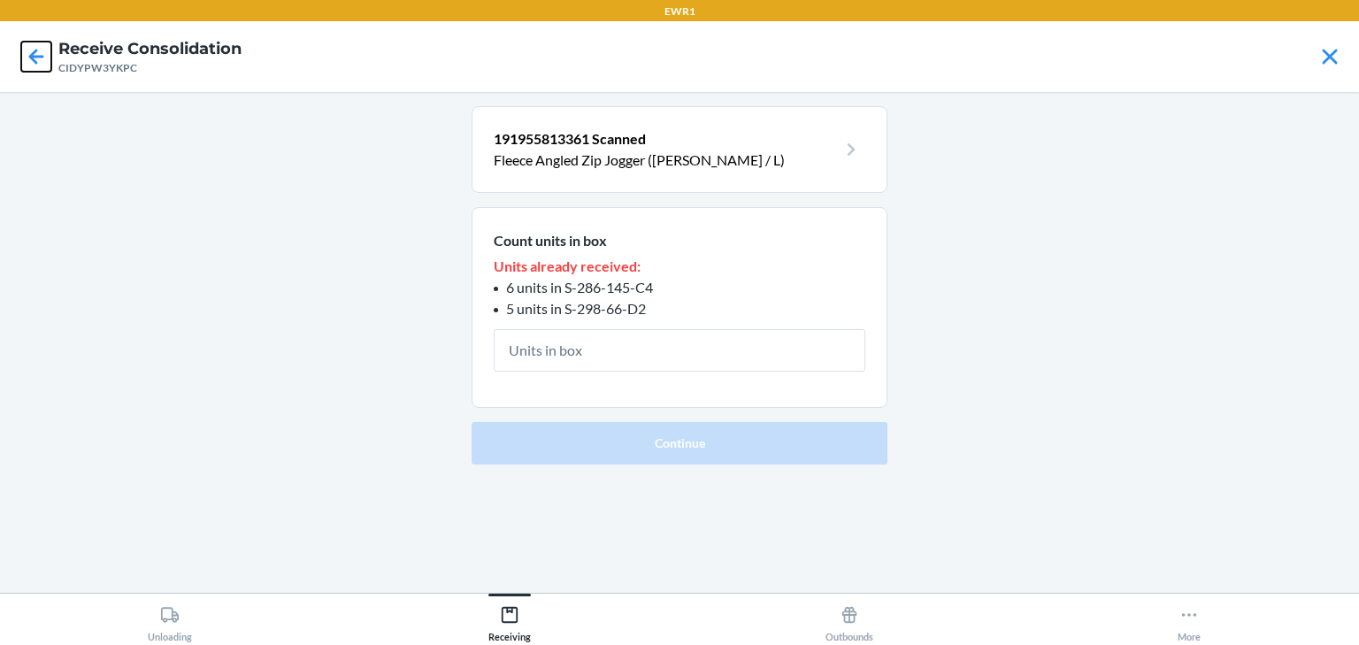
click at [42, 58] on icon at bounding box center [36, 57] width 30 height 30
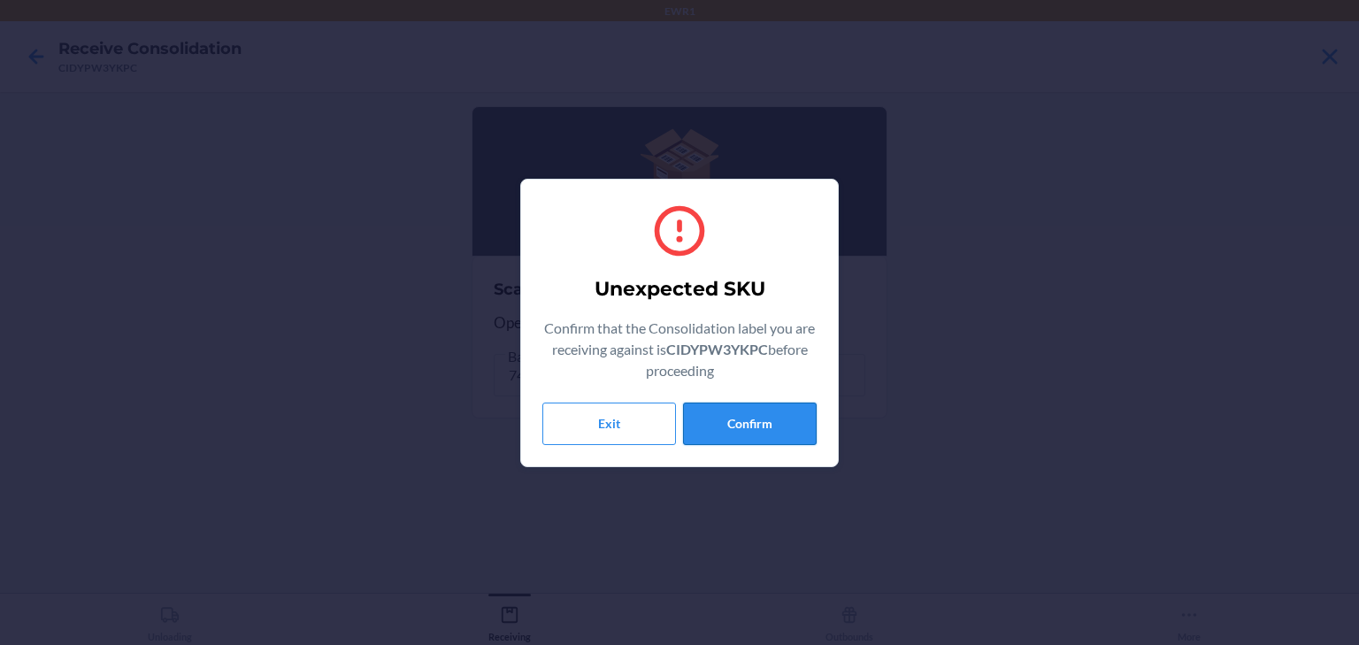
click at [733, 430] on button "Confirm" at bounding box center [750, 424] width 134 height 42
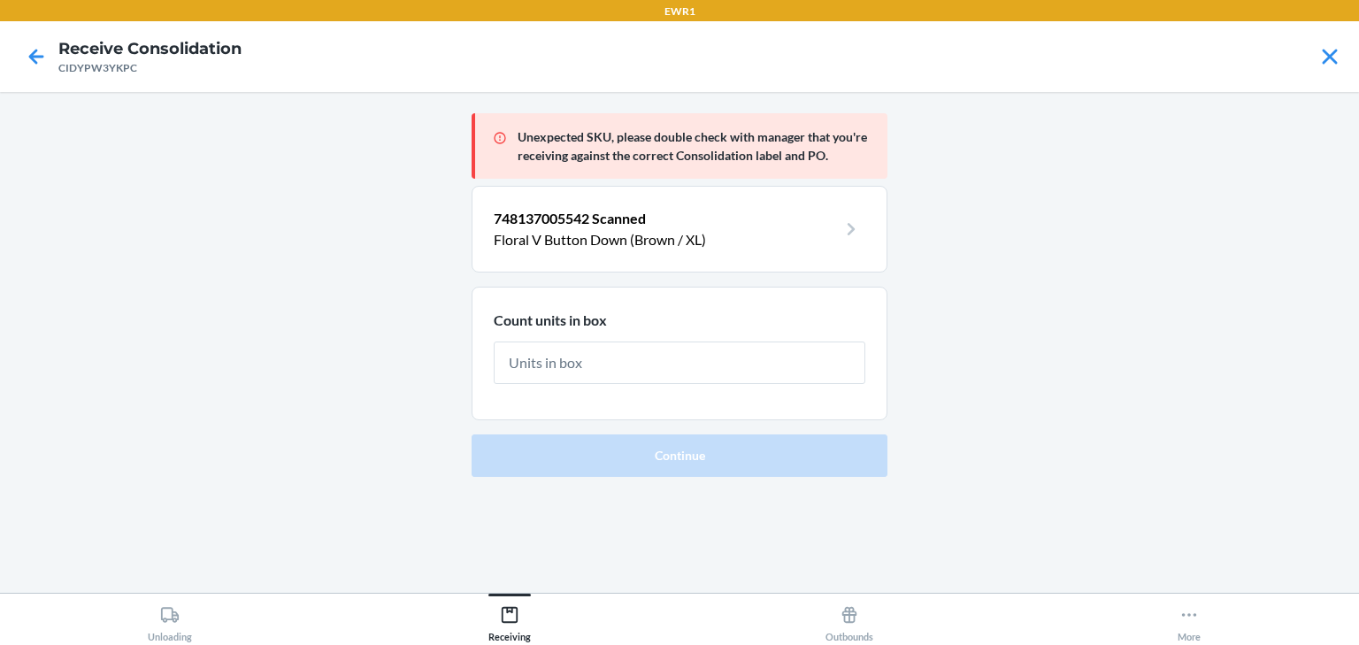
click at [733, 430] on form "Count units in box Continue" at bounding box center [680, 382] width 416 height 190
click at [28, 49] on icon at bounding box center [36, 57] width 30 height 30
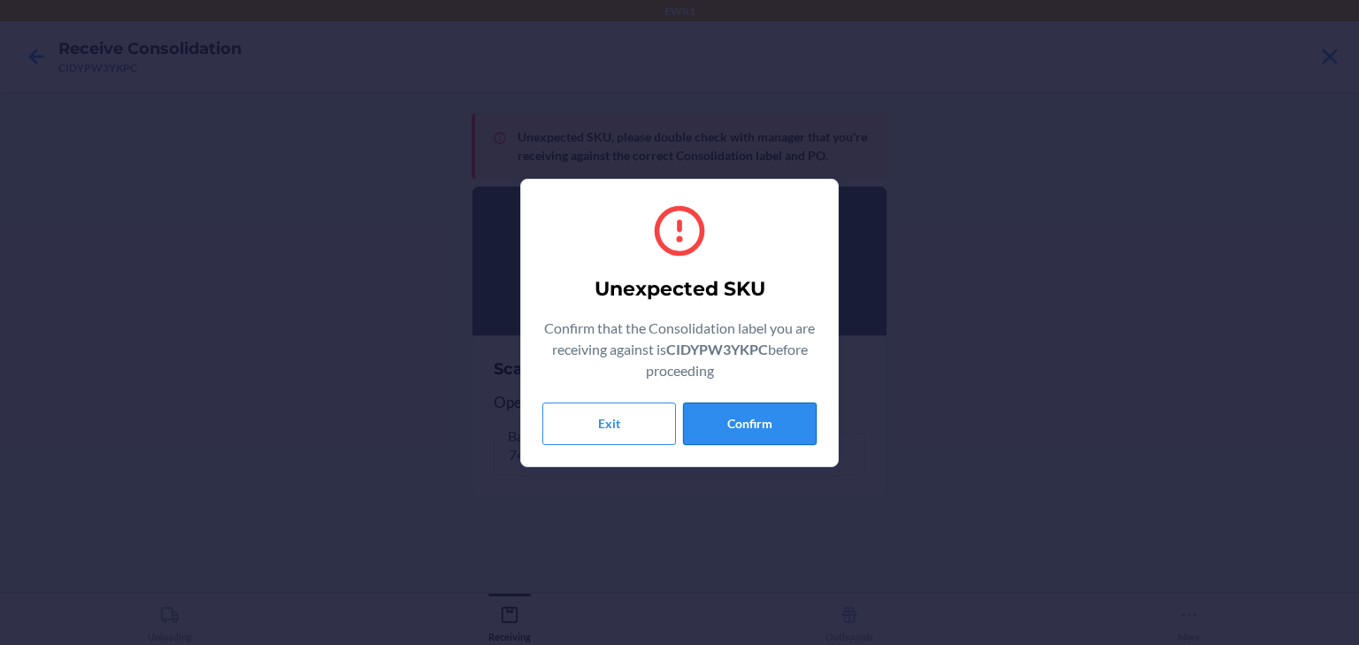
click at [768, 421] on button "Confirm" at bounding box center [750, 424] width 134 height 42
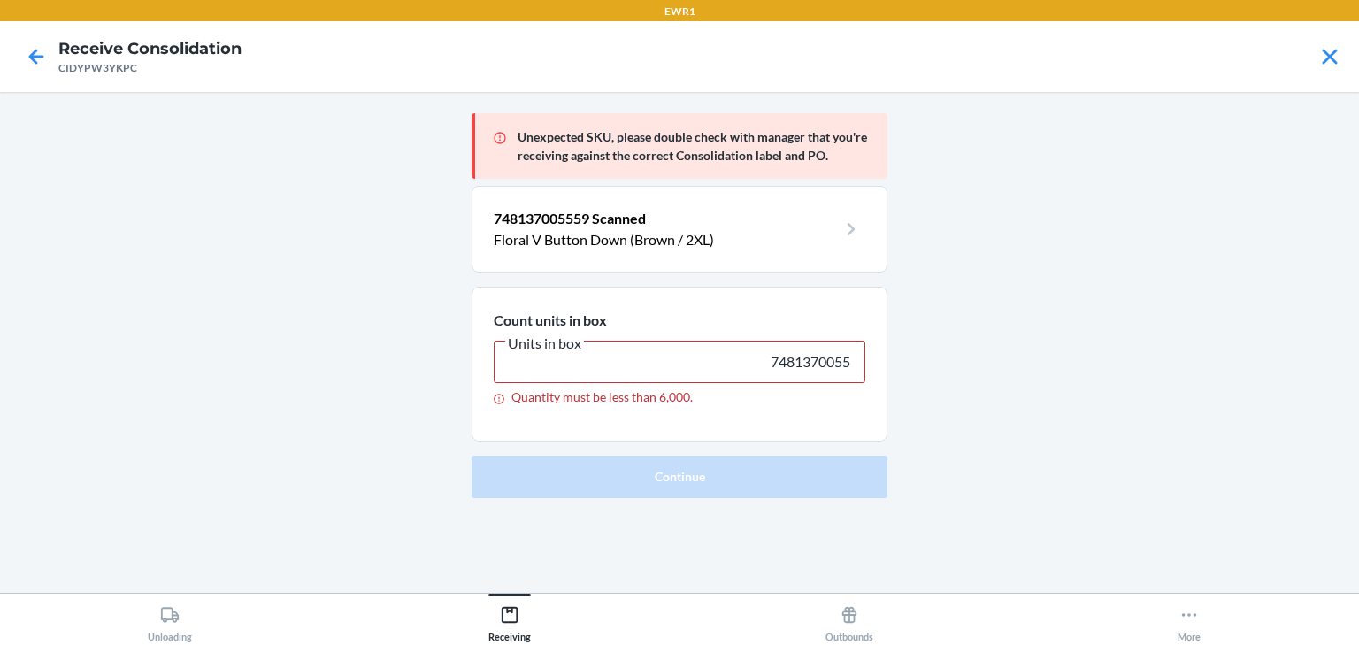
click at [31, 40] on div at bounding box center [36, 57] width 44 height 44
click at [32, 55] on icon at bounding box center [36, 56] width 15 height 15
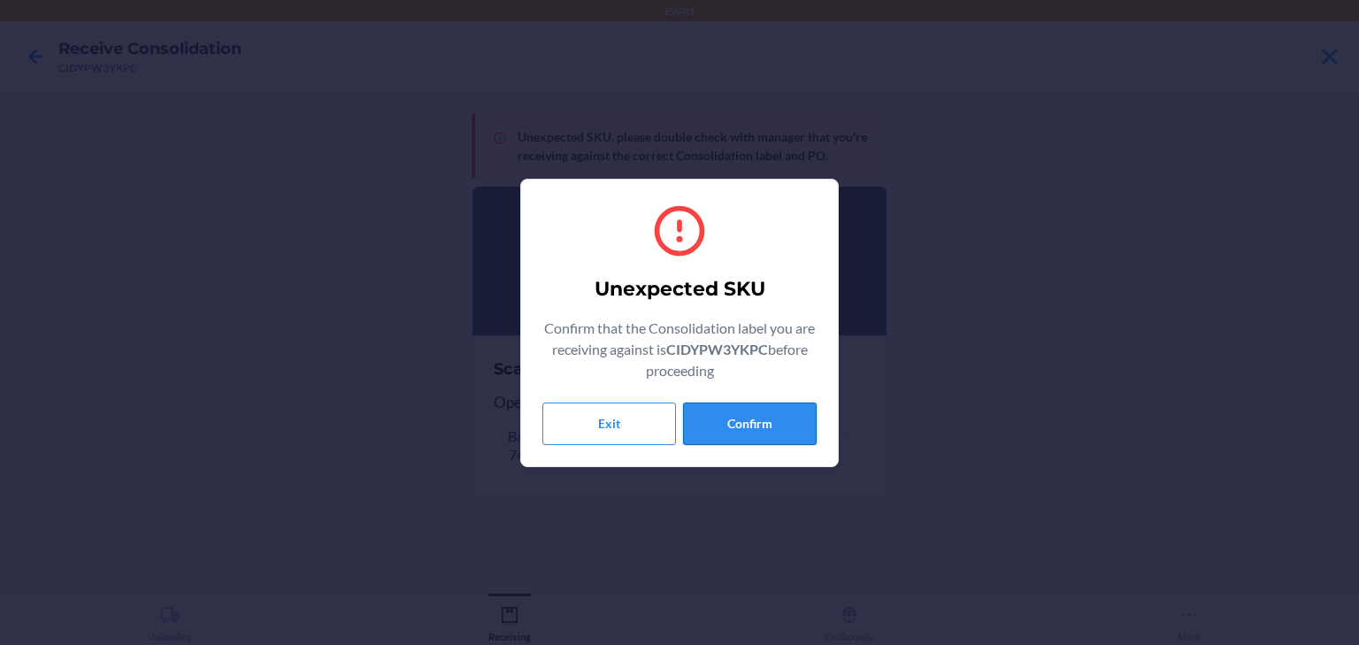
click at [732, 418] on button "Confirm" at bounding box center [750, 424] width 134 height 42
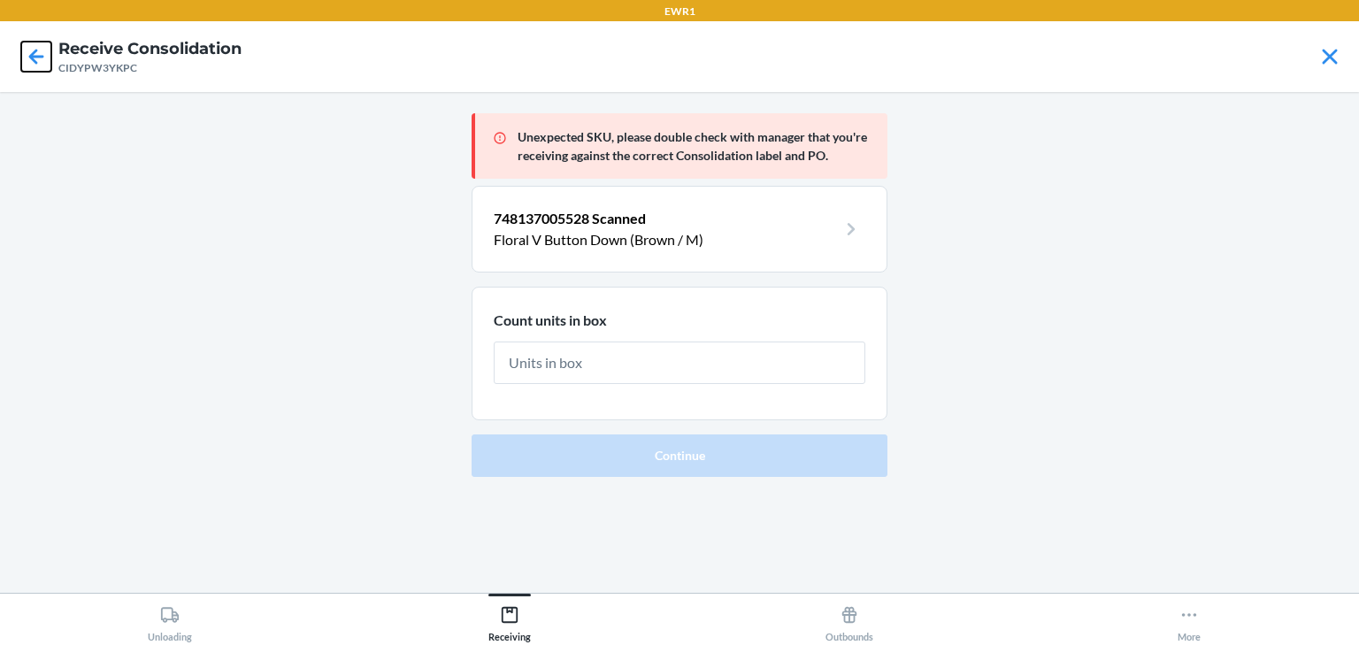
click at [39, 60] on icon at bounding box center [36, 57] width 30 height 30
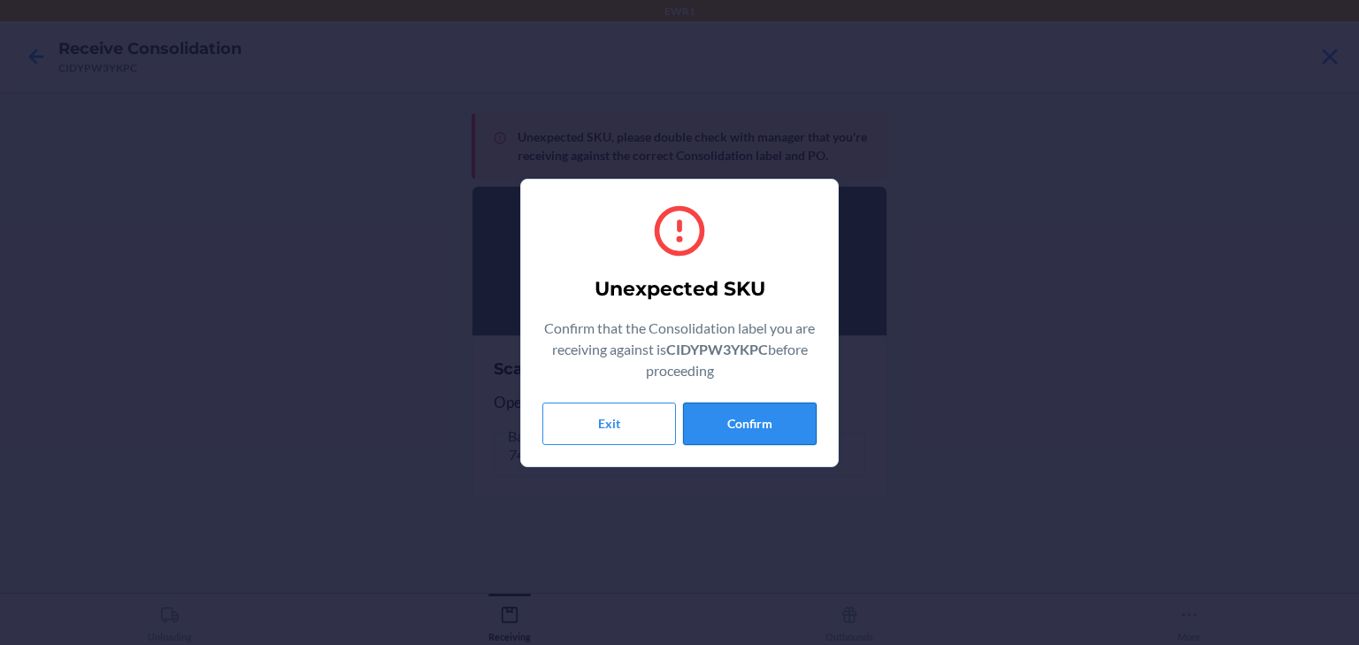
drag, startPoint x: 32, startPoint y: 30, endPoint x: 760, endPoint y: 436, distance: 833.8
click at [760, 436] on button "Confirm" at bounding box center [750, 424] width 134 height 42
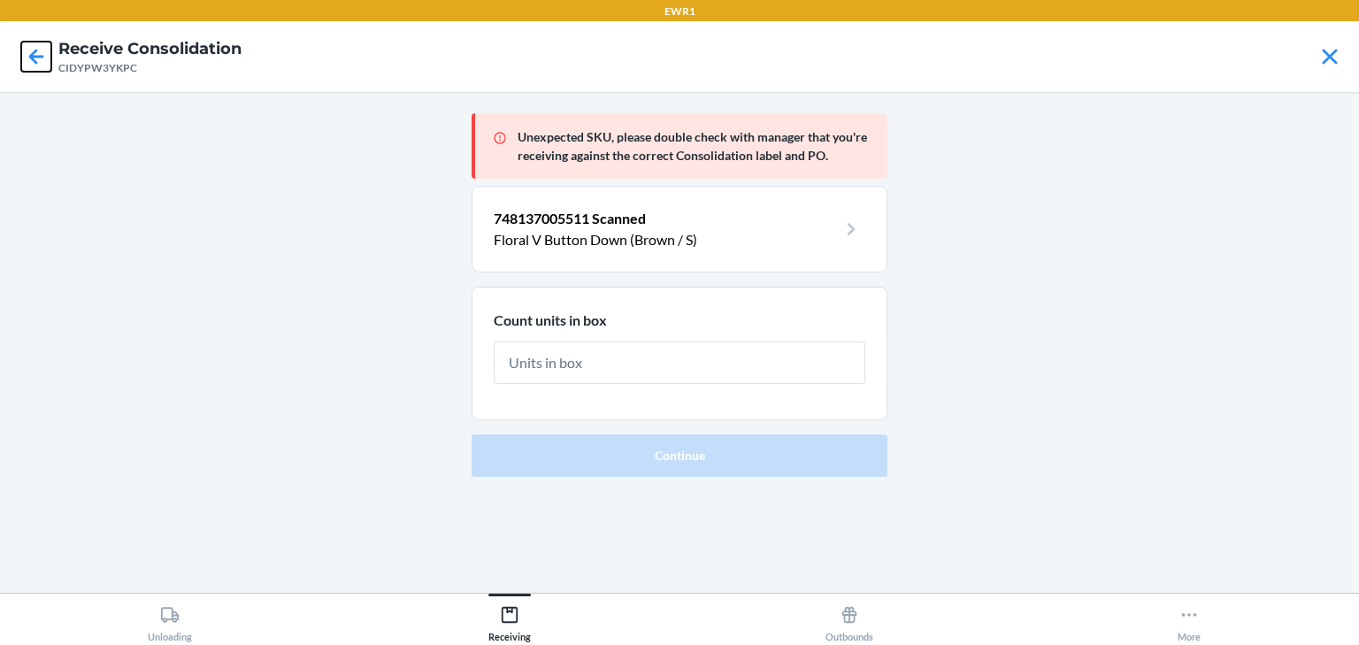
click at [30, 66] on icon at bounding box center [36, 57] width 30 height 30
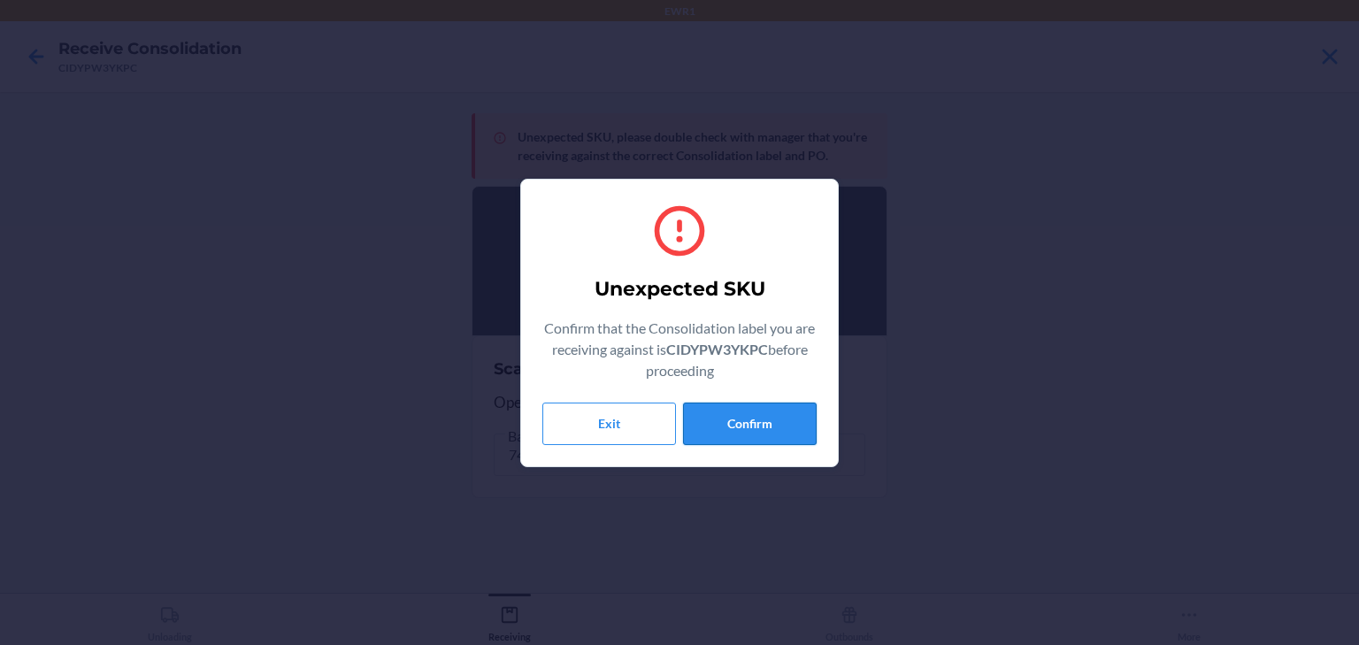
click at [792, 418] on button "Confirm" at bounding box center [750, 424] width 134 height 42
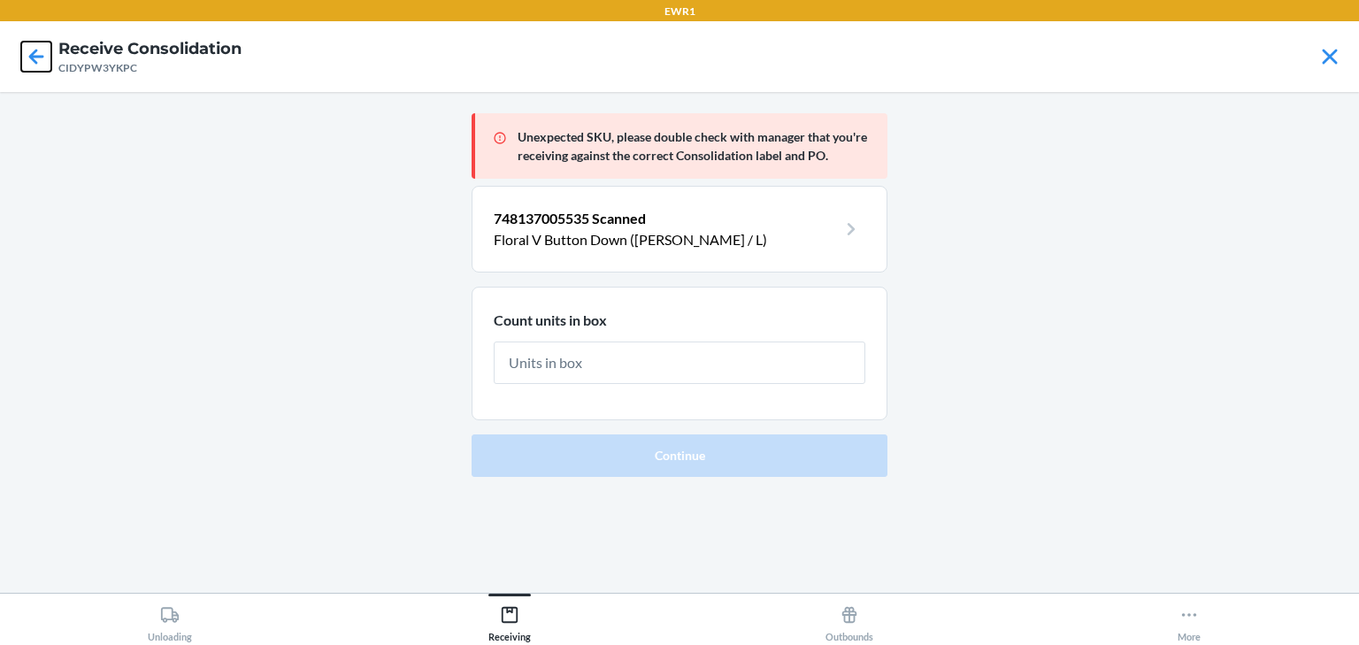
click at [36, 50] on icon at bounding box center [36, 56] width 15 height 15
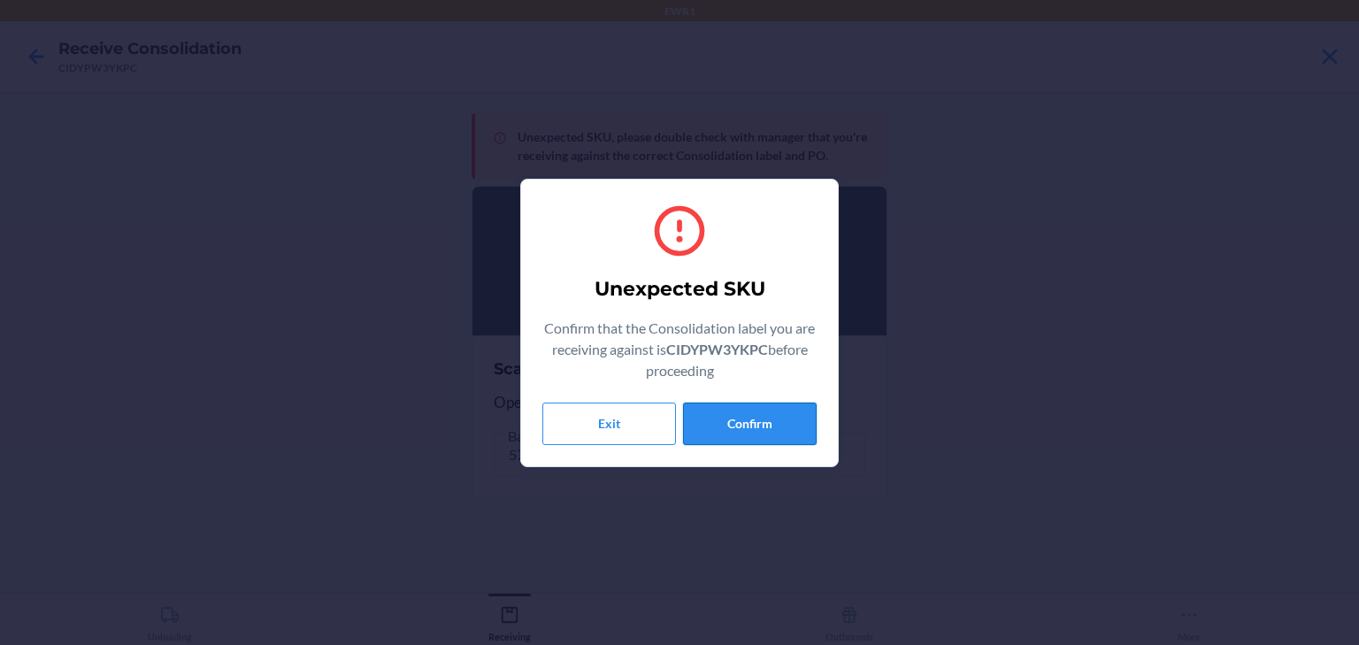
click at [741, 429] on button "Confirm" at bounding box center [750, 424] width 134 height 42
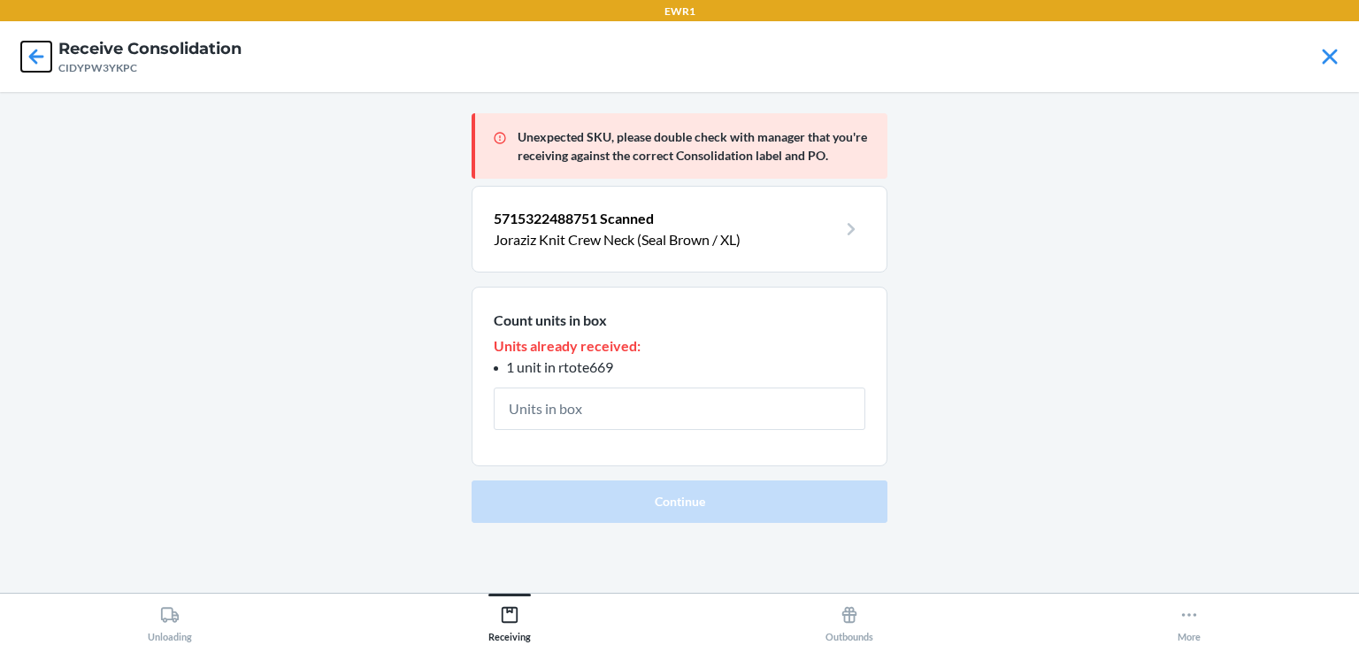
click at [41, 60] on icon at bounding box center [36, 57] width 30 height 30
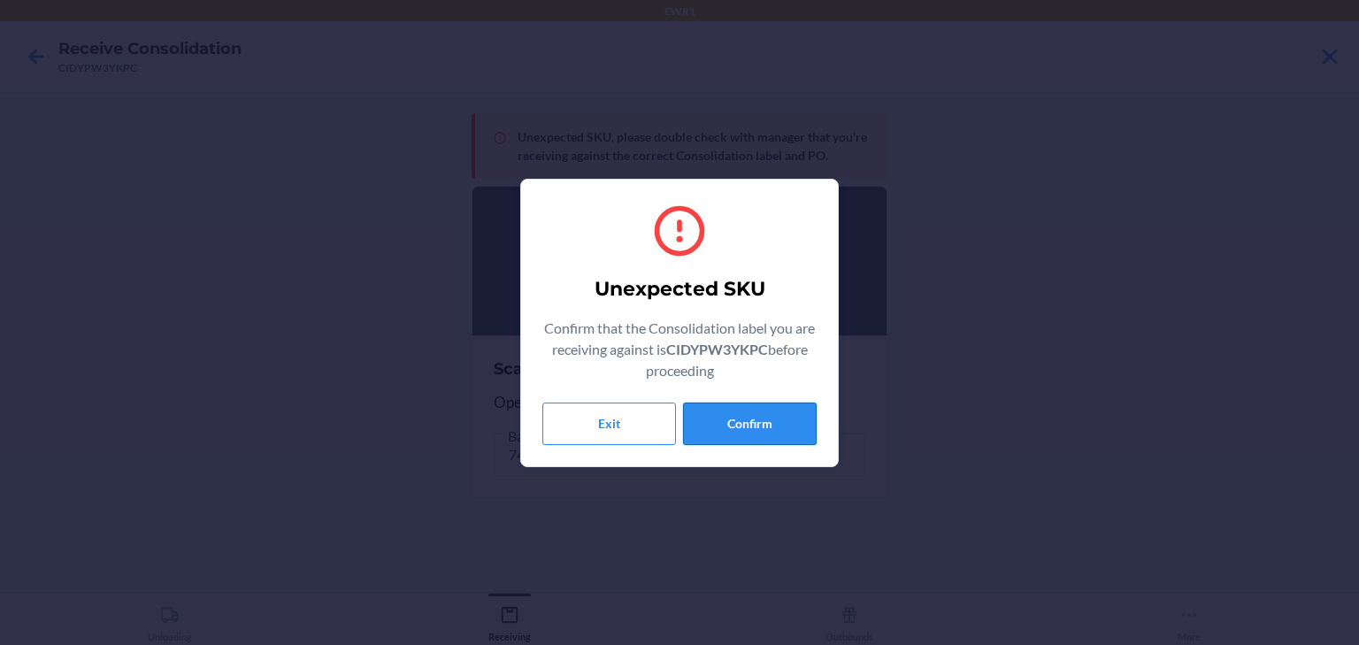
click at [754, 434] on button "Confirm" at bounding box center [750, 424] width 134 height 42
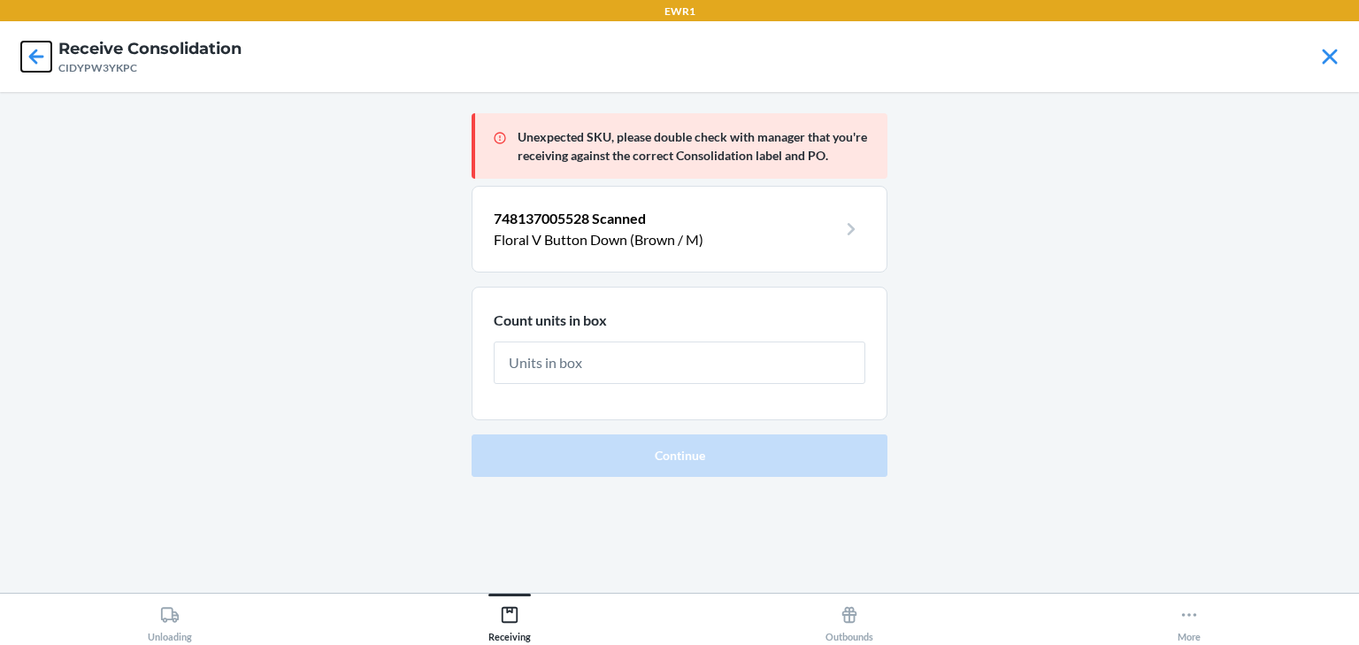
click at [27, 57] on icon at bounding box center [36, 57] width 30 height 30
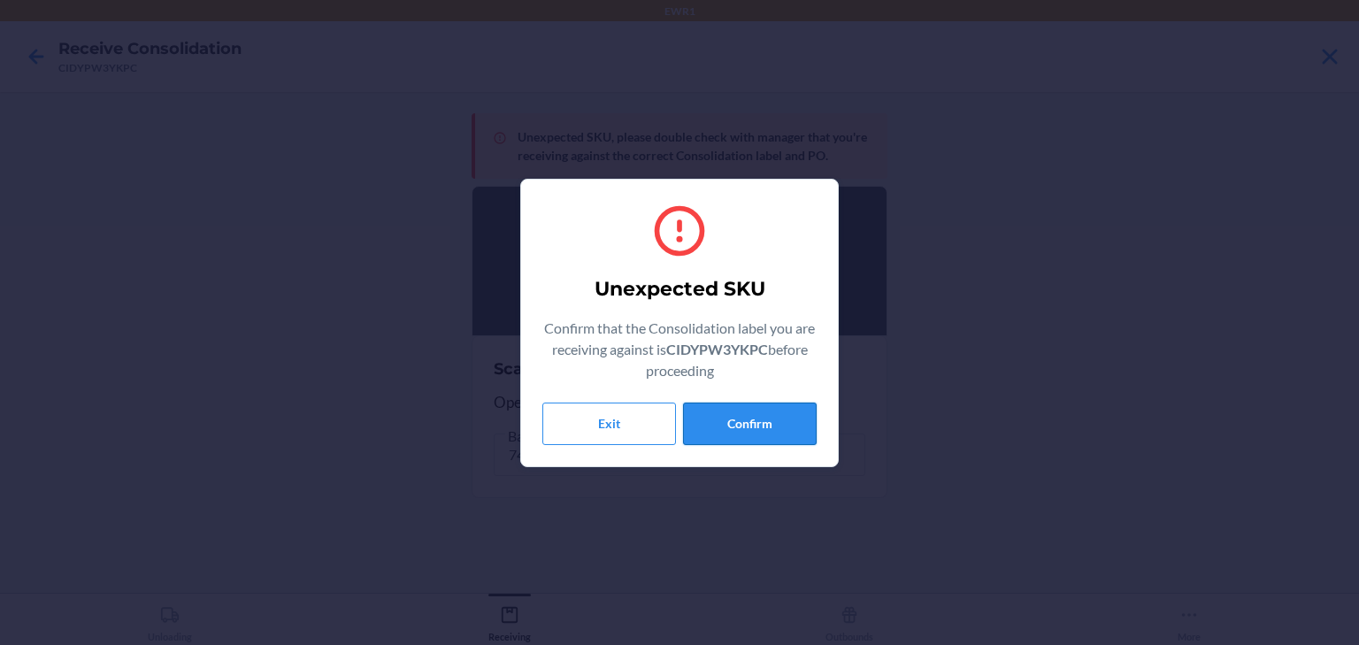
click at [775, 408] on button "Confirm" at bounding box center [750, 424] width 134 height 42
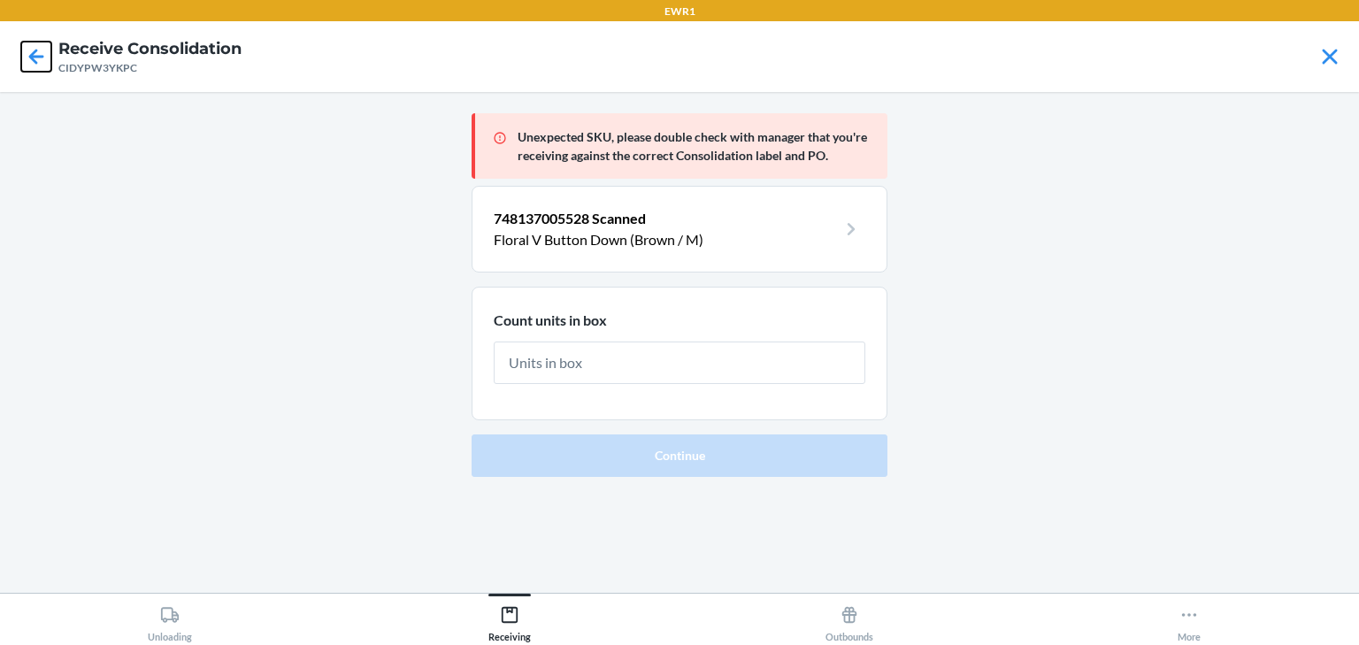
click at [33, 50] on icon at bounding box center [36, 57] width 30 height 30
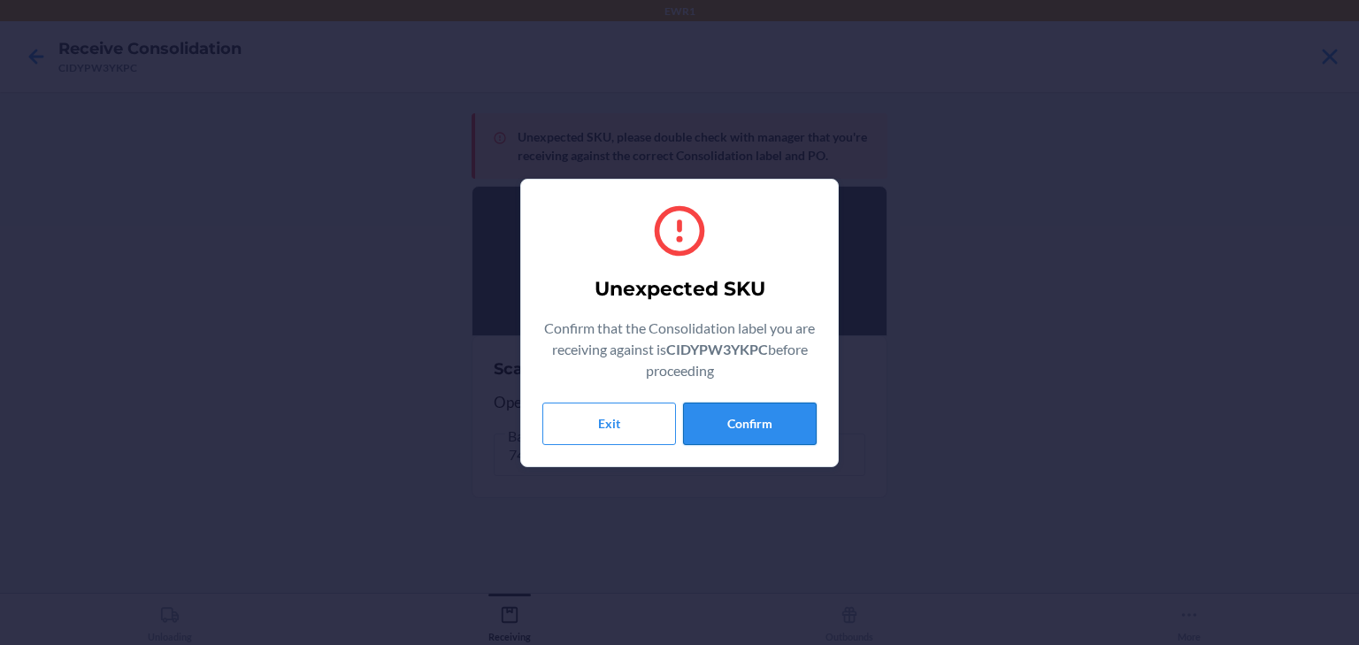
click at [754, 411] on button "Confirm" at bounding box center [750, 424] width 134 height 42
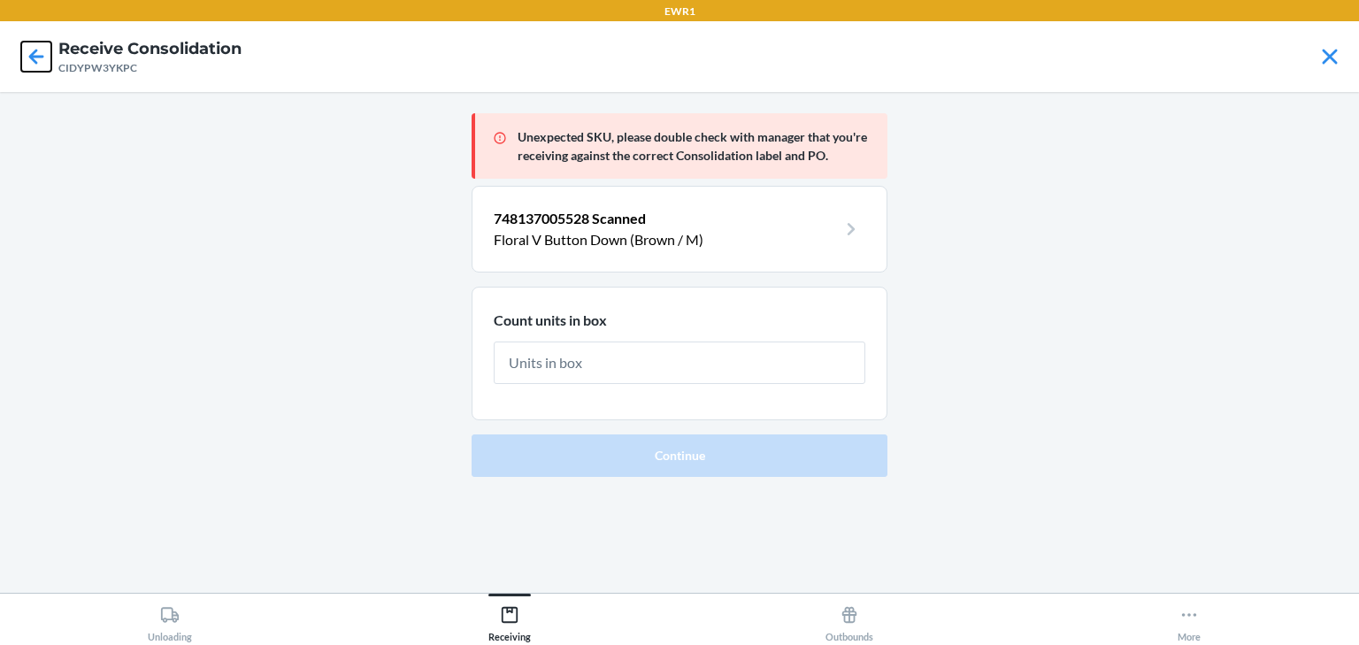
click at [41, 42] on icon at bounding box center [36, 57] width 30 height 30
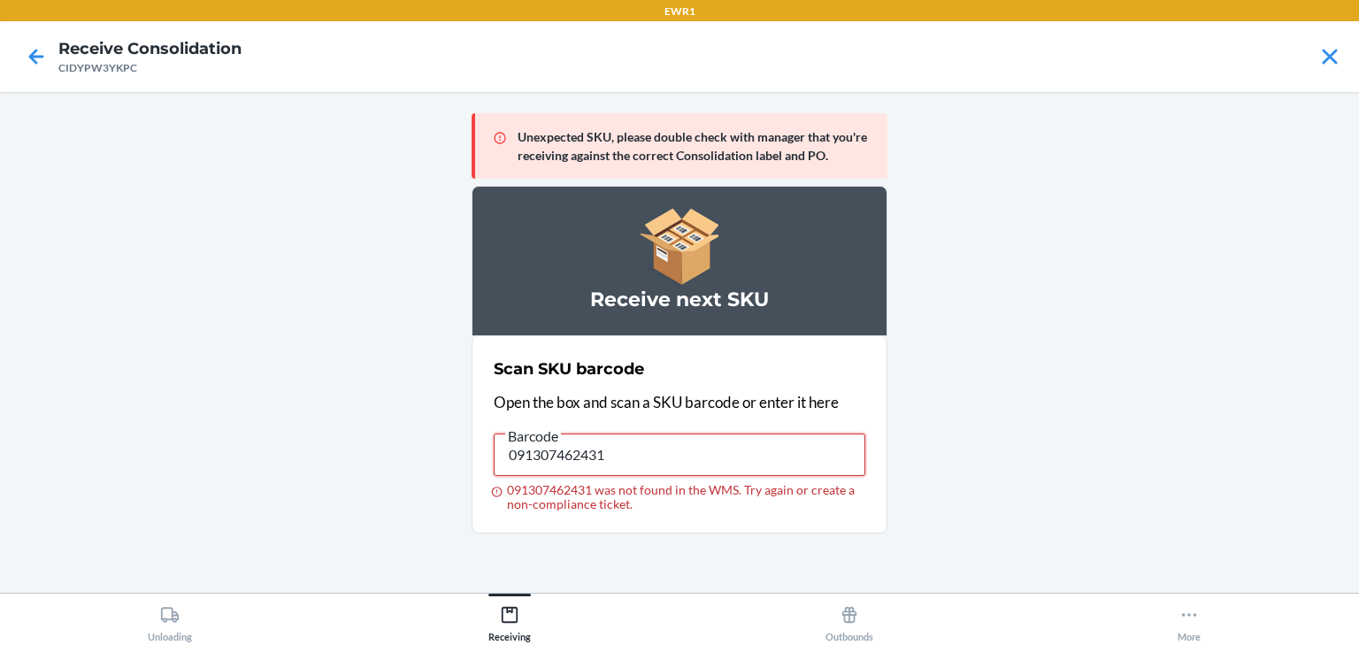
drag, startPoint x: 687, startPoint y: 458, endPoint x: 434, endPoint y: 455, distance: 253.1
click at [434, 455] on main "Unexpected SKU, please double check with manager that you're receiving against …" at bounding box center [679, 342] width 1359 height 501
click at [853, 453] on input "093488664420" at bounding box center [680, 455] width 372 height 42
drag, startPoint x: 649, startPoint y: 442, endPoint x: 368, endPoint y: 396, distance: 284.2
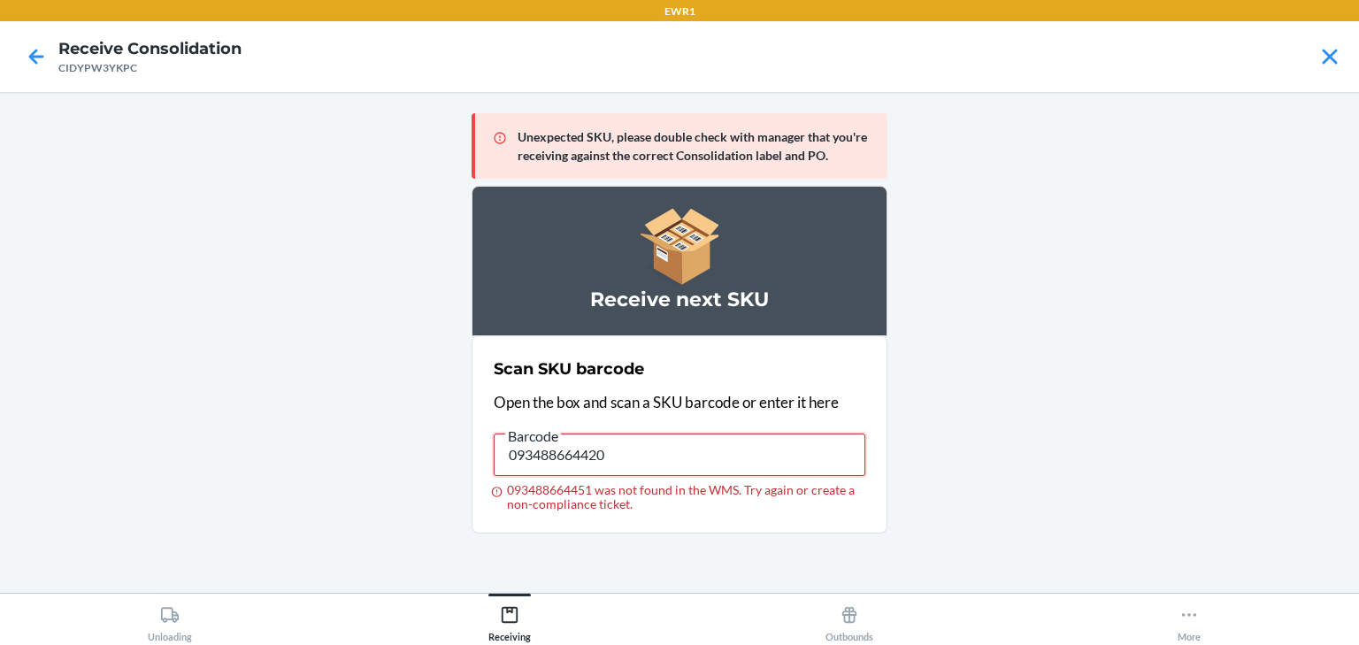
click at [368, 396] on main "Unexpected SKU, please double check with manager that you're receiving against …" at bounding box center [679, 342] width 1359 height 501
drag, startPoint x: 644, startPoint y: 459, endPoint x: 170, endPoint y: 411, distance: 476.7
click at [347, 459] on main "Unexpected SKU, please double check with manager that you're receiving against …" at bounding box center [679, 342] width 1359 height 501
drag, startPoint x: 653, startPoint y: 441, endPoint x: 446, endPoint y: 439, distance: 207.1
click at [446, 439] on main "Unexpected SKU, please double check with manager that you're receiving against …" at bounding box center [679, 342] width 1359 height 501
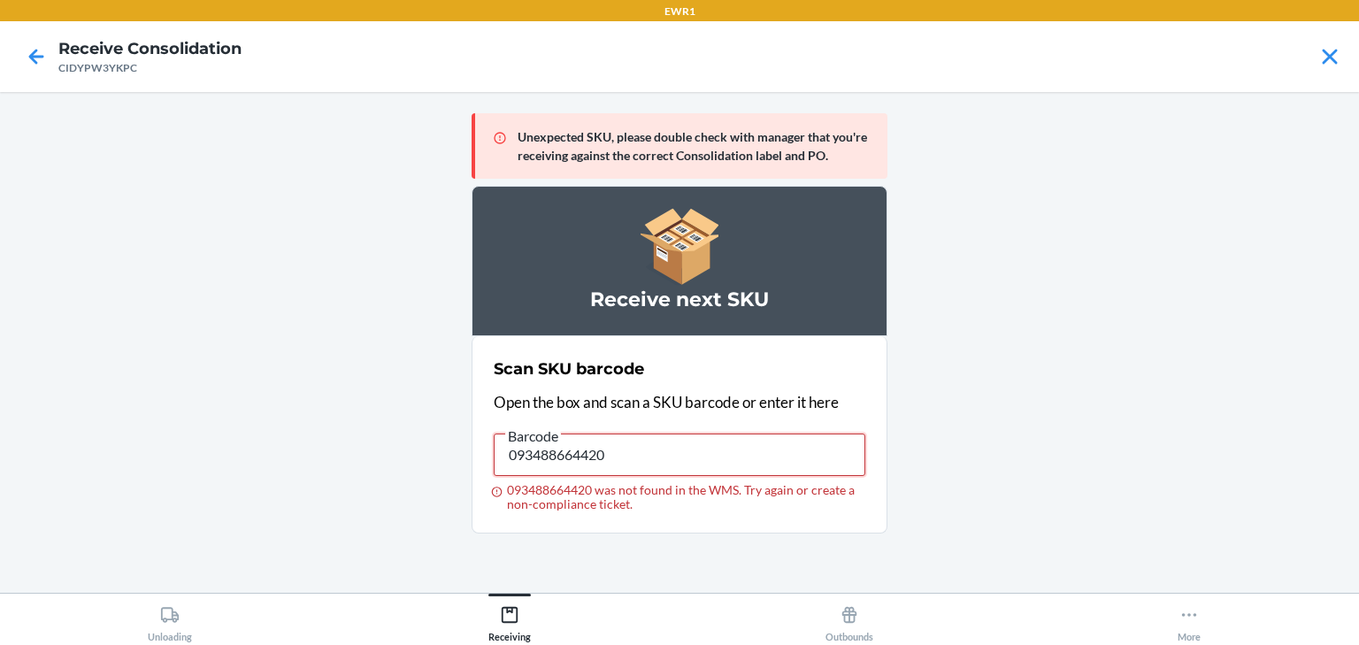
click at [692, 449] on input "093488664420" at bounding box center [680, 455] width 372 height 42
click at [502, 436] on input "093488664420" at bounding box center [680, 455] width 372 height 42
drag, startPoint x: 502, startPoint y: 436, endPoint x: 573, endPoint y: 459, distance: 75.3
click at [559, 453] on input "093488664420" at bounding box center [680, 455] width 372 height 42
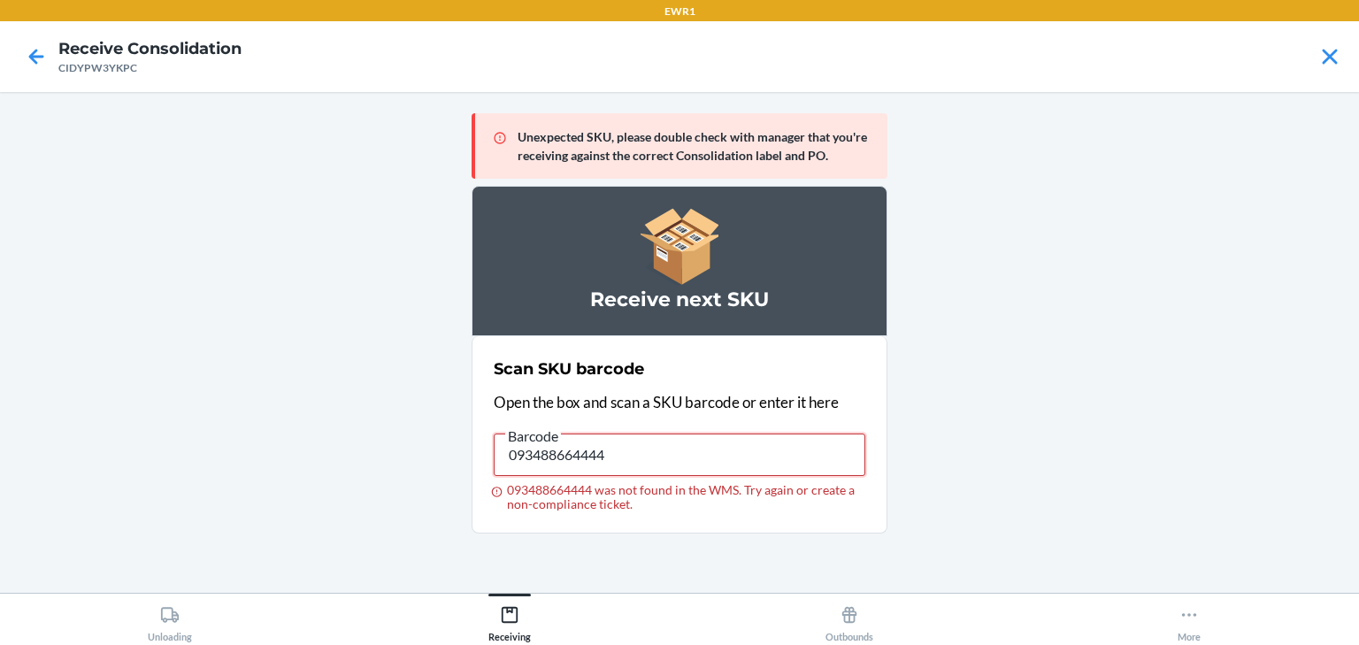
click at [703, 460] on input "093488664444" at bounding box center [680, 455] width 372 height 42
click at [797, 447] on input "093488664444" at bounding box center [680, 455] width 372 height 42
drag, startPoint x: 718, startPoint y: 454, endPoint x: 461, endPoint y: 405, distance: 262.0
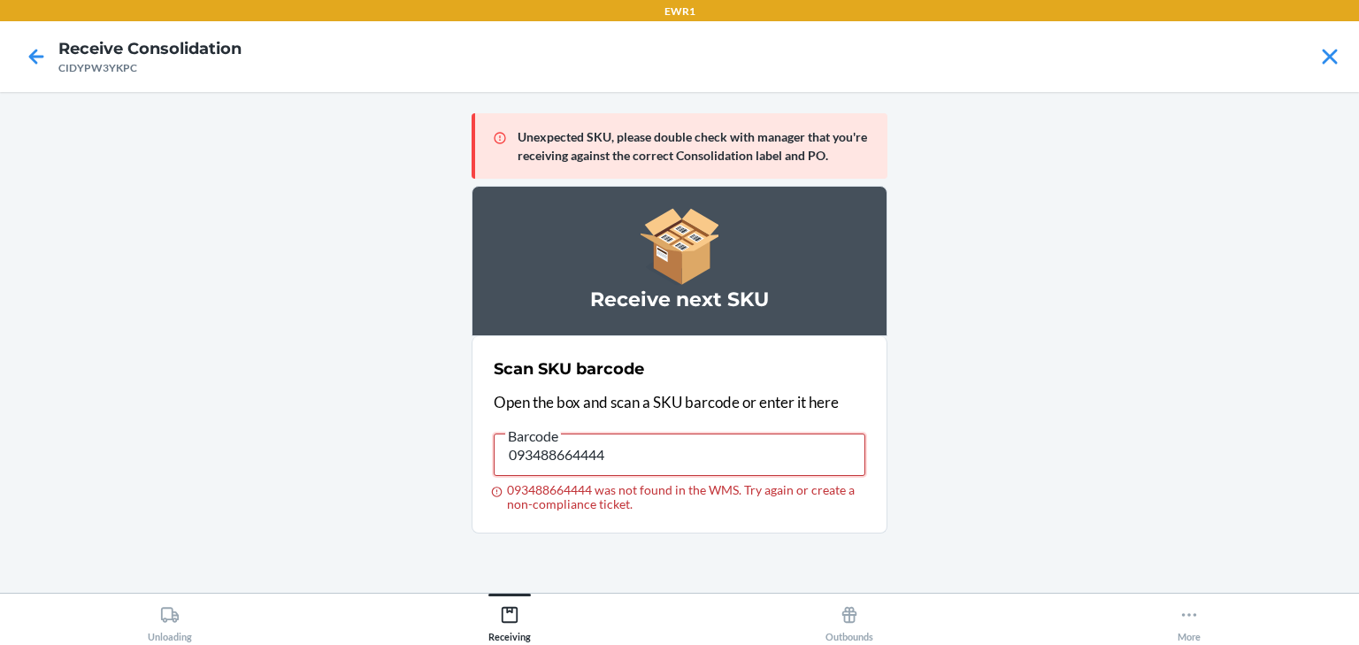
click at [461, 405] on main "Unexpected SKU, please double check with manager that you're receiving against …" at bounding box center [679, 342] width 1359 height 501
click at [708, 465] on input "093488664444 was not found in the WMS. Try again or create a non-compliance tic…" at bounding box center [680, 455] width 372 height 42
drag, startPoint x: 658, startPoint y: 441, endPoint x: 417, endPoint y: 445, distance: 241.6
click at [417, 445] on main "Unexpected SKU, please double check with manager that you're receiving against …" at bounding box center [679, 342] width 1359 height 501
click at [618, 468] on input "091307509839" at bounding box center [680, 455] width 372 height 42
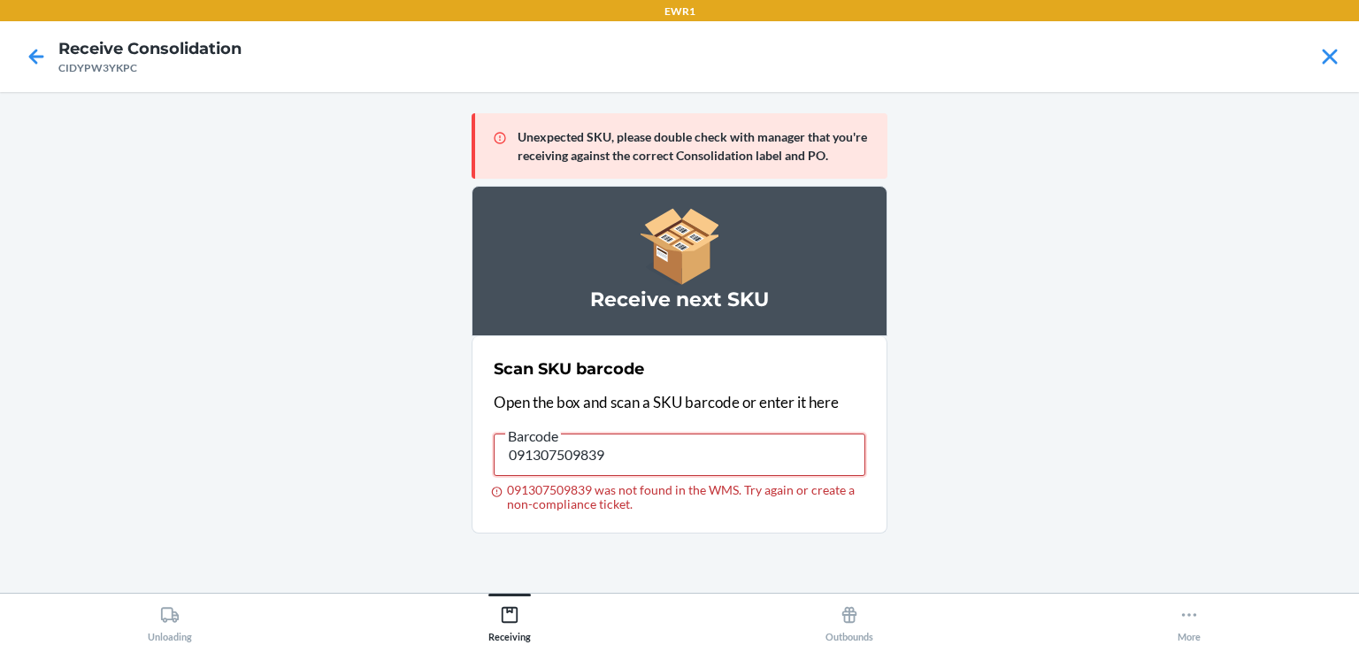
click at [618, 467] on input "091307509839" at bounding box center [680, 455] width 372 height 42
click at [604, 464] on input "091307509839" at bounding box center [680, 455] width 372 height 42
click at [610, 462] on input "091307509839" at bounding box center [680, 455] width 372 height 42
click at [612, 461] on input "091307509839" at bounding box center [680, 455] width 372 height 42
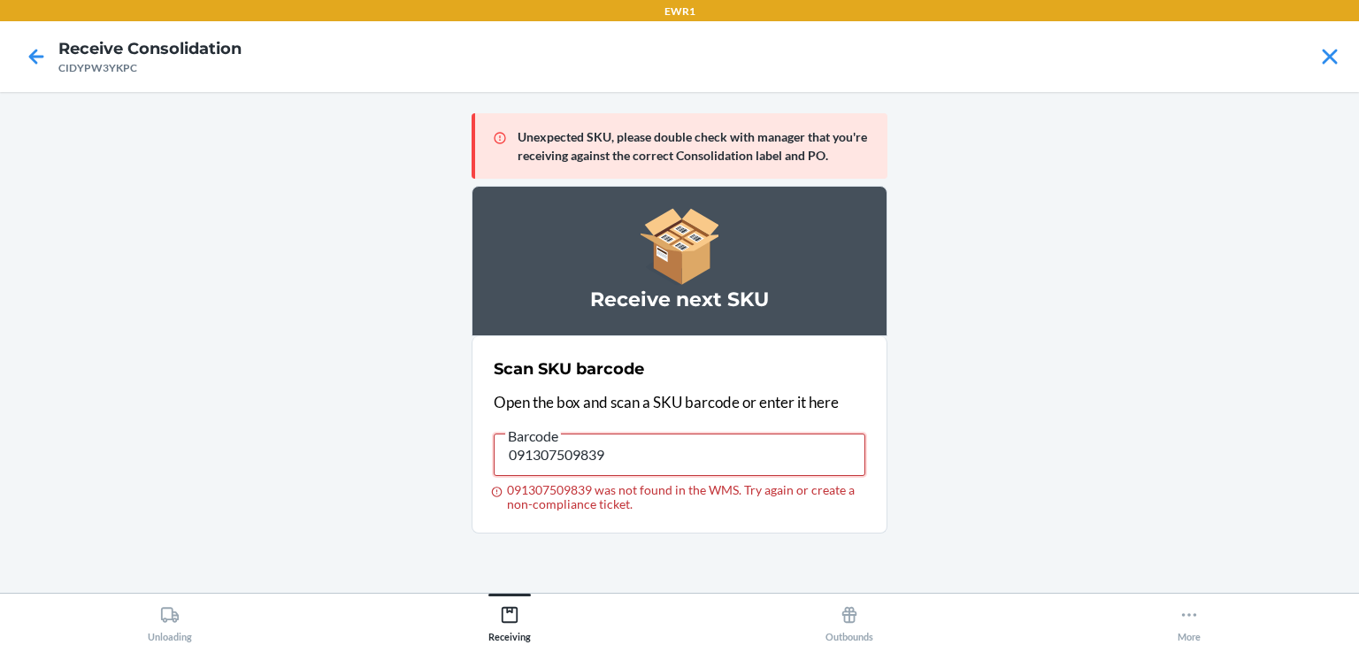
drag, startPoint x: 612, startPoint y: 449, endPoint x: 501, endPoint y: 449, distance: 111.5
click at [501, 449] on input "091307509839" at bounding box center [680, 455] width 372 height 42
drag, startPoint x: 619, startPoint y: 446, endPoint x: 460, endPoint y: 434, distance: 159.7
click at [460, 434] on main "Unexpected SKU, please double check with manager that you're receiving against …" at bounding box center [679, 342] width 1359 height 501
drag, startPoint x: 626, startPoint y: 444, endPoint x: 446, endPoint y: 460, distance: 180.3
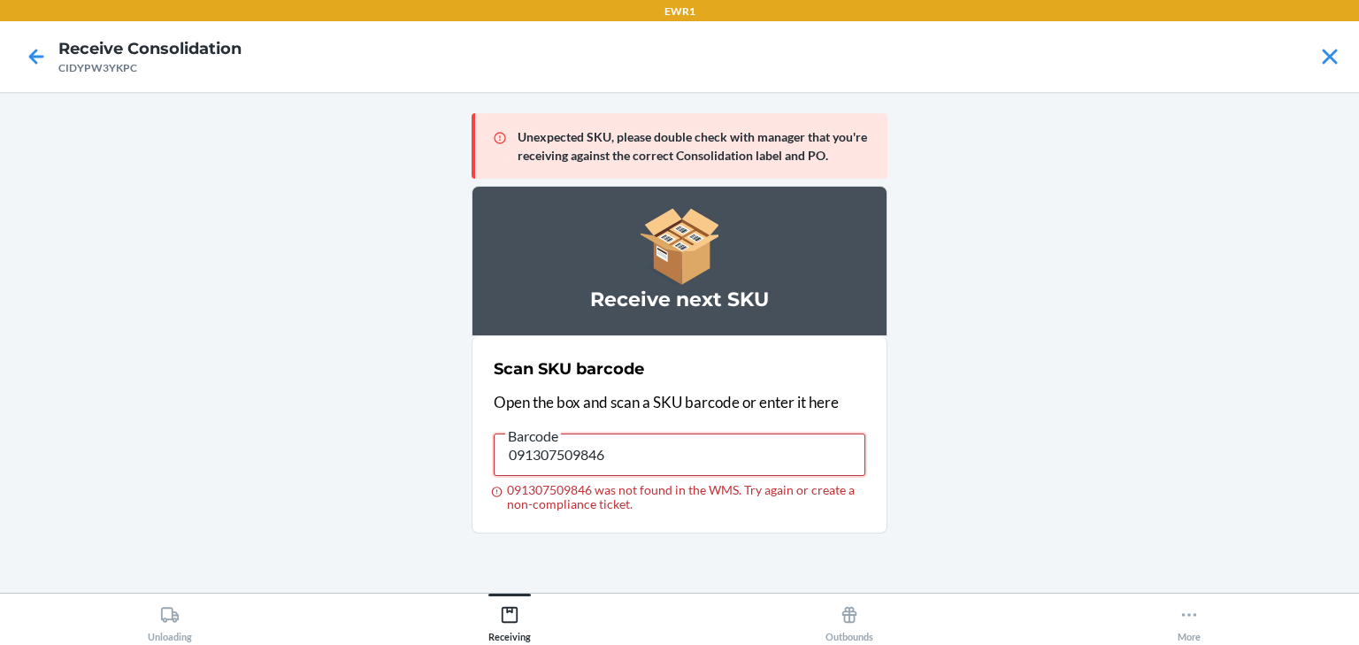
click at [446, 460] on main "Unexpected SKU, please double check with manager that you're receiving against …" at bounding box center [679, 342] width 1359 height 501
drag, startPoint x: 651, startPoint y: 443, endPoint x: 471, endPoint y: 453, distance: 180.8
click at [472, 453] on section "Scan SKU barcode Open the box and scan a SKU barcode or enter it here Barcode 0…" at bounding box center [680, 434] width 416 height 197
drag, startPoint x: 738, startPoint y: 439, endPoint x: 468, endPoint y: 446, distance: 270.0
click at [468, 446] on main "Unexpected SKU, please double check with manager that you're receiving against …" at bounding box center [679, 342] width 1359 height 501
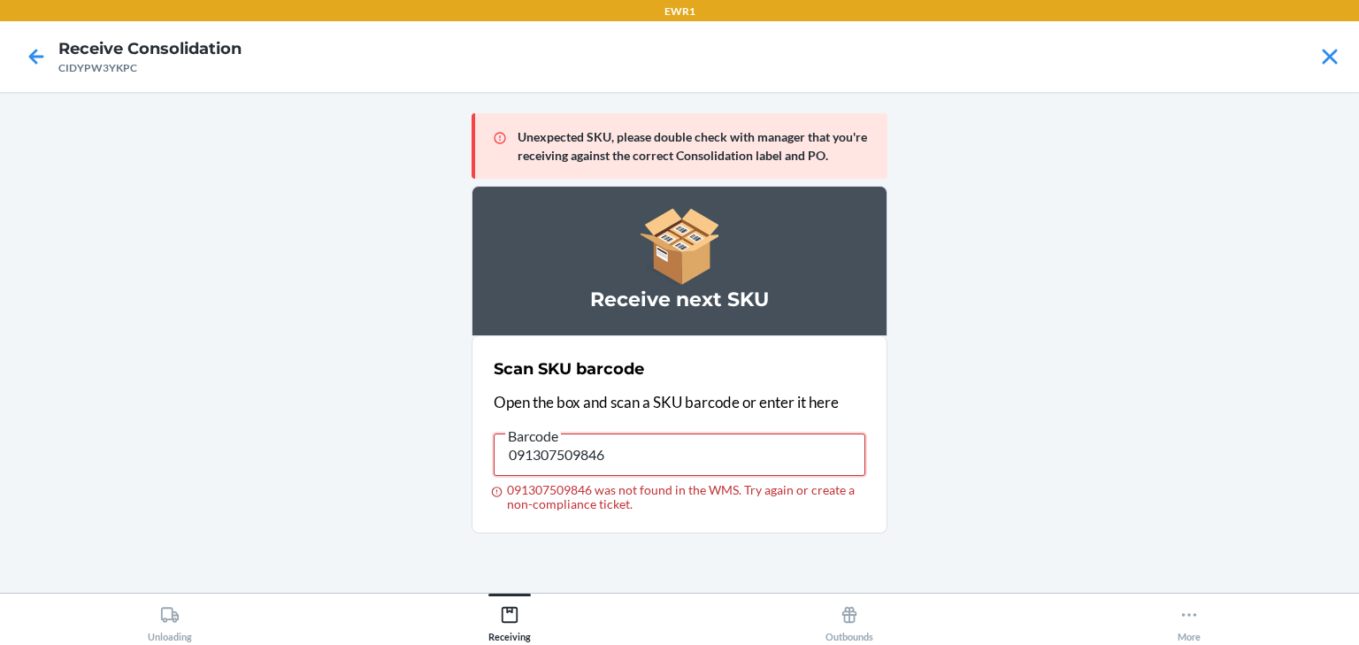
click at [670, 465] on input "091307509846" at bounding box center [680, 455] width 372 height 42
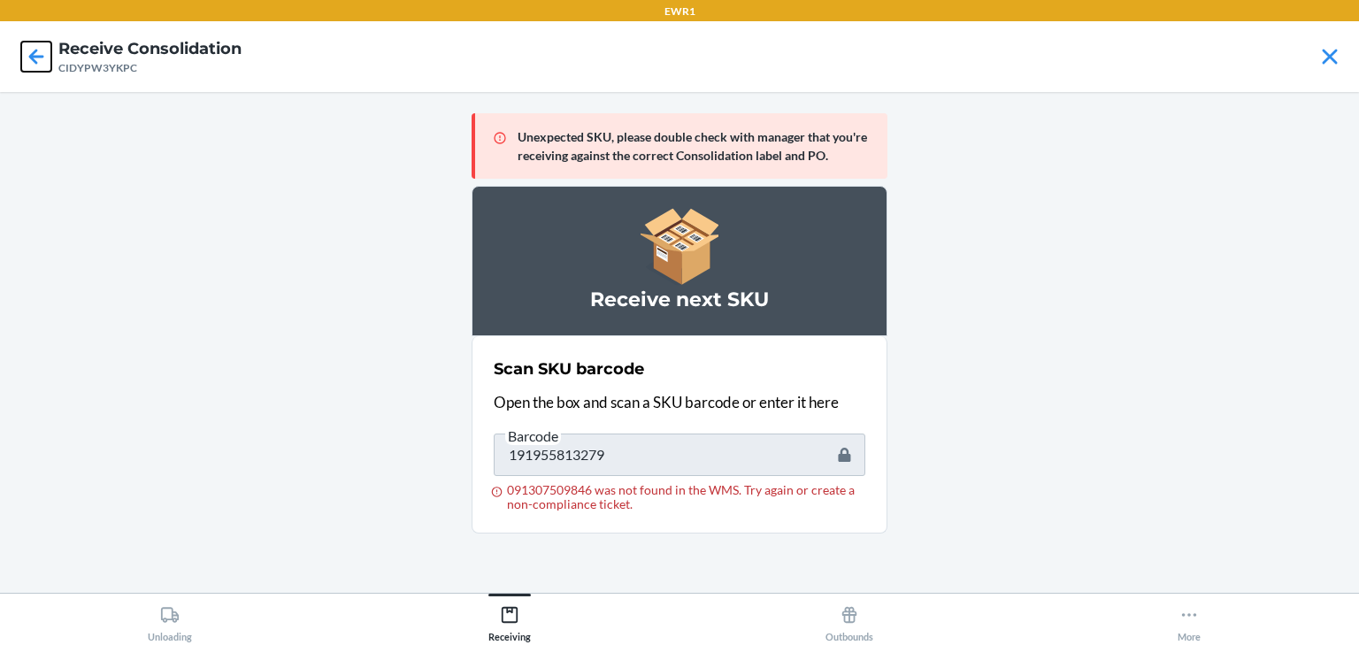
click at [30, 59] on icon at bounding box center [36, 57] width 30 height 30
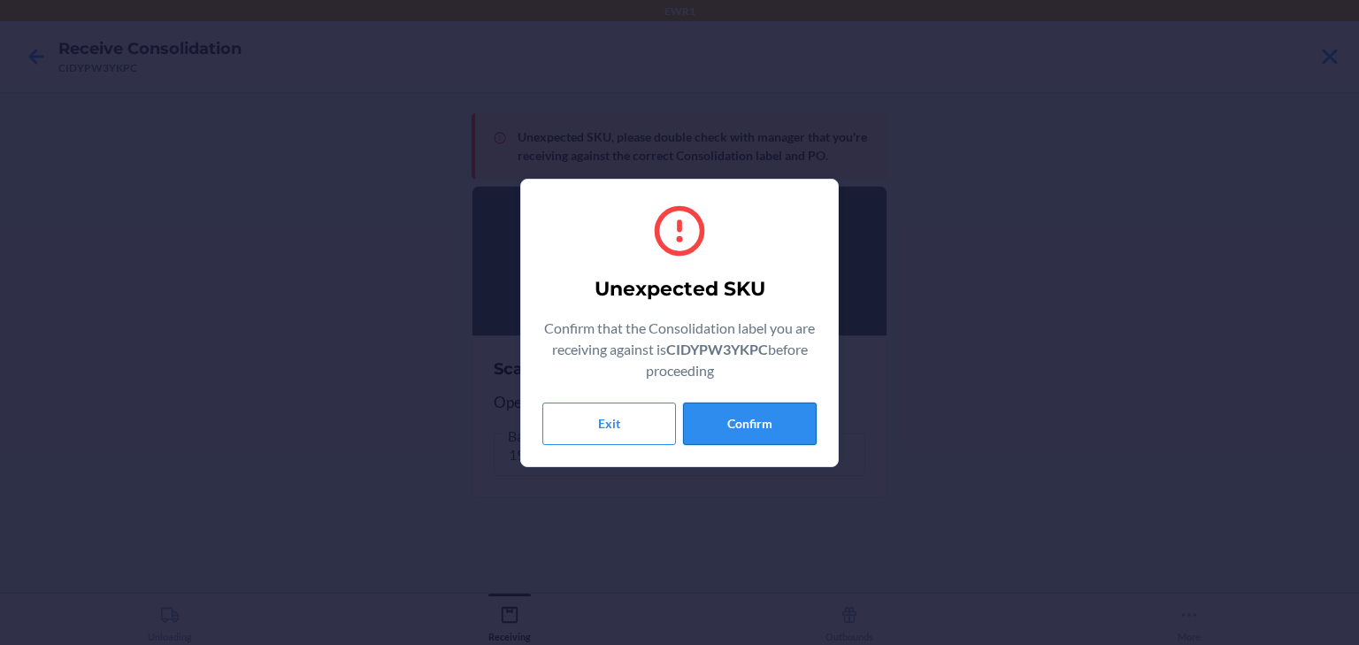
click at [782, 412] on button "Confirm" at bounding box center [750, 424] width 134 height 42
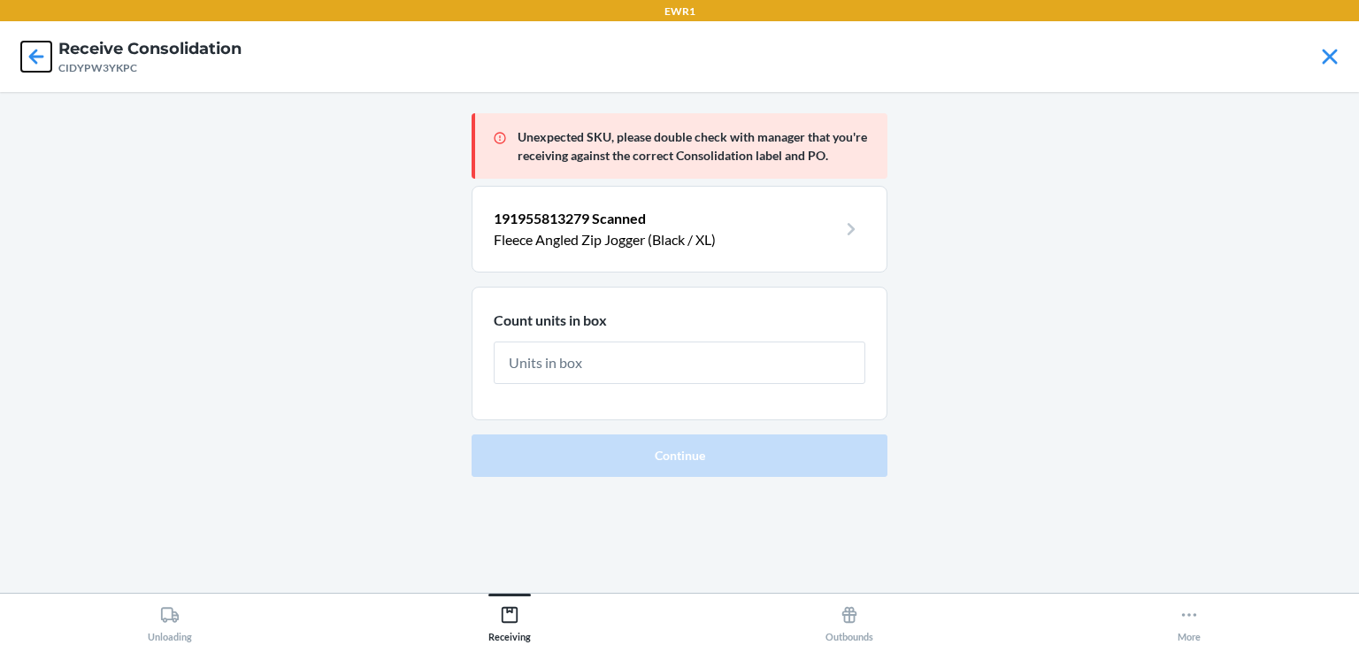
click at [40, 58] on icon at bounding box center [36, 57] width 30 height 30
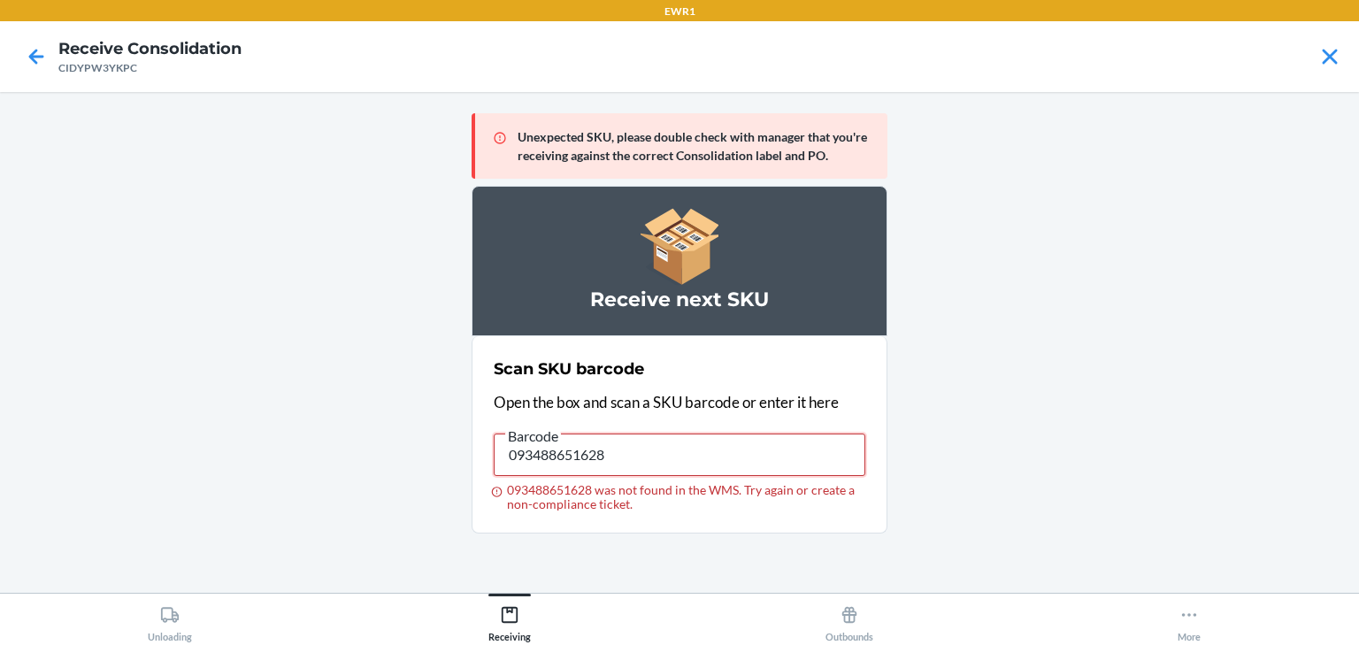
click at [747, 461] on input "093488651628" at bounding box center [680, 455] width 372 height 42
click at [747, 460] on input "093488651628" at bounding box center [680, 455] width 372 height 42
click at [620, 447] on input "091307555003" at bounding box center [680, 455] width 372 height 42
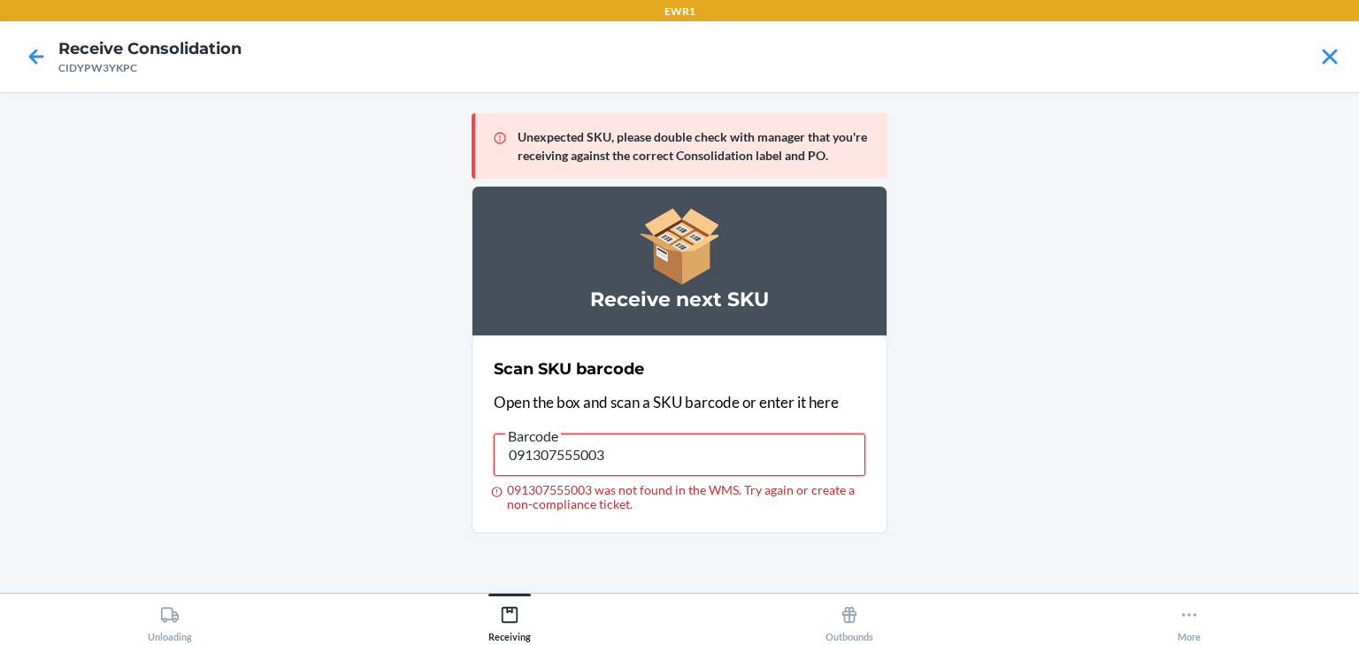
click at [620, 447] on input "091307555003" at bounding box center [680, 455] width 372 height 42
click at [1355, 373] on main "Unexpected SKU, please double check with manager that you're receiving against …" at bounding box center [679, 342] width 1359 height 501
drag, startPoint x: 684, startPoint y: 449, endPoint x: 442, endPoint y: 442, distance: 242.6
click at [442, 442] on main "Unexpected SKU, please double check with manager that you're receiving against …" at bounding box center [679, 342] width 1359 height 501
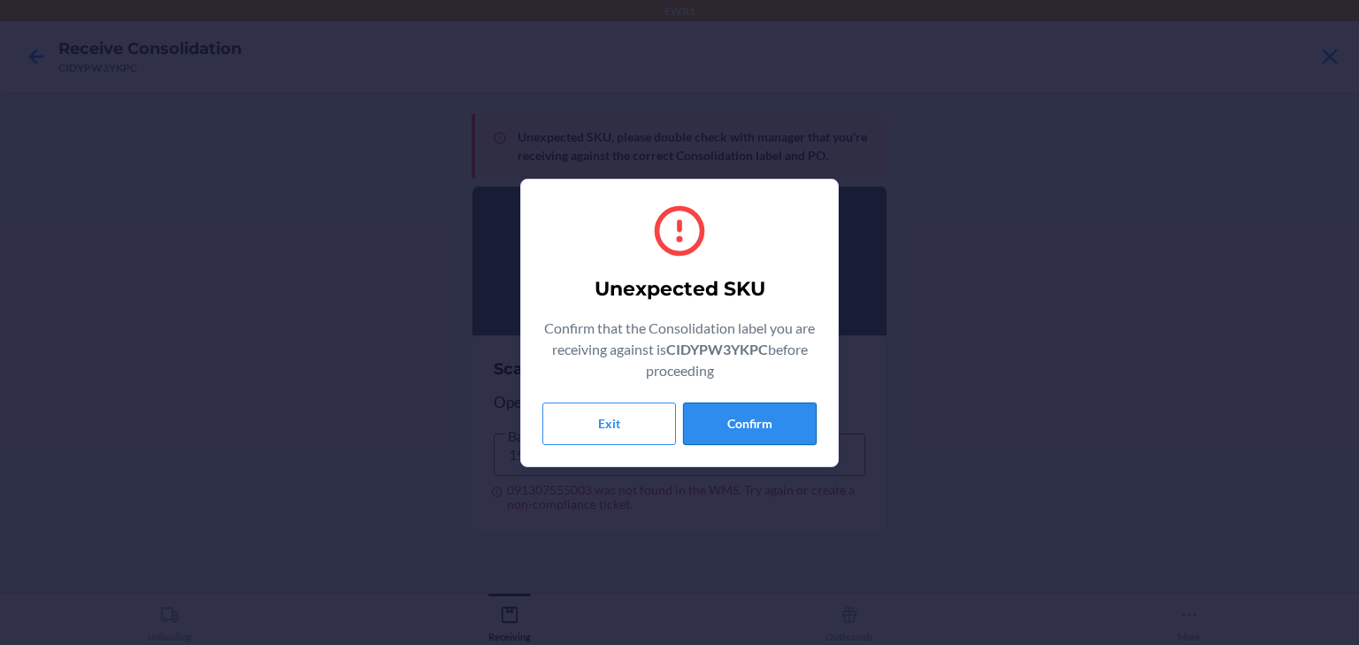
click at [760, 441] on button "Confirm" at bounding box center [750, 424] width 134 height 42
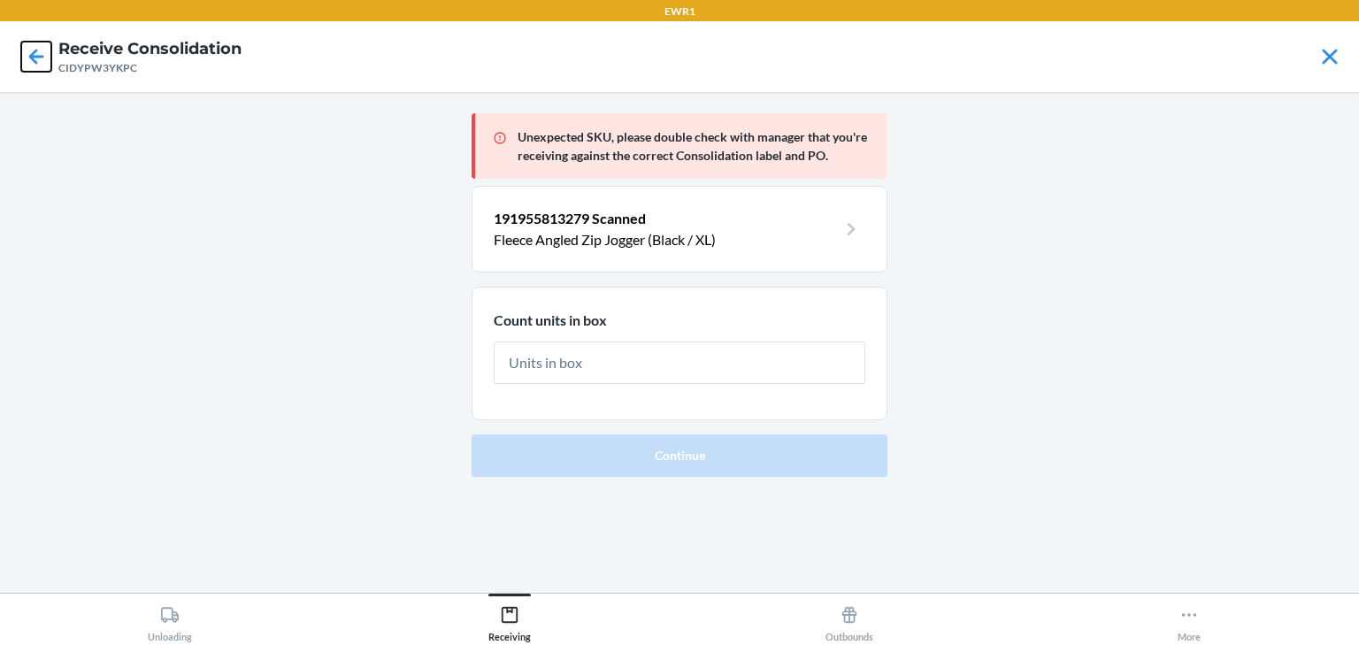
click at [40, 49] on icon at bounding box center [36, 57] width 30 height 30
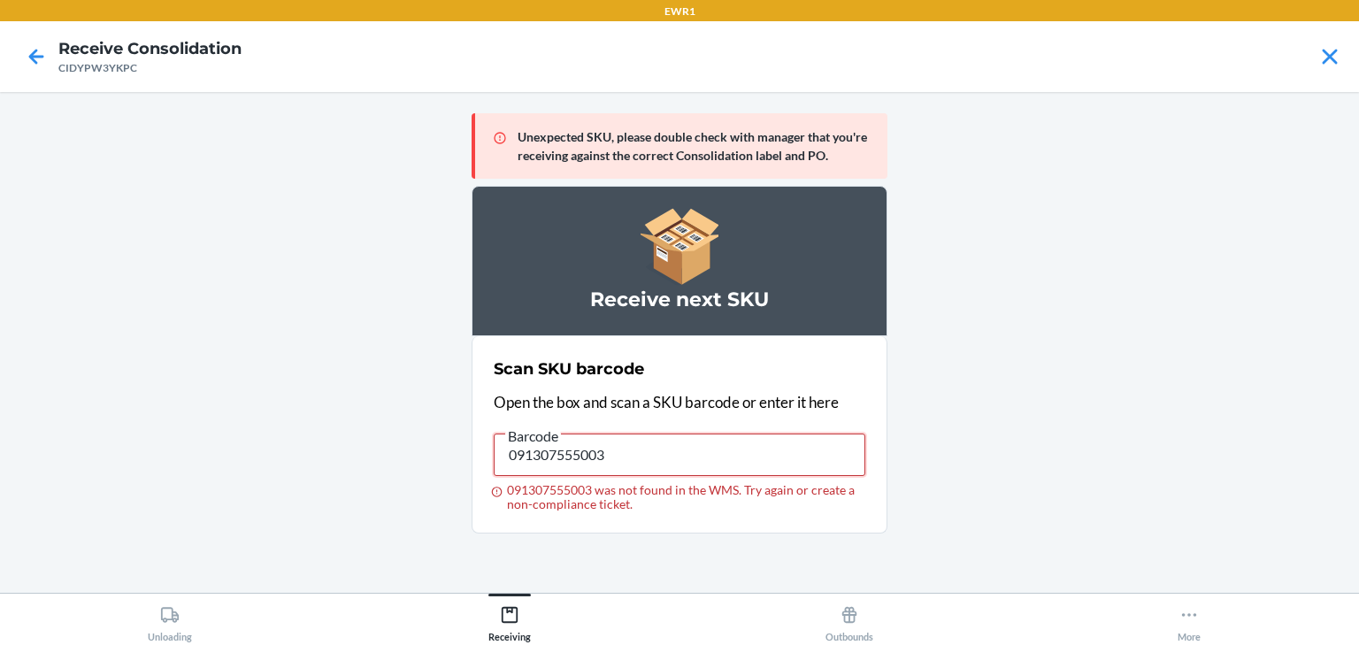
drag, startPoint x: 710, startPoint y: 457, endPoint x: 366, endPoint y: 409, distance: 346.6
click at [366, 409] on main "Unexpected SKU, please double check with manager that you're receiving against …" at bounding box center [679, 342] width 1359 height 501
click at [24, 53] on icon at bounding box center [36, 57] width 30 height 30
drag, startPoint x: 648, startPoint y: 446, endPoint x: 460, endPoint y: 408, distance: 191.4
click at [451, 411] on main "Unexpected SKU, please double check with manager that you're receiving against …" at bounding box center [679, 342] width 1359 height 501
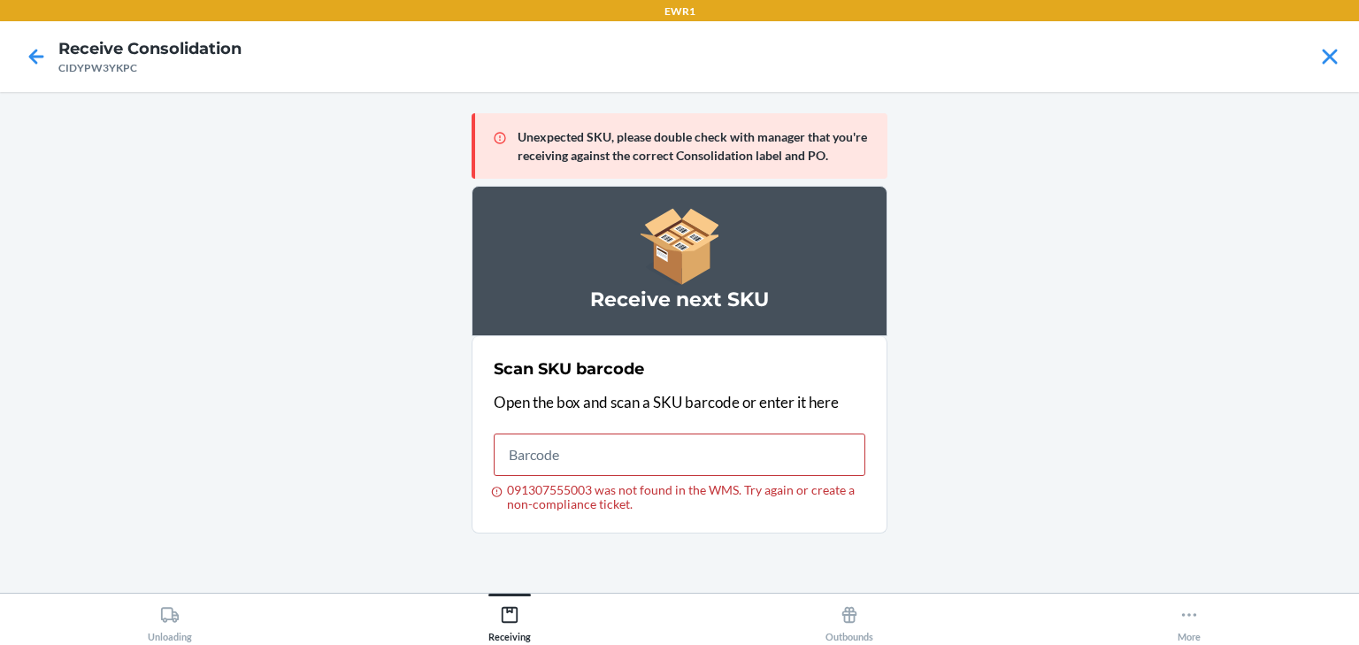
click at [504, 396] on p "Open the box and scan a SKU barcode or enter it here" at bounding box center [680, 402] width 372 height 23
drag, startPoint x: 649, startPoint y: 442, endPoint x: 235, endPoint y: 415, distance: 414.1
click at [235, 415] on main "Unexpected SKU, please double check with manager that you're receiving against …" at bounding box center [679, 342] width 1359 height 501
drag, startPoint x: 643, startPoint y: 435, endPoint x: 566, endPoint y: 449, distance: 78.1
click at [533, 455] on input "093488651628" at bounding box center [680, 455] width 372 height 42
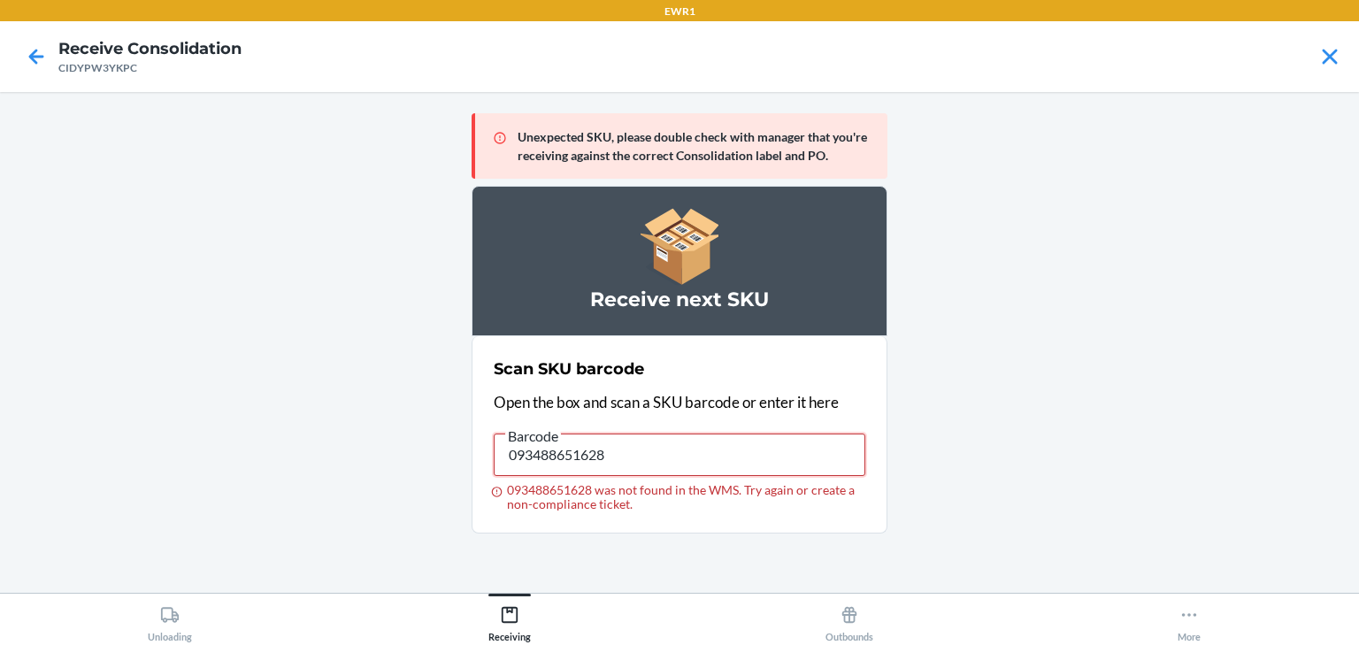
click at [731, 455] on input "093488651628" at bounding box center [680, 455] width 372 height 42
drag, startPoint x: 731, startPoint y: 455, endPoint x: 647, endPoint y: 434, distance: 86.7
click at [647, 434] on input "093488651628" at bounding box center [680, 455] width 372 height 42
